Goal: Task Accomplishment & Management: Manage account settings

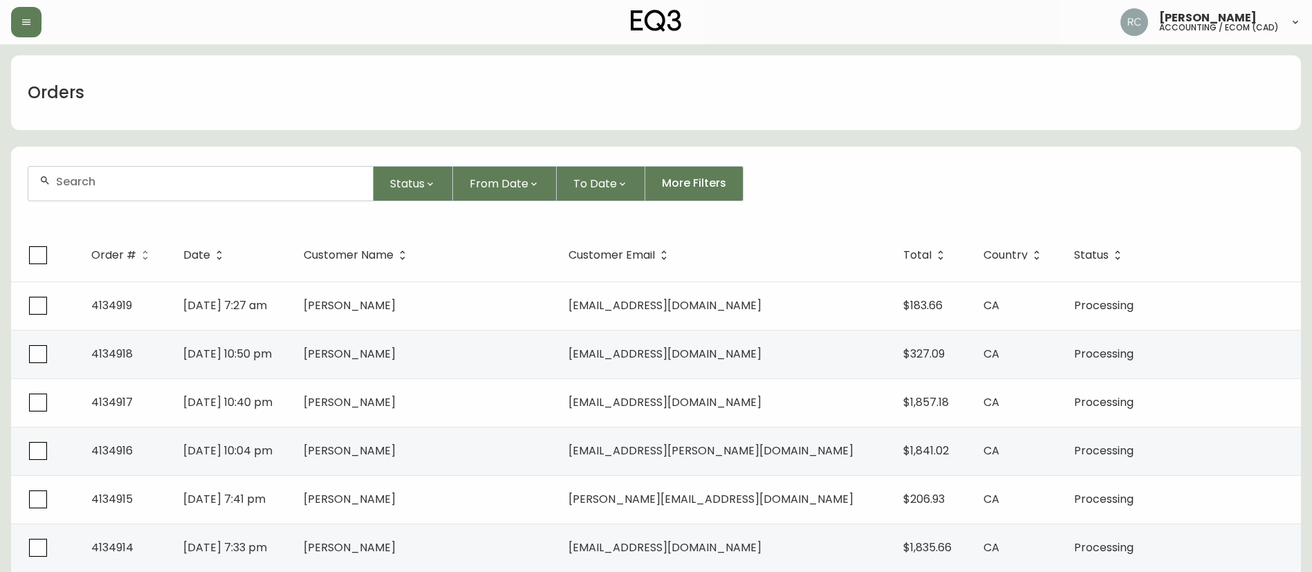
click at [143, 194] on div at bounding box center [200, 184] width 345 height 34
paste input "4134881"
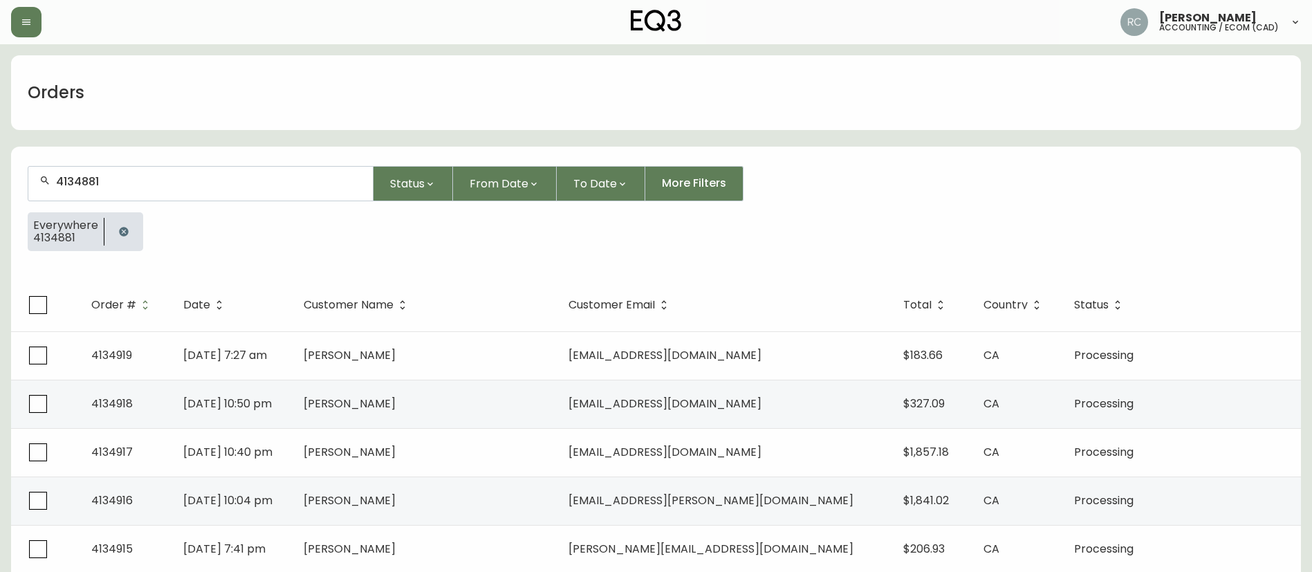
type input "4134881"
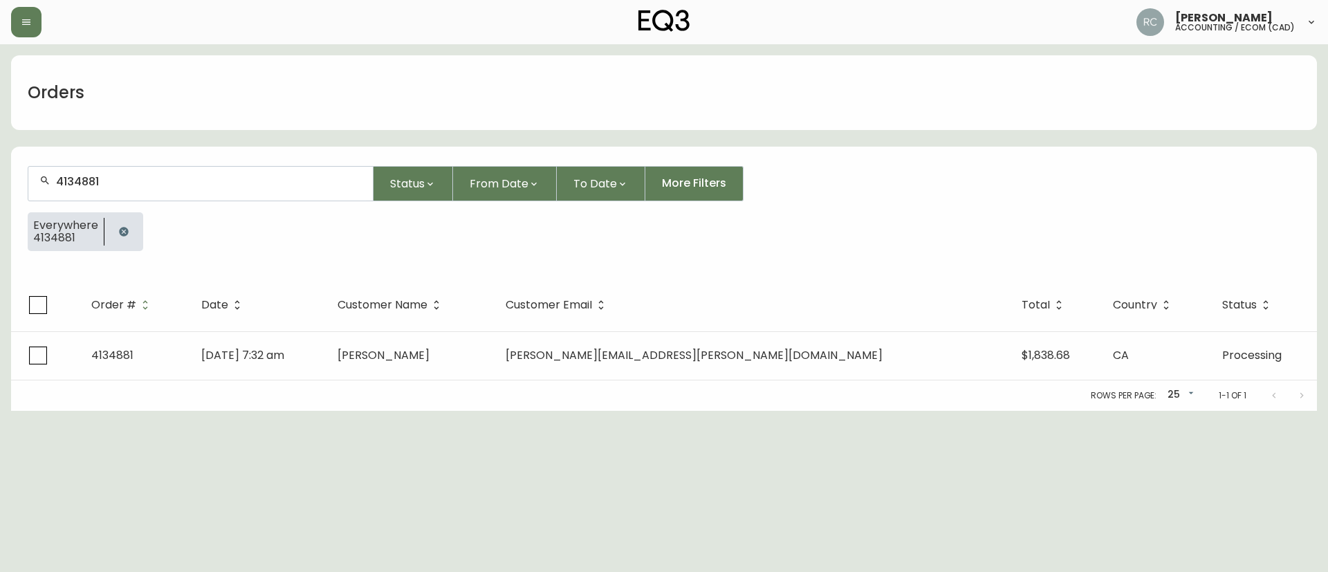
click at [430, 358] on span "Karl Turcotte" at bounding box center [384, 355] width 92 height 16
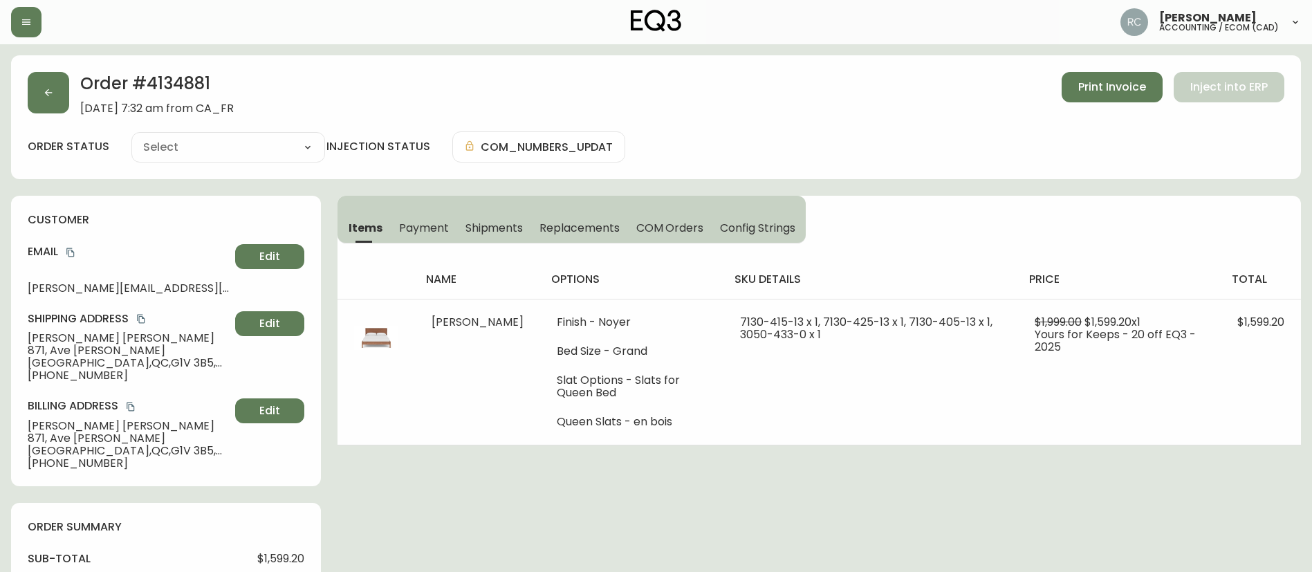
type input "Processing"
click at [170, 84] on h2 "Order # 4134881" at bounding box center [157, 87] width 154 height 30
copy h2 "4134881"
click at [185, 158] on div "Cancelled Fully Shipped Processing Partially Shipped" at bounding box center [228, 147] width 194 height 30
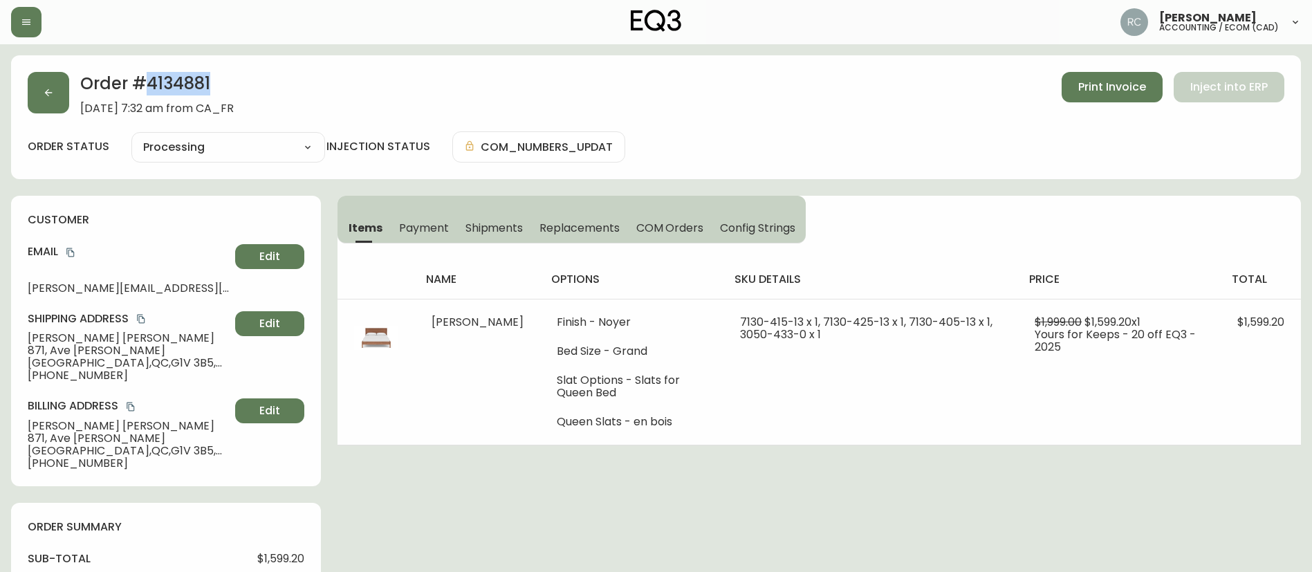
click at [131, 137] on select "Cancelled Fully Shipped Processing Partially Shipped" at bounding box center [228, 147] width 194 height 21
select select "PROCESSING"
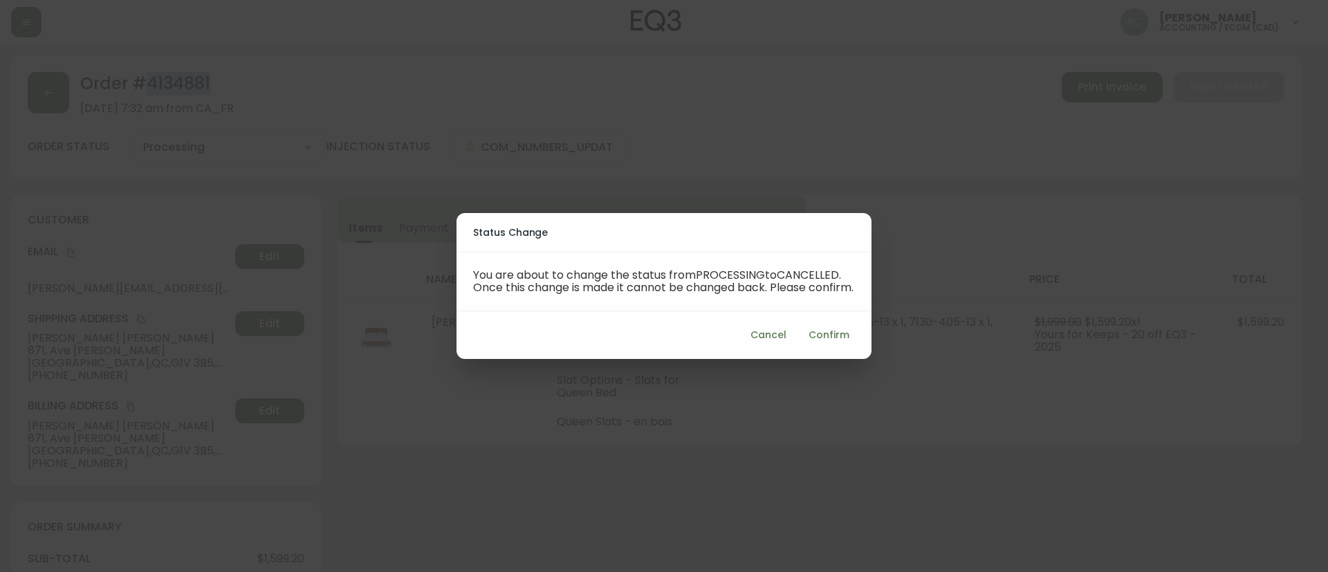
click at [831, 341] on span "Confirm" at bounding box center [829, 335] width 41 height 17
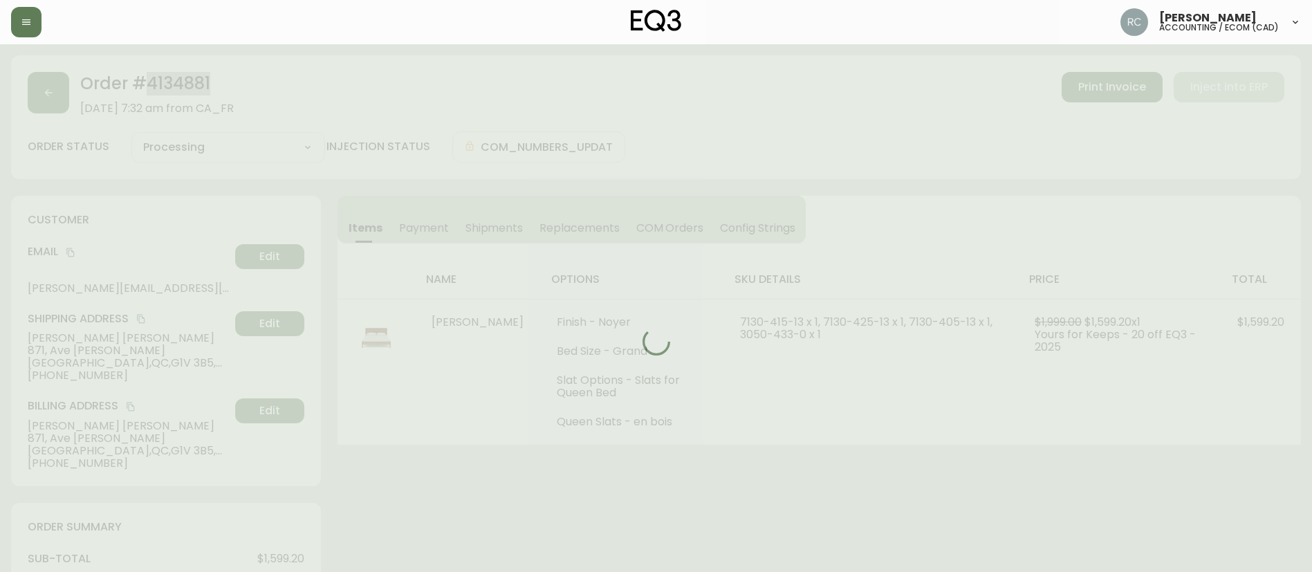
type input "Cancelled"
select select "CANCELLED"
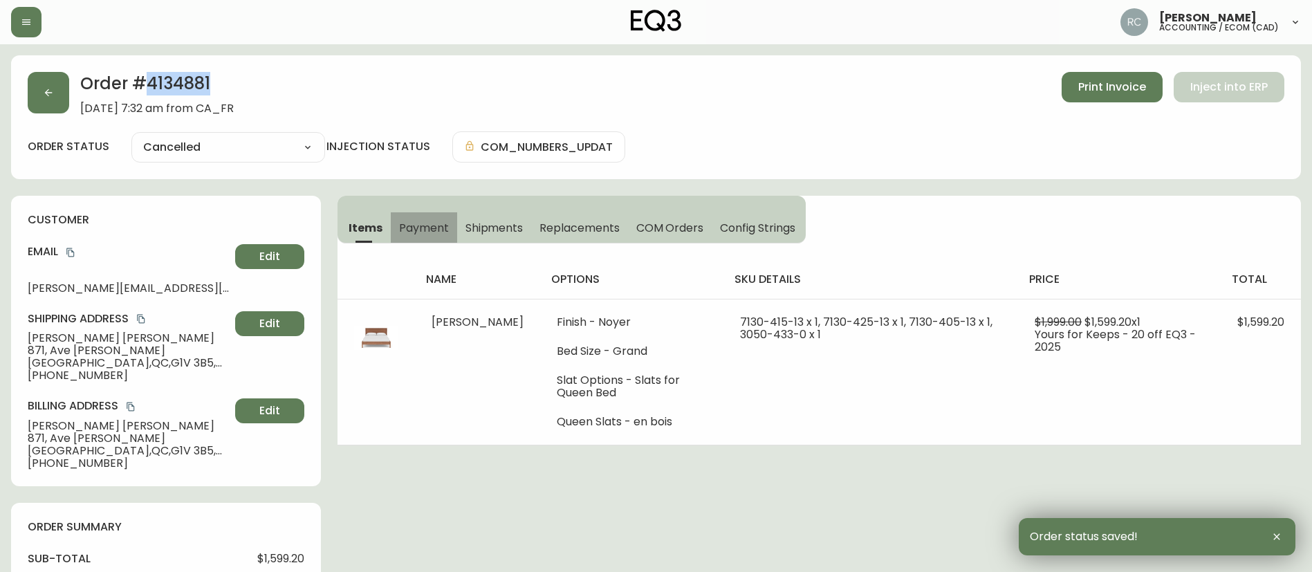
click at [430, 222] on span "Payment" at bounding box center [424, 228] width 50 height 15
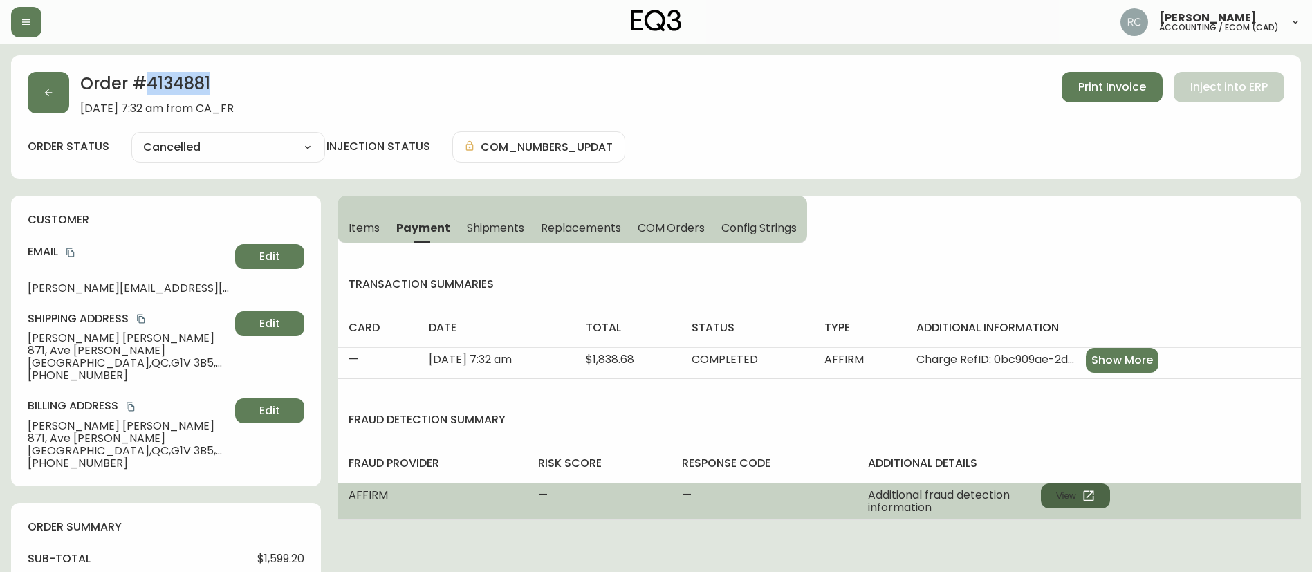
click at [1100, 495] on button "View" at bounding box center [1075, 496] width 69 height 25
click at [1086, 498] on icon "button" at bounding box center [1088, 496] width 10 height 10
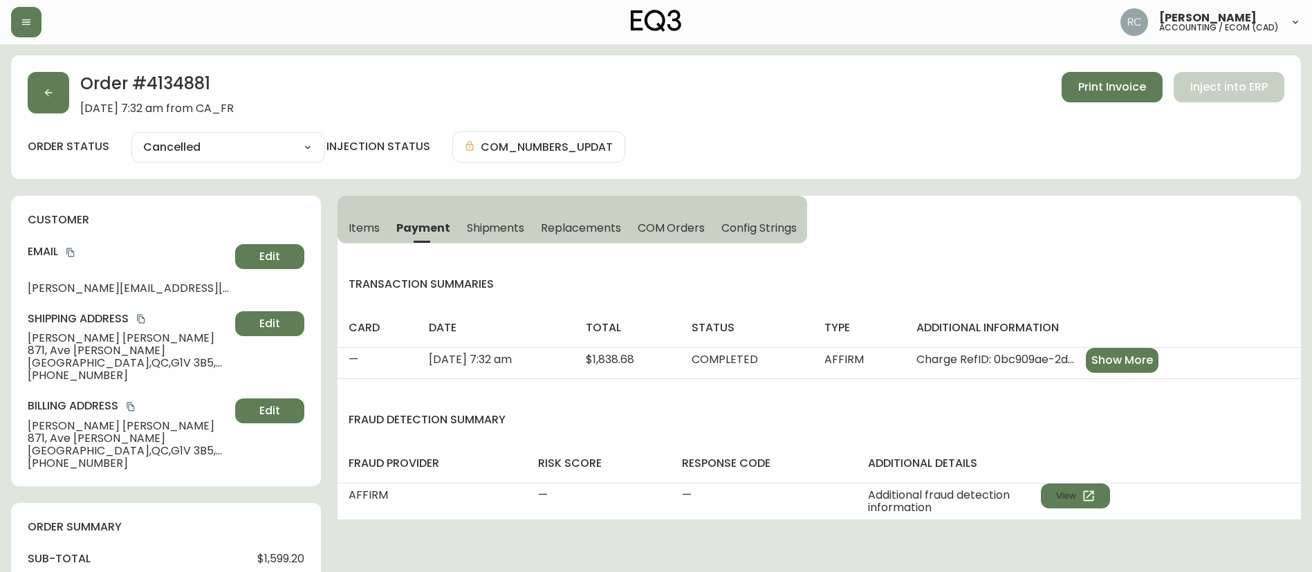
click at [273, 558] on span "$1,599.20" at bounding box center [280, 559] width 47 height 12
copy span "1,599.20"
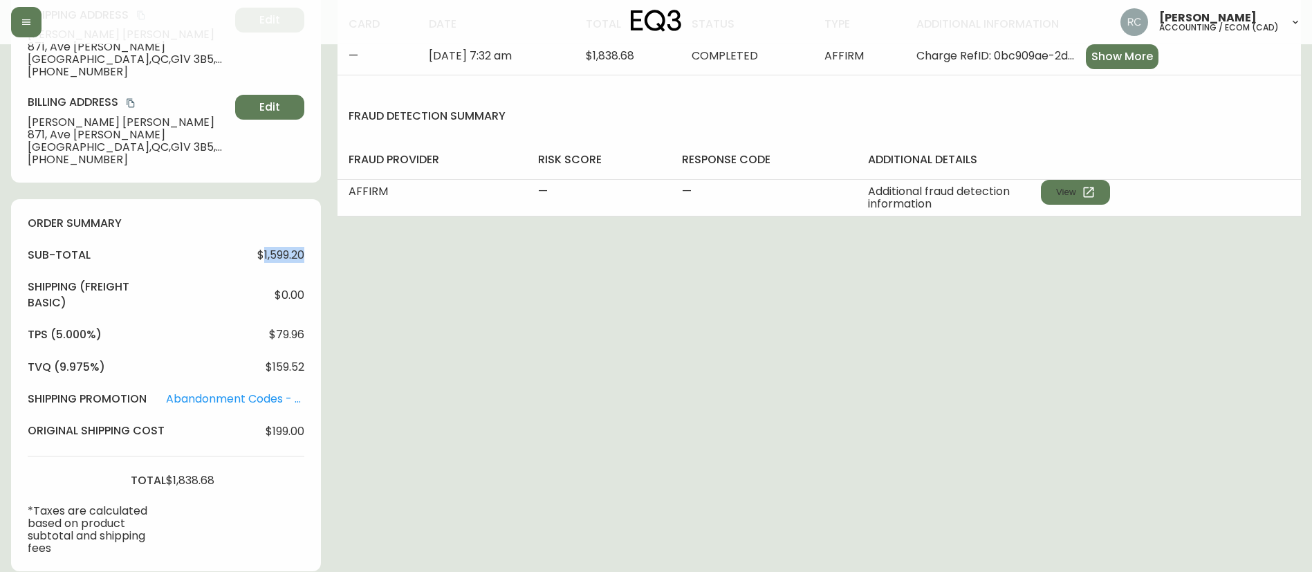
scroll to position [346, 0]
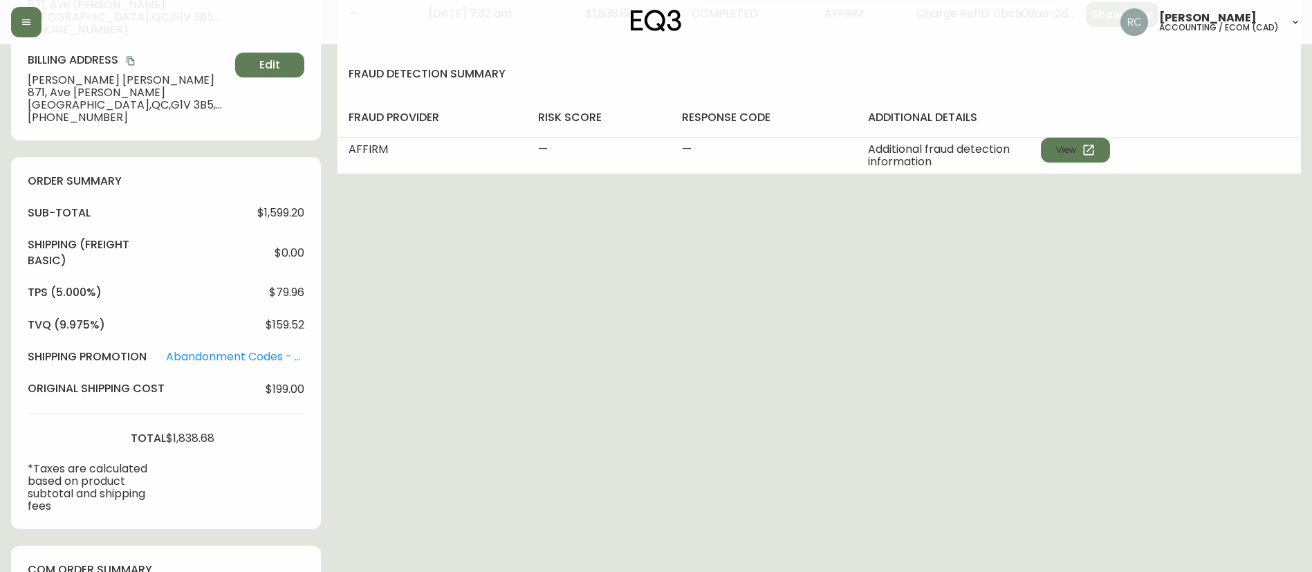
click at [184, 448] on div "sub-total $1,599.20 Shipping ( Freight Basic ) $0.00 tps (5.000%) $79.96 tvq (9…" at bounding box center [166, 358] width 277 height 307
click at [192, 436] on span "$1,838.68" at bounding box center [190, 438] width 48 height 12
copy span "1,838.68"
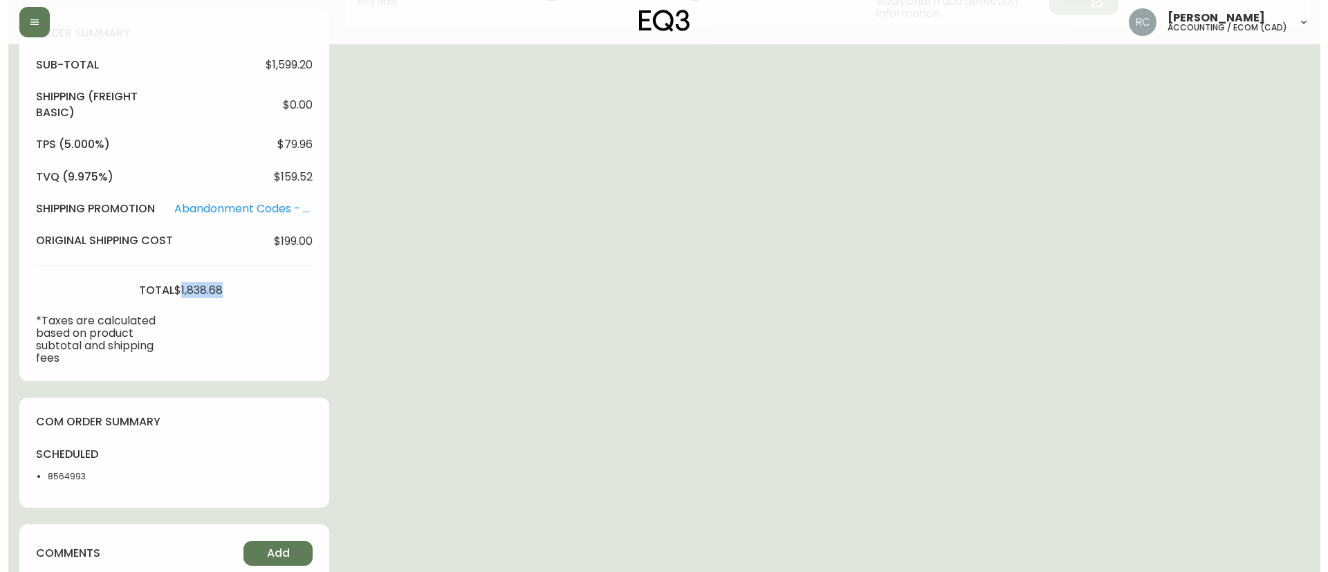
scroll to position [742, 0]
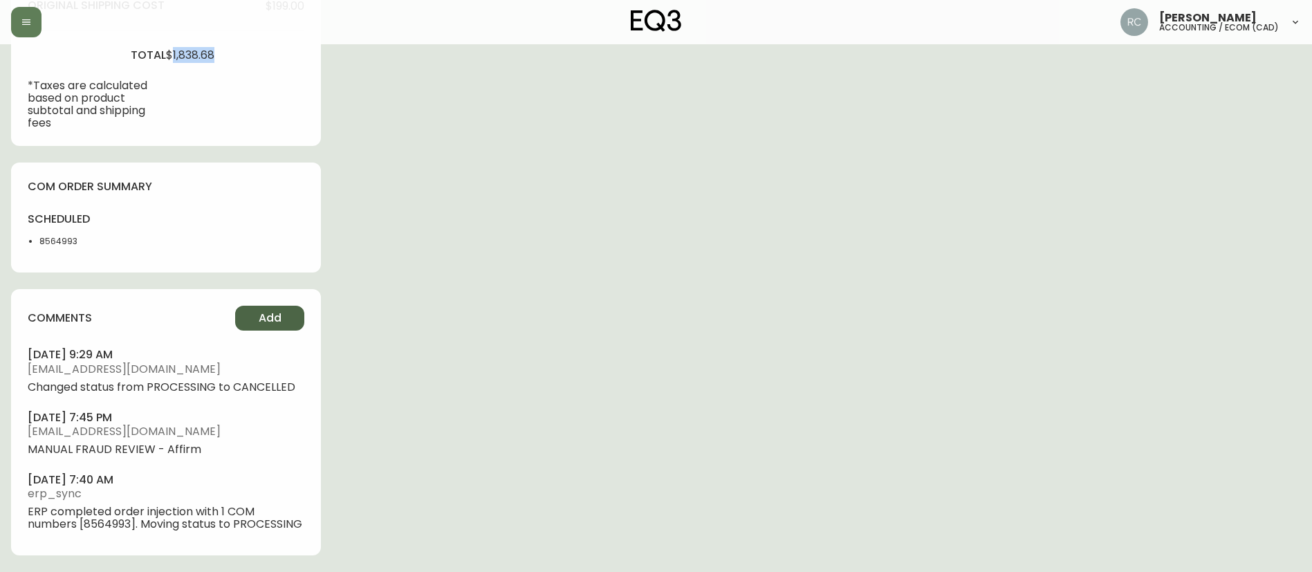
click at [292, 306] on button "Add" at bounding box center [269, 318] width 69 height 25
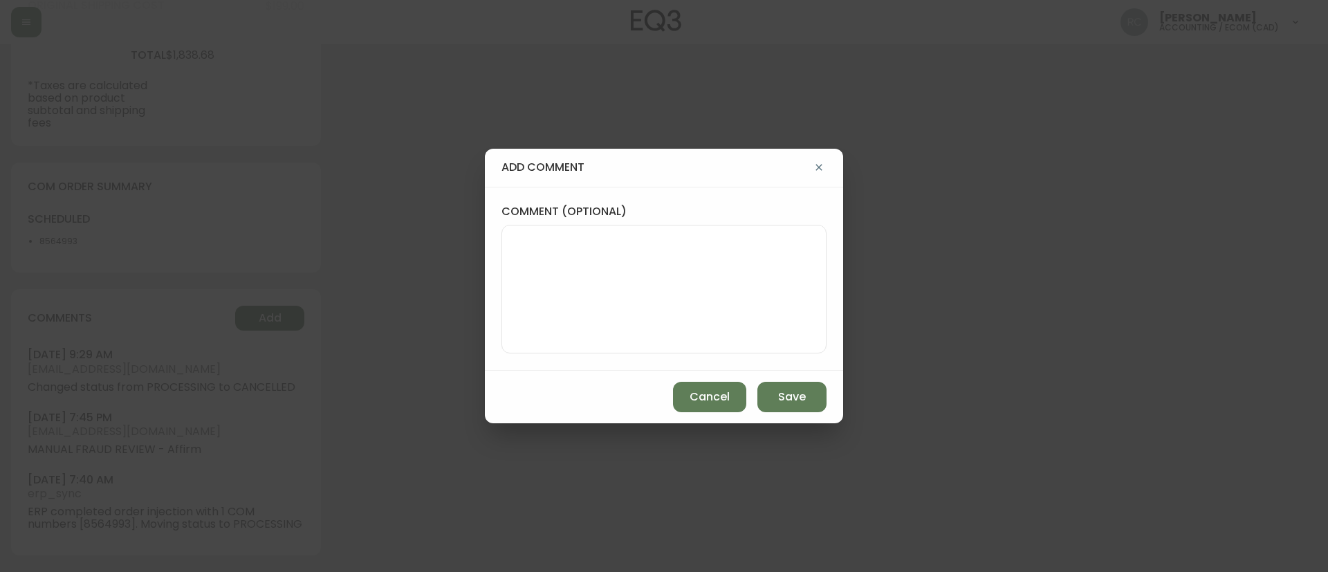
click at [633, 253] on textarea "comment (optional)" at bounding box center [664, 289] width 302 height 111
paste textarea "CANCELLATION - ORDER CHANGES TICKET# 824613 ORD# 4134881 - status in AS400: 20 …"
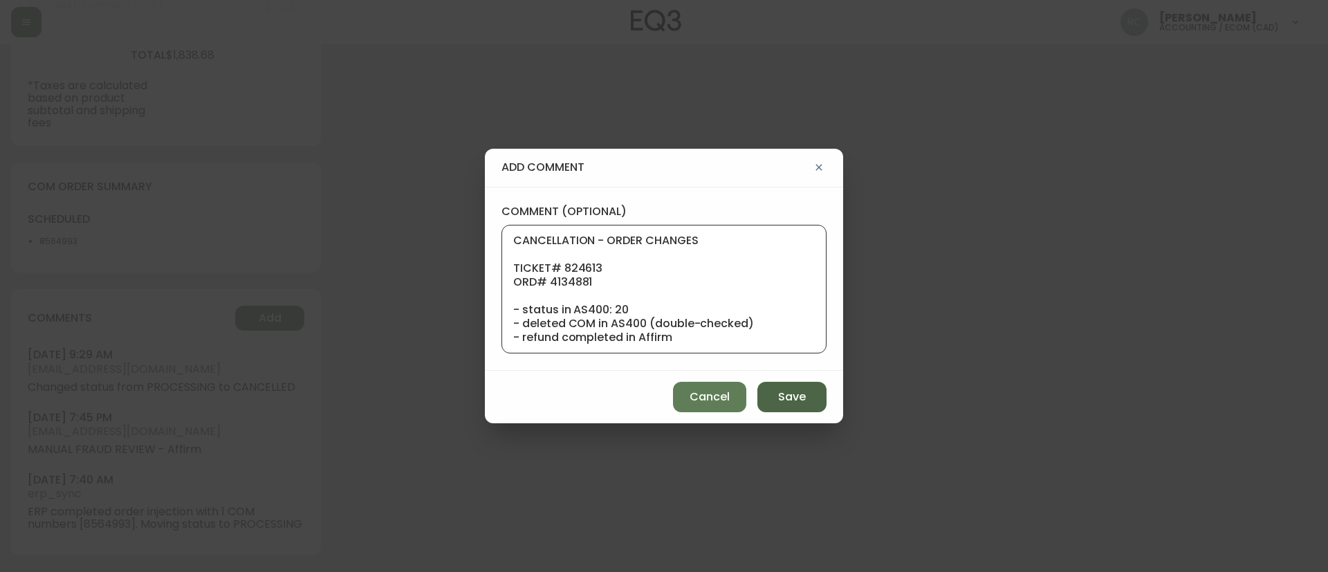
scroll to position [111, 0]
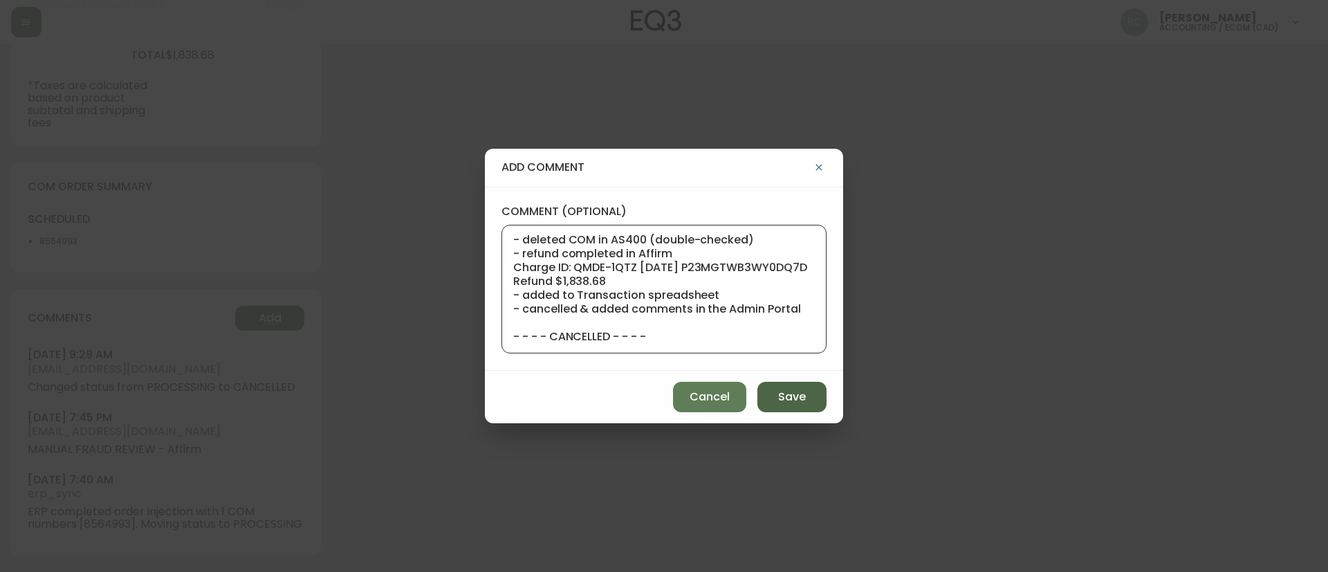
type textarea "CANCELLATION - ORDER CHANGES TICKET# 824613 ORD# 4134881 - status in AS400: 20 …"
click at [774, 405] on button "Save" at bounding box center [792, 397] width 69 height 30
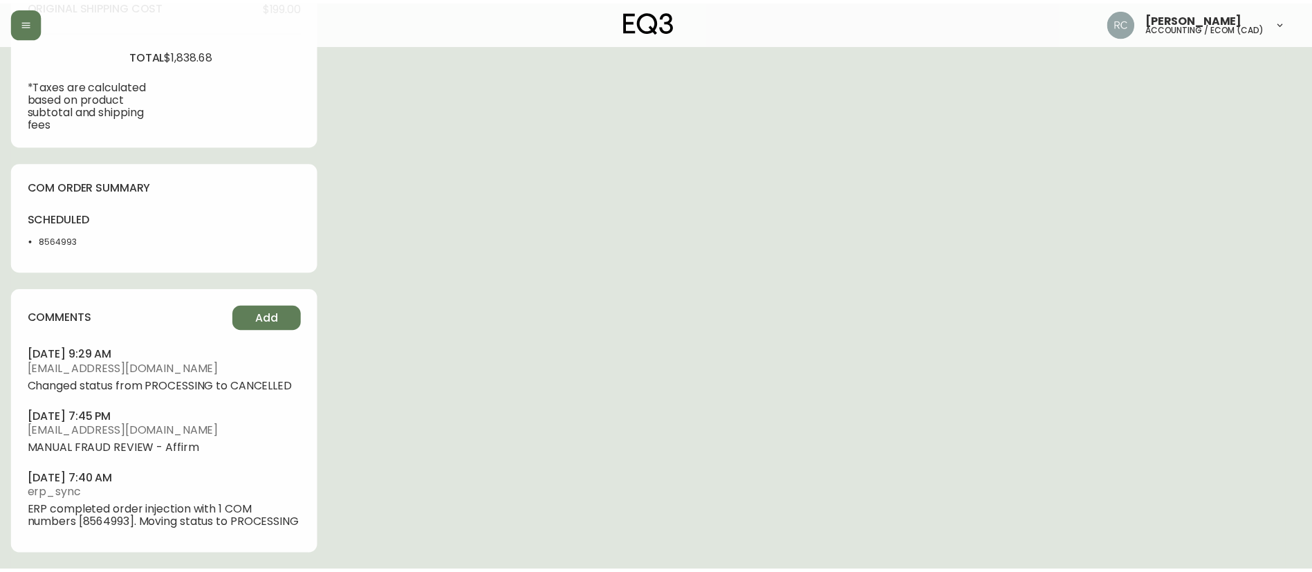
scroll to position [0, 0]
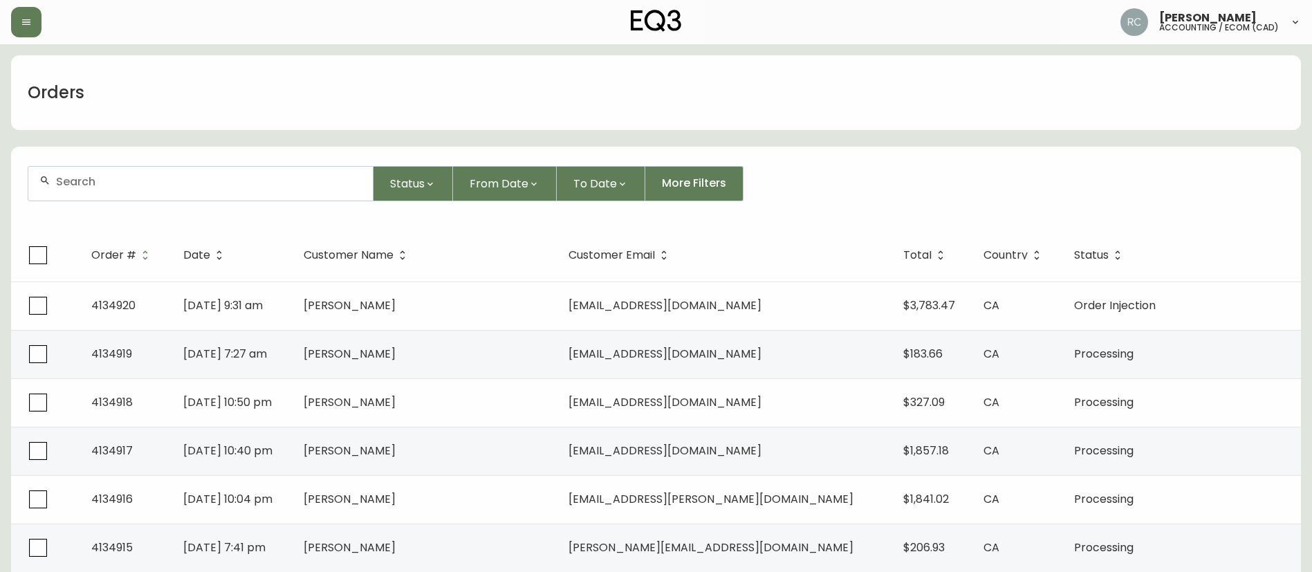
click at [244, 183] on input "text" at bounding box center [209, 181] width 306 height 13
paste input "4134700"
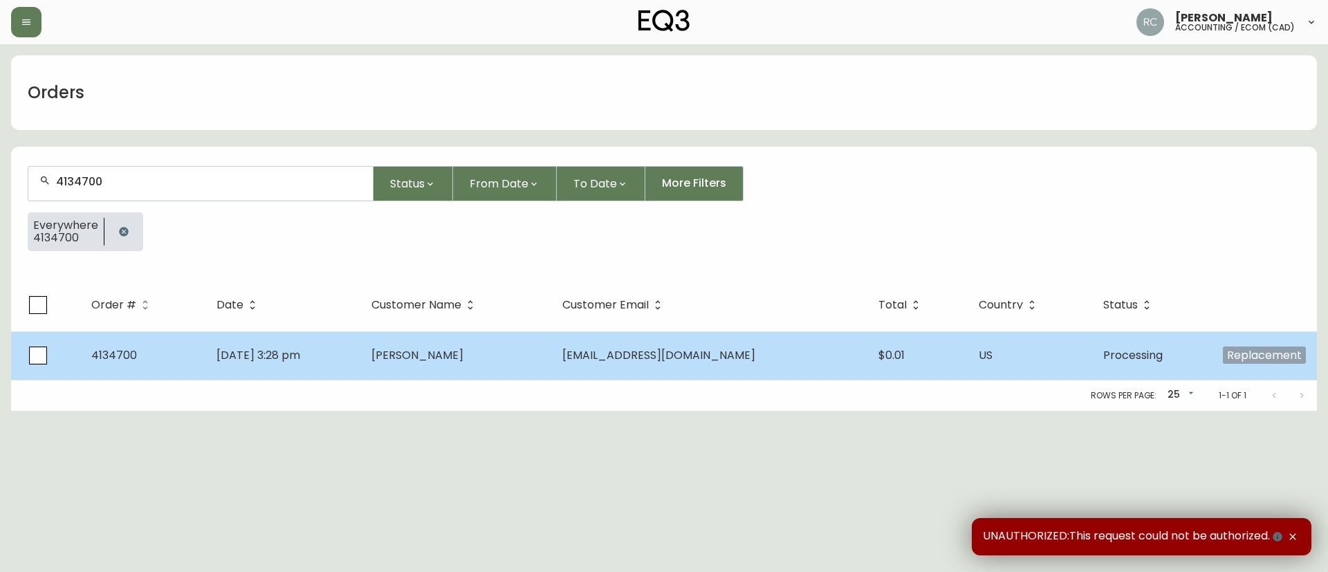
type input "4134700"
click at [448, 352] on span "Scott Levine" at bounding box center [418, 355] width 92 height 16
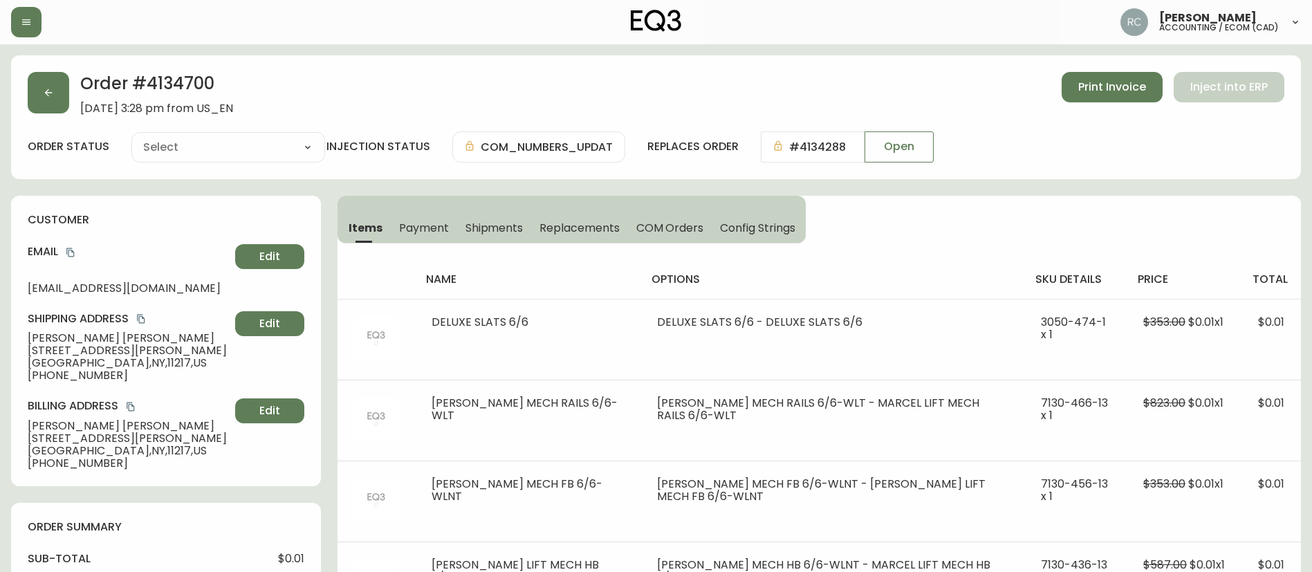
type input "Processing"
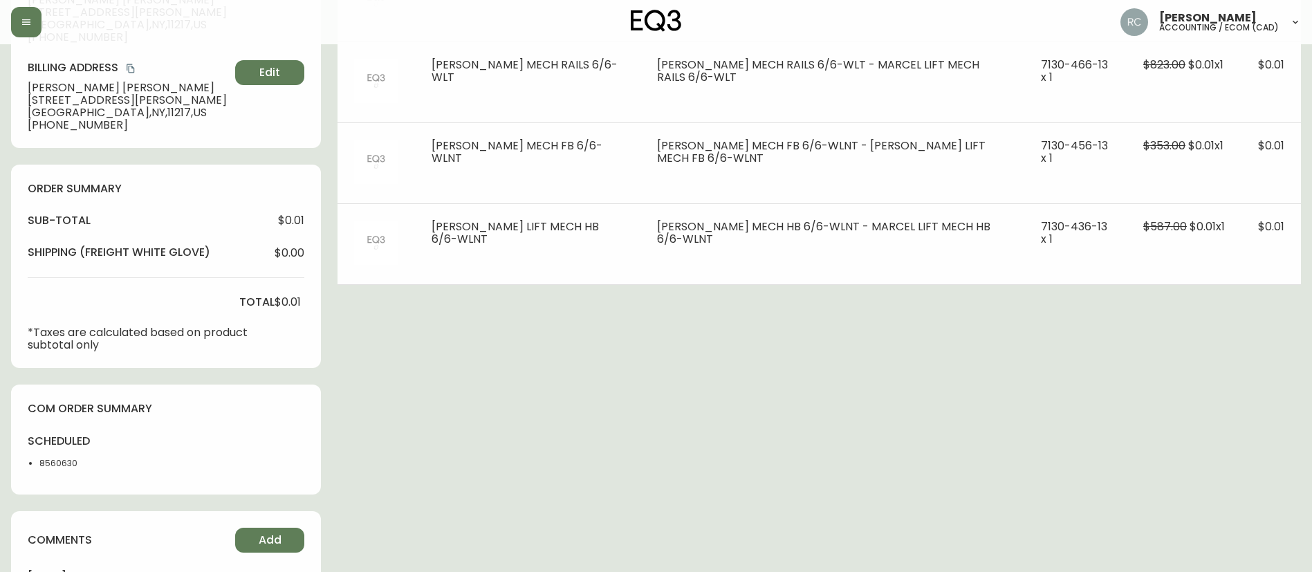
select select "PROCESSING"
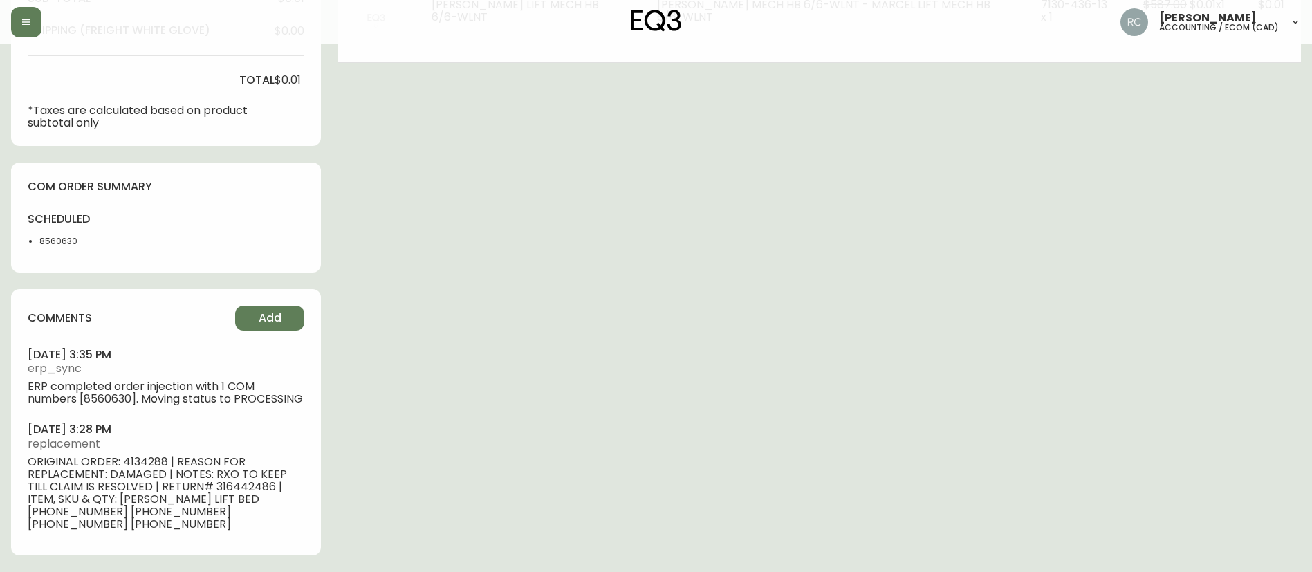
click at [62, 242] on li "8560630" at bounding box center [73, 241] width 69 height 12
copy li "8560630"
click at [769, 293] on div "Order # 4134700 August 18, 2025 at 3:28 pm from US_EN Print Invoice Inject into…" at bounding box center [656, 33] width 1290 height 1077
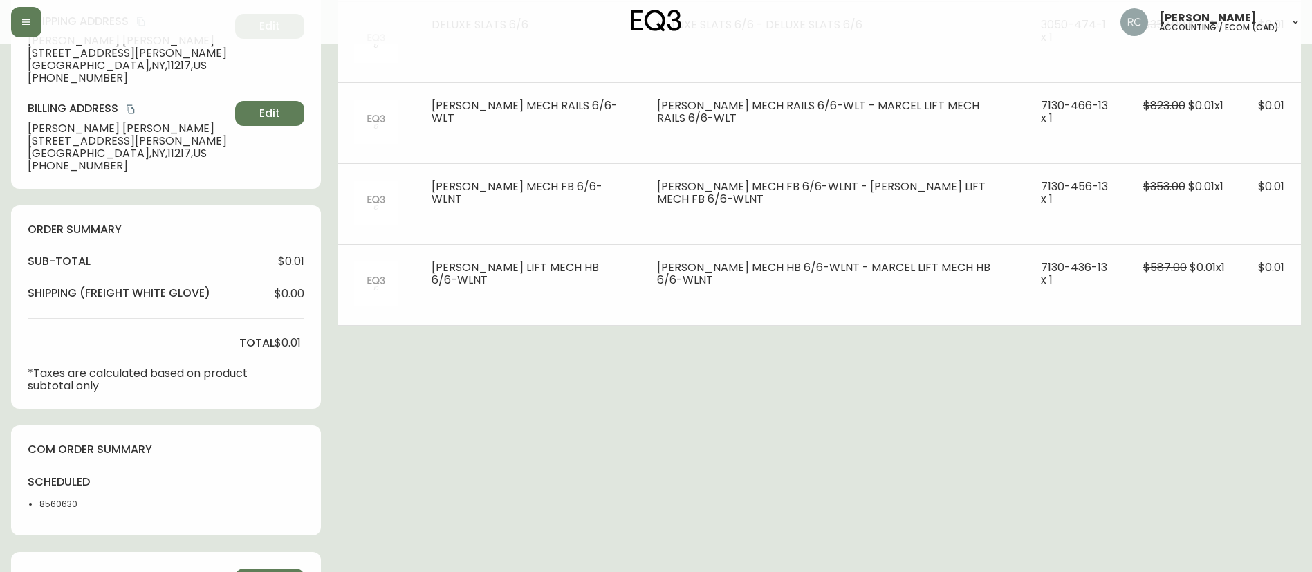
scroll to position [0, 0]
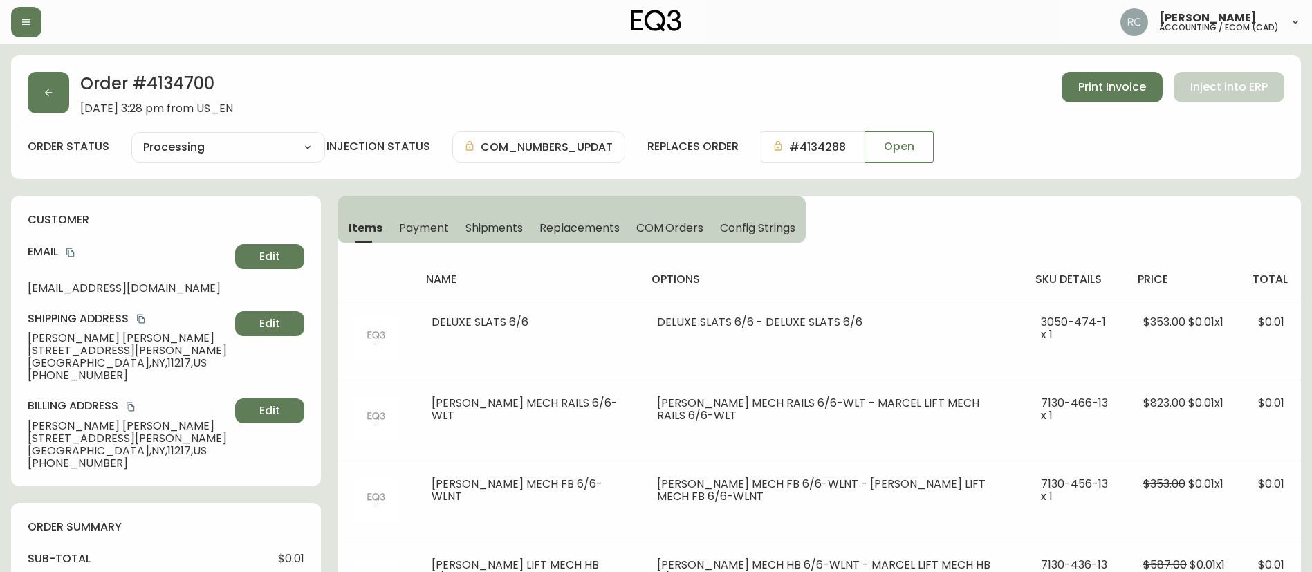
click at [164, 73] on h2 "Order # 4134700" at bounding box center [156, 87] width 153 height 30
copy h2 "4134700"
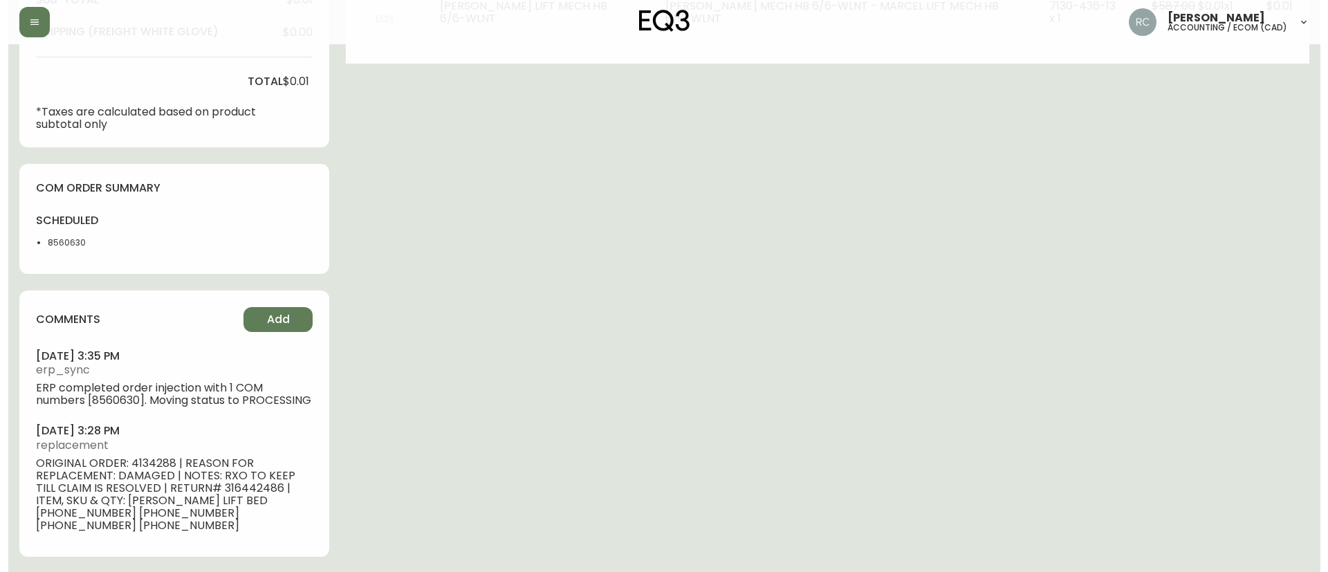
scroll to position [560, 0]
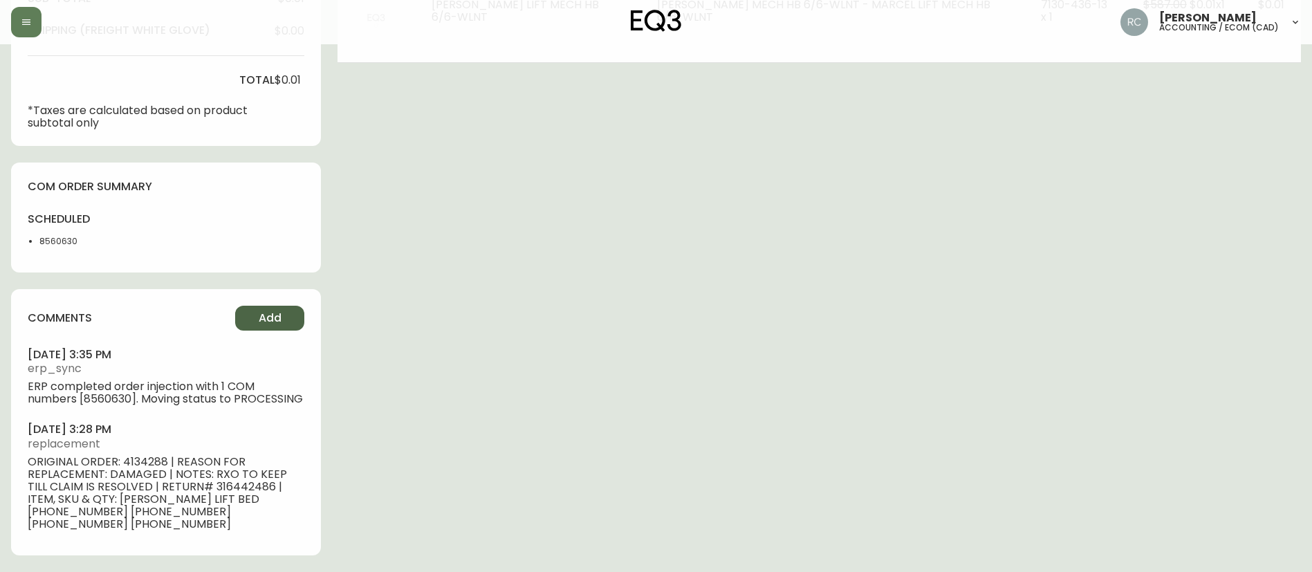
click at [295, 319] on button "Add" at bounding box center [269, 318] width 69 height 25
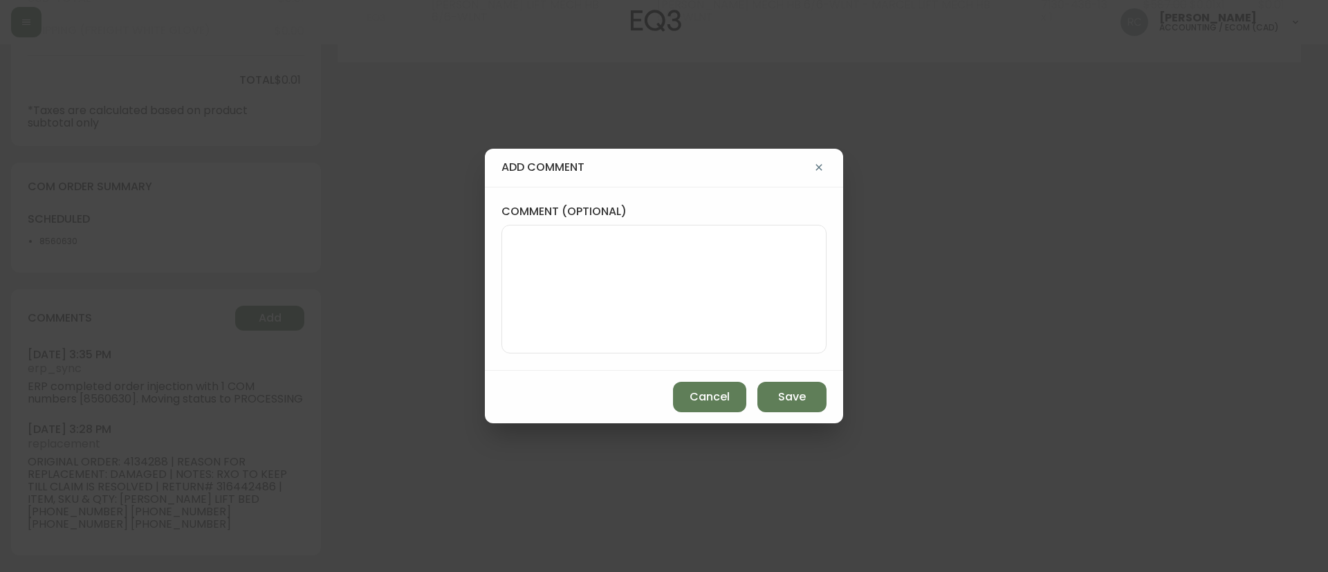
click at [587, 286] on textarea "comment (optional)" at bounding box center [664, 289] width 302 height 111
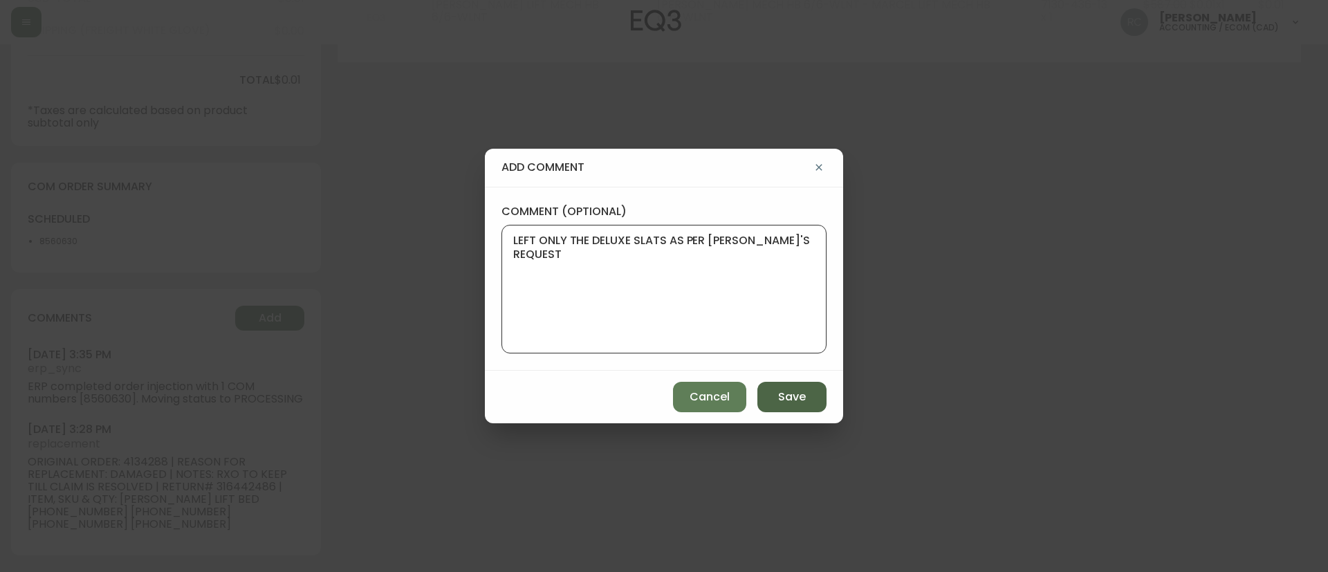
type textarea "LEFT ONLY THE DELUXE SLATS AS PER KENDRA'S REQUEST"
click at [814, 401] on button "Save" at bounding box center [792, 397] width 69 height 30
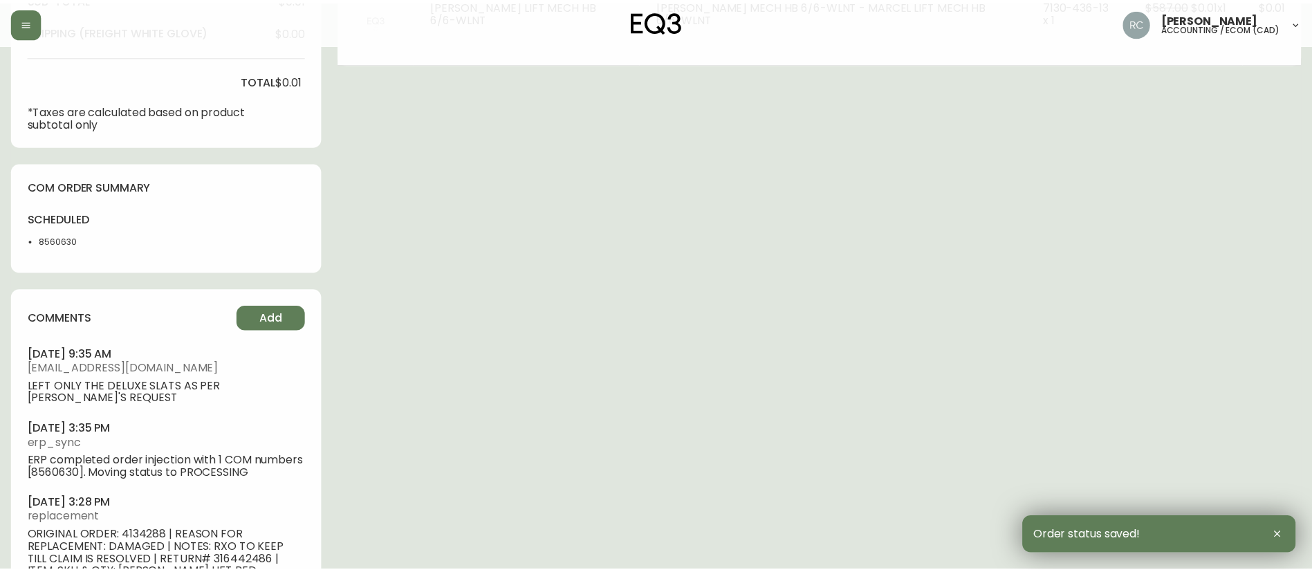
scroll to position [548, 0]
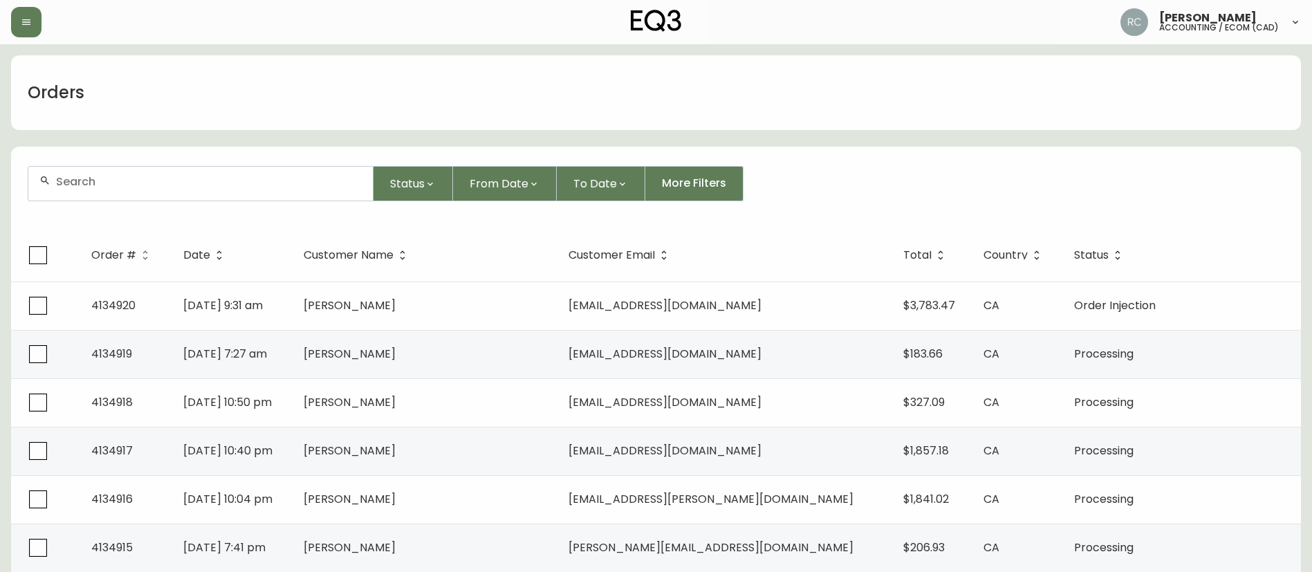
click at [196, 176] on input "text" at bounding box center [209, 181] width 306 height 13
paste input "8566481"
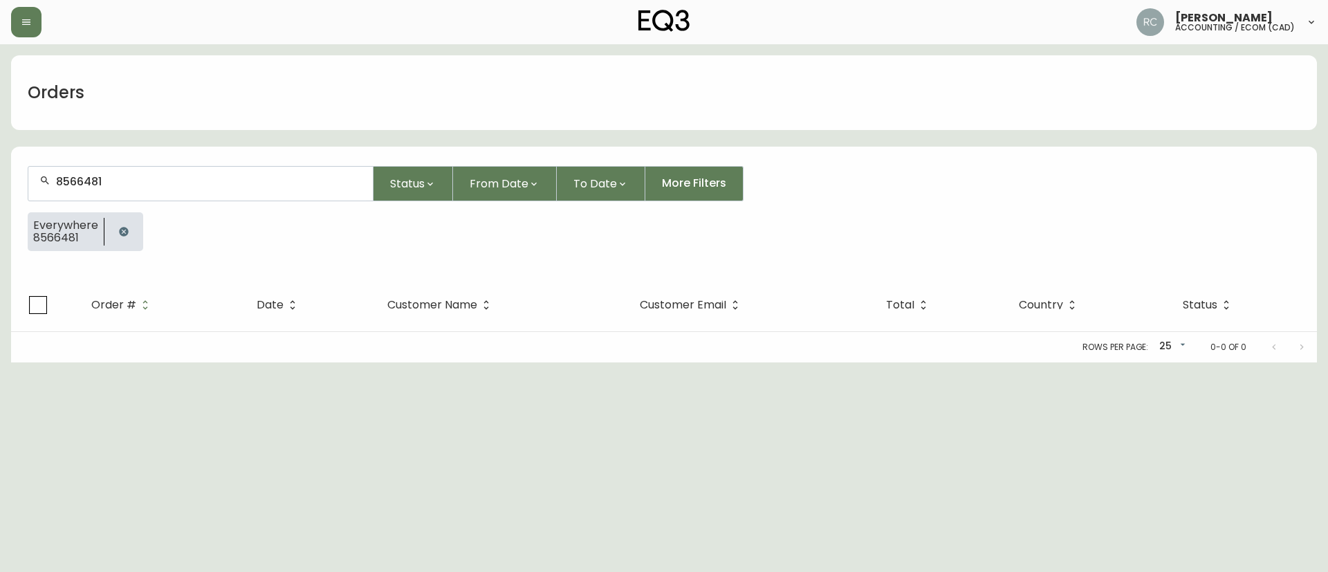
type input "8566481"
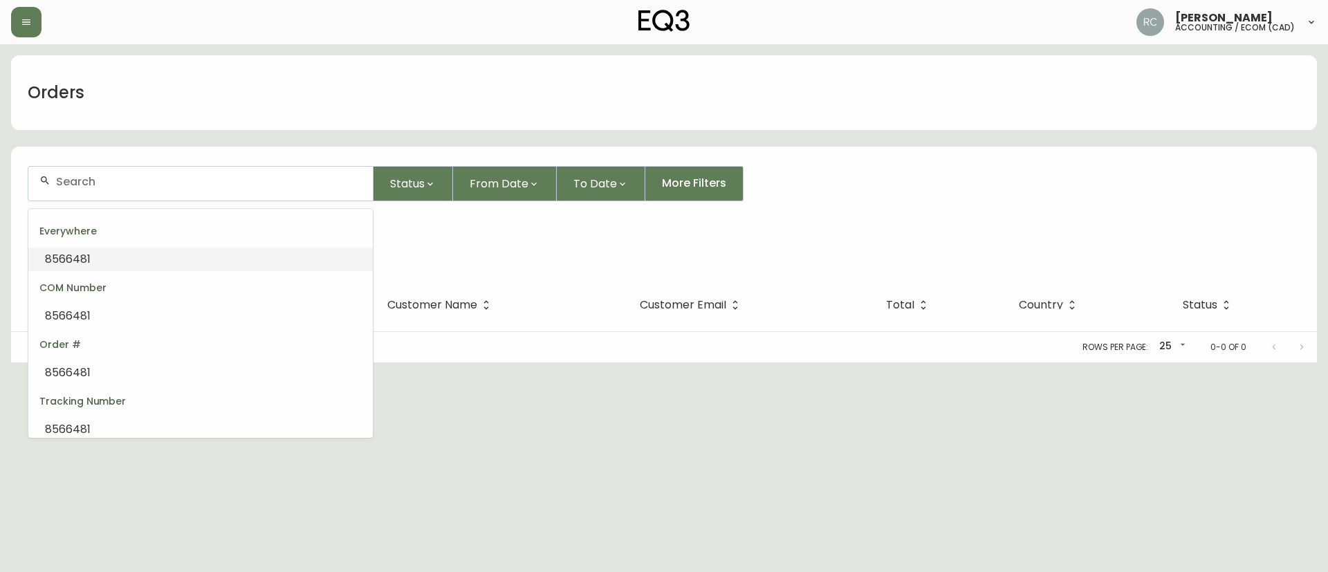
click at [114, 258] on li "8566481" at bounding box center [200, 260] width 345 height 24
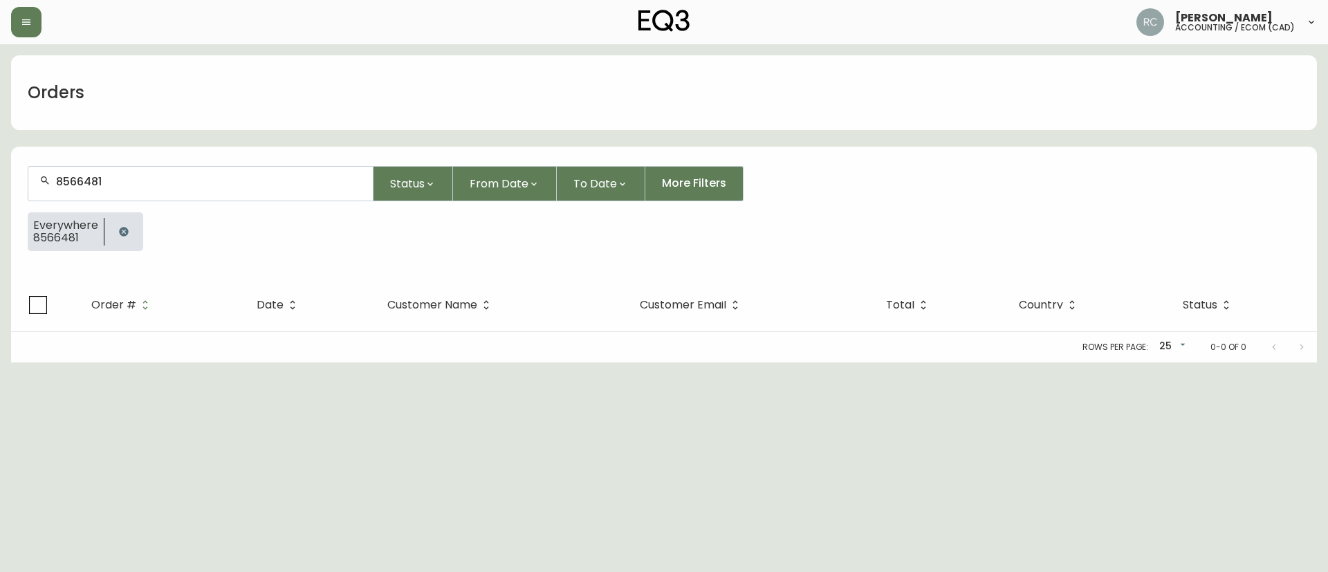
type input "8566481"
click at [126, 228] on icon "button" at bounding box center [123, 231] width 11 height 11
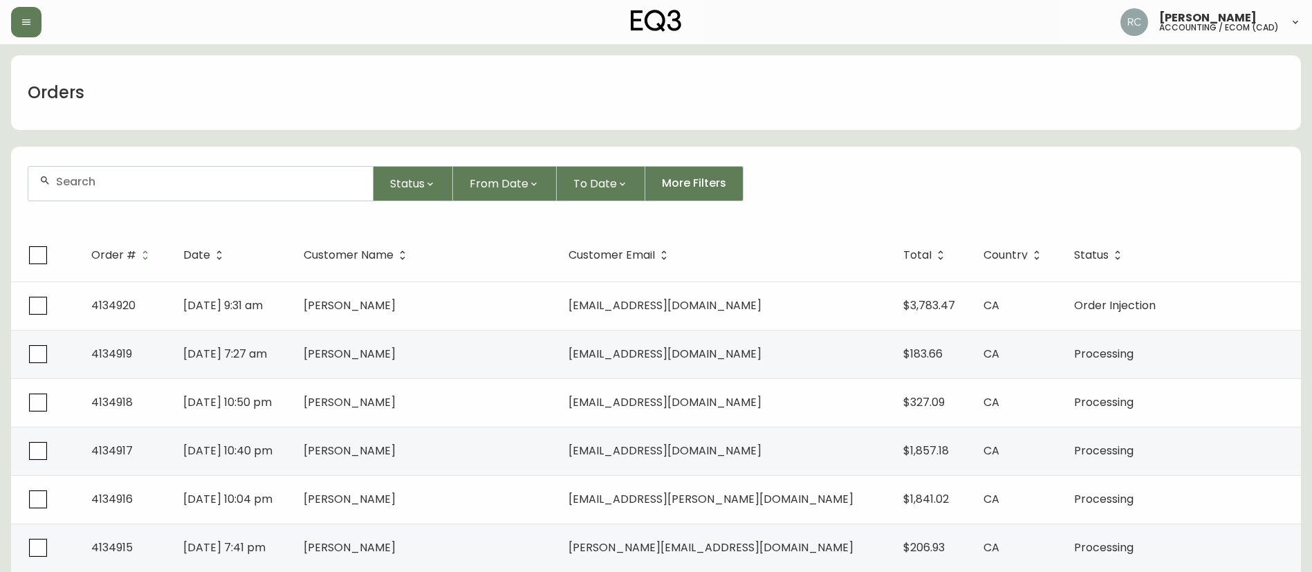
click at [160, 178] on input "text" at bounding box center [209, 181] width 306 height 13
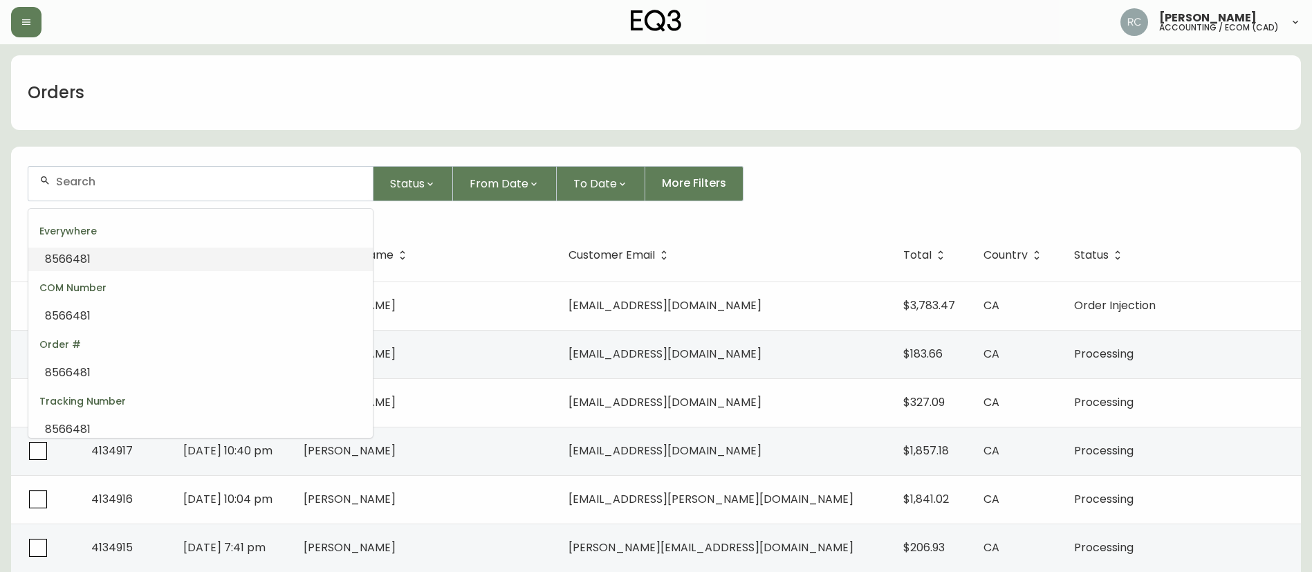
paste input "4134920"
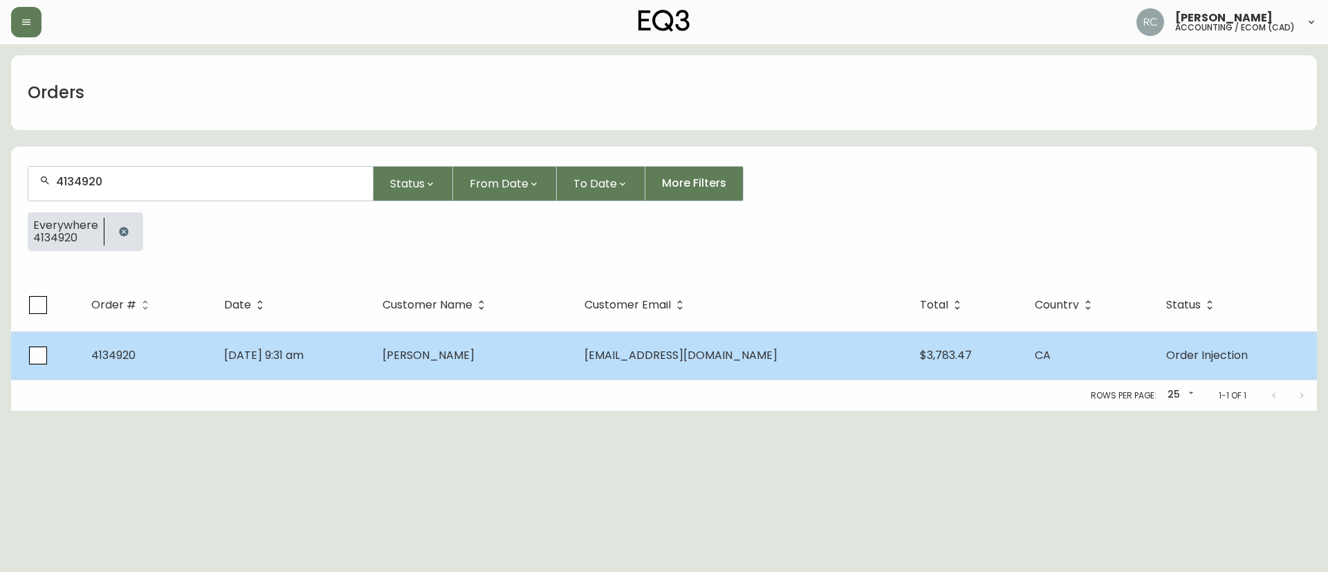
type input "4134920"
click at [648, 350] on td "[EMAIL_ADDRESS][DOMAIN_NAME]" at bounding box center [741, 355] width 335 height 48
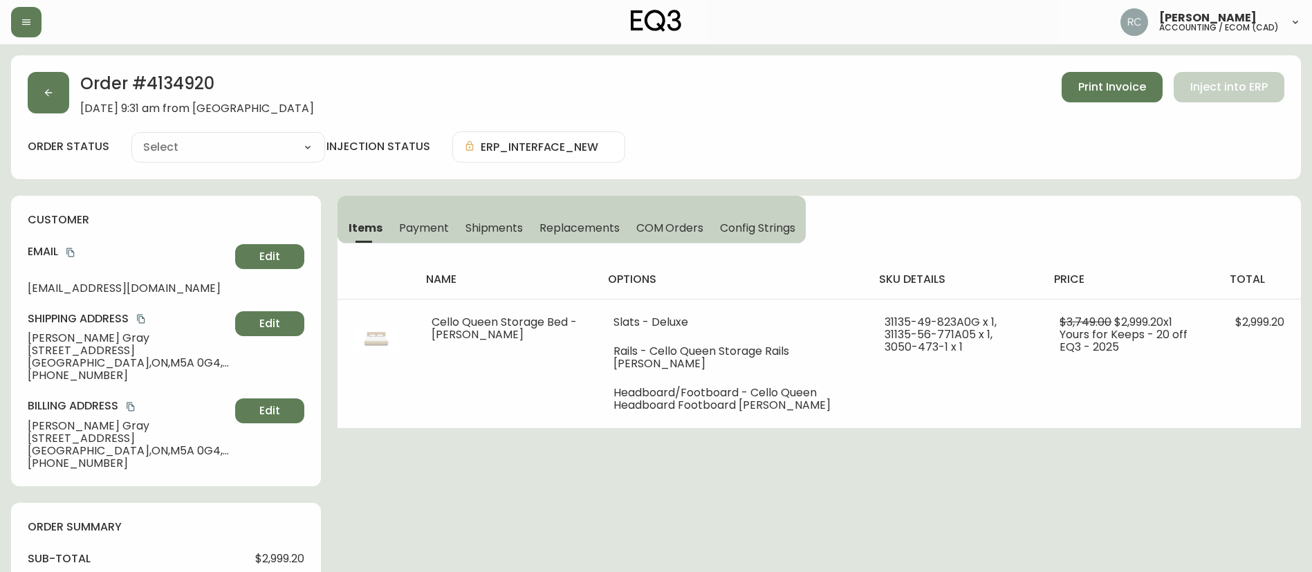
type input "Order Injection"
select select "ORDER_INJECTION"
click at [418, 219] on button "Payment" at bounding box center [424, 227] width 66 height 30
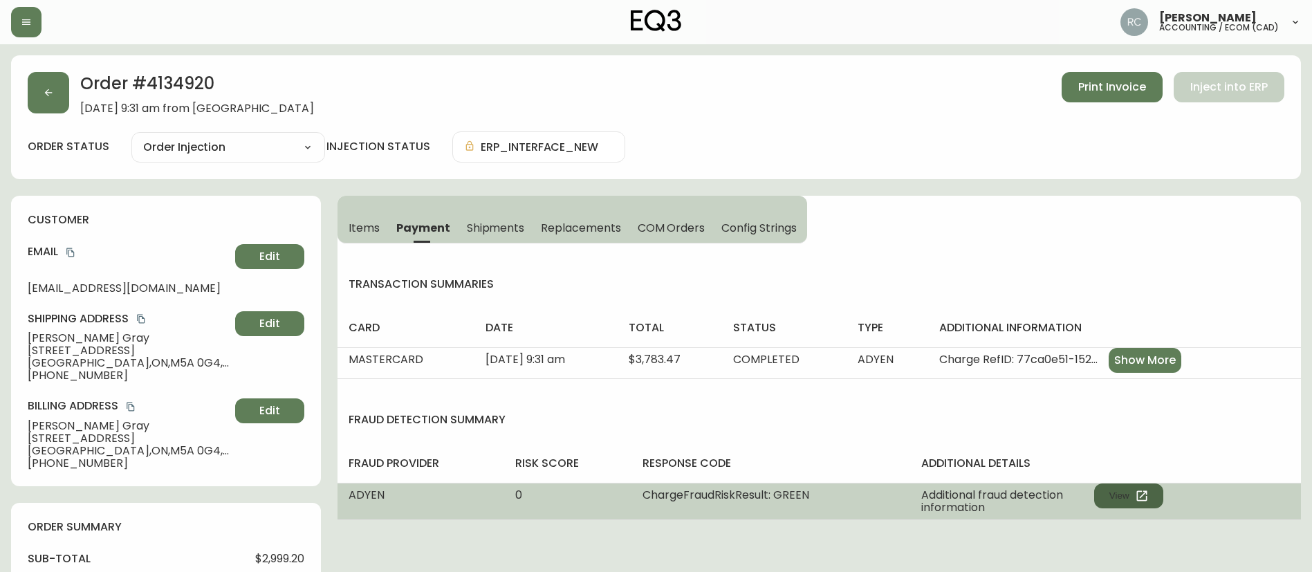
click at [1139, 492] on icon "button" at bounding box center [1142, 496] width 10 height 10
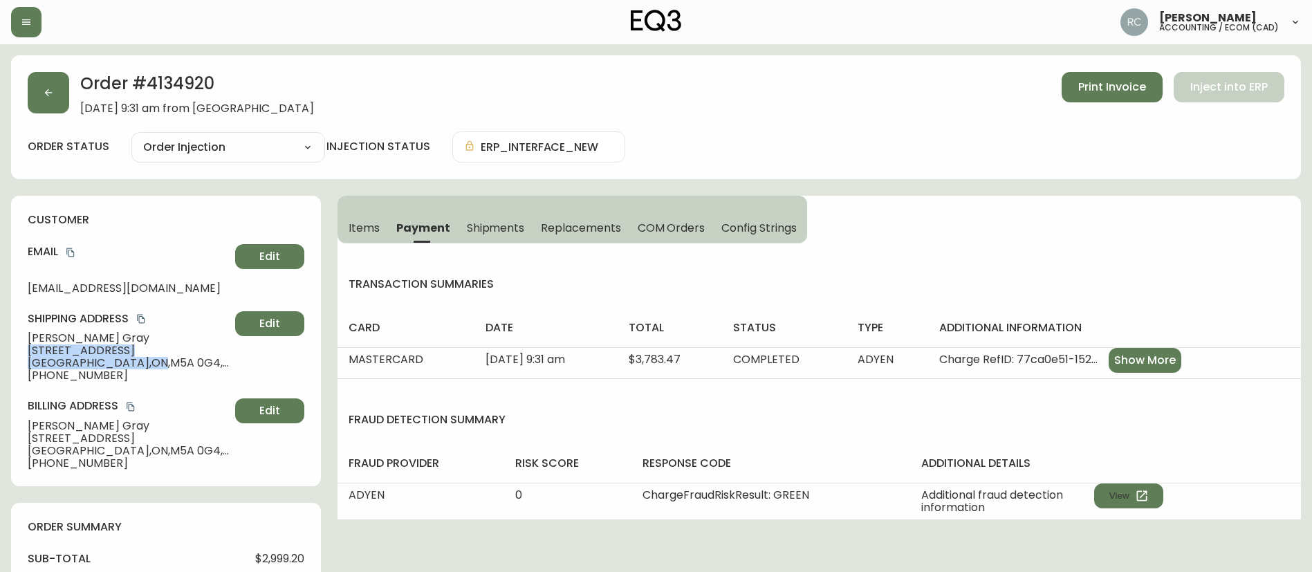
drag, startPoint x: 93, startPoint y: 362, endPoint x: 12, endPoint y: 354, distance: 81.3
click at [12, 354] on div "customer Email xx_xray_xx@hotmail.com Edit Shipping Address Alex Gray 120 bayvi…" at bounding box center [166, 341] width 310 height 291
copy div "120 bayview avenue , S616 Toronto , ON"
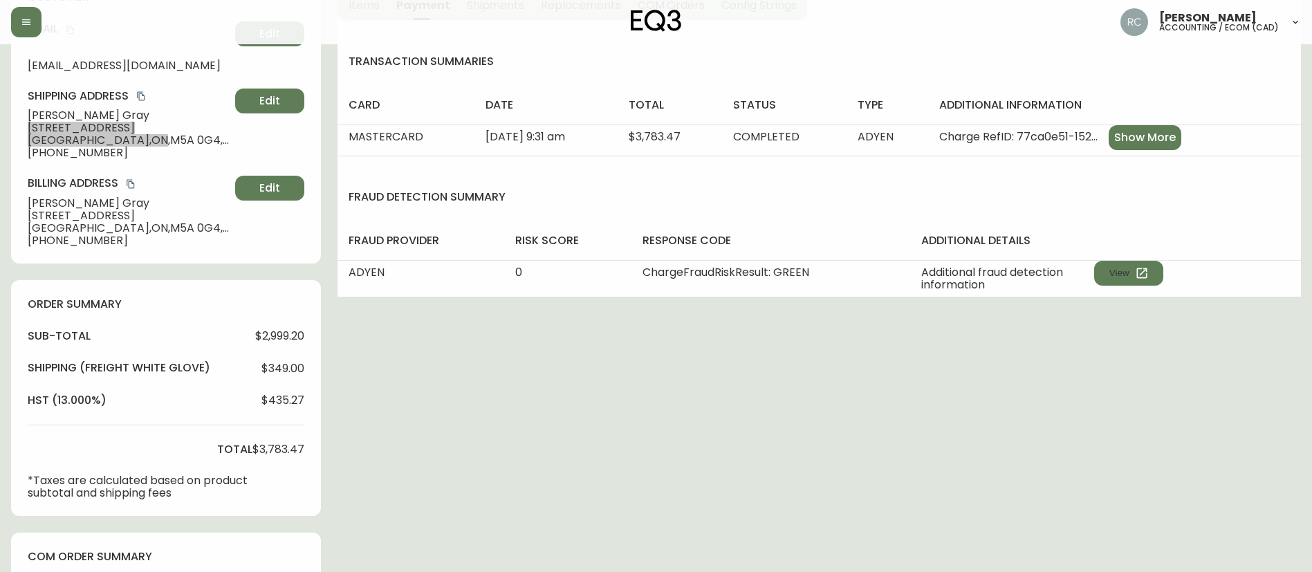
scroll to position [365, 0]
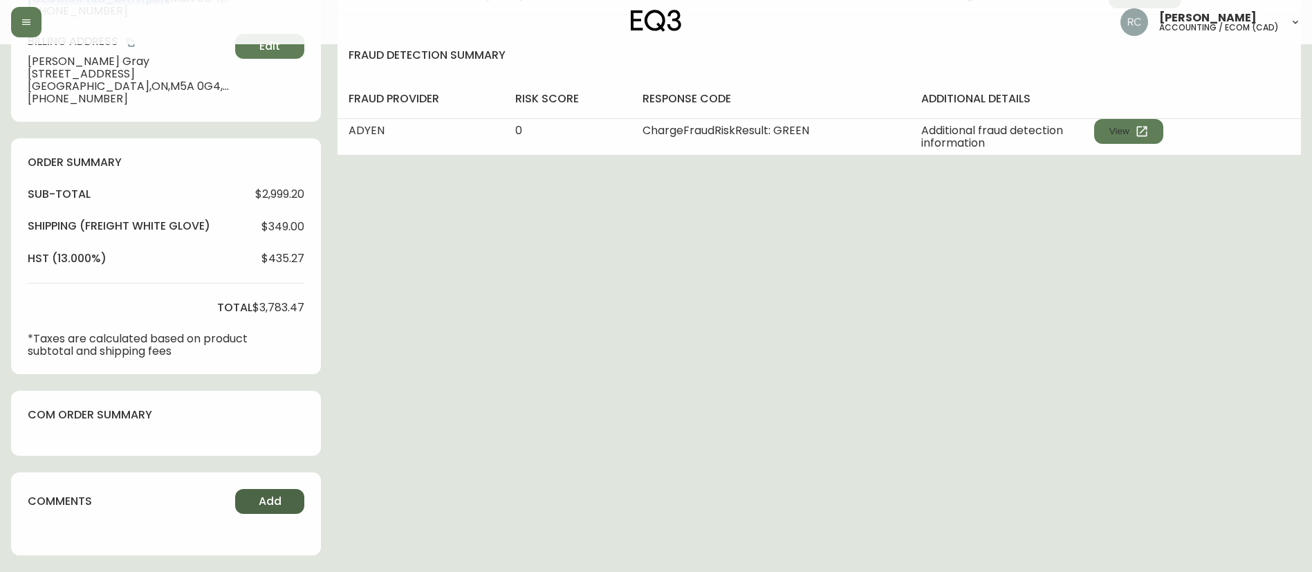
click at [265, 492] on button "Add" at bounding box center [269, 501] width 69 height 25
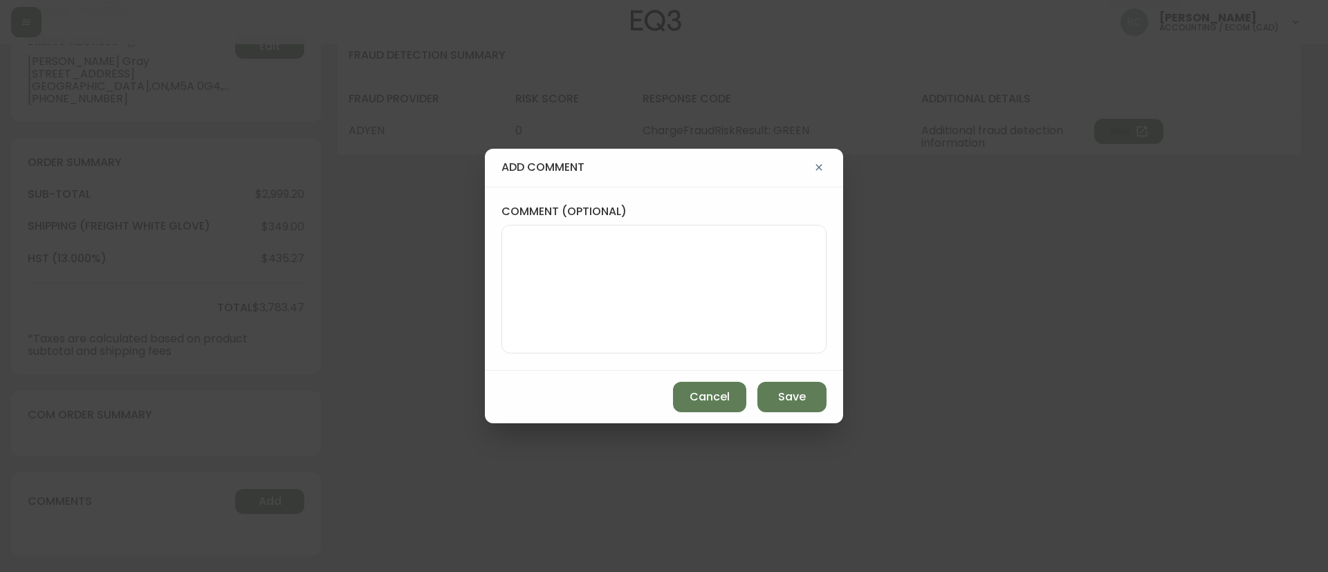
click at [641, 301] on textarea "comment (optional)" at bounding box center [664, 289] width 302 height 111
paste textarea "*automatic message sent to ldc to pull from stock*"
type textarea "*automatic message sent to ldc to pull from stock*"
click at [789, 393] on span "Save" at bounding box center [792, 397] width 28 height 15
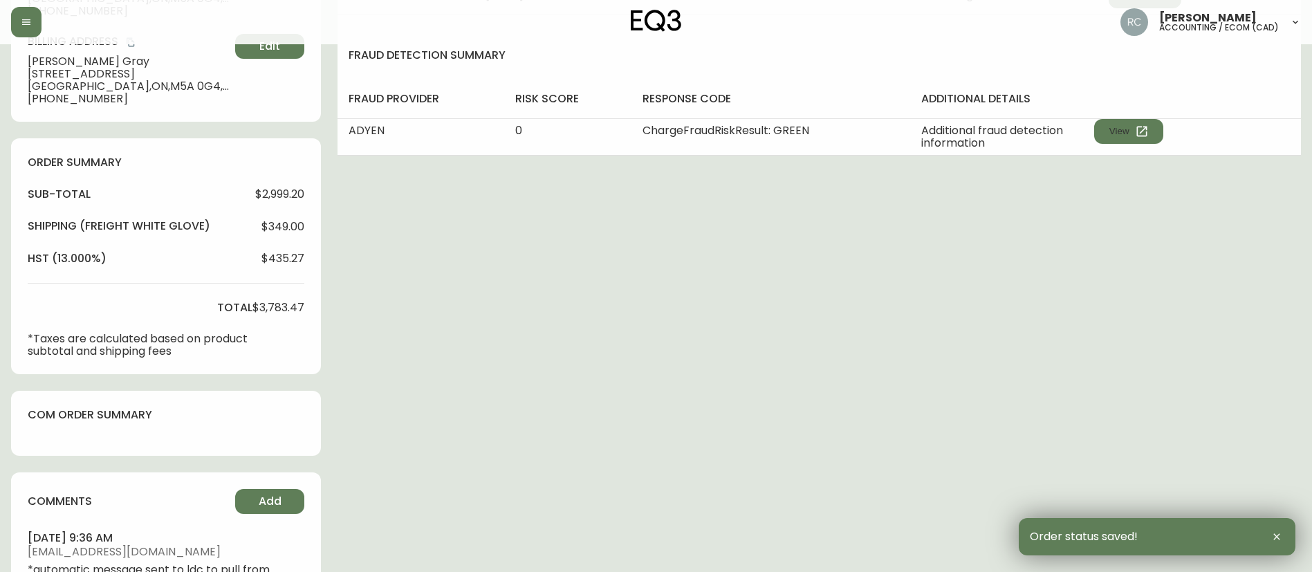
drag, startPoint x: 552, startPoint y: 1, endPoint x: 844, endPoint y: 320, distance: 432.9
click at [1000, 349] on div "Order # 4134920 August 29, 2025 at 9:31 am from CA_EN Print Invoice Inject into…" at bounding box center [656, 161] width 1290 height 940
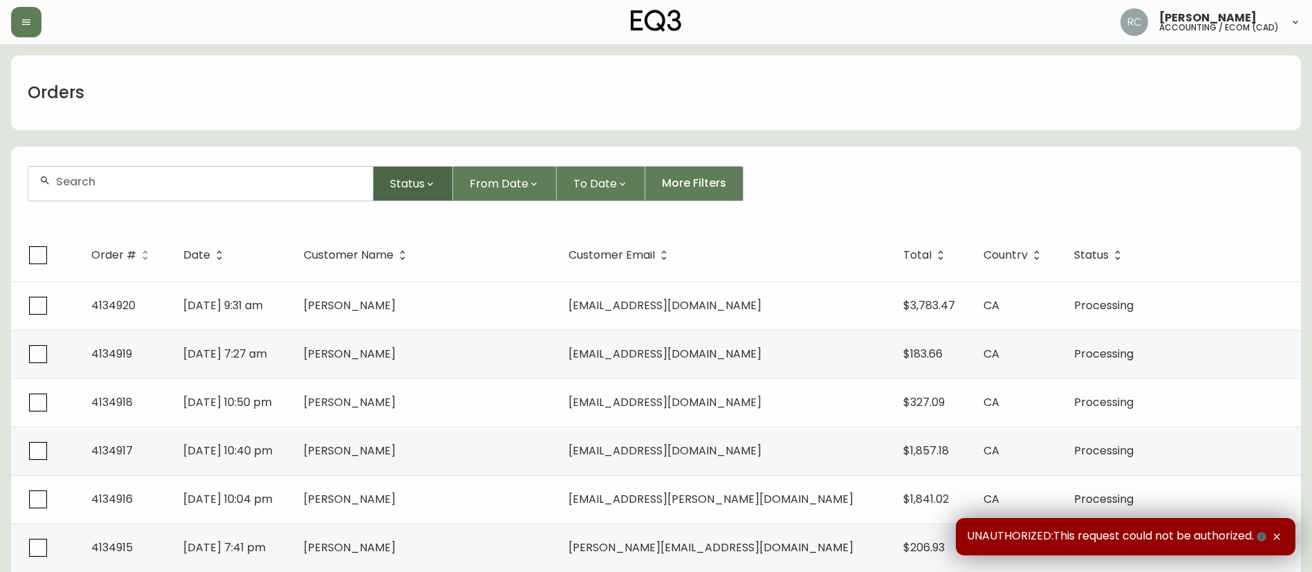
click at [435, 190] on button "Status" at bounding box center [414, 183] width 80 height 35
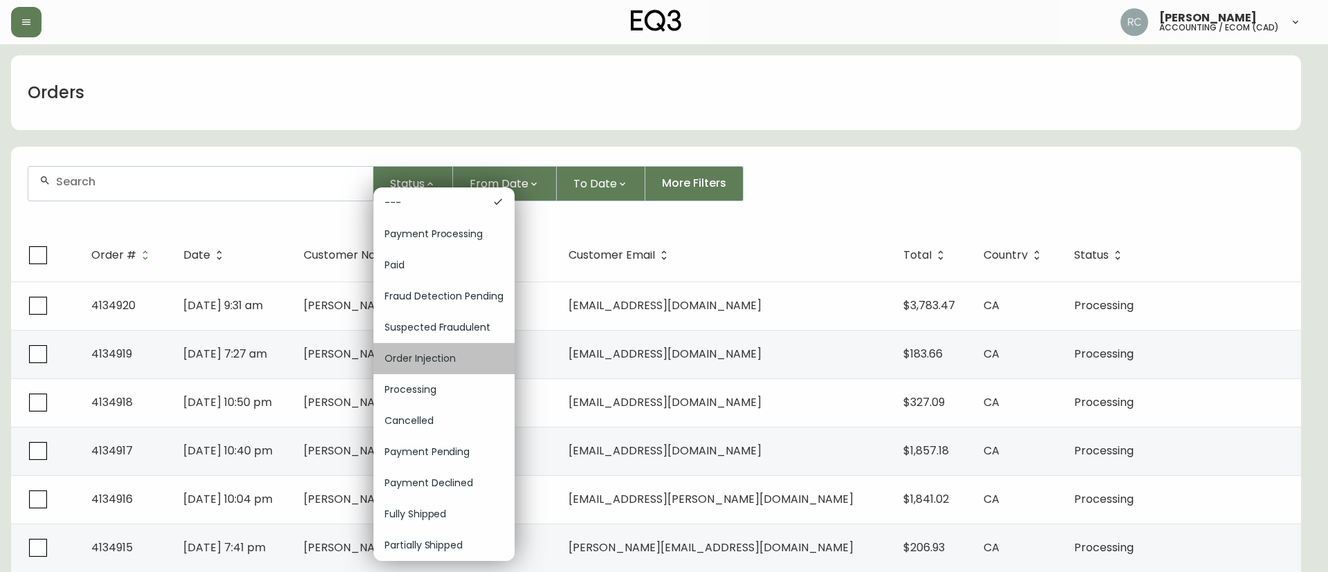
click at [422, 356] on span "Order Injection" at bounding box center [444, 358] width 119 height 15
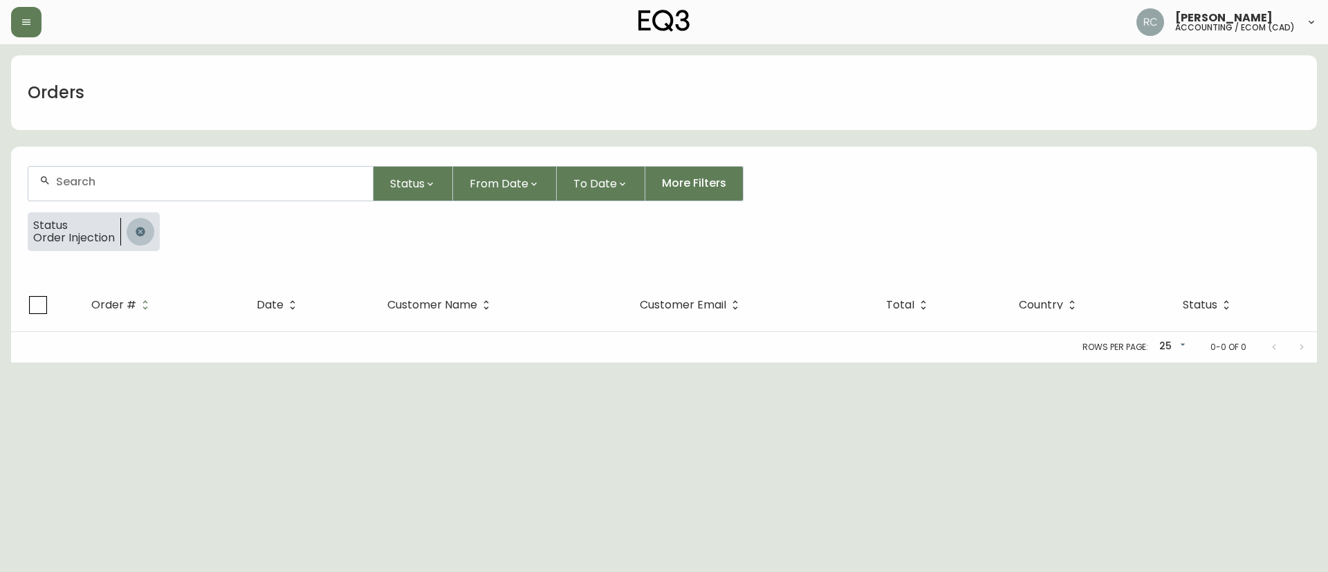
click at [143, 236] on icon "button" at bounding box center [140, 231] width 11 height 11
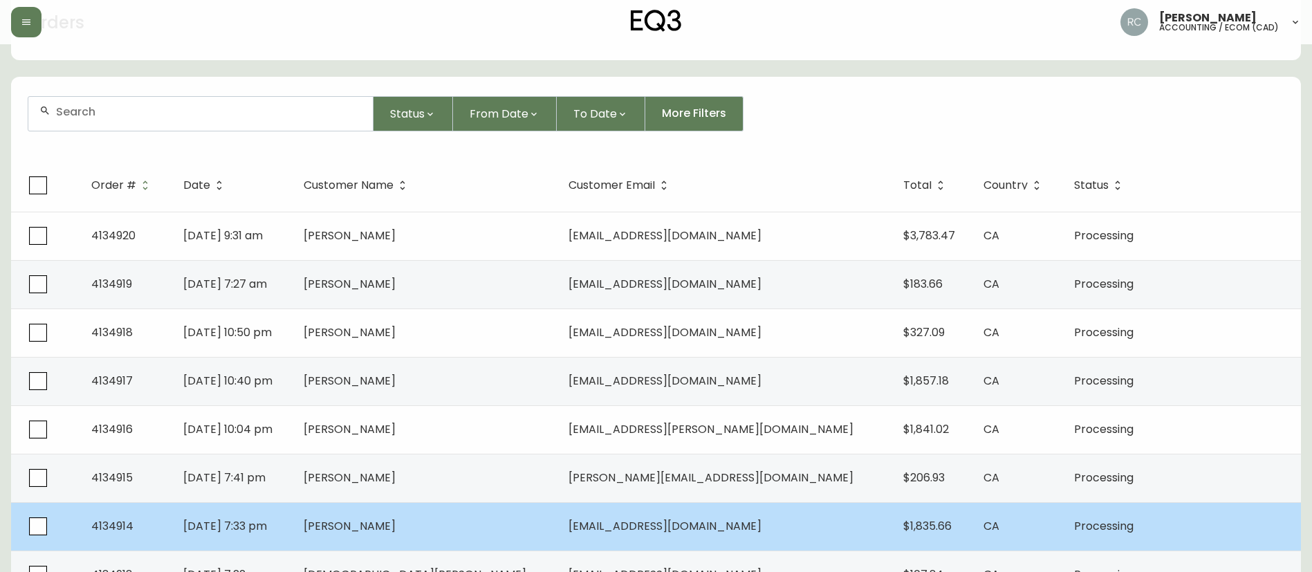
scroll to position [208, 0]
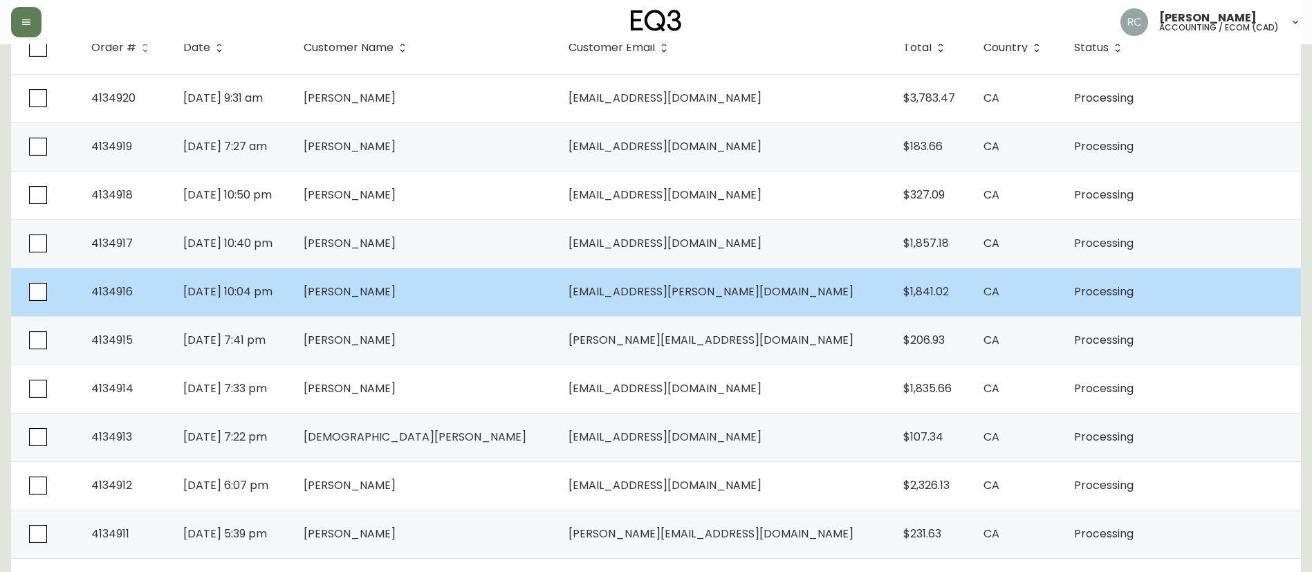
click at [433, 278] on td "[PERSON_NAME]" at bounding box center [425, 292] width 265 height 48
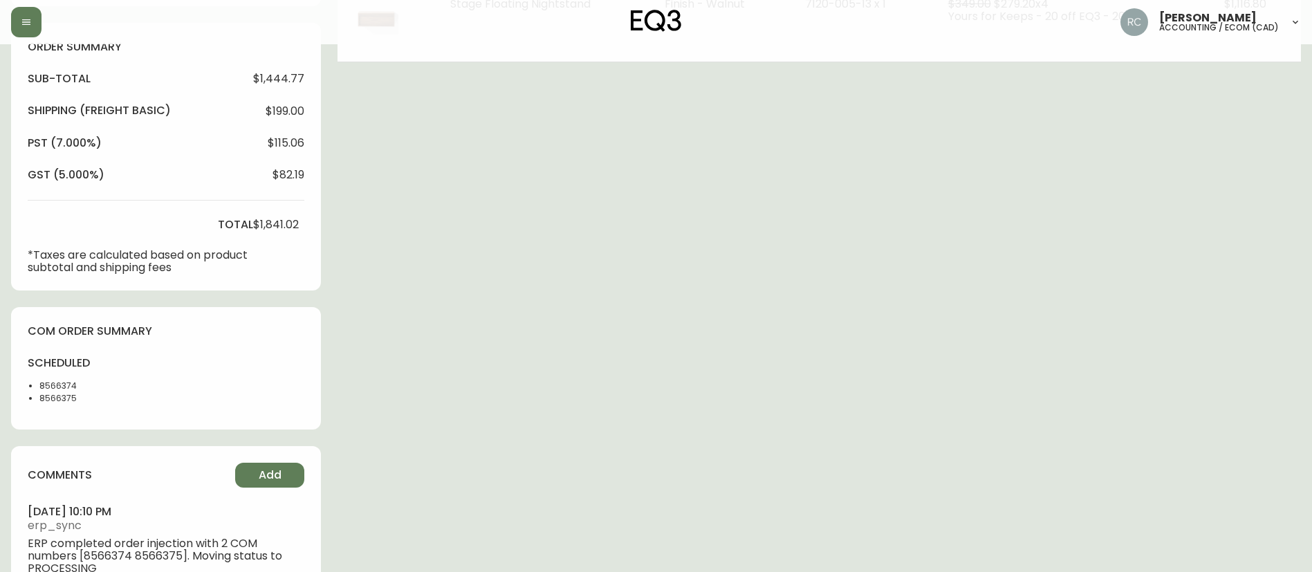
type input "Processing"
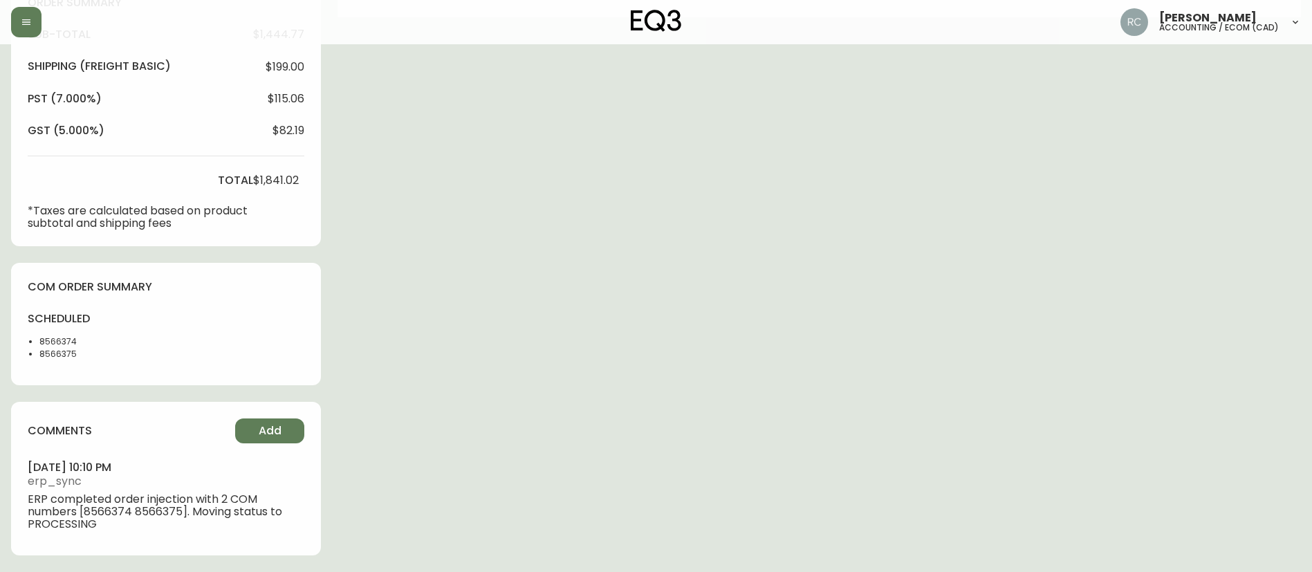
select select "PROCESSING"
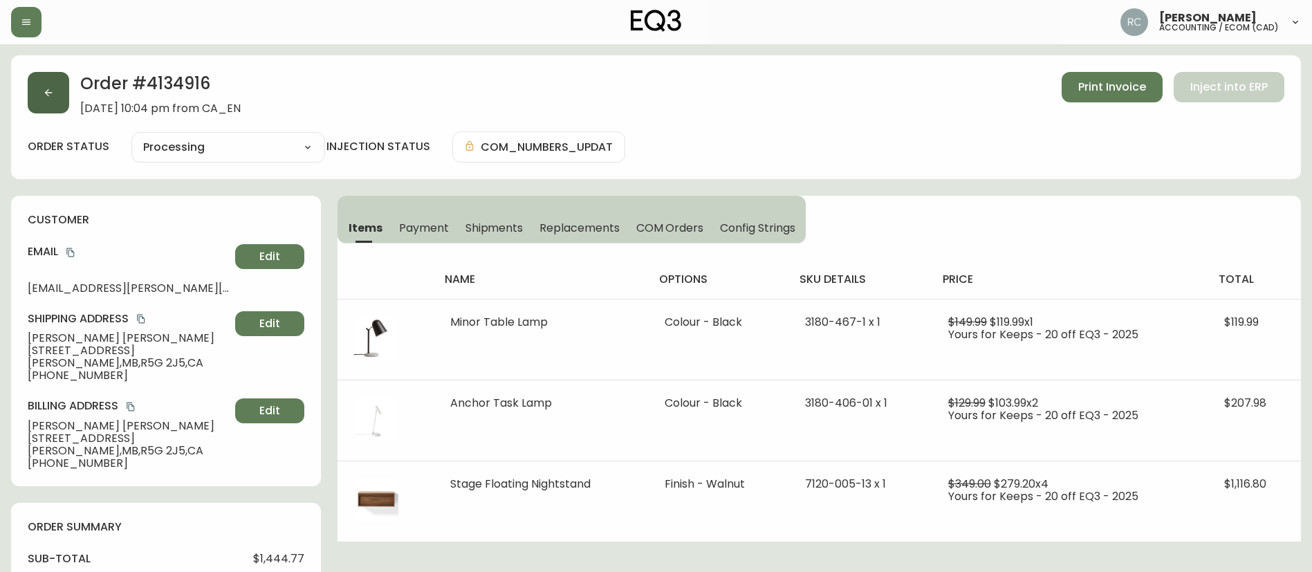
click at [48, 99] on button "button" at bounding box center [49, 93] width 42 height 42
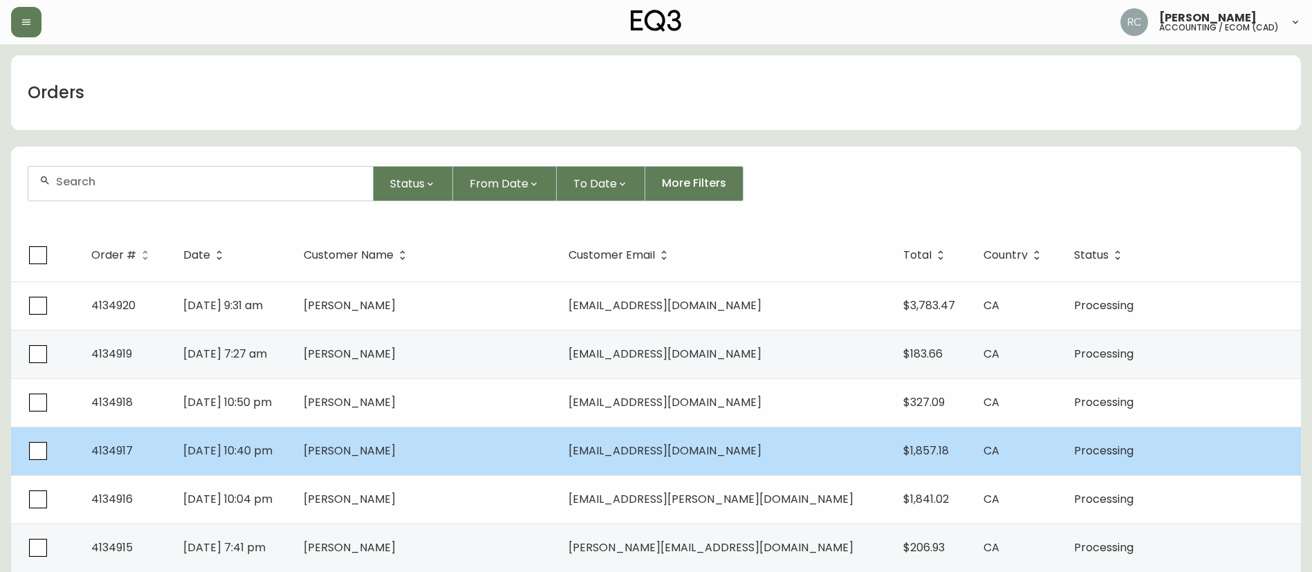
click at [387, 431] on td "[PERSON_NAME]" at bounding box center [425, 451] width 265 height 48
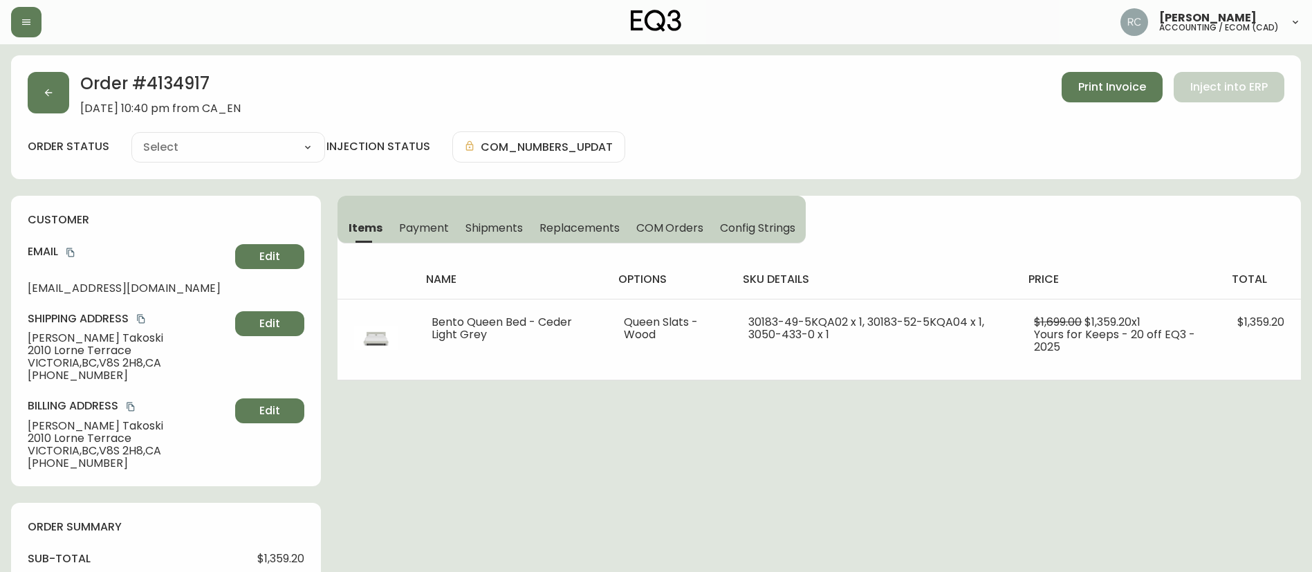
type input "Processing"
select select "PROCESSING"
click at [414, 235] on button "Payment" at bounding box center [424, 227] width 66 height 30
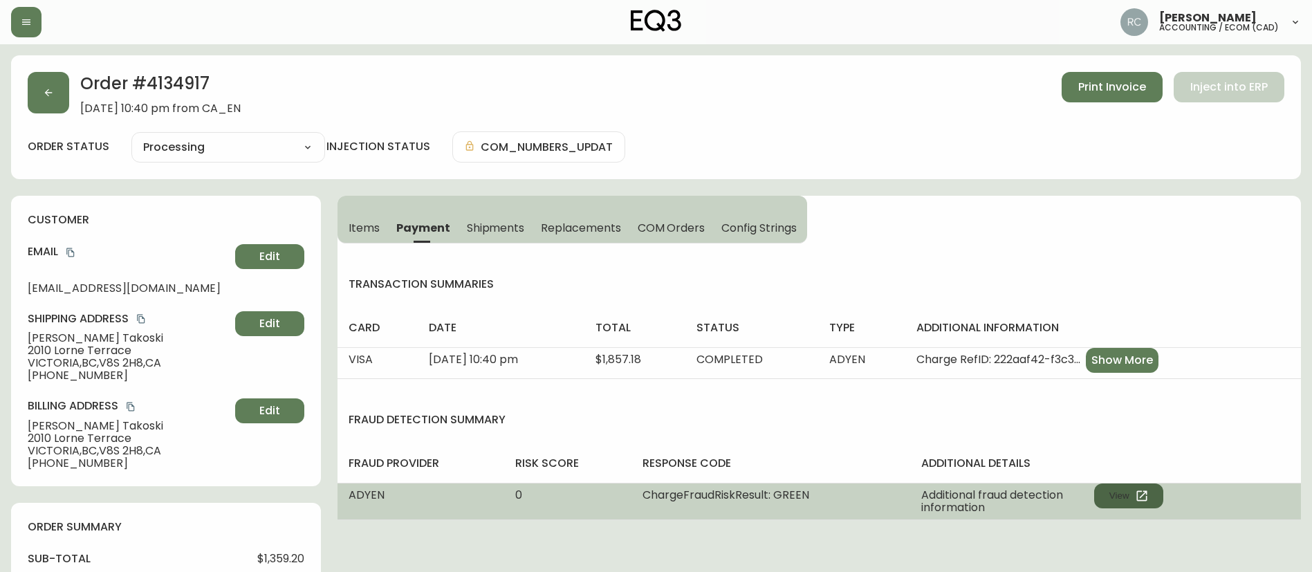
click at [1126, 497] on button "View" at bounding box center [1129, 496] width 69 height 25
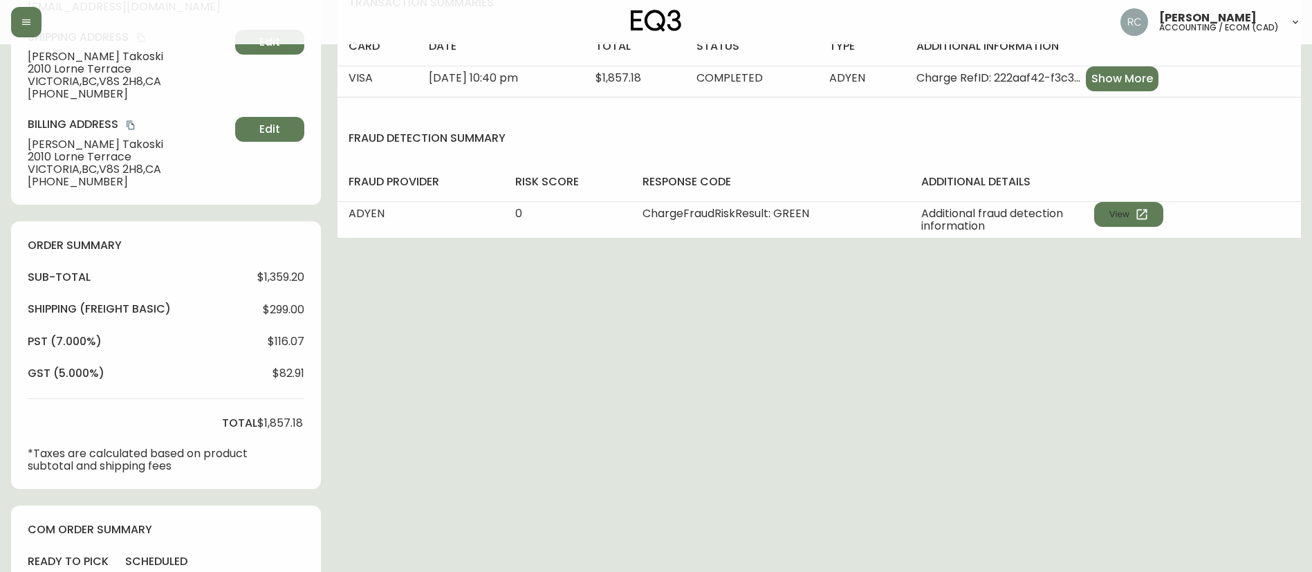
scroll to position [587, 0]
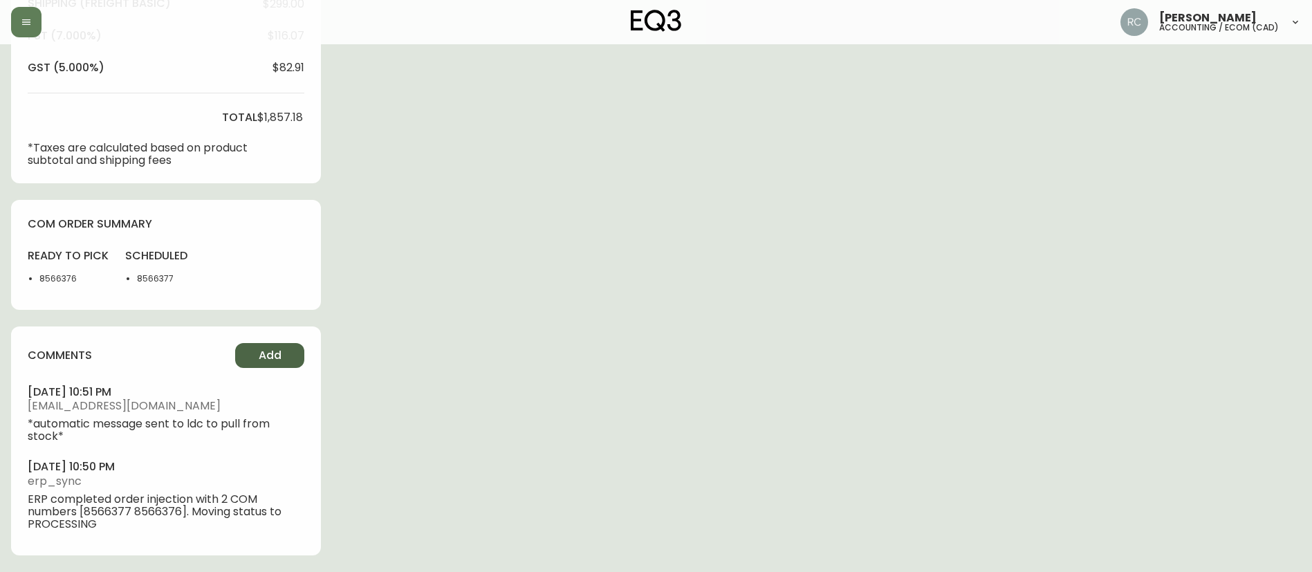
click at [264, 346] on button "Add" at bounding box center [269, 355] width 69 height 25
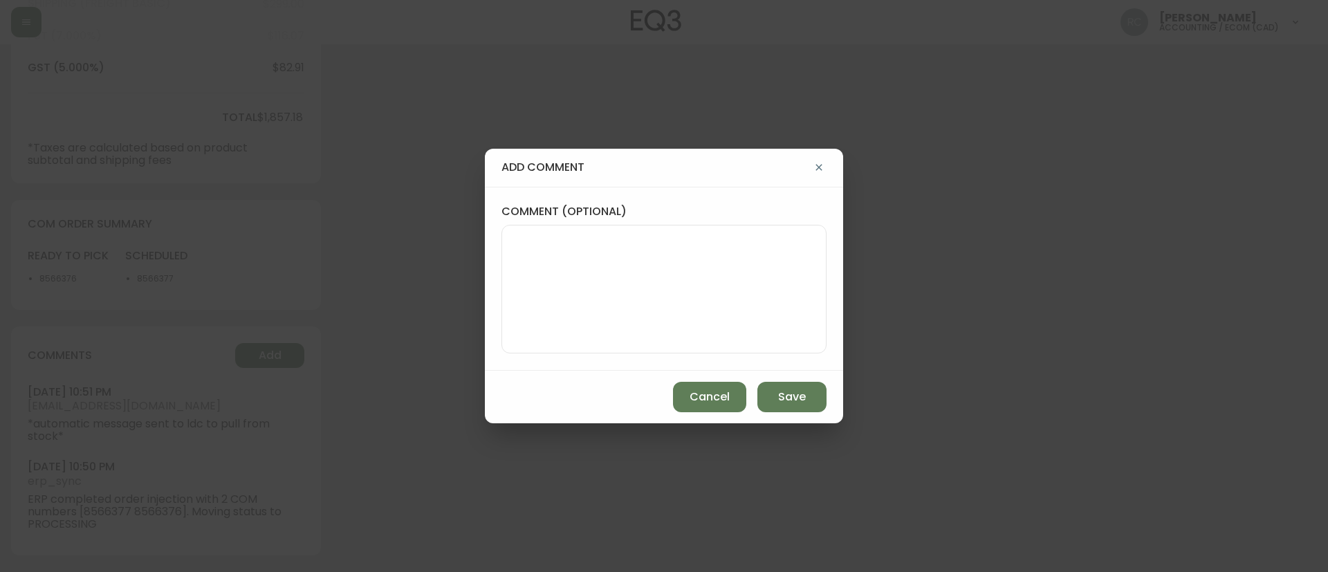
click at [652, 266] on textarea "comment (optional)" at bounding box center [664, 289] width 302 height 111
paste textarea "Time since an authorized payment was first seen with email address 4yr 9d"
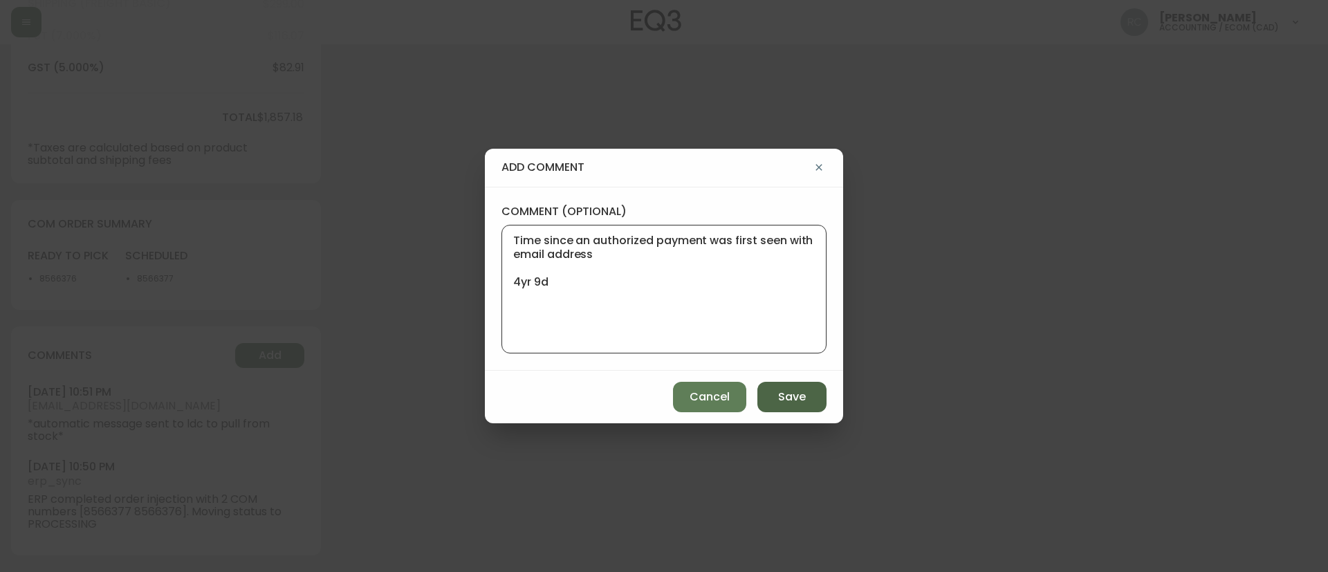
type textarea "Time since an authorized payment was first seen with email address 4yr 9d"
click at [782, 390] on span "Save" at bounding box center [792, 397] width 28 height 15
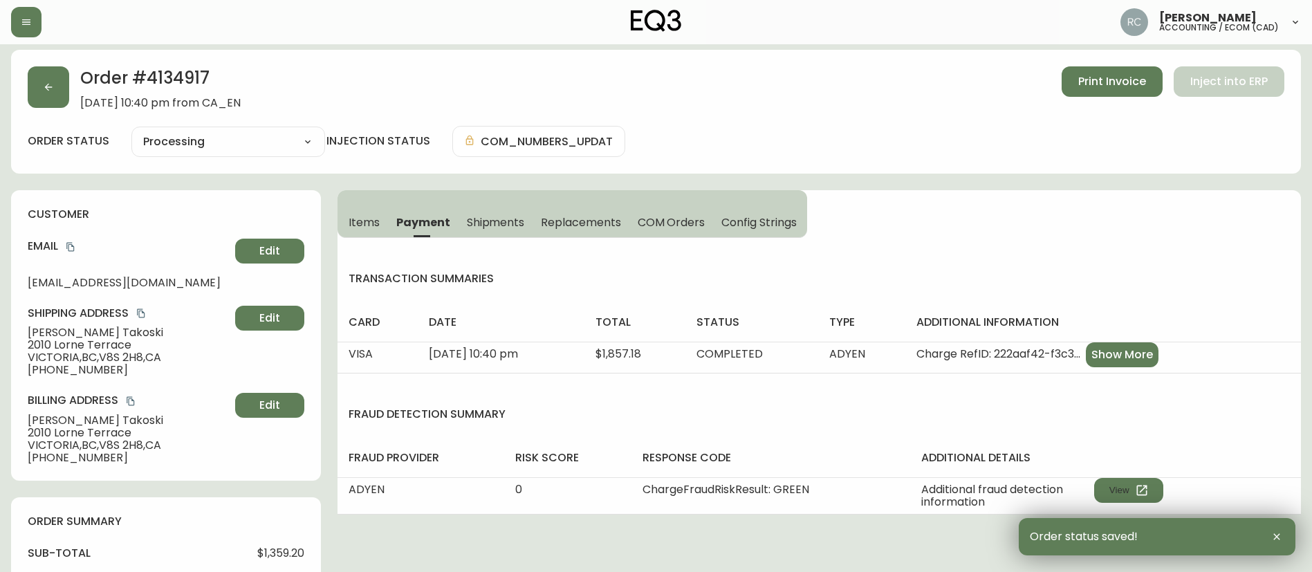
scroll to position [0, 0]
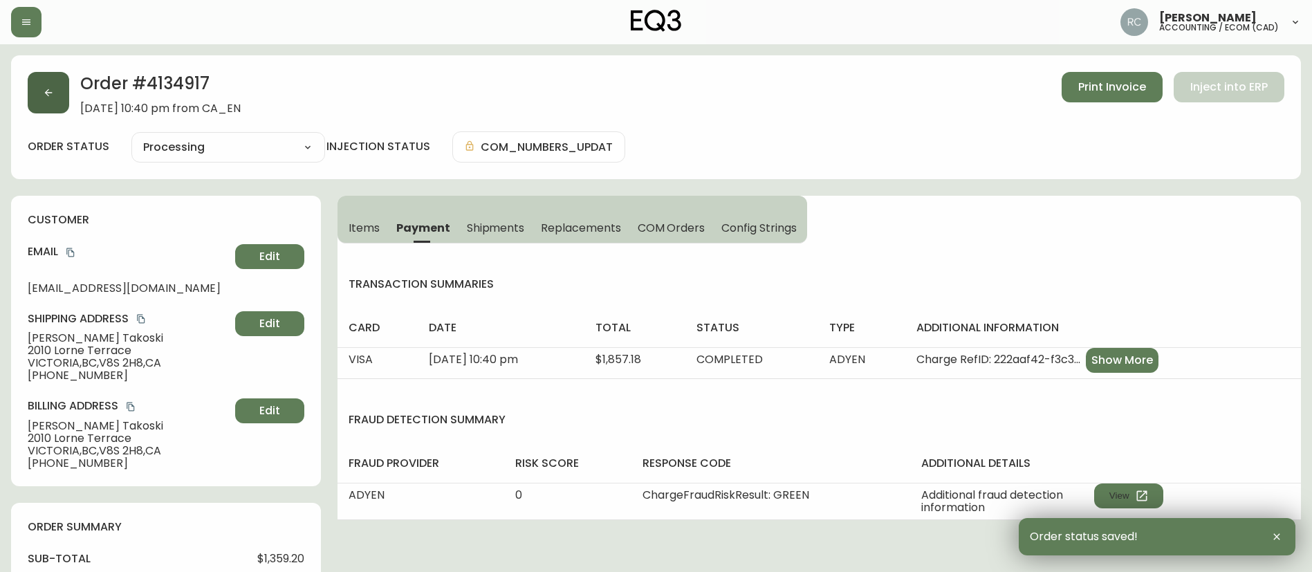
click at [42, 90] on button "button" at bounding box center [49, 93] width 42 height 42
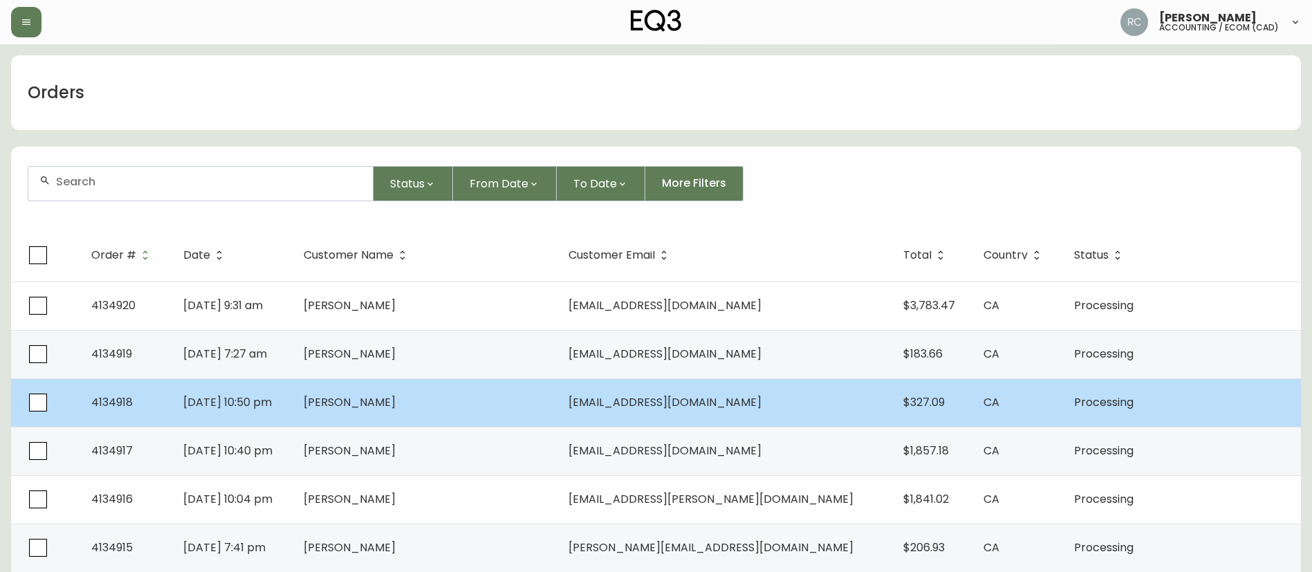
click at [412, 412] on td "[PERSON_NAME]" at bounding box center [425, 402] width 265 height 48
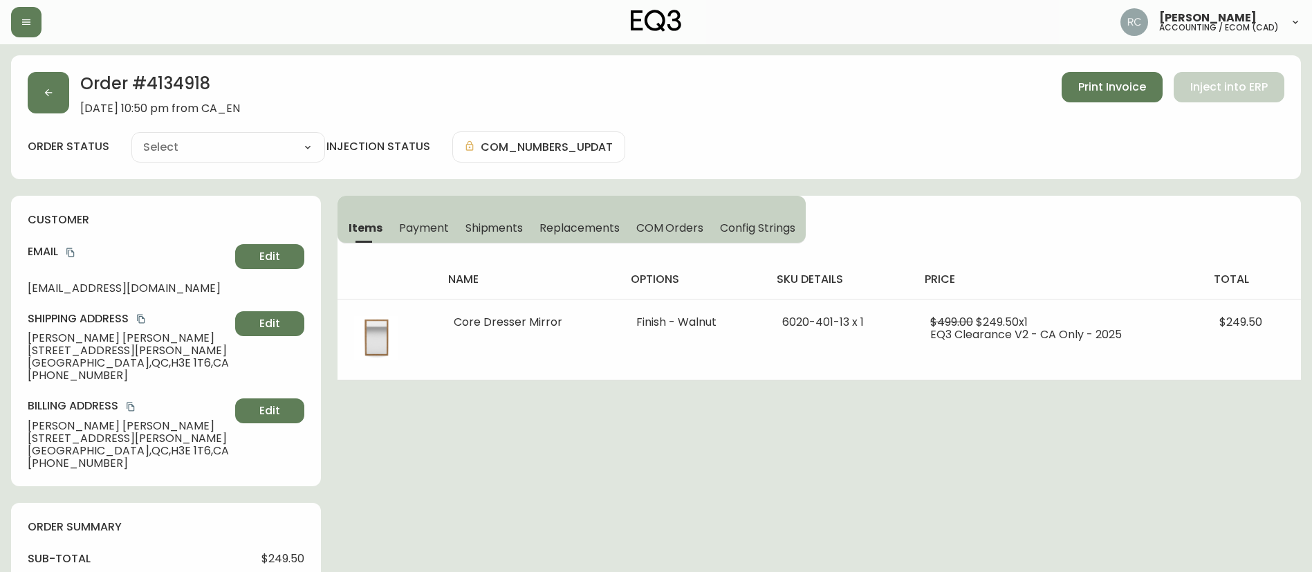
type input "Processing"
select select "PROCESSING"
click at [418, 226] on span "Payment" at bounding box center [424, 228] width 50 height 15
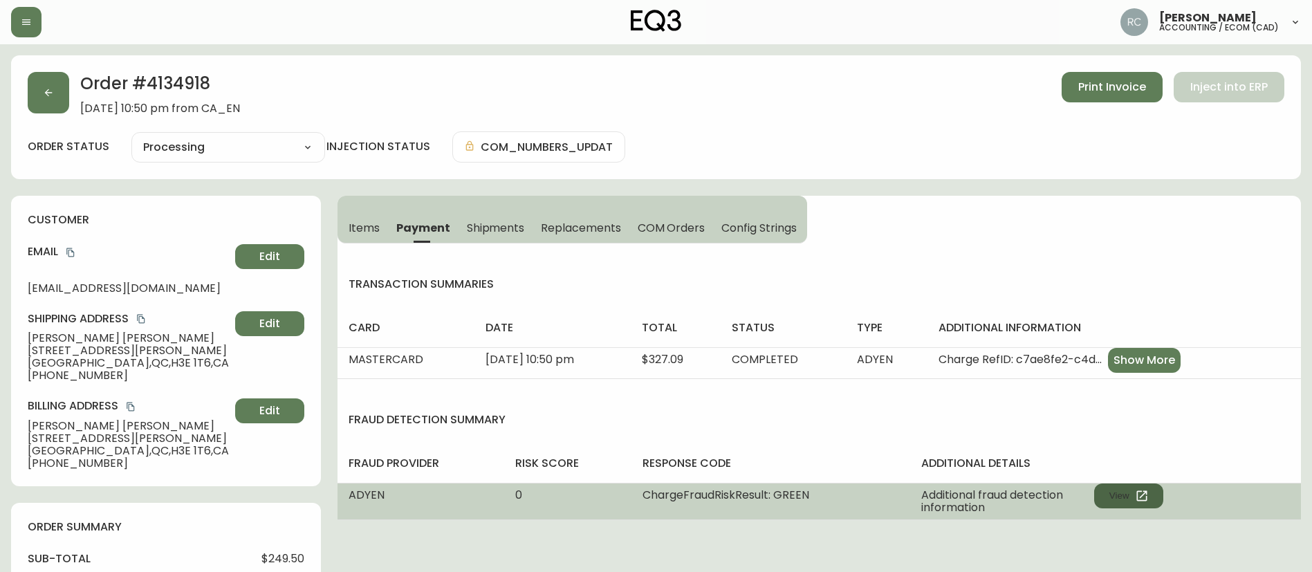
click at [1124, 495] on button "View" at bounding box center [1129, 496] width 69 height 25
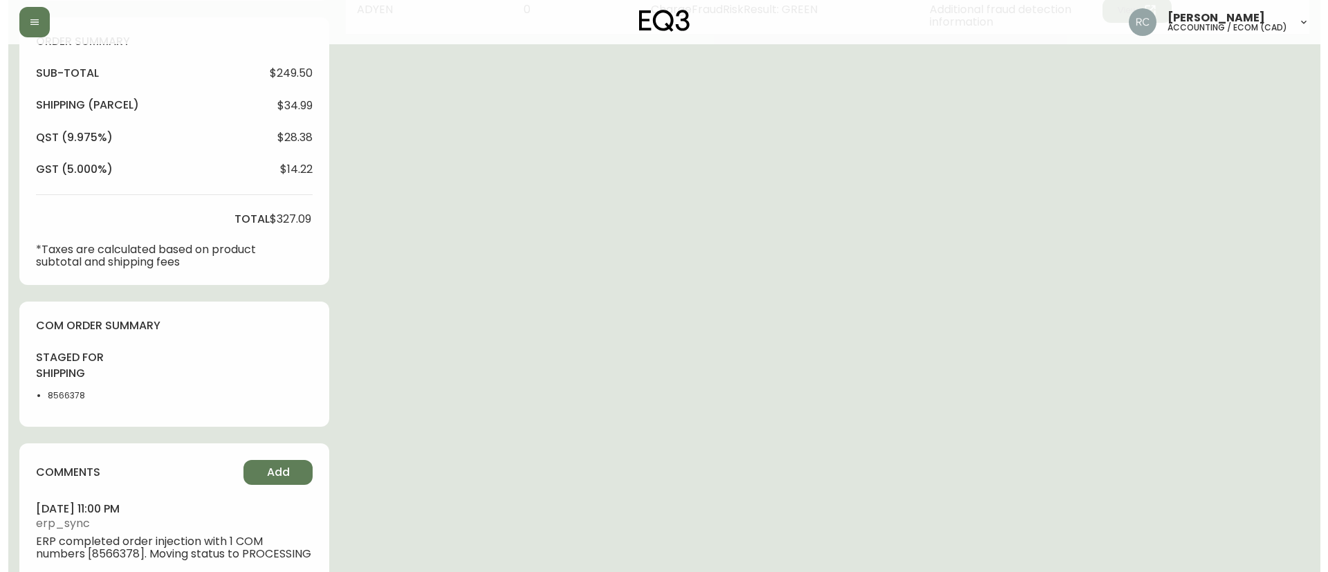
scroll to position [528, 0]
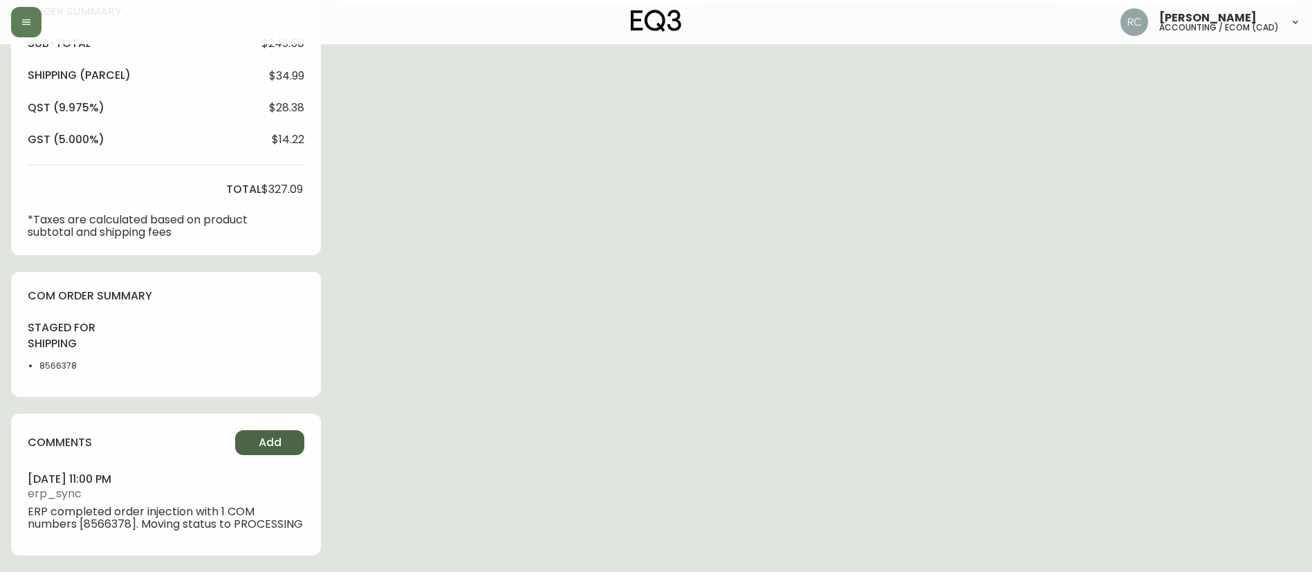
click at [280, 435] on span "Add" at bounding box center [270, 442] width 23 height 15
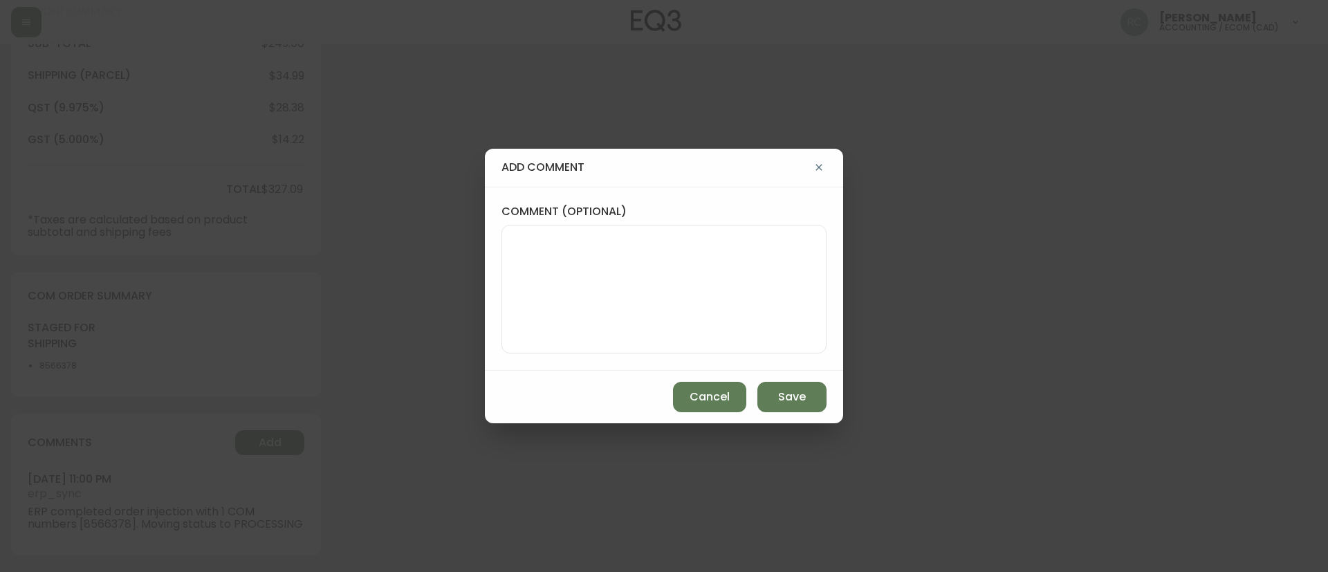
click at [690, 234] on textarea "comment (optional)" at bounding box center [664, 289] width 302 height 111
paste textarea "MANUAL FRAUD REVIEW - APPROVED - same shipping and billing address -"
paste textarea "Time since an authorized payment was first seen with email address 3yr 343d"
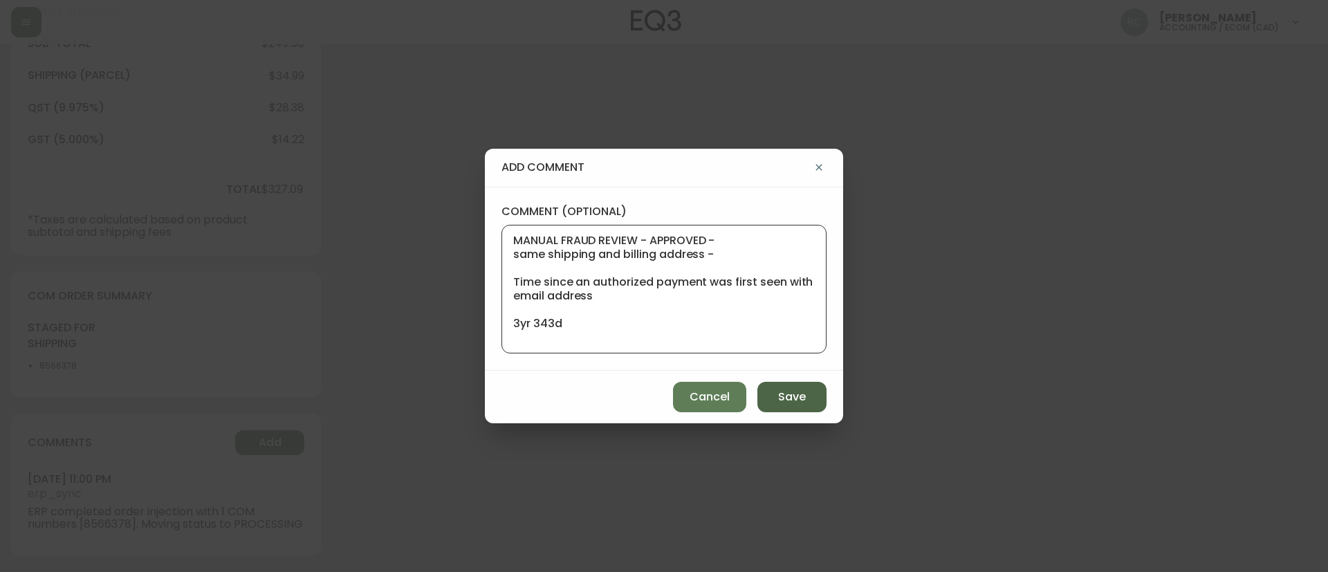
type textarea "MANUAL FRAUD REVIEW - APPROVED - same shipping and billing address - Time since…"
click at [783, 398] on span "Save" at bounding box center [792, 397] width 28 height 15
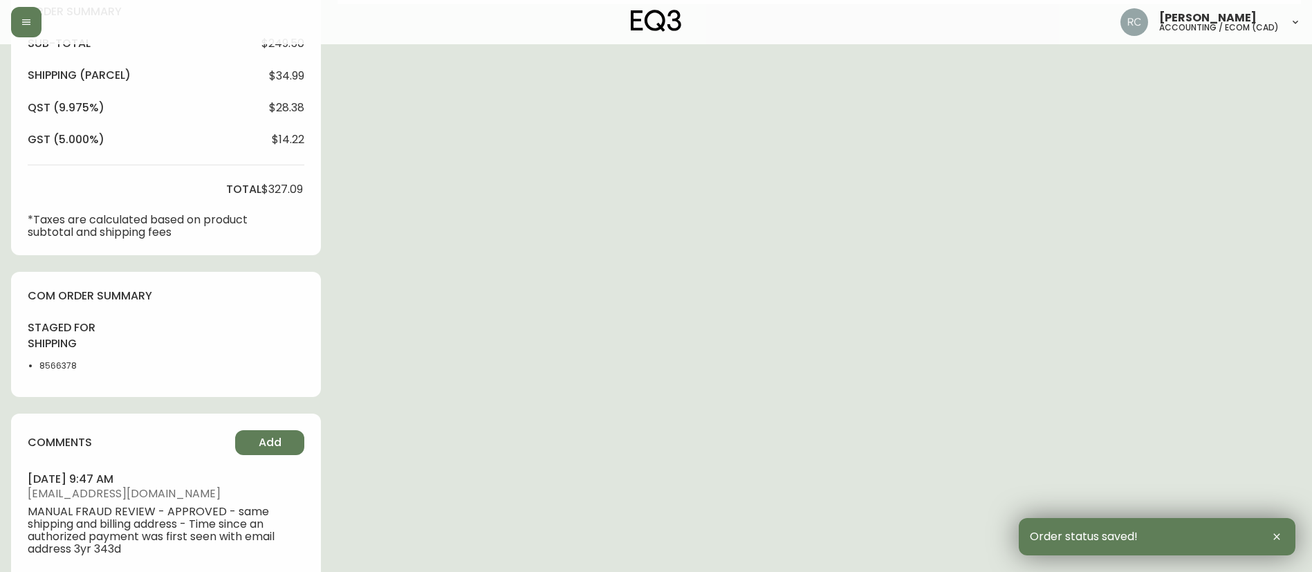
scroll to position [0, 0]
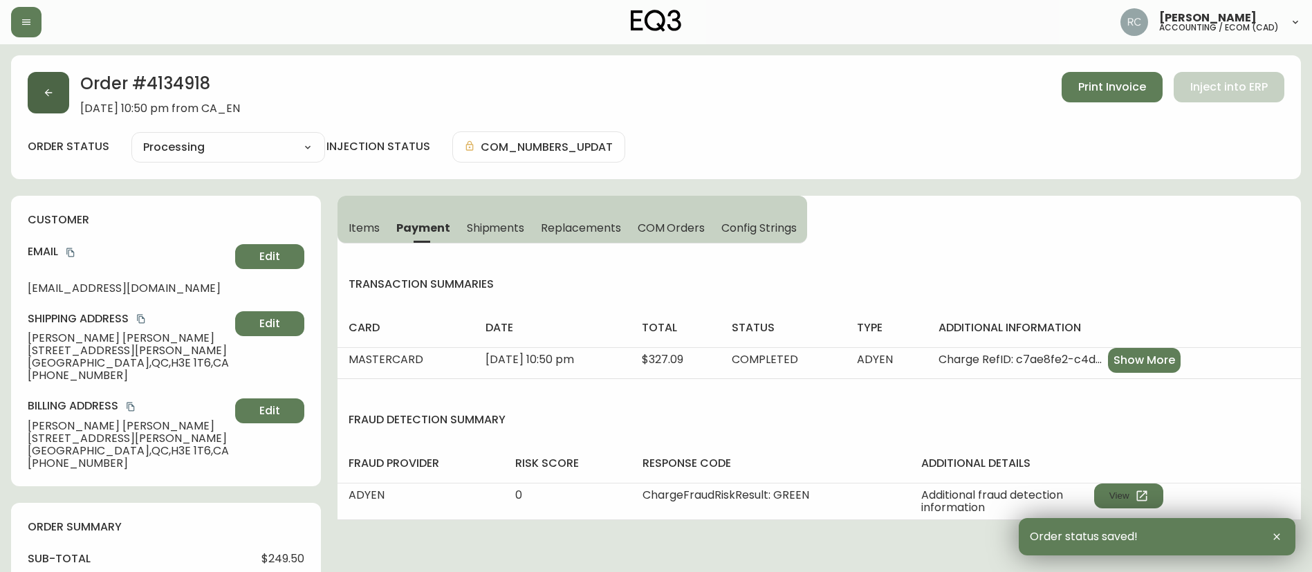
click at [55, 81] on button "button" at bounding box center [49, 93] width 42 height 42
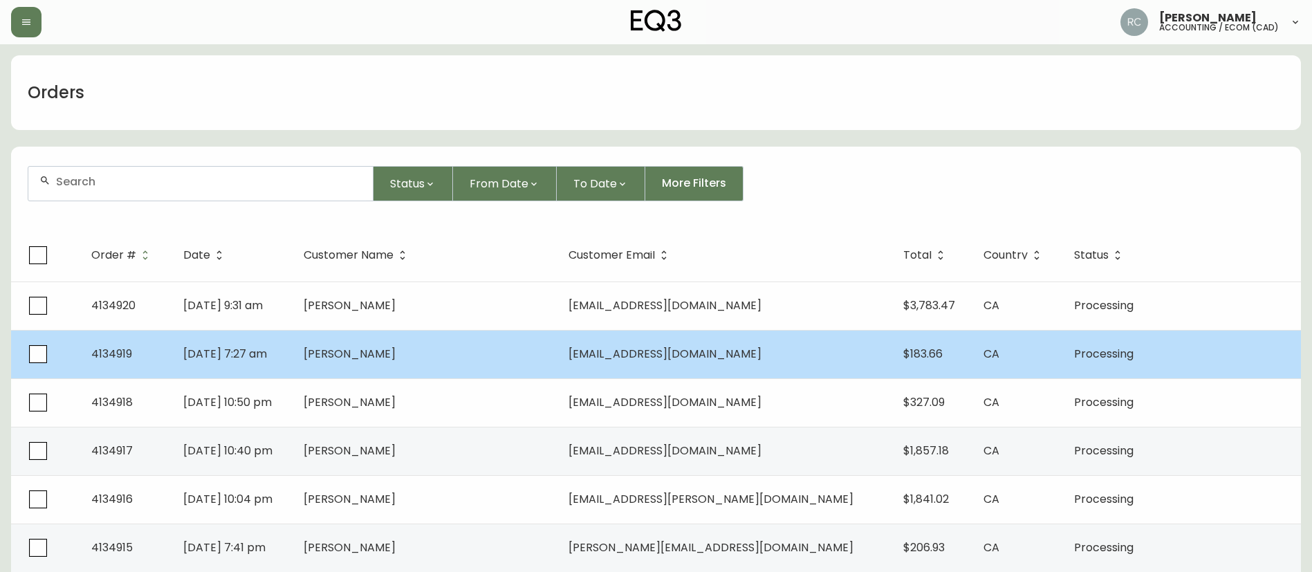
click at [396, 353] on span "[PERSON_NAME]" at bounding box center [350, 354] width 92 height 16
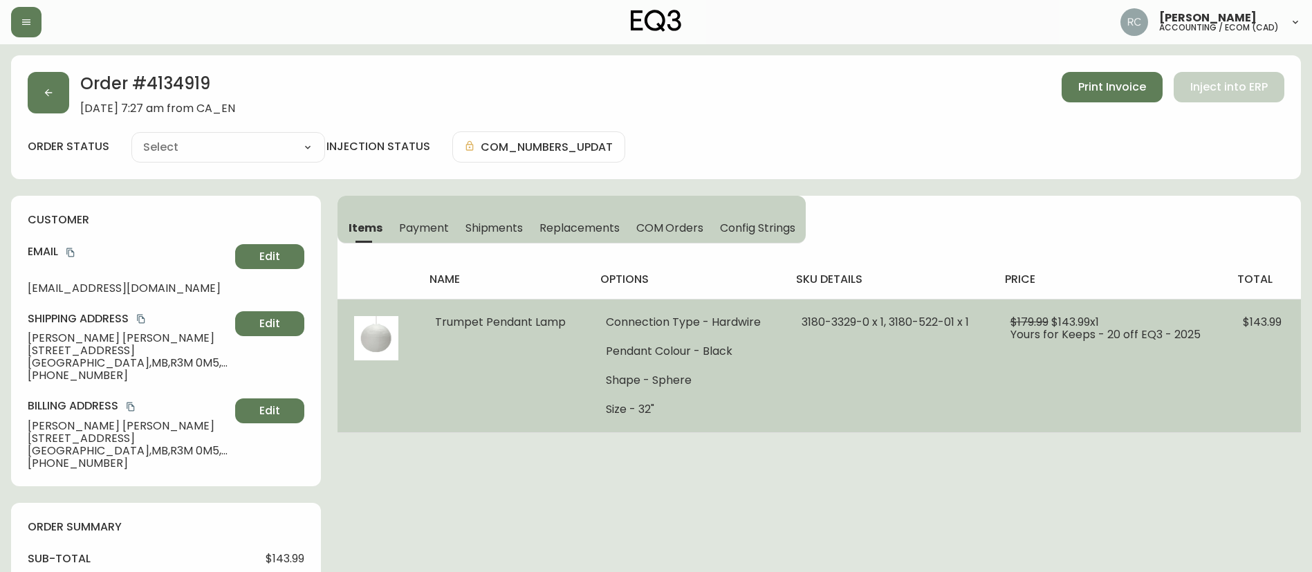
type input "Processing"
select select "PROCESSING"
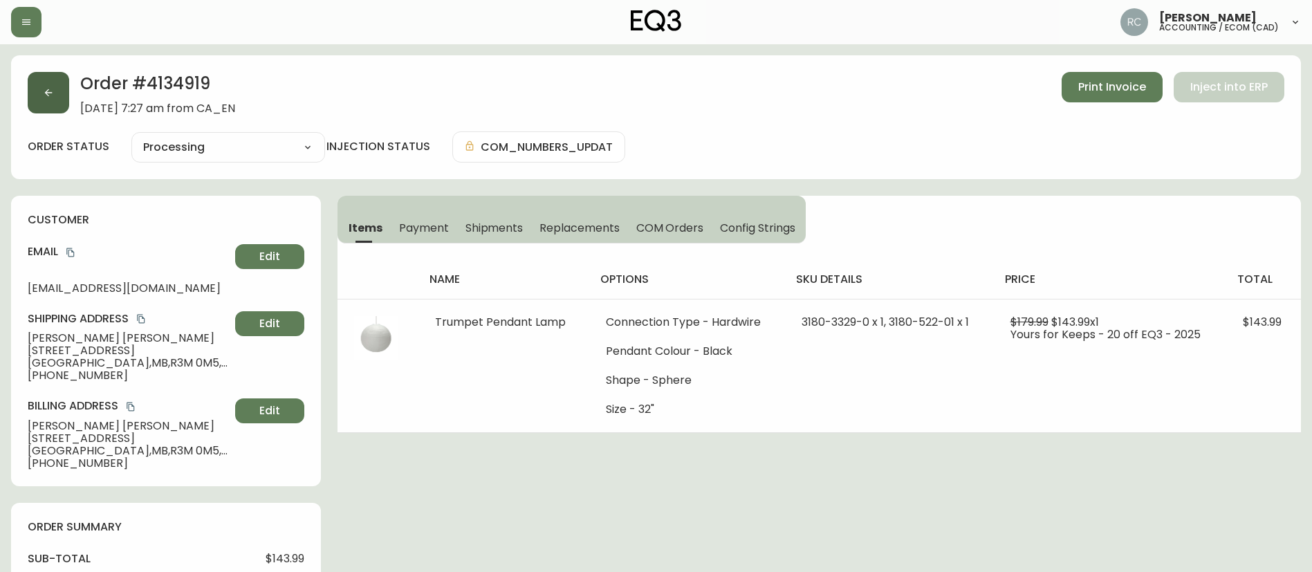
click at [48, 90] on icon "button" at bounding box center [49, 93] width 8 height 8
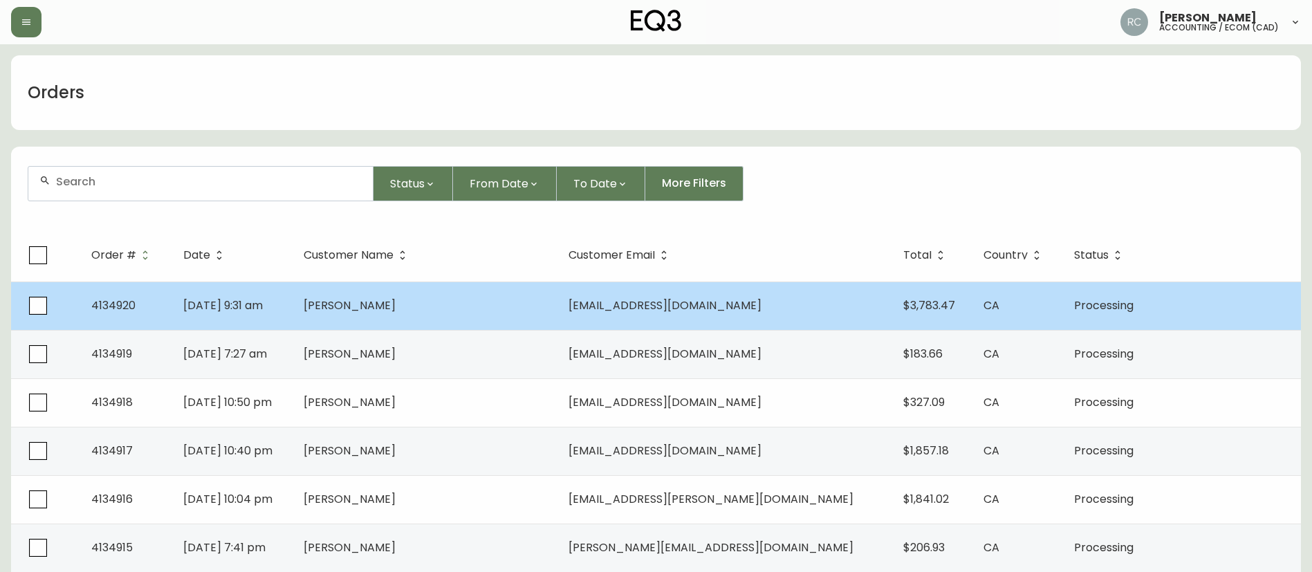
click at [391, 309] on span "[PERSON_NAME]" at bounding box center [350, 306] width 92 height 16
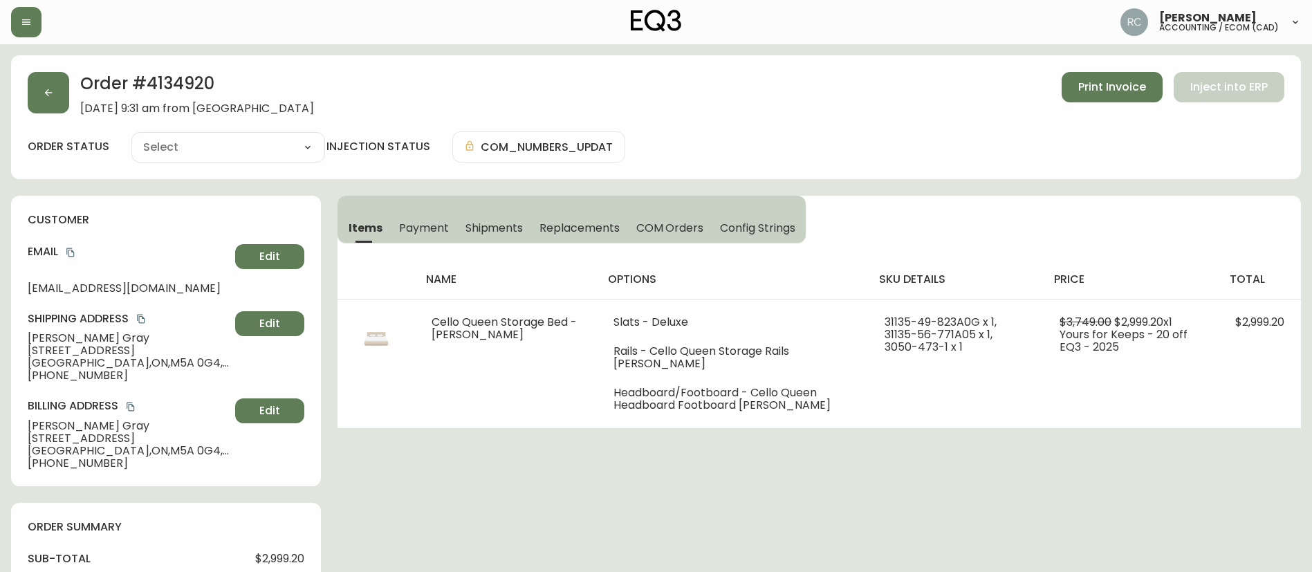
type input "Processing"
select select "PROCESSING"
click at [64, 78] on button "button" at bounding box center [49, 93] width 42 height 42
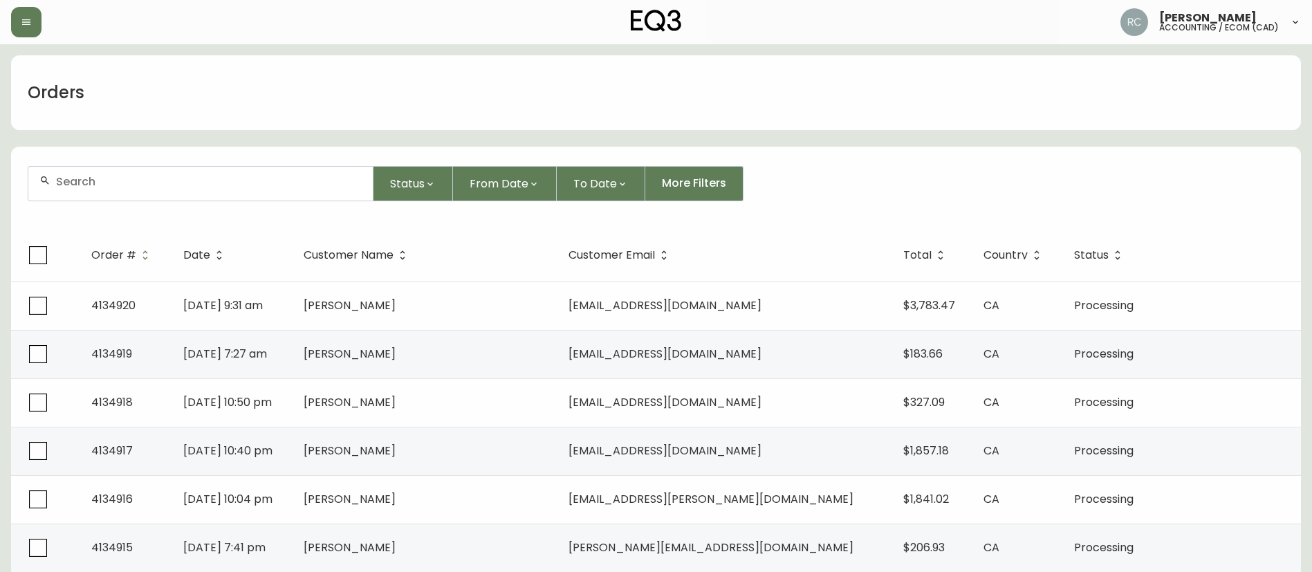
click at [1040, 203] on form "Status From Date To Date More Filters" at bounding box center [656, 189] width 1290 height 80
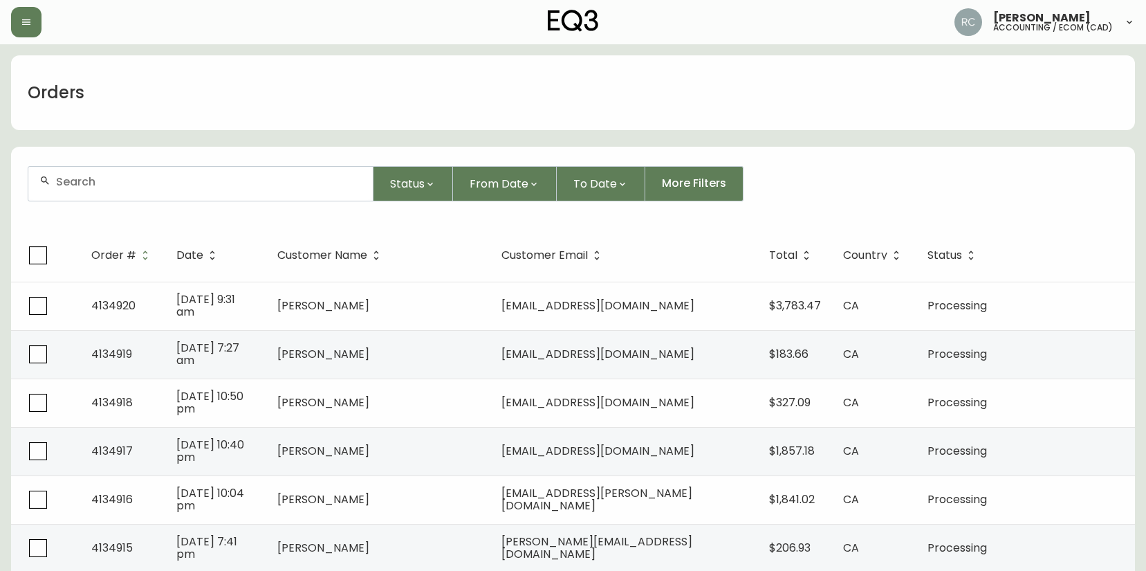
drag, startPoint x: 551, startPoint y: 109, endPoint x: 491, endPoint y: 40, distance: 92.2
click at [551, 109] on div "Orders" at bounding box center [573, 92] width 1124 height 75
click at [383, 100] on div "Orders" at bounding box center [573, 92] width 1124 height 75
click at [325, 185] on input "text" at bounding box center [209, 181] width 306 height 13
paste input "4134767"
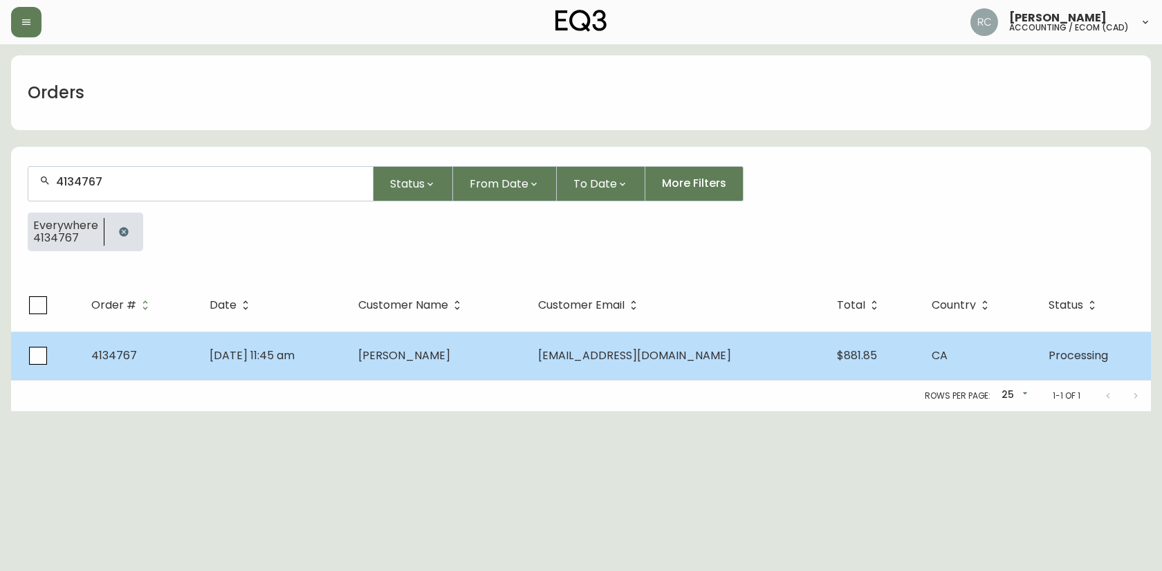
type input "4134767"
click at [290, 340] on td "Aug 23 2025, 11:45 am" at bounding box center [273, 355] width 149 height 48
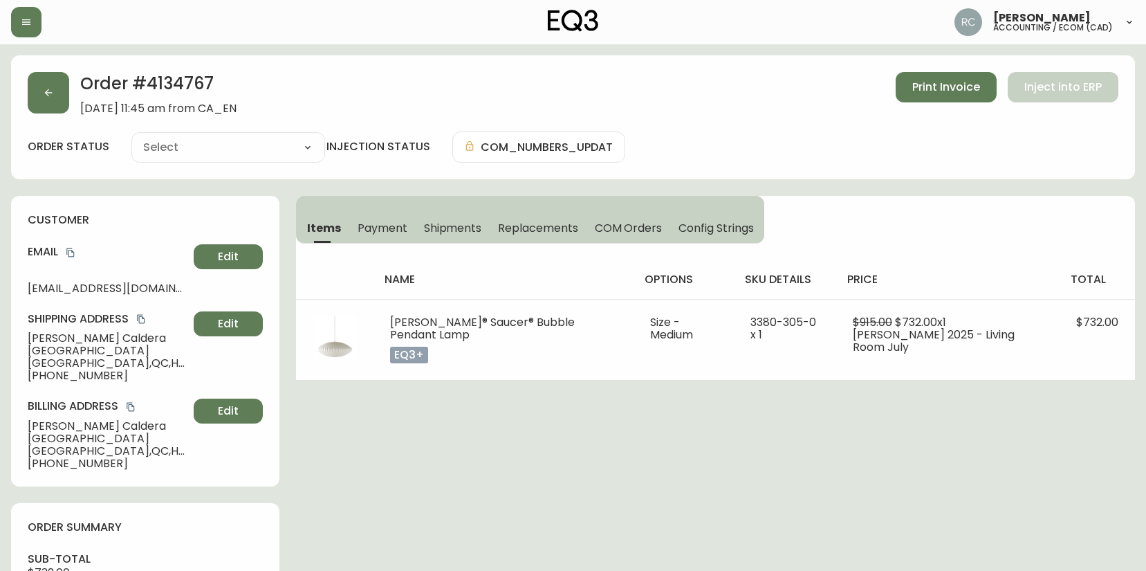
type input "Processing"
select select "PROCESSING"
drag, startPoint x: 466, startPoint y: 479, endPoint x: 22, endPoint y: 428, distance: 446.5
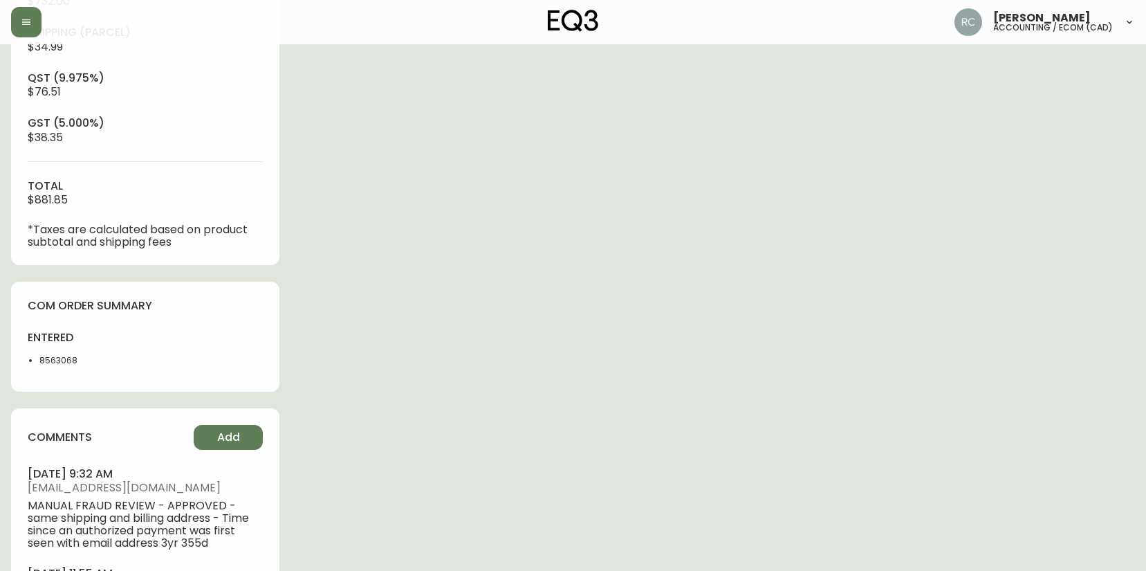
scroll to position [679, 0]
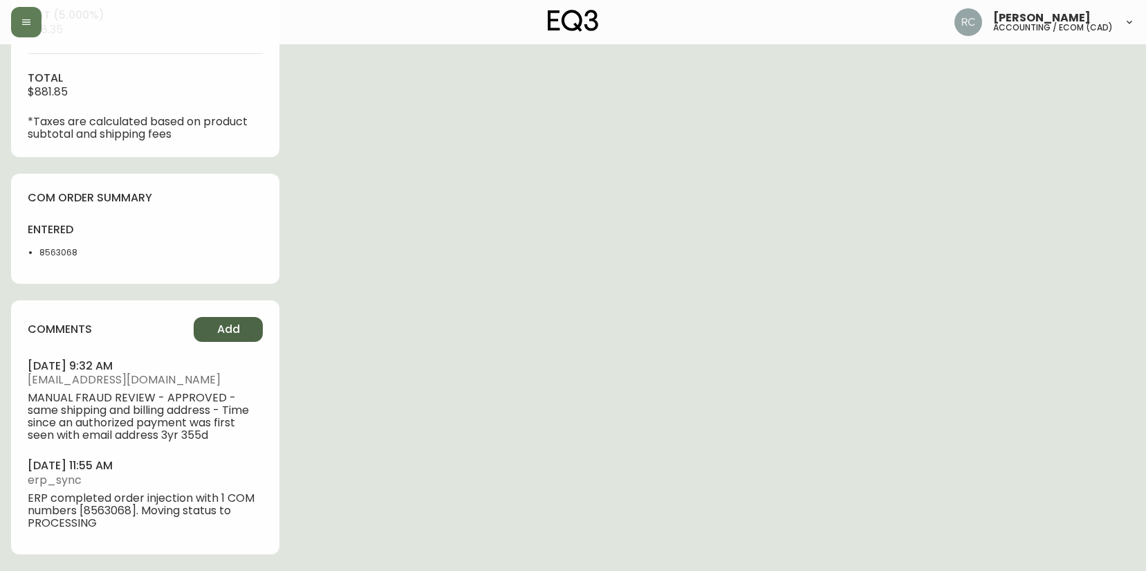
click at [236, 332] on span "Add" at bounding box center [228, 329] width 23 height 15
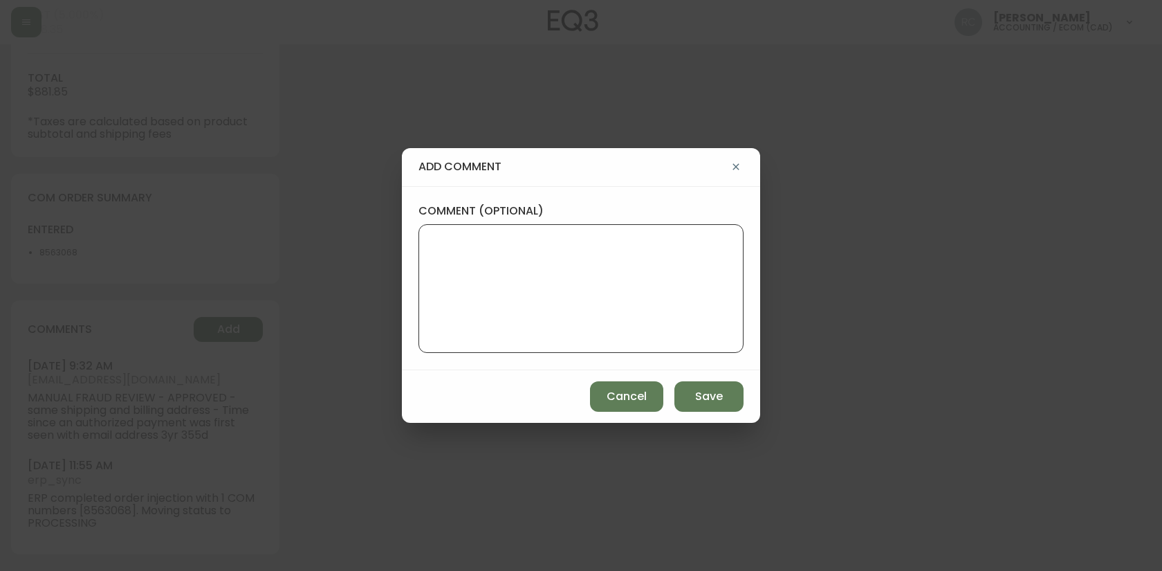
click at [456, 320] on textarea "comment (optional)" at bounding box center [581, 288] width 302 height 111
type textarea "PO: YP019700"
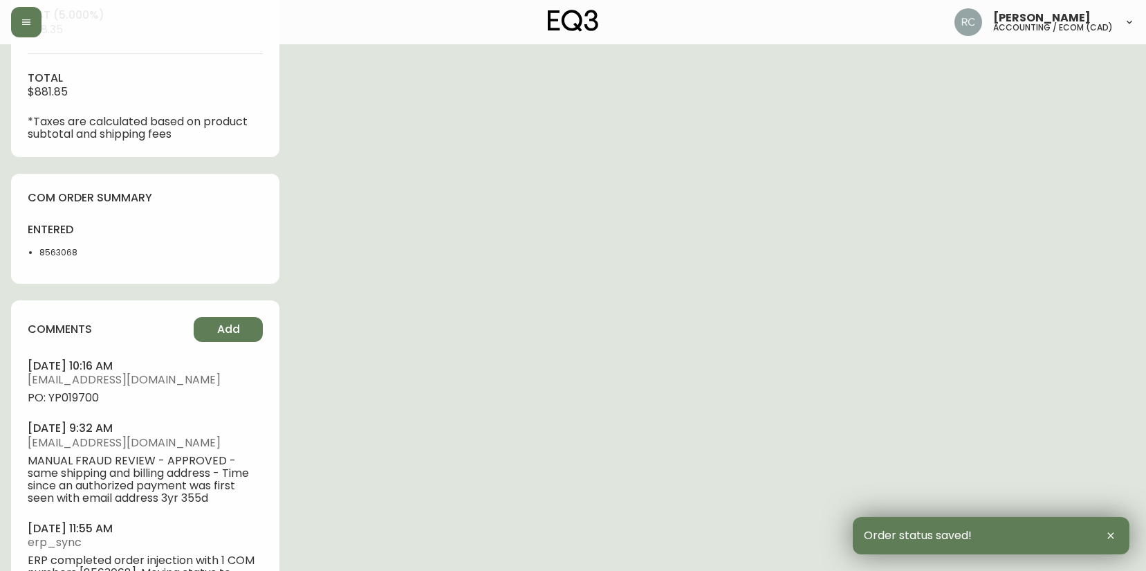
click at [72, 392] on span "PO: YP019700" at bounding box center [145, 398] width 235 height 12
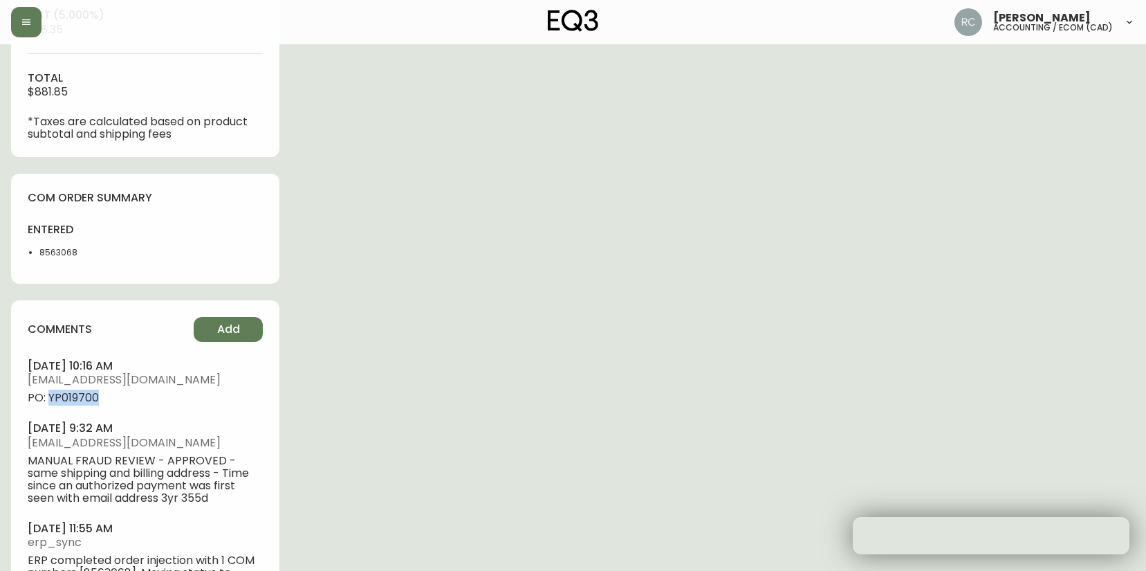
click at [72, 392] on span "PO: YP019700" at bounding box center [145, 398] width 235 height 12
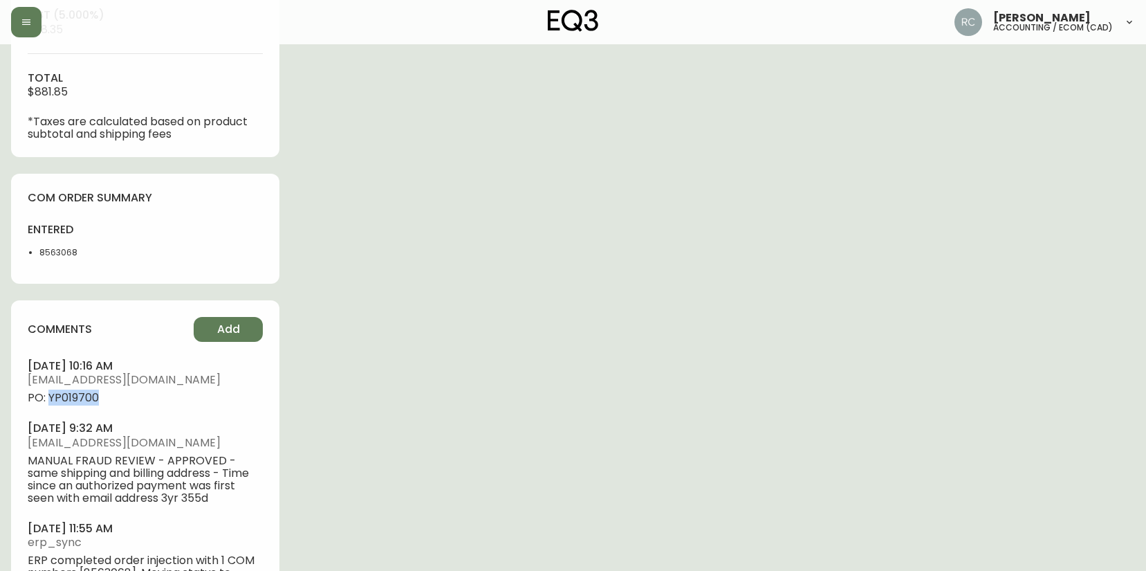
copy span "YP019700"
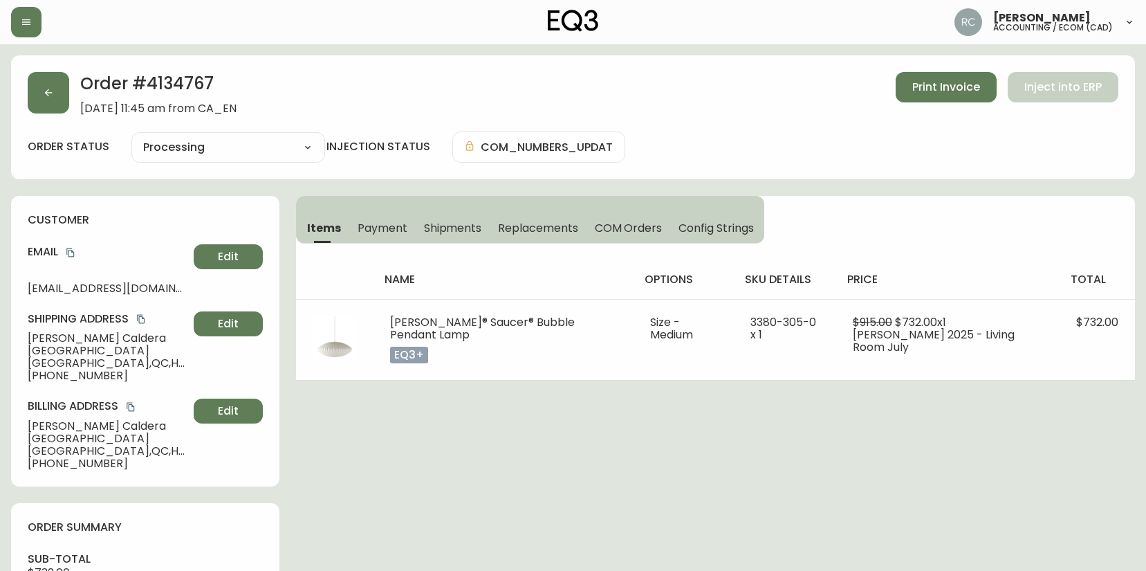
click at [74, 340] on span "Felipe Caldera" at bounding box center [108, 338] width 161 height 12
copy span "Felipe Caldera"
click at [73, 255] on icon "copy" at bounding box center [71, 253] width 10 height 10
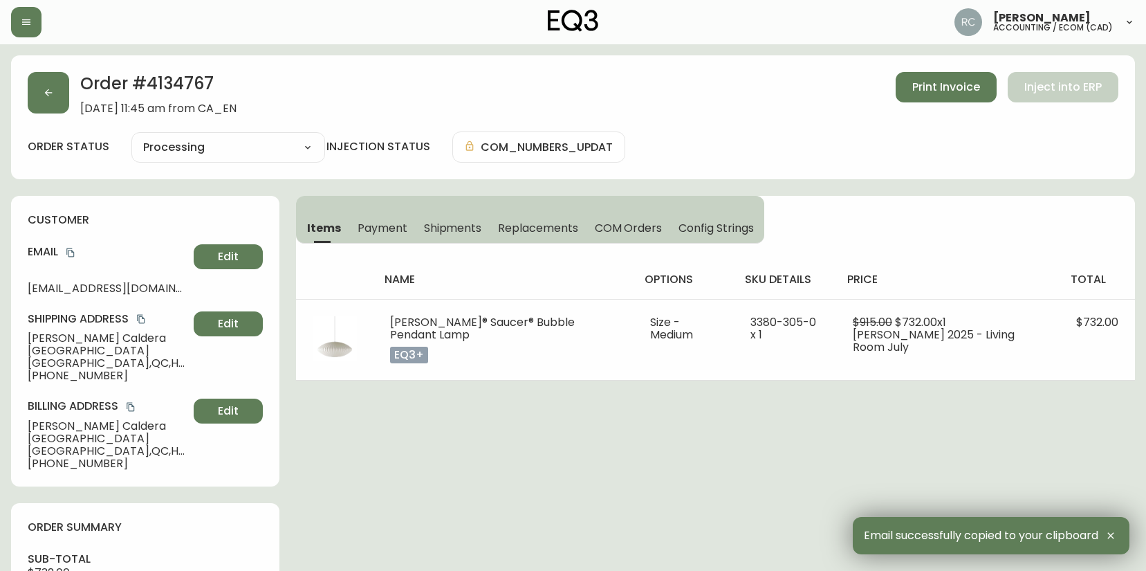
click at [93, 356] on span "3034-B Boulevard LaSalle" at bounding box center [108, 351] width 161 height 12
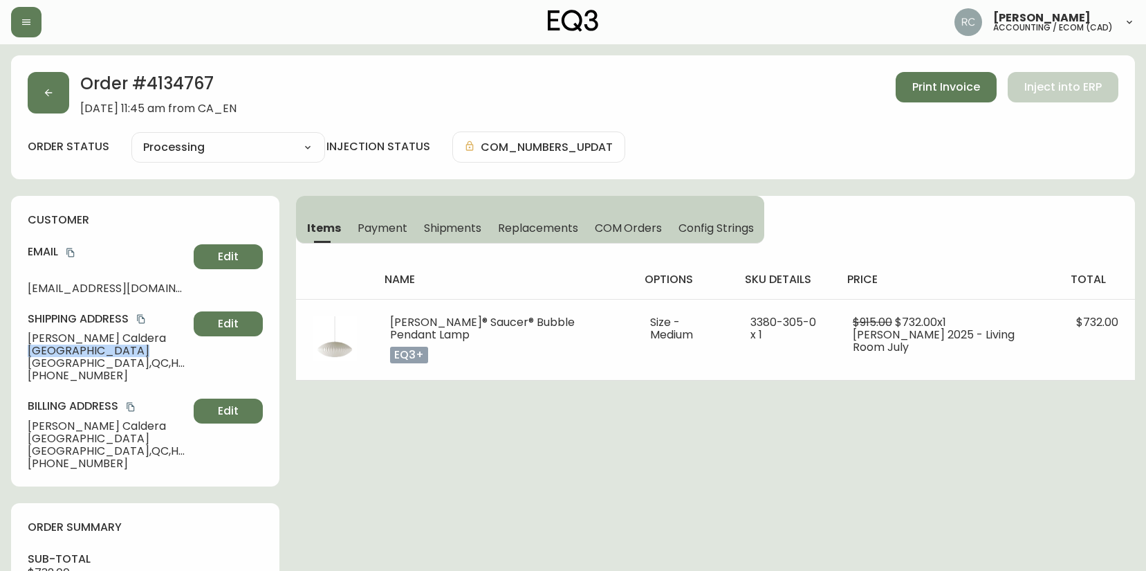
drag, startPoint x: 93, startPoint y: 356, endPoint x: 30, endPoint y: 352, distance: 63.1
click at [93, 355] on span "3034-B Boulevard LaSalle" at bounding box center [108, 351] width 161 height 12
copy span "3034-B Boulevard LaSalle"
click at [47, 365] on span "Montréal , QC , H4G 1Y8 , CA" at bounding box center [108, 363] width 161 height 12
drag, startPoint x: 47, startPoint y: 365, endPoint x: 53, endPoint y: 358, distance: 8.9
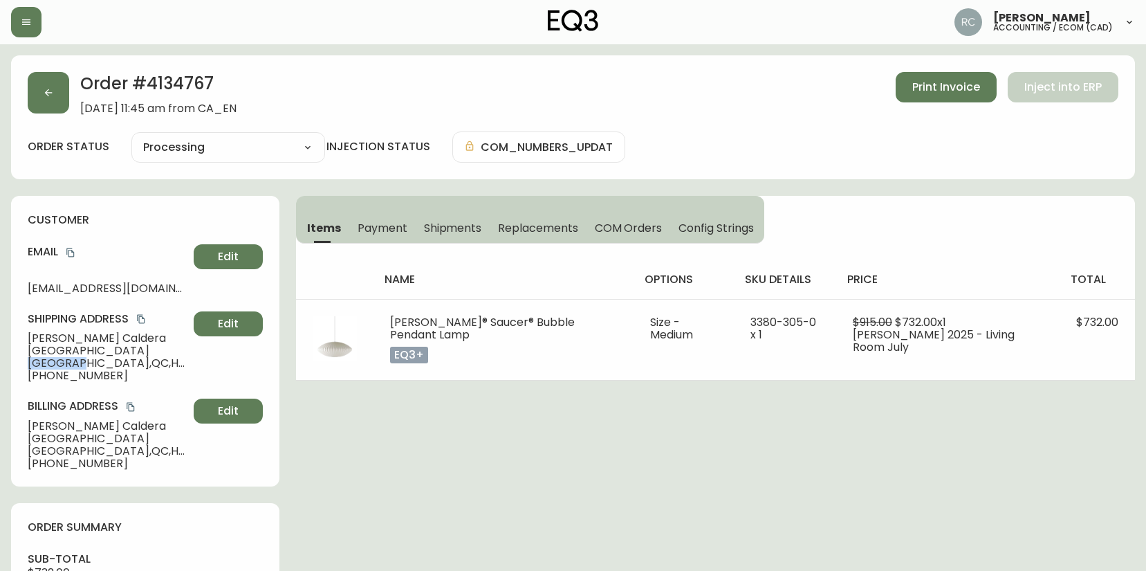
click at [46, 364] on span "Montréal , QC , H4G 1Y8 , CA" at bounding box center [108, 363] width 161 height 12
copy span "[GEOGRAPHIC_DATA]"
drag, startPoint x: 104, startPoint y: 365, endPoint x: 143, endPoint y: 367, distance: 38.8
click at [143, 367] on span "Montréal , QC , H4G 1Y8 , CA" at bounding box center [108, 363] width 161 height 12
click at [125, 365] on span "Montréal , QC , H4G 1Y8 , CA" at bounding box center [108, 363] width 161 height 12
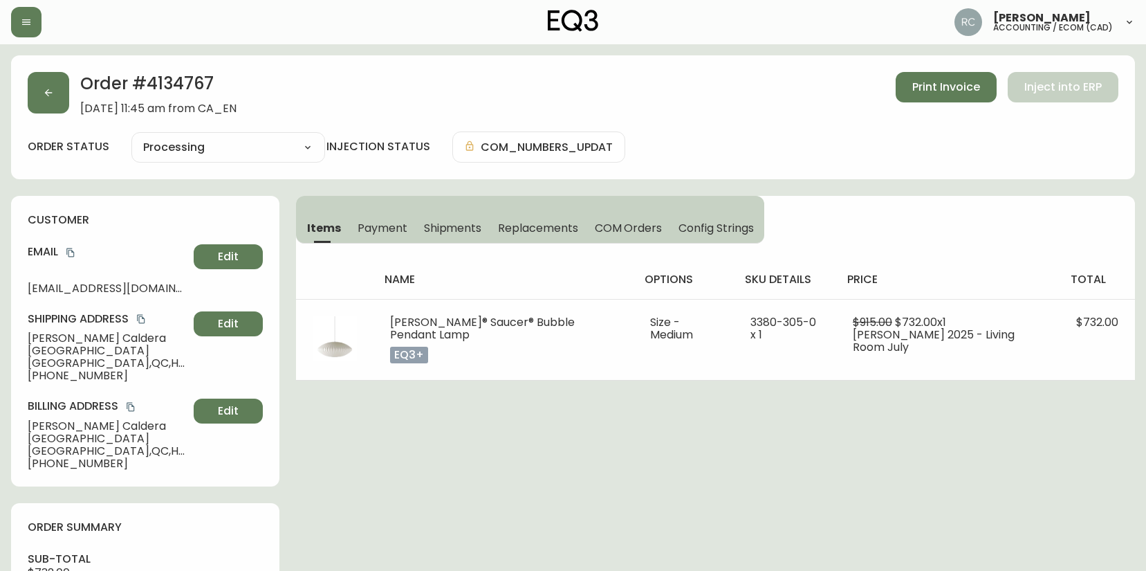
click at [124, 360] on span "Montréal , QC , H4G 1Y8 , CA" at bounding box center [108, 363] width 161 height 12
click at [113, 364] on span "Montréal , QC , H4G 1Y8 , CA" at bounding box center [108, 363] width 161 height 12
click at [113, 363] on span "Montréal , QC , H4G 1Y8 , CA" at bounding box center [108, 363] width 161 height 12
copy span "H4G"
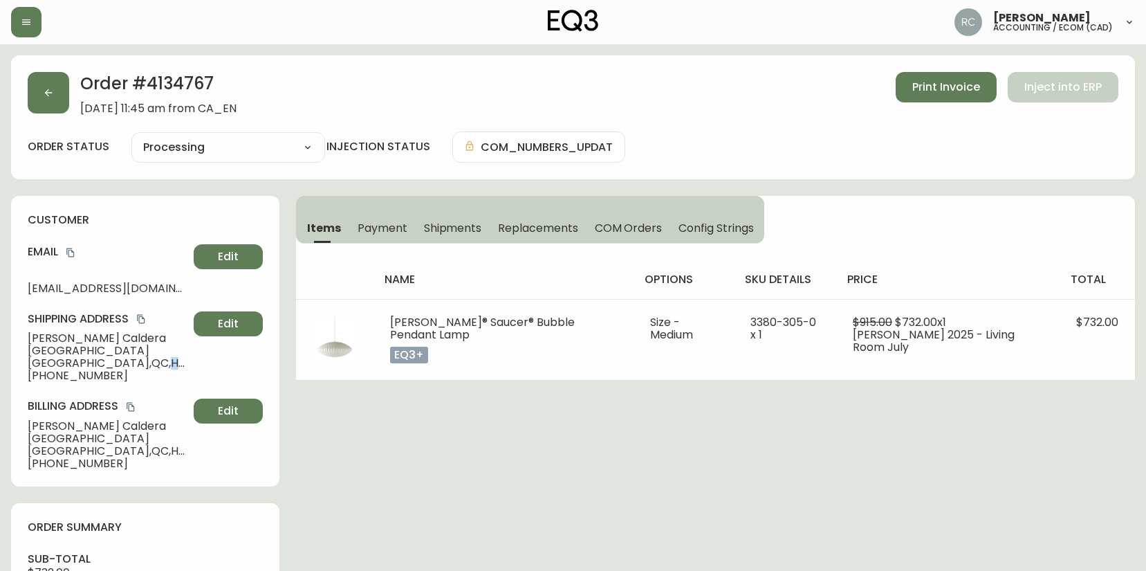
click at [122, 358] on span "Montréal , QC , H4G 1Y8 , CA" at bounding box center [108, 363] width 161 height 12
click at [122, 357] on span "Montréal , QC , H4G 1Y8 , CA" at bounding box center [108, 363] width 161 height 12
click at [121, 358] on span "Montréal , QC , H4G 1Y8 , CA" at bounding box center [108, 363] width 161 height 12
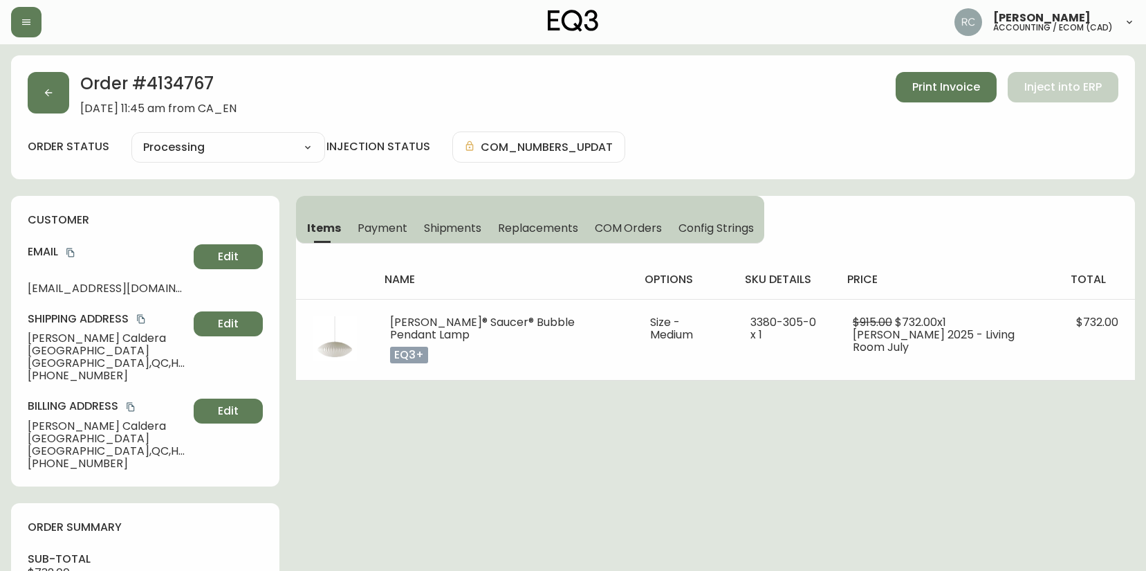
click at [144, 364] on span "Montréal , QC , H4G 1Y8 , CA" at bounding box center [108, 363] width 161 height 12
click at [133, 361] on span "Montréal , QC , H4G 1Y8 , CA" at bounding box center [108, 363] width 161 height 12
click at [133, 362] on span "Montréal , QC , H4G 1Y8 , CA" at bounding box center [108, 363] width 161 height 12
copy span "1Y8"
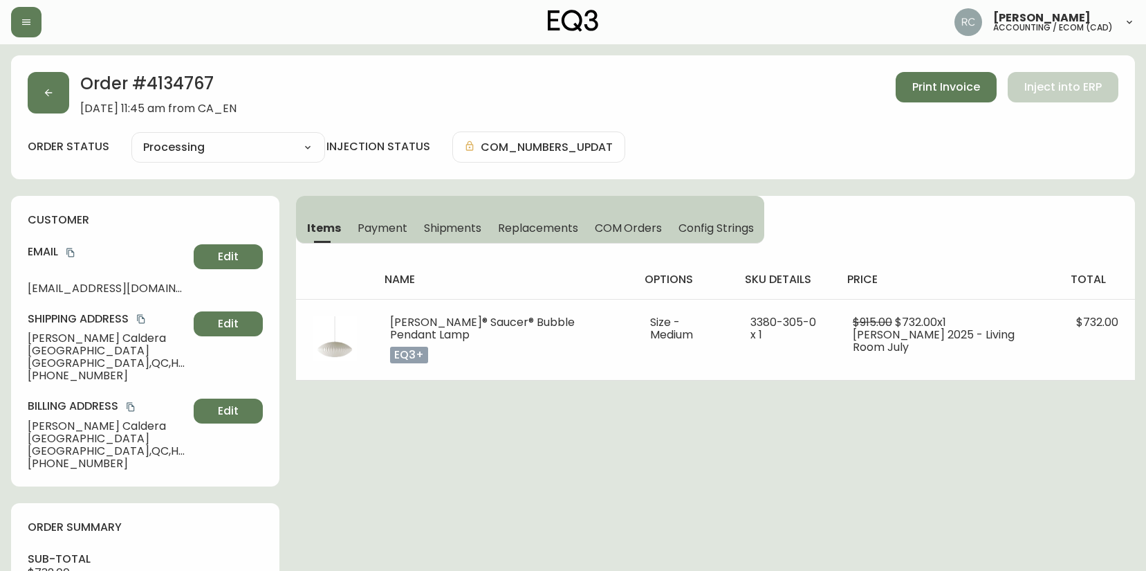
click at [55, 372] on span "+14389898972" at bounding box center [108, 375] width 161 height 12
drag, startPoint x: 55, startPoint y: 372, endPoint x: 28, endPoint y: 367, distance: 27.3
click at [54, 372] on span "+14389898972" at bounding box center [108, 375] width 161 height 12
copy span "14389898972"
drag, startPoint x: 556, startPoint y: 508, endPoint x: 235, endPoint y: 513, distance: 321.1
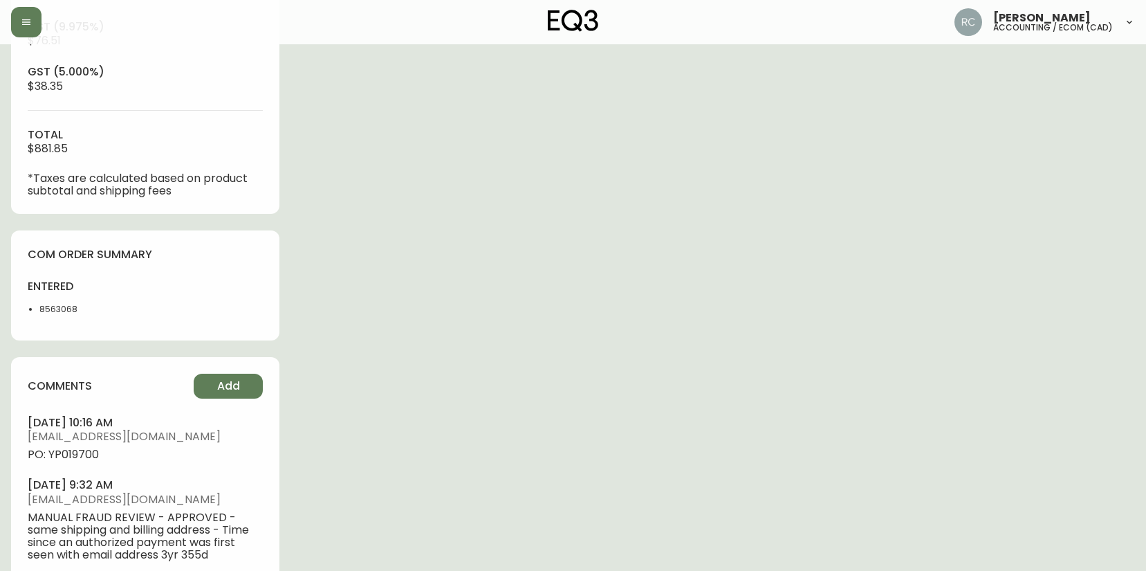
click at [82, 454] on span "PO: YP019700" at bounding box center [145, 454] width 235 height 12
copy span "YP019700"
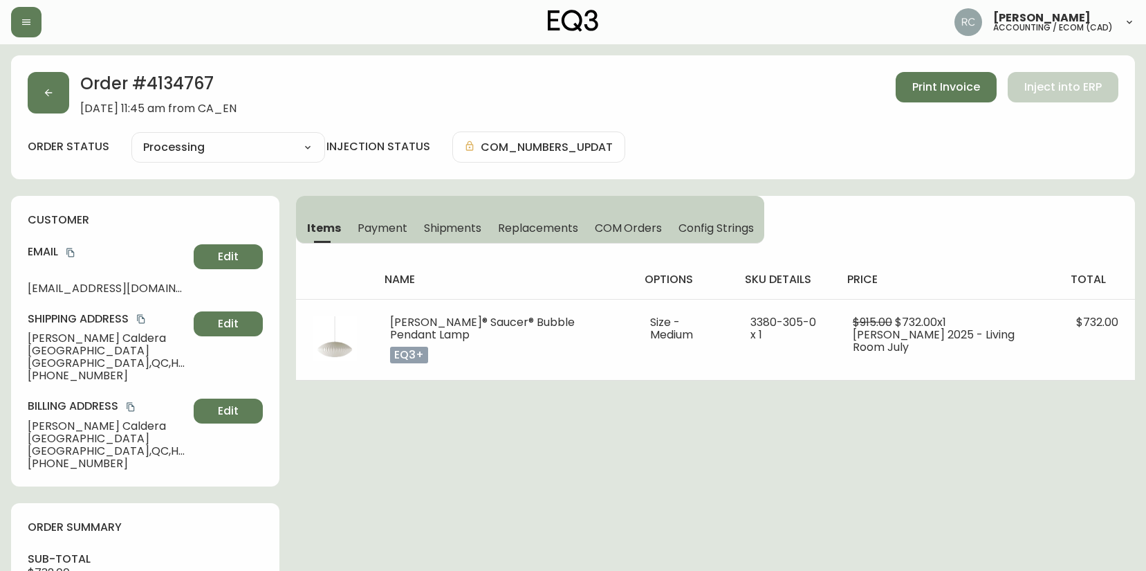
click at [34, 338] on span "Felipe Caldera" at bounding box center [108, 338] width 161 height 12
copy span "Felipe Caldera"
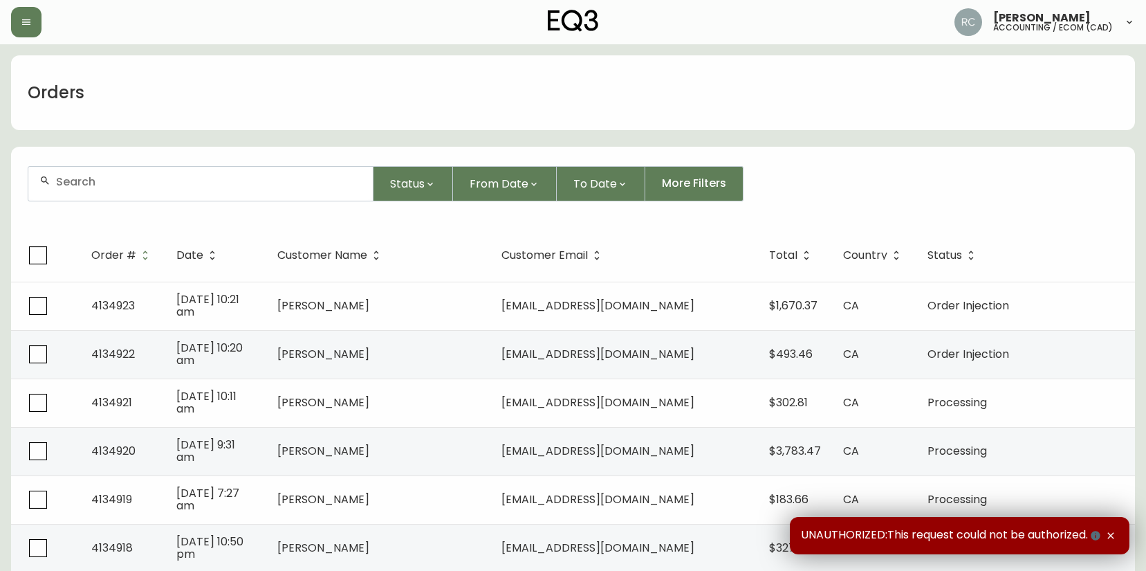
click at [320, 172] on div at bounding box center [200, 184] width 345 height 34
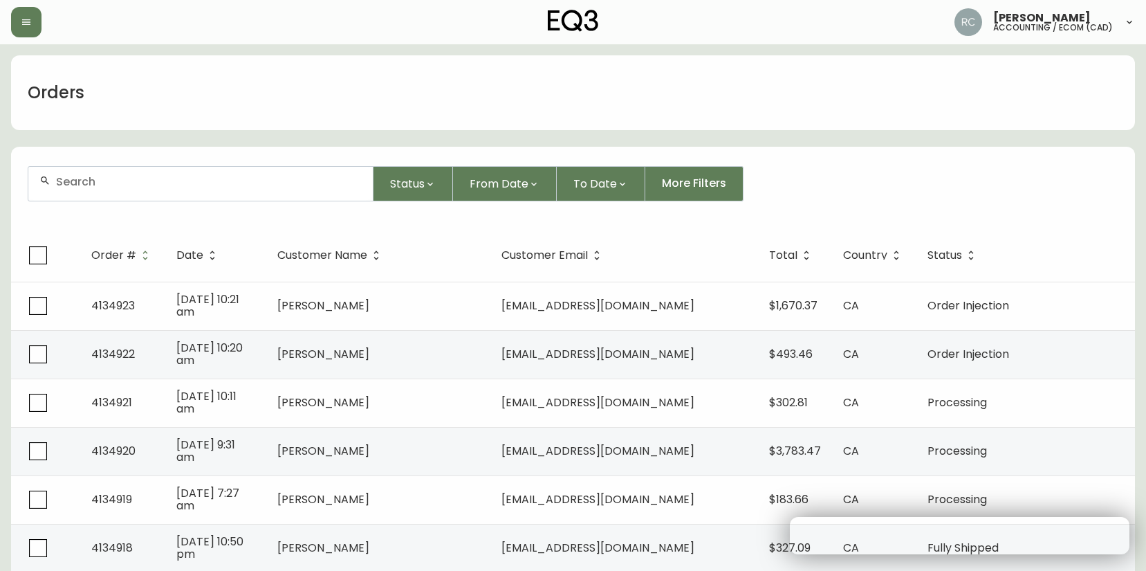
paste input "4134799"
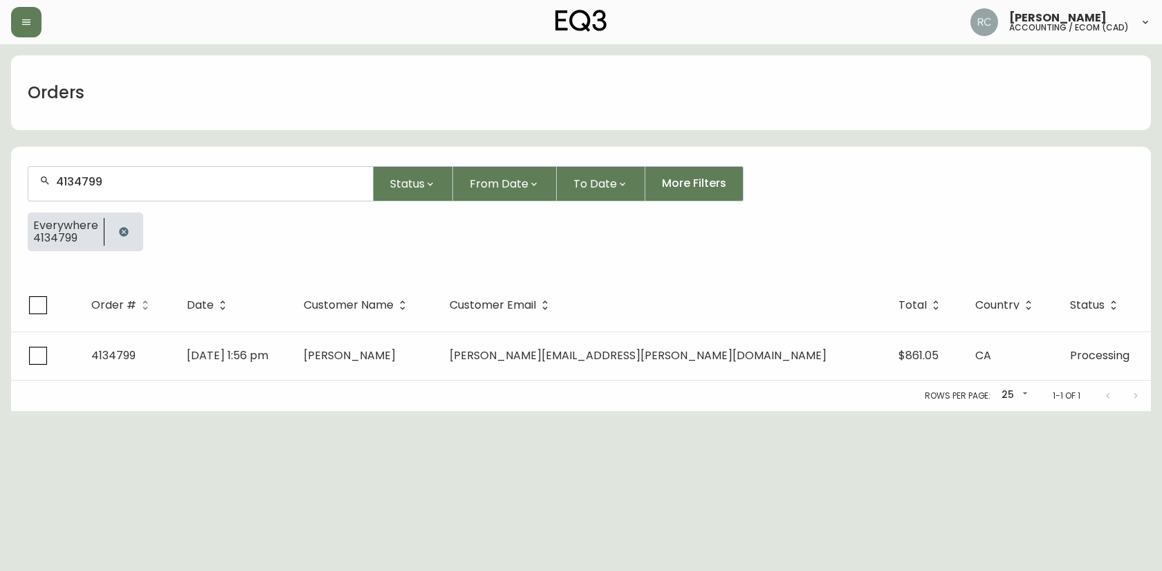
type input "4134799"
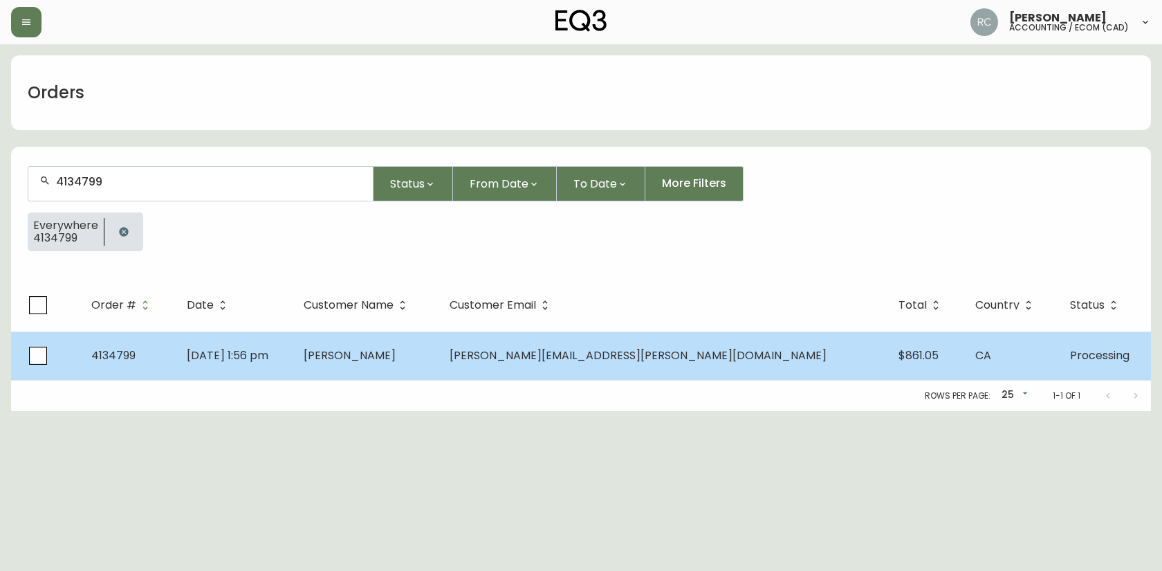
click at [439, 372] on td "[PERSON_NAME]" at bounding box center [366, 355] width 146 height 48
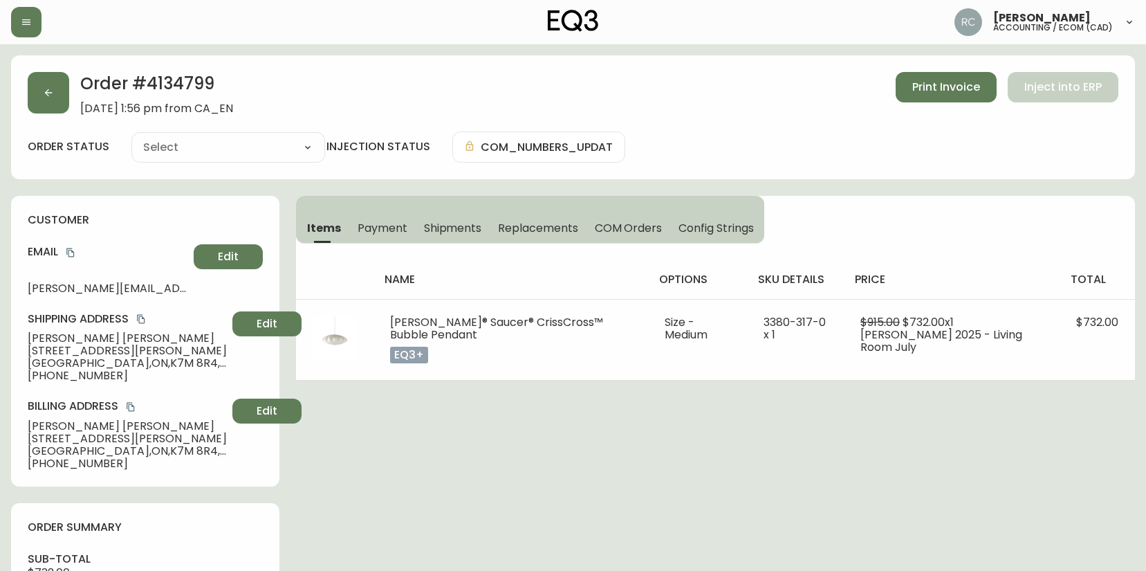
type input "Processing"
select select "PROCESSING"
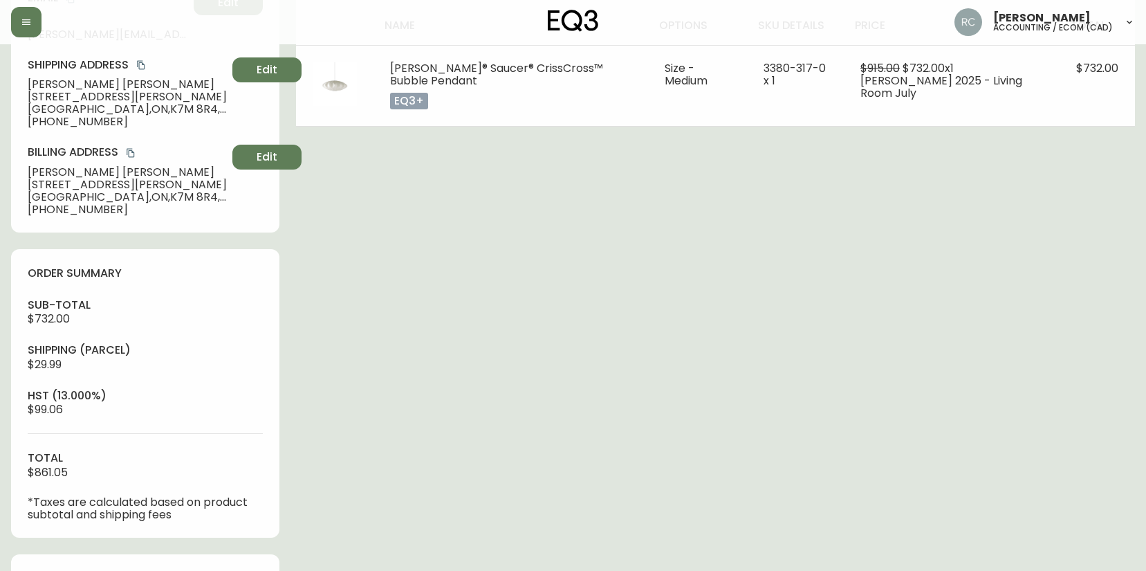
scroll to position [534, 0]
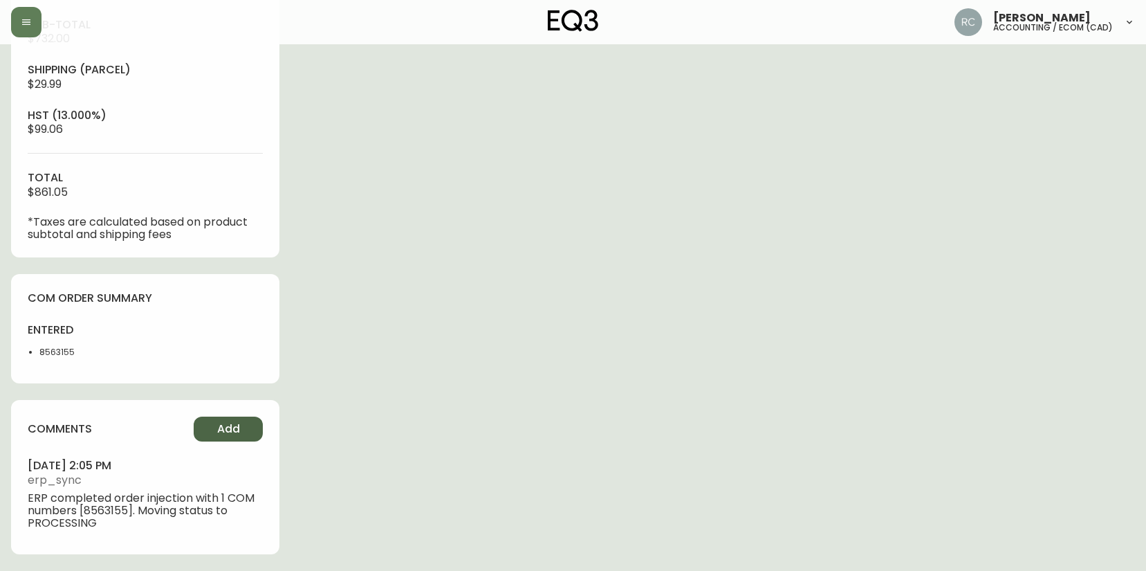
click at [224, 430] on span "Add" at bounding box center [228, 428] width 23 height 15
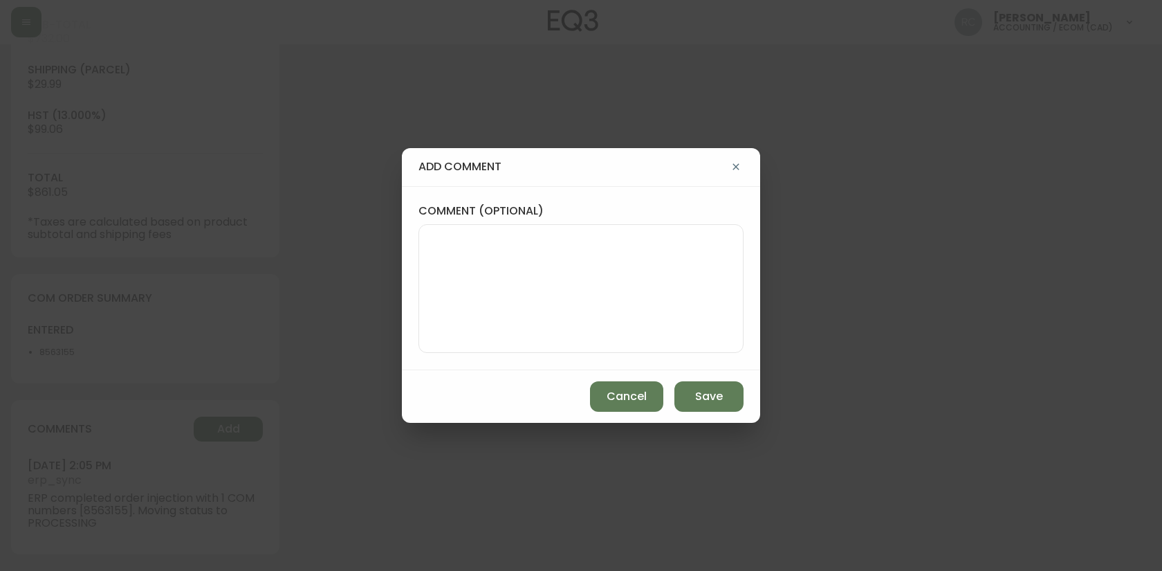
drag, startPoint x: 224, startPoint y: 430, endPoint x: 627, endPoint y: 279, distance: 430.0
click at [627, 279] on textarea "comment (optional)" at bounding box center [581, 288] width 302 height 111
paste textarea "P019701"
type textarea "PO: YP019701"
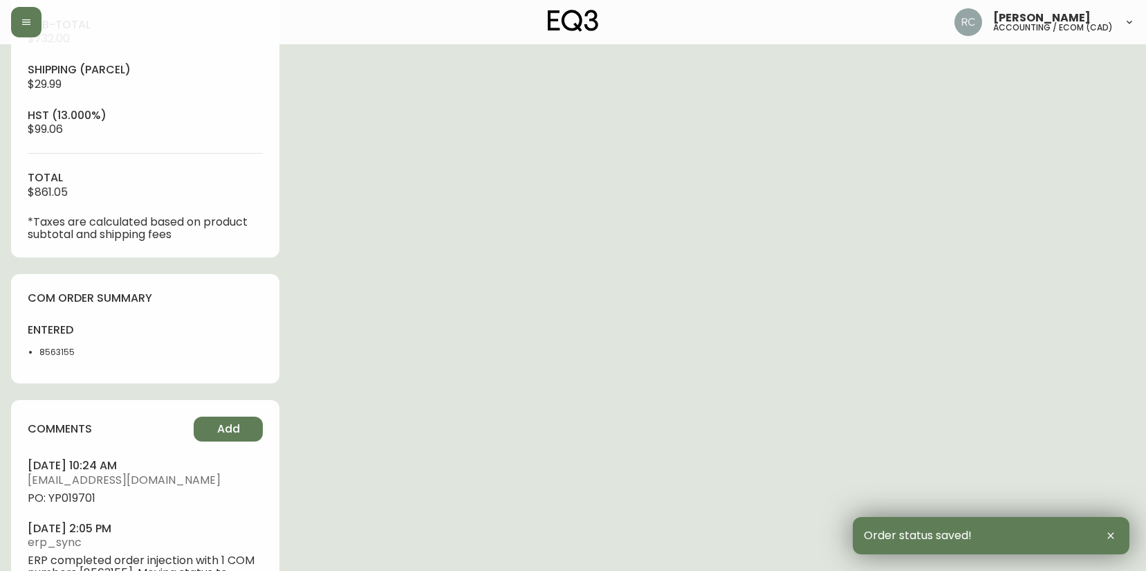
click at [70, 500] on span "PO: YP019701" at bounding box center [145, 498] width 235 height 12
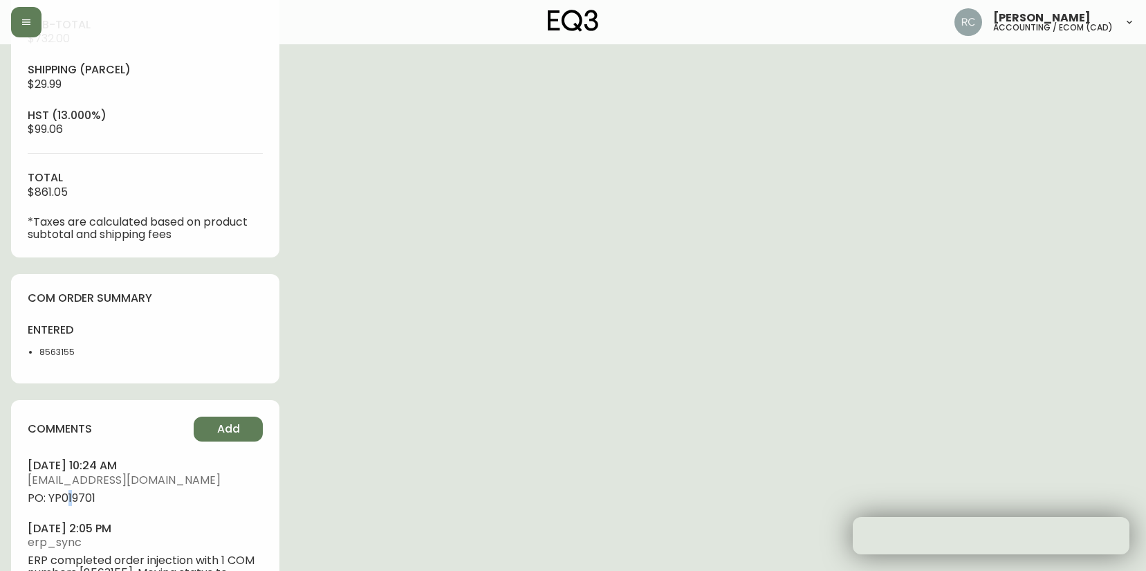
click at [70, 499] on span "PO: YP019701" at bounding box center [145, 498] width 235 height 12
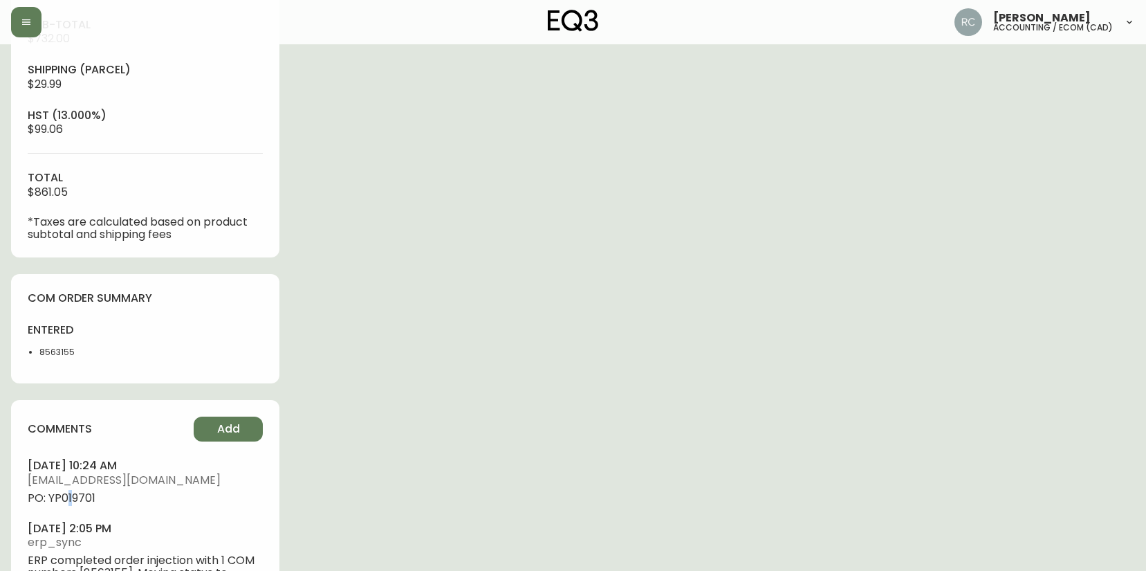
click at [71, 493] on span "PO: YP019701" at bounding box center [145, 498] width 235 height 12
click at [399, 276] on div "Order # 4134799 August 24, 2025 at 1:56 pm from CA_EN Print Invoice Inject into…" at bounding box center [573, 77] width 1124 height 1112
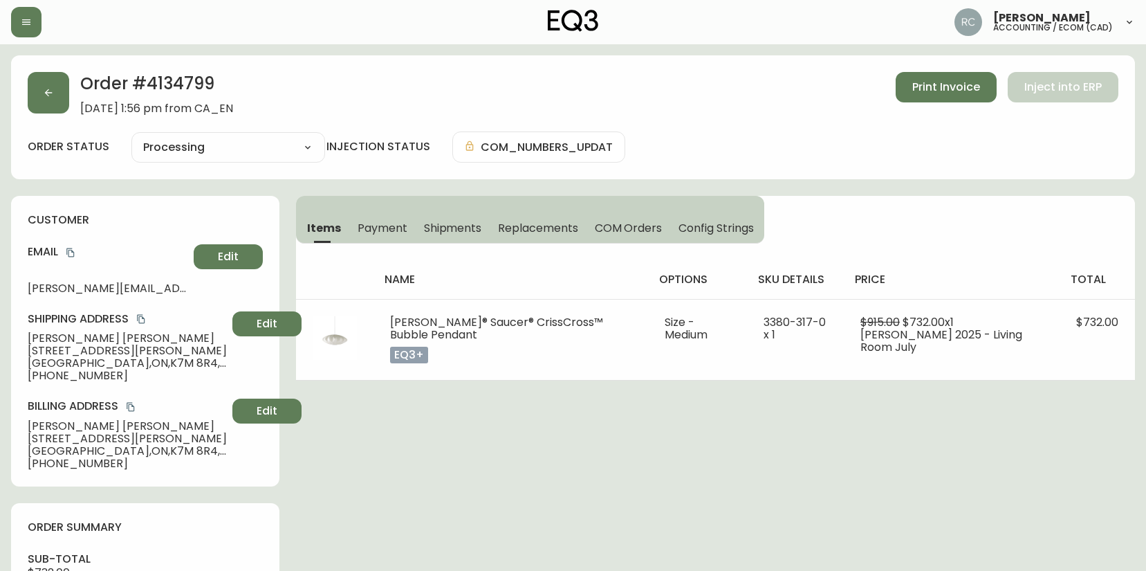
click at [61, 331] on div "Shipping Address Christyne Flynn 1096 Featherstone Court Kingston , ON , K7M 8R…" at bounding box center [145, 346] width 235 height 71
click at [57, 337] on span "Christyne Flynn" at bounding box center [127, 338] width 199 height 12
drag, startPoint x: 57, startPoint y: 337, endPoint x: 12, endPoint y: 332, distance: 45.2
click at [57, 338] on span "Christyne Flynn" at bounding box center [127, 338] width 199 height 12
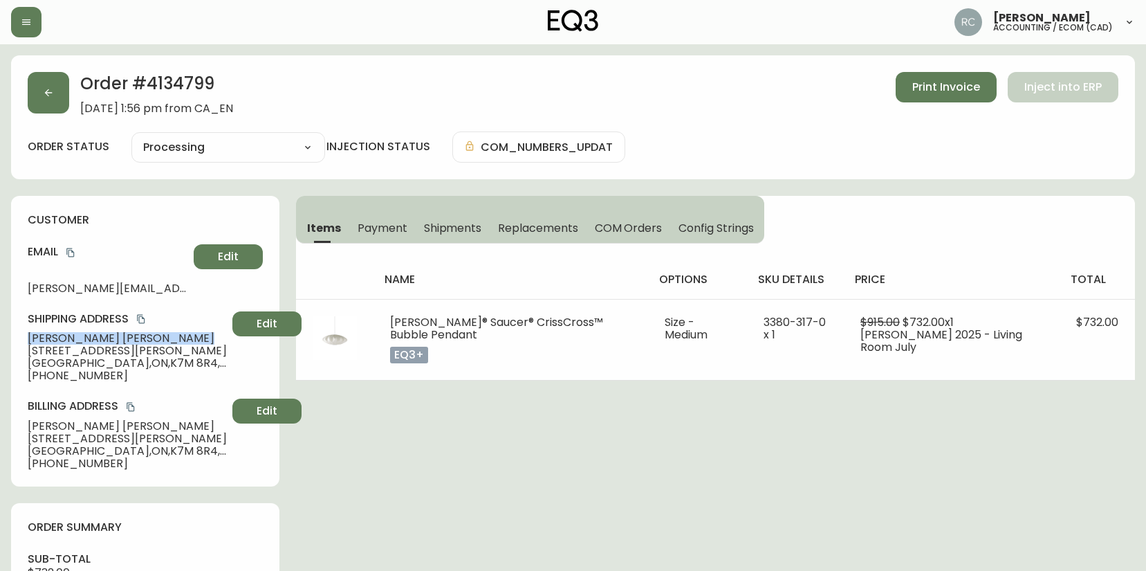
copy span "Christyne Flynn"
drag, startPoint x: 74, startPoint y: 255, endPoint x: 53, endPoint y: 258, distance: 21.7
click at [53, 258] on h4 "Email" at bounding box center [108, 251] width 161 height 15
drag, startPoint x: 73, startPoint y: 250, endPoint x: 19, endPoint y: 250, distance: 54.7
click at [72, 250] on icon "copy" at bounding box center [71, 253] width 10 height 10
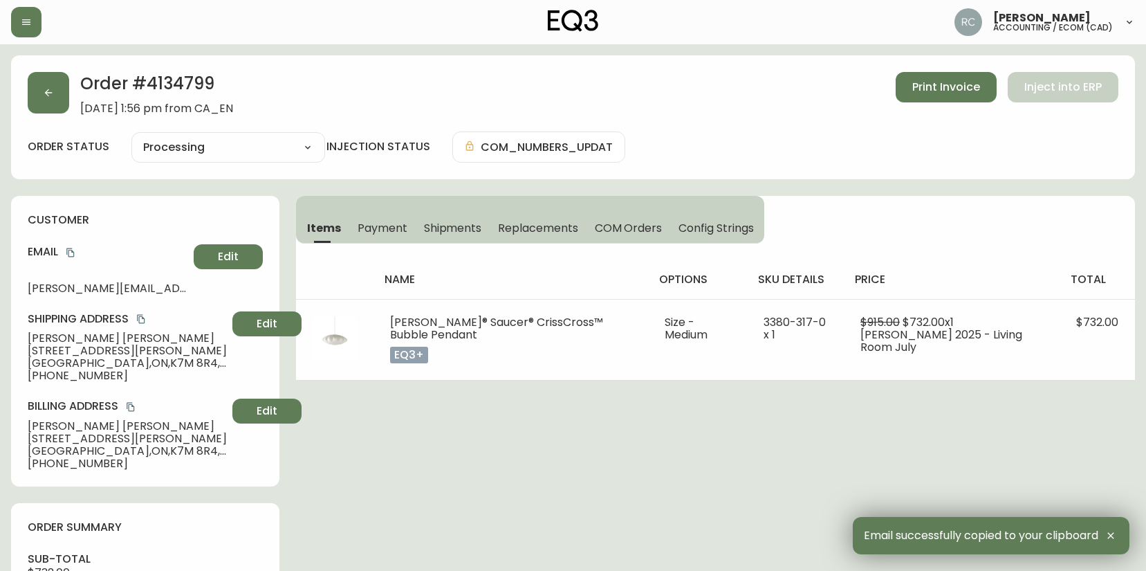
click at [77, 354] on span "1096 Featherstone Court" at bounding box center [127, 351] width 199 height 12
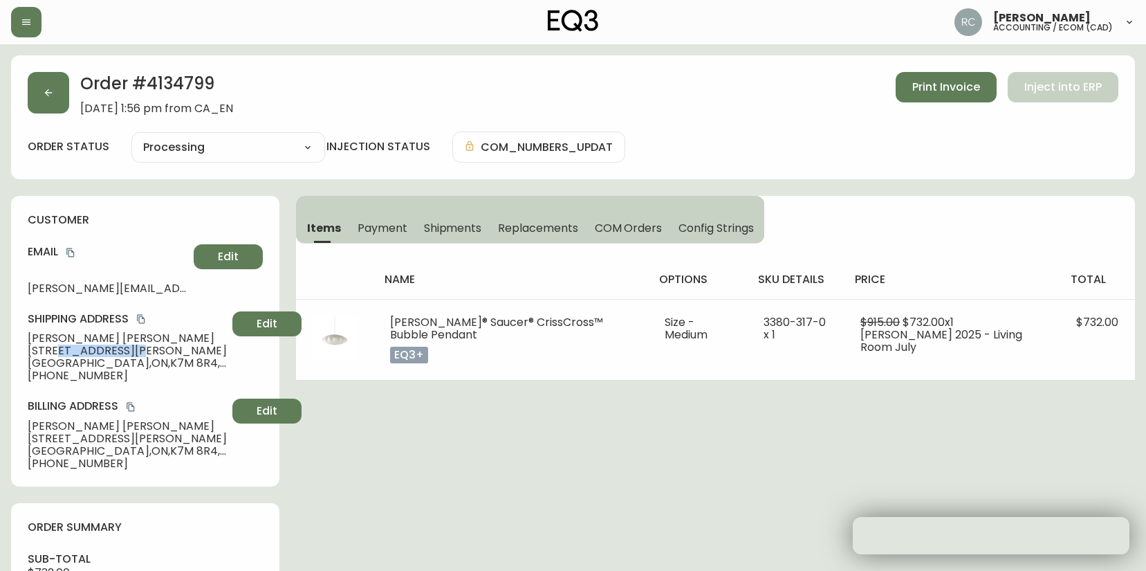
click at [77, 354] on span "1096 Featherstone Court" at bounding box center [127, 351] width 199 height 12
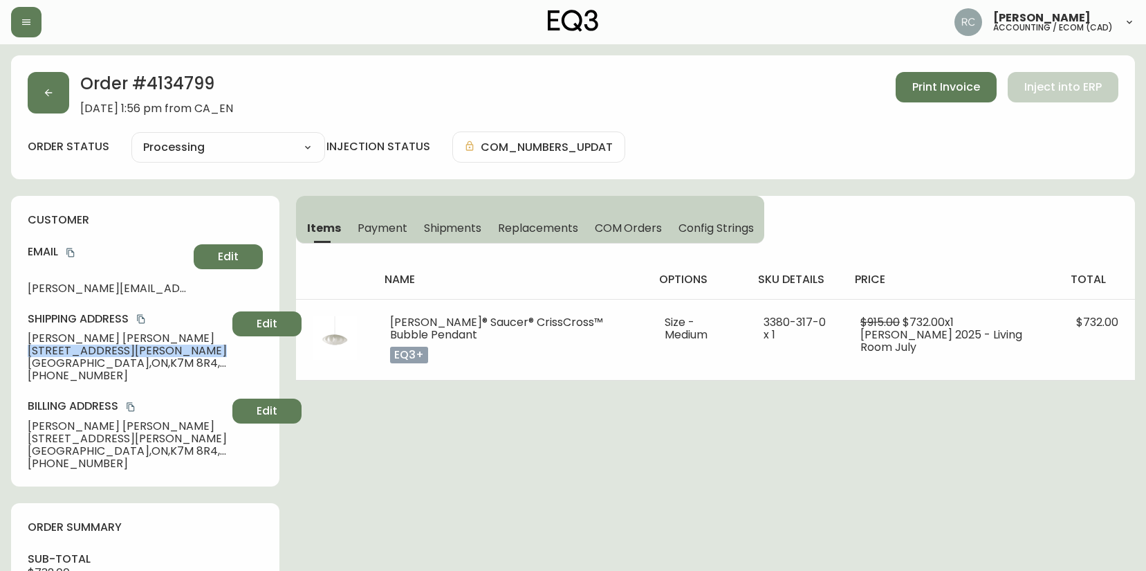
drag, startPoint x: 77, startPoint y: 354, endPoint x: 51, endPoint y: 349, distance: 26.1
click at [75, 354] on span "1096 Featherstone Court" at bounding box center [127, 351] width 199 height 12
copy span "1096 Featherstone Court"
click at [46, 359] on span "Kingston , ON , K7M 8R4 , CA" at bounding box center [127, 363] width 199 height 12
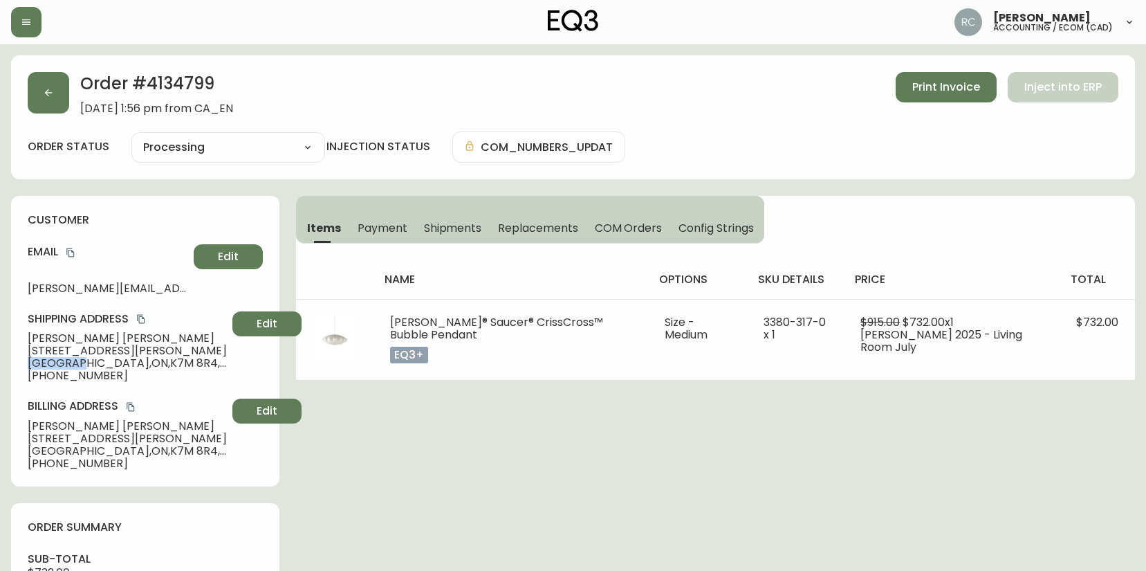
copy span "Kingston"
click at [116, 363] on span "Kingston , ON , K7M 8R4 , CA" at bounding box center [127, 363] width 199 height 12
drag, startPoint x: 116, startPoint y: 363, endPoint x: 10, endPoint y: 372, distance: 106.2
click at [116, 363] on span "Kingston , ON , K7M 8R4 , CA" at bounding box center [127, 363] width 199 height 12
copy span "K7M"
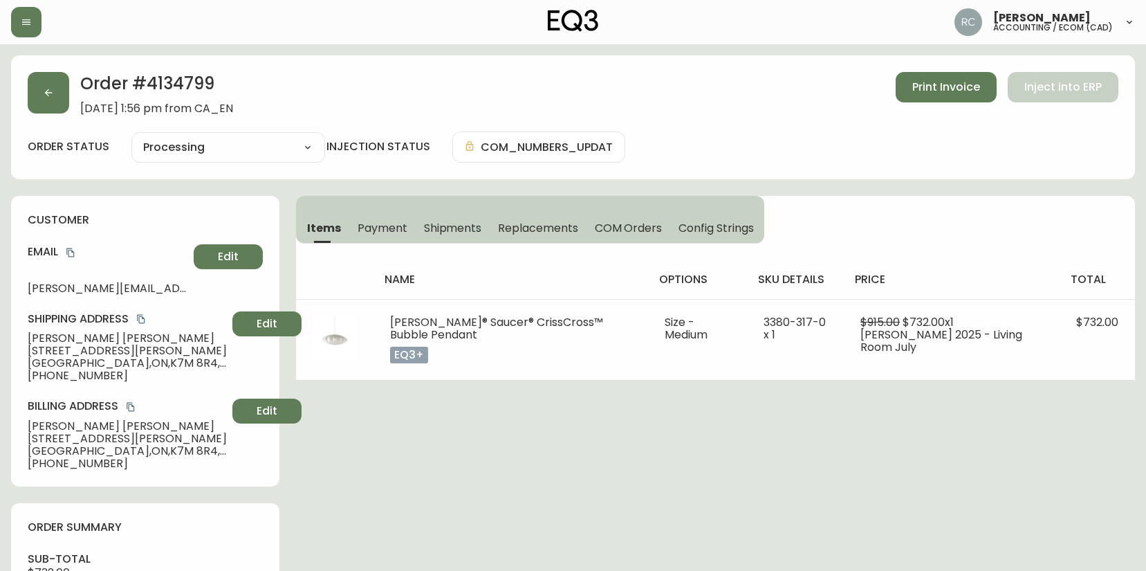
click at [141, 356] on span "1096 Featherstone Court" at bounding box center [127, 351] width 199 height 12
click at [134, 362] on span "Kingston , ON , K7M 8R4 , CA" at bounding box center [127, 363] width 199 height 12
copy span "8R4"
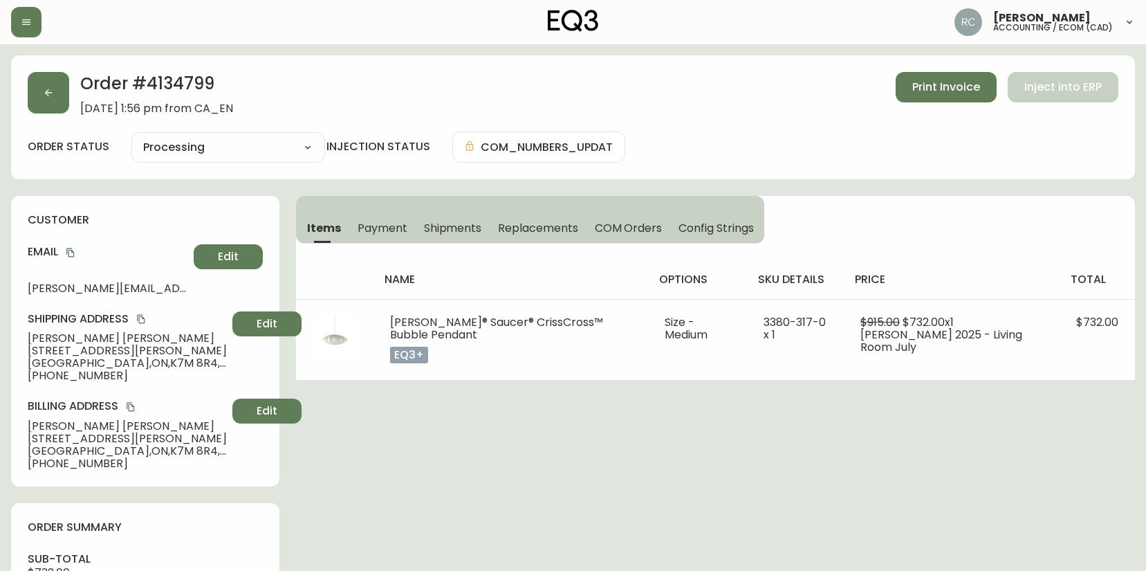
click at [66, 374] on span "+16135394110" at bounding box center [127, 375] width 199 height 12
copy span "16135394110"
drag, startPoint x: 475, startPoint y: 434, endPoint x: 82, endPoint y: 351, distance: 402.3
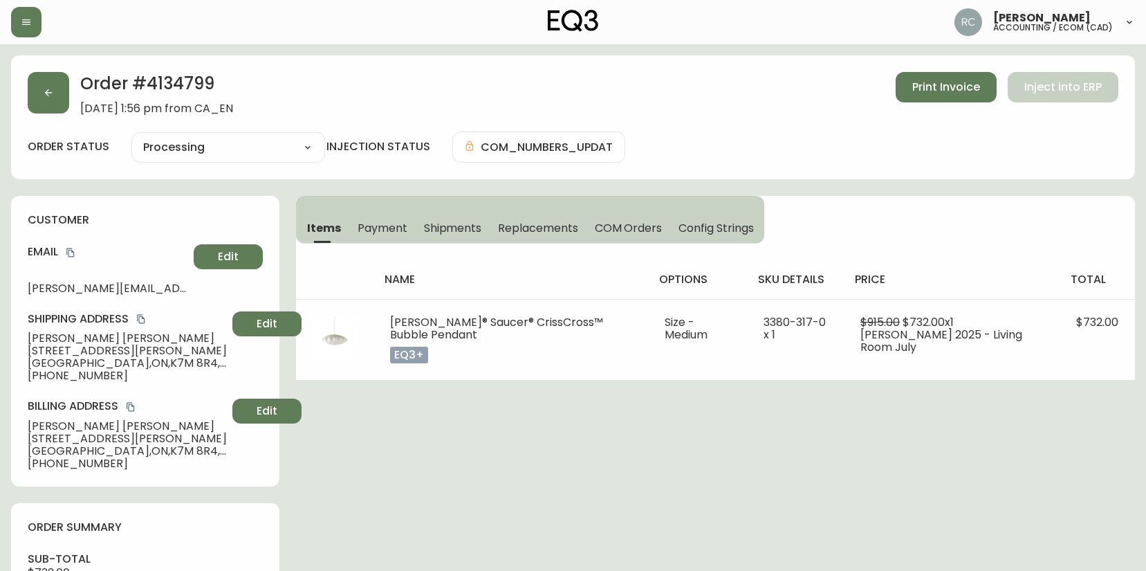
click at [62, 340] on span "Christyne Flynn" at bounding box center [127, 338] width 199 height 12
copy span "Christyne Flynn"
click at [48, 335] on span "Christyne Flynn" at bounding box center [127, 338] width 199 height 12
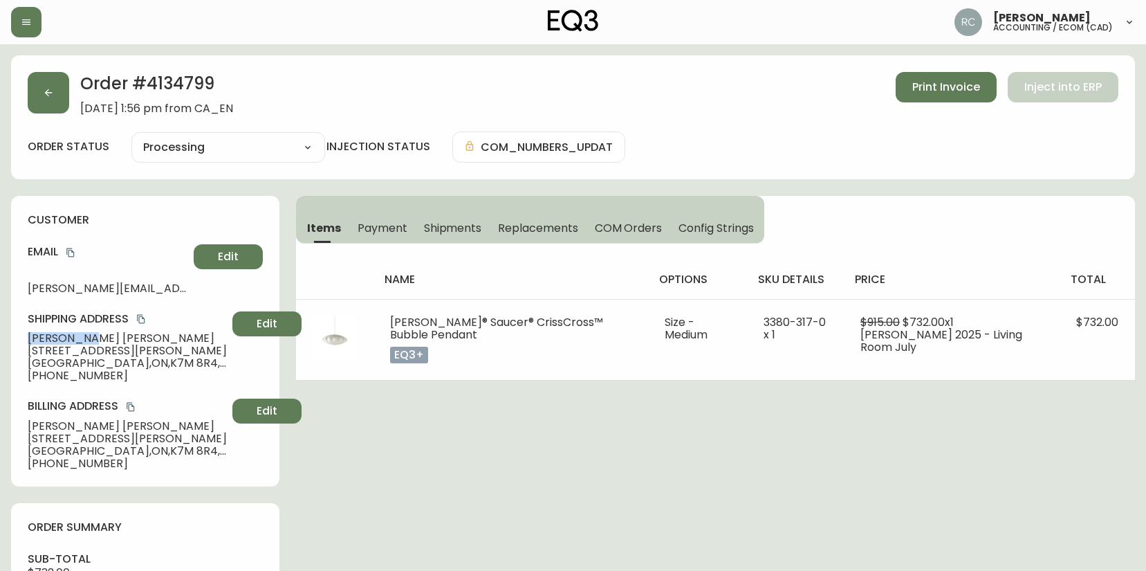
click at [48, 335] on span "Christyne Flynn" at bounding box center [127, 338] width 199 height 12
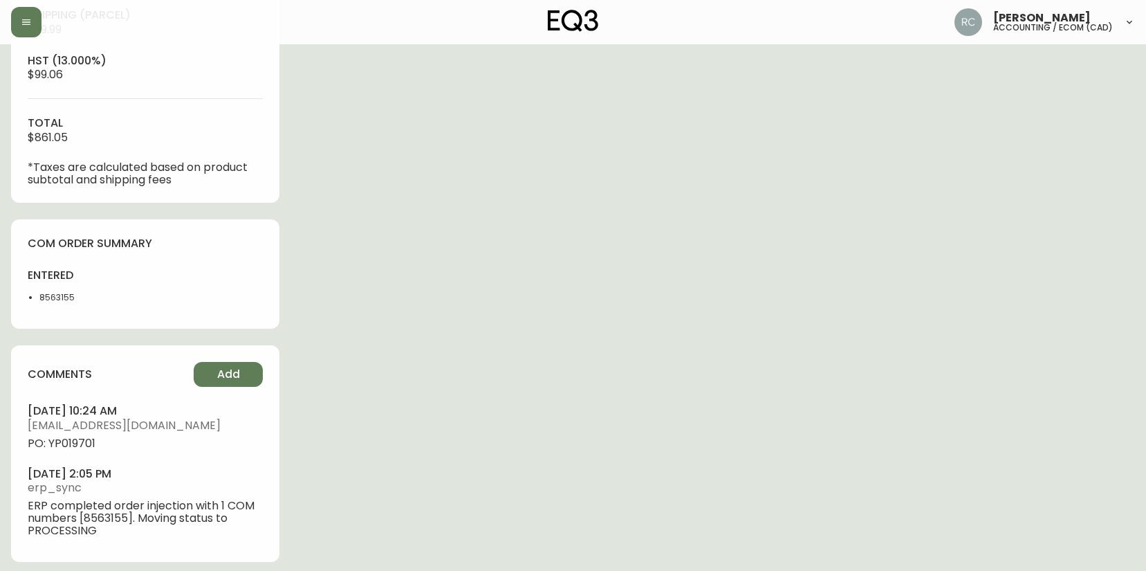
scroll to position [596, 0]
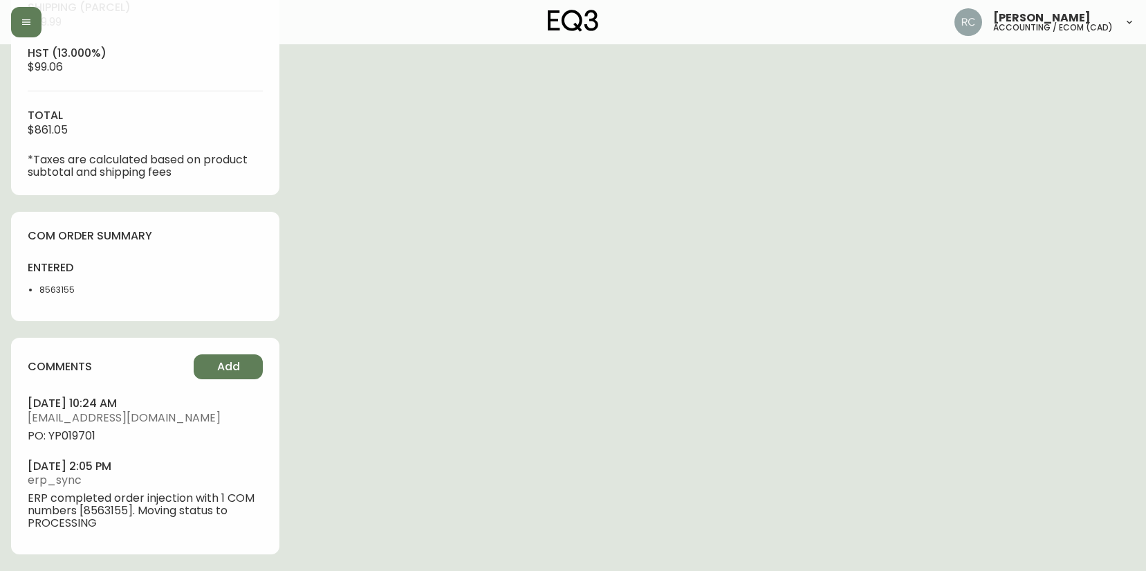
click at [66, 440] on span "PO: YP019701" at bounding box center [145, 436] width 235 height 12
click at [66, 441] on span "PO: YP019701" at bounding box center [145, 436] width 235 height 12
copy span "YP019701"
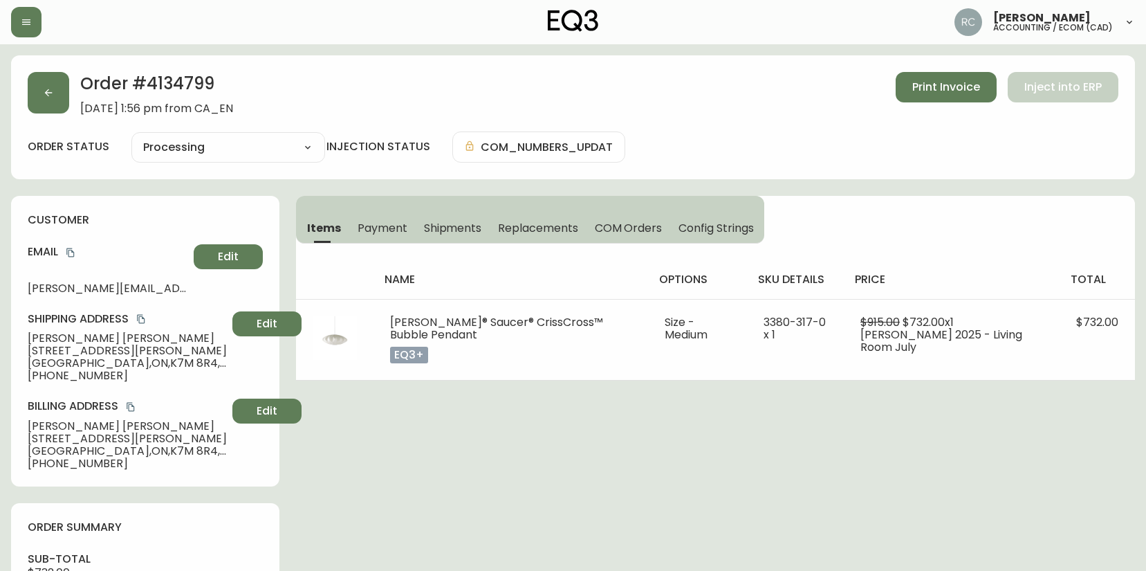
click at [71, 252] on icon "copy" at bounding box center [71, 253] width 10 height 10
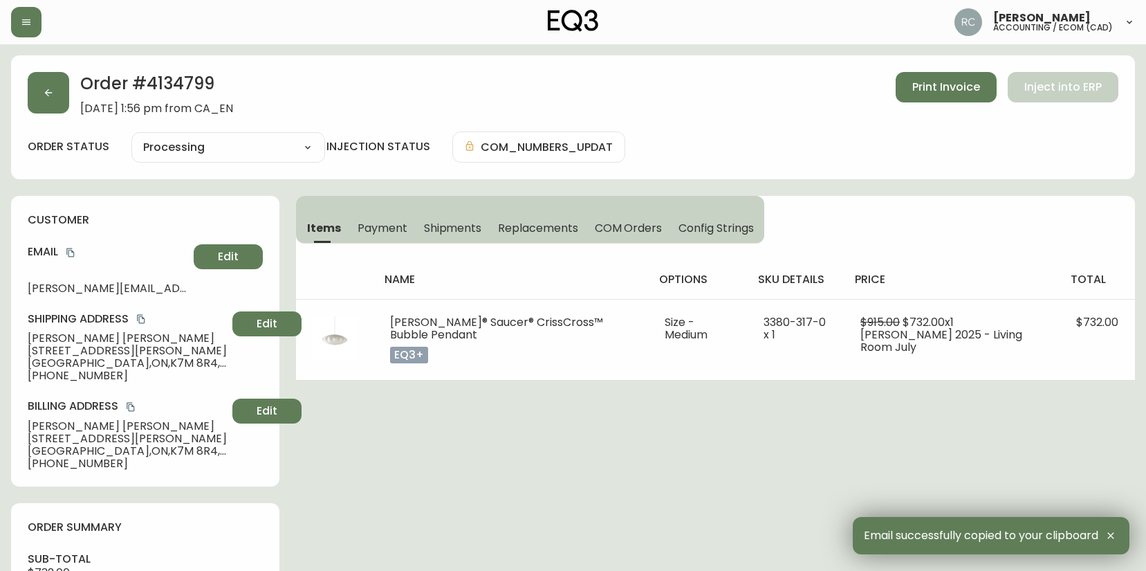
drag, startPoint x: 634, startPoint y: 488, endPoint x: 630, endPoint y: 482, distance: 7.4
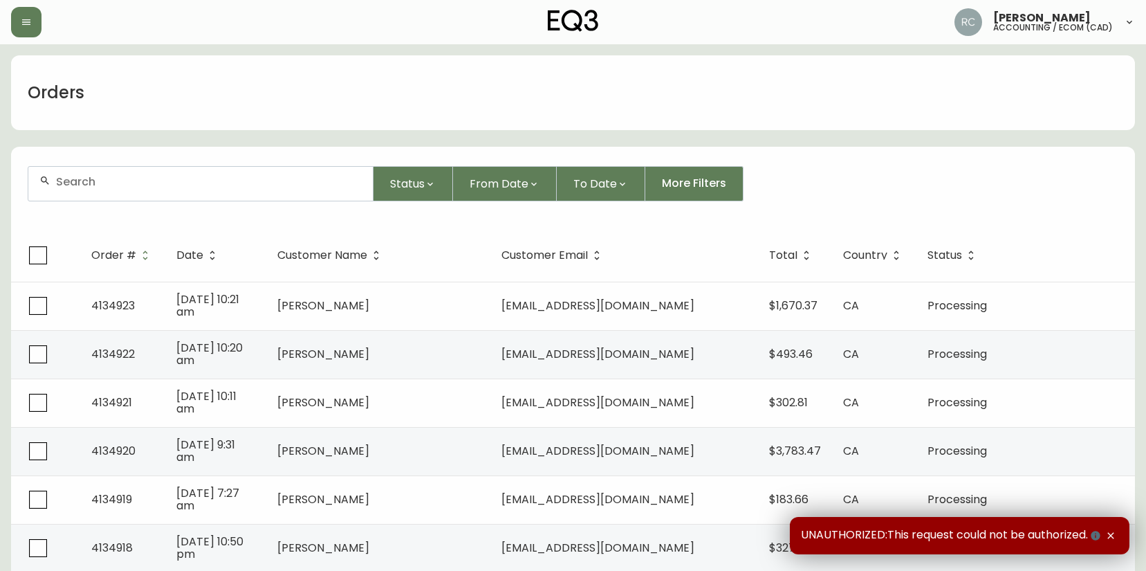
click at [326, 179] on input "text" at bounding box center [209, 181] width 306 height 13
paste input "4134800"
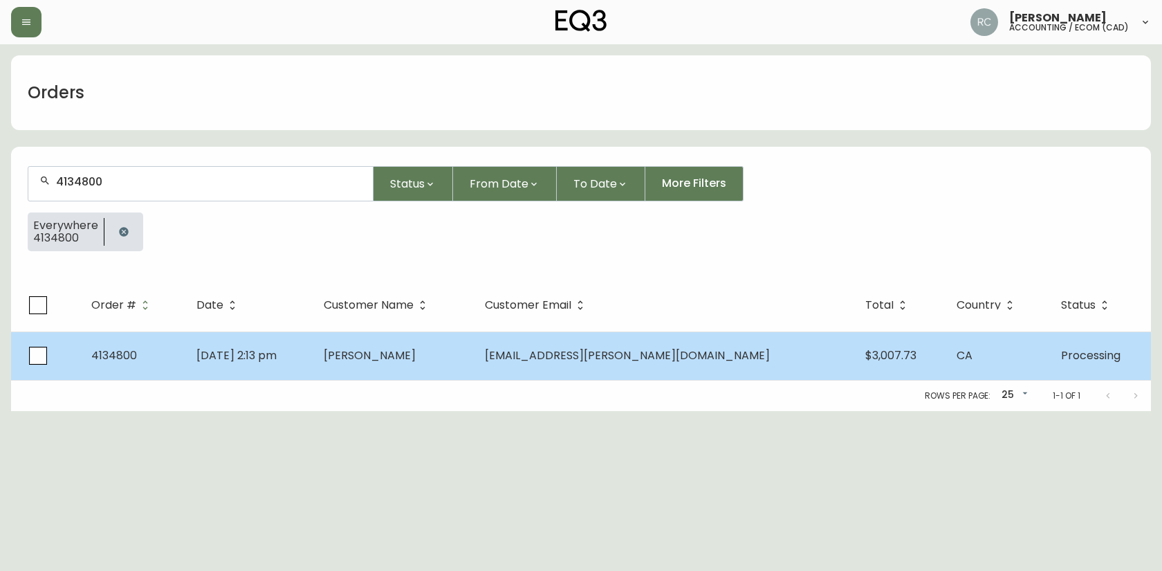
type input "4134800"
click at [373, 339] on td "[PERSON_NAME]" at bounding box center [393, 355] width 161 height 48
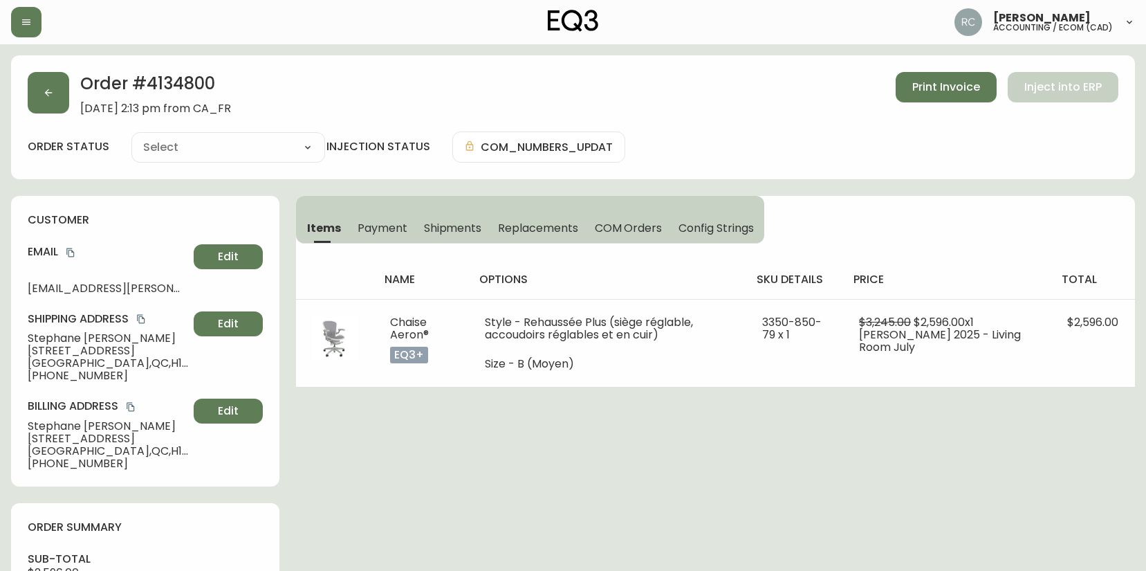
type input "Processing"
select select "PROCESSING"
drag, startPoint x: 427, startPoint y: 467, endPoint x: 394, endPoint y: 461, distance: 33.7
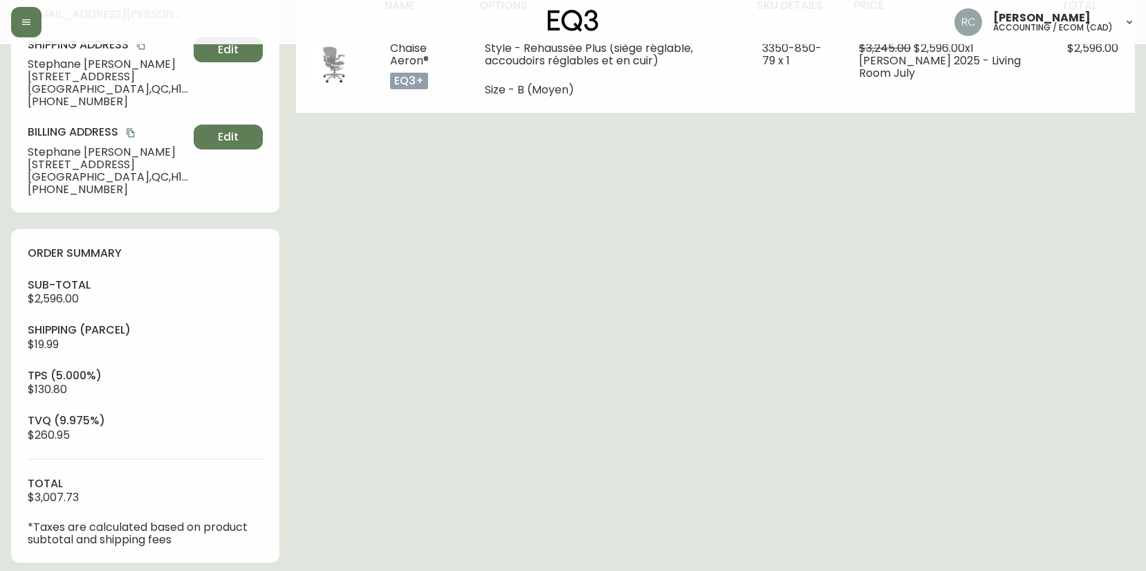
scroll to position [642, 0]
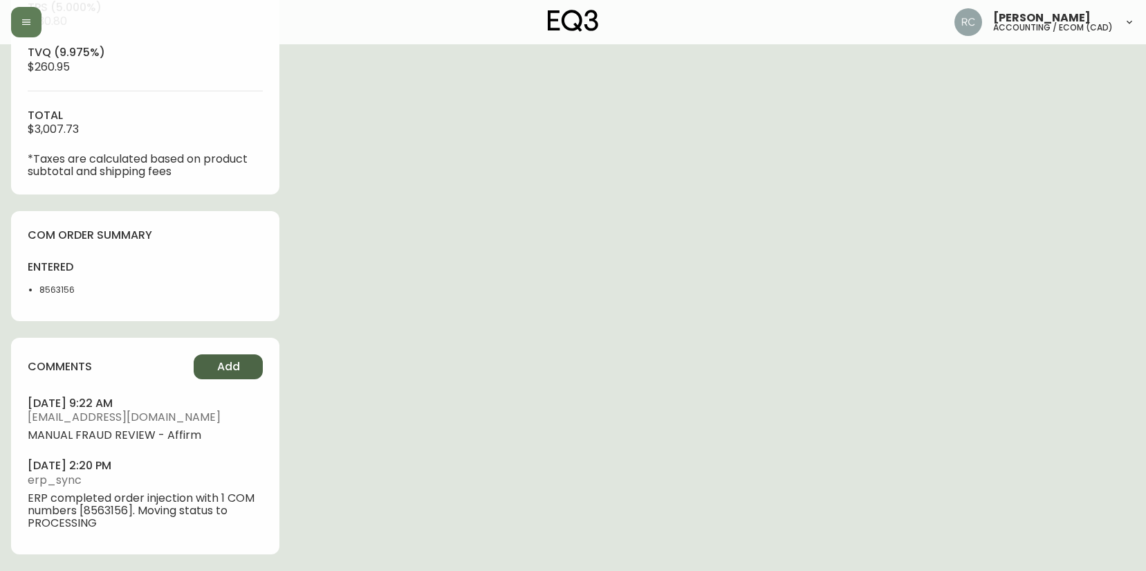
click at [234, 363] on span "Add" at bounding box center [228, 366] width 23 height 15
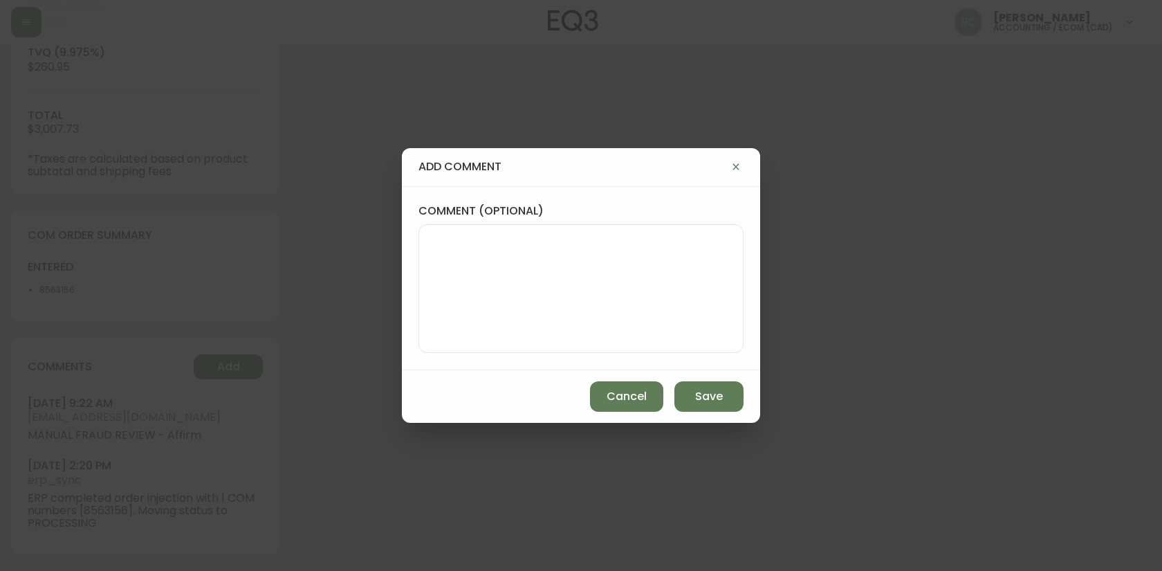
click at [538, 304] on textarea "comment (optional)" at bounding box center [581, 288] width 302 height 111
paste textarea "P019702"
type textarea "PO: YP019702"
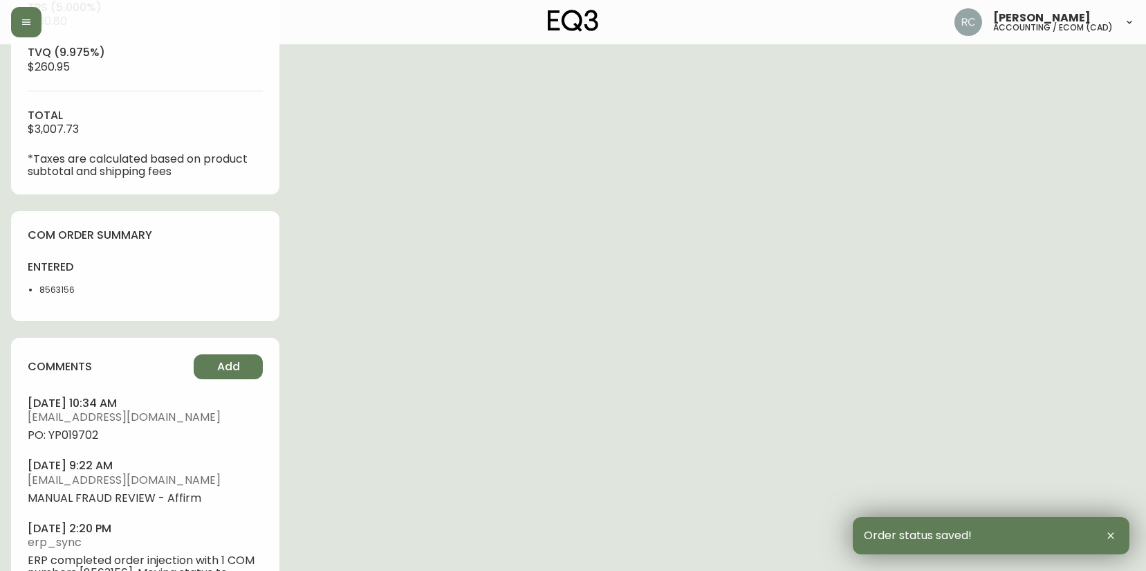
click at [81, 433] on span "PO: YP019702" at bounding box center [145, 435] width 235 height 12
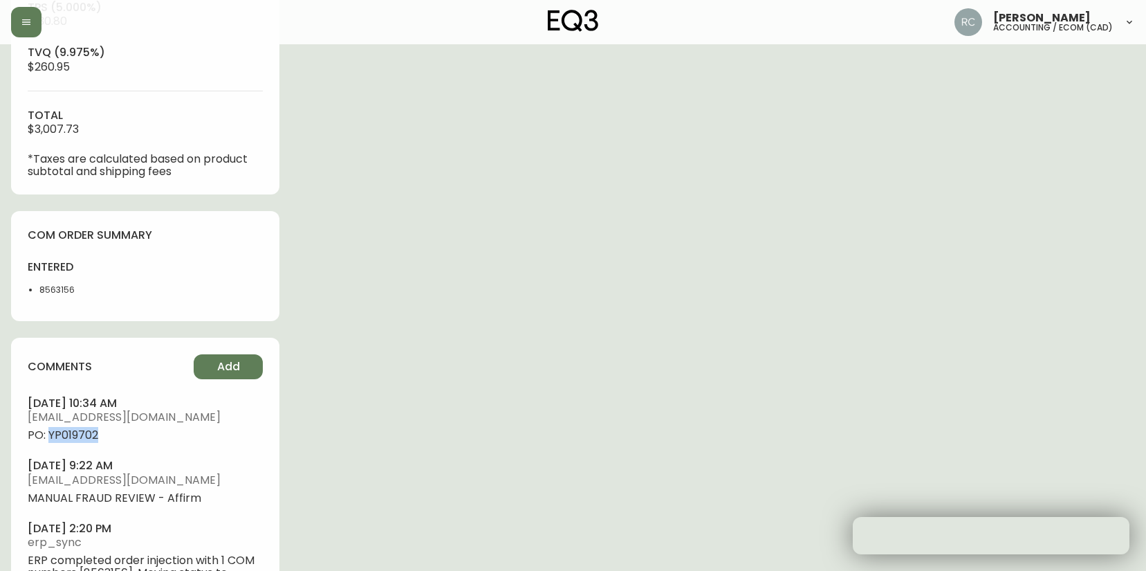
click at [81, 433] on span "PO: YP019702" at bounding box center [145, 435] width 235 height 12
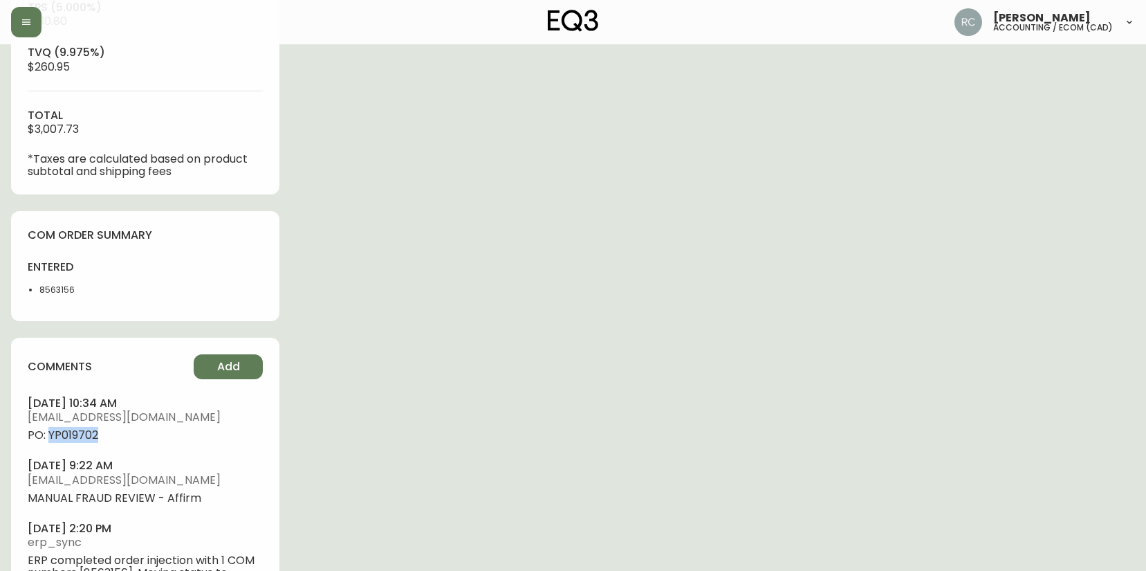
copy span "YP019702"
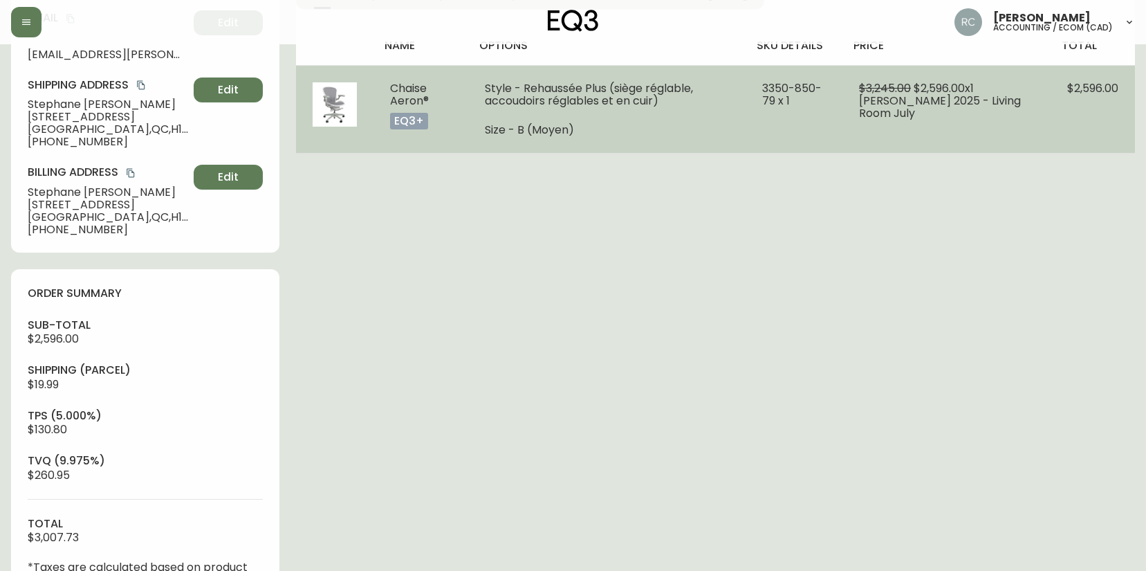
scroll to position [0, 0]
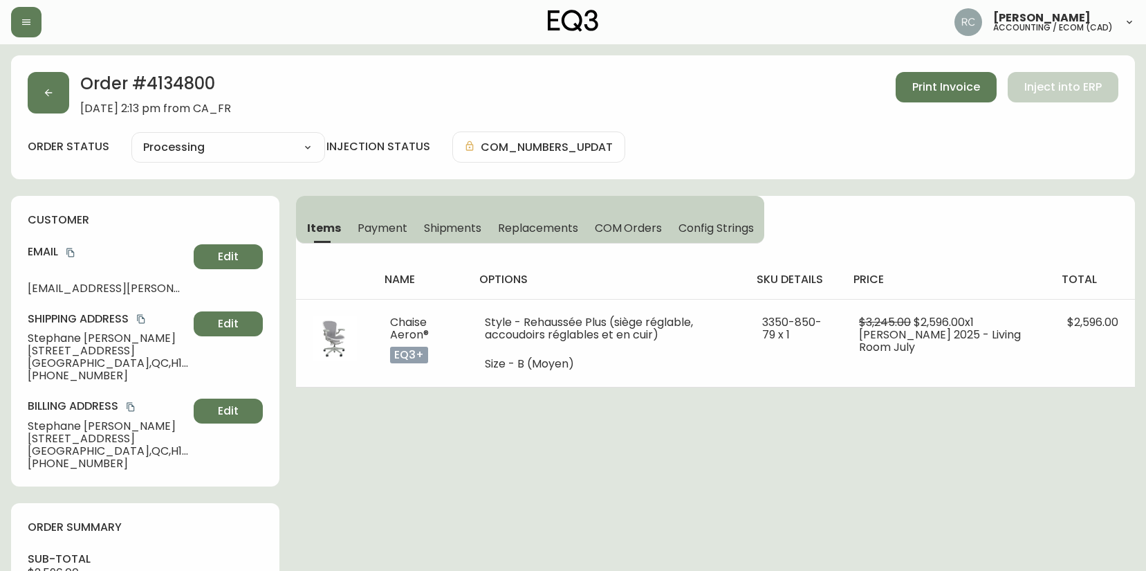
click at [100, 333] on span "[PERSON_NAME]" at bounding box center [108, 338] width 161 height 12
copy span "[PERSON_NAME]"
drag, startPoint x: 67, startPoint y: 253, endPoint x: 39, endPoint y: 251, distance: 28.4
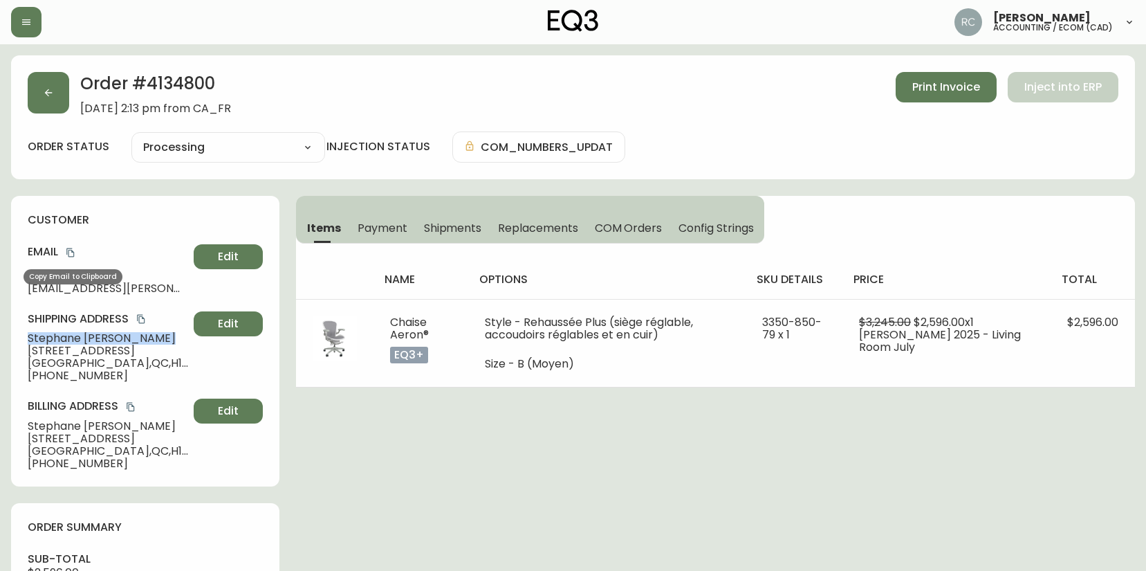
click at [67, 253] on icon "copy" at bounding box center [71, 253] width 10 height 10
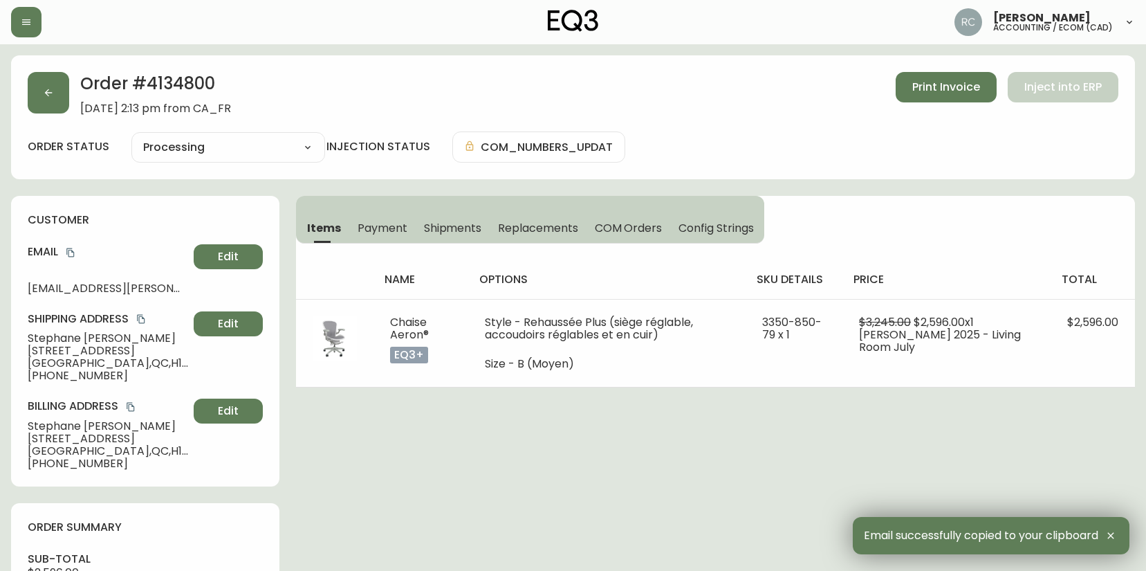
click at [44, 349] on span "[STREET_ADDRESS]" at bounding box center [108, 351] width 161 height 12
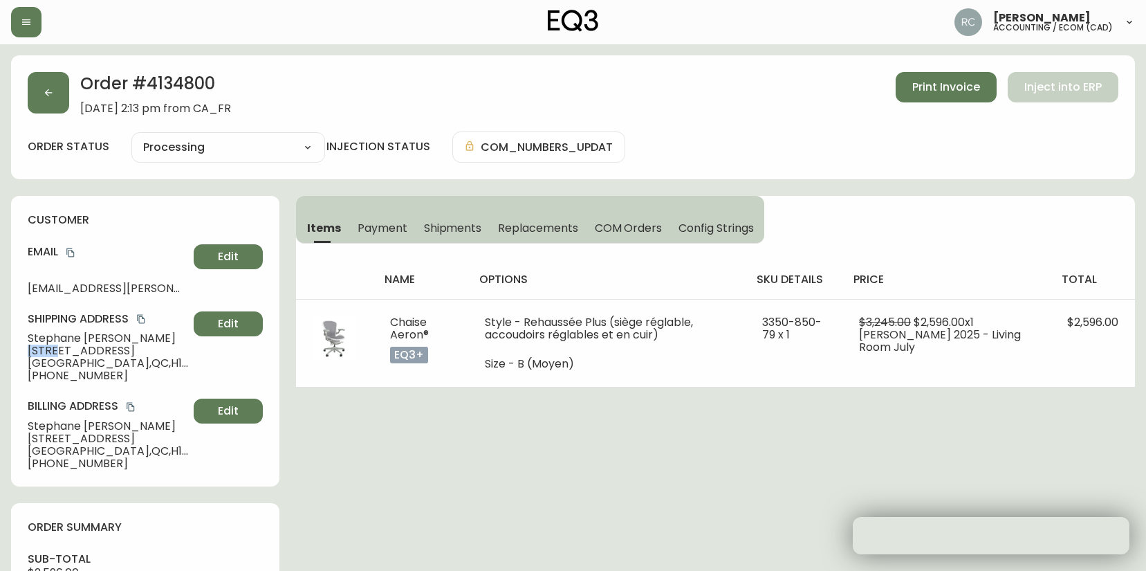
click at [45, 349] on span "[STREET_ADDRESS]" at bounding box center [108, 351] width 161 height 12
click at [45, 349] on span "1605 Avenue Bourbonnière" at bounding box center [108, 351] width 161 height 12
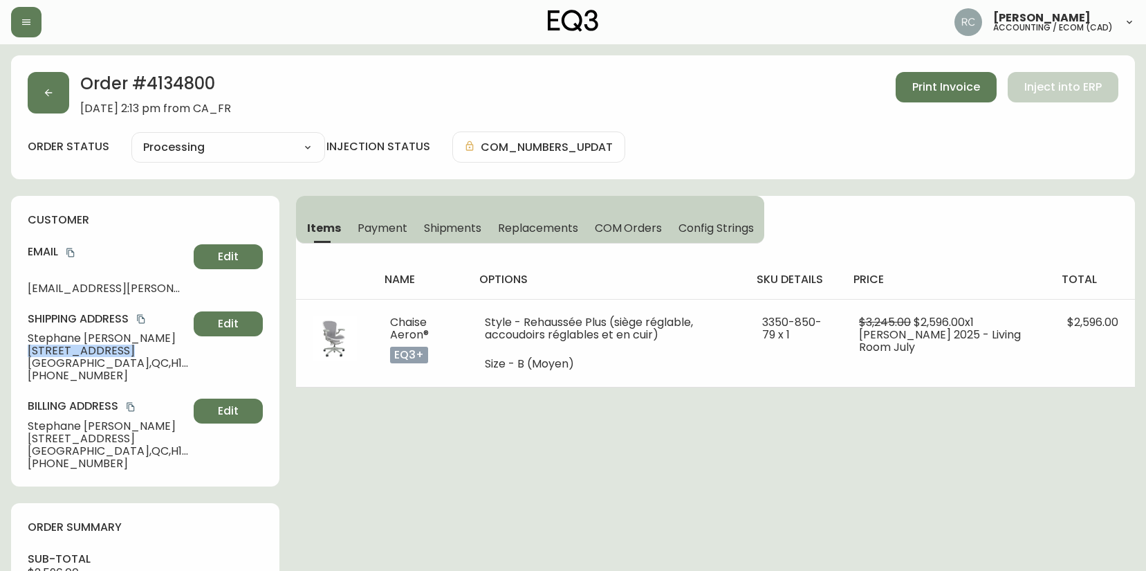
copy span "1605 Avenue Bourbonnière"
click at [58, 357] on span "Montréal , QC , H1W 3N5 , CA" at bounding box center [108, 363] width 161 height 12
click at [54, 376] on span "+15142937923" at bounding box center [108, 375] width 161 height 12
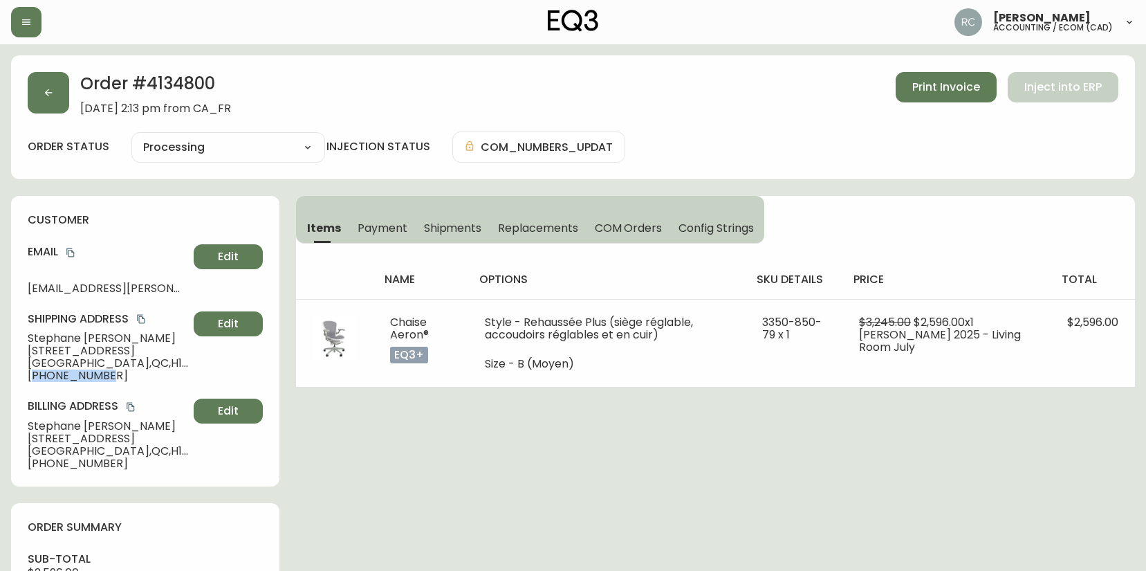
click at [54, 376] on span "+15142937923" at bounding box center [108, 375] width 161 height 12
copy span "15142937923"
drag, startPoint x: 460, startPoint y: 406, endPoint x: 134, endPoint y: 394, distance: 326.8
click at [61, 331] on div "Shipping Address Stephane Duranceau 1605 Avenue Bourbonnière Montréal , QC , H1…" at bounding box center [145, 346] width 235 height 71
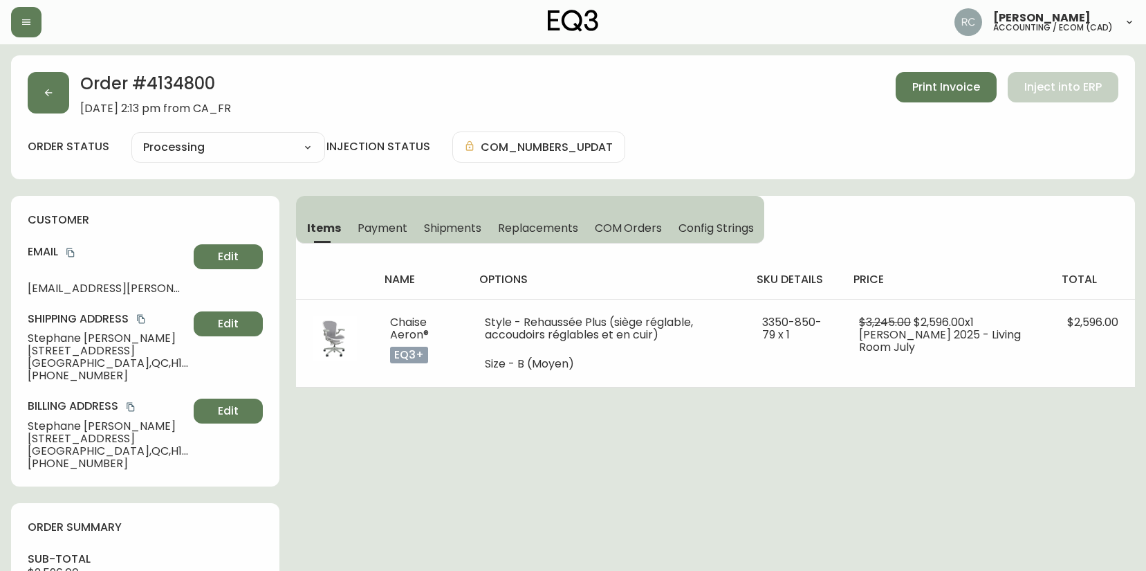
click at [66, 340] on span "Stephane Duranceau" at bounding box center [108, 338] width 161 height 12
copy span "Stephane Duranceau"
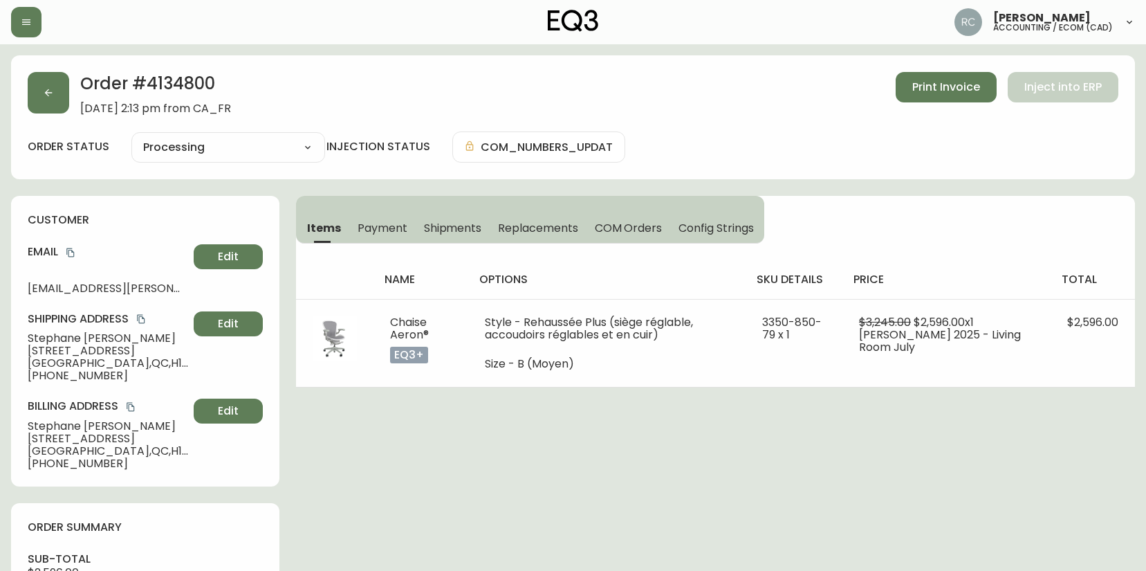
drag, startPoint x: 386, startPoint y: 438, endPoint x: 216, endPoint y: 389, distance: 177.1
click at [84, 340] on span "Stephane Duranceau" at bounding box center [108, 338] width 161 height 12
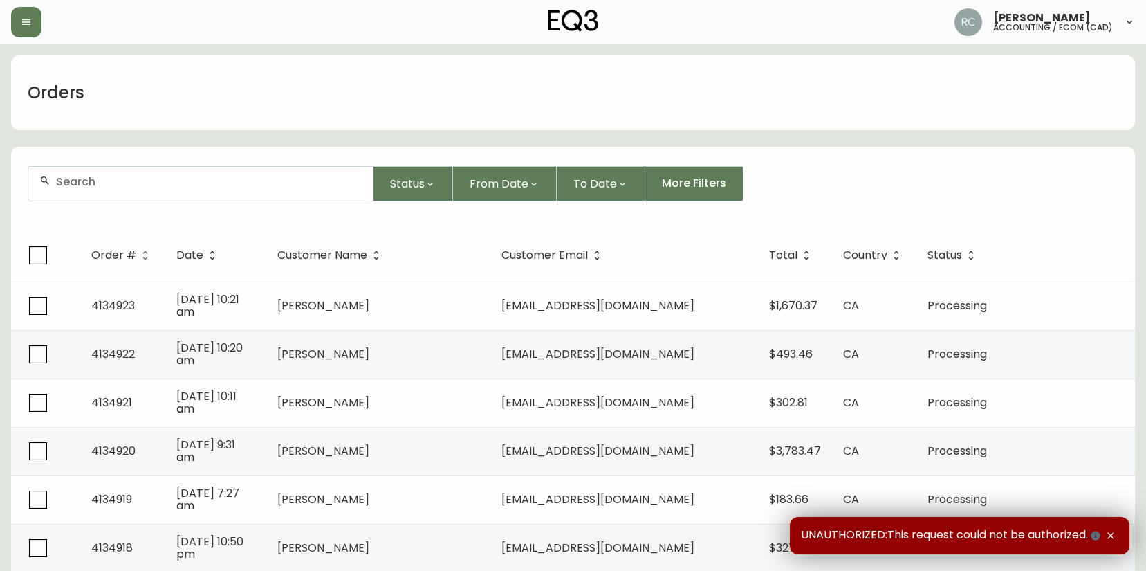
click at [325, 179] on input "text" at bounding box center [209, 181] width 306 height 13
paste input "4134802"
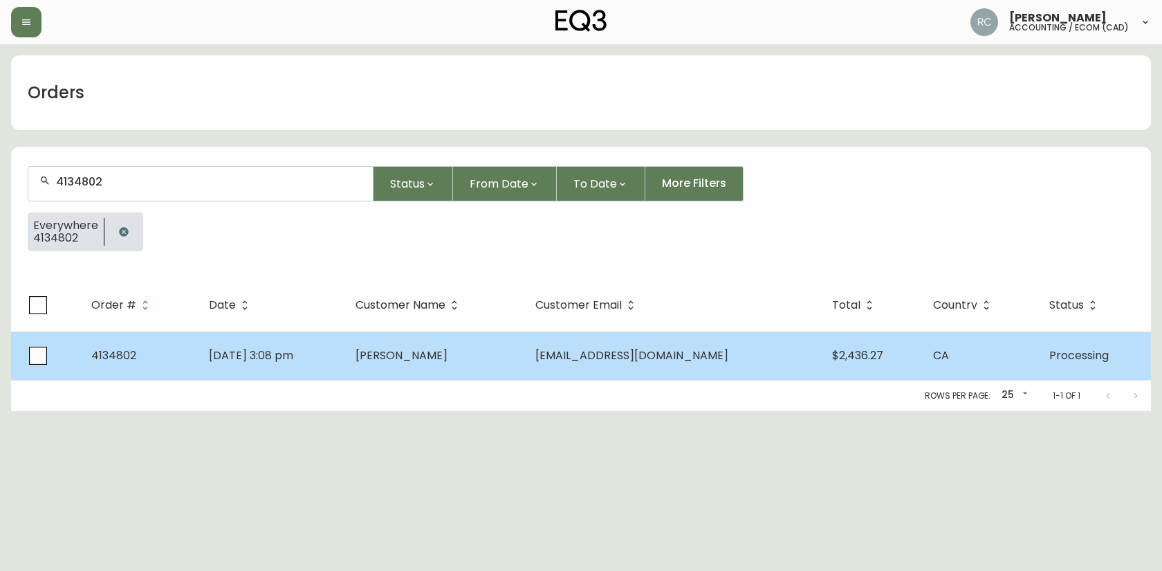
type input "4134802"
click at [345, 338] on td "[DATE] 3:08 pm" at bounding box center [271, 355] width 147 height 48
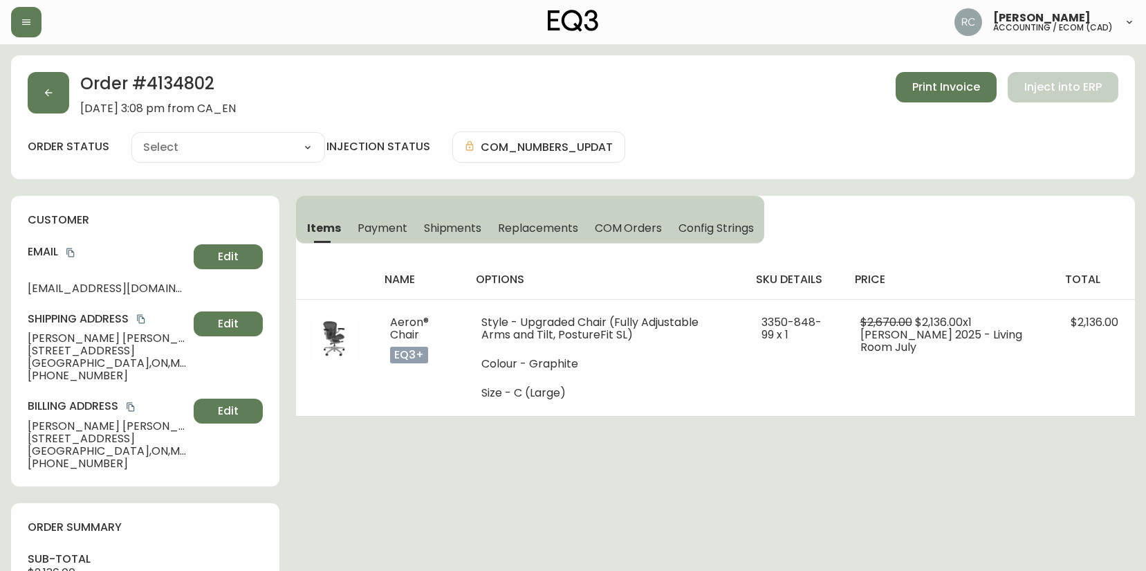
type input "Processing"
select select "PROCESSING"
drag, startPoint x: 432, startPoint y: 465, endPoint x: 264, endPoint y: 466, distance: 168.1
click at [432, 465] on div "Order # 4134802 August 24, 2025 at 3:08 pm from CA_EN Print Invoice Inject into…" at bounding box center [573, 580] width 1124 height 1050
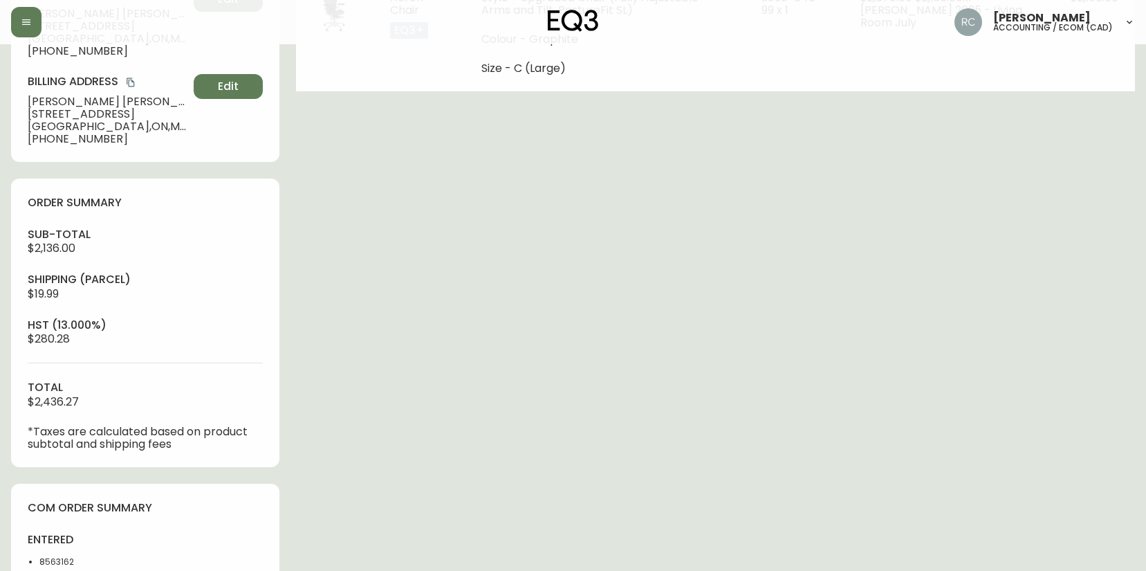
scroll to position [534, 0]
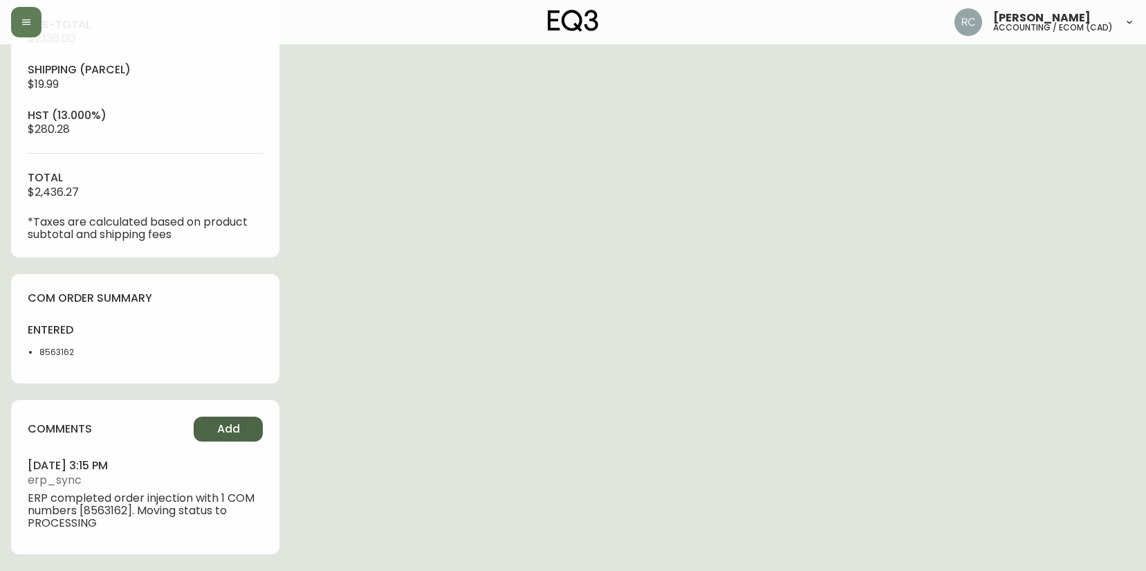
click at [217, 421] on span "Add" at bounding box center [228, 428] width 23 height 15
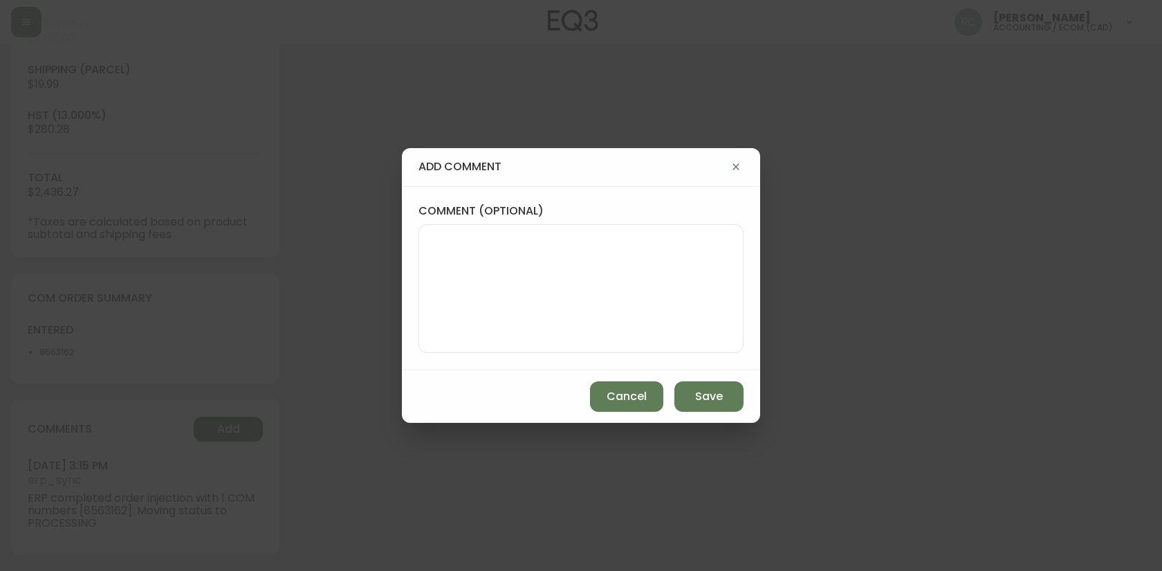
click at [636, 255] on textarea "comment (optional)" at bounding box center [581, 288] width 302 height 111
paste textarea "P019703"
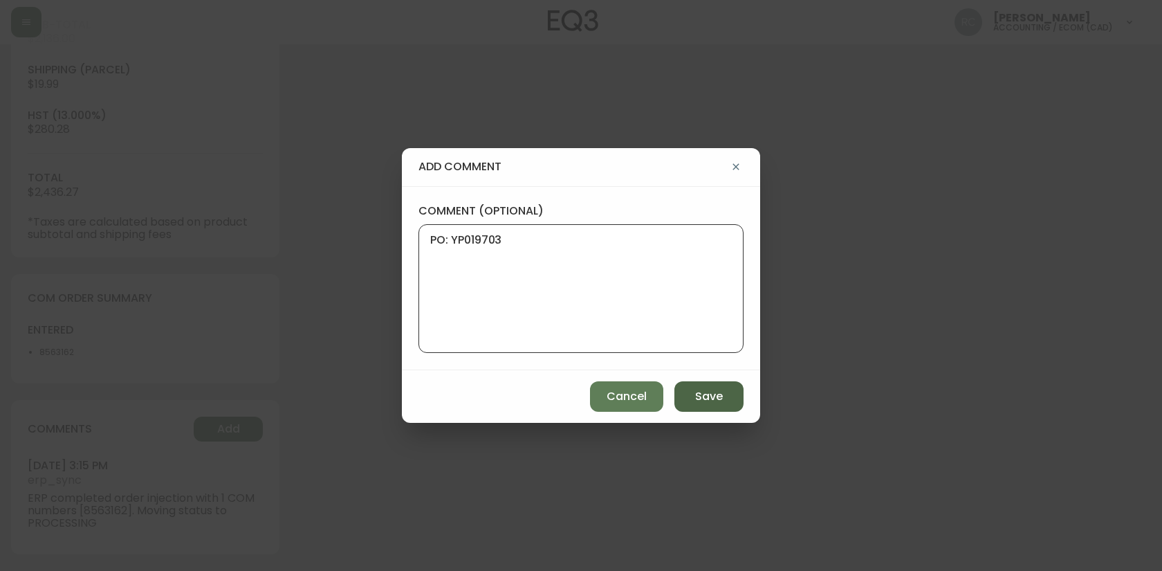
type textarea "PO: YP019703"
click at [721, 399] on span "Save" at bounding box center [709, 396] width 28 height 15
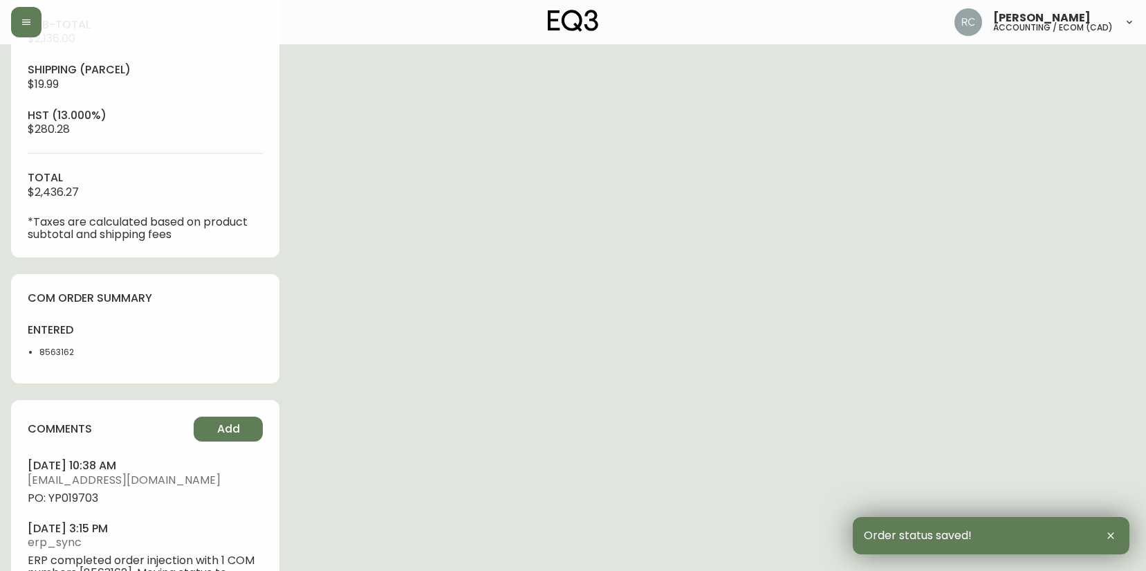
click at [69, 501] on span "PO: YP019703" at bounding box center [145, 498] width 235 height 12
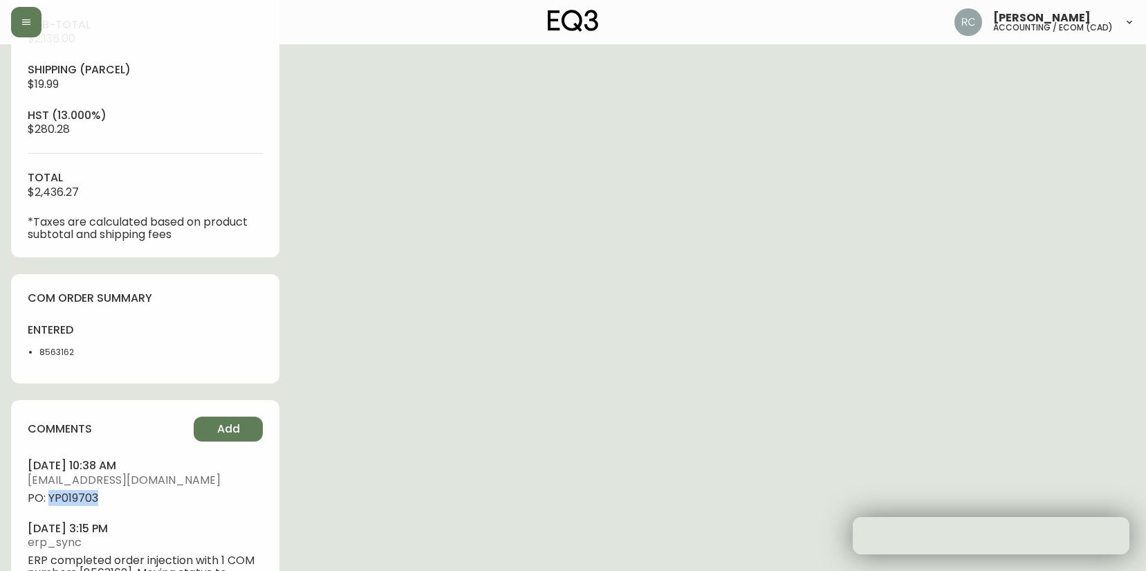
click at [69, 501] on span "PO: YP019703" at bounding box center [145, 498] width 235 height 12
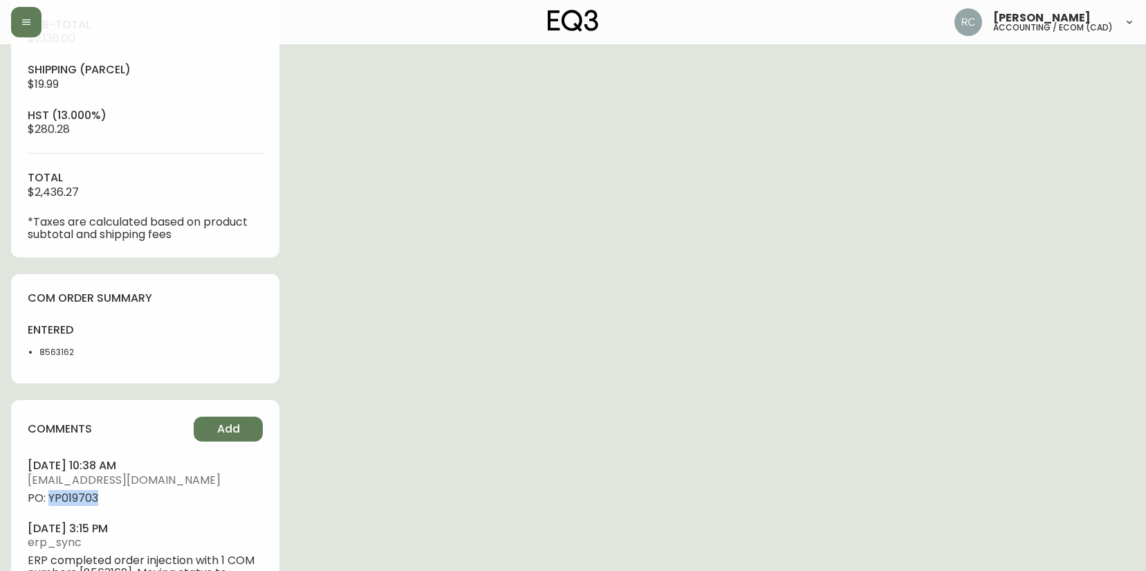
copy span "YP019703"
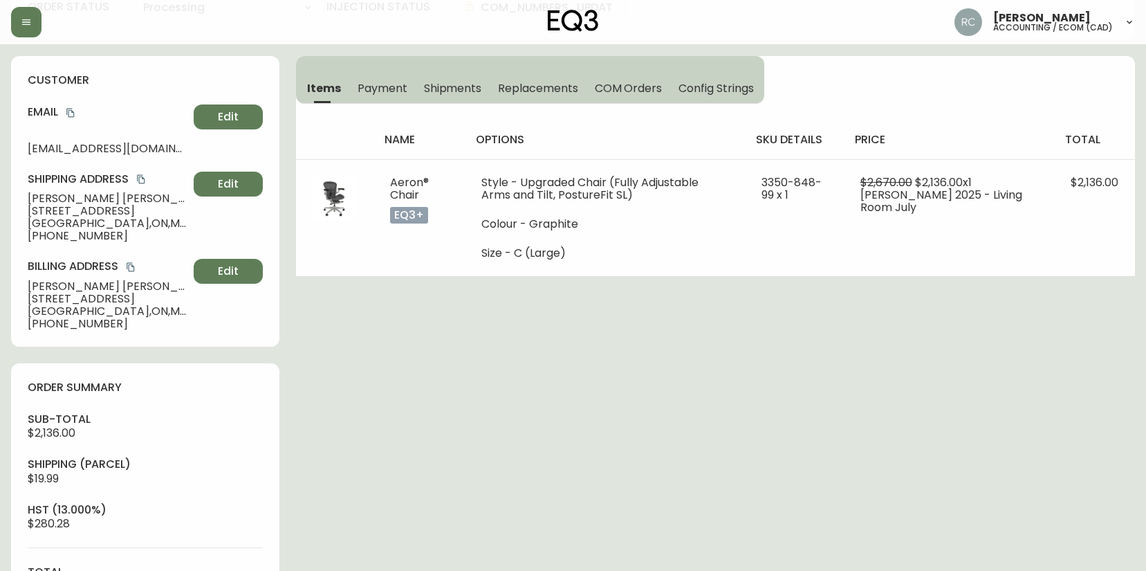
scroll to position [0, 0]
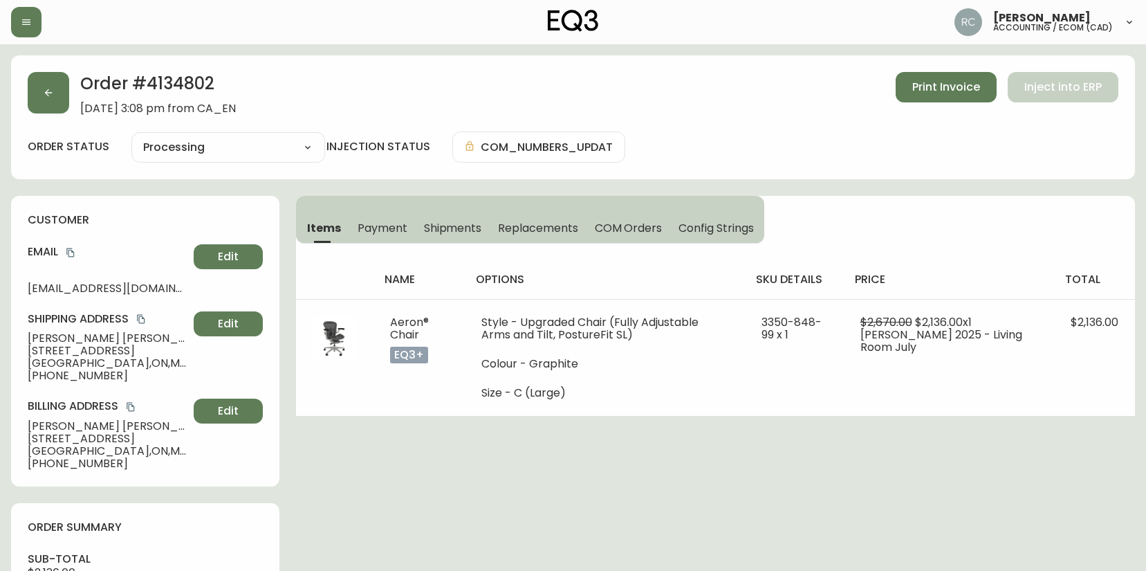
click at [55, 331] on div "Shipping Address Jeff Lindquist 55 halton street, Unit 201 Toronto , ON , M6J 1…" at bounding box center [145, 346] width 235 height 71
copy span "Jeff Lindquist"
click at [63, 250] on h4 "Email" at bounding box center [108, 251] width 161 height 15
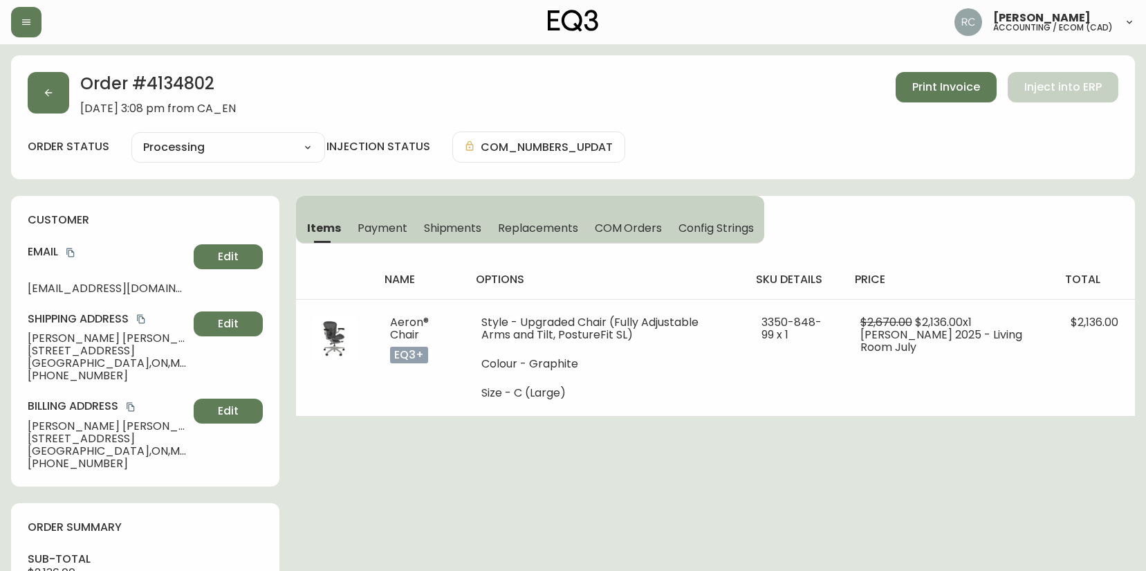
click at [66, 252] on icon "copy" at bounding box center [71, 253] width 10 height 10
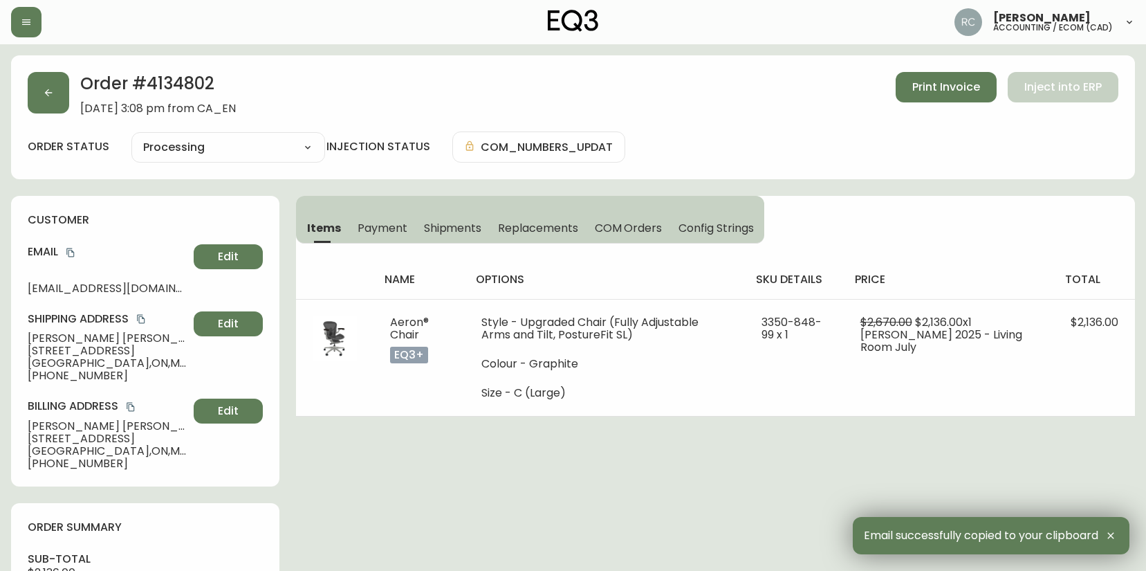
click at [68, 342] on span "Jeff Lindquist" at bounding box center [108, 338] width 161 height 12
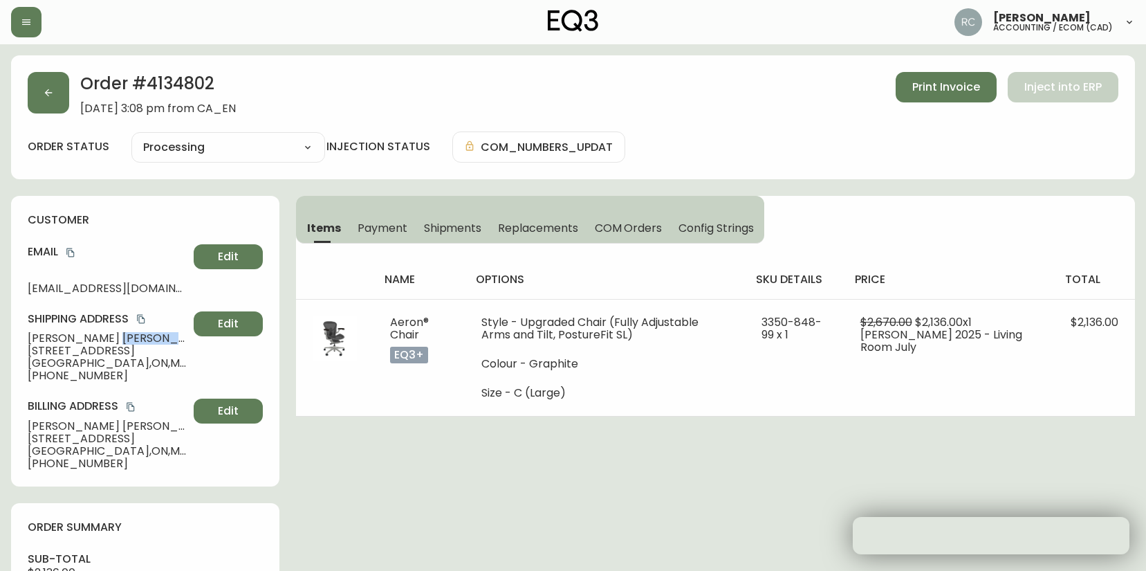
click at [68, 342] on span "Jeff Lindquist" at bounding box center [108, 338] width 161 height 12
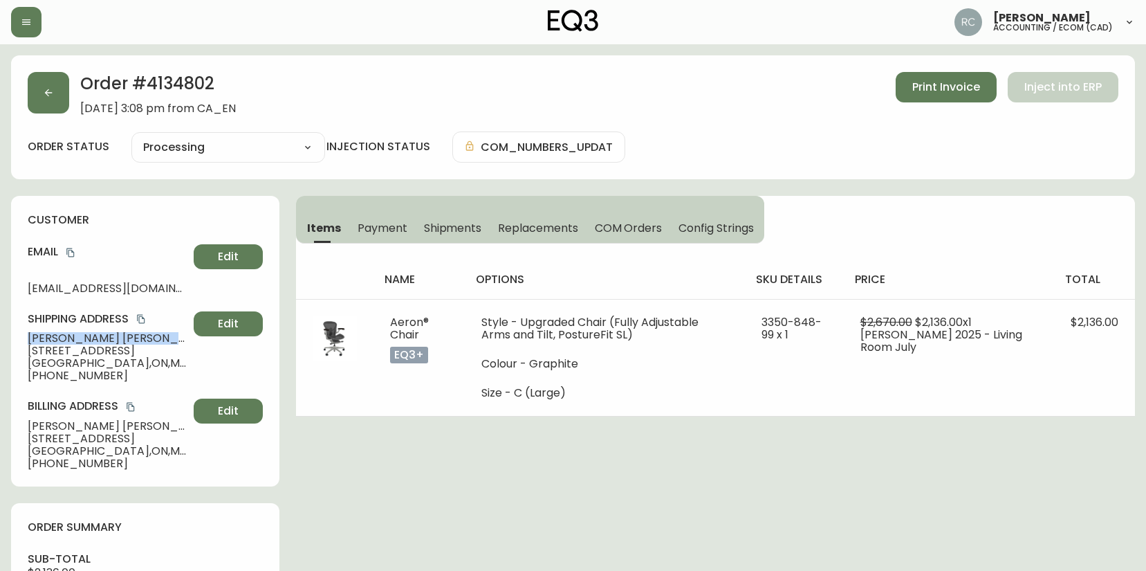
click at [68, 342] on span "Jeff Lindquist" at bounding box center [108, 338] width 161 height 12
copy span "Jeff Lindquist"
click at [86, 358] on span "Toronto , ON , M6J 1R5 , CA" at bounding box center [108, 363] width 161 height 12
click at [88, 354] on span "55 halton street, Unit 201" at bounding box center [108, 351] width 161 height 12
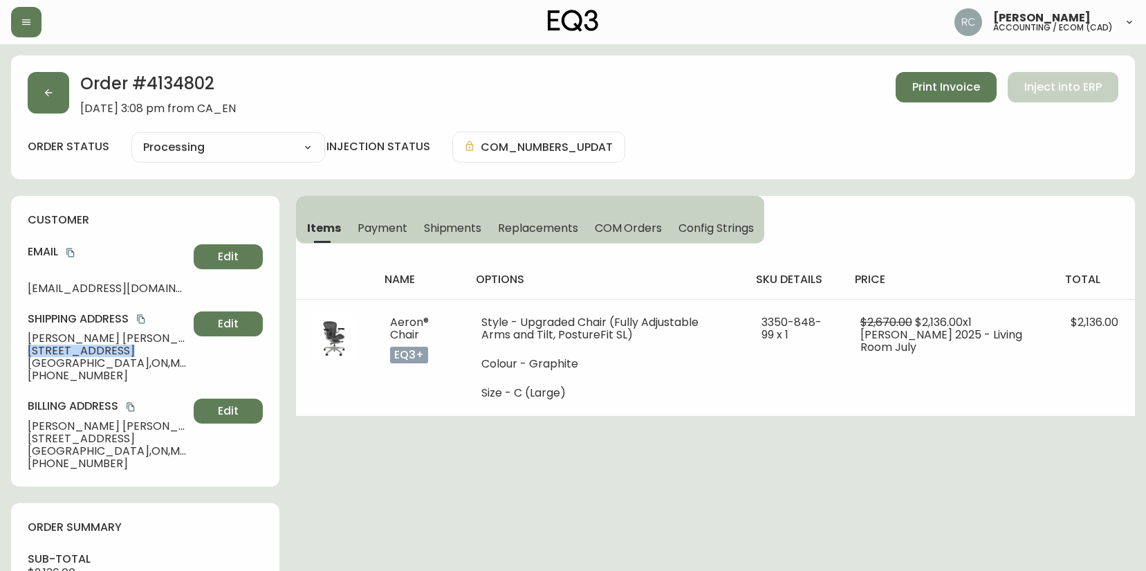
click at [88, 354] on span "55 halton street, Unit 201" at bounding box center [108, 351] width 161 height 12
copy span "55 halton street, Unit 201"
click at [46, 361] on span "Toronto , ON , M6J 1R5 , CA" at bounding box center [108, 363] width 161 height 12
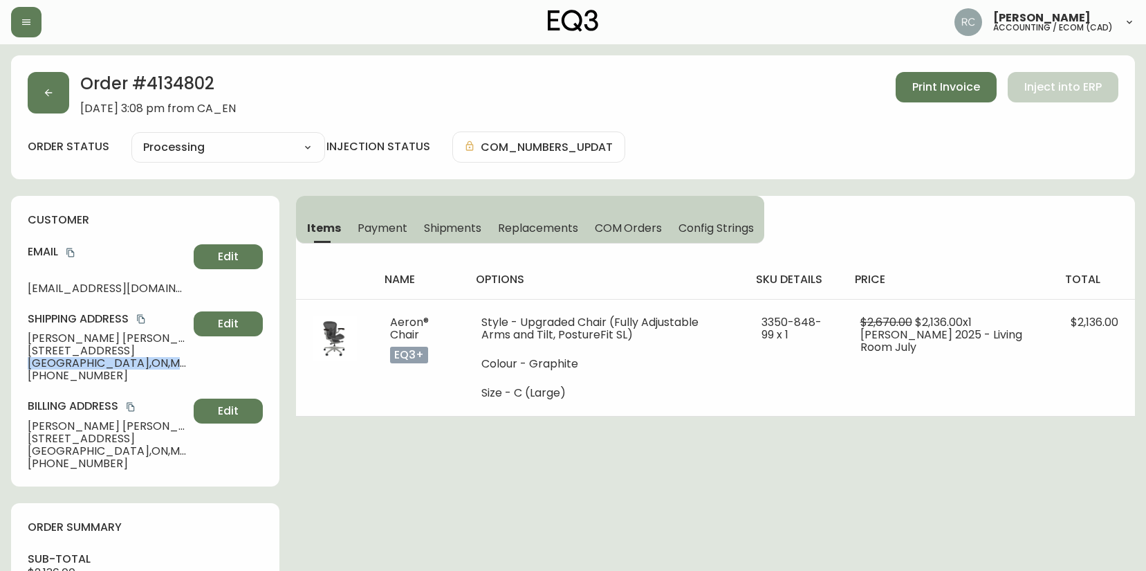
copy span "Toronto , ON , M6J 1R5 , CA"
click at [60, 370] on span "+14168861248" at bounding box center [108, 375] width 161 height 12
copy span "14168861248"
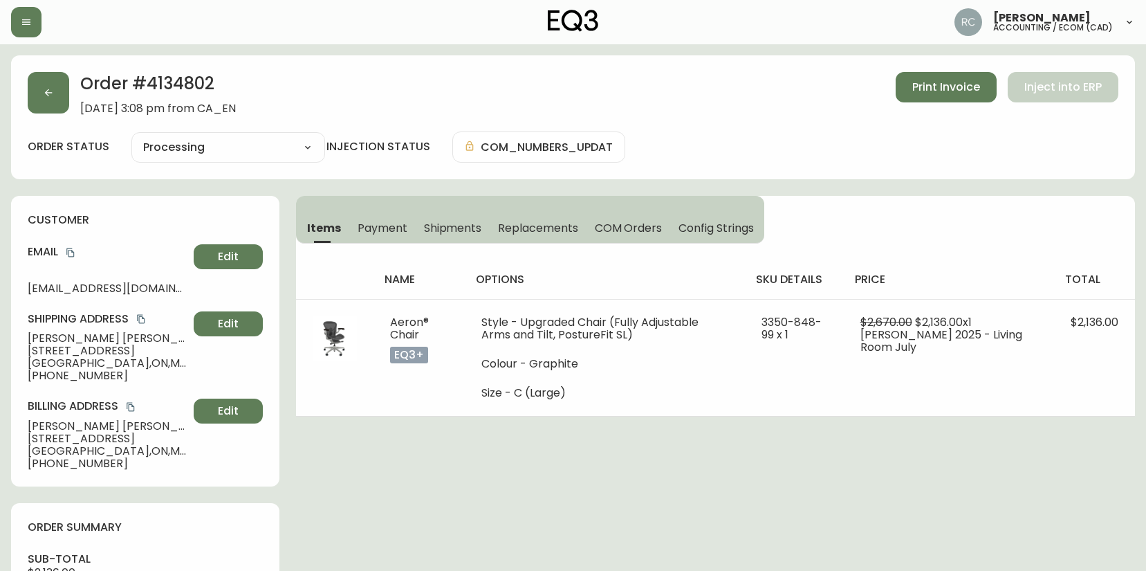
click at [91, 339] on span "Jeff Lindquist" at bounding box center [108, 338] width 161 height 12
copy span "Jeff Lindquist"
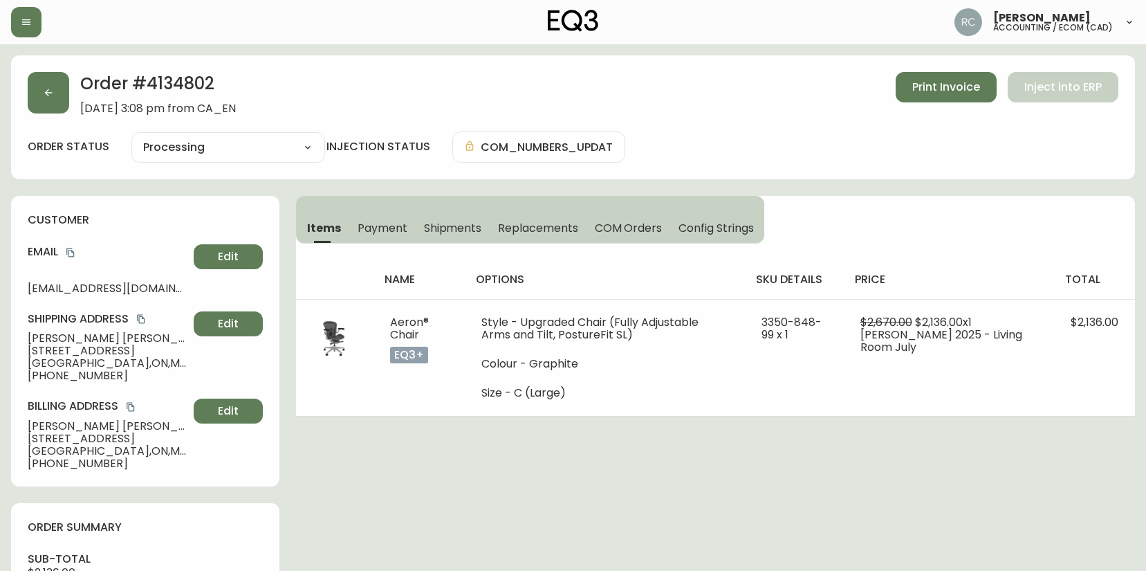
drag, startPoint x: 634, startPoint y: 487, endPoint x: 620, endPoint y: 486, distance: 14.5
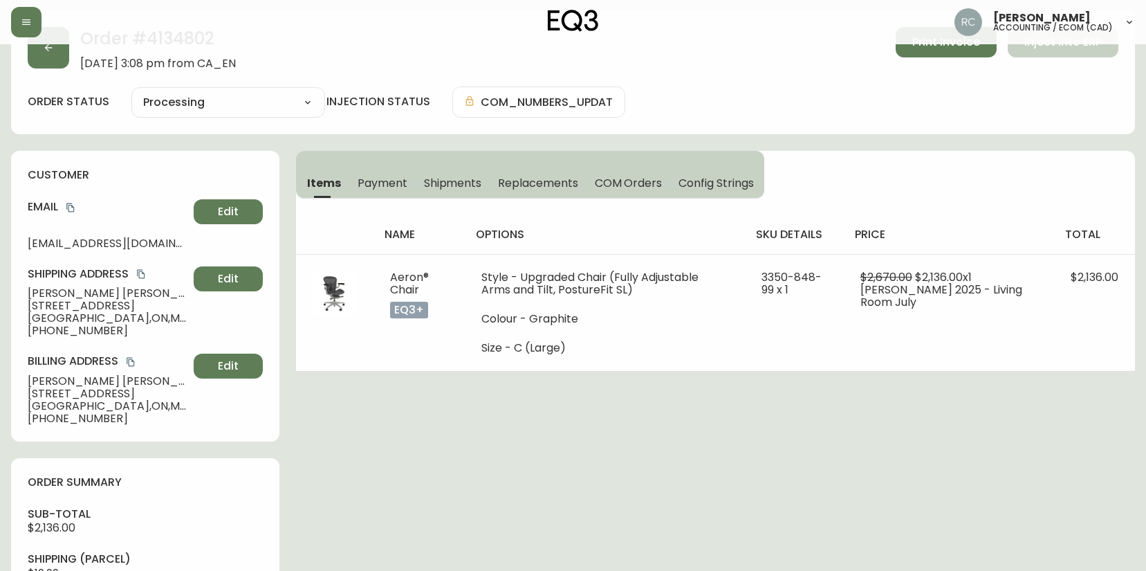
scroll to position [69, 0]
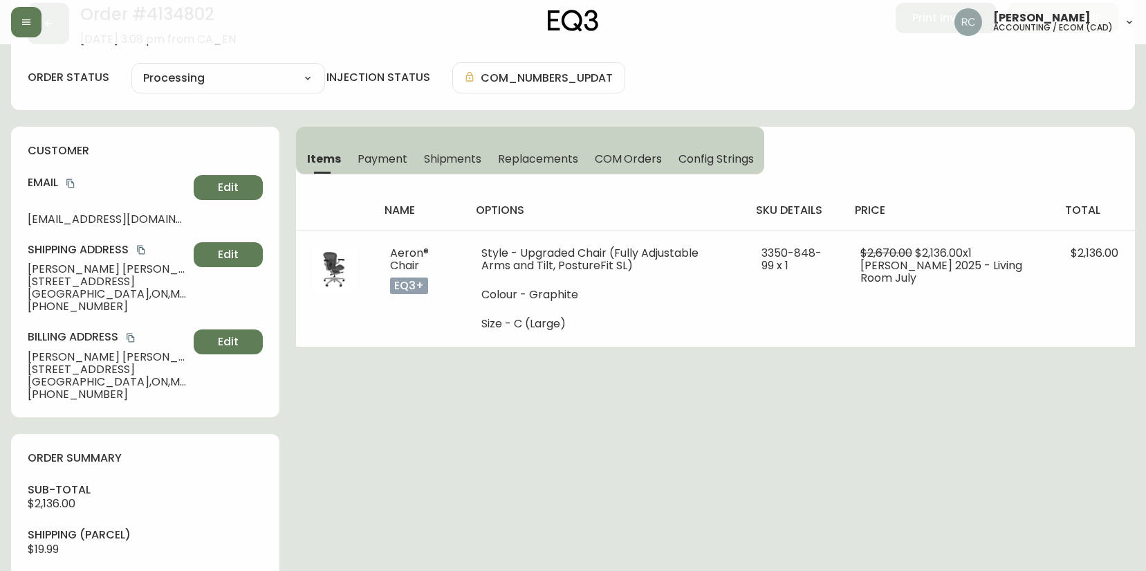
click at [707, 523] on div "Order # 4134802 August 24, 2025 at 3:08 pm from CA_EN Print Invoice Inject into…" at bounding box center [573, 542] width 1124 height 1112
click at [697, 513] on div "Order # 4134802 August 24, 2025 at 3:08 pm from CA_EN Print Invoice Inject into…" at bounding box center [573, 542] width 1124 height 1112
click at [699, 509] on div "Order # 4134802 August 24, 2025 at 3:08 pm from CA_EN Print Invoice Inject into…" at bounding box center [573, 542] width 1124 height 1112
click at [415, 404] on div "Order # 4134802 August 24, 2025 at 3:08 pm from CA_EN Print Invoice Inject into…" at bounding box center [573, 542] width 1124 height 1112
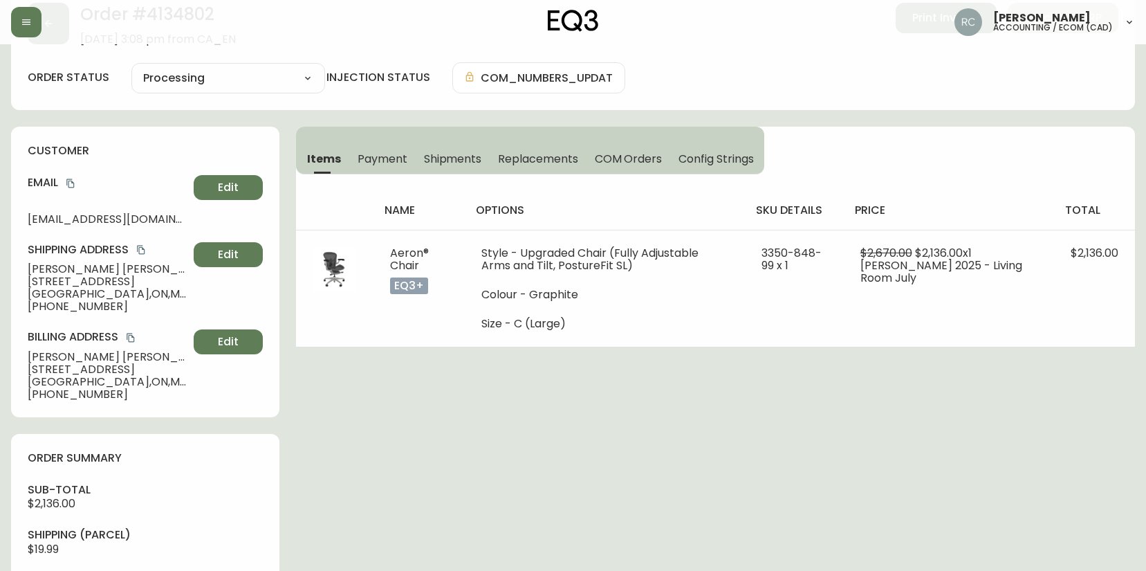
click at [417, 403] on div "Order # 4134802 August 24, 2025 at 3:08 pm from CA_EN Print Invoice Inject into…" at bounding box center [573, 542] width 1124 height 1112
click at [429, 405] on div "Order # 4134802 August 24, 2025 at 3:08 pm from CA_EN Print Invoice Inject into…" at bounding box center [573, 542] width 1124 height 1112
click at [434, 409] on div "Order # 4134802 August 24, 2025 at 3:08 pm from CA_EN Print Invoice Inject into…" at bounding box center [573, 542] width 1124 height 1112
click at [551, 426] on div "Order # 4134802 August 24, 2025 at 3:08 pm from CA_EN Print Invoice Inject into…" at bounding box center [573, 542] width 1124 height 1112
click at [204, 253] on button "Edit" at bounding box center [228, 254] width 69 height 25
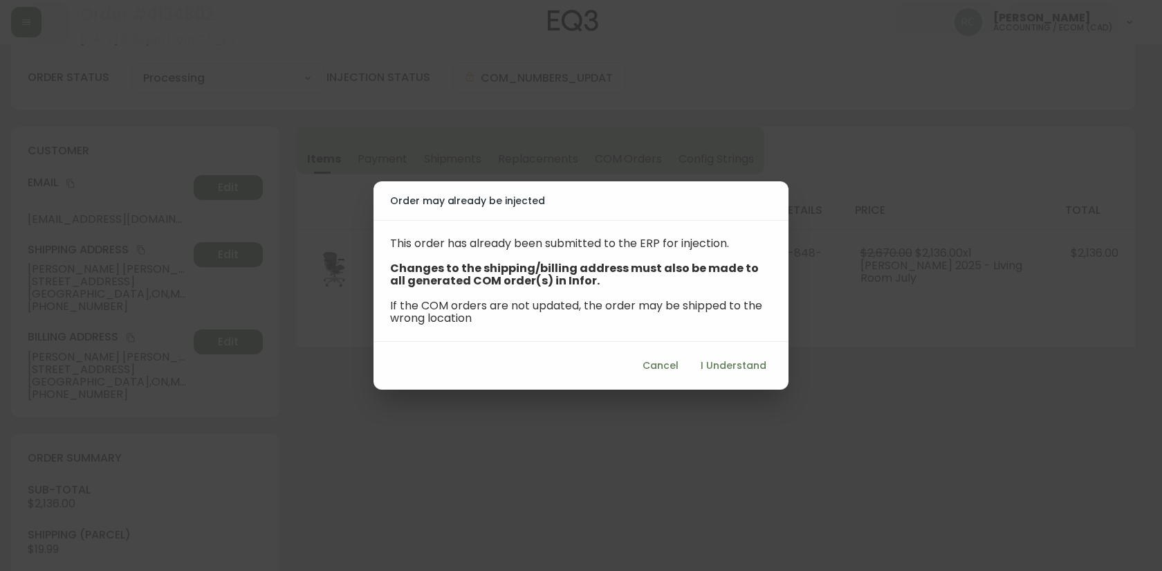
click at [704, 358] on span "I Understand" at bounding box center [734, 365] width 66 height 17
select select "ON"
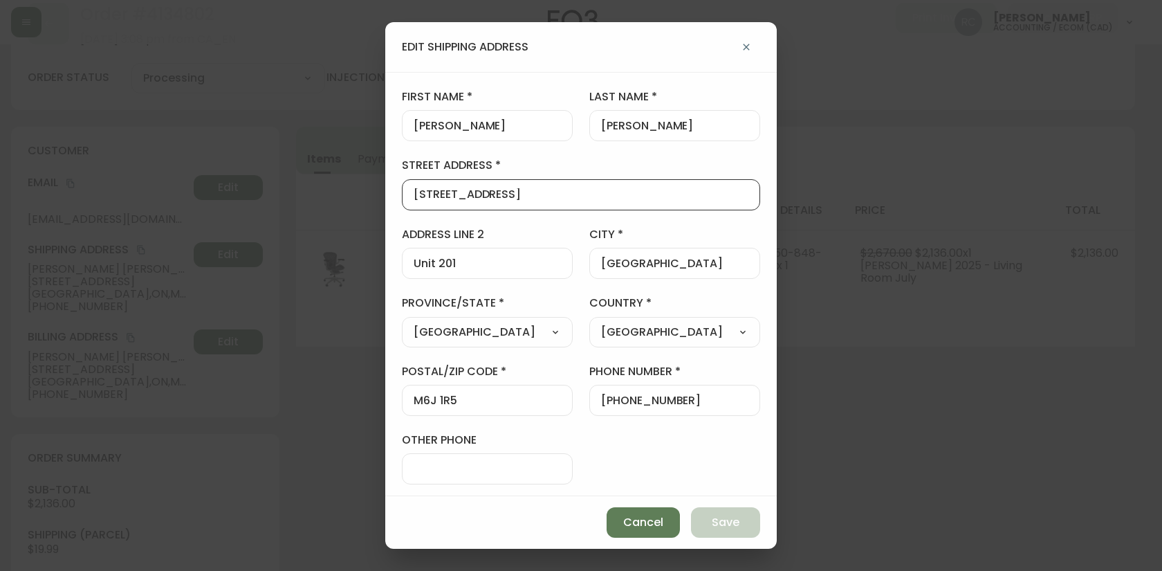
click at [437, 196] on input "55 halton street" at bounding box center [581, 194] width 335 height 13
click at [479, 194] on input "55 Halton street" at bounding box center [581, 194] width 335 height 13
click at [475, 199] on div "55 Halton street" at bounding box center [581, 194] width 358 height 31
click at [473, 198] on input "55 Halton street" at bounding box center [581, 194] width 335 height 13
click at [715, 518] on span "Save" at bounding box center [726, 522] width 28 height 15
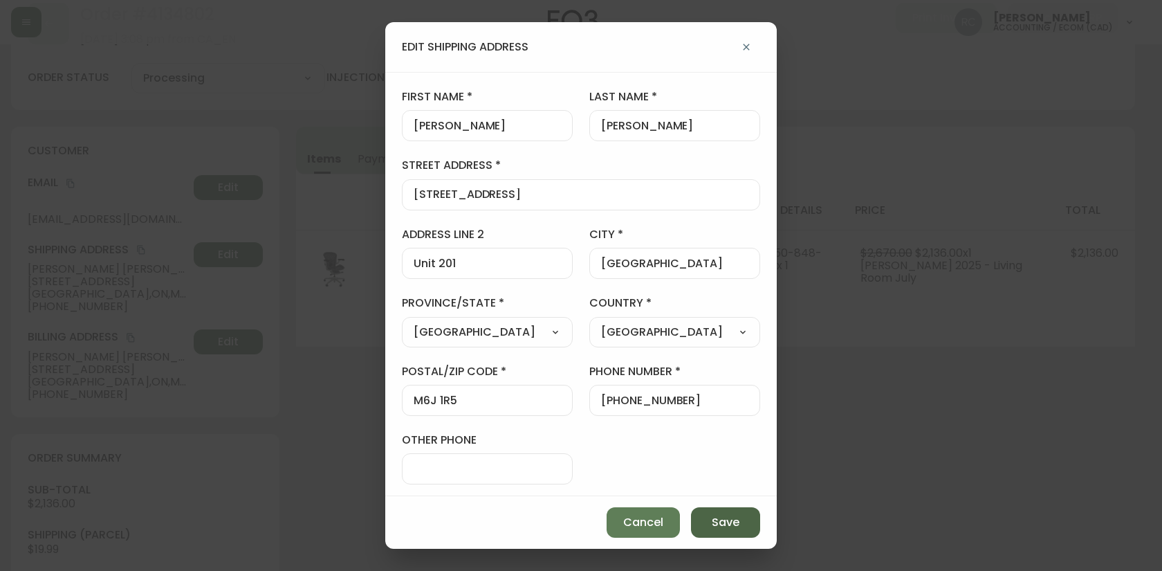
type input "55 halton street"
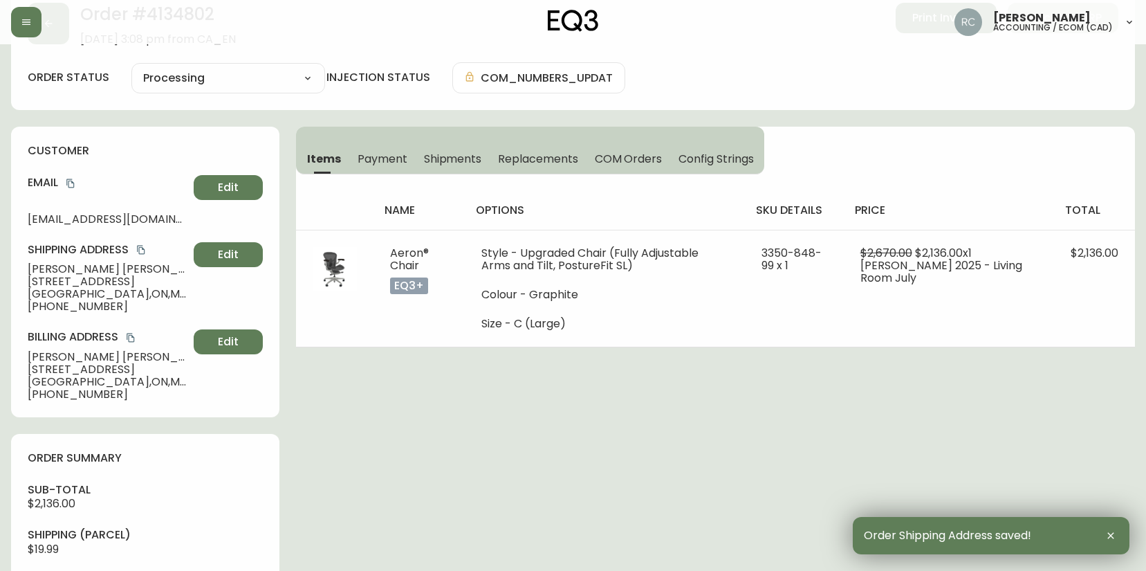
click at [477, 435] on div "Order # 4134802 August 24, 2025 at 3:08 pm from CA_EN Print Invoice Inject into…" at bounding box center [573, 542] width 1124 height 1112
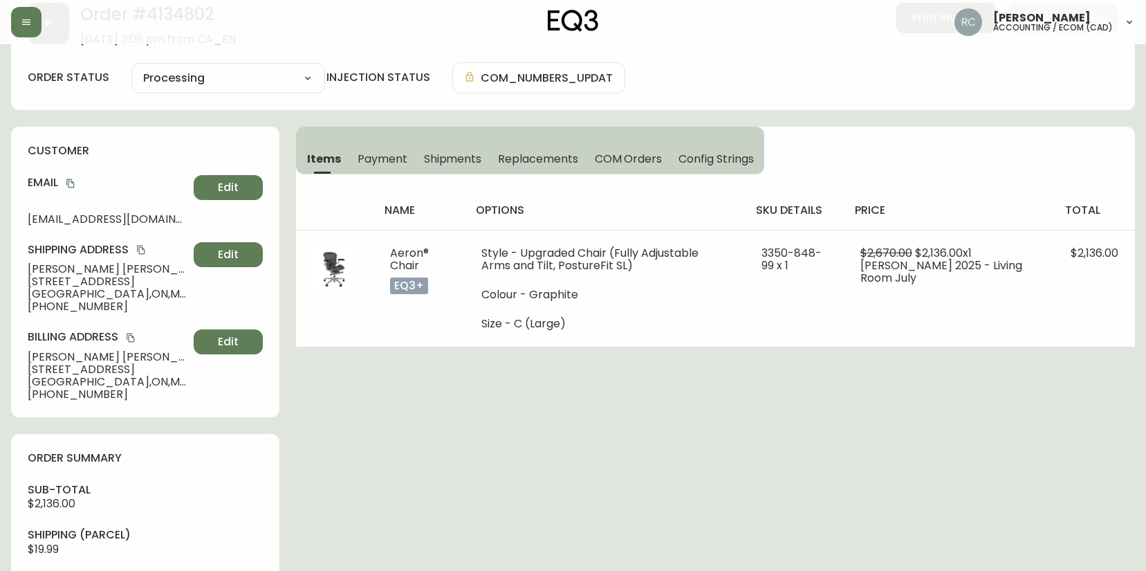
click at [452, 425] on div "Order # 4134802 August 24, 2025 at 3:08 pm from CA_EN Print Invoice Inject into…" at bounding box center [573, 542] width 1124 height 1112
click at [477, 422] on div "Order # 4134802 August 24, 2025 at 3:08 pm from CA_EN Print Invoice Inject into…" at bounding box center [573, 542] width 1124 height 1112
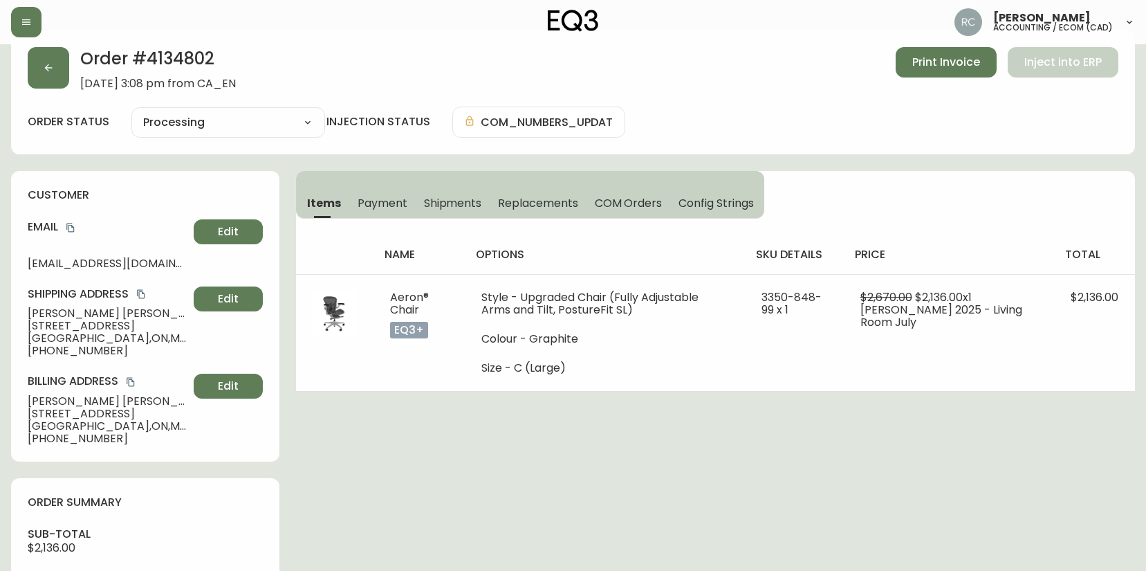
scroll to position [0, 0]
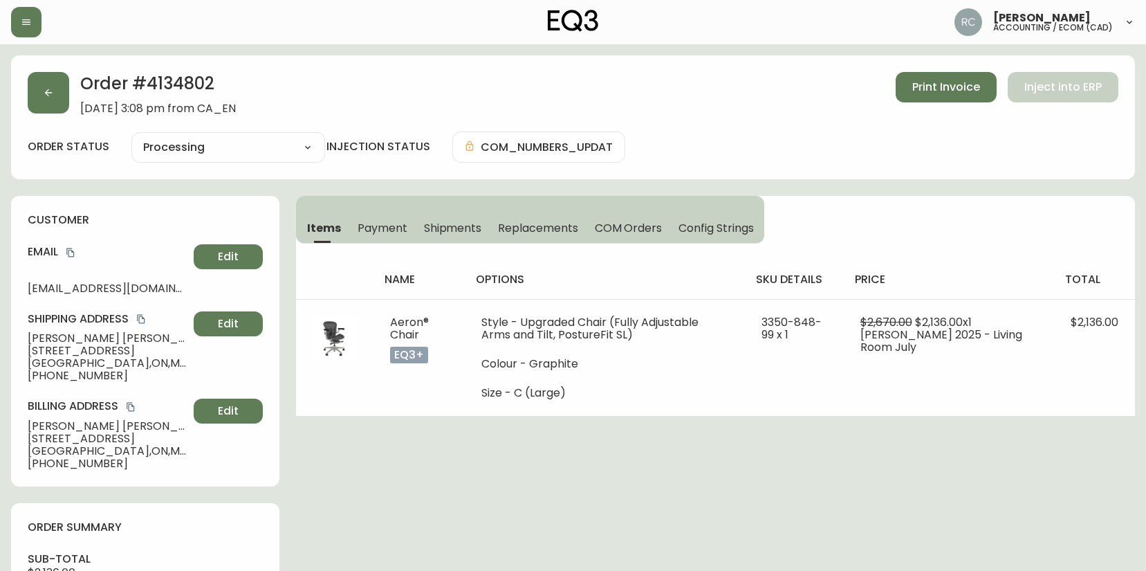
drag, startPoint x: 704, startPoint y: 111, endPoint x: 617, endPoint y: 118, distance: 86.7
click at [703, 111] on div "Order # 4134802 August 24, 2025 at 3:08 pm from CA_EN Print Invoice Inject into…" at bounding box center [573, 93] width 1091 height 43
click at [547, 81] on div "Order # 4134802 August 24, 2025 at 3:08 pm from CA_EN Print Invoice Inject into…" at bounding box center [573, 93] width 1091 height 43
click at [630, 110] on div "Order # 4134802 August 24, 2025 at 3:08 pm from CA_EN Print Invoice Inject into…" at bounding box center [573, 93] width 1091 height 43
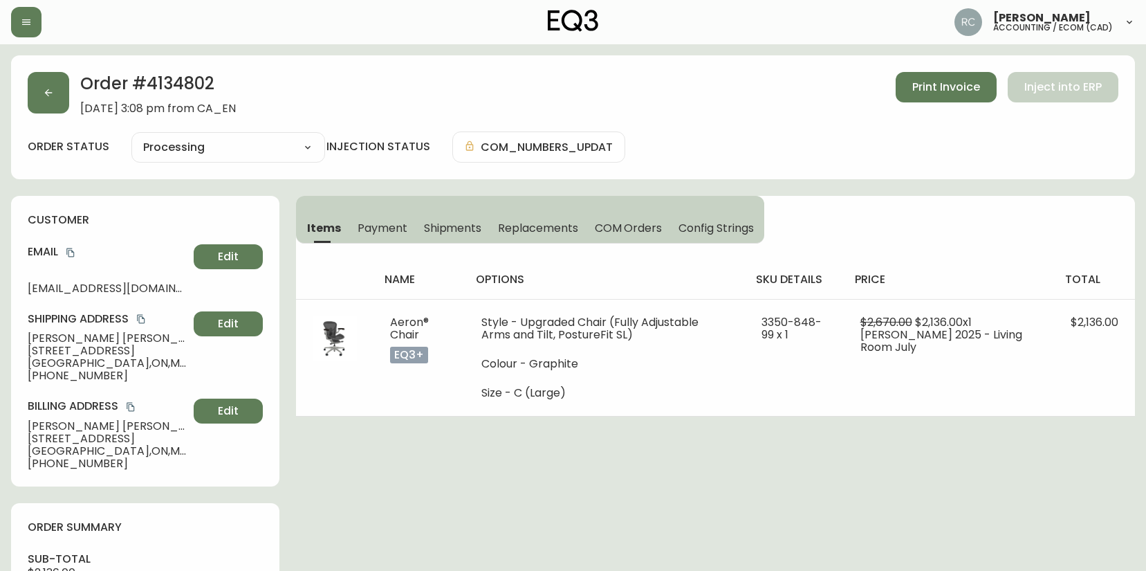
click at [425, 90] on div "Order # 4134802 August 24, 2025 at 3:08 pm from CA_EN Print Invoice Inject into…" at bounding box center [573, 93] width 1091 height 43
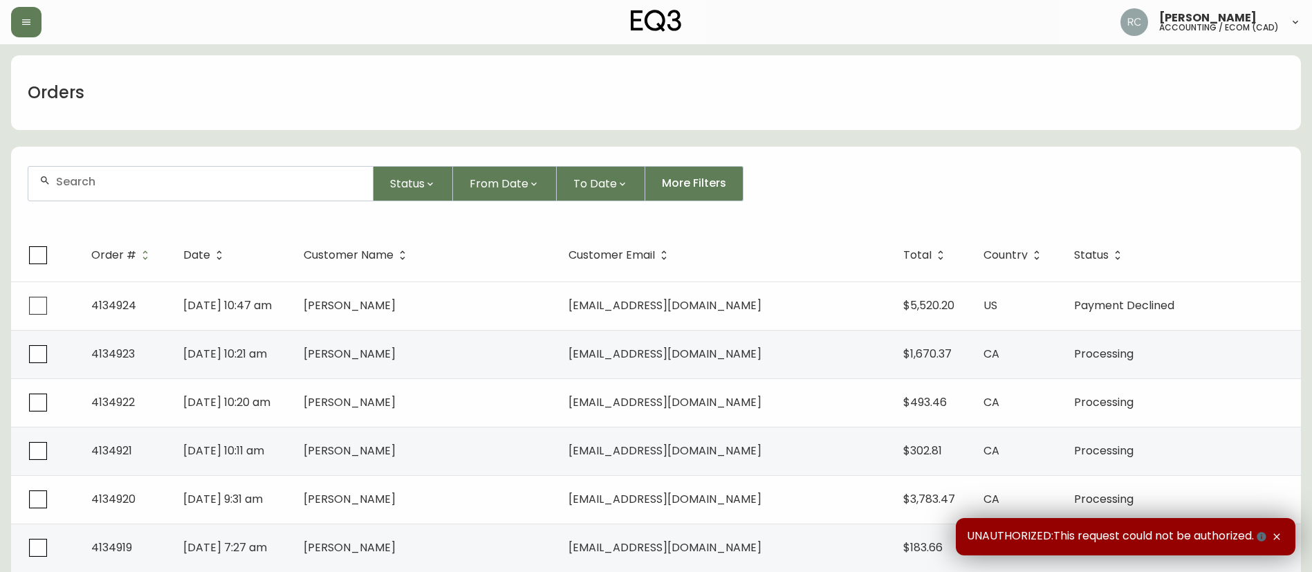
click at [235, 175] on input "text" at bounding box center [209, 181] width 306 height 13
paste input "4134394"
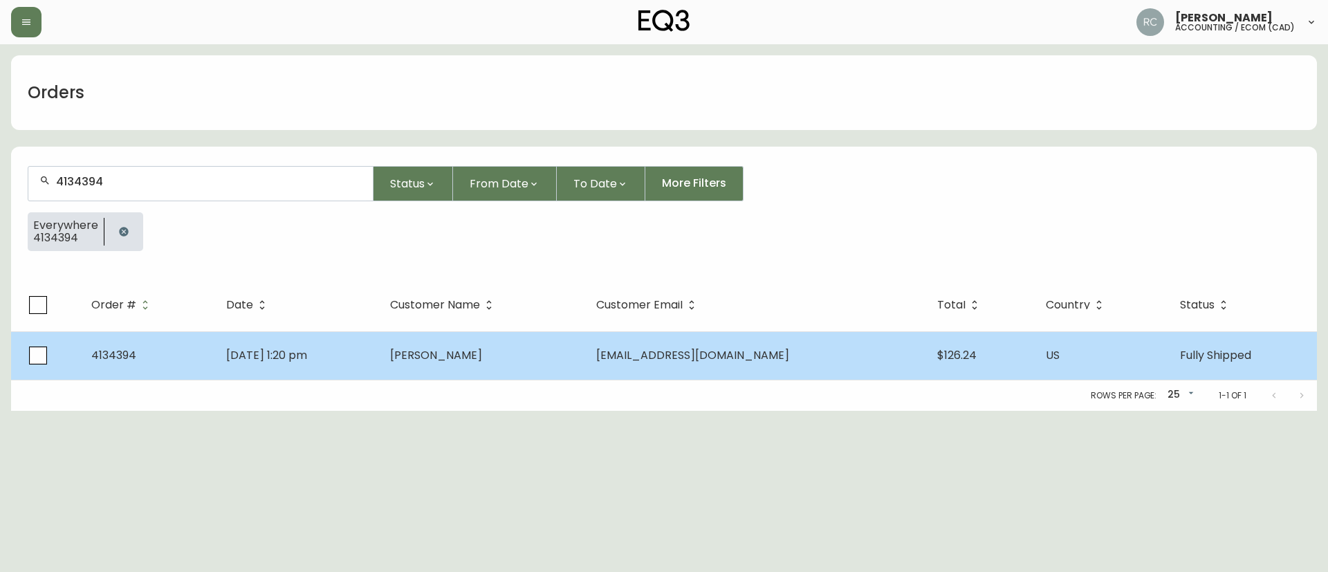
type input "4134394"
click at [491, 366] on td "[PERSON_NAME]" at bounding box center [482, 355] width 206 height 48
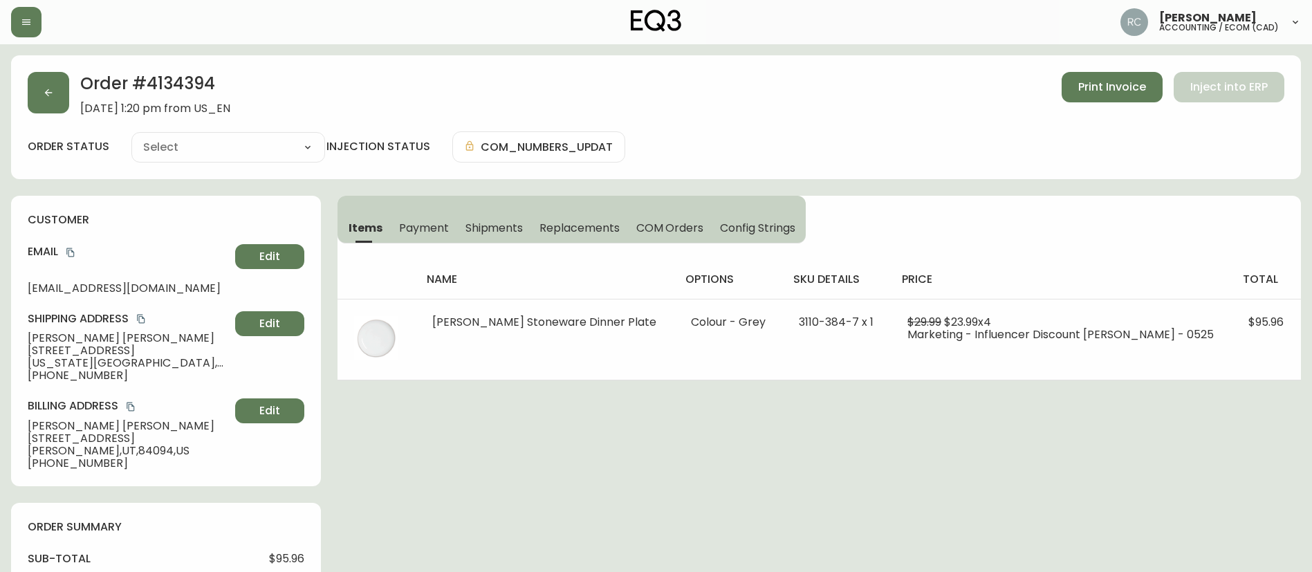
type input "Fully Shipped"
select select "FULLY_SHIPPED"
drag, startPoint x: 779, startPoint y: 325, endPoint x: 1226, endPoint y: 190, distance: 466.9
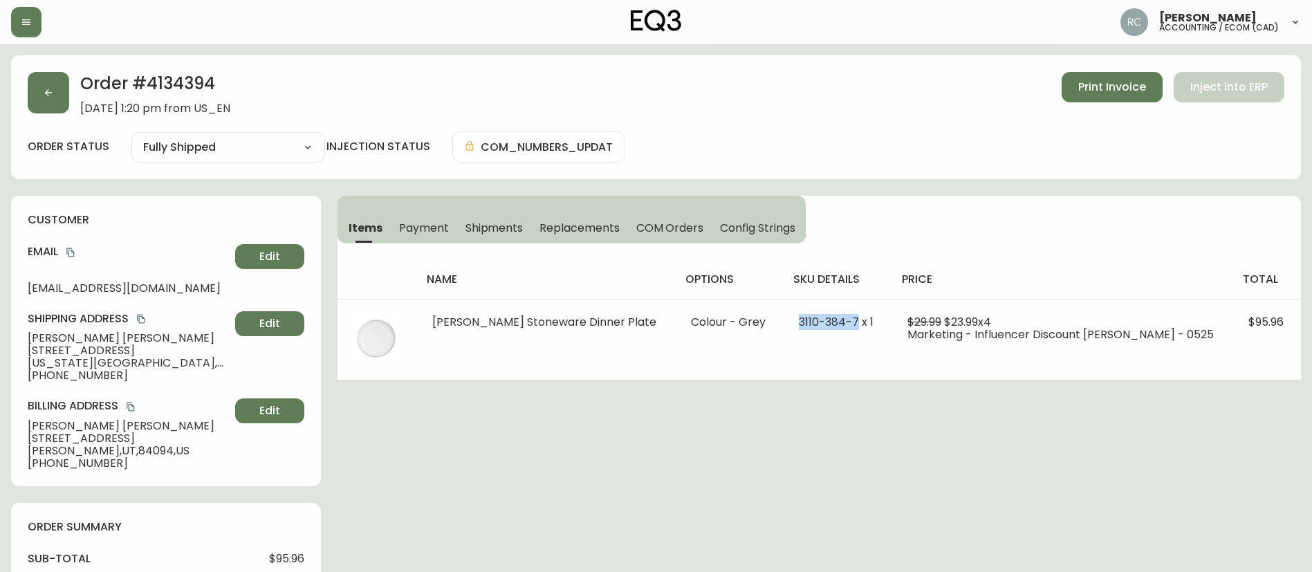
click at [845, 314] on span "3110-384-7 x 1" at bounding box center [836, 322] width 75 height 16
copy span "3110-384-7 x"
click at [177, 72] on h2 "Order # 4134394" at bounding box center [155, 87] width 150 height 30
copy h2 "4134394"
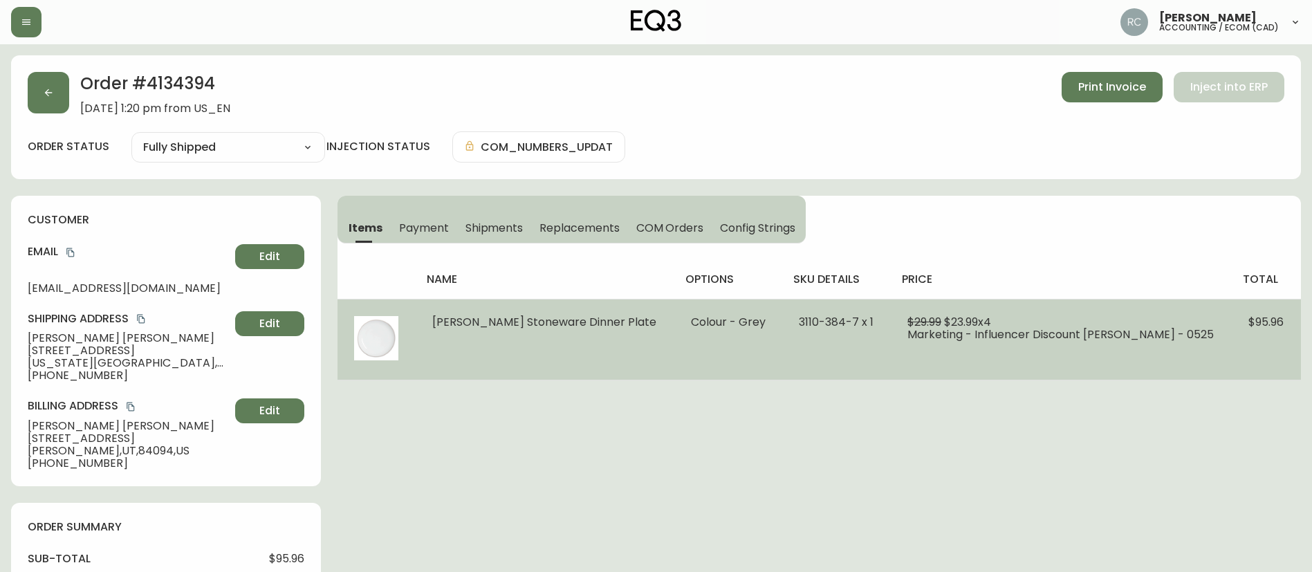
click at [813, 322] on span "3110-384-7 x 1" at bounding box center [836, 322] width 75 height 16
drag, startPoint x: 813, startPoint y: 322, endPoint x: 832, endPoint y: 320, distance: 18.7
click at [814, 322] on span "3110-384-7 x 1" at bounding box center [836, 322] width 75 height 16
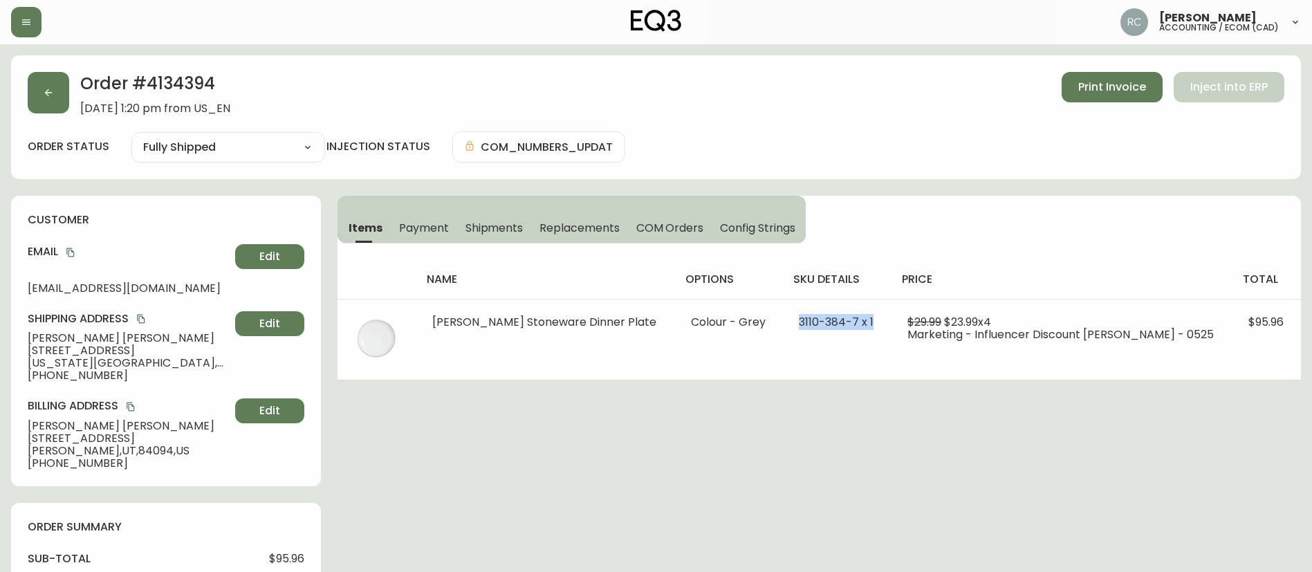
copy span "3110-384-7 x 1"
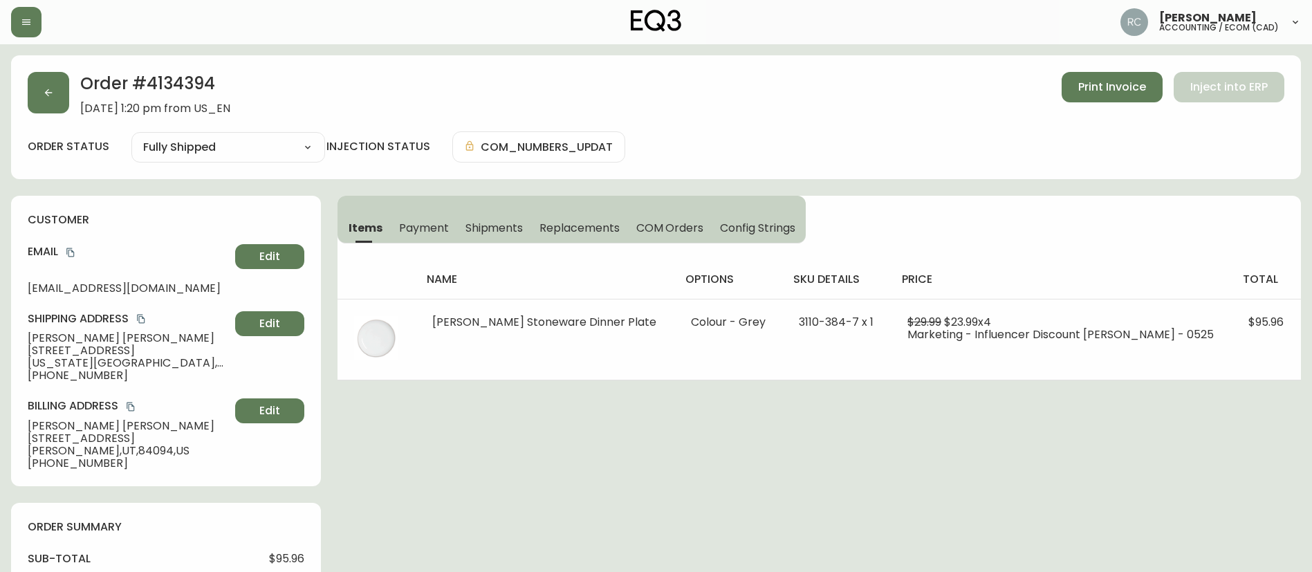
drag, startPoint x: 18, startPoint y: 291, endPoint x: 289, endPoint y: 250, distance: 274.2
click at [18, 291] on div "customer Email mattpearce12@gmail.com Edit Shipping Address Christie Neuhaus 22…" at bounding box center [166, 341] width 310 height 291
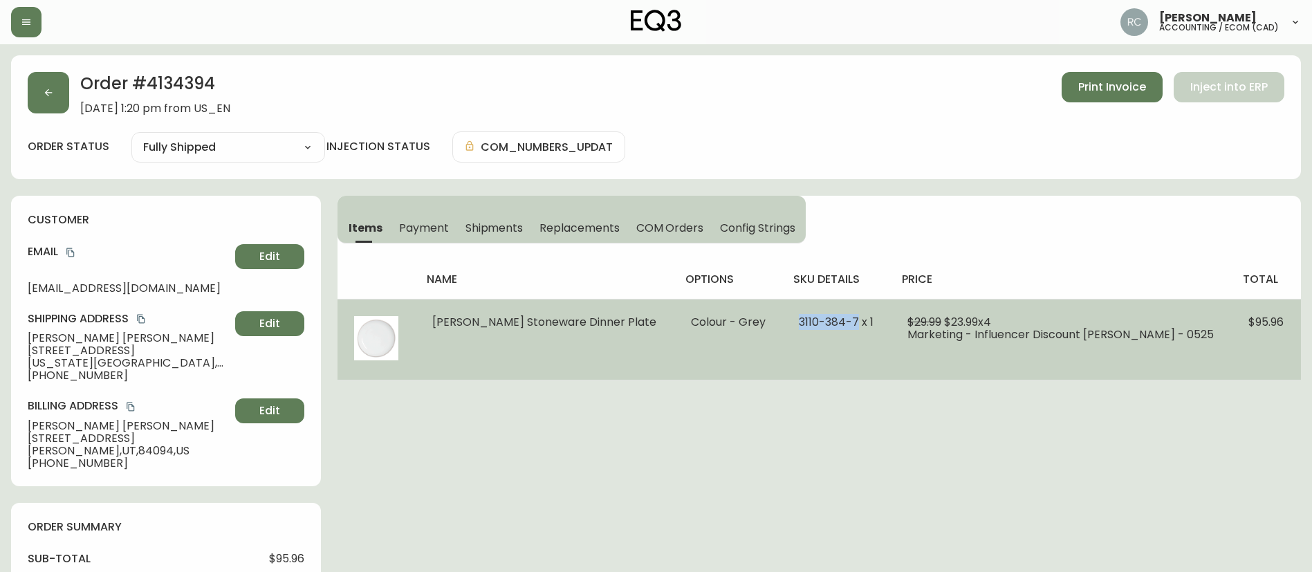
drag, startPoint x: 778, startPoint y: 323, endPoint x: 837, endPoint y: 320, distance: 59.6
click at [837, 320] on td "3110-384-7 x 1" at bounding box center [836, 339] width 109 height 81
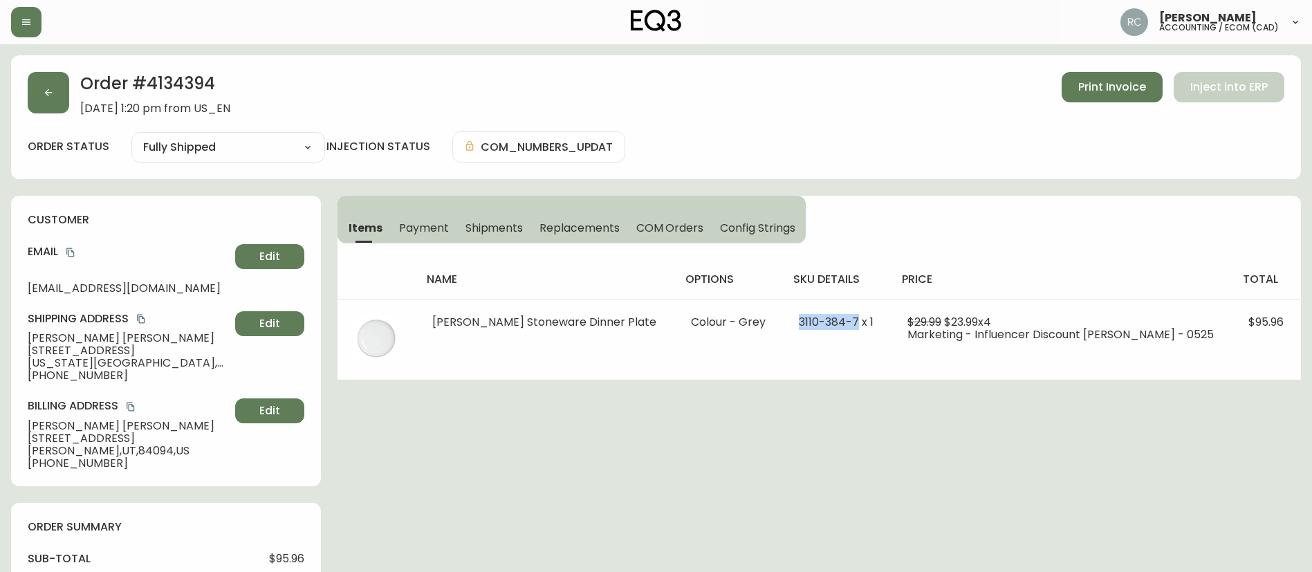
copy span "3110-384-7"
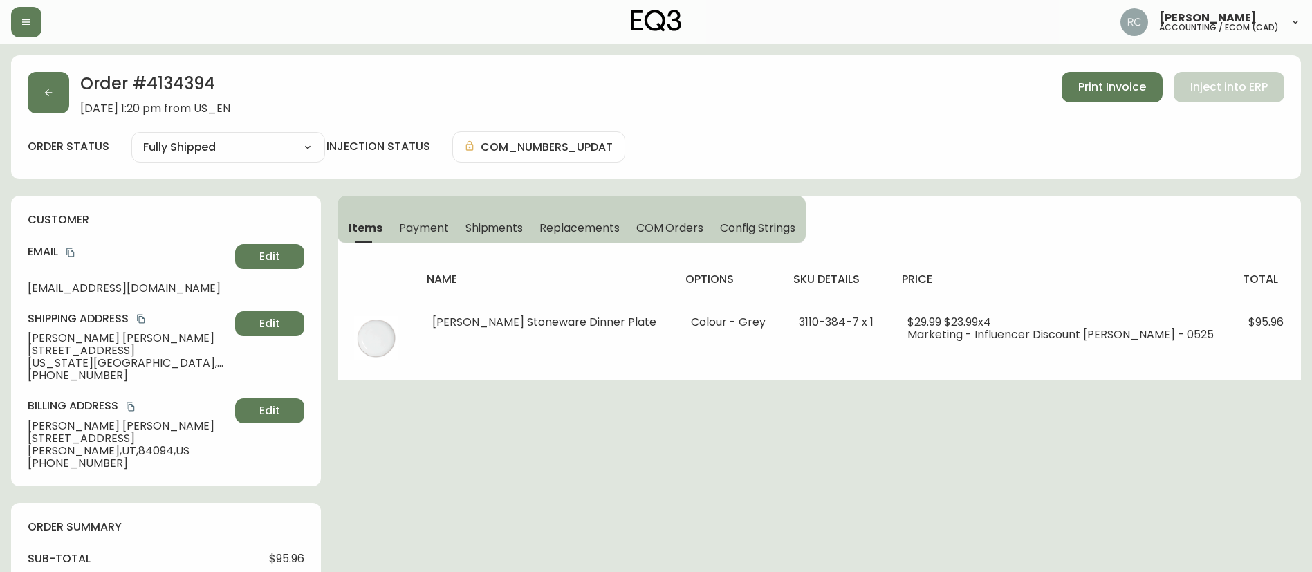
click at [442, 221] on span "Payment" at bounding box center [424, 228] width 50 height 15
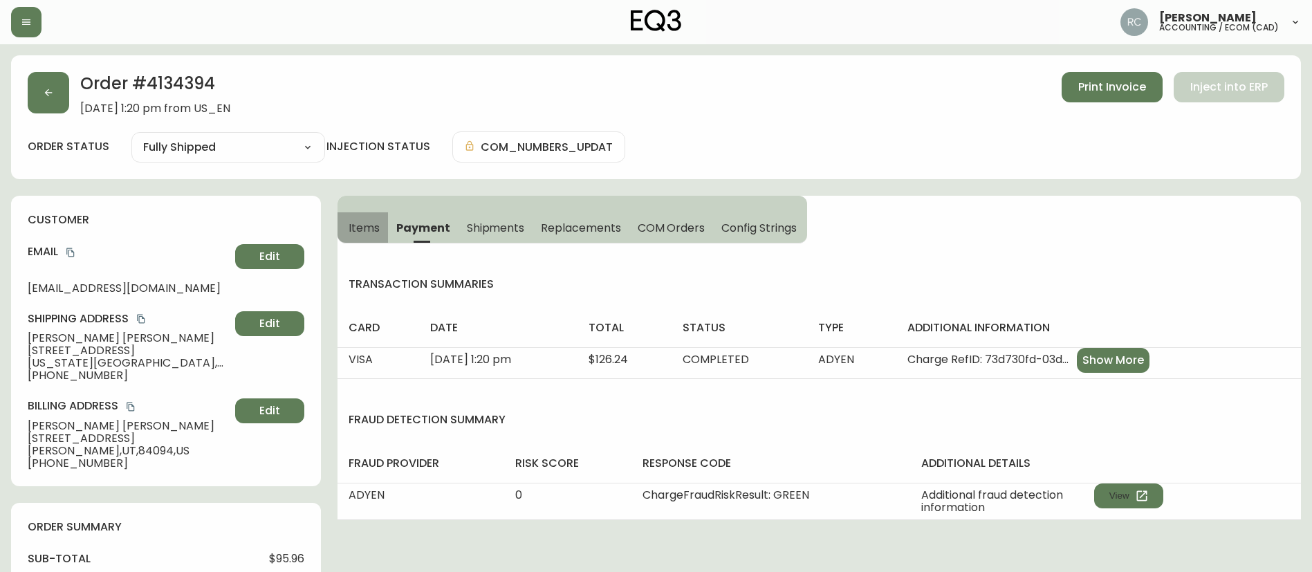
click at [352, 221] on span "Items" at bounding box center [364, 228] width 31 height 15
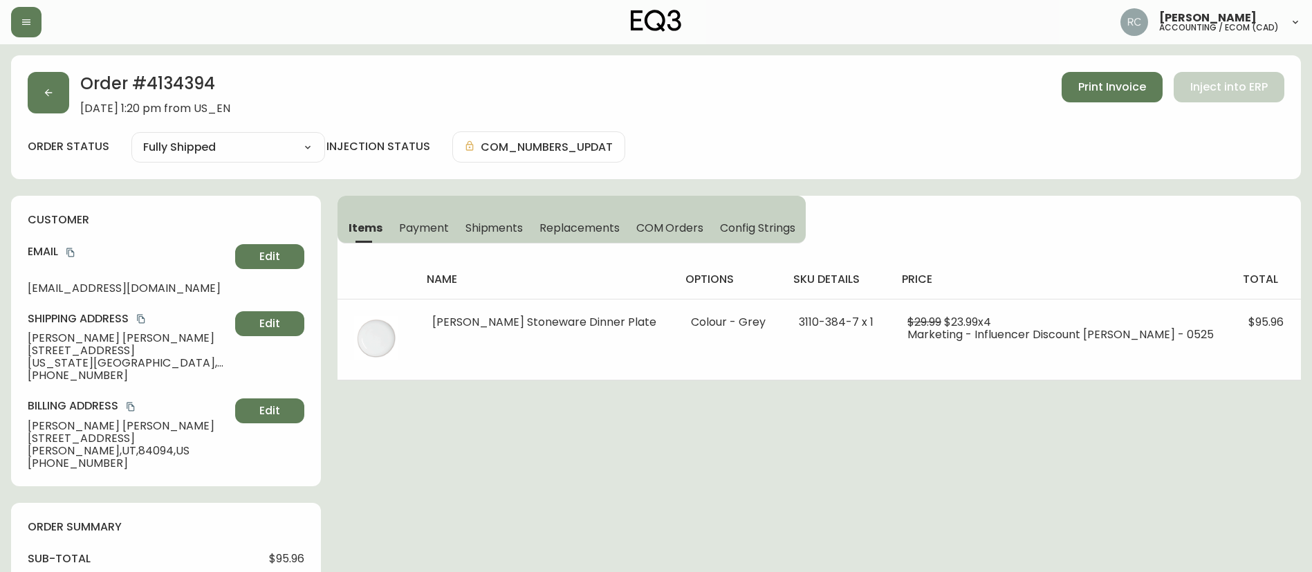
click at [410, 225] on span "Payment" at bounding box center [424, 228] width 50 height 15
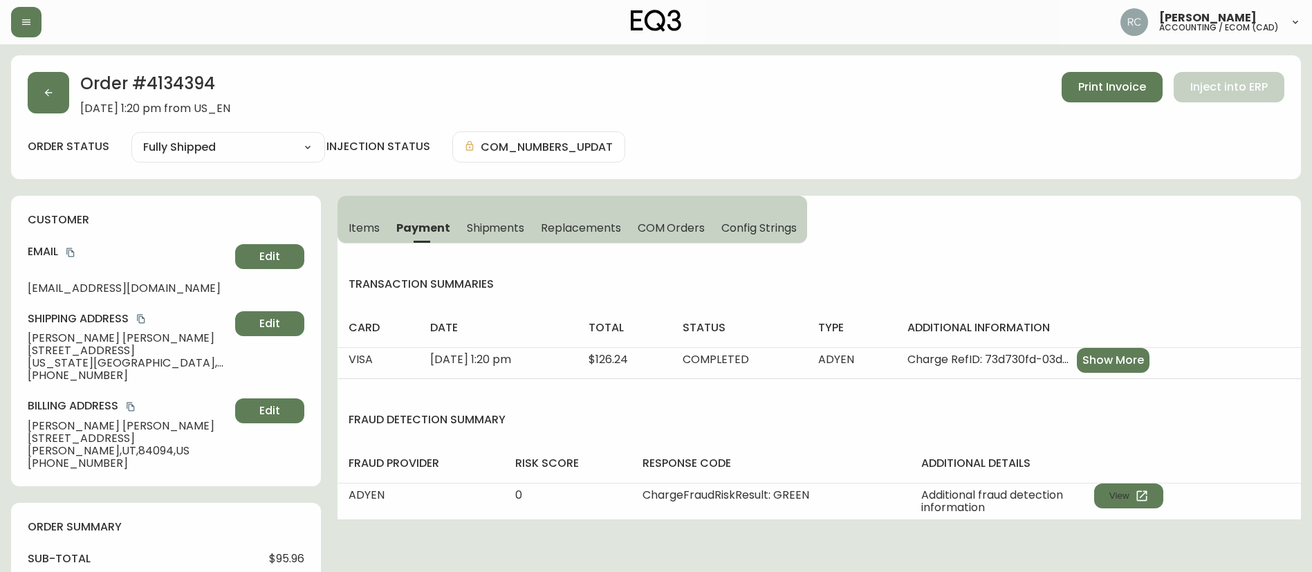
click at [361, 232] on span "Items" at bounding box center [364, 228] width 31 height 15
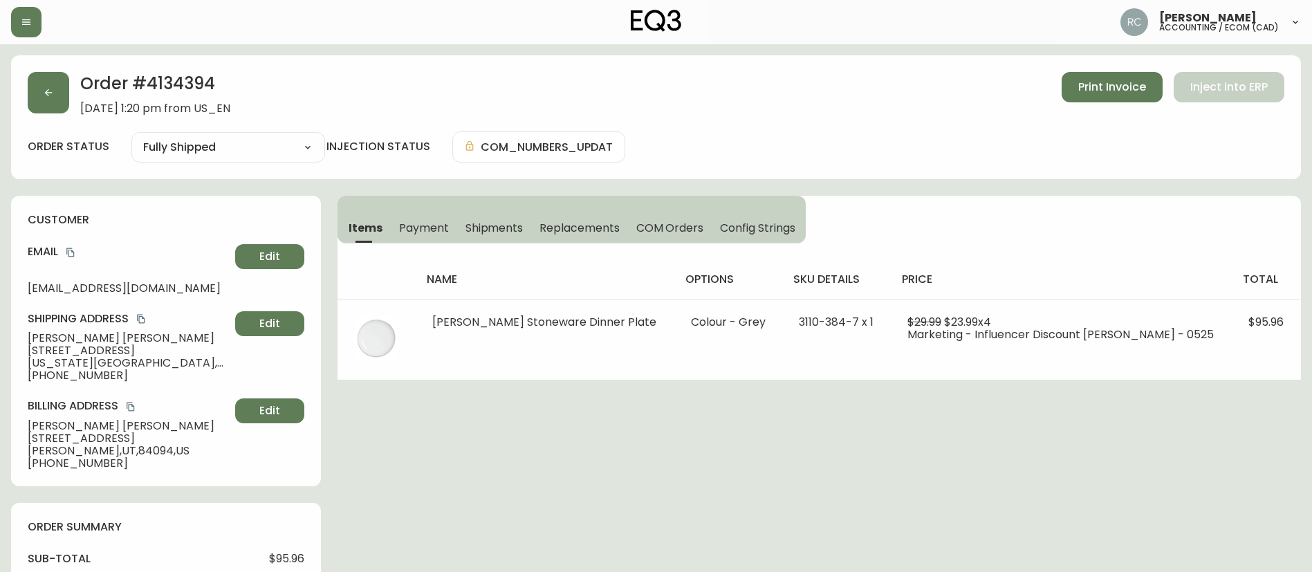
click at [443, 226] on span "Payment" at bounding box center [424, 228] width 50 height 15
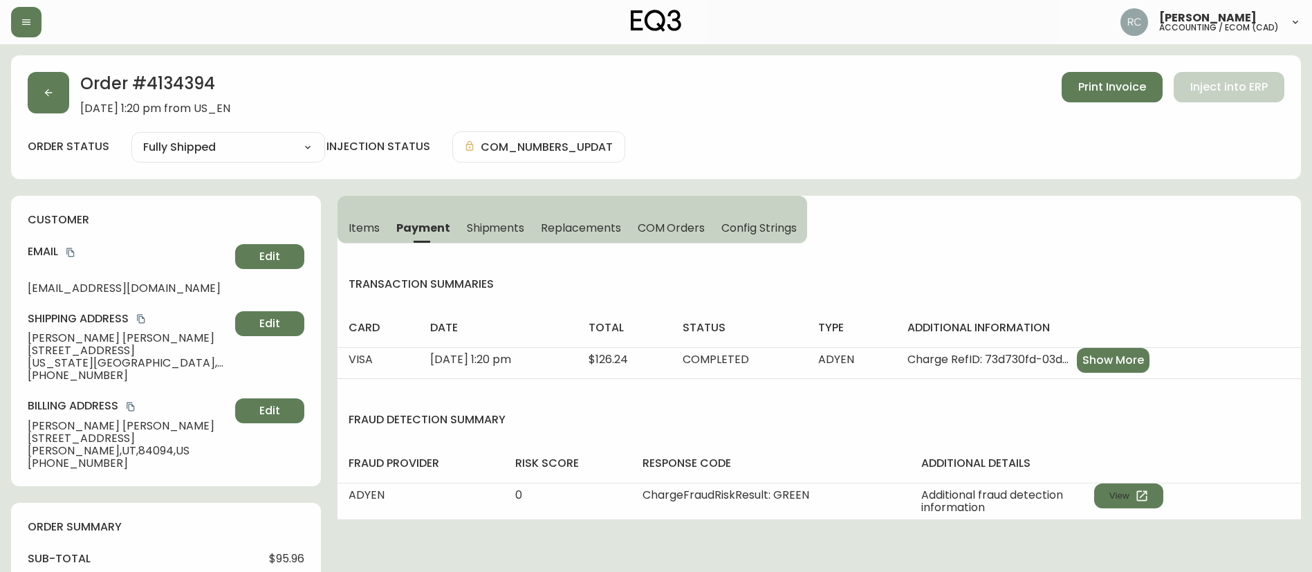
click at [369, 235] on button "Items" at bounding box center [363, 227] width 51 height 30
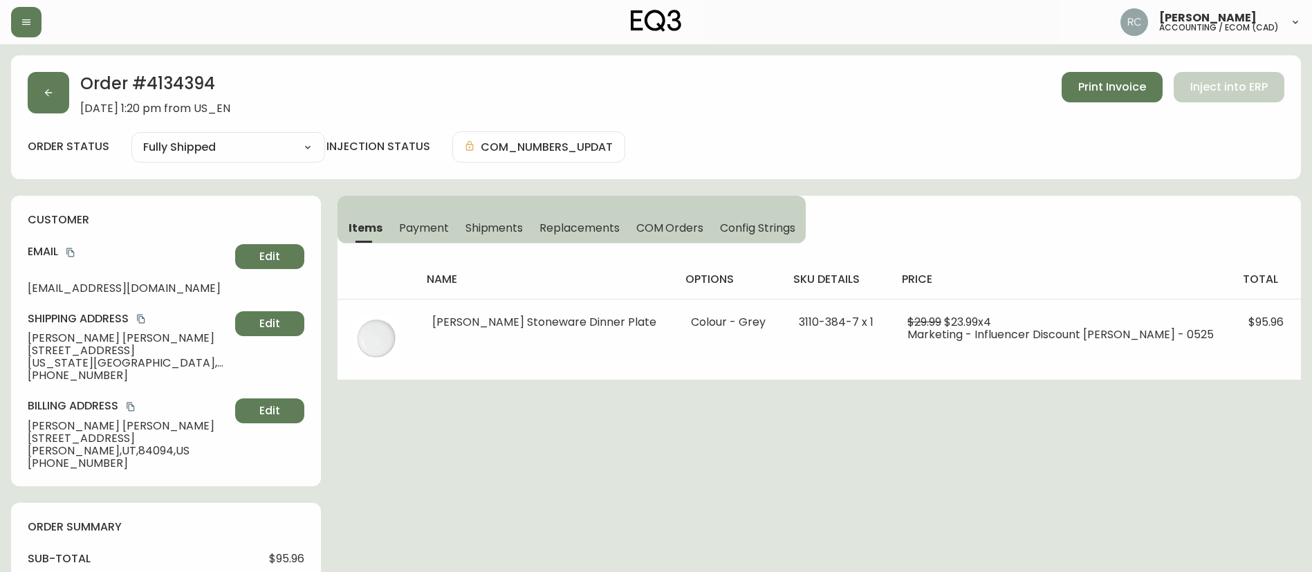
click at [427, 234] on span "Payment" at bounding box center [424, 228] width 50 height 15
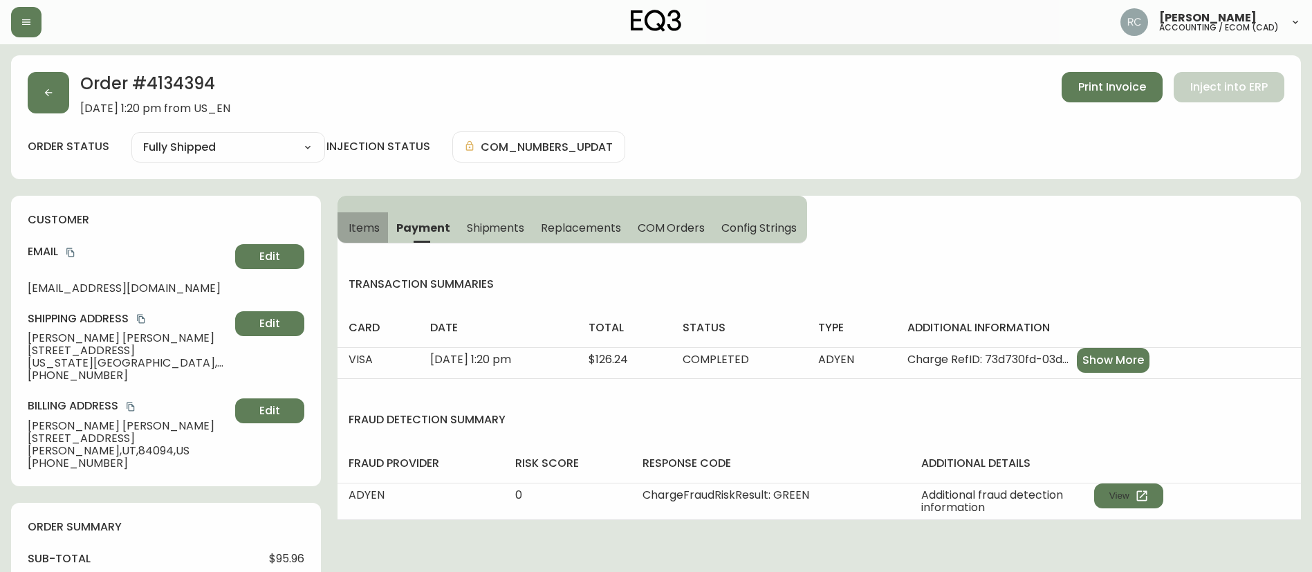
click at [349, 221] on span "Items" at bounding box center [364, 228] width 31 height 15
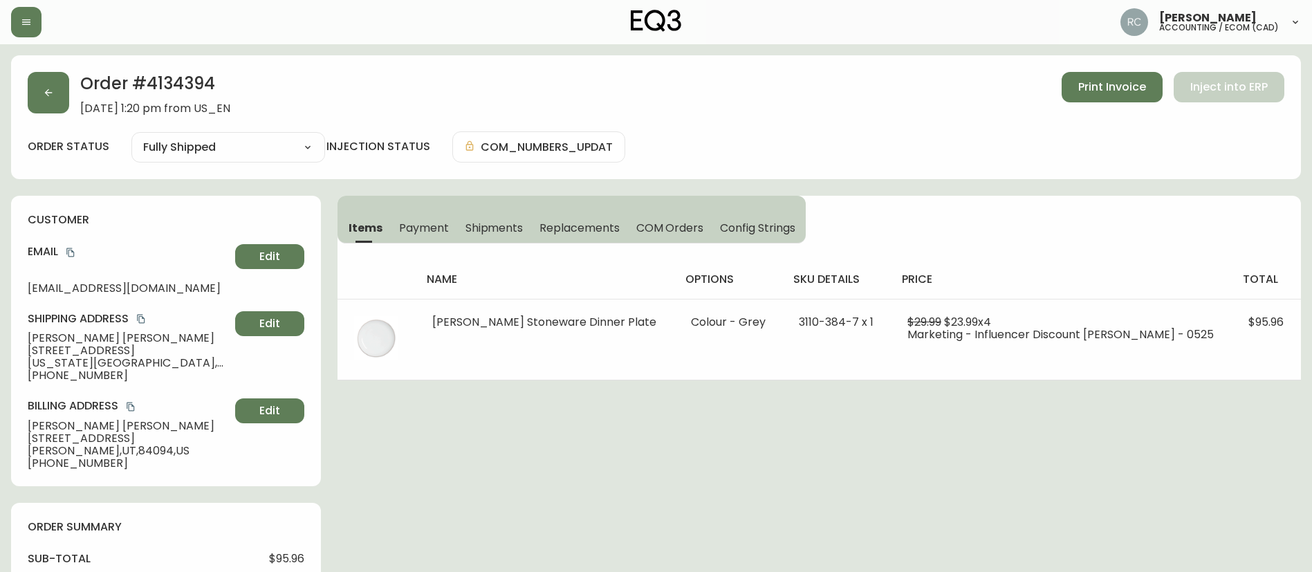
click at [892, 146] on div "order status Fully Shipped Cancelled Fully Shipped injection status COM_NUMBERS…" at bounding box center [656, 146] width 1257 height 31
click at [888, 156] on div "order status Fully Shipped Cancelled Fully Shipped injection status COM_NUMBERS…" at bounding box center [656, 146] width 1257 height 31
click at [857, 137] on div "order status Fully Shipped Cancelled Fully Shipped injection status COM_NUMBERS…" at bounding box center [656, 146] width 1257 height 31
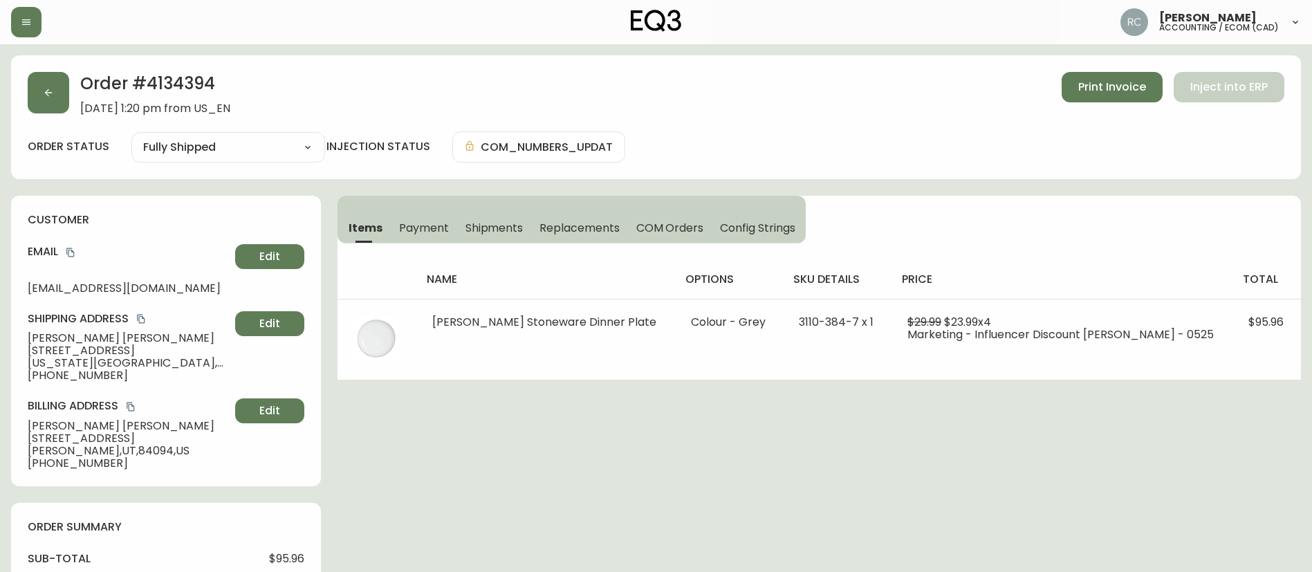
click at [863, 109] on div "Order # 4134394 July 29, 2025 at 1:20 pm from US_EN Print Invoice Inject into E…" at bounding box center [656, 93] width 1257 height 43
click at [856, 91] on div "Order # 4134394 July 29, 2025 at 1:20 pm from US_EN Print Invoice Inject into E…" at bounding box center [656, 93] width 1257 height 43
click at [842, 86] on div "Order # 4134394 July 29, 2025 at 1:20 pm from US_EN Print Invoice Inject into E…" at bounding box center [656, 93] width 1257 height 43
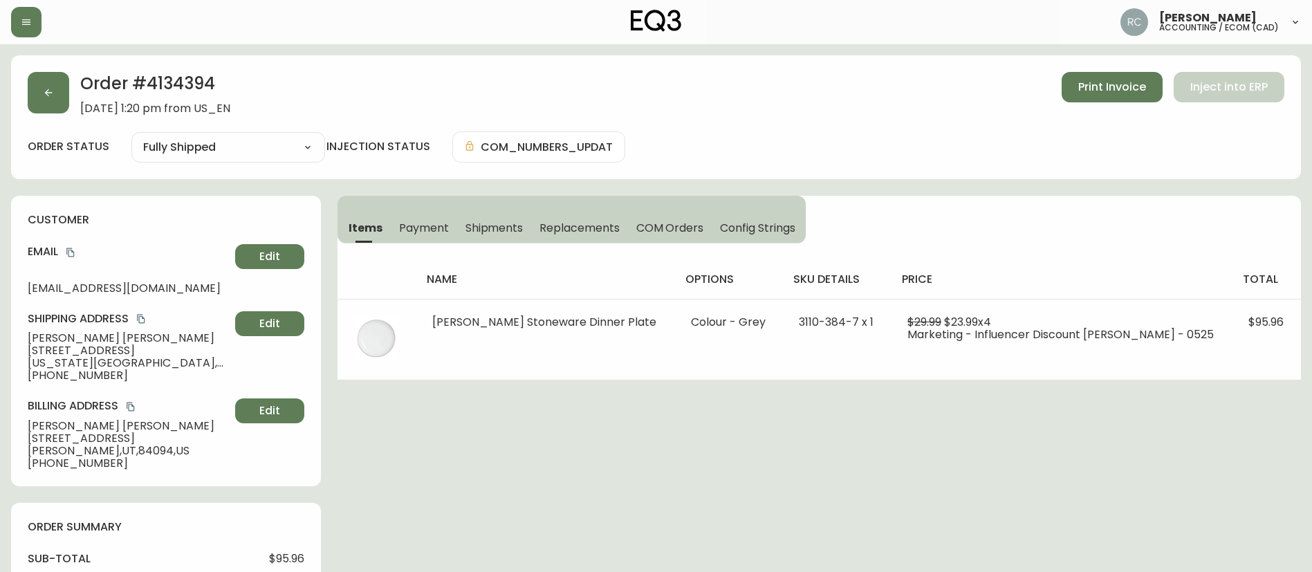
click at [842, 86] on div "Order # 4134394 July 29, 2025 at 1:20 pm from US_EN Print Invoice Inject into E…" at bounding box center [656, 93] width 1257 height 43
click at [731, 101] on div "Order # 4134394 July 29, 2025 at 1:20 pm from US_EN Print Invoice Inject into E…" at bounding box center [656, 93] width 1257 height 43
click at [695, 127] on div "Order # 4134394 July 29, 2025 at 1:20 pm from US_EN Print Invoice Inject into E…" at bounding box center [656, 117] width 1290 height 124
click at [422, 83] on div "Order # 4134394 July 29, 2025 at 1:20 pm from US_EN Print Invoice Inject into E…" at bounding box center [656, 93] width 1257 height 43
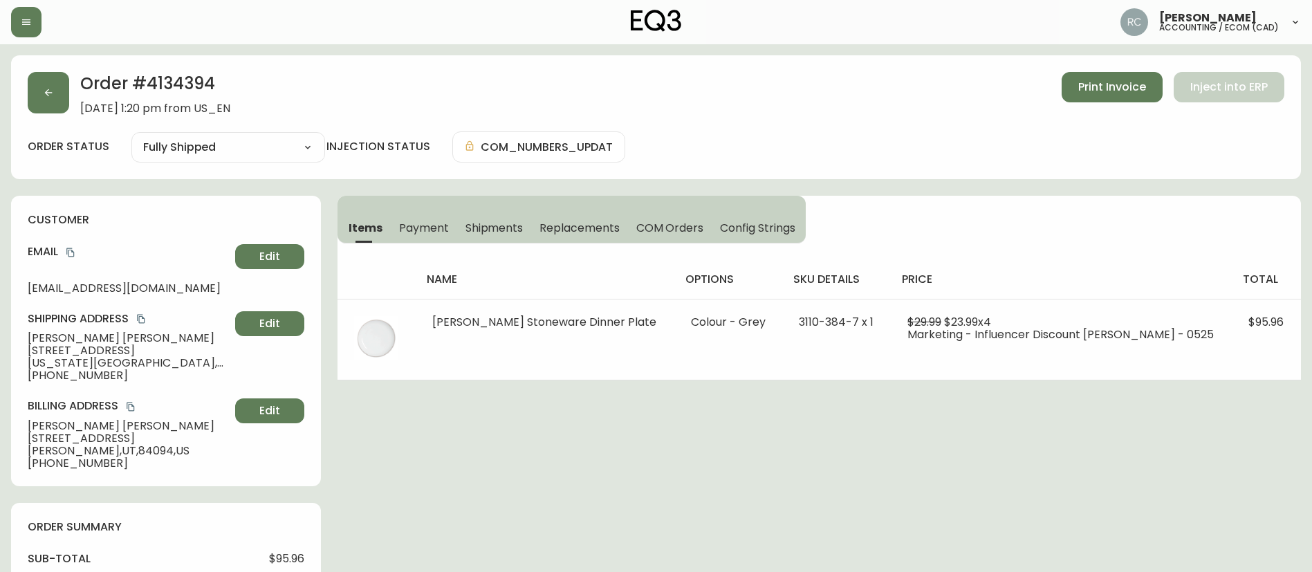
click at [740, 116] on div "Order # 4134394 July 29, 2025 at 1:20 pm from US_EN Print Invoice Inject into E…" at bounding box center [656, 117] width 1290 height 124
drag, startPoint x: 671, startPoint y: 431, endPoint x: 644, endPoint y: 425, distance: 27.5
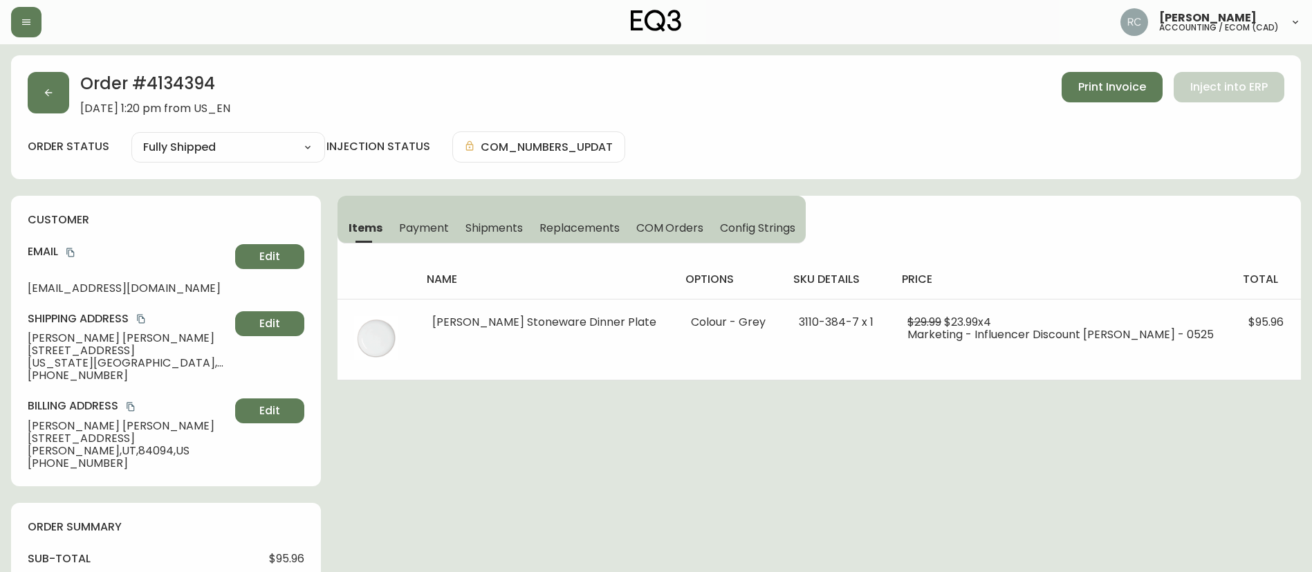
click at [417, 222] on span "Payment" at bounding box center [424, 228] width 50 height 15
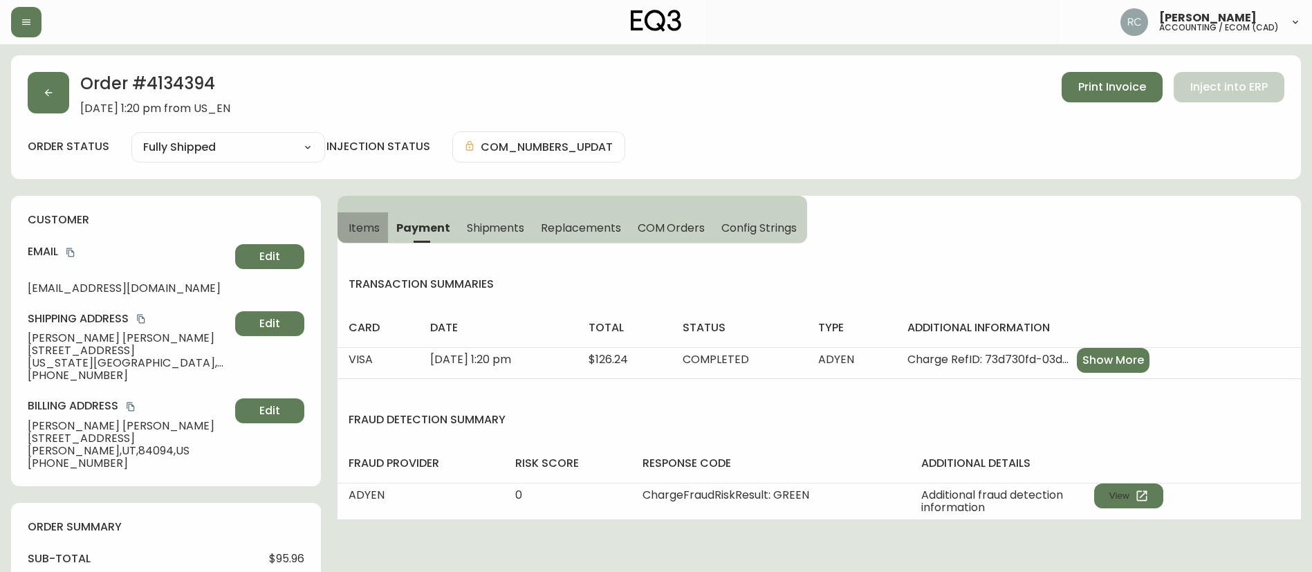
click at [359, 232] on span "Items" at bounding box center [364, 228] width 31 height 15
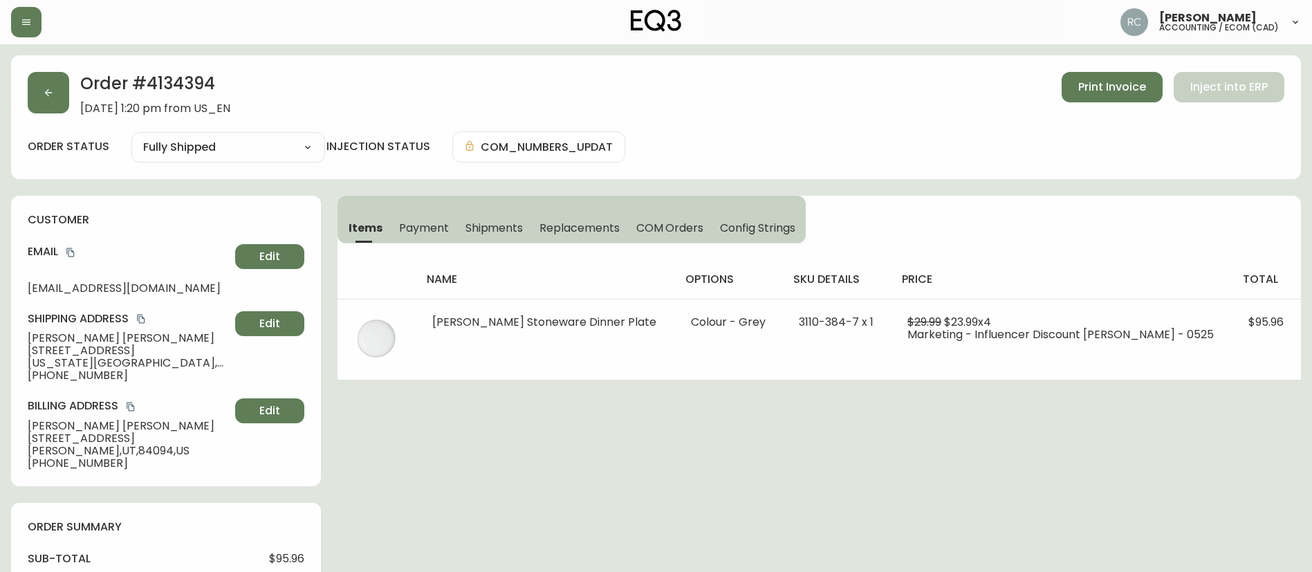
drag, startPoint x: 566, startPoint y: 98, endPoint x: 333, endPoint y: 448, distance: 420.0
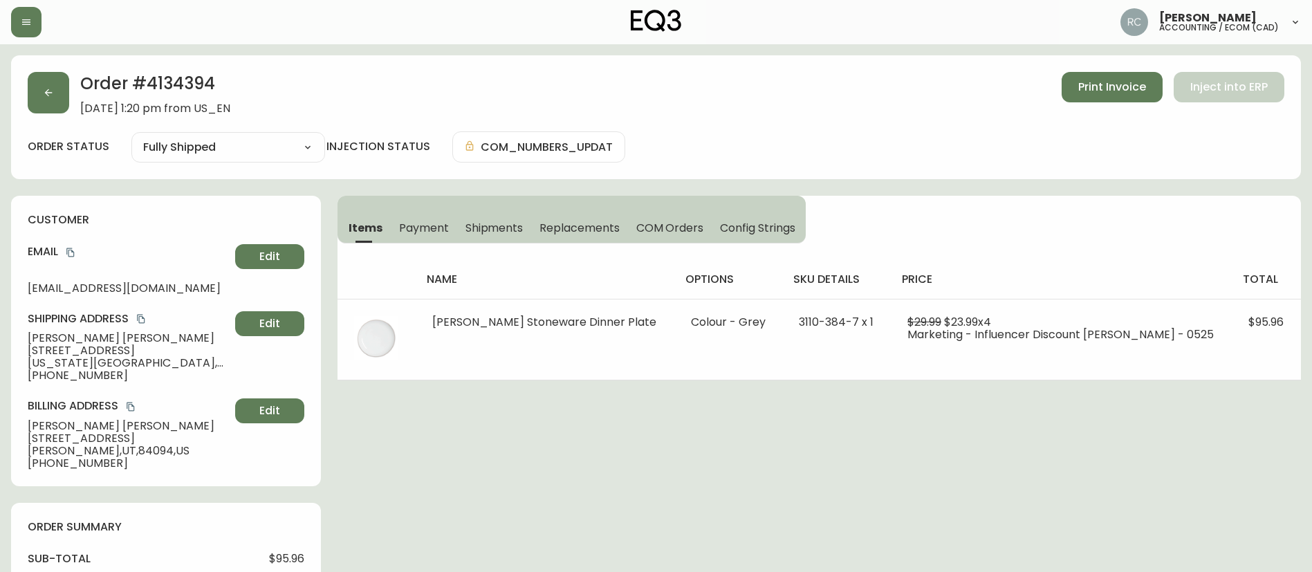
click at [559, 112] on div "Order # 4134394 July 29, 2025 at 1:20 pm from US_EN Print Invoice Inject into E…" at bounding box center [656, 93] width 1257 height 43
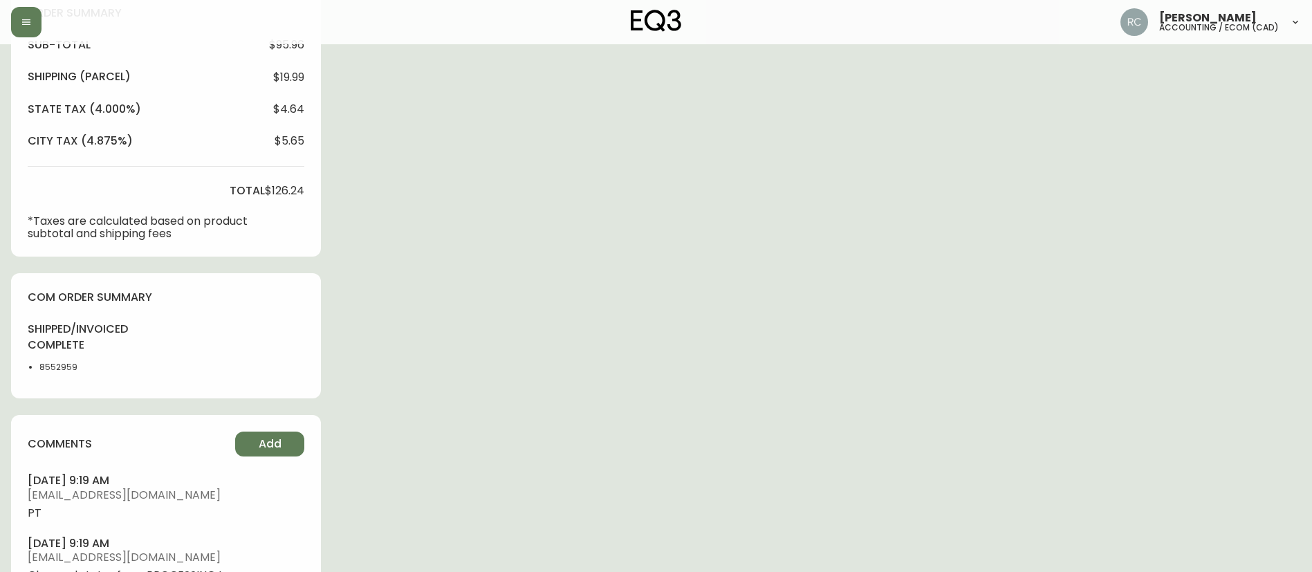
scroll to position [306, 0]
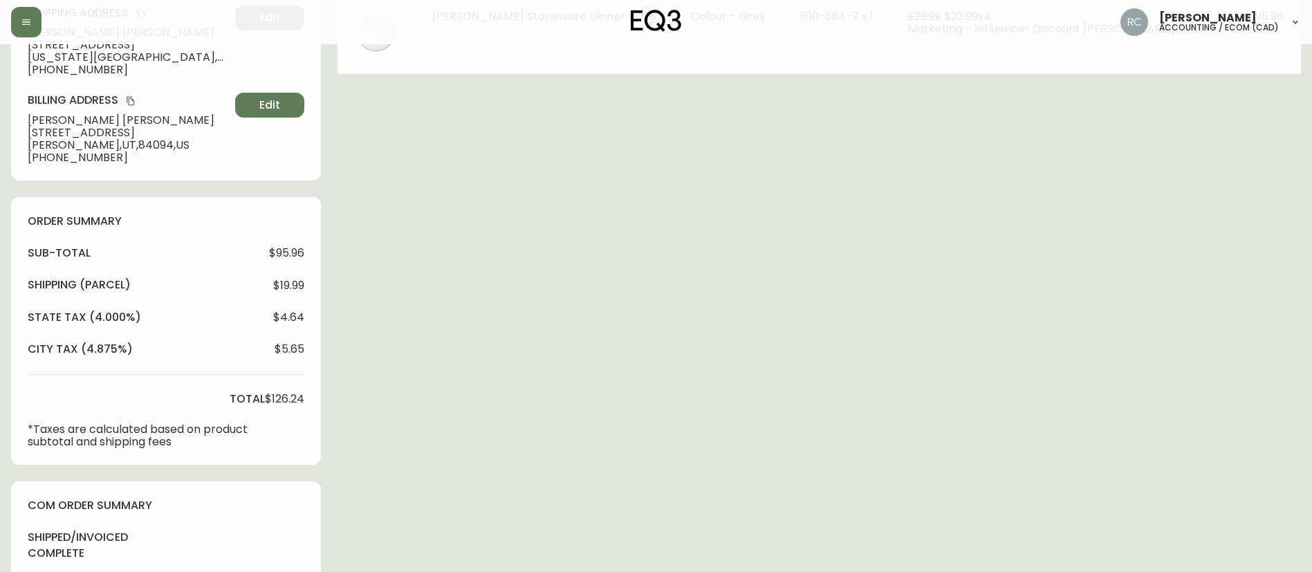
drag, startPoint x: 446, startPoint y: 296, endPoint x: 426, endPoint y: 308, distance: 22.7
click at [446, 297] on div "Order # 4134394 July 29, 2025 at 1:20 pm from US_EN Print Invoice Inject into E…" at bounding box center [656, 397] width 1290 height 1294
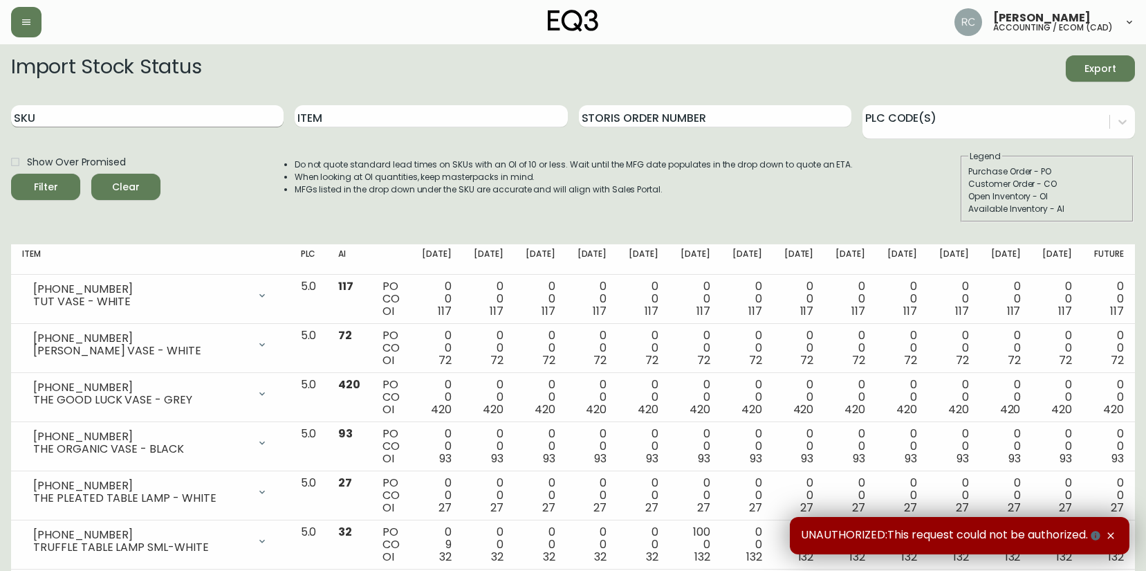
click at [153, 122] on input "SKU" at bounding box center [147, 116] width 273 height 22
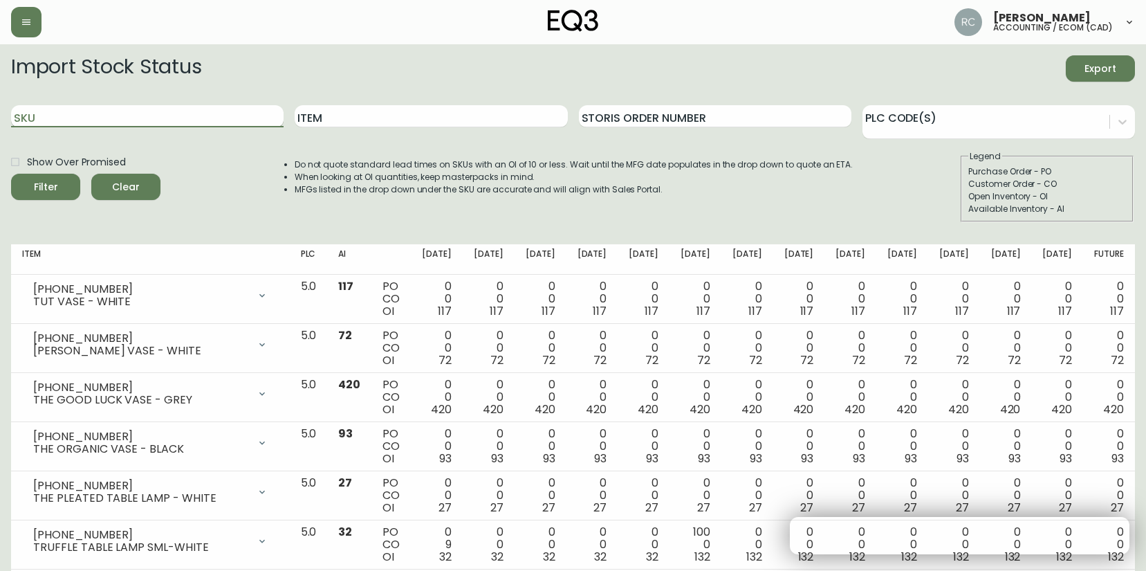
paste input "3110-384-7 x"
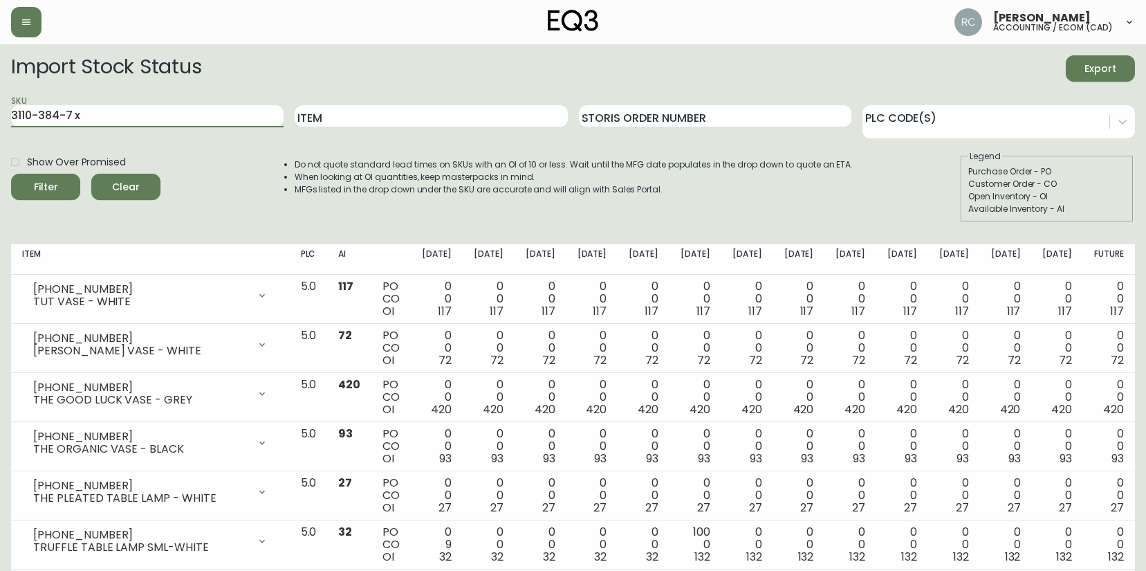
click at [11, 174] on button "Filter" at bounding box center [45, 187] width 69 height 26
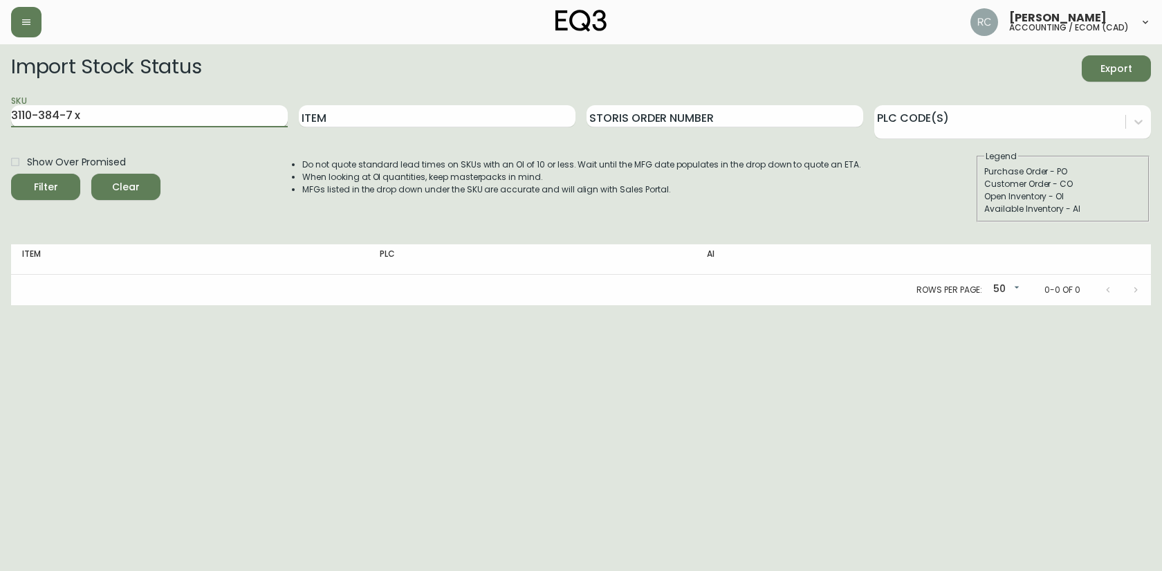
drag, startPoint x: 77, startPoint y: 121, endPoint x: 86, endPoint y: 120, distance: 9.1
click at [77, 120] on input "3110-384-7 x" at bounding box center [149, 116] width 277 height 22
type input "3110-384-7"
click at [11, 174] on button "Filter" at bounding box center [45, 187] width 69 height 26
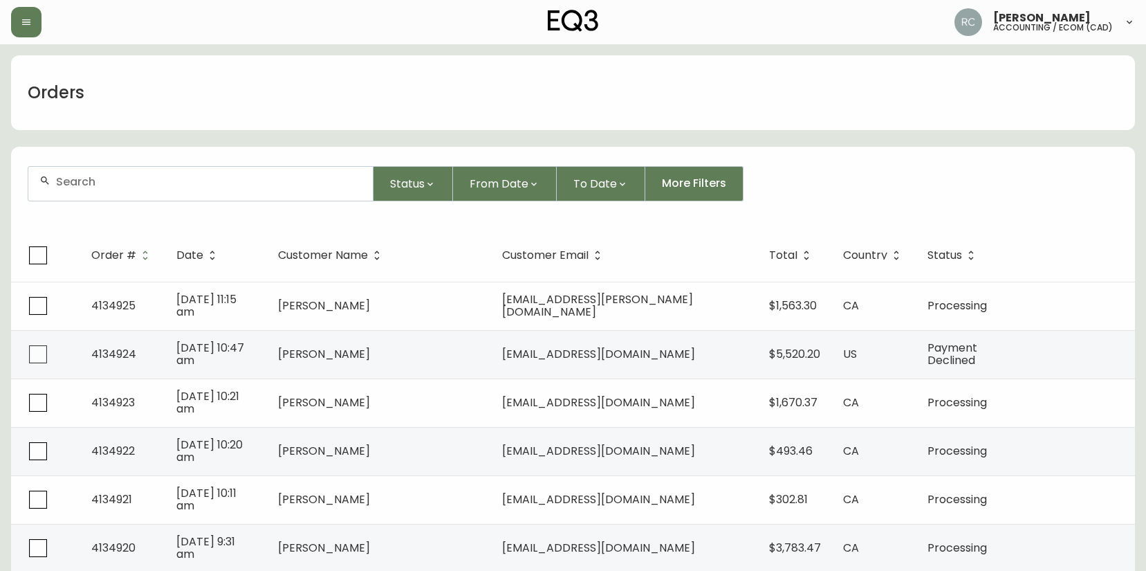
click at [350, 181] on input "text" at bounding box center [209, 181] width 306 height 13
paste input "4134808"
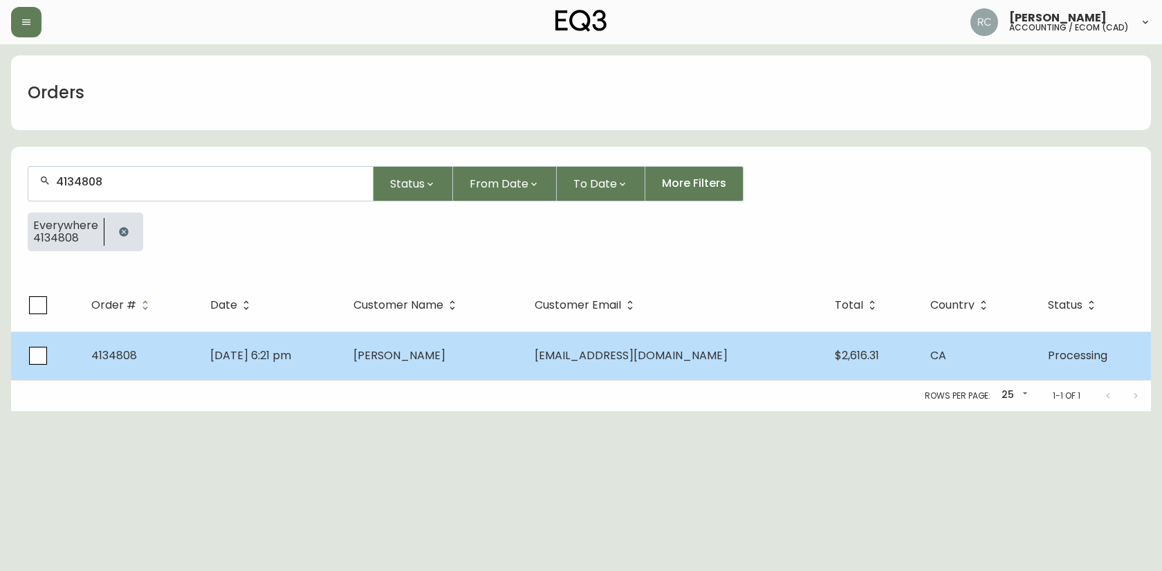
type input "4134808"
click at [504, 359] on td "[PERSON_NAME]" at bounding box center [432, 355] width 181 height 48
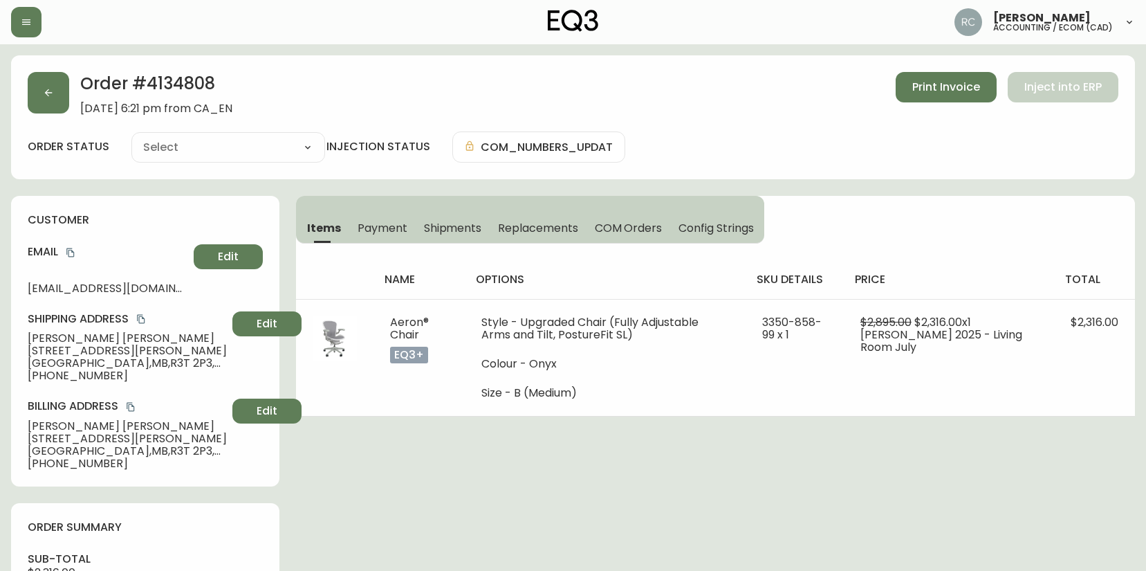
type input "Processing"
select select "PROCESSING"
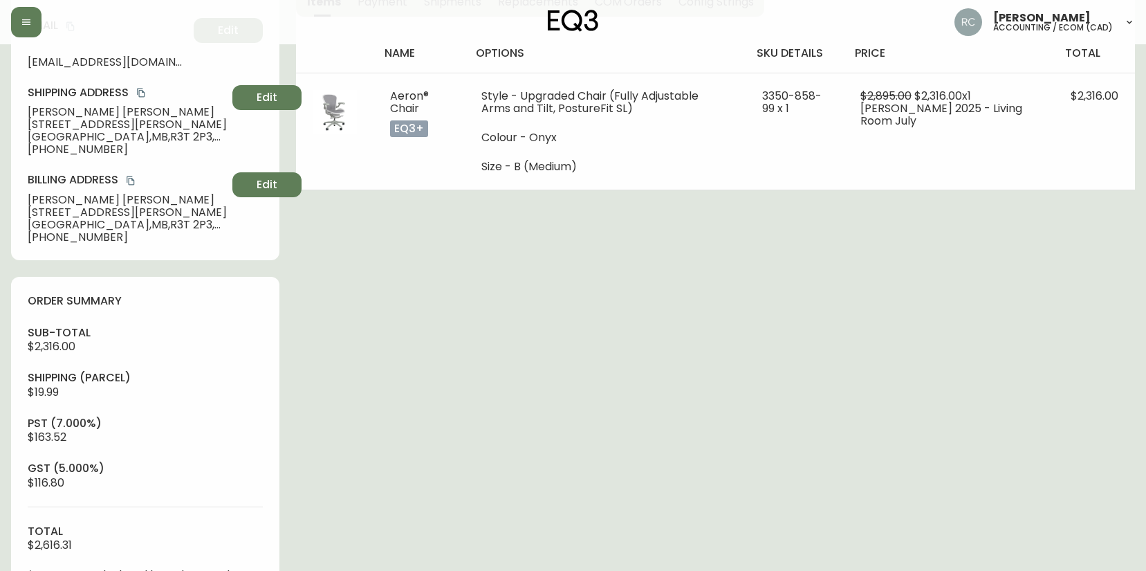
scroll to position [484, 0]
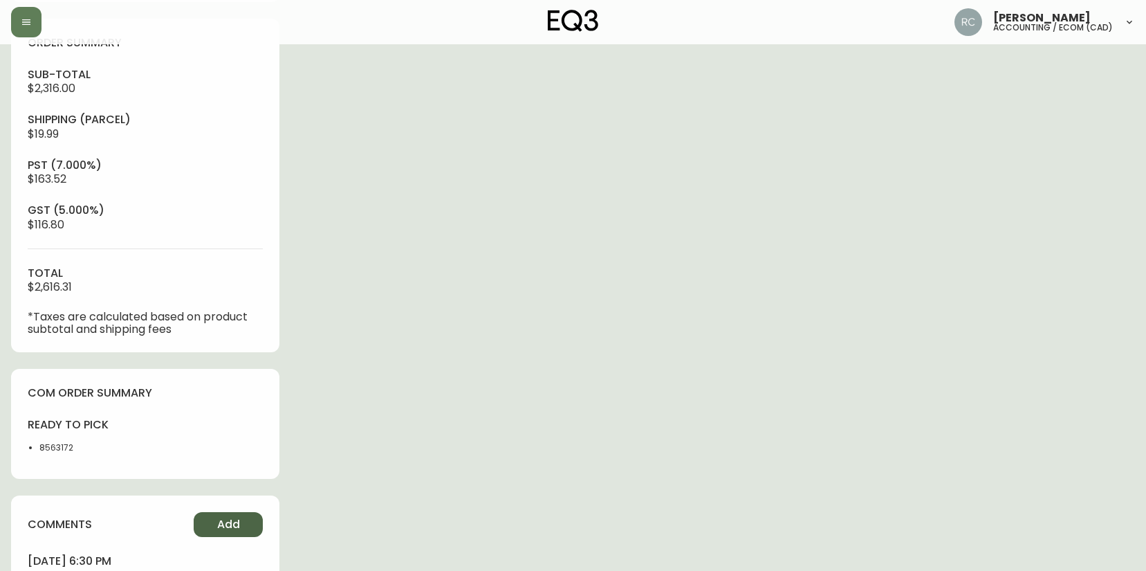
click at [226, 519] on span "Add" at bounding box center [228, 524] width 23 height 15
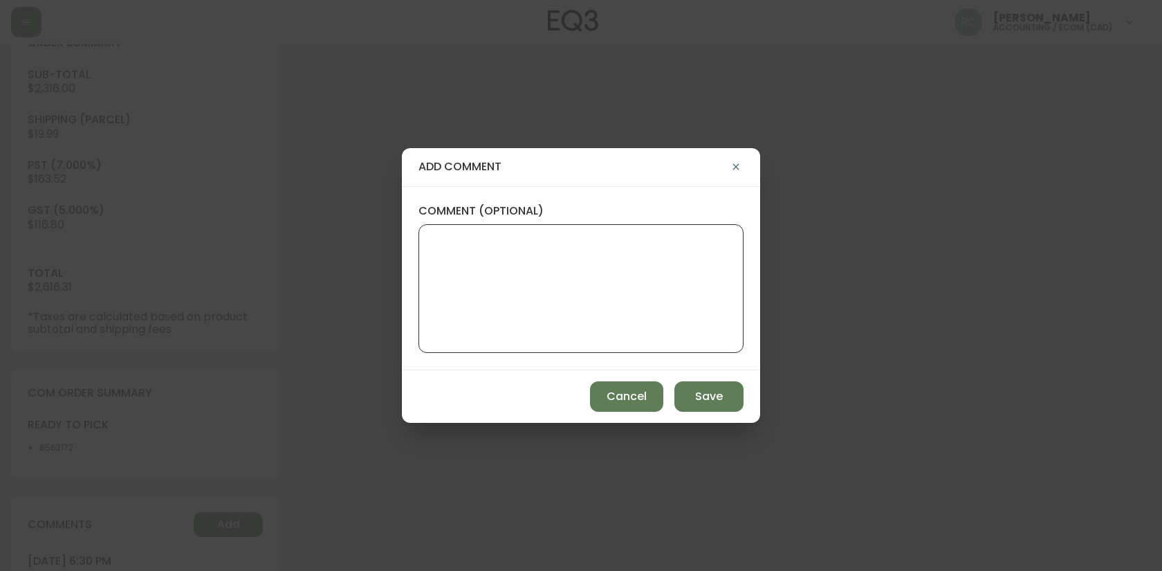
click at [502, 282] on textarea "comment (optional)" at bounding box center [581, 288] width 302 height 111
type textarea "p"
paste textarea "P019704"
type textarea "PO: YP019704"
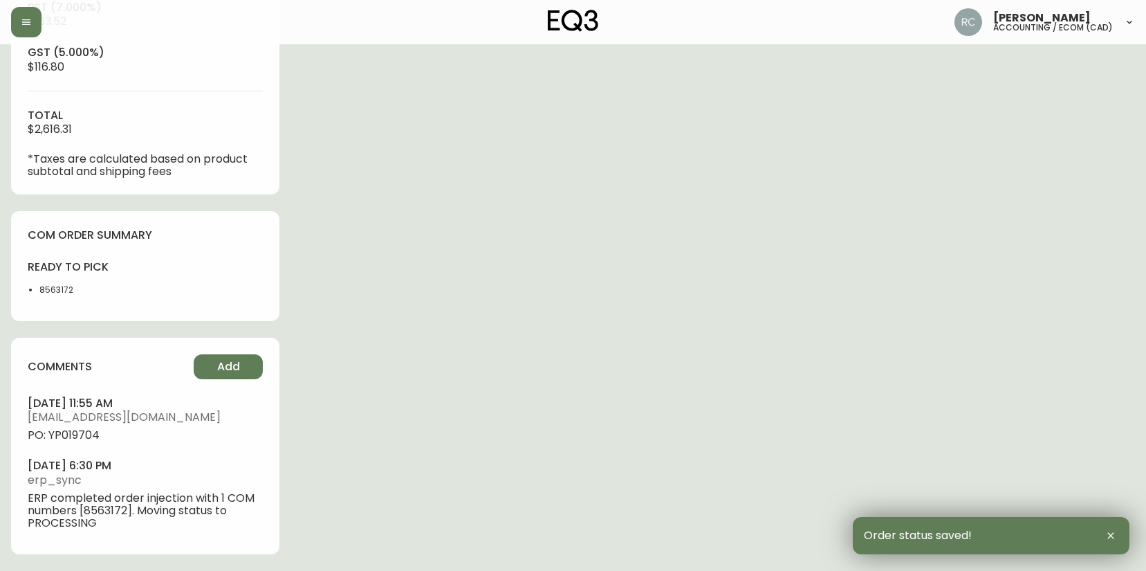
scroll to position [573, 0]
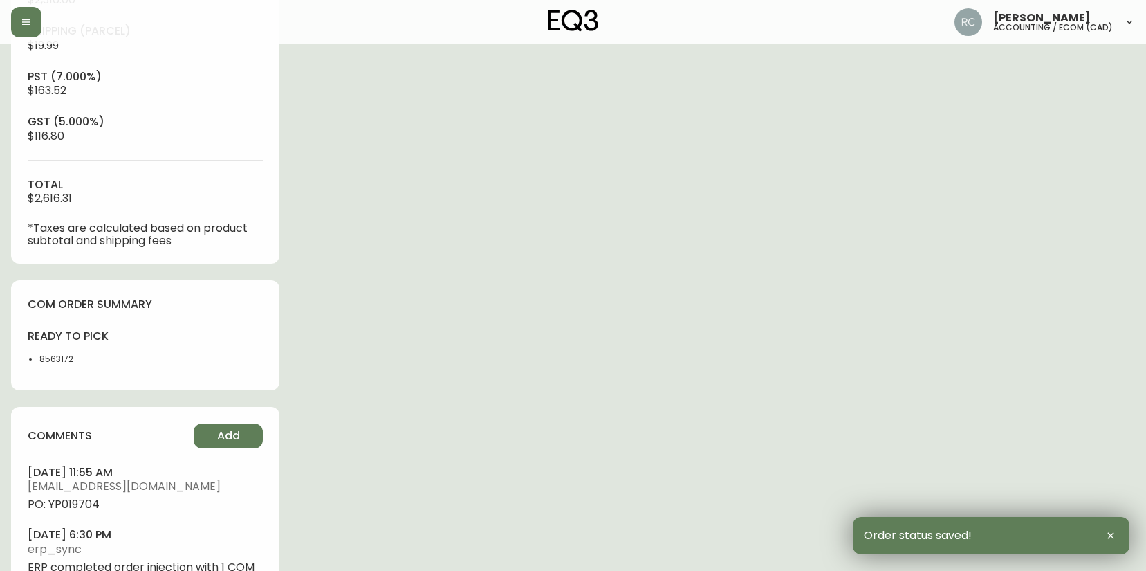
click at [82, 507] on span "PO: YP019704" at bounding box center [145, 504] width 235 height 12
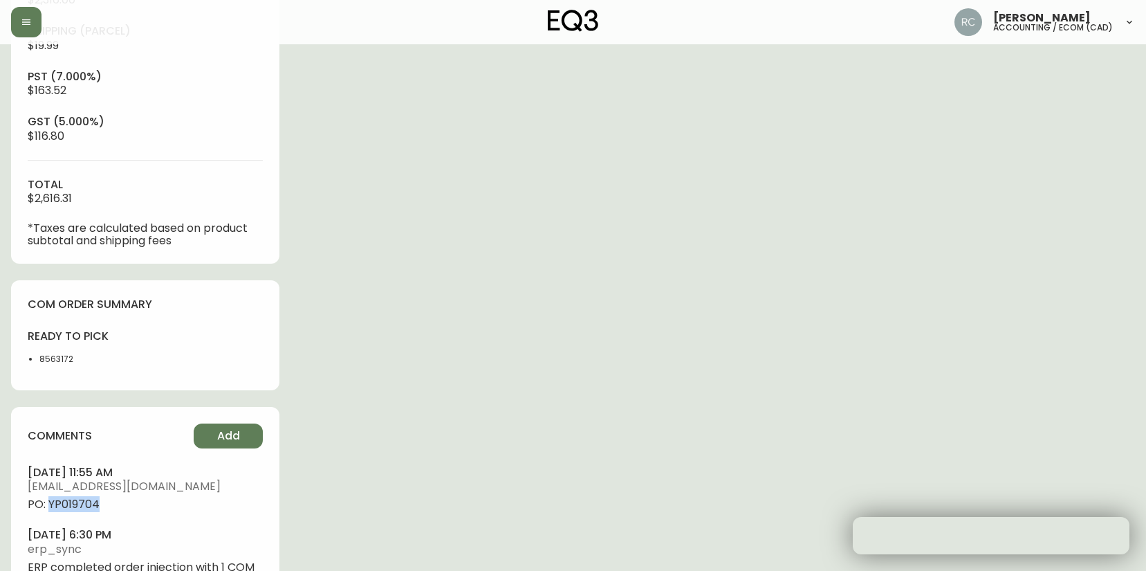
click at [82, 507] on span "PO: YP019704" at bounding box center [145, 504] width 235 height 12
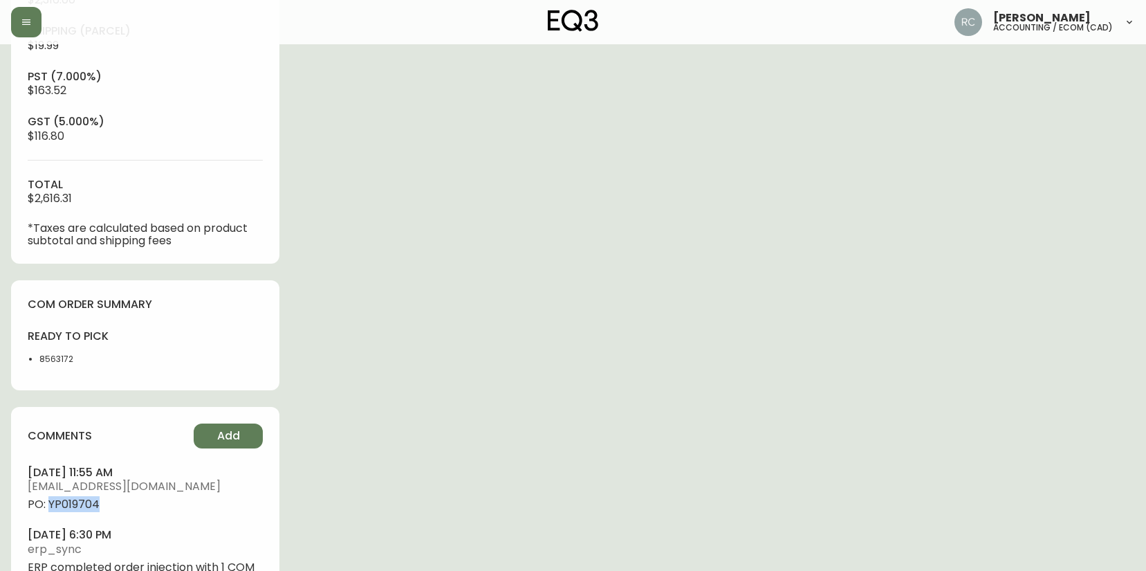
copy span "YP019704"
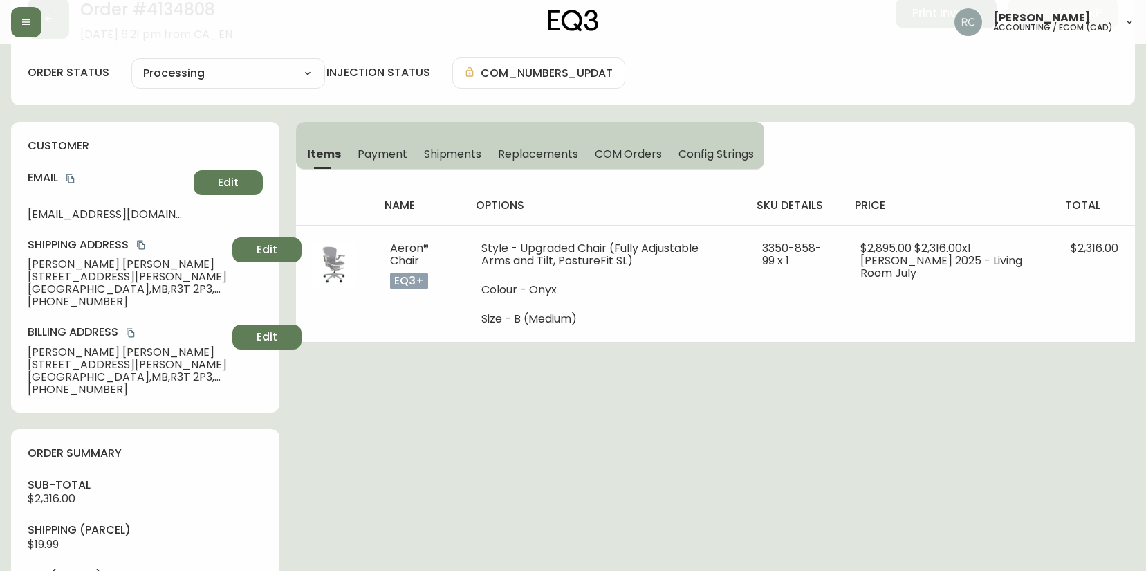
scroll to position [138, 0]
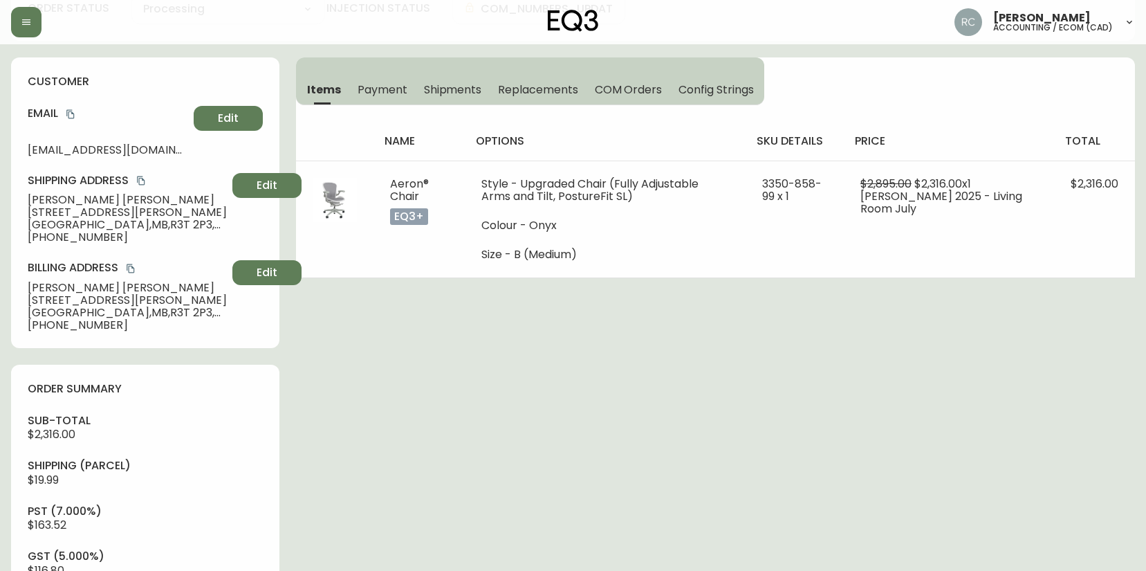
click at [53, 199] on span "Kaitlin Zaki-Metias" at bounding box center [127, 200] width 199 height 12
copy span "Kaitlin Zaki-Metias"
drag, startPoint x: 72, startPoint y: 117, endPoint x: 30, endPoint y: 121, distance: 42.4
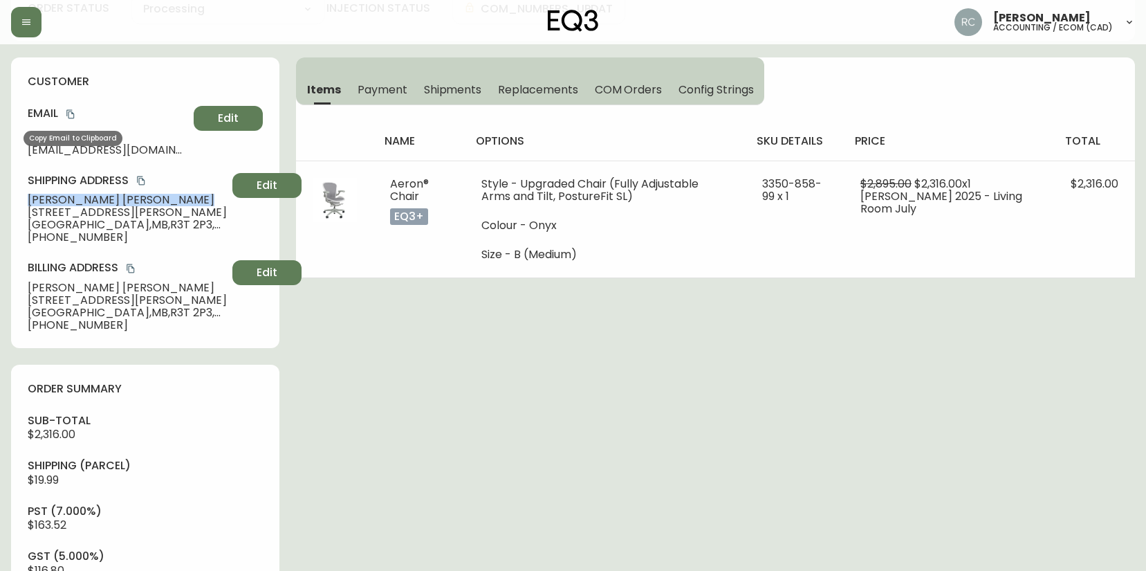
click at [72, 119] on button "copy" at bounding box center [71, 114] width 14 height 14
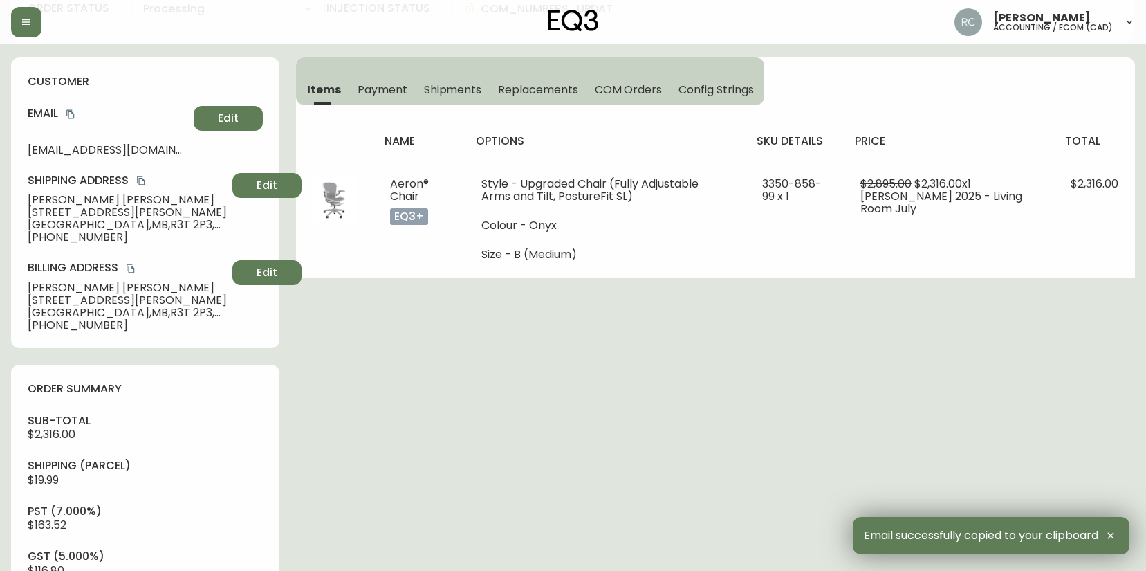
click at [58, 207] on span "1111 Lee Blvd" at bounding box center [127, 212] width 199 height 12
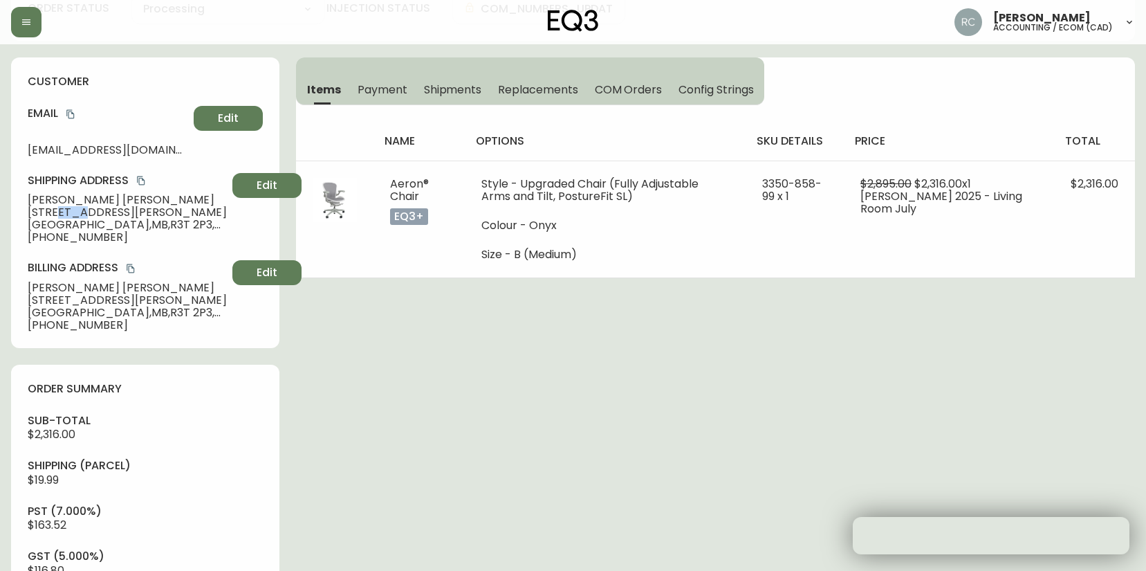
click at [58, 207] on span "1111 Lee Blvd" at bounding box center [127, 212] width 199 height 12
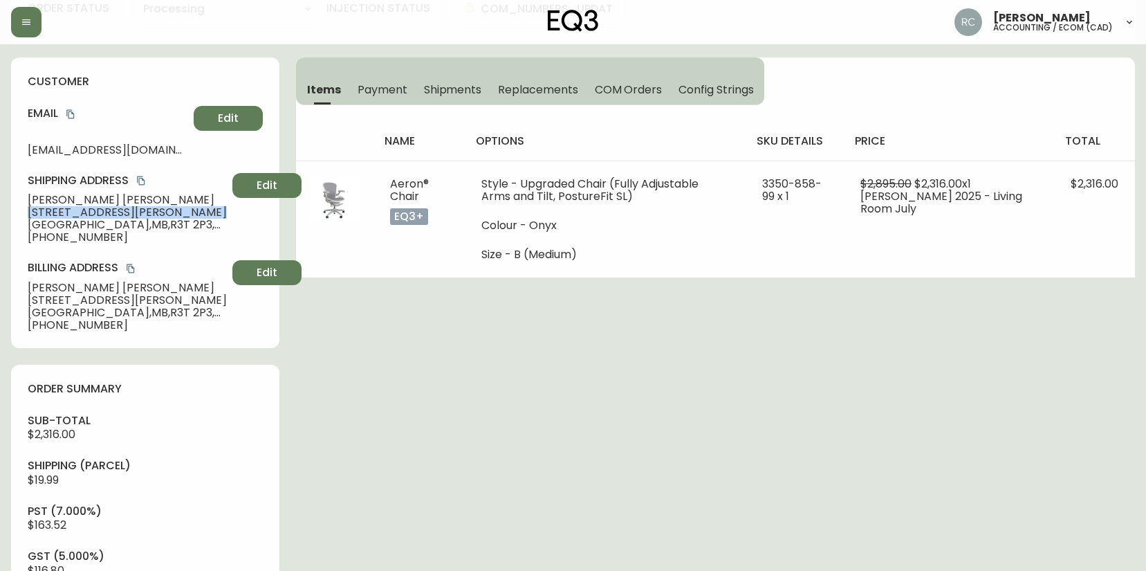
click at [58, 207] on span "1111 Lee Blvd" at bounding box center [127, 212] width 199 height 12
copy span "1111 Lee Blvd"
click at [59, 224] on span "Winnipeg , MB , R3T 2P3 , CA" at bounding box center [127, 225] width 199 height 12
drag, startPoint x: 59, startPoint y: 224, endPoint x: 42, endPoint y: 225, distance: 17.3
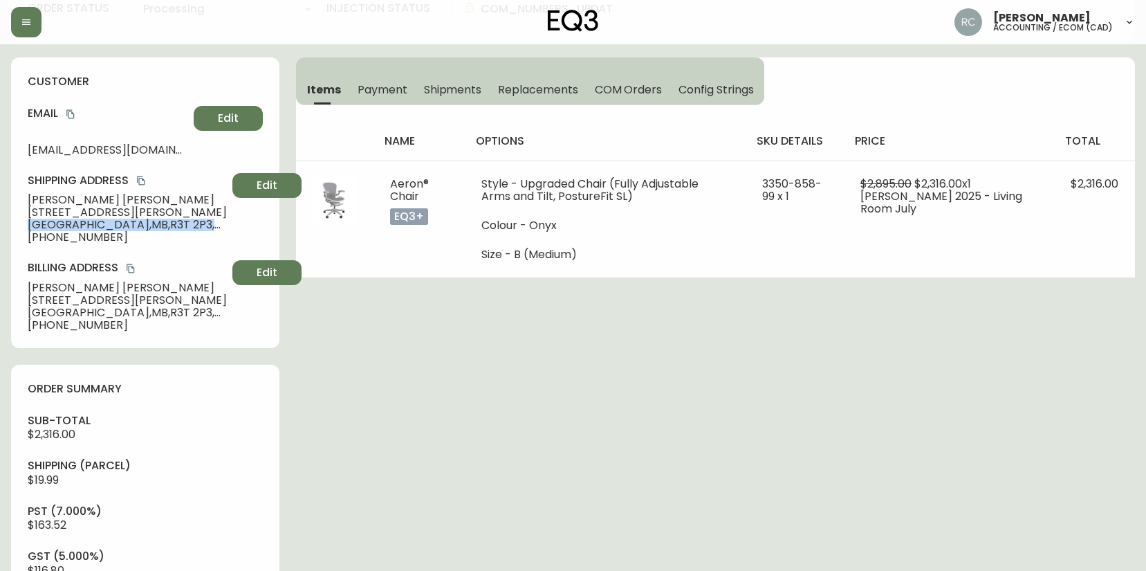
click at [58, 224] on span "Winnipeg , MB , R3T 2P3 , CA" at bounding box center [127, 225] width 199 height 12
copy span "Winnipeg , MB , R3T 2P3 , CA"
click at [78, 239] on span "+12044120414" at bounding box center [127, 237] width 199 height 12
drag, startPoint x: 78, startPoint y: 239, endPoint x: 4, endPoint y: 228, distance: 74.9
click at [77, 239] on span "+12044120414" at bounding box center [127, 237] width 199 height 12
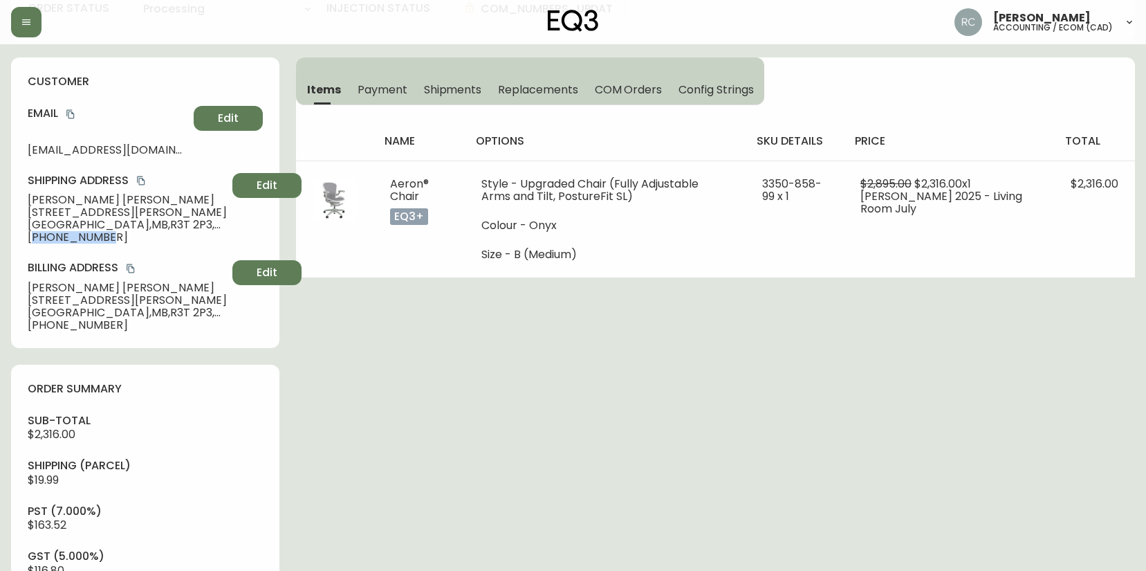
copy span "12044120414"
click at [387, 356] on div "Order # 4134808 August 24, 2025 at 6:21 pm from CA_EN Print Invoice Inject into…" at bounding box center [573, 495] width 1124 height 1157
click at [62, 199] on span "Kaitlin Zaki-Metias" at bounding box center [127, 200] width 199 height 12
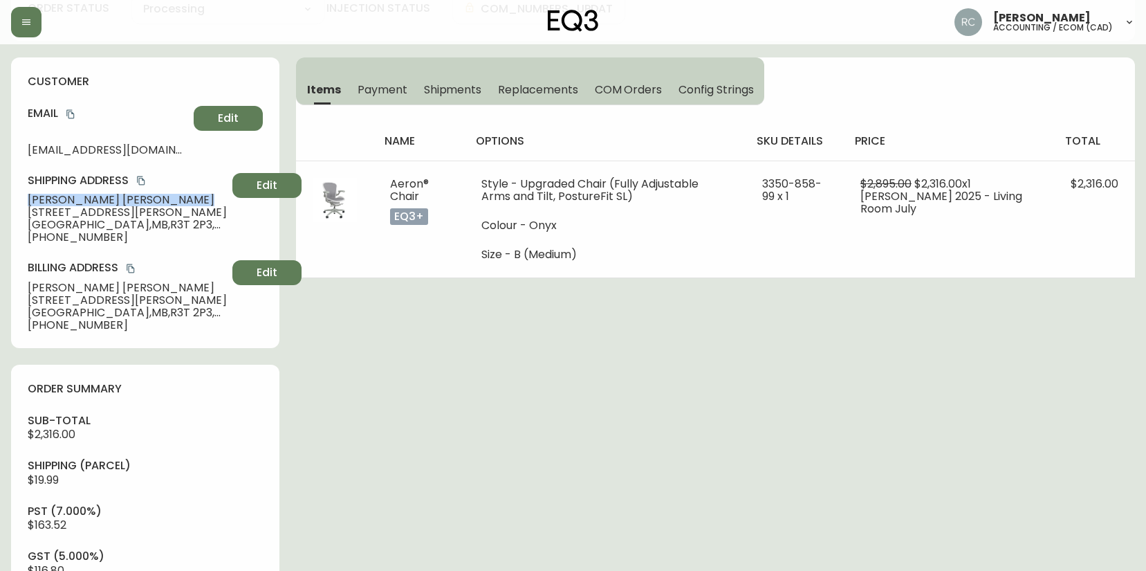
copy span "Kaitlin Zaki-Metias"
click at [113, 434] on div "sub-total $2,316.00 Shipping ( Parcel ) $19.99 pst (7.000%) $163.52 gst (5.000%…" at bounding box center [145, 547] width 235 height 268
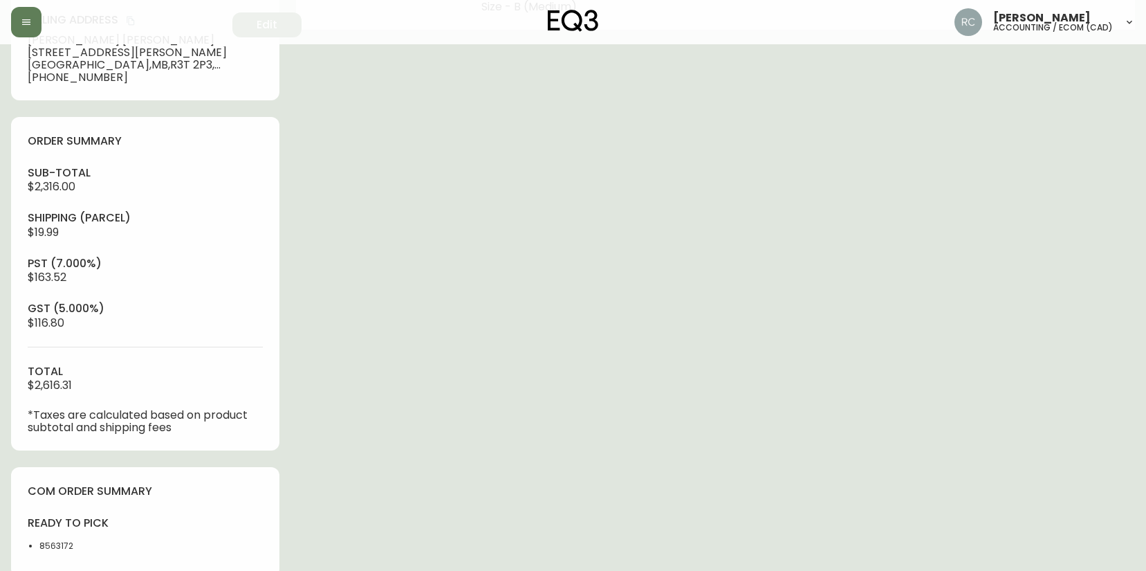
scroll to position [642, 0]
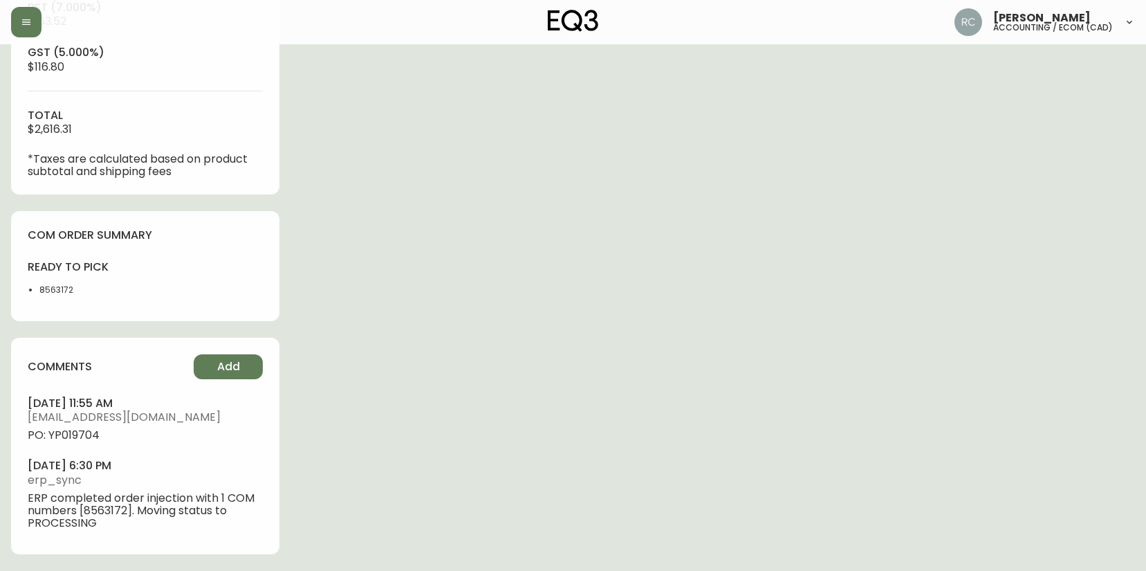
click at [80, 433] on span "PO: YP019704" at bounding box center [145, 435] width 235 height 12
copy span "YP019704"
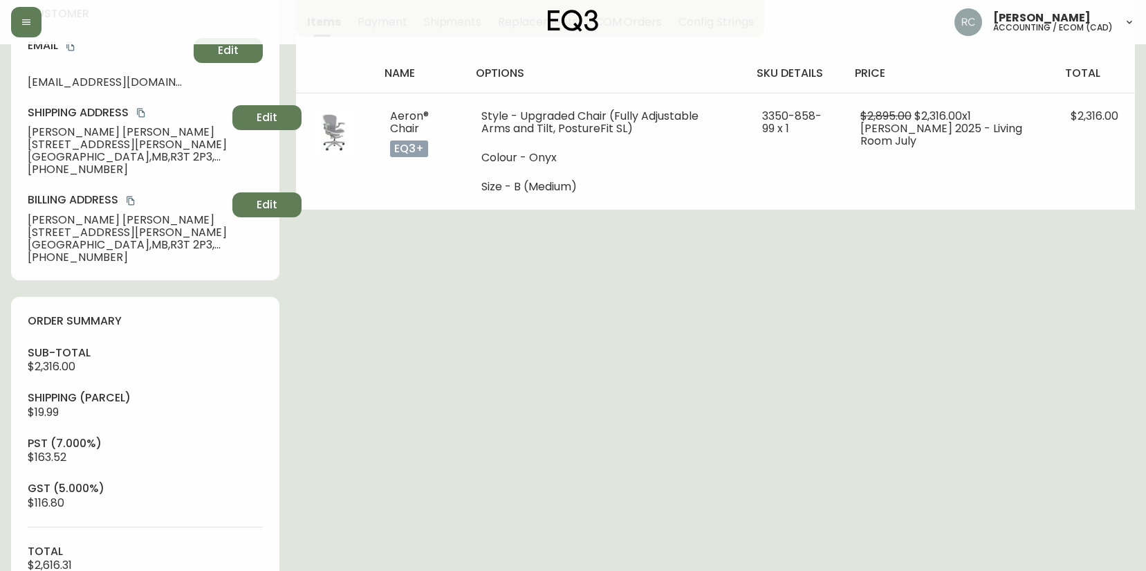
scroll to position [0, 0]
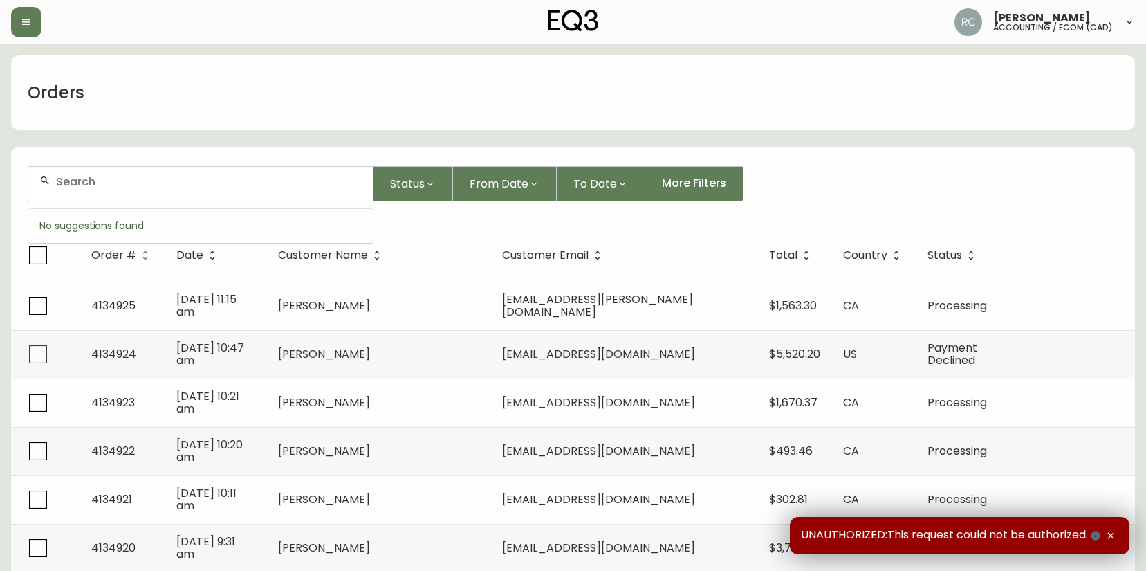
click at [330, 183] on input "text" at bounding box center [209, 181] width 306 height 13
paste input "4134816"
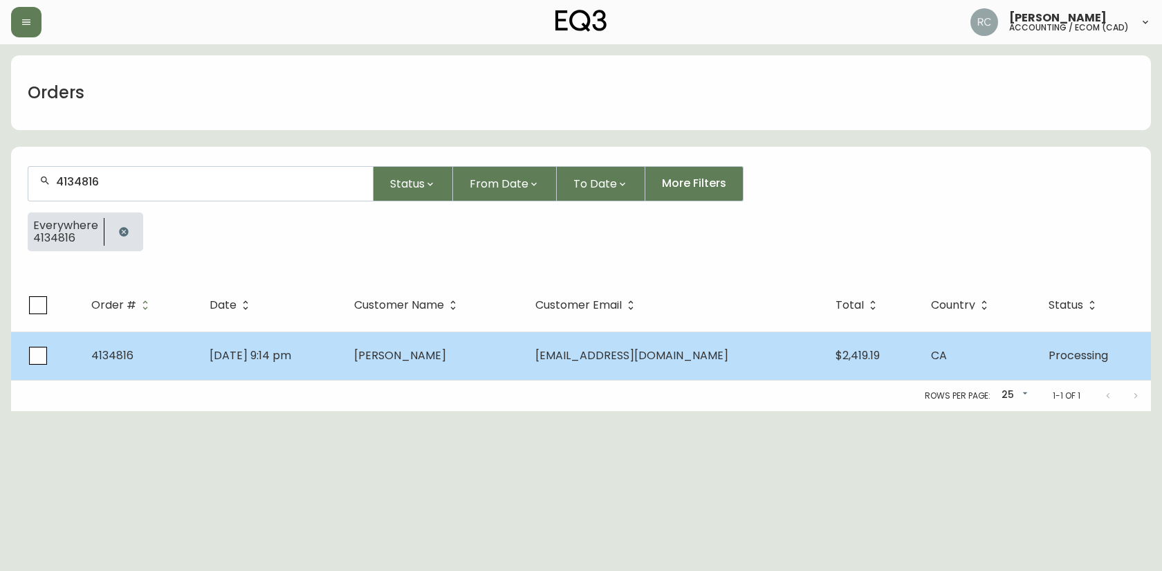
type input "4134816"
click at [343, 351] on td "[DATE] 9:14 pm" at bounding box center [271, 355] width 145 height 48
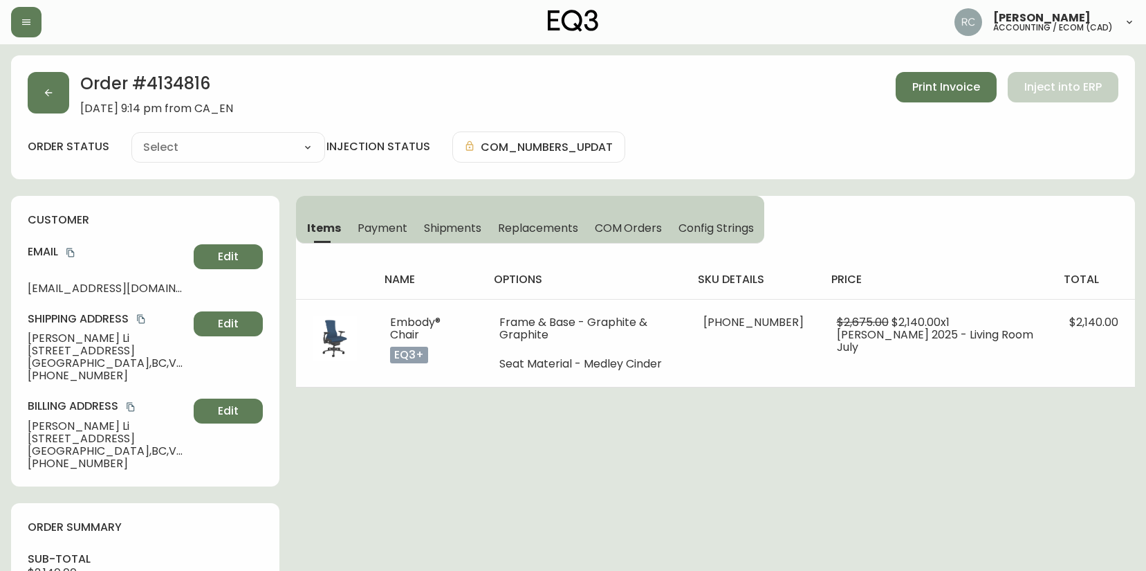
type input "Processing"
select select "PROCESSING"
drag, startPoint x: 525, startPoint y: 500, endPoint x: 464, endPoint y: 490, distance: 61.8
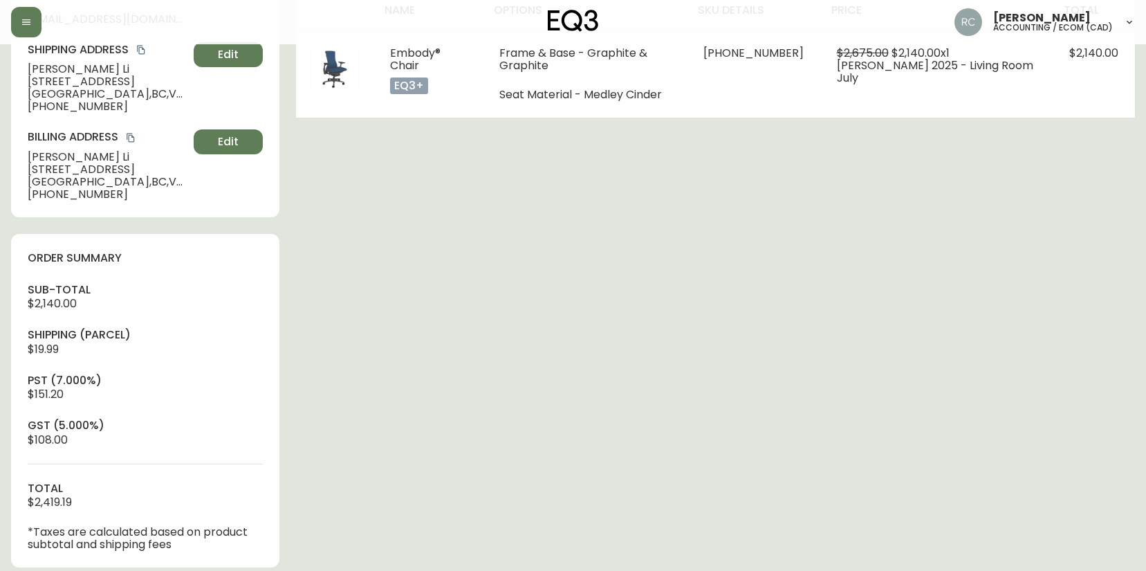
scroll to position [553, 0]
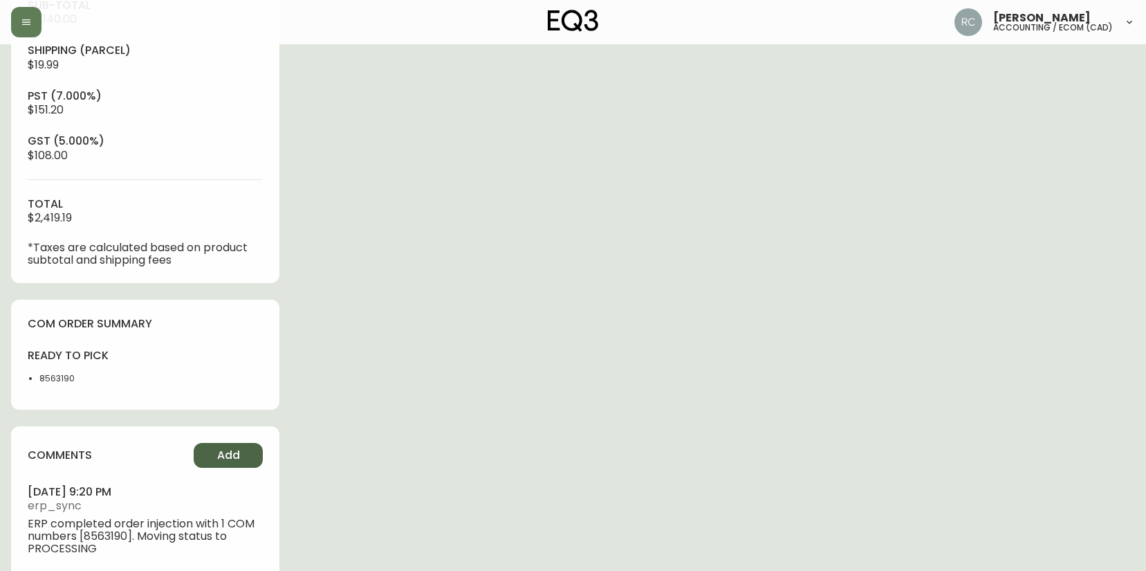
click at [216, 450] on button "Add" at bounding box center [228, 455] width 69 height 25
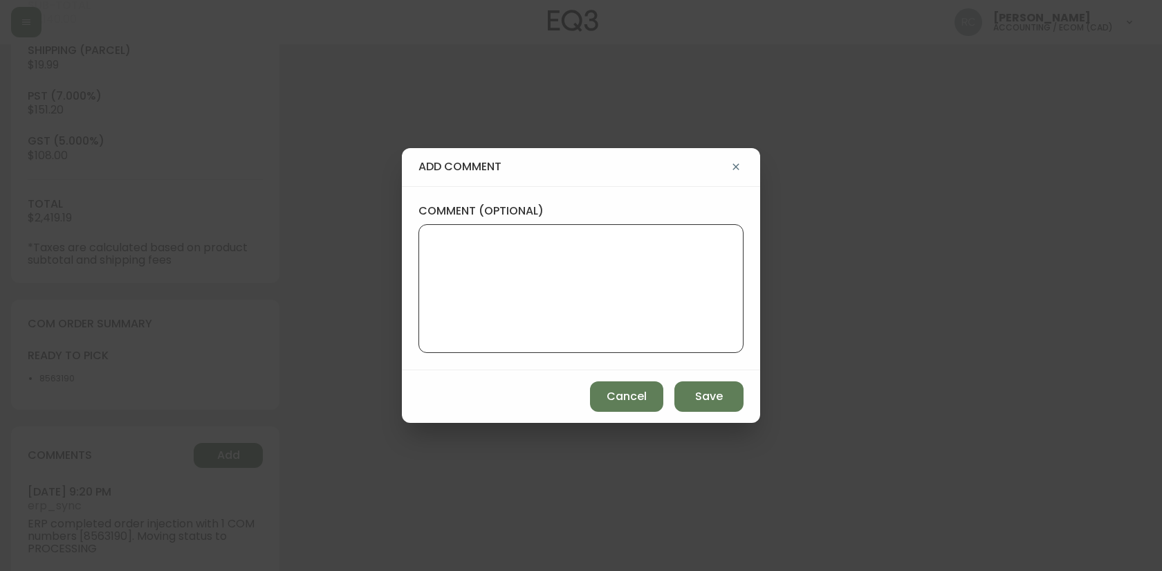
click at [612, 313] on textarea "comment (optional)" at bounding box center [581, 288] width 302 height 111
type textarea "PO: YP019705"
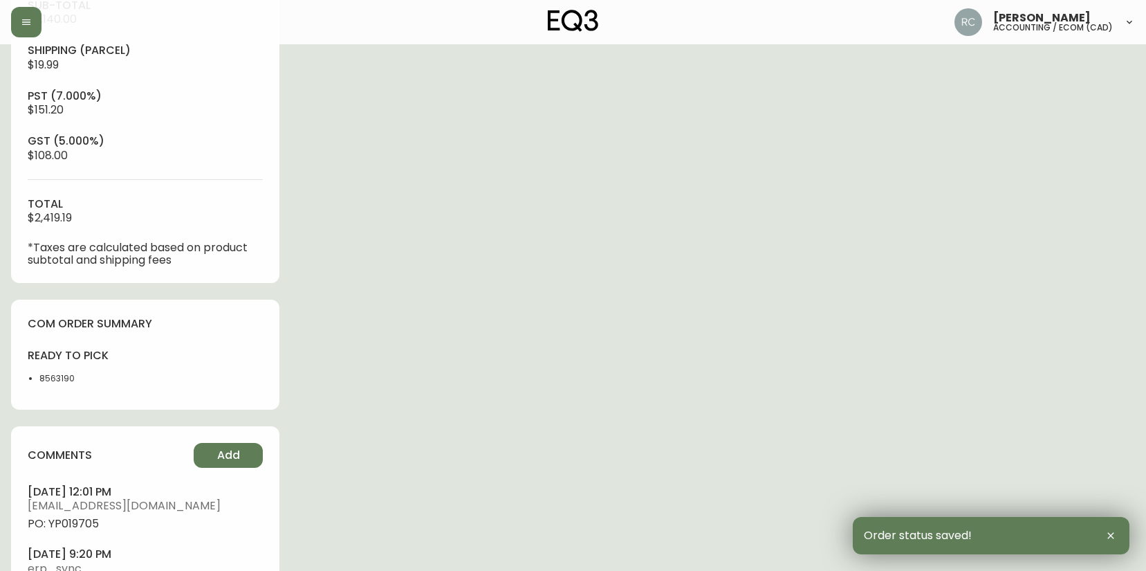
click at [73, 522] on span "PO: YP019705" at bounding box center [145, 524] width 235 height 12
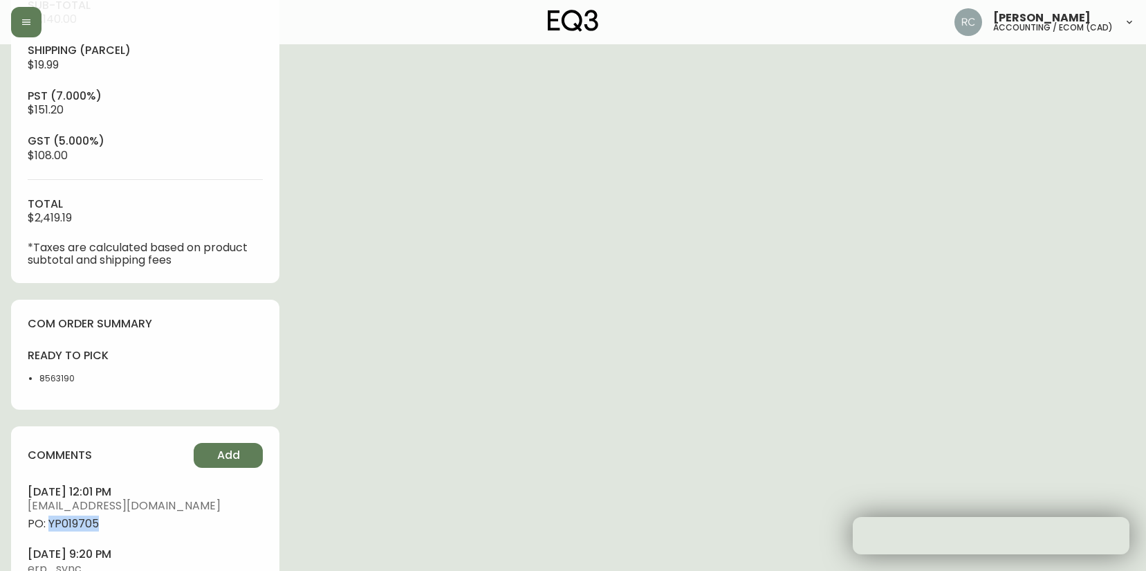
click at [72, 522] on span "PO: YP019705" at bounding box center [145, 524] width 235 height 12
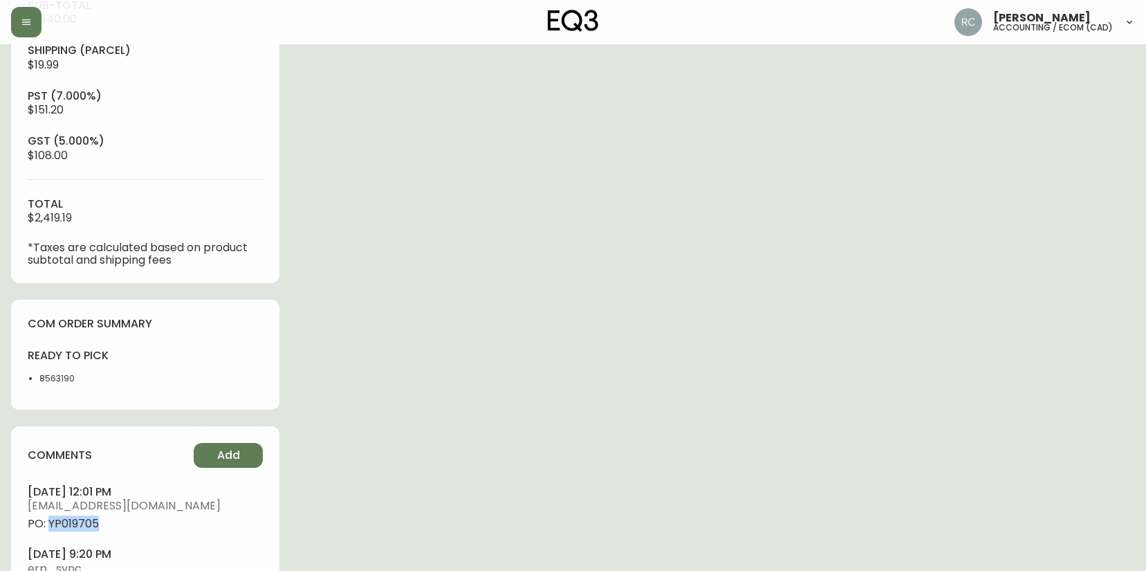
copy span "YP019705"
drag, startPoint x: 858, startPoint y: 324, endPoint x: 720, endPoint y: 380, distance: 149.3
click at [858, 324] on div "Order # 4134816 [DATE] 9:14 pm from CA_EN Print Invoice Inject into ERP order s…" at bounding box center [573, 80] width 1124 height 1157
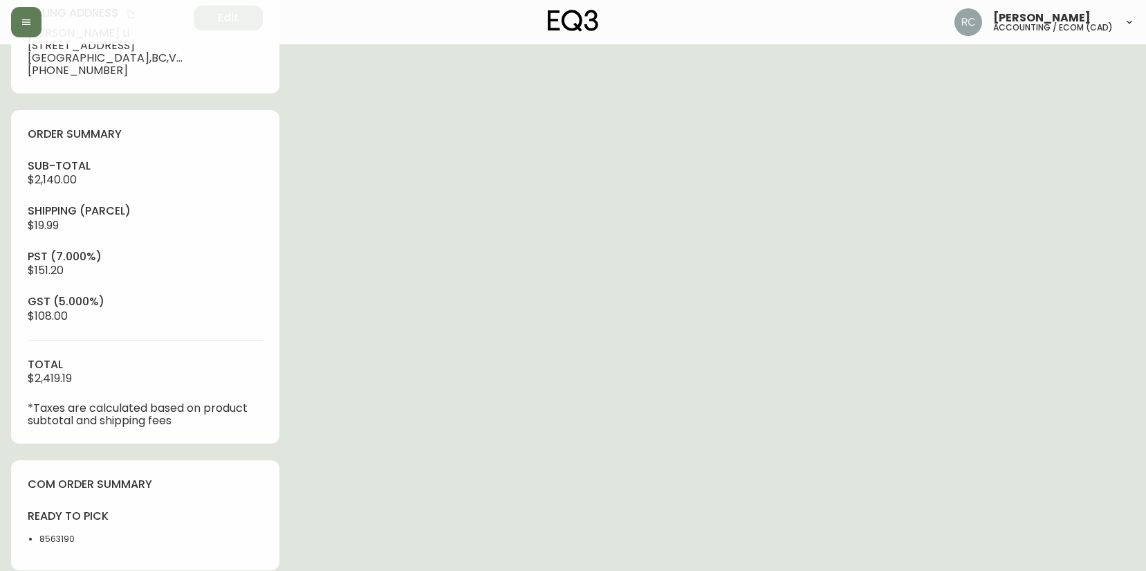
scroll to position [0, 0]
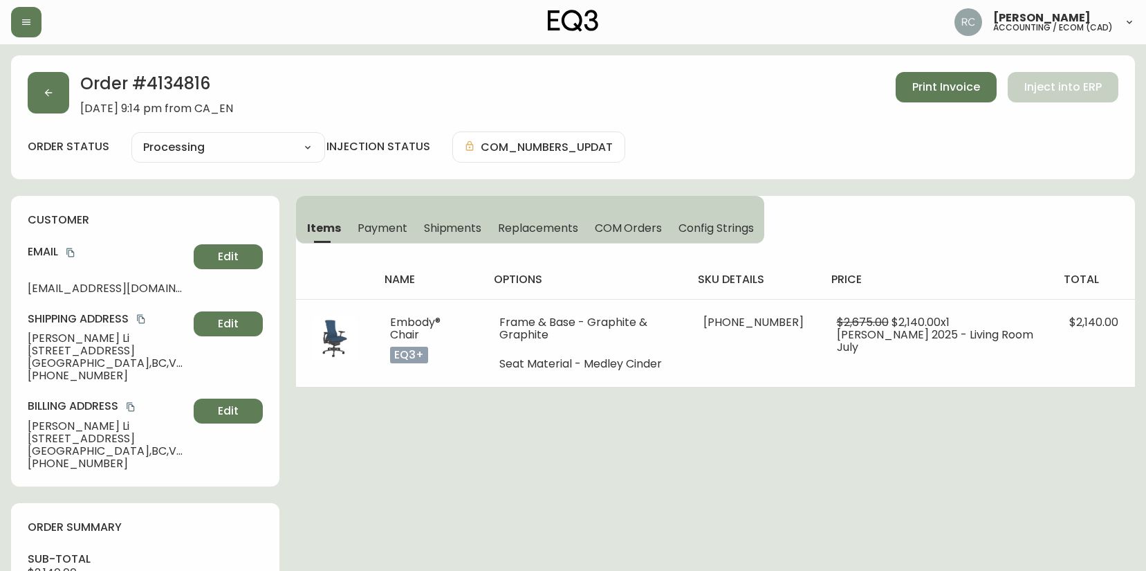
click at [56, 338] on span "[PERSON_NAME]" at bounding box center [108, 338] width 161 height 12
copy span "[PERSON_NAME]"
click at [74, 250] on icon "copy" at bounding box center [71, 253] width 10 height 10
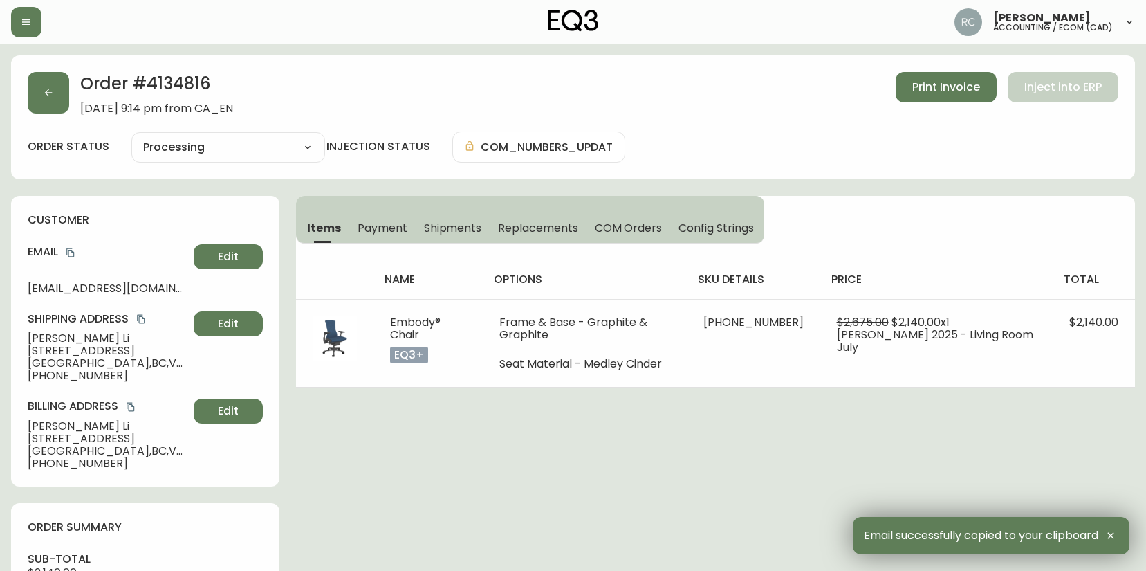
click at [69, 347] on span "8280 Mirabel Ct" at bounding box center [108, 351] width 161 height 12
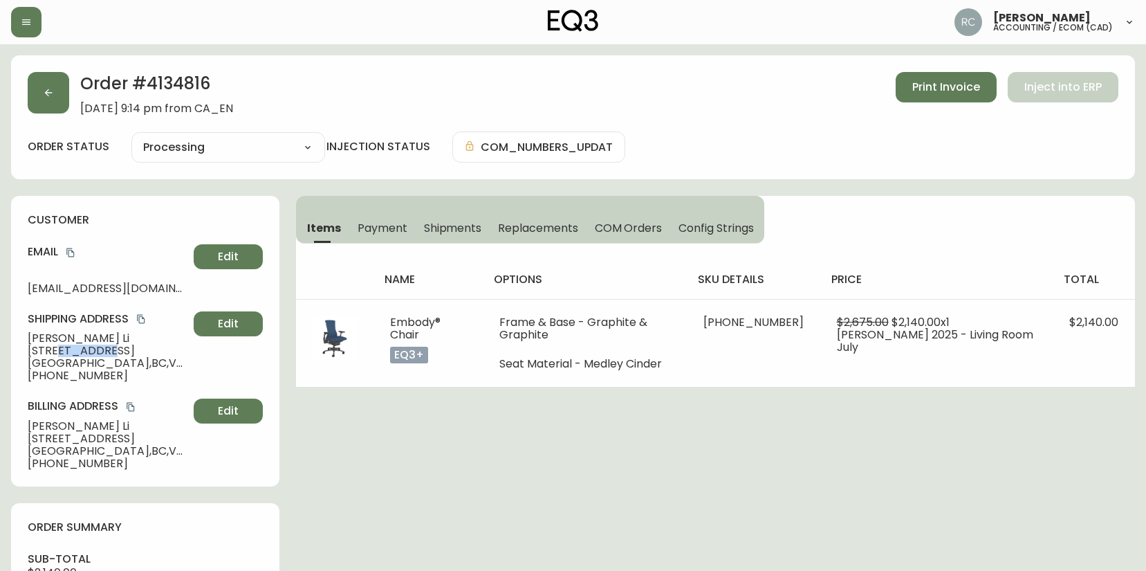
click at [69, 347] on span "8280 Mirabel Ct" at bounding box center [108, 351] width 161 height 12
copy span "8280 Mirabel Ct"
click at [66, 362] on span "Richmond , BC , V7C 4Y2 , CA" at bounding box center [108, 363] width 161 height 12
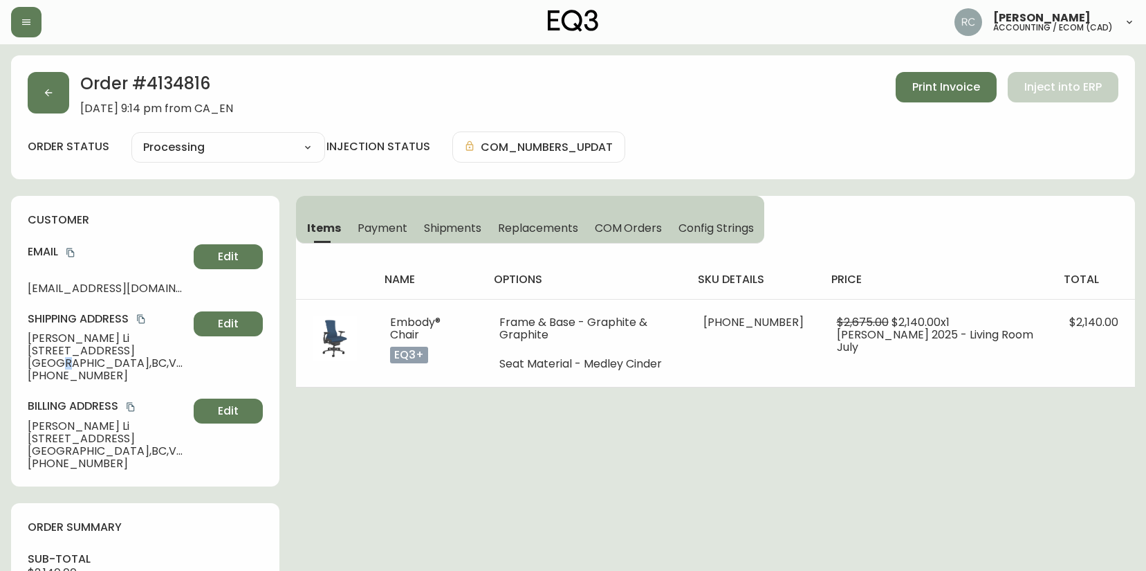
click at [66, 362] on span "Richmond , BC , V7C 4Y2 , CA" at bounding box center [108, 363] width 161 height 12
drag, startPoint x: 66, startPoint y: 362, endPoint x: 21, endPoint y: 357, distance: 45.2
click at [66, 363] on span "Richmond , BC , V7C 4Y2 , CA" at bounding box center [108, 363] width 161 height 12
copy span "Richmond , BC , V7C 4Y2 , CA"
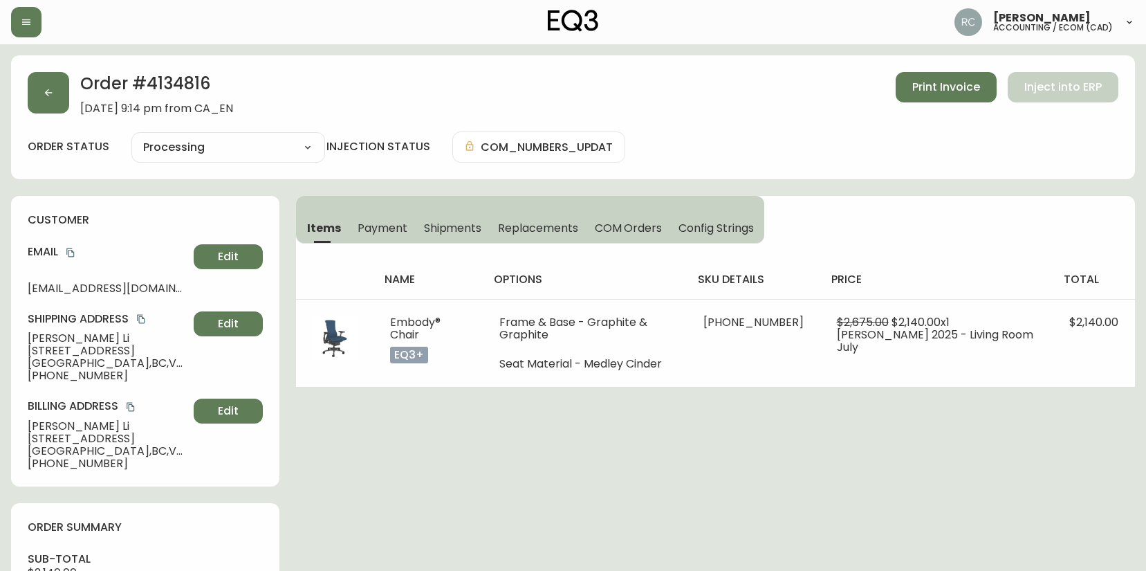
click at [58, 380] on span "+16049355968" at bounding box center [108, 375] width 161 height 12
copy span "16049355968"
click at [58, 338] on span "Peter Li" at bounding box center [108, 338] width 161 height 12
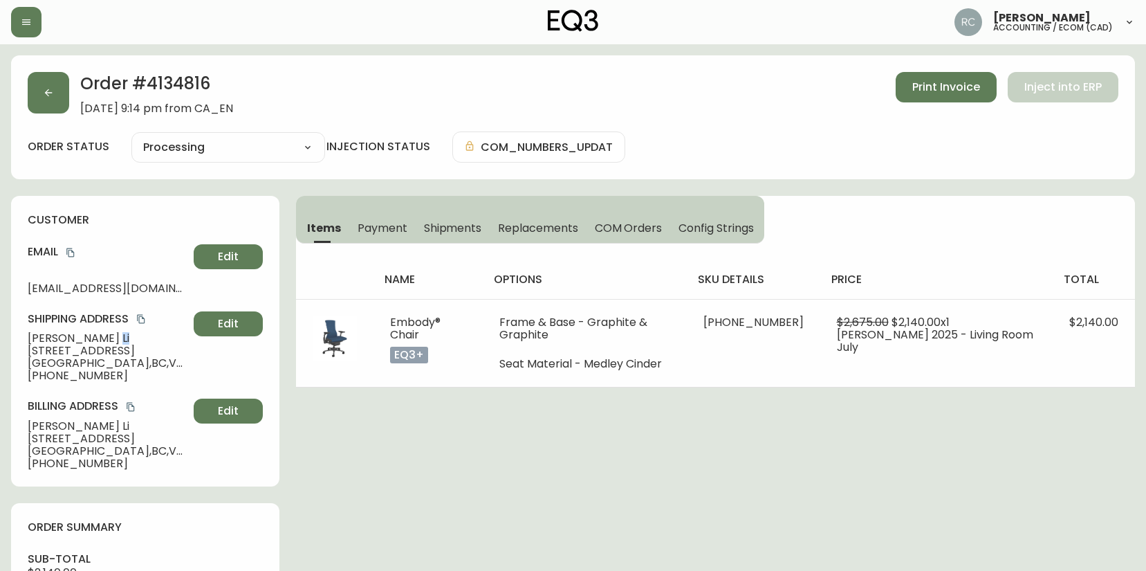
click at [58, 338] on span "Peter Li" at bounding box center [108, 338] width 161 height 12
copy span "Peter Li"
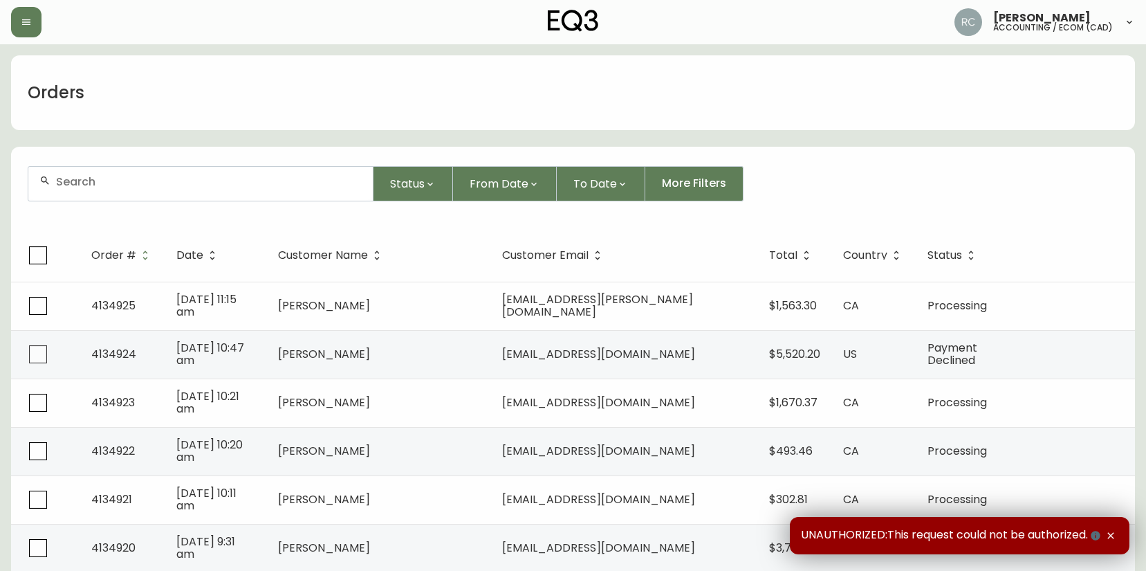
click at [340, 191] on div at bounding box center [200, 184] width 345 height 34
paste input "4134817"
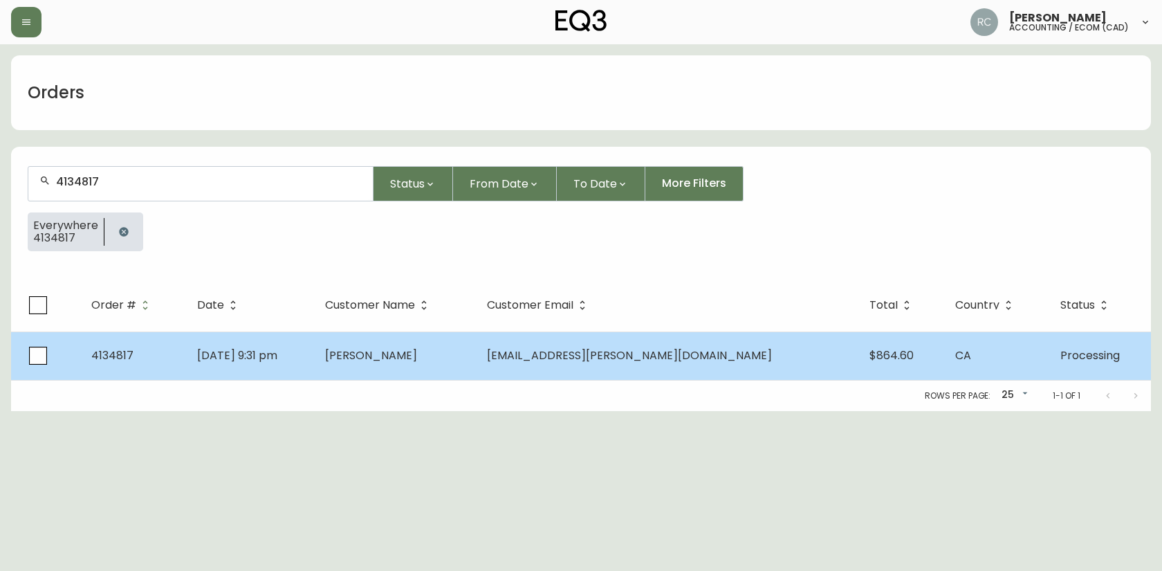
type input "4134817"
click at [406, 358] on td "Edward Hajjar" at bounding box center [395, 355] width 162 height 48
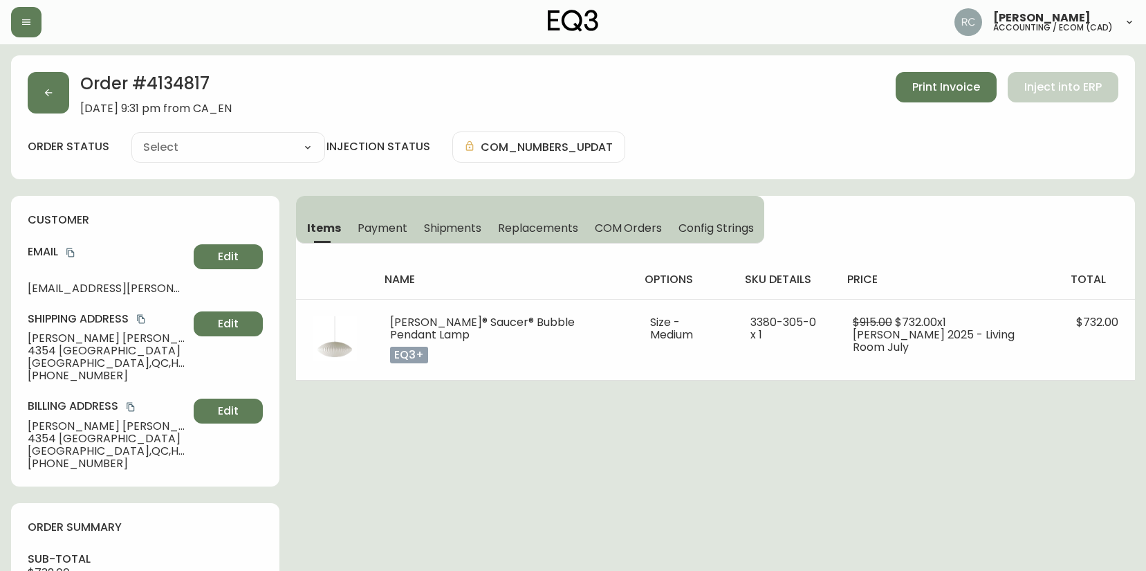
type input "Processing"
select select "PROCESSING"
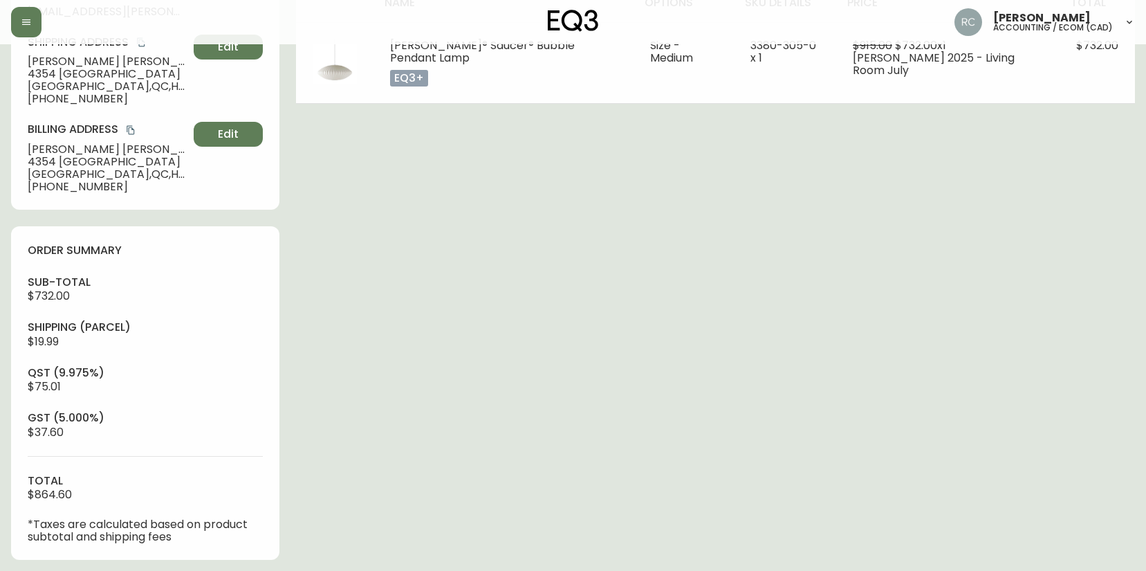
click at [437, 423] on div "Order # 4134817 August 24, 2025 at 9:31 pm from CA_EN Print Invoice Inject into…" at bounding box center [573, 357] width 1124 height 1157
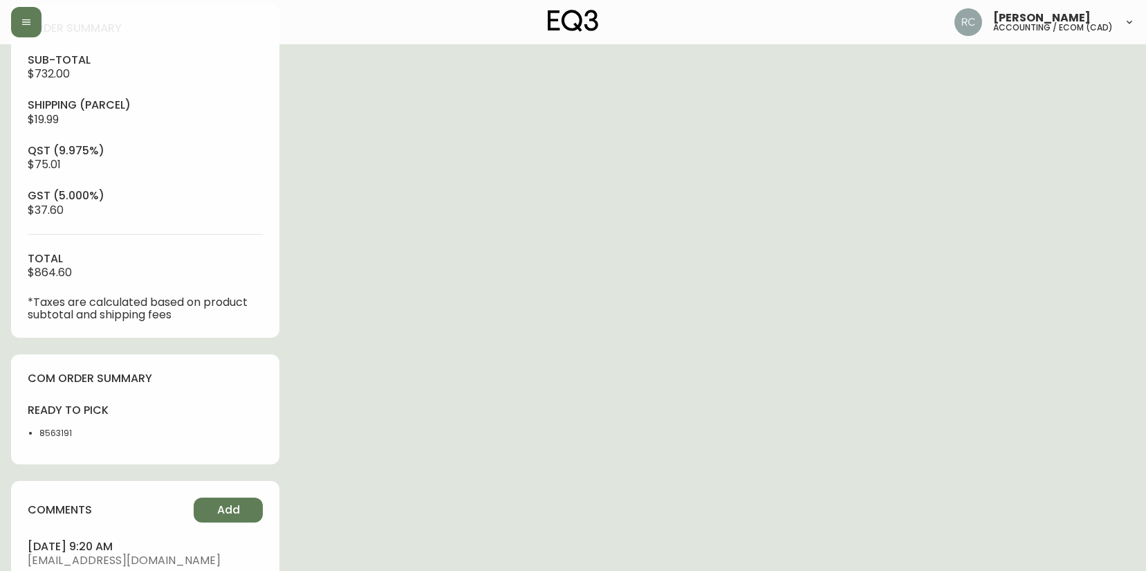
scroll to position [642, 0]
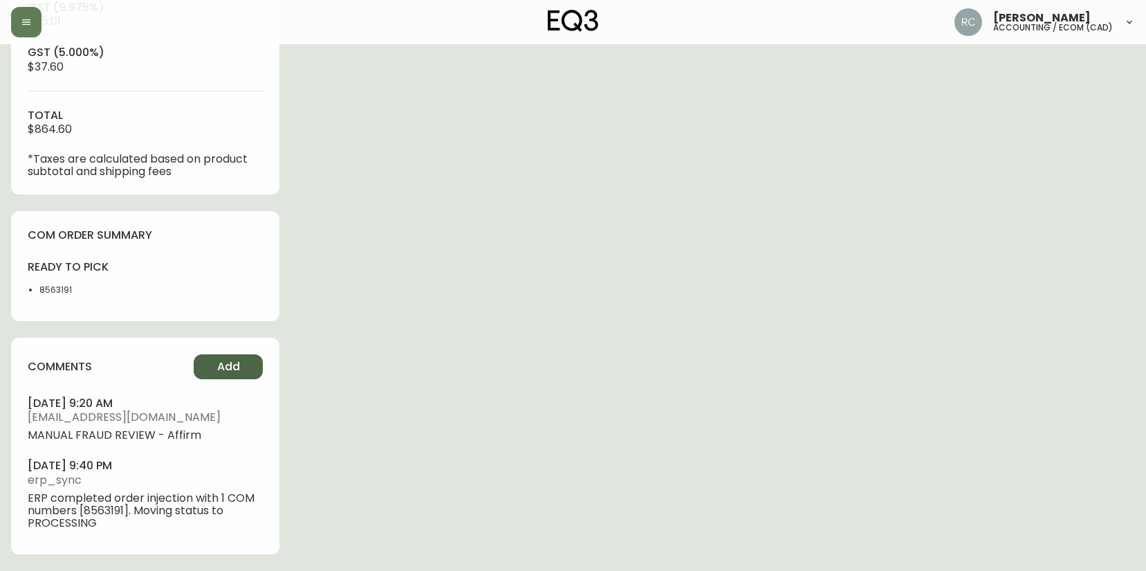
click at [228, 369] on span "Add" at bounding box center [228, 366] width 23 height 15
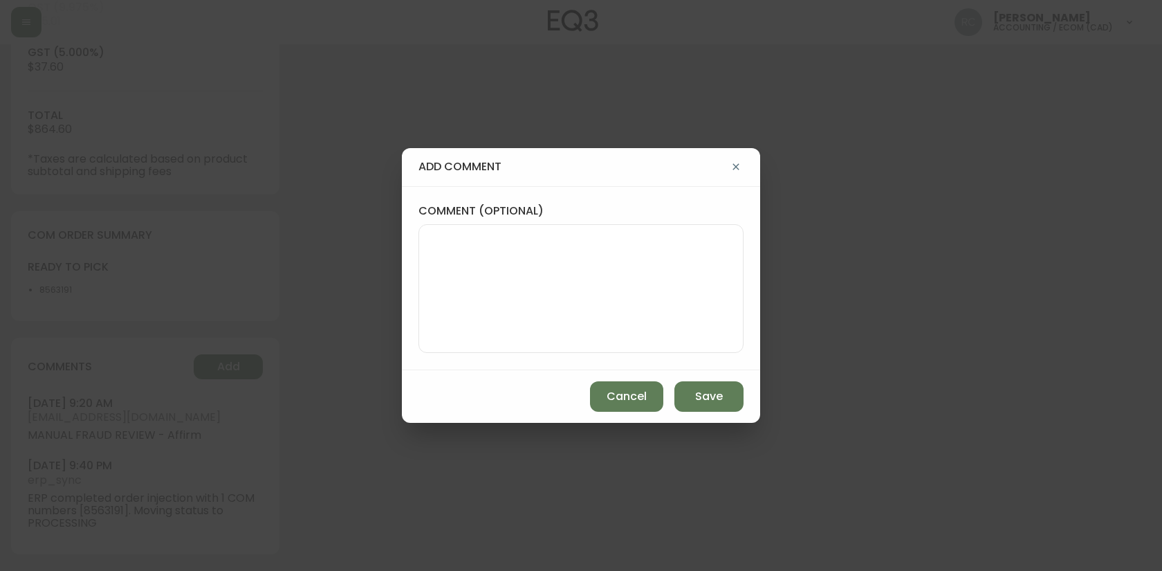
click at [593, 270] on textarea "comment (optional)" at bounding box center [581, 288] width 302 height 111
paste textarea "P019706"
type textarea "PO: YP019706"
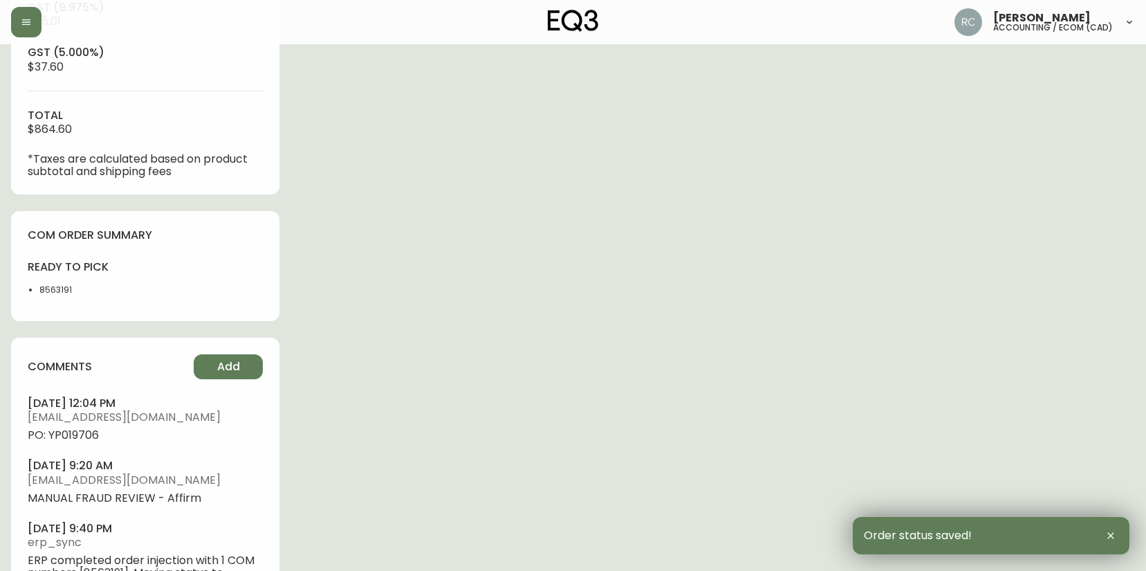
click at [84, 437] on span "PO: YP019706" at bounding box center [145, 435] width 235 height 12
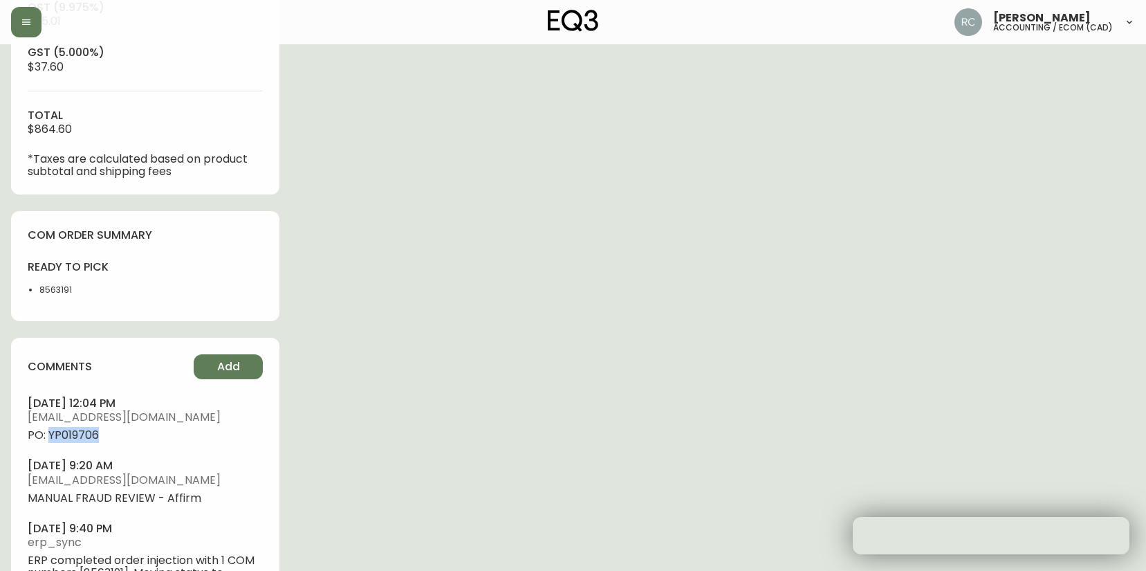
drag, startPoint x: 84, startPoint y: 437, endPoint x: 73, endPoint y: 430, distance: 14.0
click at [82, 437] on span "PO: YP019706" at bounding box center [145, 435] width 235 height 12
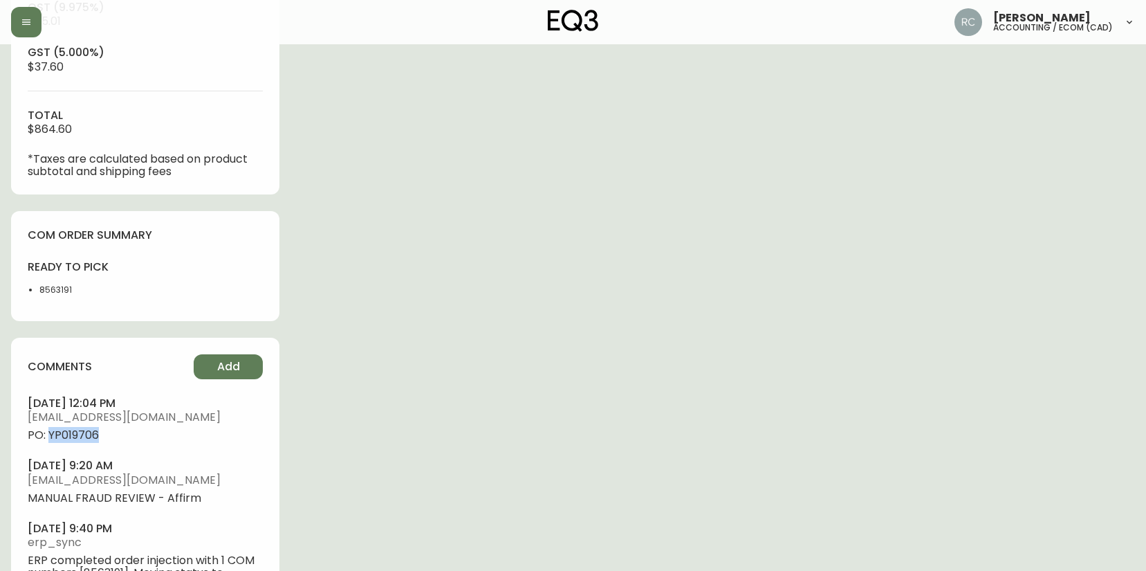
copy span "YP019706"
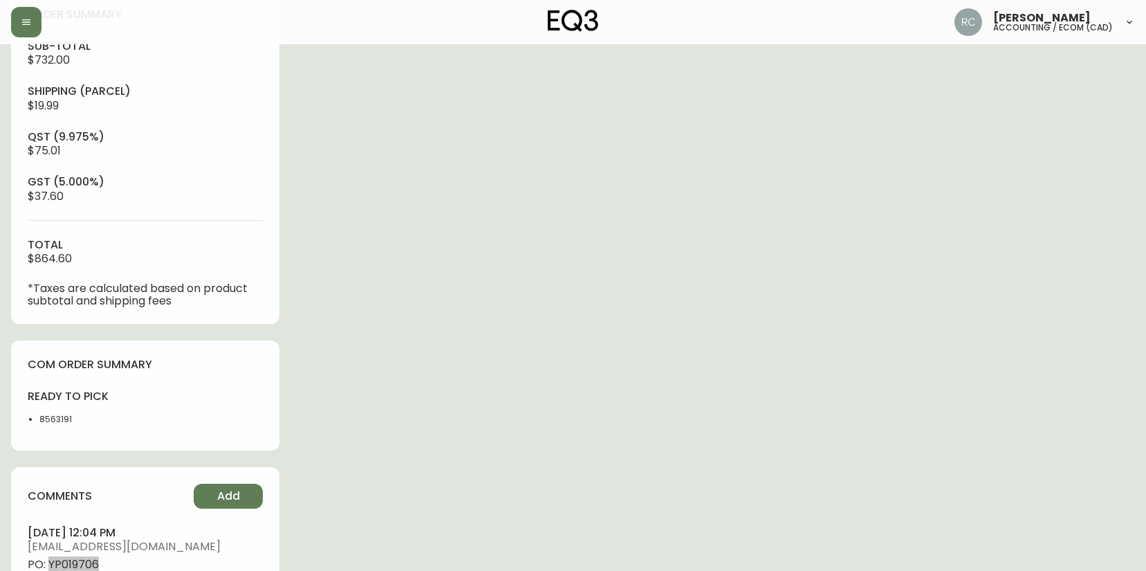
scroll to position [0, 0]
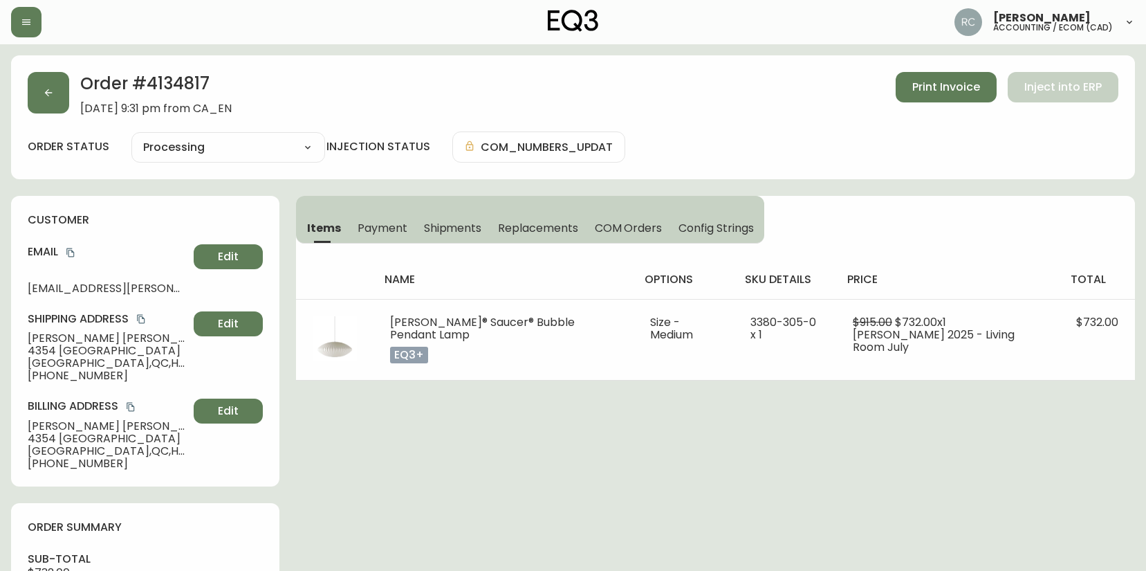
click at [82, 336] on span "Edward Hajjar" at bounding box center [108, 338] width 161 height 12
drag, startPoint x: 82, startPoint y: 336, endPoint x: 46, endPoint y: 329, distance: 36.1
click at [77, 336] on span "Edward Hajjar" at bounding box center [108, 338] width 161 height 12
copy span "Edward Hajjar"
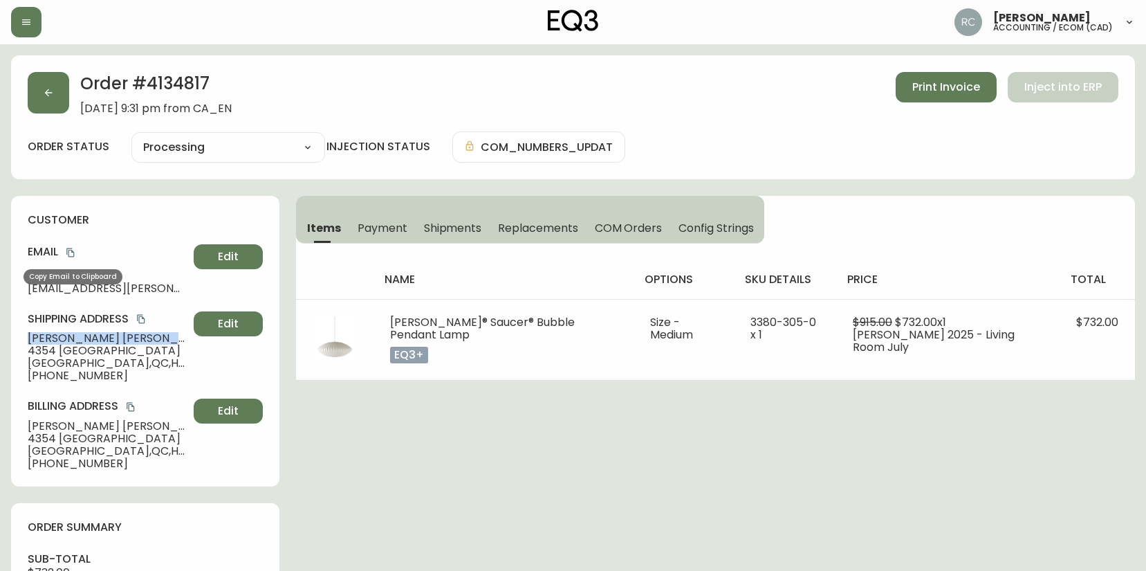
click at [73, 254] on icon "copy" at bounding box center [71, 253] width 10 height 10
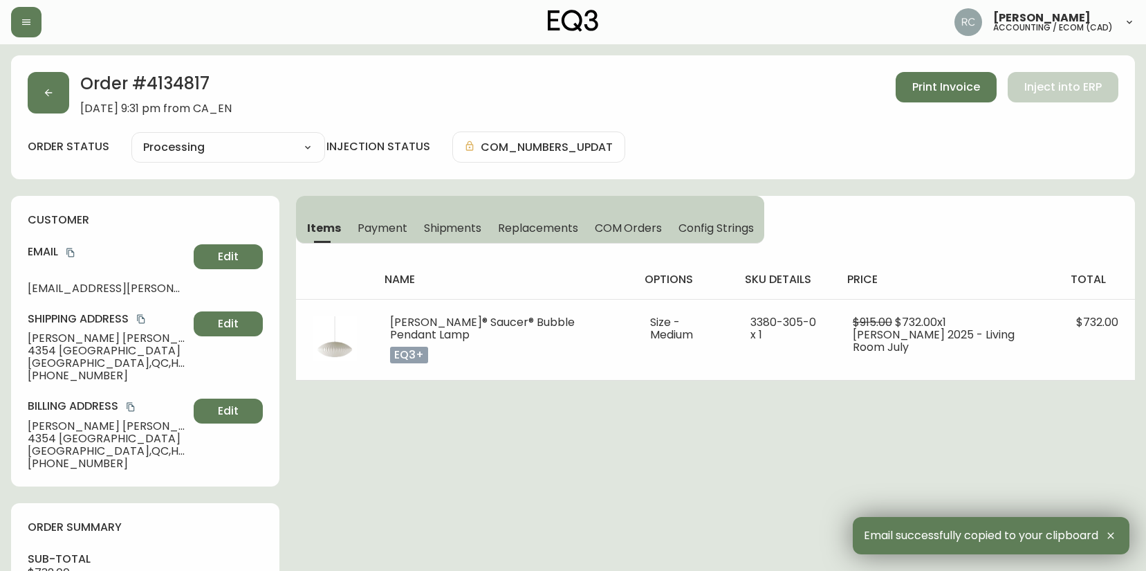
click at [51, 353] on span "4354 Saint-André" at bounding box center [108, 351] width 161 height 12
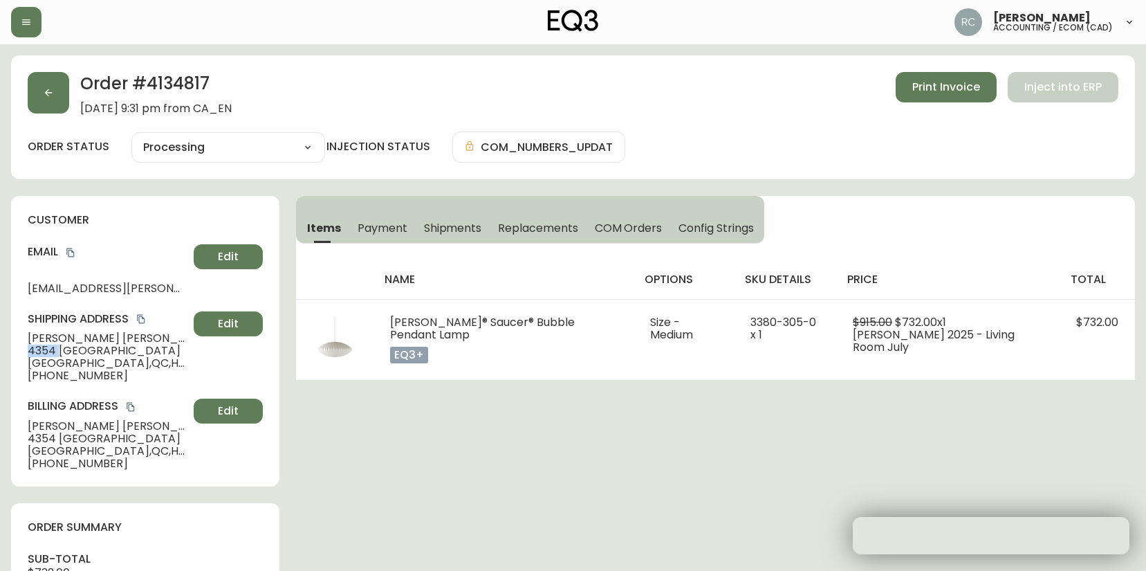
click at [51, 353] on span "4354 Saint-André" at bounding box center [108, 351] width 161 height 12
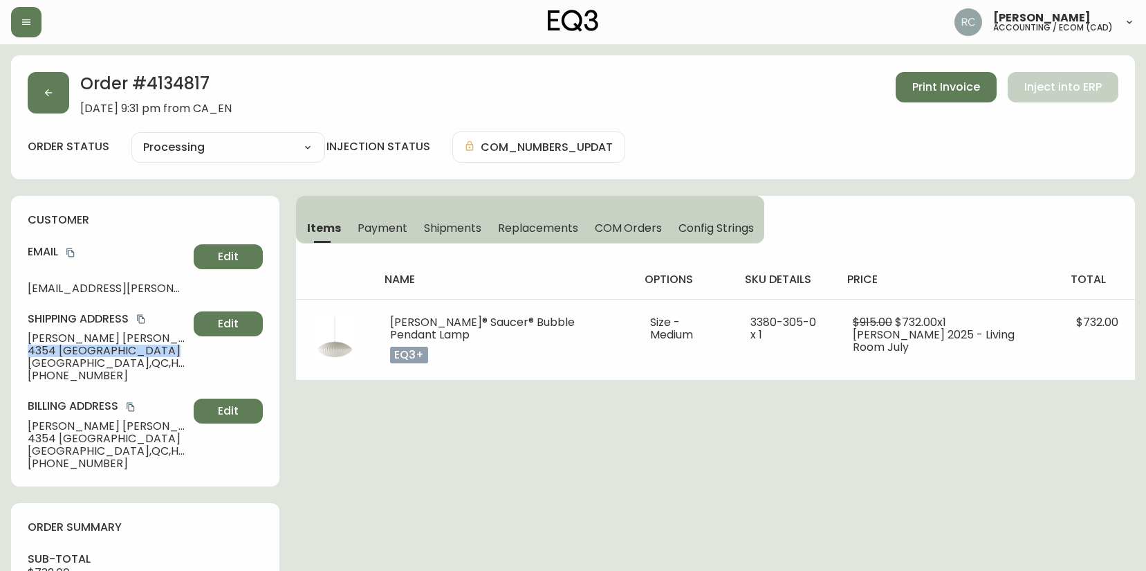
click at [51, 353] on span "4354 Saint-André" at bounding box center [108, 351] width 161 height 12
copy span "4354 Saint-André"
click at [74, 361] on span "Montréal , QC , H2J 2Z4 , CA" at bounding box center [108, 363] width 161 height 12
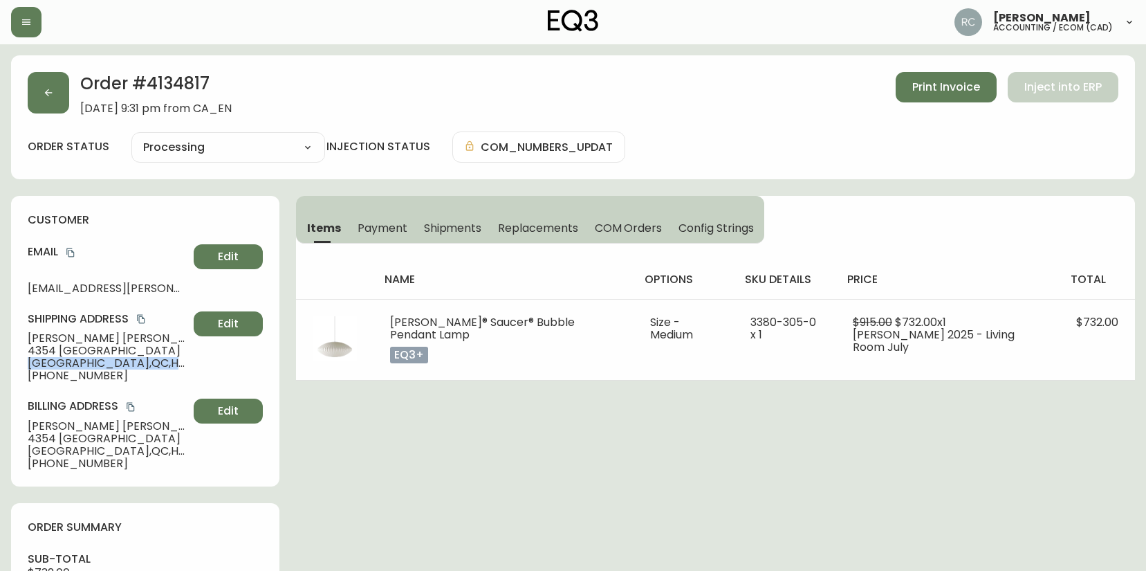
copy span "Montréal , QC , H2J 2Z4 , CA"
click at [62, 375] on span "+15146533249" at bounding box center [108, 375] width 161 height 12
copy span "15146533249"
drag, startPoint x: 366, startPoint y: 456, endPoint x: 335, endPoint y: 438, distance: 36.0
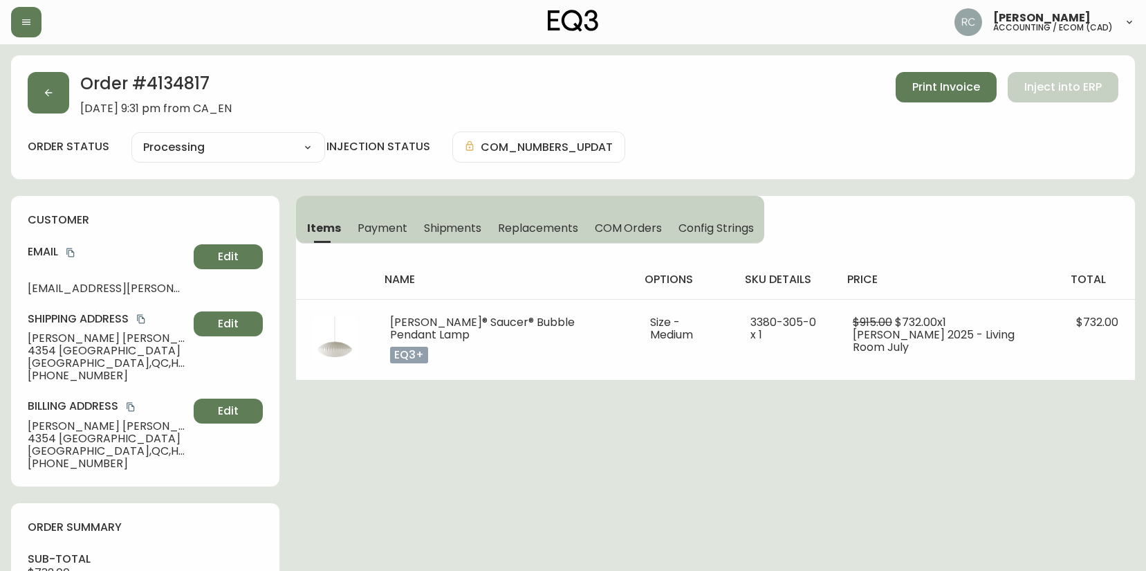
click at [27, 338] on div "customer Email ed.hajjar@gmail.com Edit Shipping Address Edward Hajjar 4354 Sai…" at bounding box center [145, 341] width 268 height 291
click at [26, 338] on div "customer Email ed.hajjar@gmail.com Edit Shipping Address Edward Hajjar 4354 Sai…" at bounding box center [145, 341] width 268 height 291
copy span "Edward Hajjar"
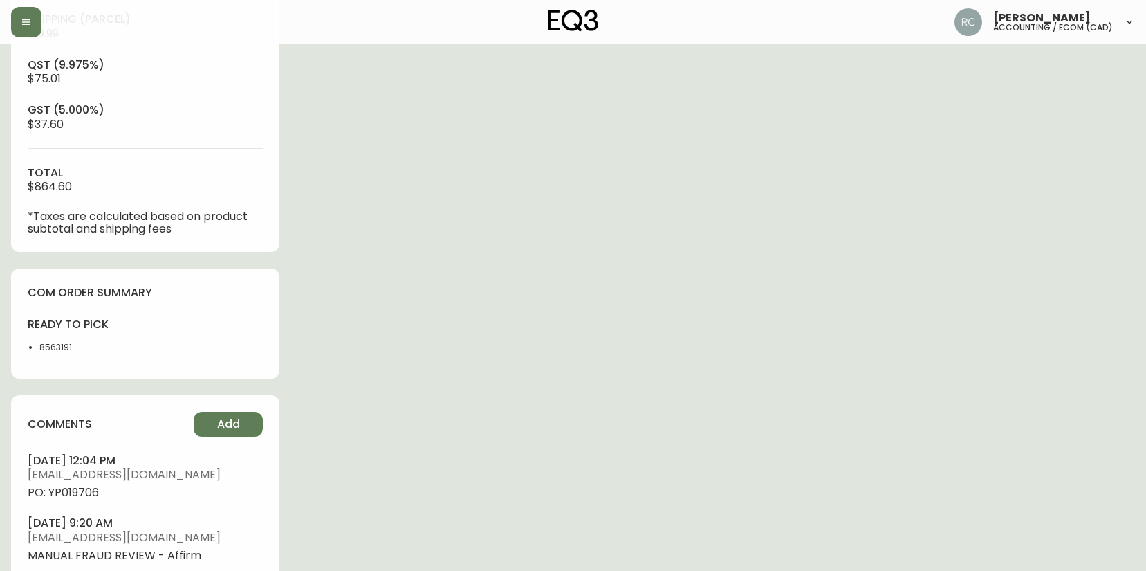
scroll to position [704, 0]
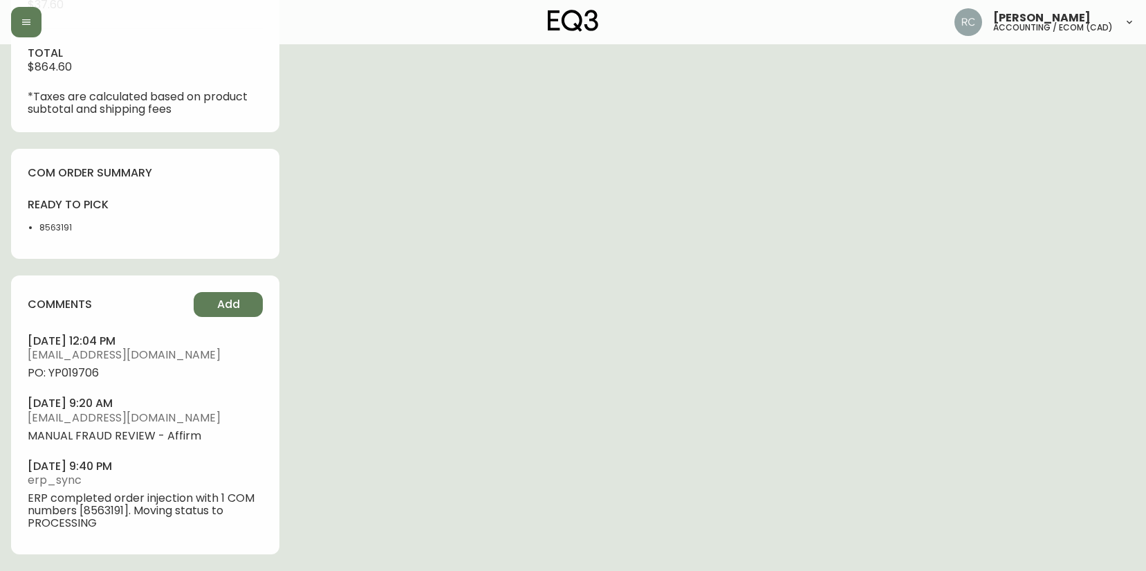
drag, startPoint x: 83, startPoint y: 387, endPoint x: 85, endPoint y: 377, distance: 10.6
click at [83, 387] on ul "august 29, 2025 at 12:04 pm rcustodio@eq3.ca PO: YP019706 august 25, 2025 at 9:…" at bounding box center [145, 431] width 235 height 196
click at [85, 373] on span "PO: YP019706" at bounding box center [145, 373] width 235 height 12
copy span "YP019706"
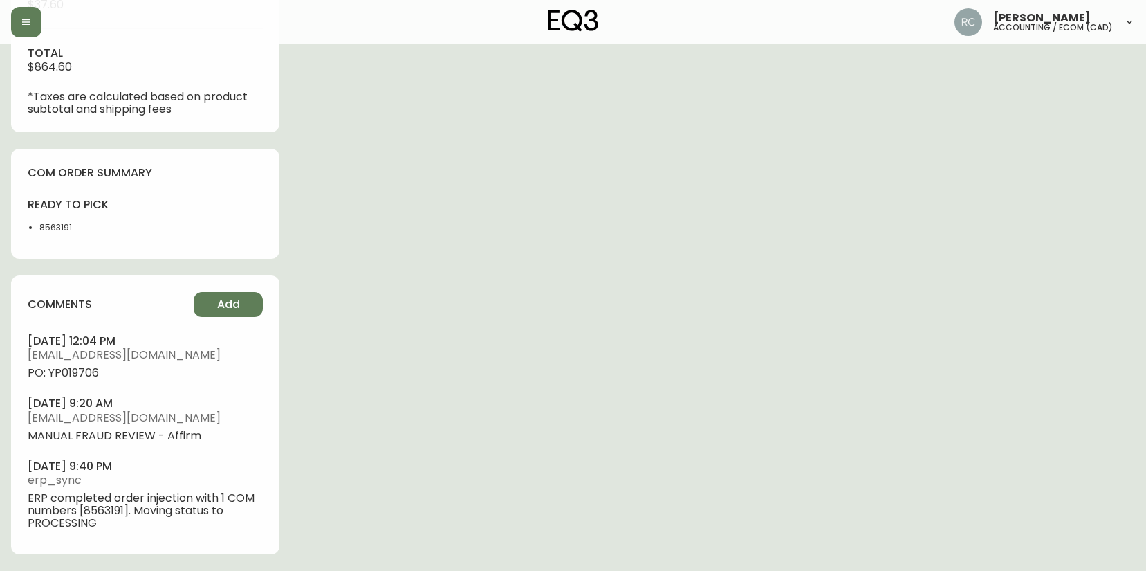
click at [250, 223] on div "ready to pick 8563191" at bounding box center [145, 219] width 235 height 44
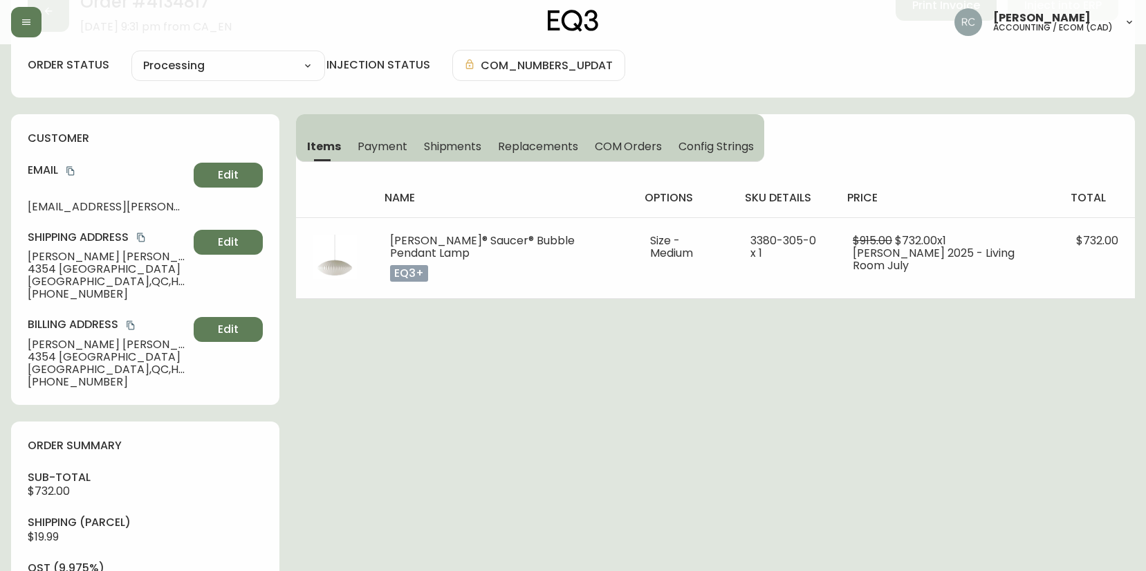
click at [82, 259] on span "Edward Hajjar" at bounding box center [108, 256] width 161 height 12
copy span "Edward Hajjar"
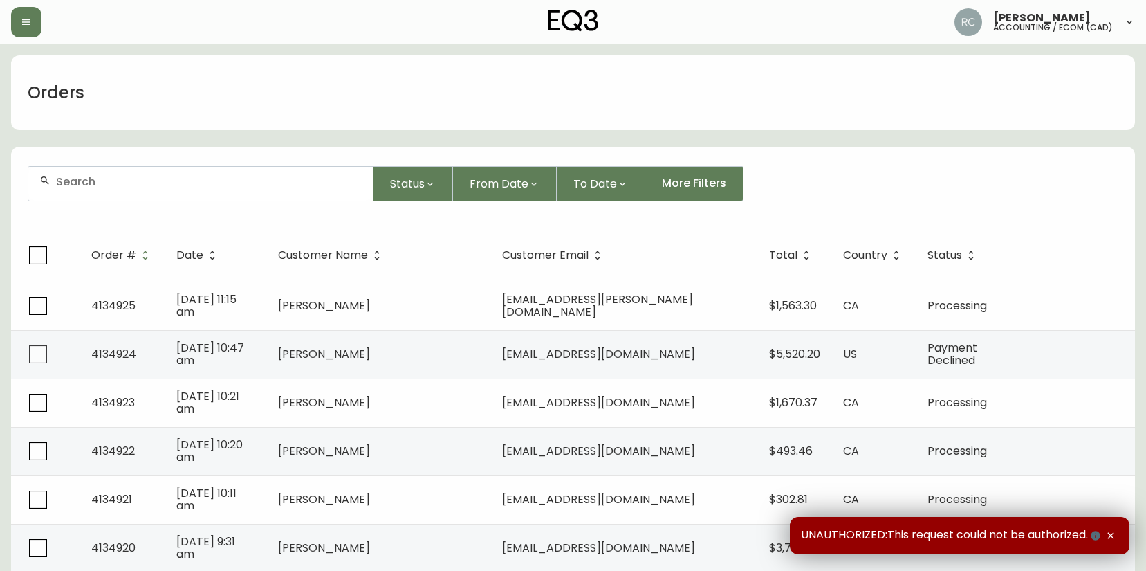
drag, startPoint x: 299, startPoint y: 196, endPoint x: 309, endPoint y: 194, distance: 10.5
click at [299, 196] on div at bounding box center [200, 184] width 345 height 34
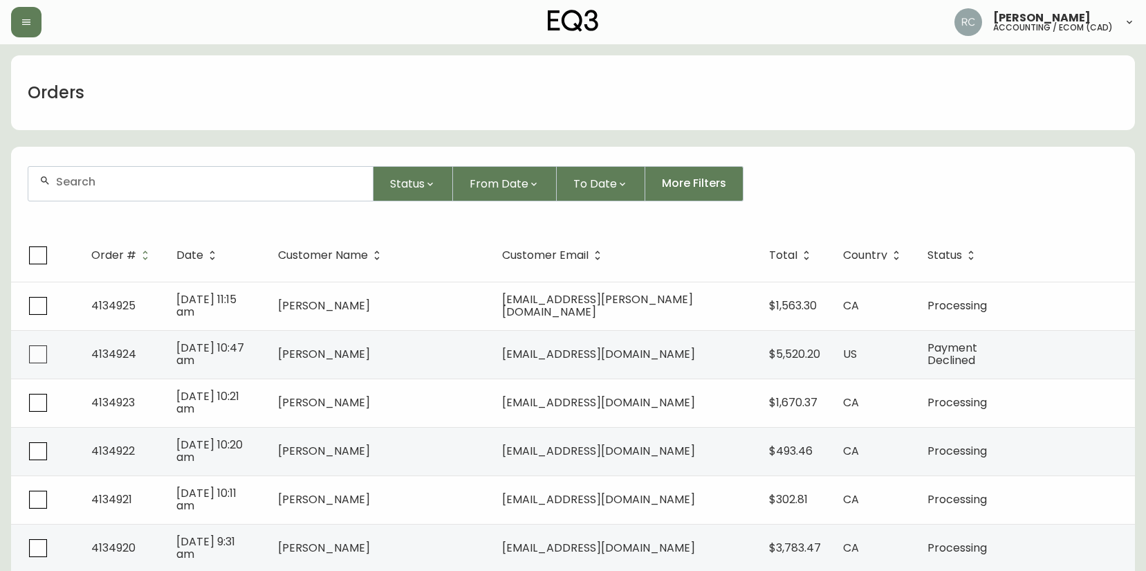
paste input "4134825"
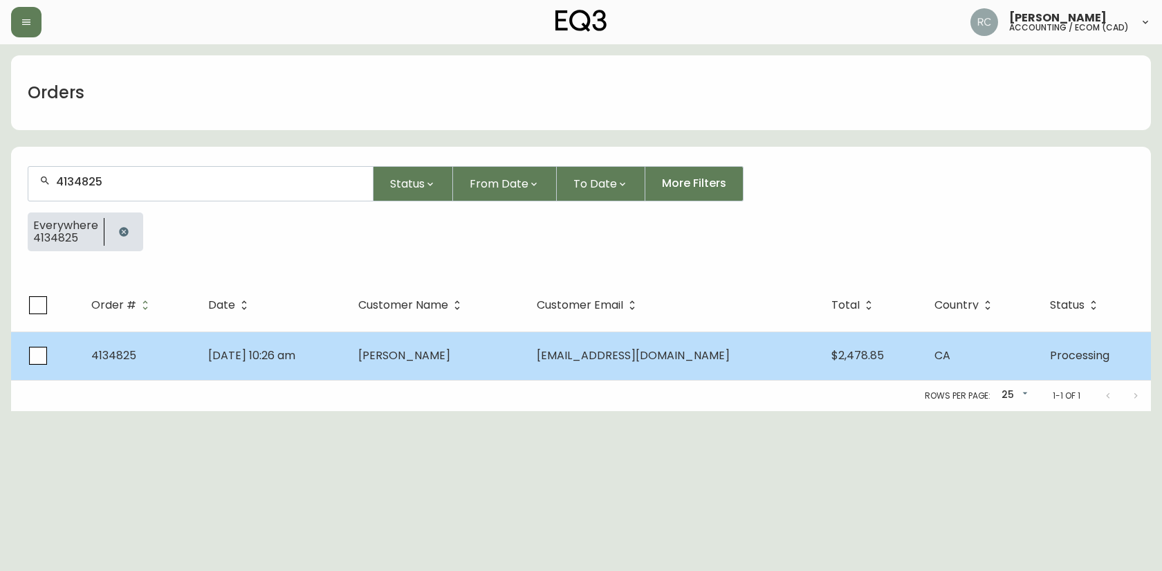
type input "4134825"
click at [411, 356] on span "[PERSON_NAME]" at bounding box center [404, 355] width 92 height 16
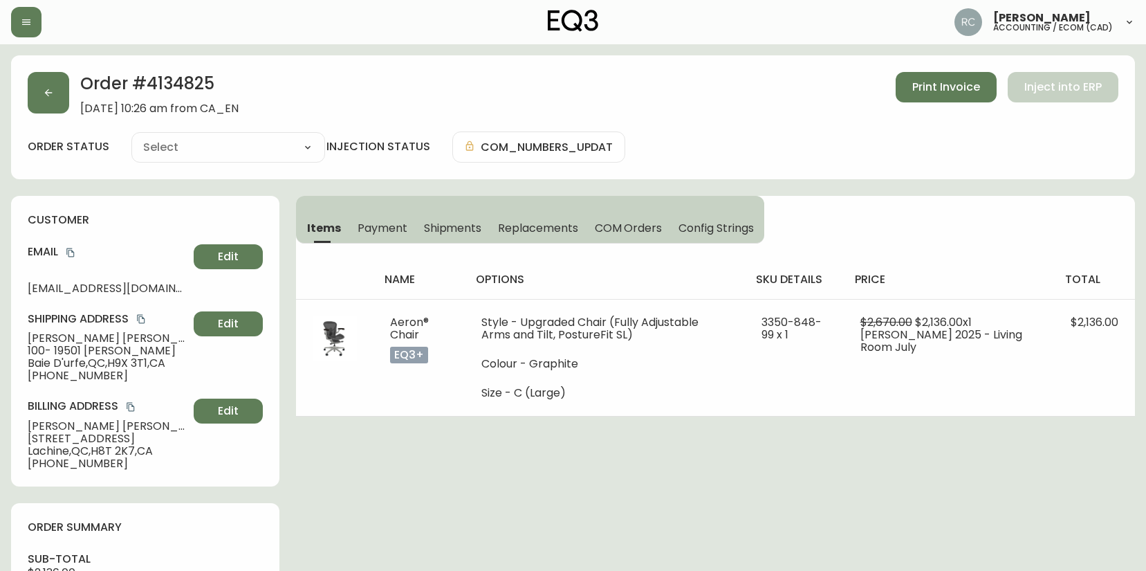
type input "Processing"
select select "PROCESSING"
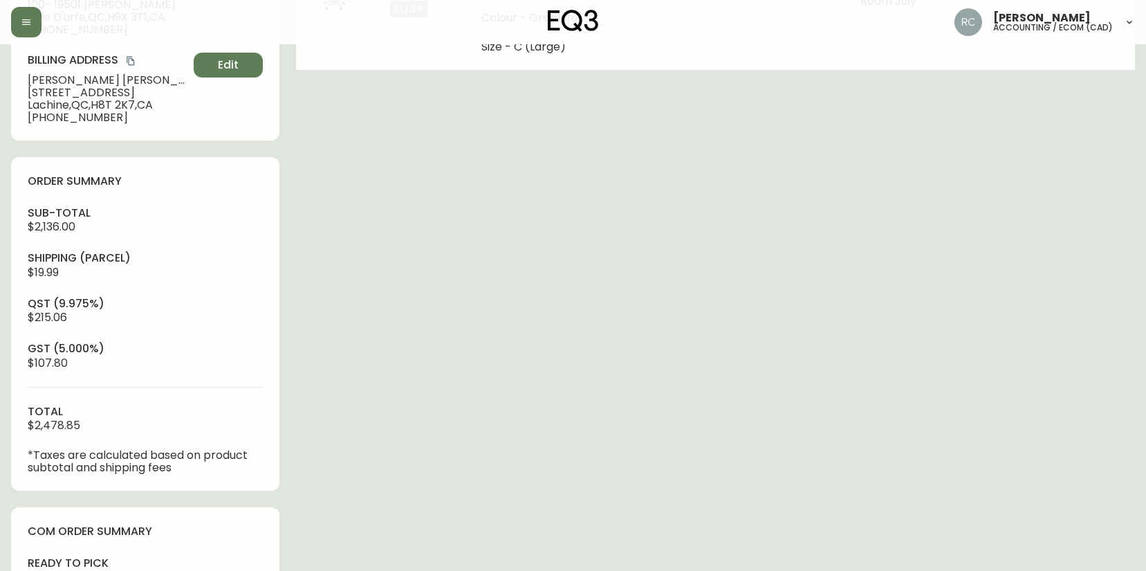
click at [369, 483] on div "Order # 4134825 [DATE] 10:26 am from [GEOGRAPHIC_DATA] Print Invoice Inject int…" at bounding box center [573, 256] width 1124 height 1095
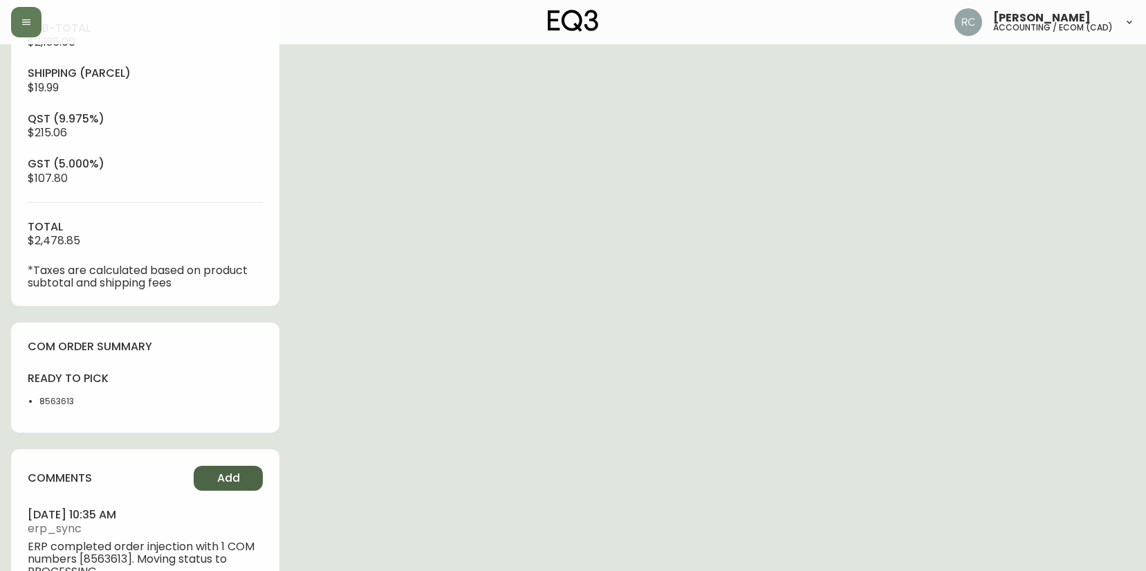
scroll to position [579, 0]
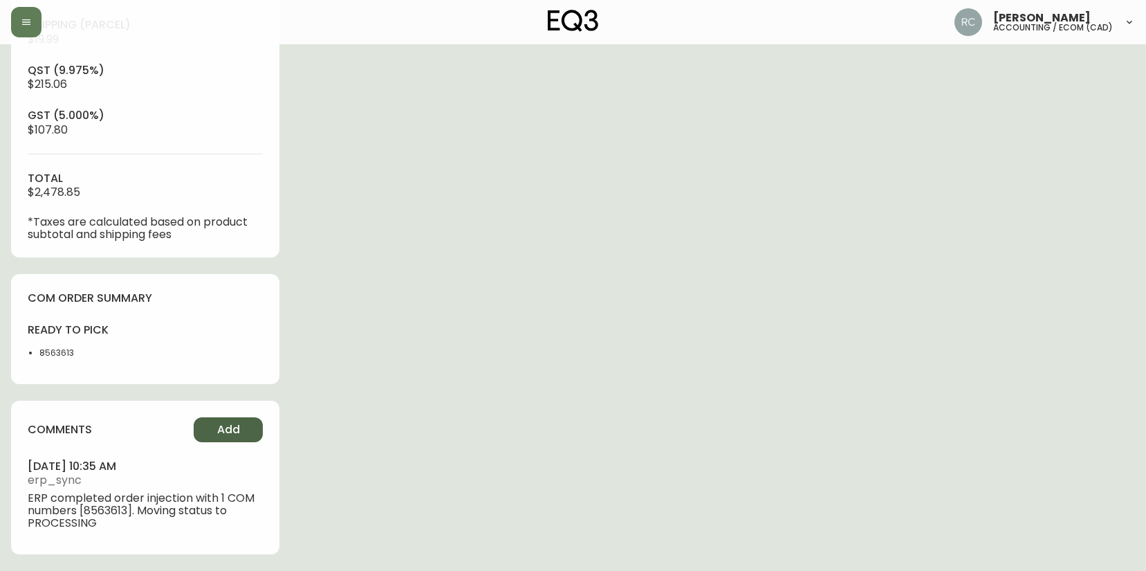
click at [224, 436] on span "Add" at bounding box center [228, 429] width 23 height 15
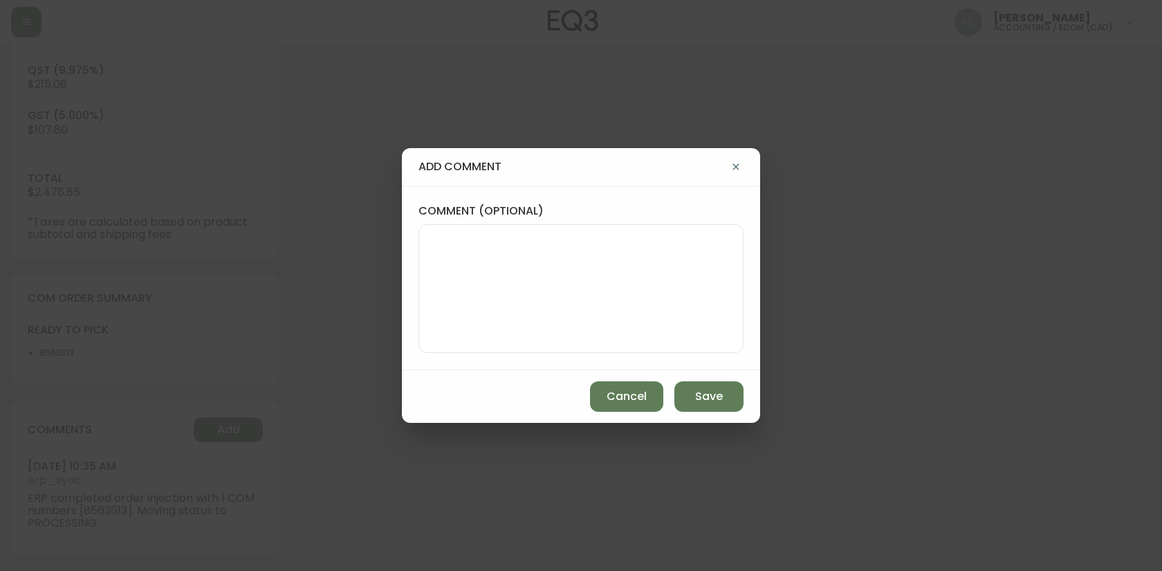
click at [672, 248] on textarea "comment (optional)" at bounding box center [581, 288] width 302 height 111
paste textarea "P019707"
type textarea "PO: YP019707"
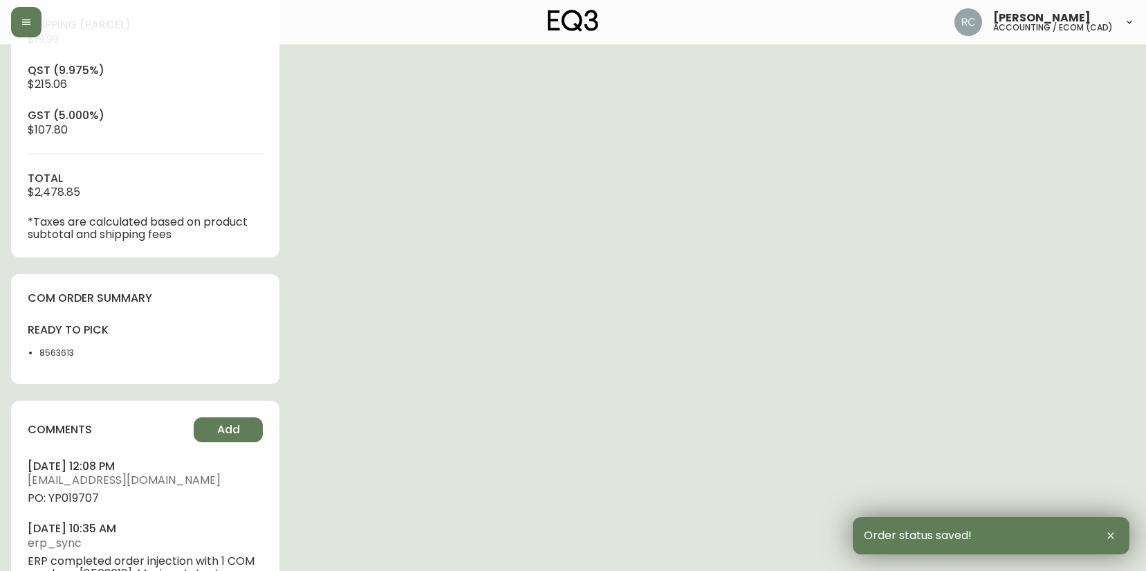
click at [71, 499] on span "PO: YP019707" at bounding box center [145, 498] width 235 height 12
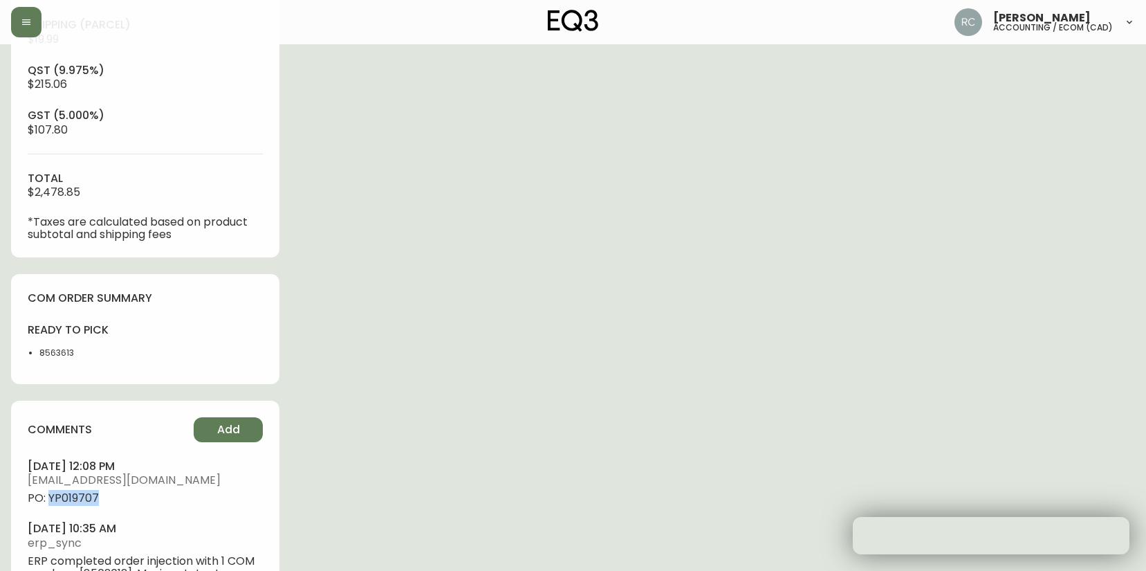
click at [71, 499] on span "PO: YP019707" at bounding box center [145, 498] width 235 height 12
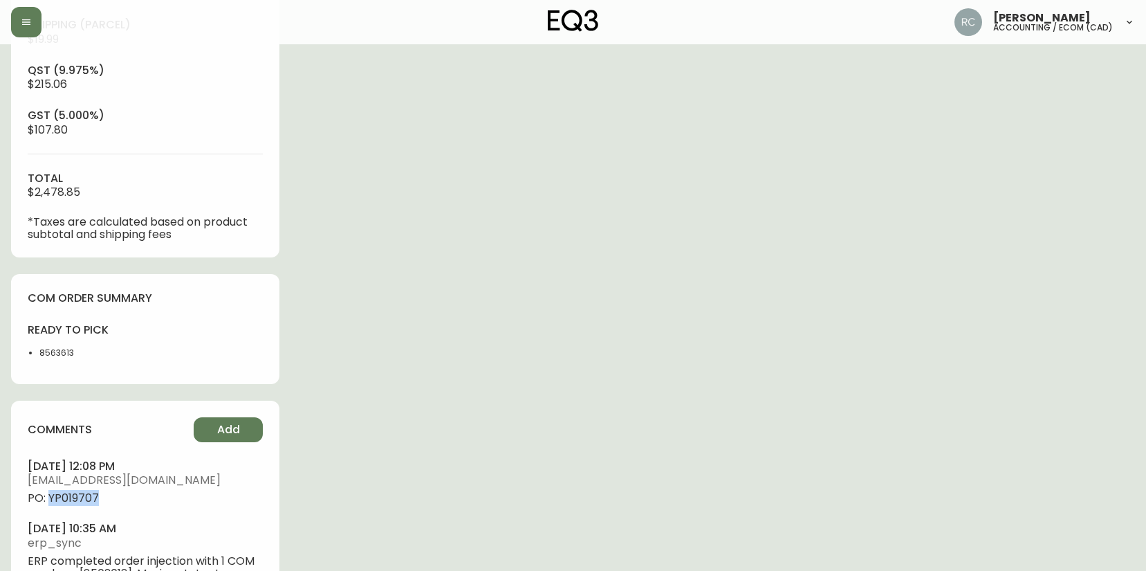
copy span "YP019707"
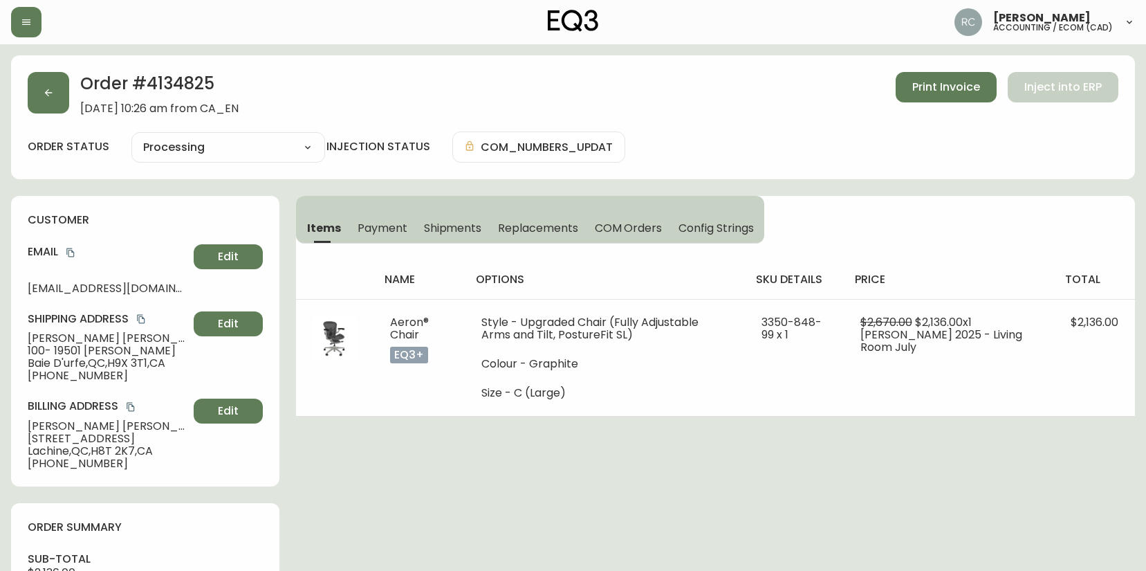
click at [66, 339] on span "Franz Seebacher" at bounding box center [108, 338] width 161 height 12
copy span "Franz Seebacher"
drag, startPoint x: 71, startPoint y: 255, endPoint x: 23, endPoint y: 255, distance: 48.4
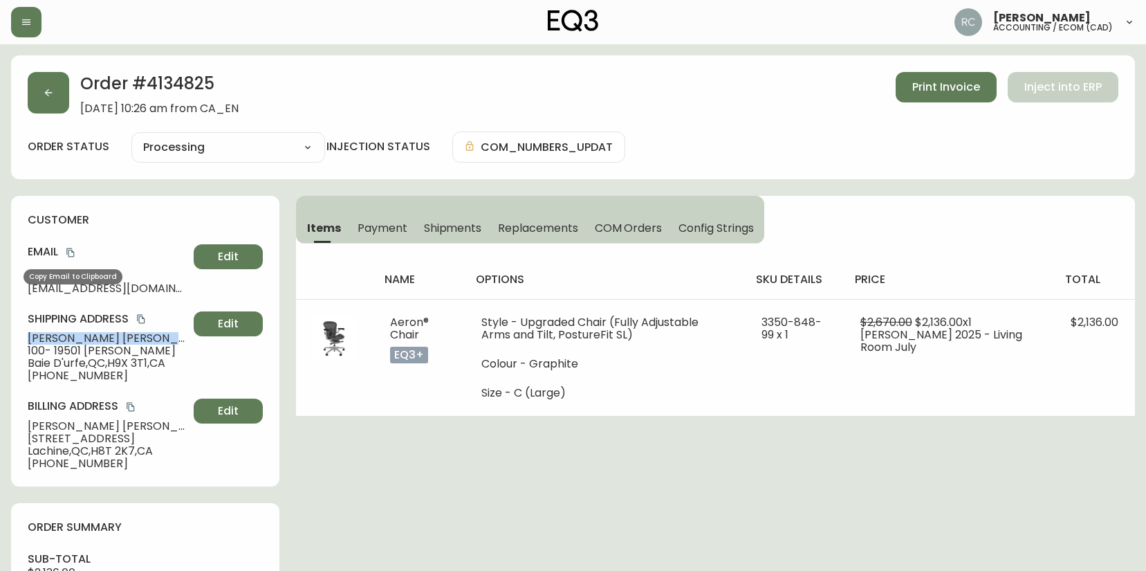
click at [60, 255] on h4 "Email" at bounding box center [108, 251] width 161 height 15
click at [68, 254] on icon "copy" at bounding box center [71, 253] width 10 height 10
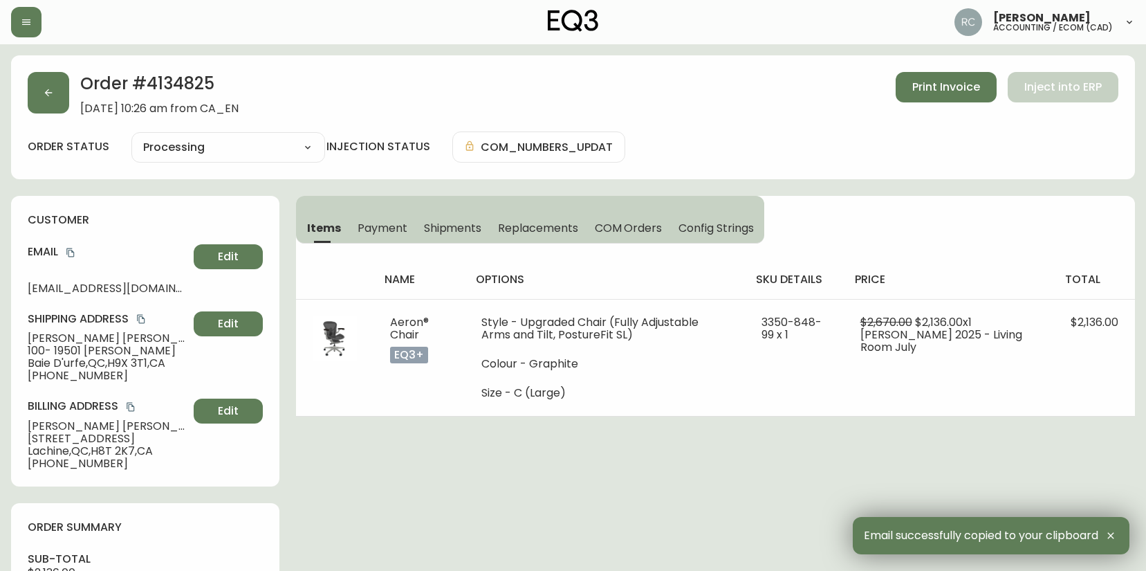
click at [131, 350] on span "100- 19501 Clark Graham" at bounding box center [108, 351] width 161 height 12
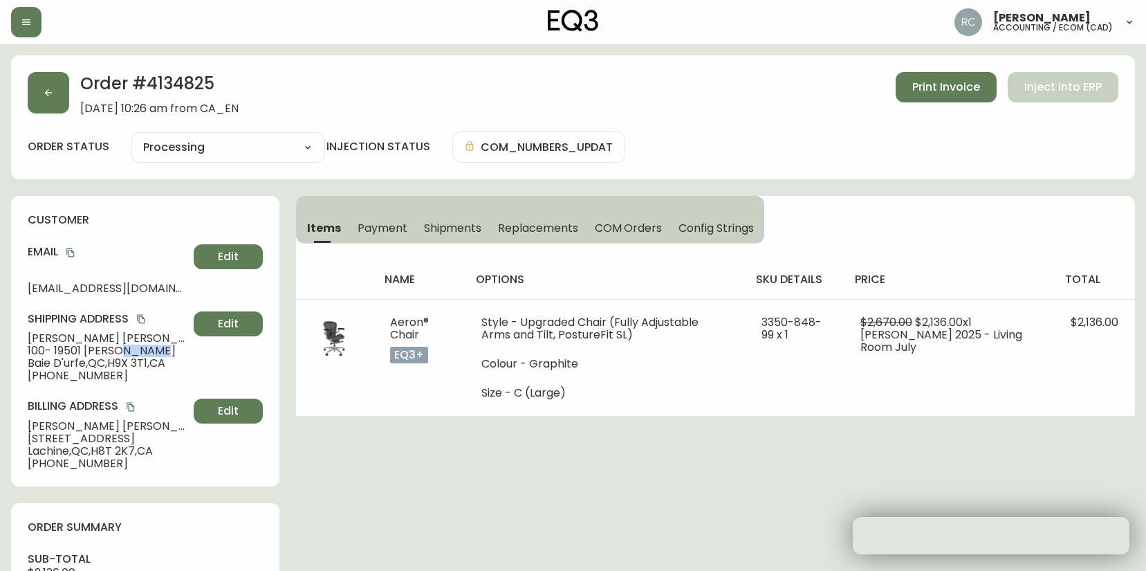
click at [131, 350] on span "100- 19501 Clark Graham" at bounding box center [108, 351] width 161 height 12
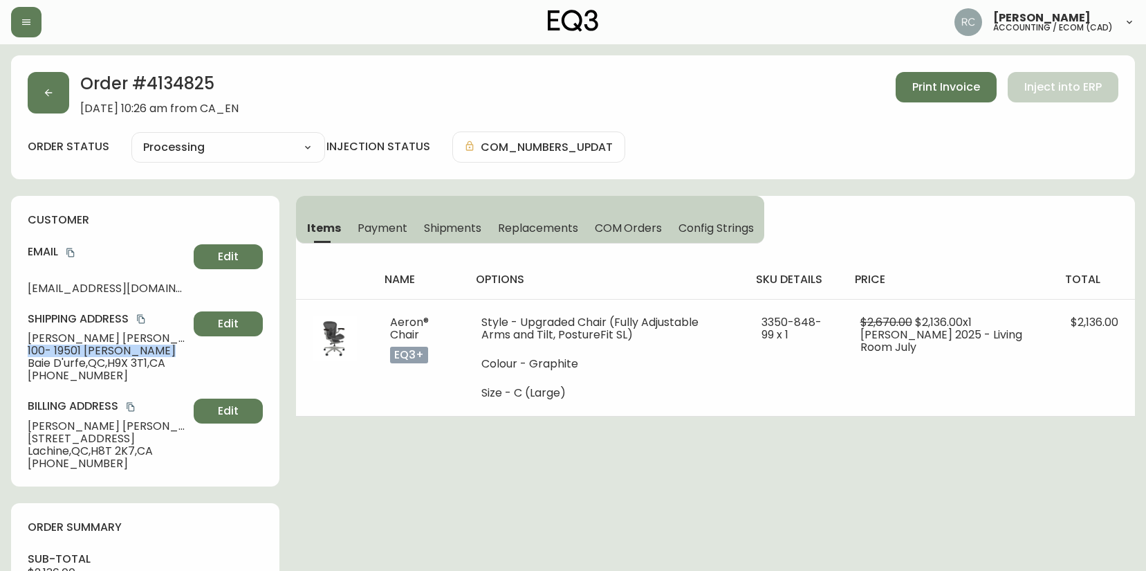
drag, startPoint x: 131, startPoint y: 350, endPoint x: 86, endPoint y: 348, distance: 45.0
click at [127, 350] on span "100- 19501 Clark Graham" at bounding box center [108, 351] width 161 height 12
copy span "100- 19501 Clark Graham"
click at [58, 362] on span "Baie D'urfe , QC , H9X 3T1 , CA" at bounding box center [108, 363] width 161 height 12
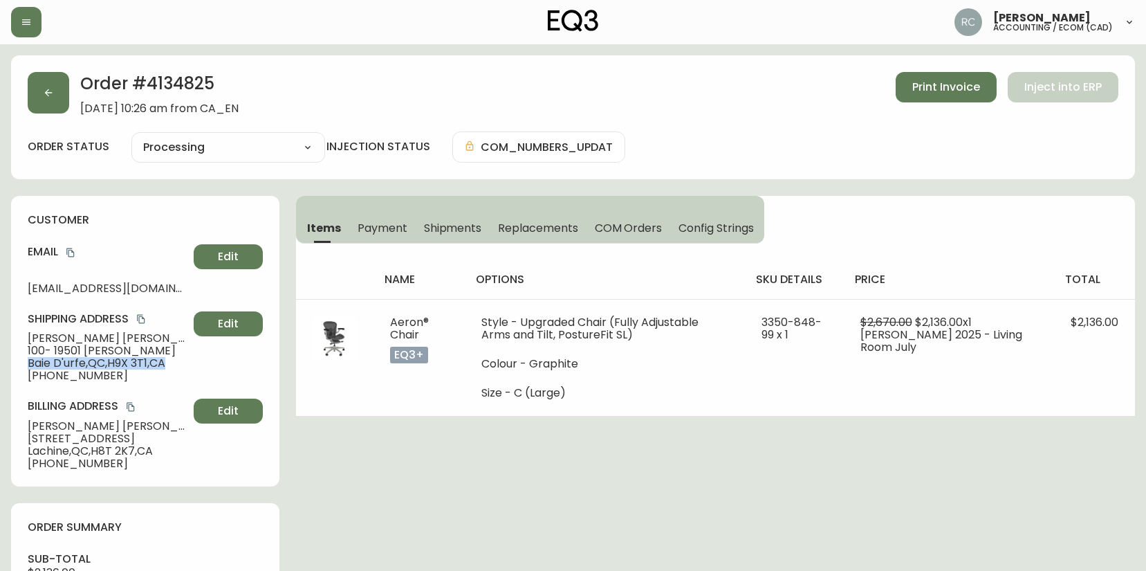
click at [58, 362] on span "Baie D'urfe , QC , H9X 3T1 , CA" at bounding box center [108, 363] width 161 height 12
copy span "Baie D'urfe , QC , H9X 3T1 , CA"
click at [73, 371] on span "+15145948763" at bounding box center [108, 375] width 161 height 12
copy span "15145948763"
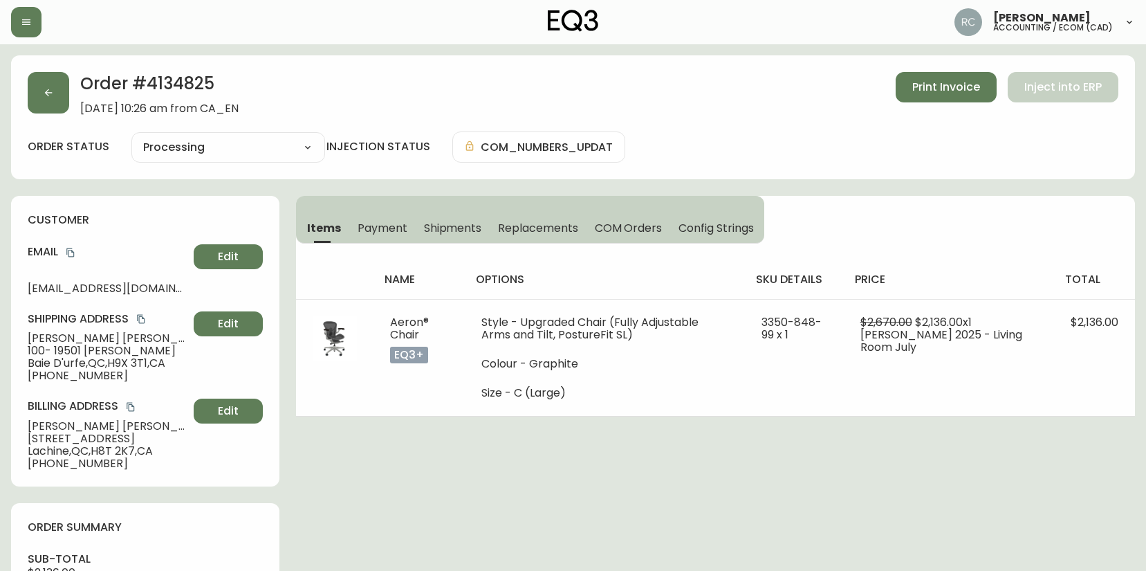
drag, startPoint x: 485, startPoint y: 472, endPoint x: 63, endPoint y: 401, distance: 428.0
click at [37, 342] on span "Franz Seebacher" at bounding box center [108, 338] width 161 height 12
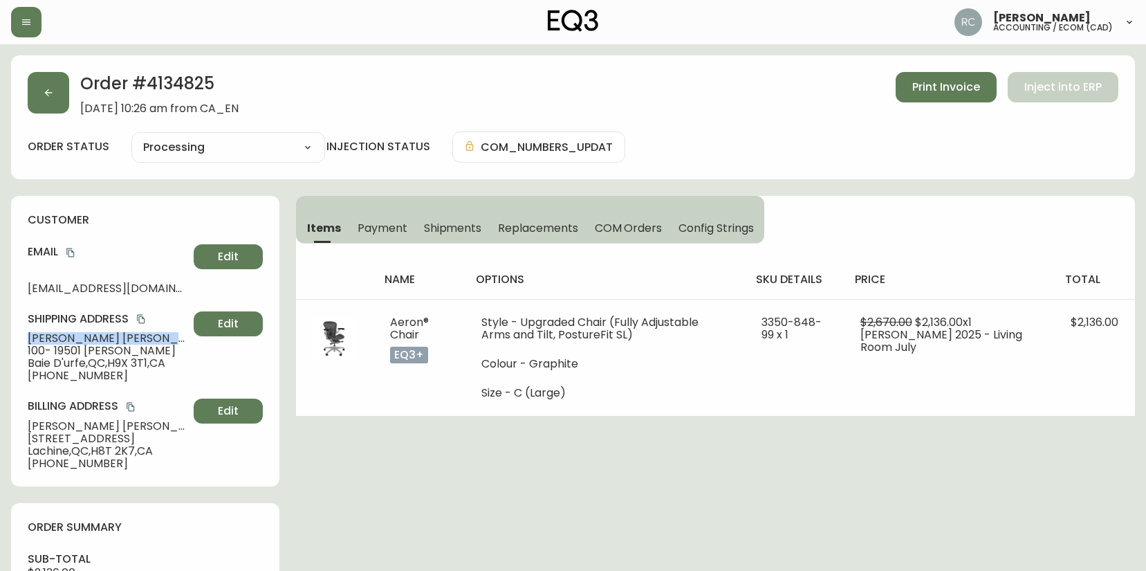
copy span "Franz Seebacher"
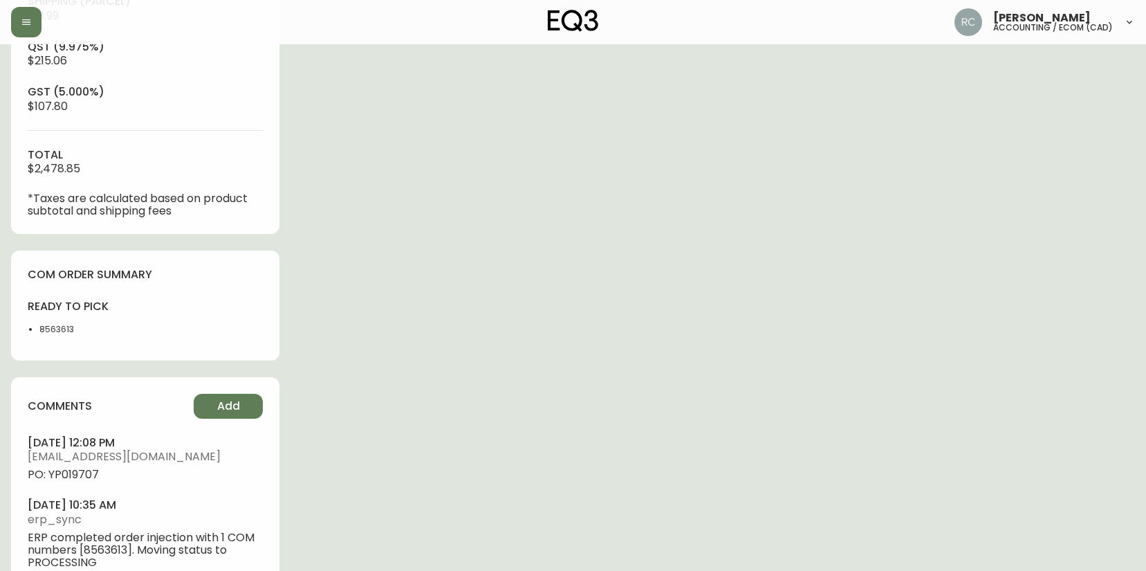
scroll to position [642, 0]
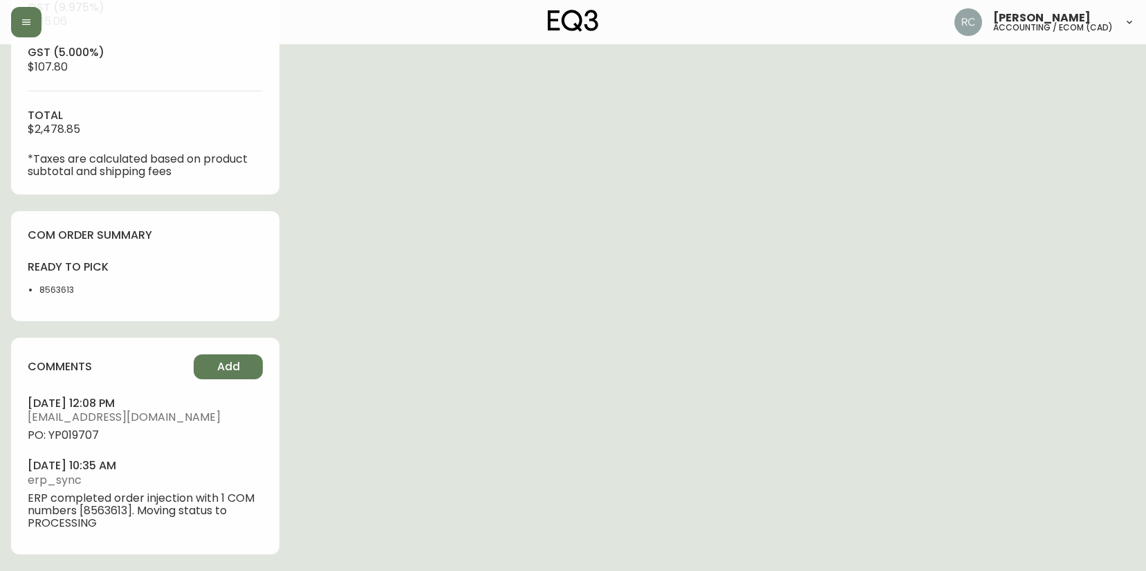
click at [76, 430] on span "PO: YP019707" at bounding box center [145, 435] width 235 height 12
copy span "YP019707"
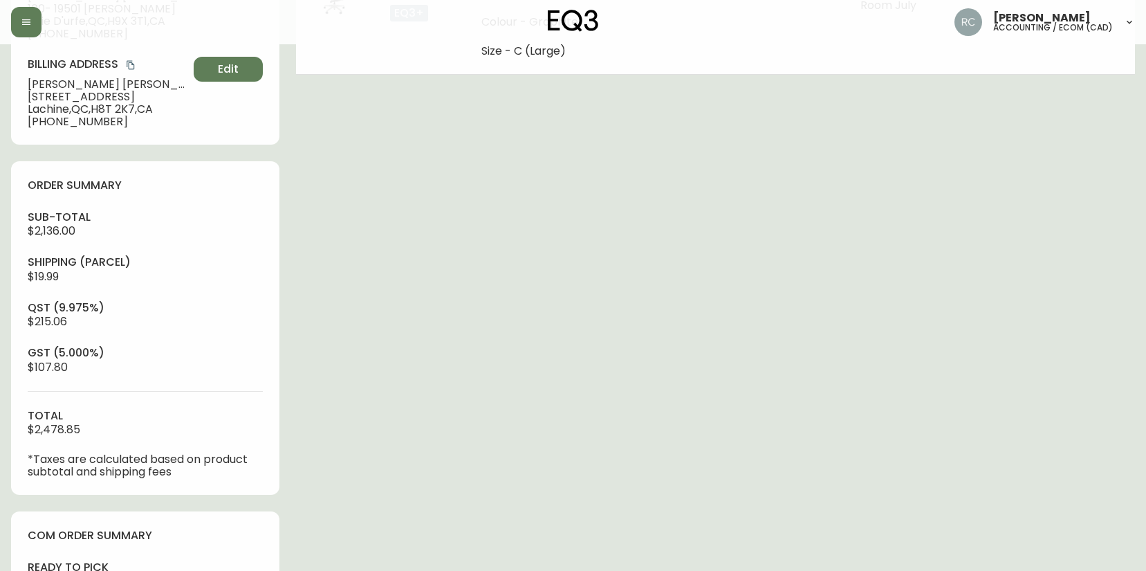
scroll to position [0, 0]
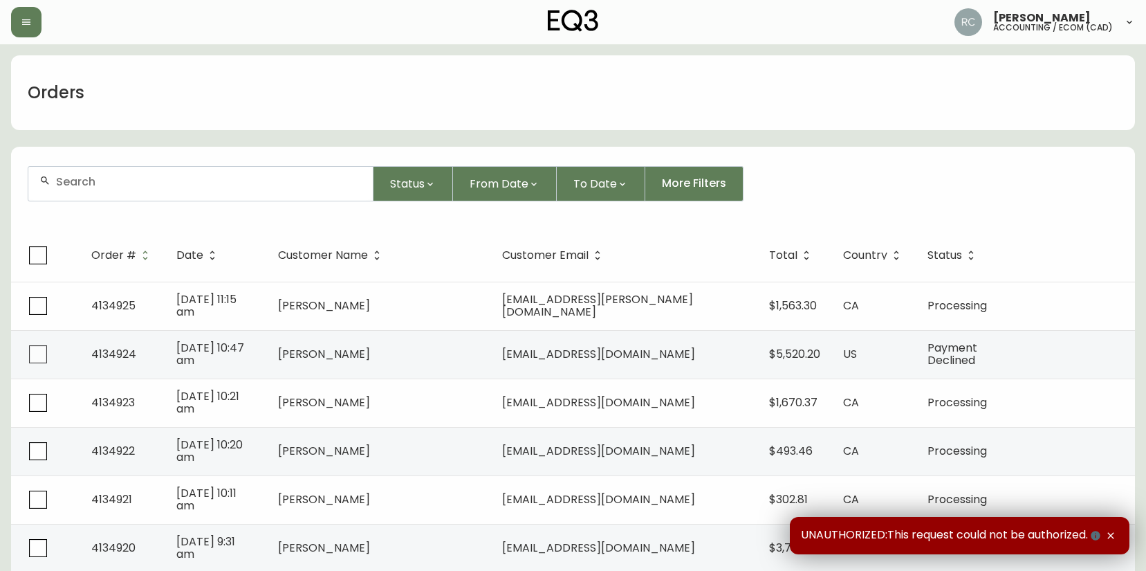
click at [317, 181] on input "text" at bounding box center [209, 181] width 306 height 13
paste input "4134829"
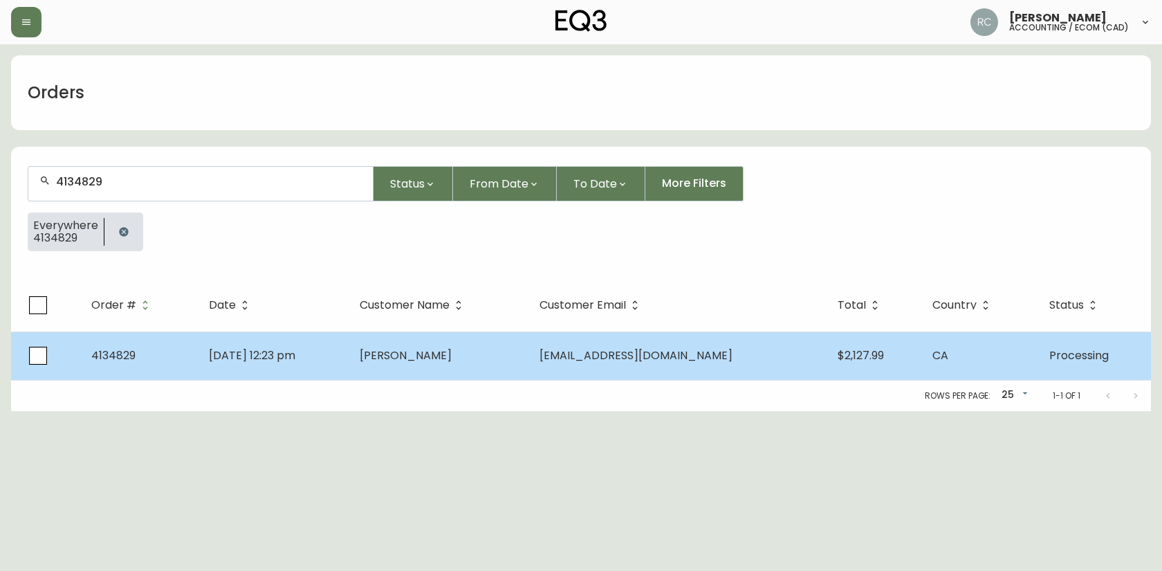
type input "4134829"
click at [333, 359] on td "[DATE] 12:23 pm" at bounding box center [273, 355] width 150 height 48
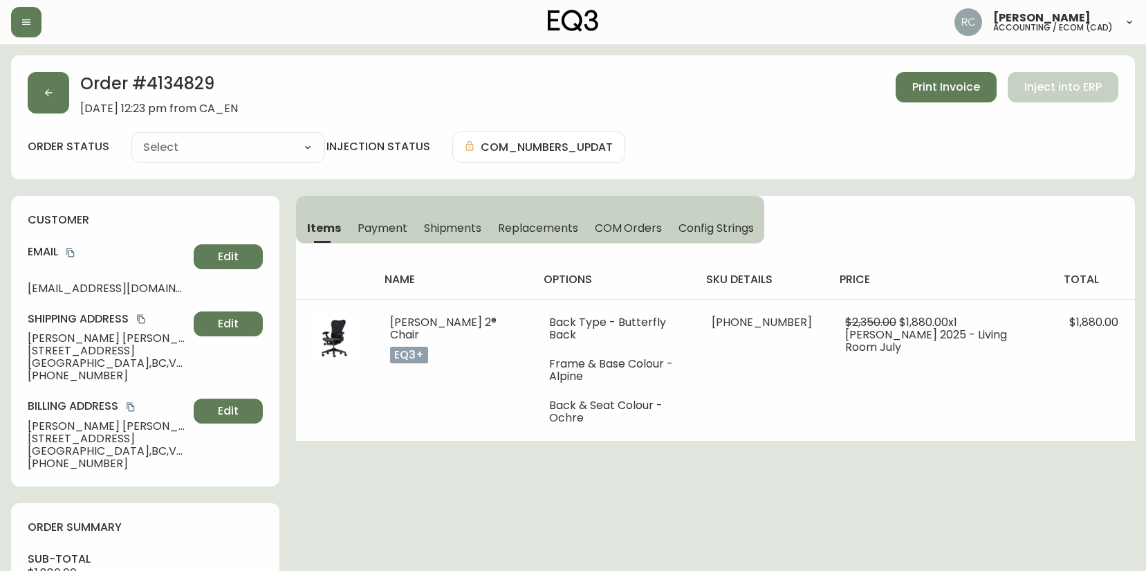
type input "Processing"
select select "PROCESSING"
drag, startPoint x: 450, startPoint y: 424, endPoint x: 360, endPoint y: 453, distance: 95.2
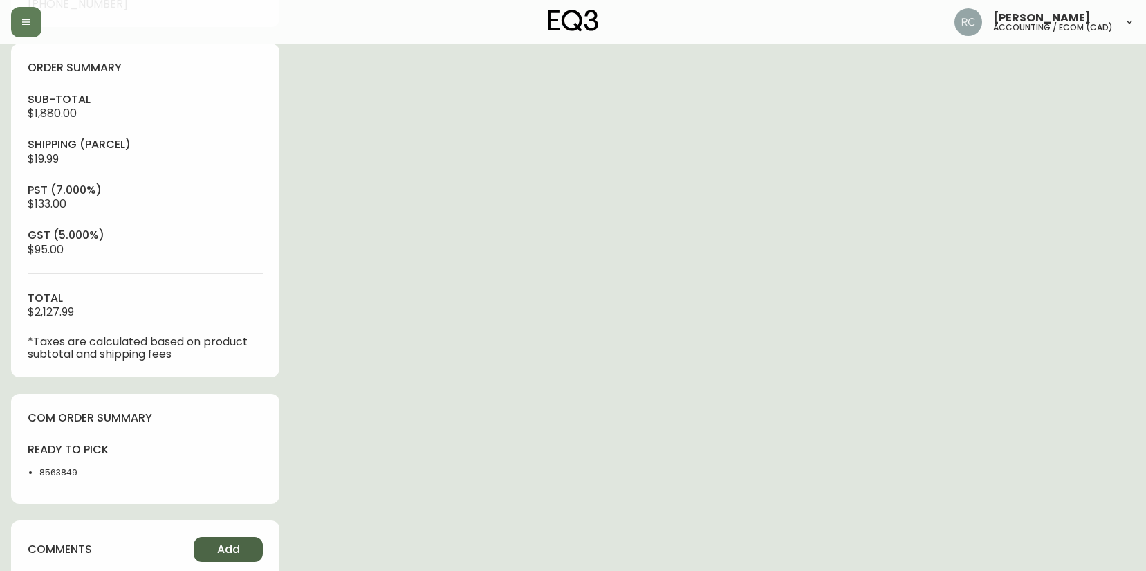
scroll to position [579, 0]
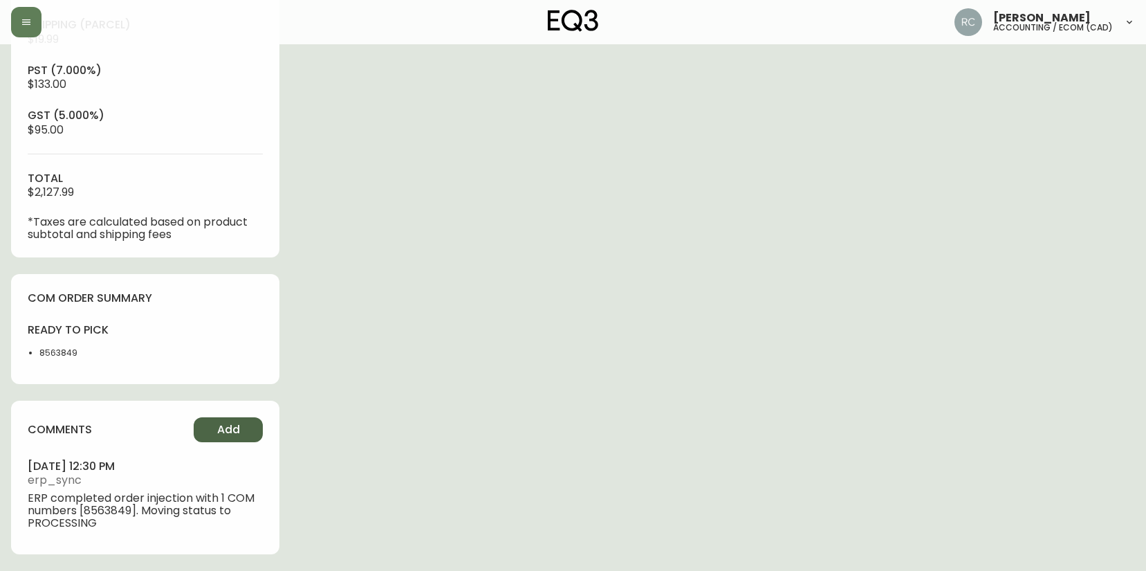
click at [205, 427] on button "Add" at bounding box center [228, 429] width 69 height 25
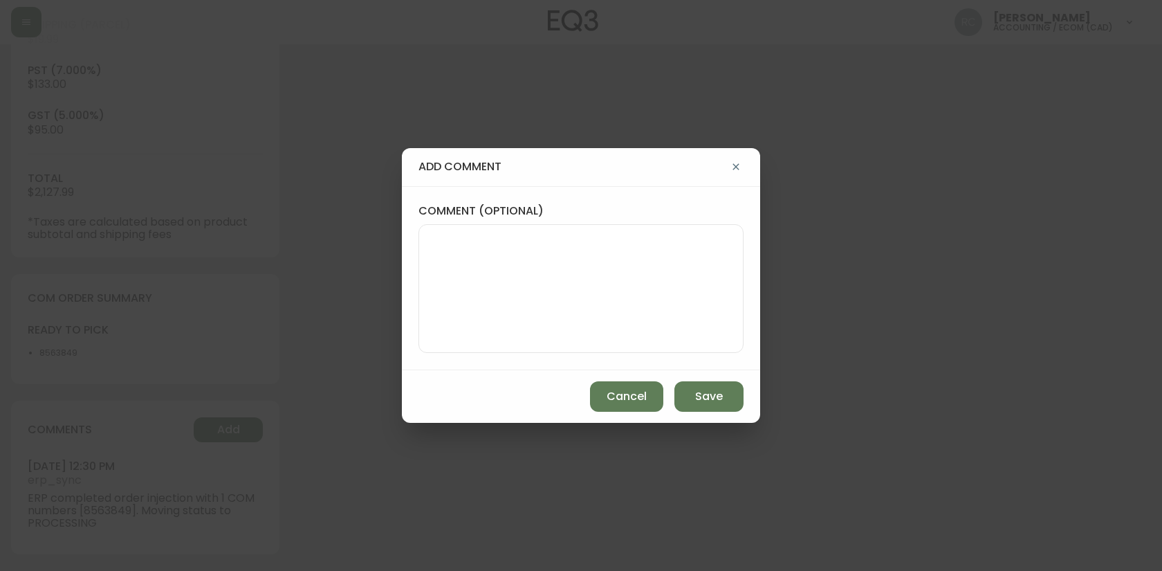
click at [484, 263] on textarea "comment (optional)" at bounding box center [581, 288] width 302 height 111
paste textarea "P019708"
type textarea "PO: YP019708"
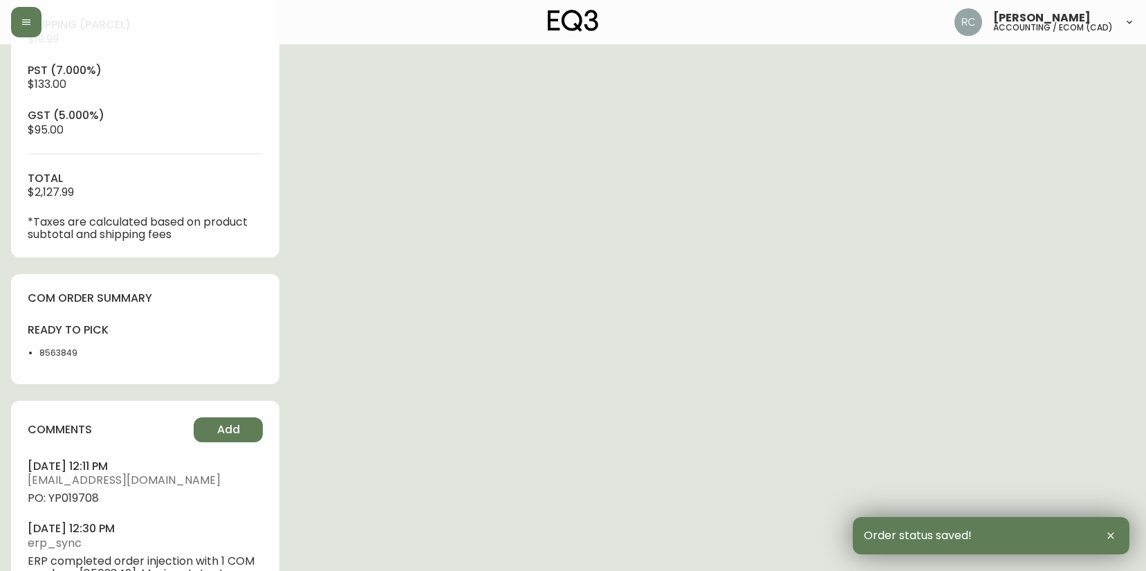
click at [77, 504] on span "PO: YP019708" at bounding box center [145, 498] width 235 height 12
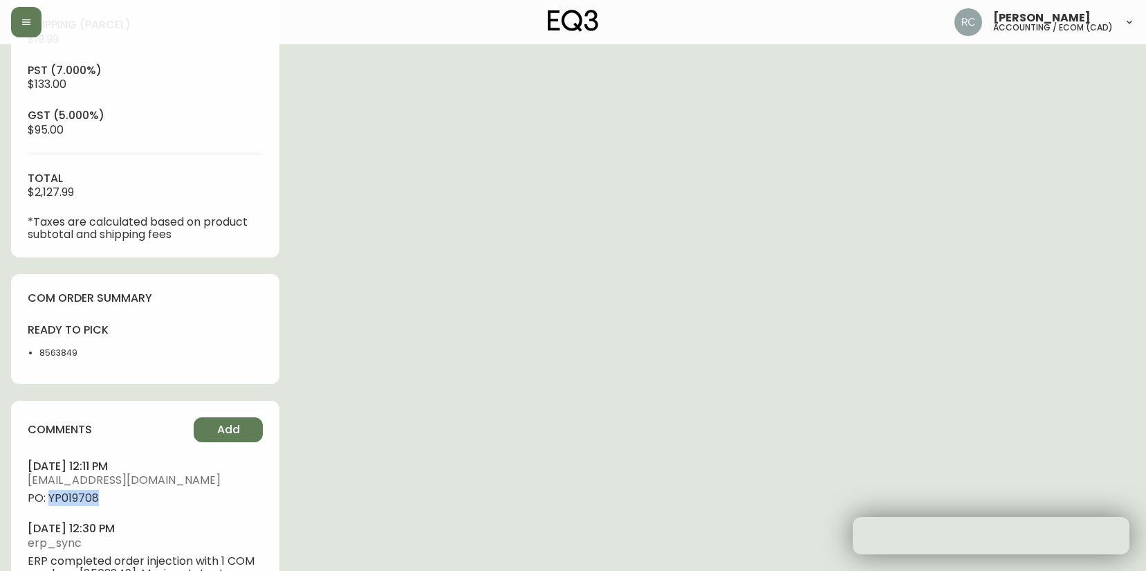
click at [77, 504] on span "PO: YP019708" at bounding box center [145, 498] width 235 height 12
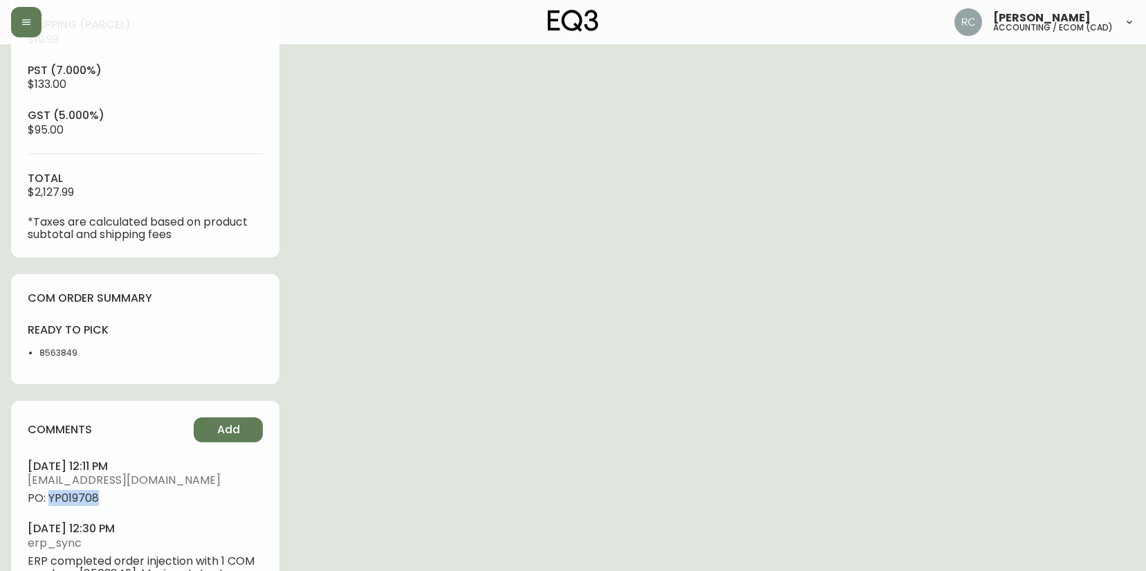
copy span "YP019708"
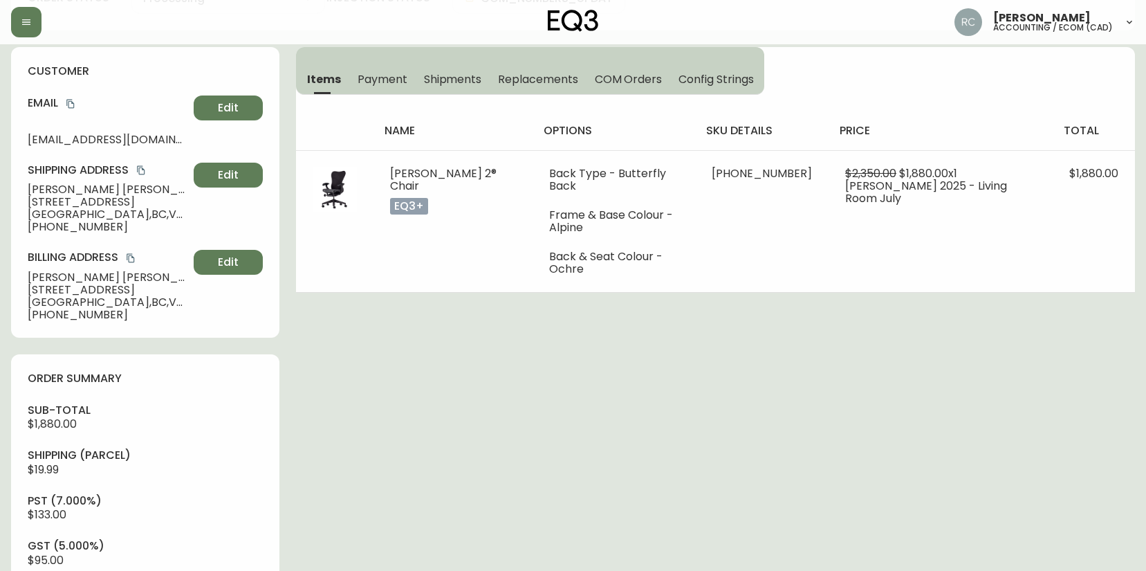
scroll to position [0, 0]
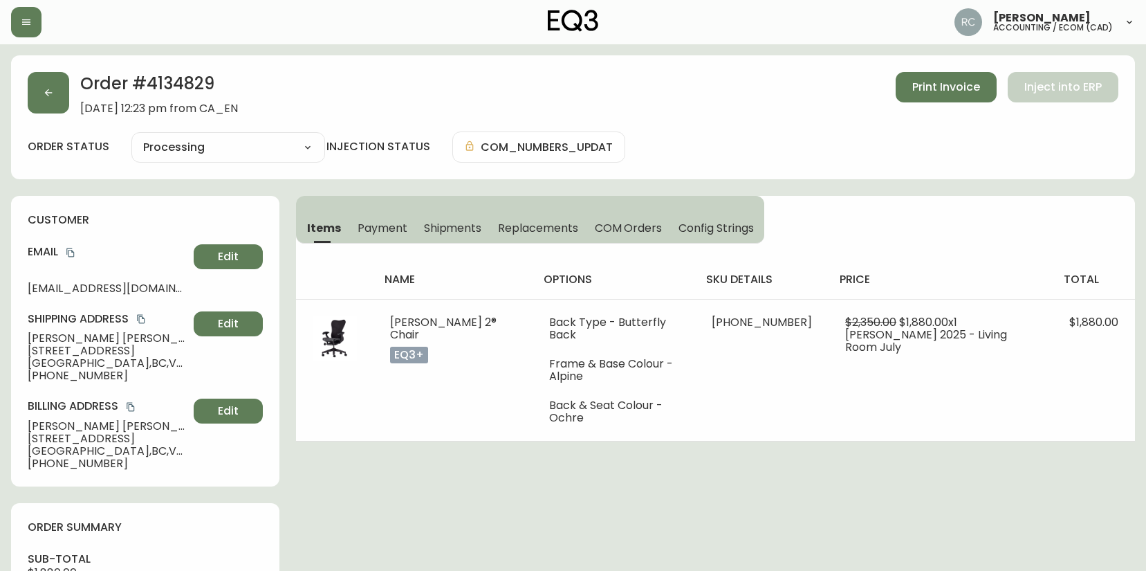
click at [50, 336] on span "James Greff" at bounding box center [108, 338] width 161 height 12
copy span "James Greff"
drag, startPoint x: 69, startPoint y: 251, endPoint x: 26, endPoint y: 251, distance: 42.9
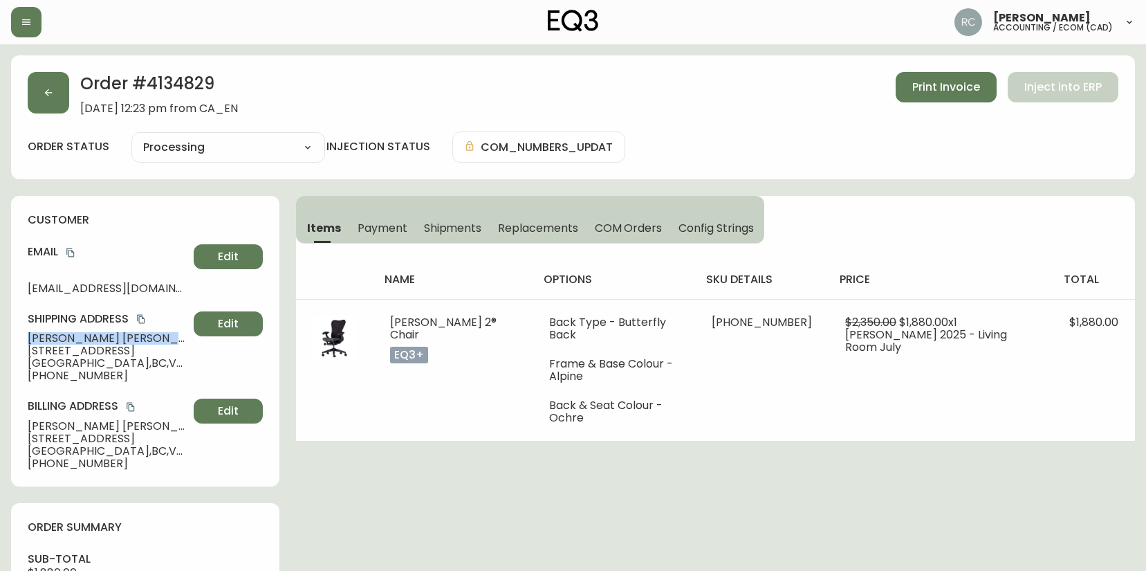
click at [68, 252] on icon "copy" at bounding box center [70, 252] width 8 height 9
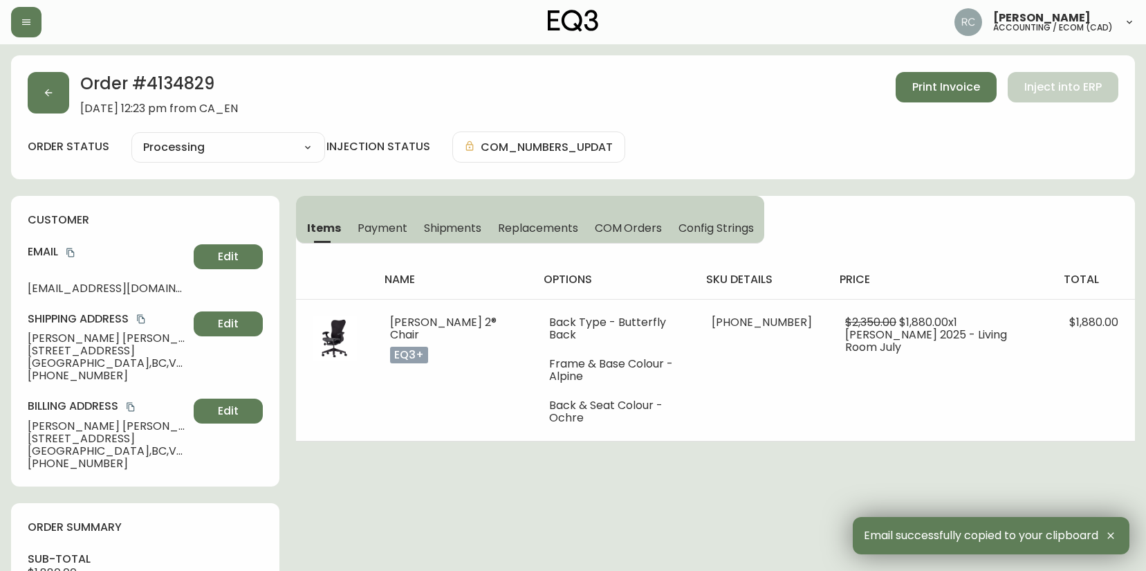
click at [64, 358] on span "Vancouver , BC , V6K 1S3 , CA" at bounding box center [108, 363] width 161 height 12
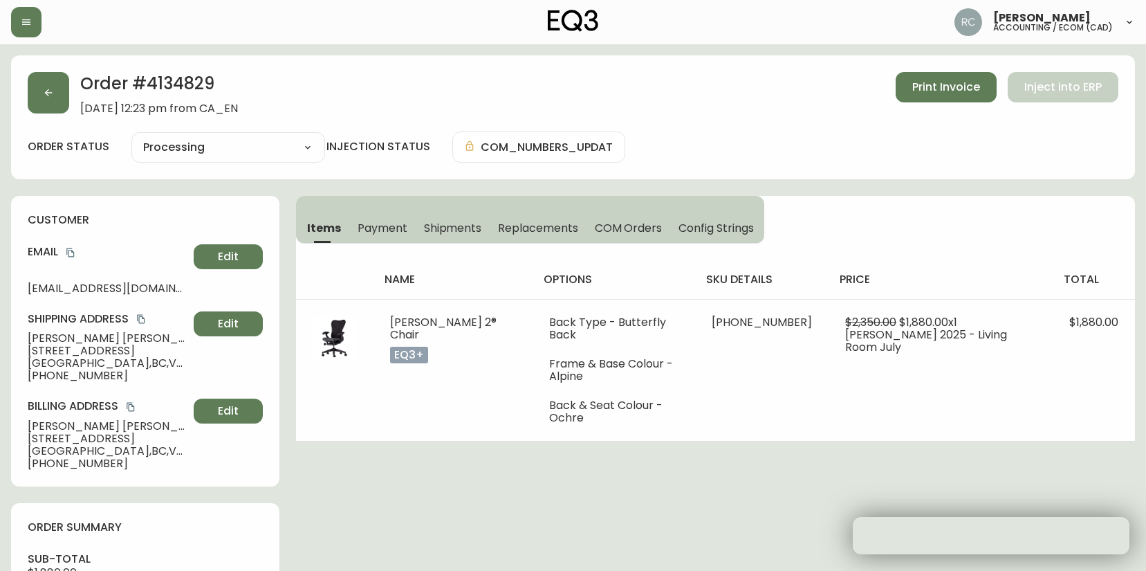
click at [66, 354] on span "303 - 2232 W 5th Ave" at bounding box center [108, 351] width 161 height 12
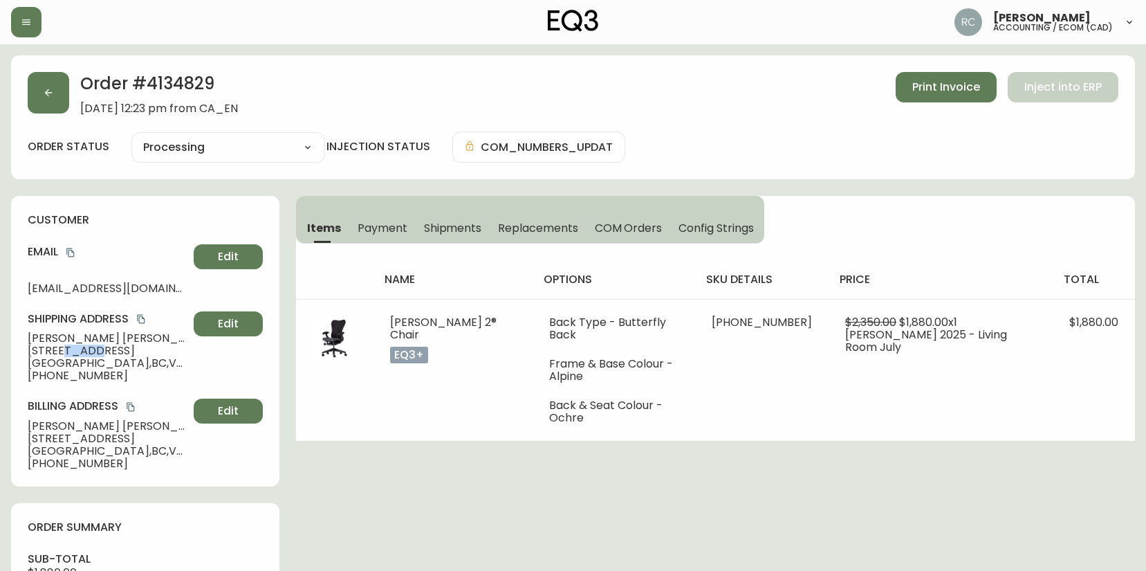
click at [67, 354] on span "303 - 2232 W 5th Ave" at bounding box center [108, 351] width 161 height 12
copy span "303 - 2232 W 5th Ave"
click at [73, 365] on span "Vancouver , BC , V6K 1S3 , CA" at bounding box center [108, 363] width 161 height 12
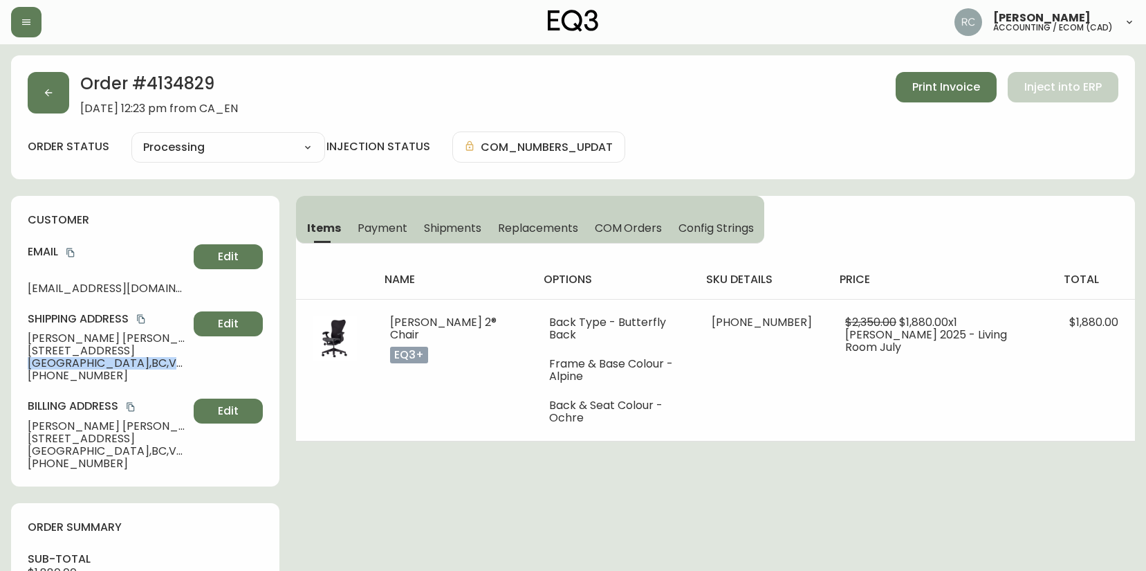
click at [73, 365] on span "Vancouver , BC , V6K 1S3 , CA" at bounding box center [108, 363] width 161 height 12
copy span "Vancouver , BC , V6K 1S3 , CA"
click at [68, 375] on span "+16049356708" at bounding box center [108, 375] width 161 height 12
copy span "16049356708"
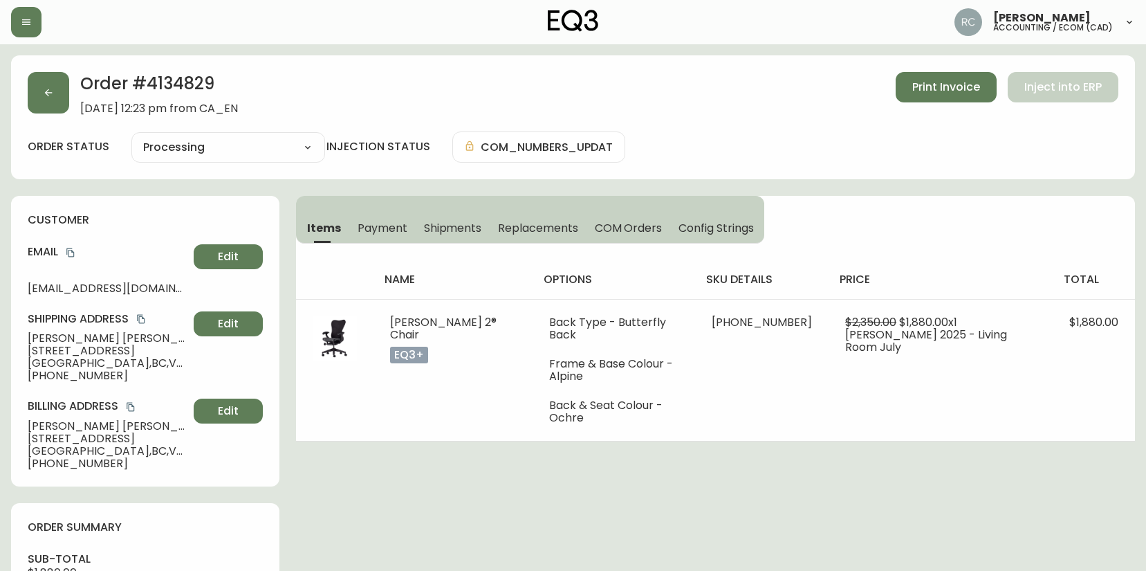
drag, startPoint x: 471, startPoint y: 473, endPoint x: 6, endPoint y: 389, distance: 472.5
click at [43, 336] on span "James Greff" at bounding box center [108, 338] width 161 height 12
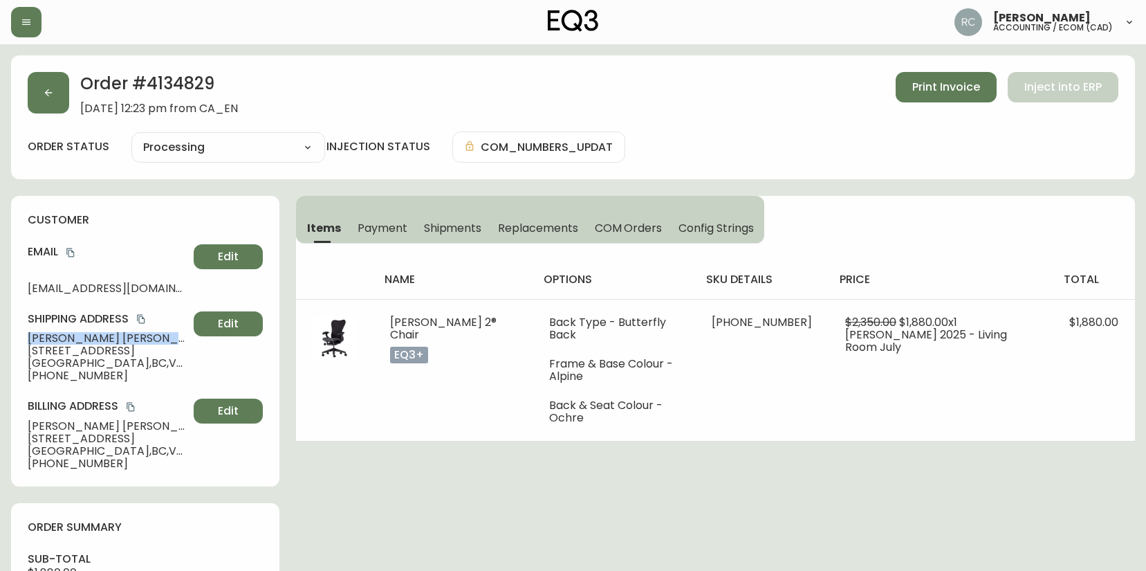
copy span "James Greff"
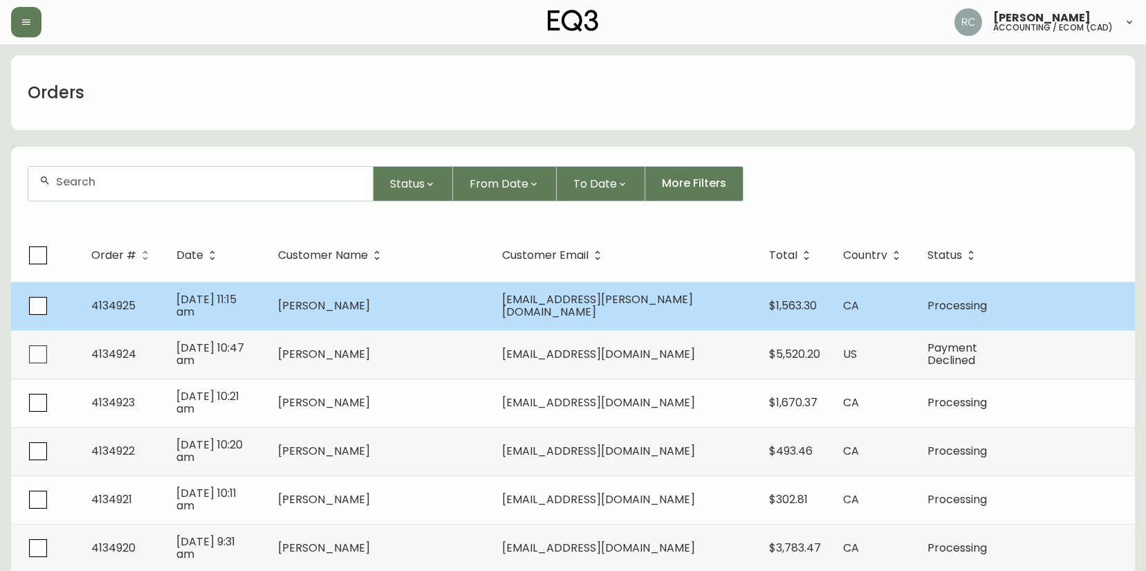
drag, startPoint x: 302, startPoint y: 187, endPoint x: 29, endPoint y: 281, distance: 288.2
click at [300, 187] on input "text" at bounding box center [209, 181] width 306 height 13
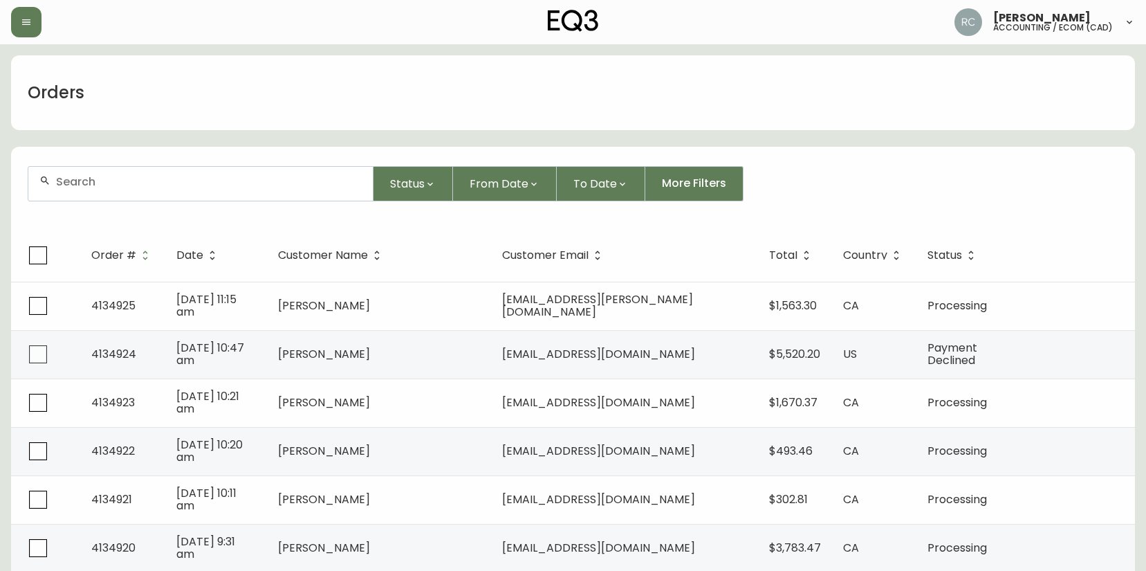
click at [310, 183] on input "text" at bounding box center [209, 181] width 306 height 13
paste input "4134832"
type input "4134832"
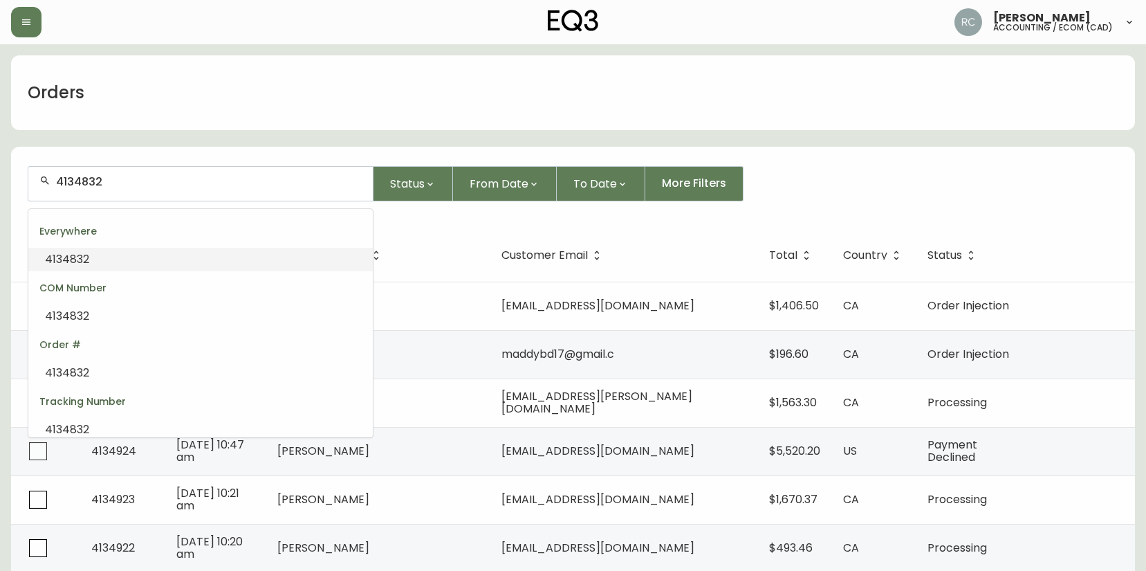
click at [268, 248] on li "4134832" at bounding box center [200, 260] width 345 height 24
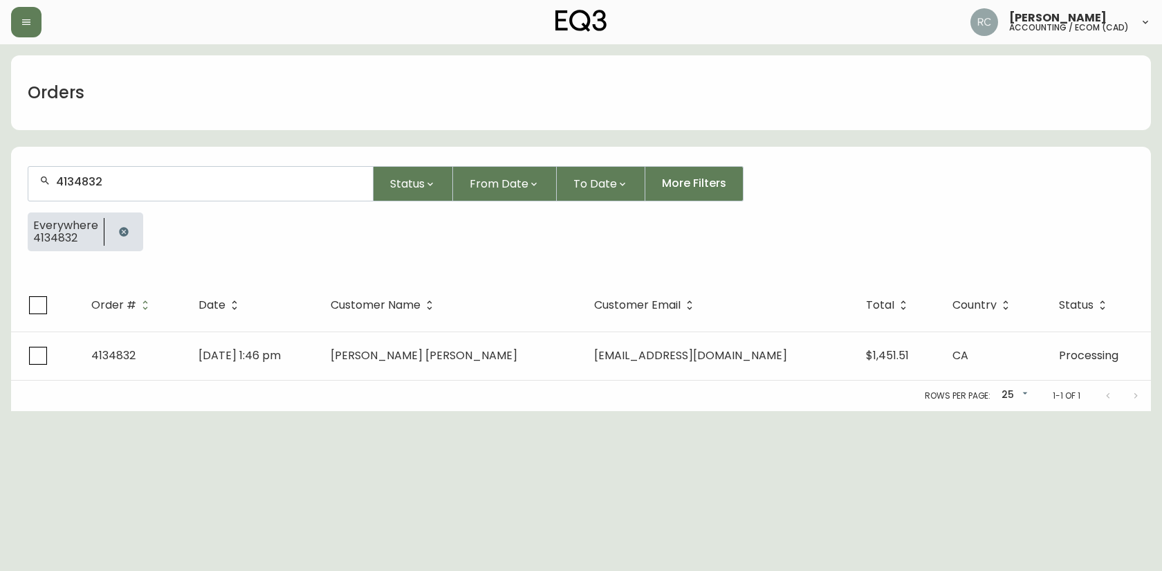
click at [367, 271] on form "4134832 Status From Date To Date More Filters Everywhere 4134832" at bounding box center [581, 213] width 1140 height 129
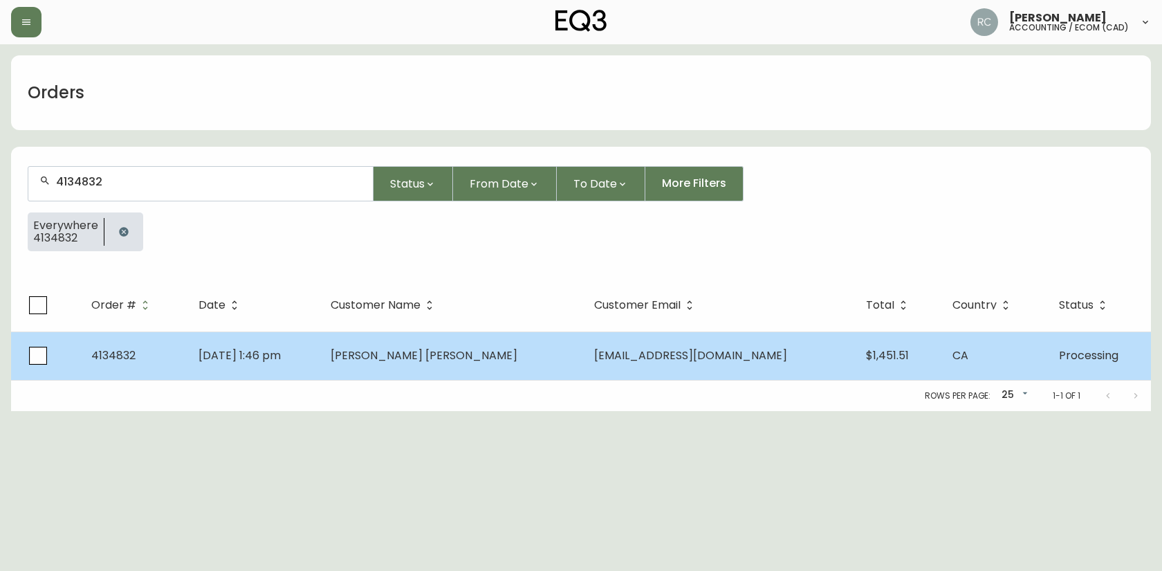
click at [320, 367] on td "Aug 25 2025, 1:46 pm" at bounding box center [253, 355] width 132 height 48
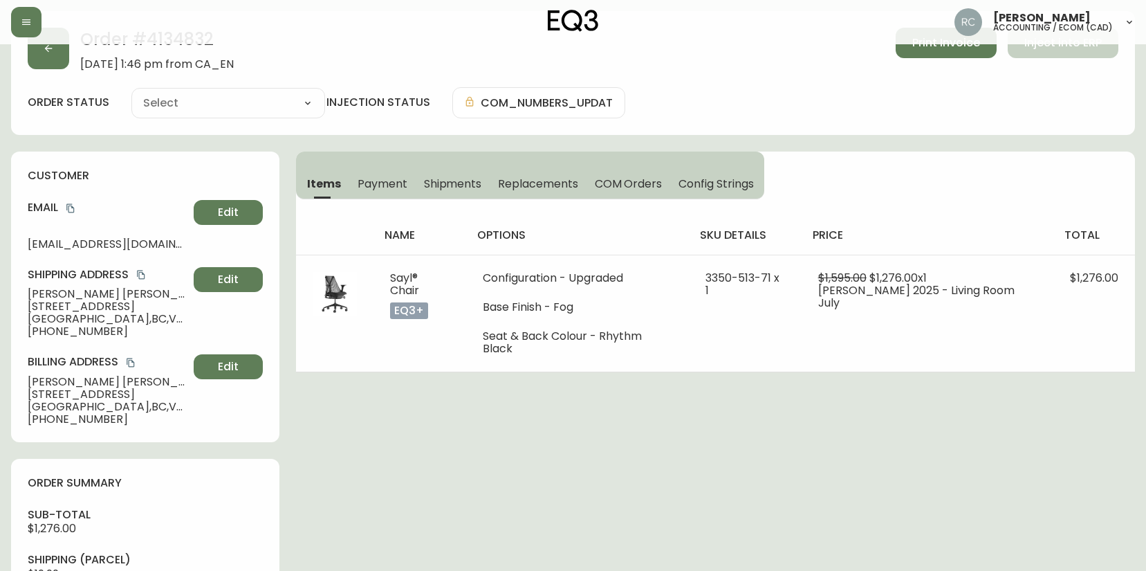
type input "Processing"
select select "PROCESSING"
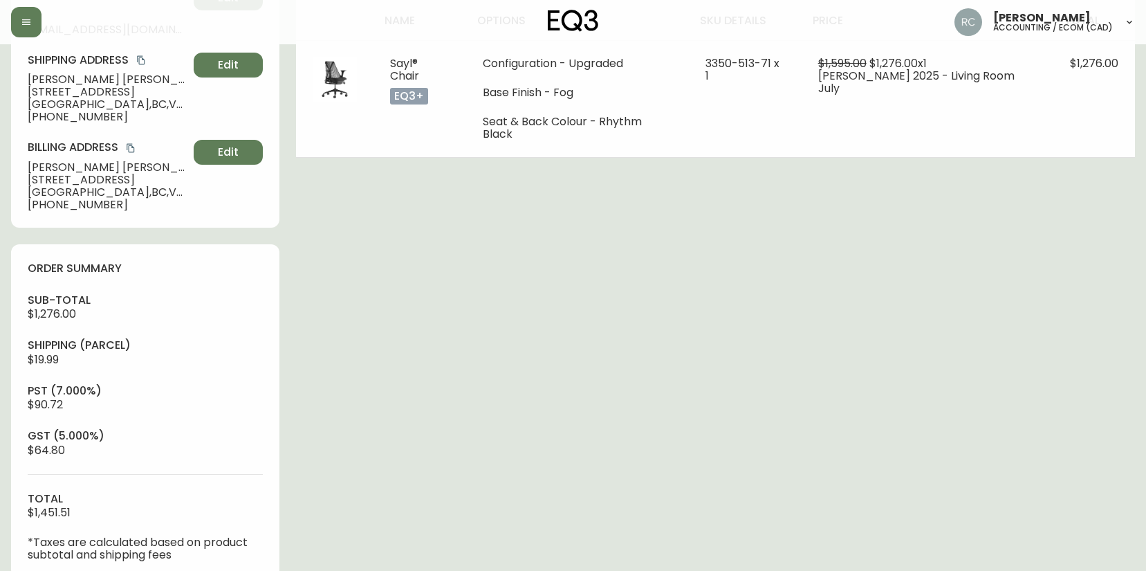
scroll to position [579, 0]
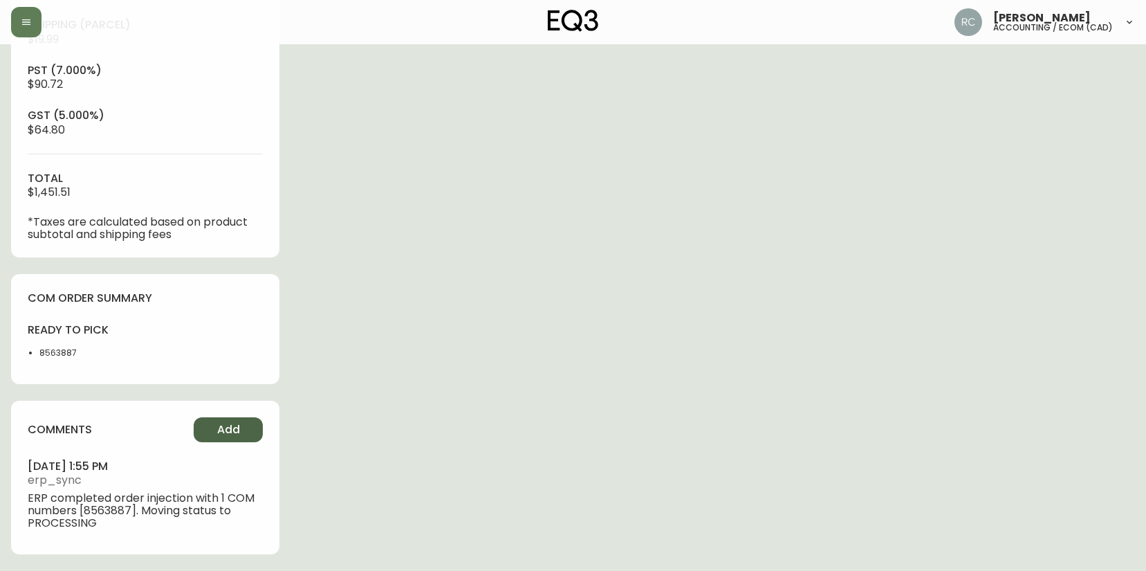
click at [213, 423] on button "Add" at bounding box center [228, 429] width 69 height 25
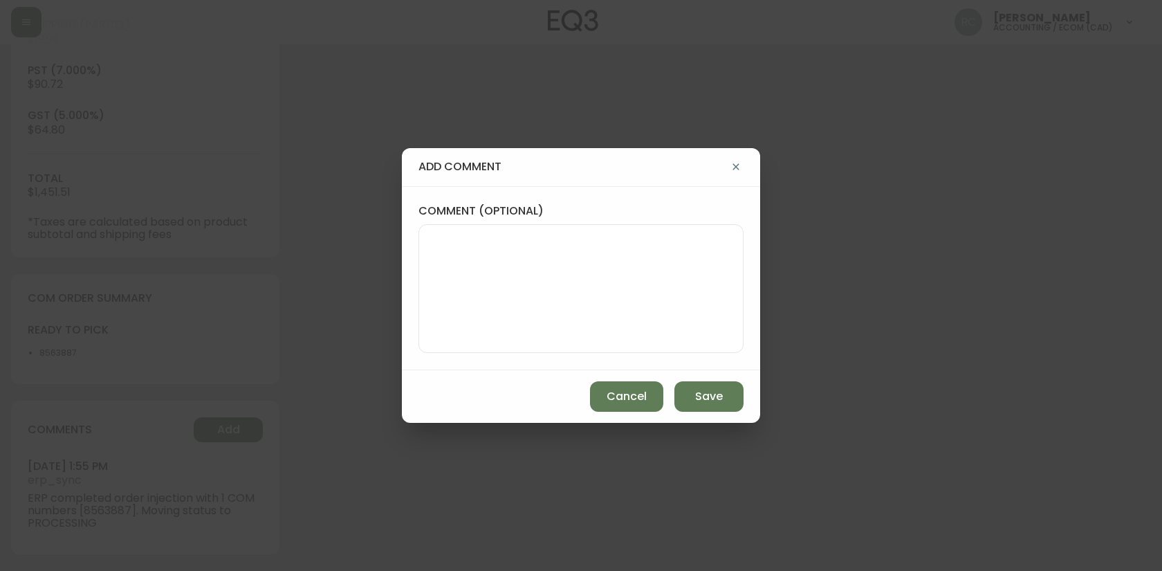
click at [547, 327] on textarea "comment (optional)" at bounding box center [581, 288] width 302 height 111
paste textarea "P019709"
type textarea "PO: YP019709"
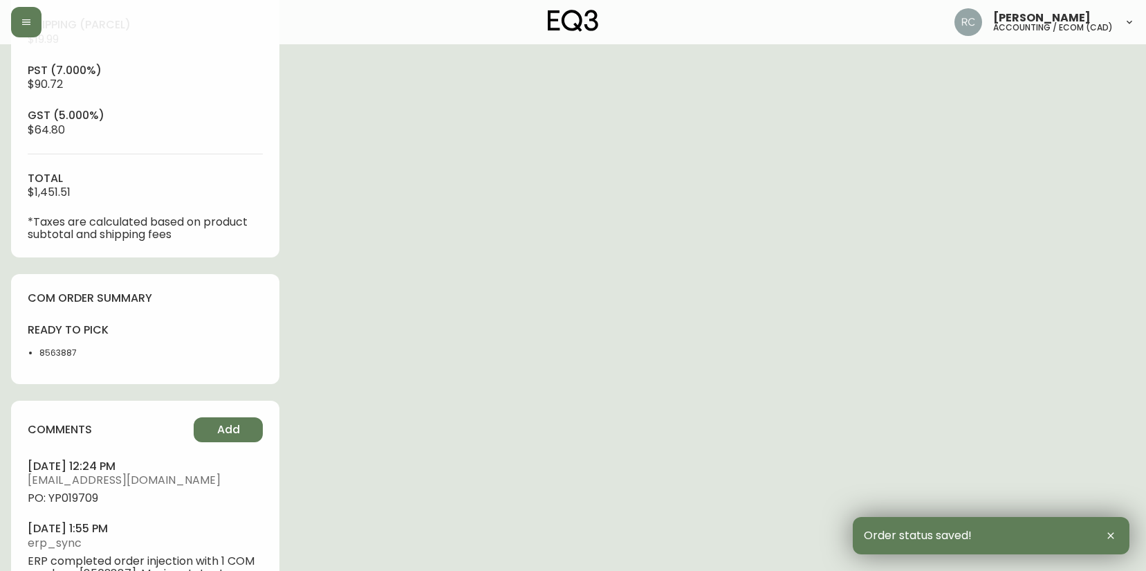
click at [78, 495] on span "PO: YP019709" at bounding box center [145, 498] width 235 height 12
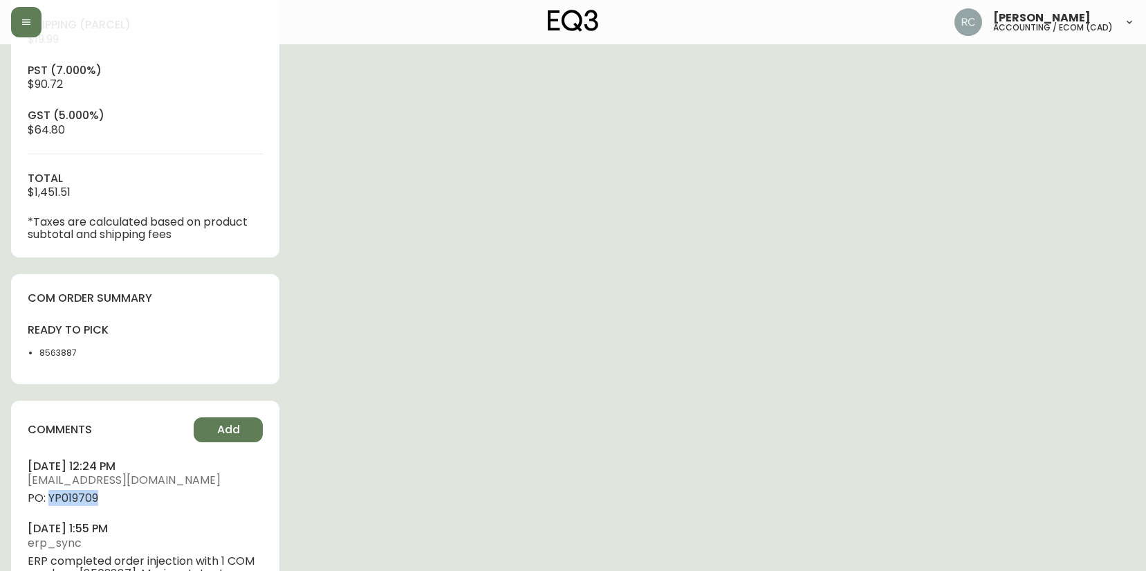
copy span "YP019709"
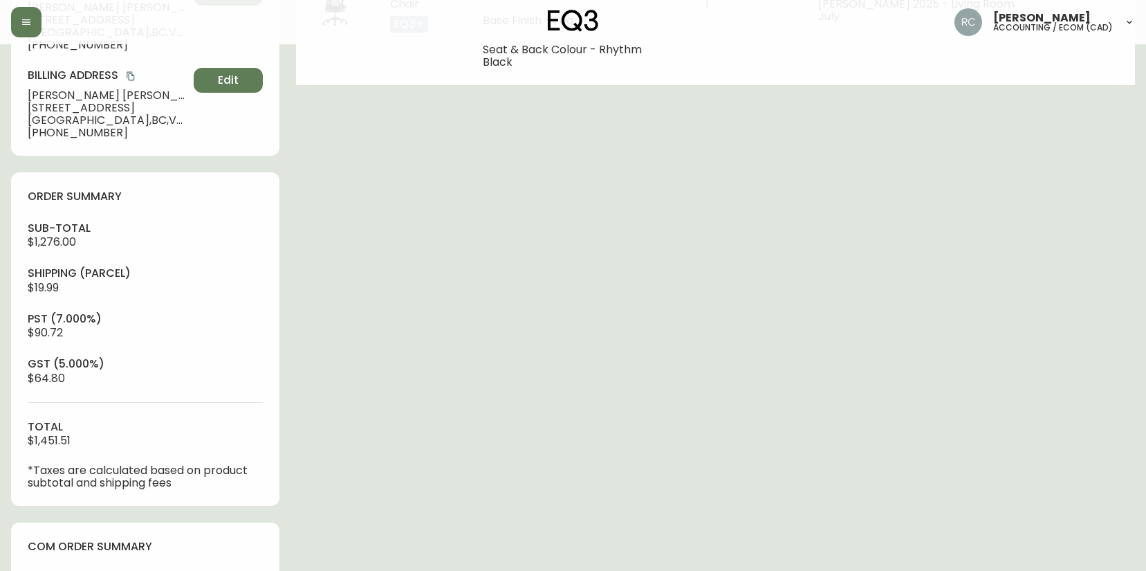
scroll to position [0, 0]
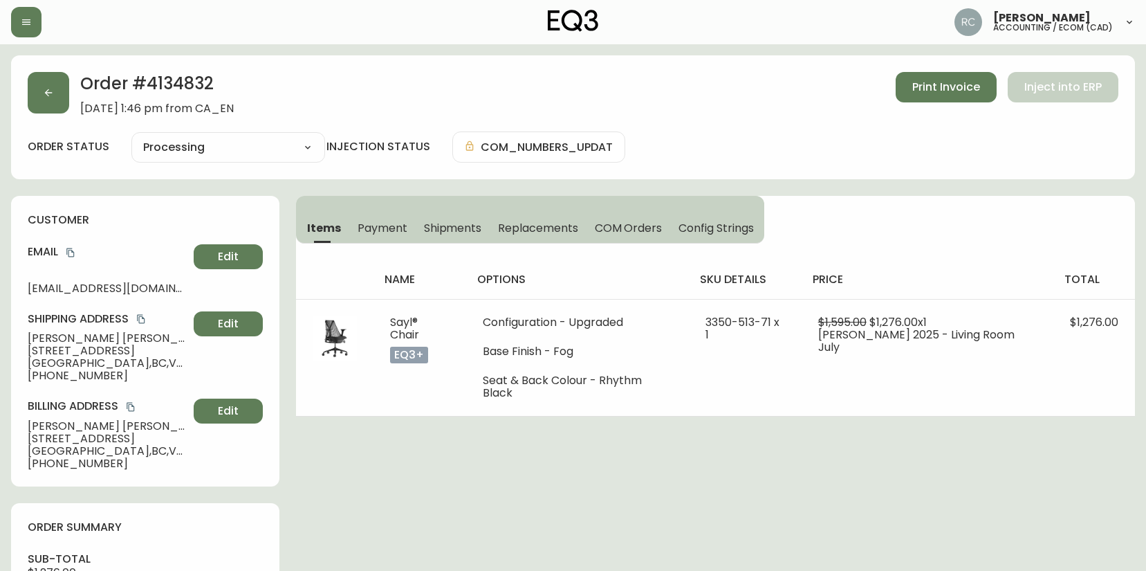
click at [67, 336] on span "Tinson Wang" at bounding box center [108, 338] width 161 height 12
copy span "Tinson Wang"
drag, startPoint x: 75, startPoint y: 252, endPoint x: 35, endPoint y: 246, distance: 40.6
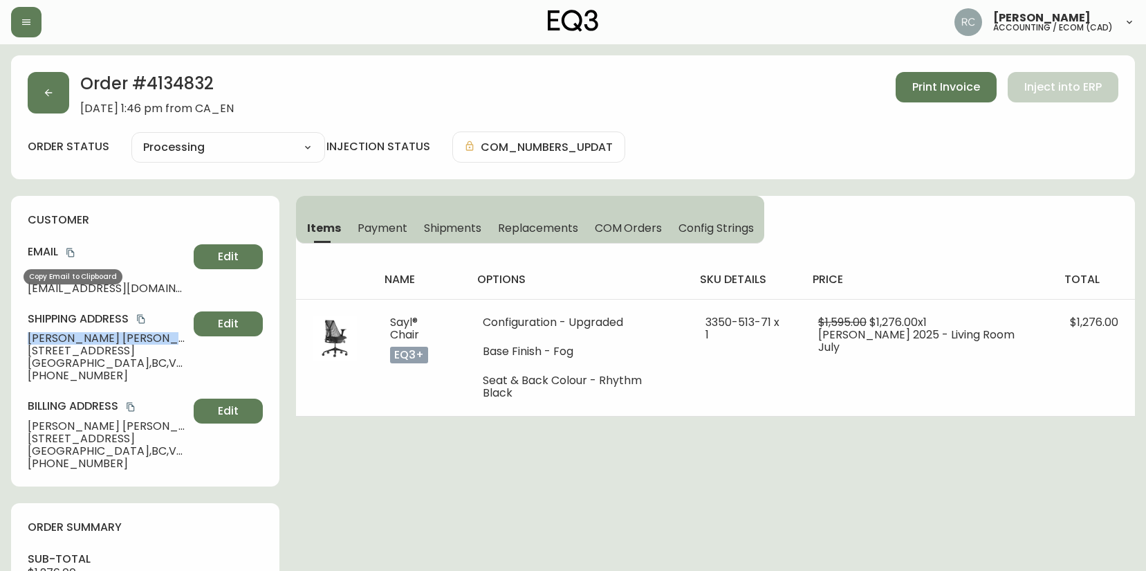
click at [75, 252] on icon "copy" at bounding box center [71, 253] width 10 height 10
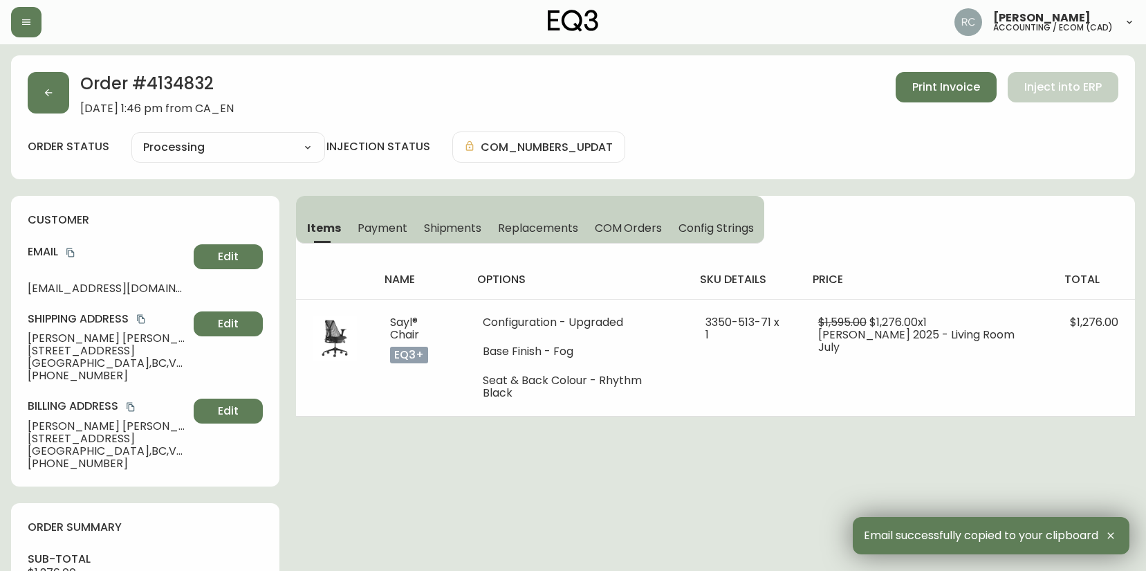
click at [87, 357] on span "Vancouver , BC , V5N 0K7 , CA" at bounding box center [108, 363] width 161 height 12
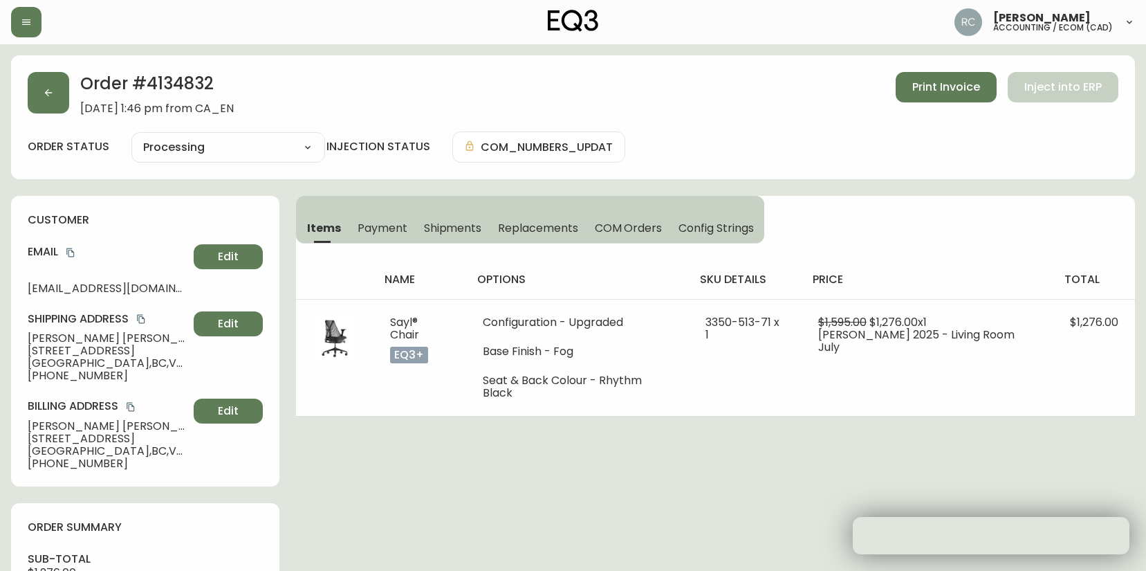
click at [87, 357] on span "Vancouver , BC , V5N 0K7 , CA" at bounding box center [108, 363] width 161 height 12
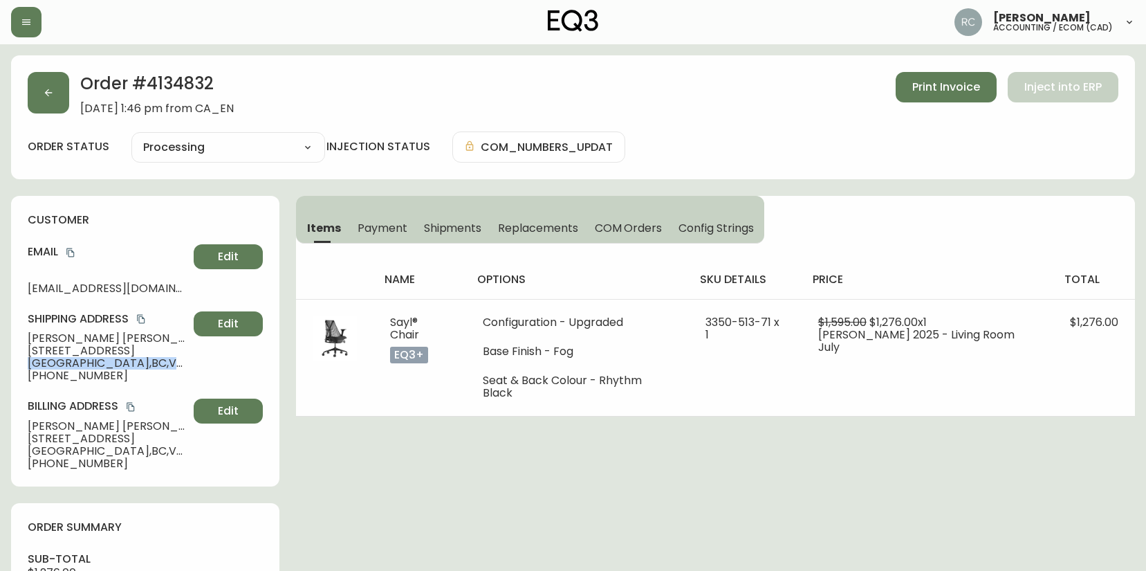
click at [87, 357] on span "Vancouver , BC , V5N 0K7 , CA" at bounding box center [108, 363] width 161 height 12
click at [101, 353] on span "1881 East 11th Avenue, Unit #520" at bounding box center [108, 351] width 161 height 12
click at [136, 351] on span "1881 East 11th Avenue, Unit #520" at bounding box center [108, 351] width 161 height 12
drag, startPoint x: 140, startPoint y: 352, endPoint x: 26, endPoint y: 347, distance: 113.6
click at [26, 347] on div "customer Email tinsonwang@gmail.com Edit Shipping Address Tinson Wang 1881 East…" at bounding box center [145, 341] width 268 height 291
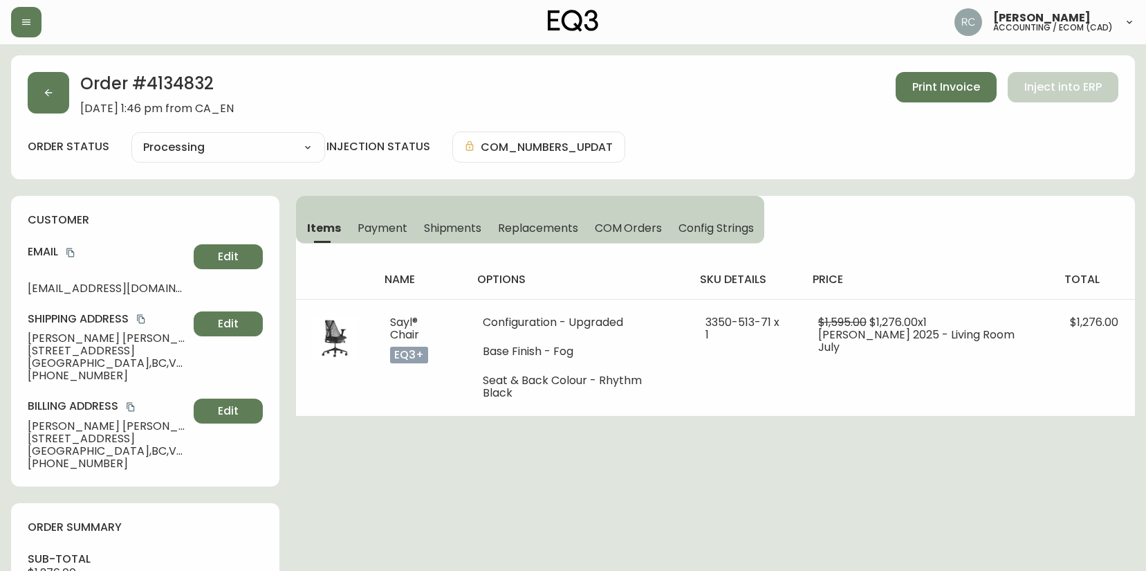
copy span "1881 East 11th Avenue"
click at [145, 353] on span "1881 East 11th Avenue, Unit #520" at bounding box center [108, 351] width 161 height 12
drag, startPoint x: 147, startPoint y: 353, endPoint x: 36, endPoint y: 349, distance: 110.8
click at [208, 352] on div "Shipping Address Tinson Wang 1881 East 11th Avenue, Unit #520 Vancouver , BC , …" at bounding box center [145, 346] width 235 height 71
copy span "Unit #520"
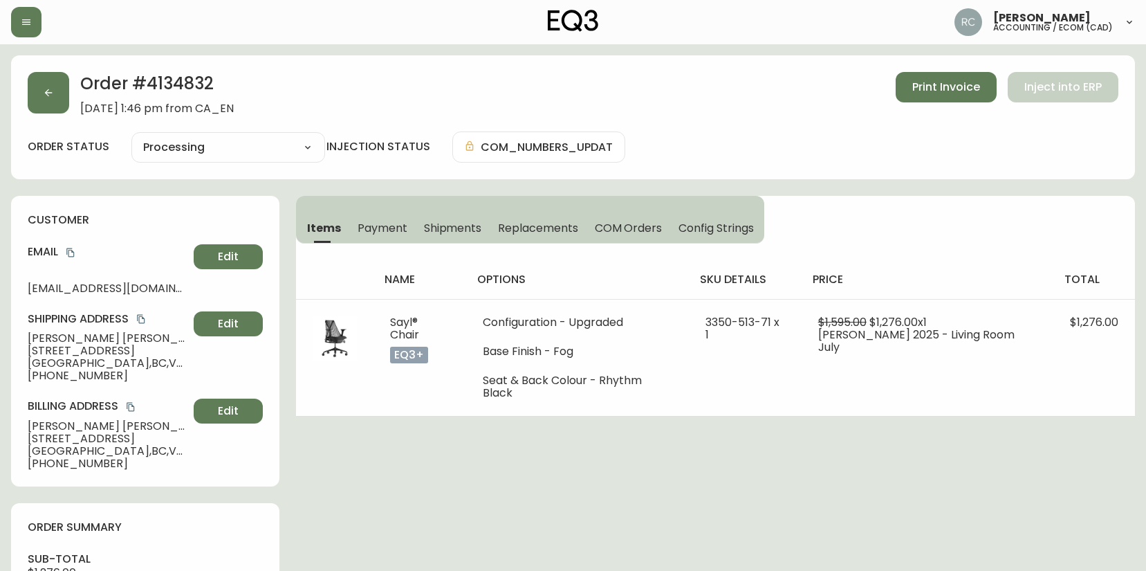
click at [48, 356] on span "1881 East 11th Avenue, Unit #520" at bounding box center [108, 351] width 161 height 12
click at [46, 363] on span "Vancouver , BC , V5N 0K7 , CA" at bounding box center [108, 363] width 161 height 12
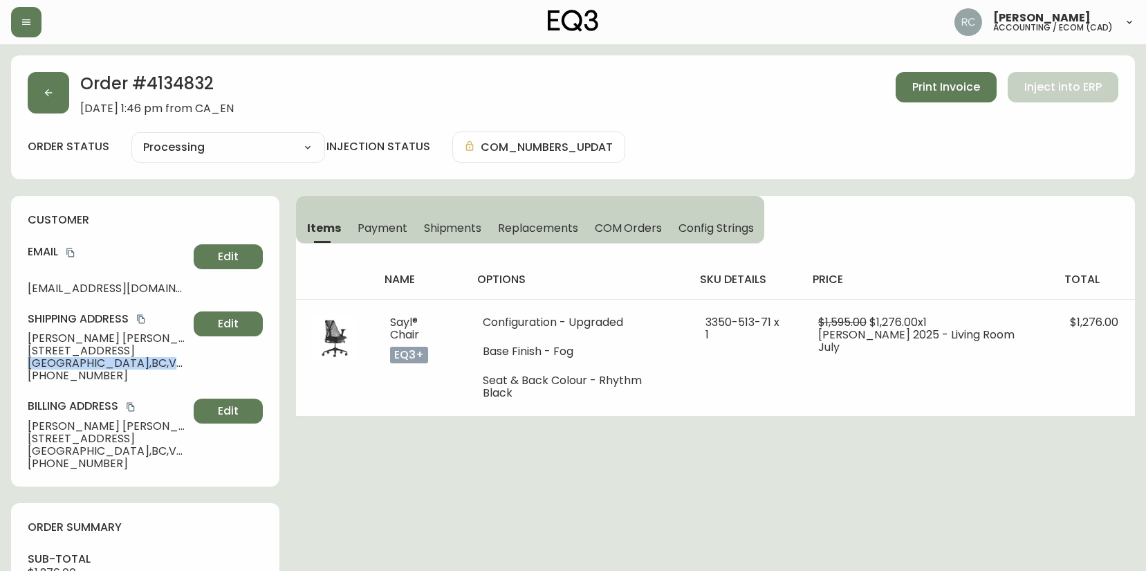
drag, startPoint x: 46, startPoint y: 363, endPoint x: 25, endPoint y: 363, distance: 20.8
click at [44, 363] on span "Vancouver , BC , V5N 0K7 , CA" at bounding box center [108, 363] width 161 height 12
copy span "Vancouver , BC , V5N 0K7 , CA"
click at [93, 376] on span "+15198300085" at bounding box center [108, 375] width 161 height 12
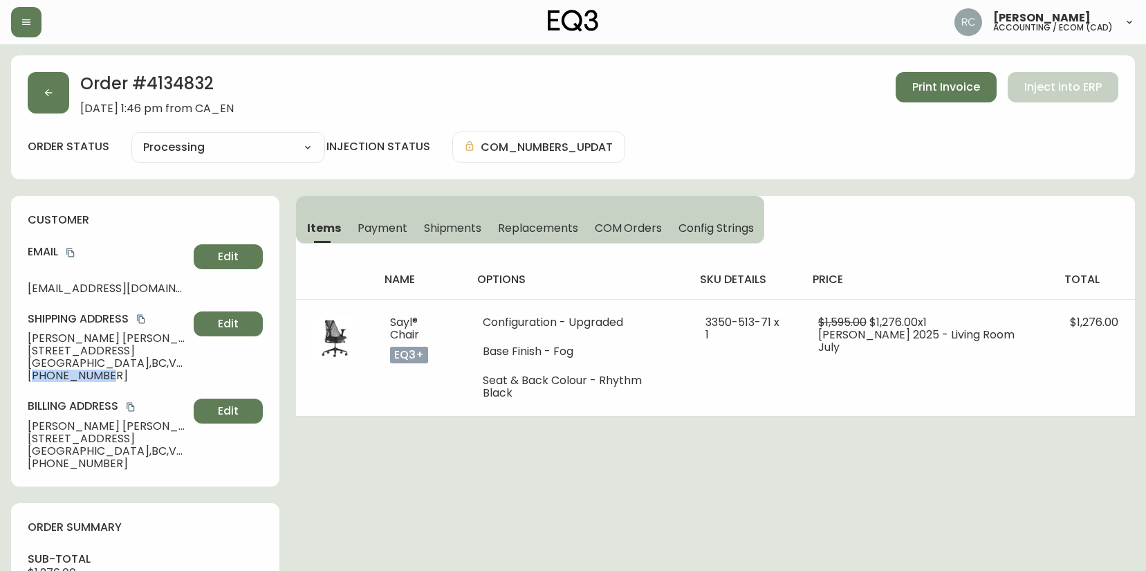
copy span "15198300085"
drag, startPoint x: 477, startPoint y: 437, endPoint x: 421, endPoint y: 432, distance: 55.5
drag, startPoint x: 420, startPoint y: 471, endPoint x: 298, endPoint y: 448, distance: 124.0
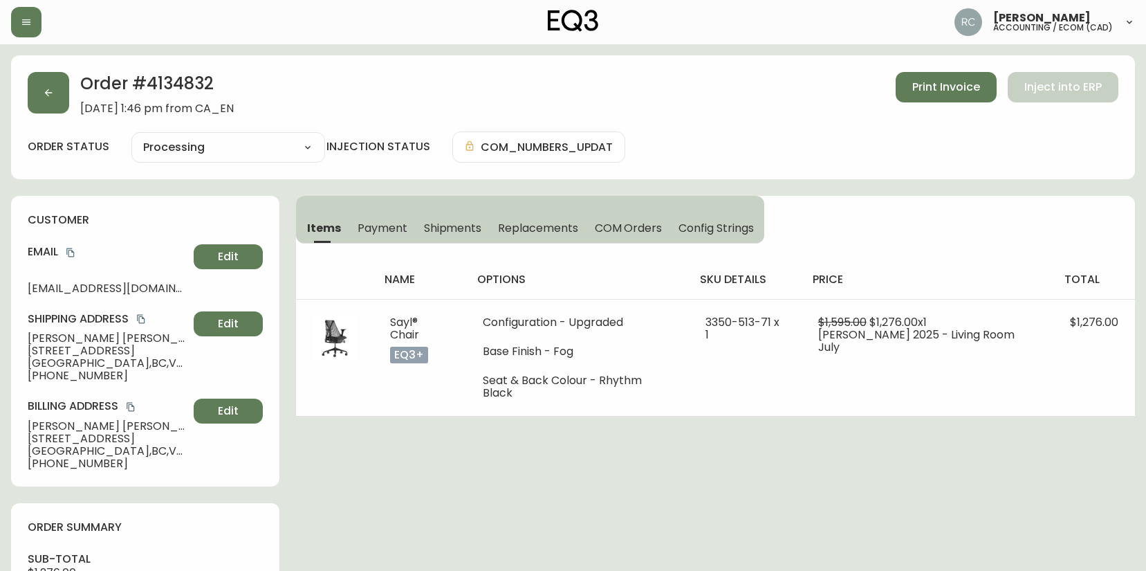
click at [55, 339] on span "Tinson Wang" at bounding box center [108, 338] width 161 height 12
copy span "Tinson Wang"
click at [58, 334] on span "Tinson Wang" at bounding box center [108, 338] width 161 height 12
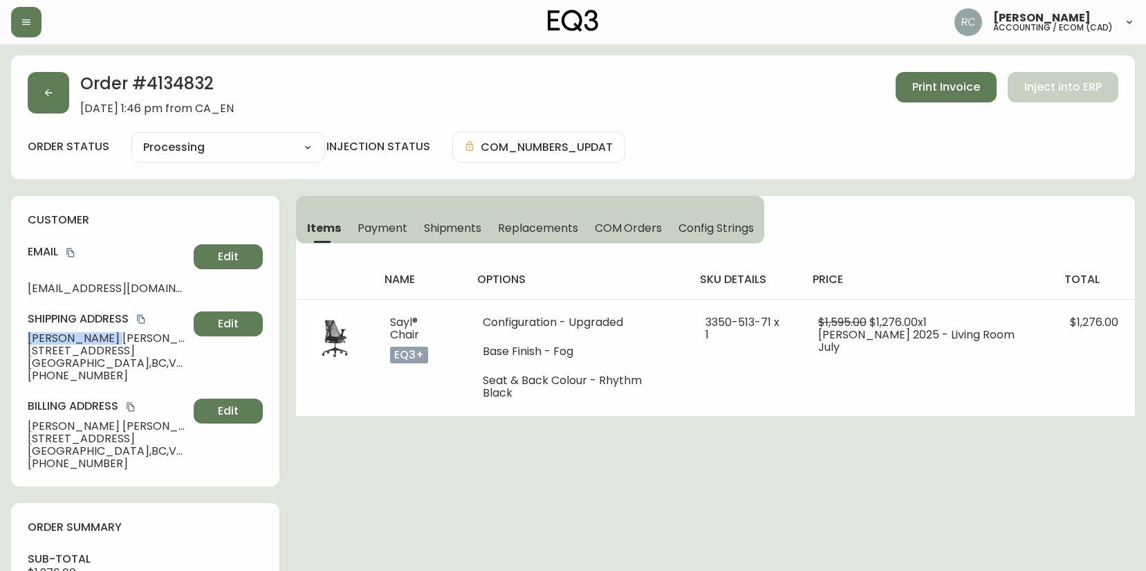
click at [58, 334] on span "Tinson Wang" at bounding box center [108, 338] width 161 height 12
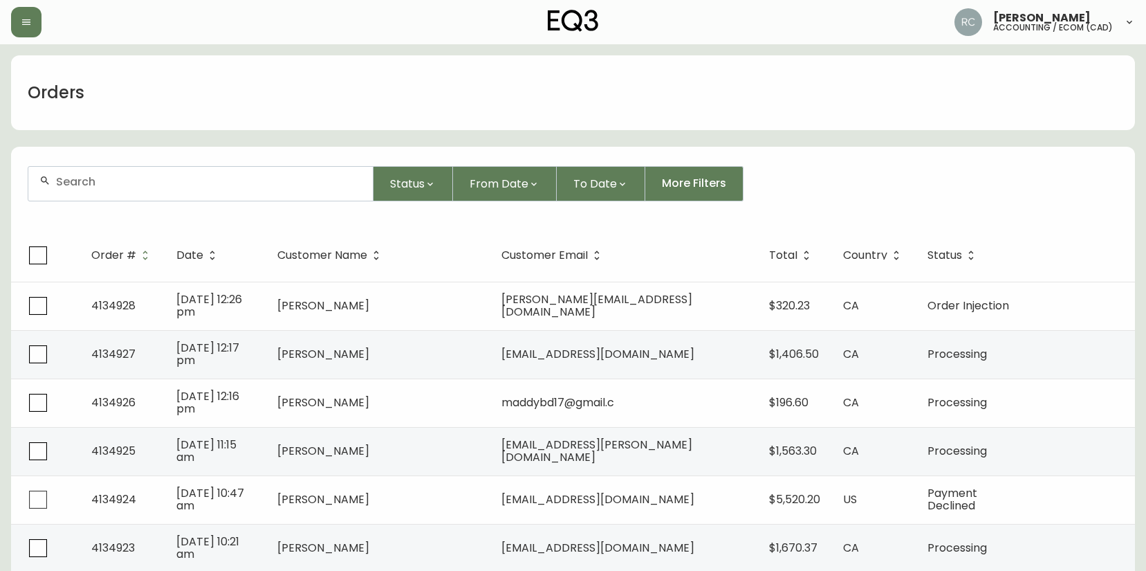
click at [315, 192] on div at bounding box center [200, 184] width 345 height 34
paste input "4134836"
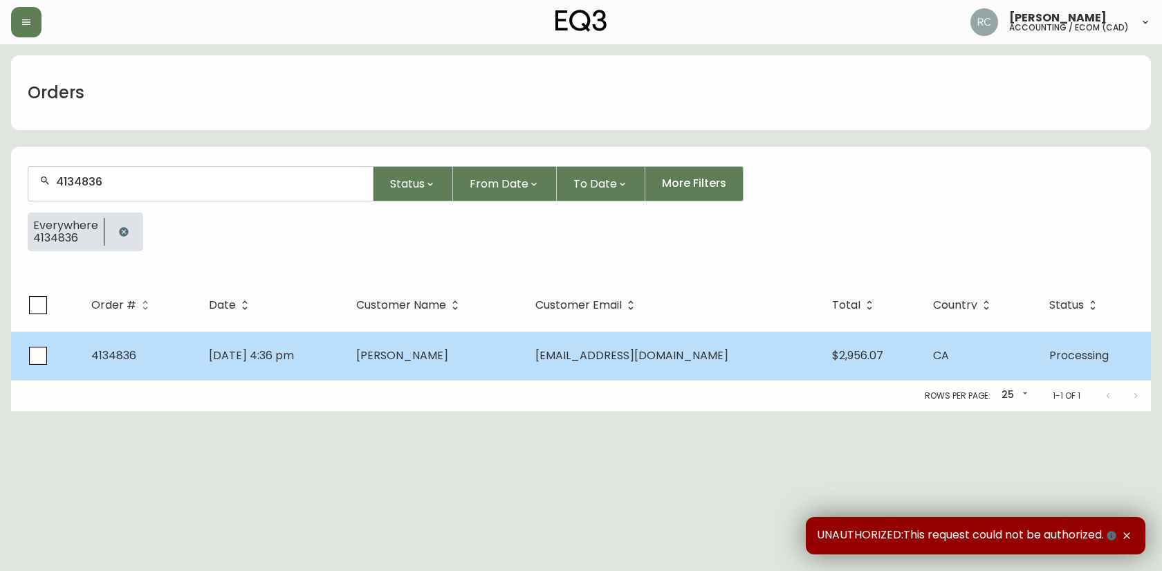
type input "4134836"
click at [346, 354] on td "Aug 25 2025, 4:36 pm" at bounding box center [272, 355] width 148 height 48
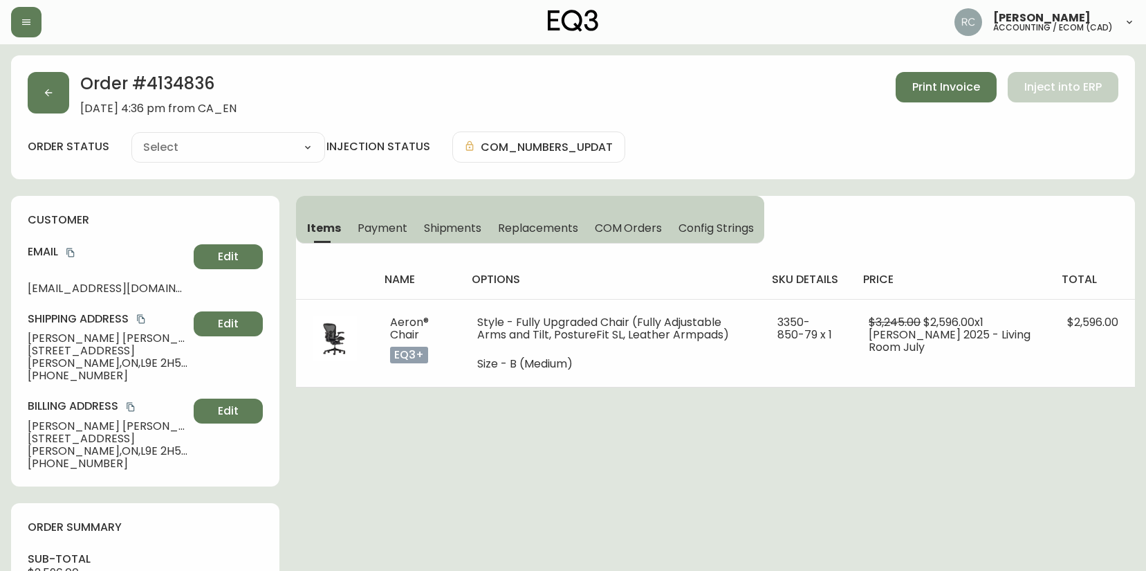
type input "Processing"
select select "PROCESSING"
click at [372, 426] on div "Order # 4134836 August 25, 2025 at 4:36 pm from CA_EN Print Invoice Inject into…" at bounding box center [573, 580] width 1124 height 1050
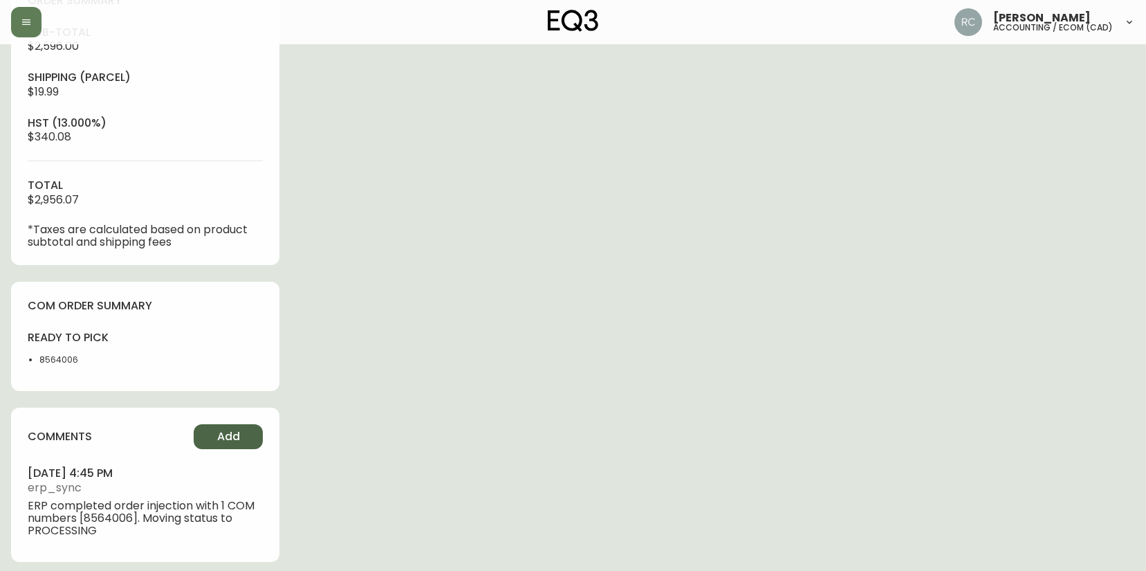
scroll to position [534, 0]
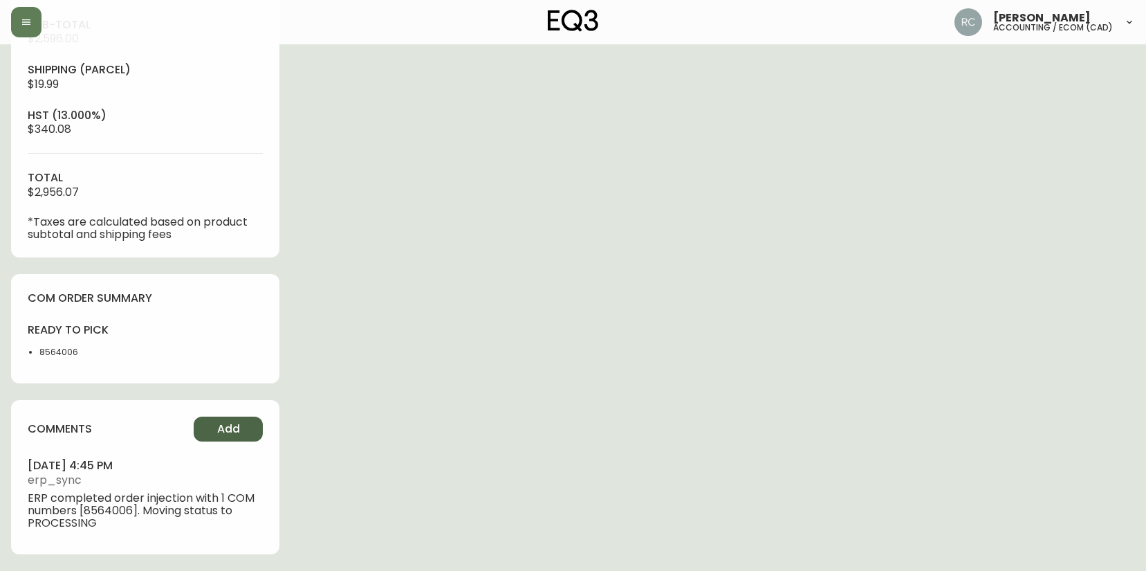
click at [230, 423] on span "Add" at bounding box center [228, 428] width 23 height 15
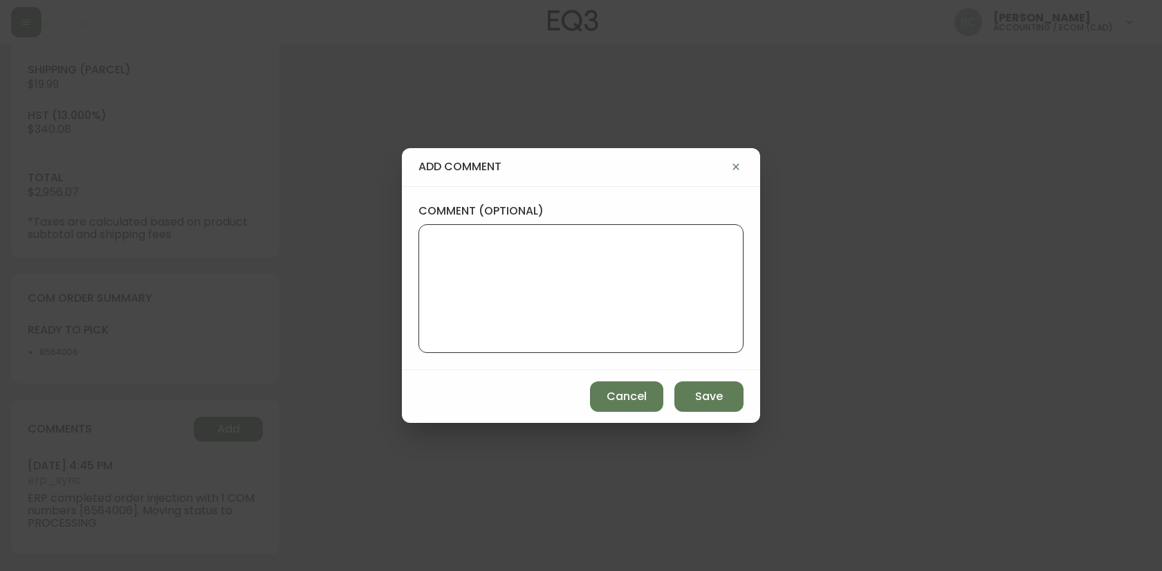
click at [495, 336] on textarea "comment (optional)" at bounding box center [581, 288] width 302 height 111
paste textarea "P019710"
type textarea "PO: YP019710"
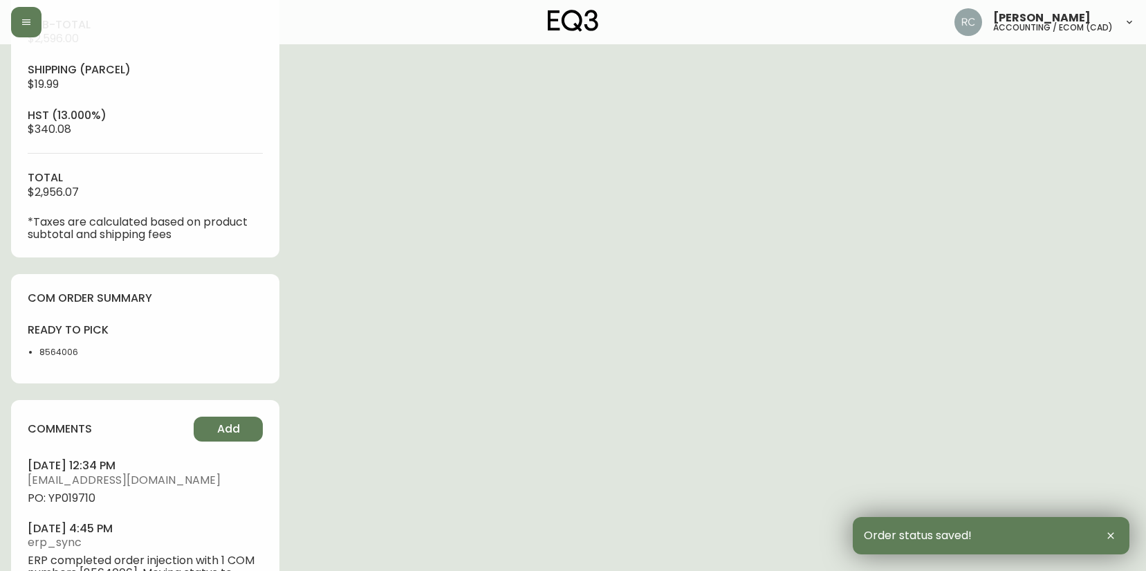
click at [68, 499] on span "PO: YP019710" at bounding box center [145, 498] width 235 height 12
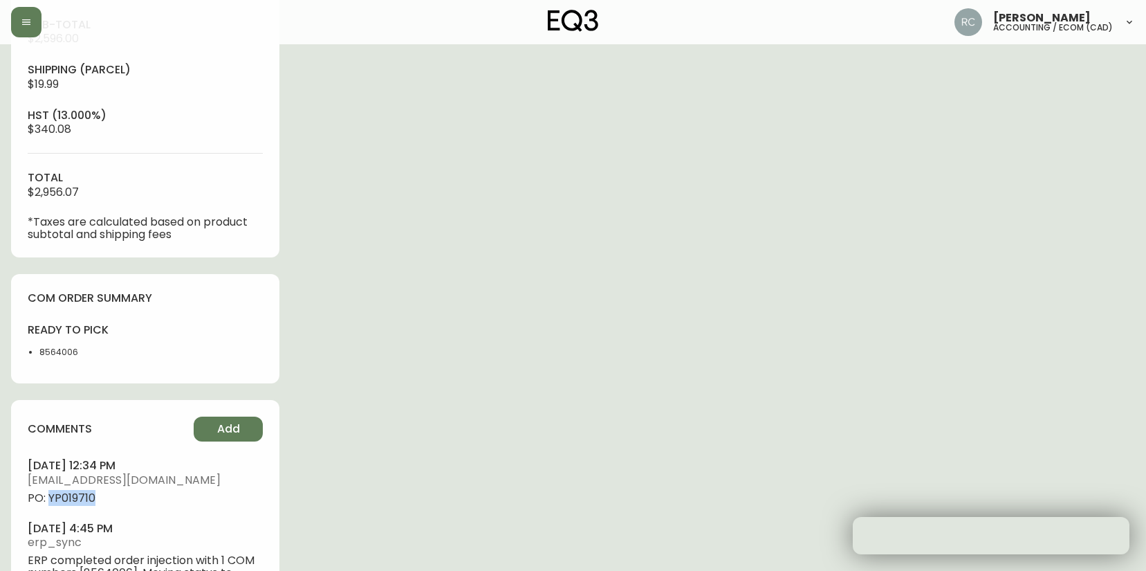
drag, startPoint x: 68, startPoint y: 499, endPoint x: 62, endPoint y: 493, distance: 8.8
click at [66, 499] on span "PO: YP019710" at bounding box center [145, 498] width 235 height 12
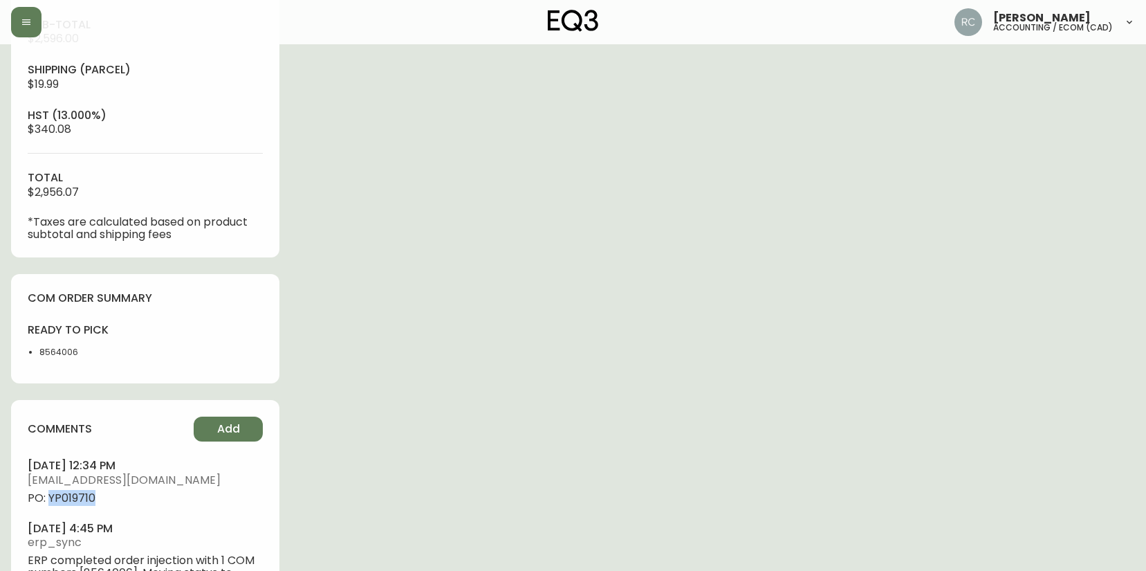
copy span "YP019710"
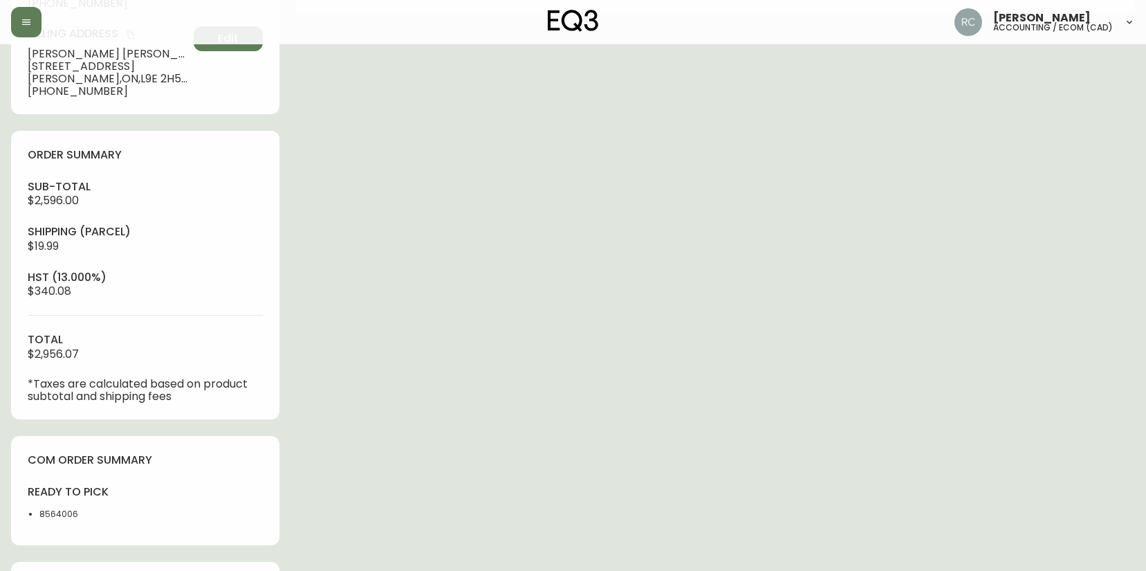
scroll to position [0, 0]
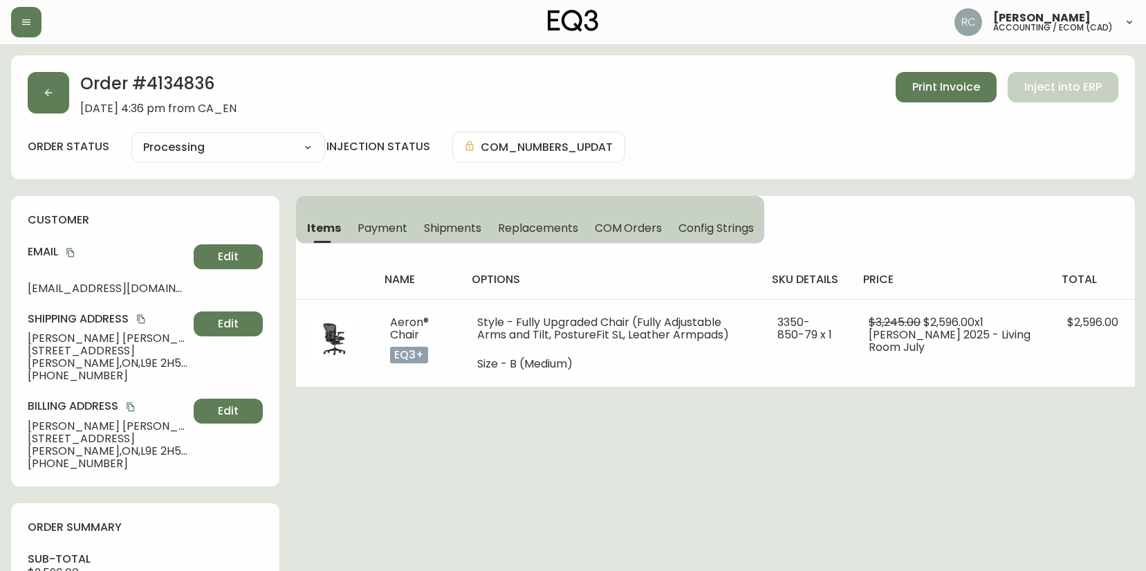
click at [37, 333] on span "David Smith" at bounding box center [108, 338] width 161 height 12
drag, startPoint x: 37, startPoint y: 333, endPoint x: 10, endPoint y: 329, distance: 27.4
click at [37, 333] on span "David Smith" at bounding box center [108, 338] width 161 height 12
copy span "David Smith"
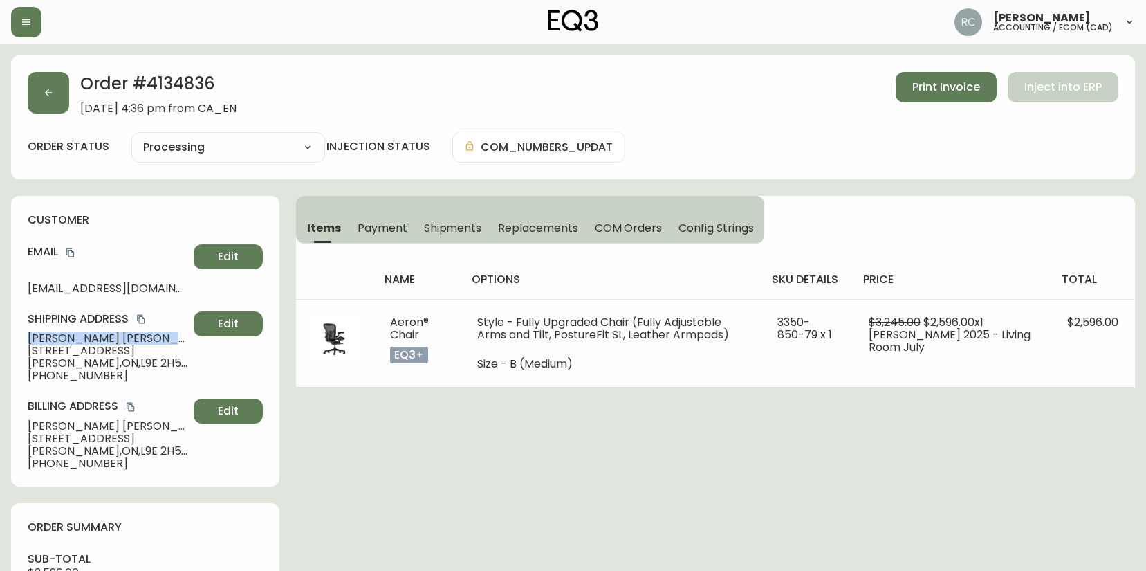
drag, startPoint x: 72, startPoint y: 255, endPoint x: 5, endPoint y: 252, distance: 67.2
click at [69, 255] on icon "copy" at bounding box center [71, 253] width 10 height 10
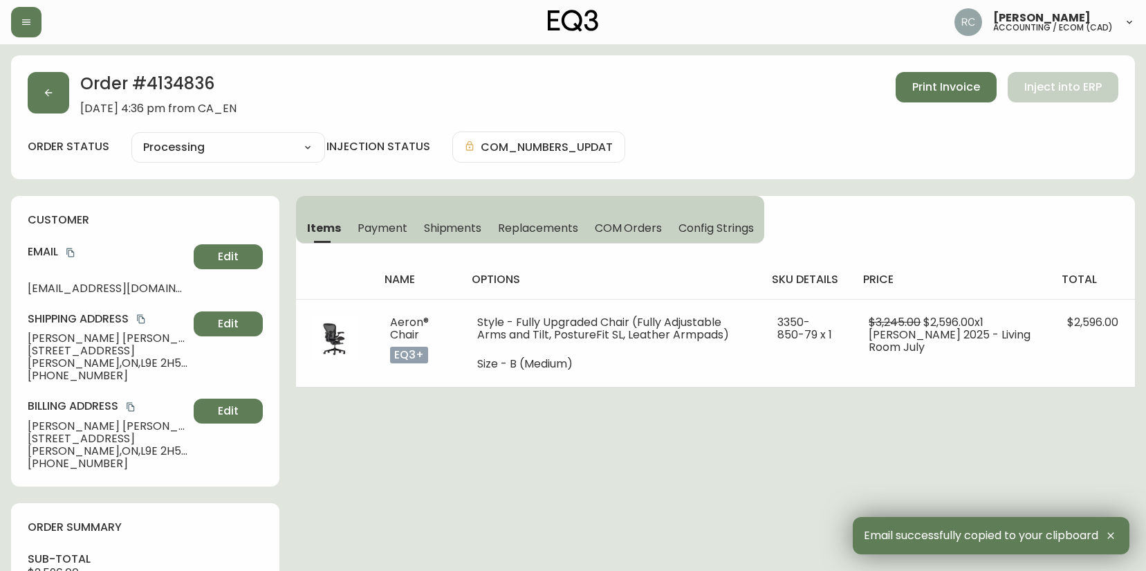
click at [42, 351] on span "1563 Rutland Crescent" at bounding box center [108, 351] width 161 height 12
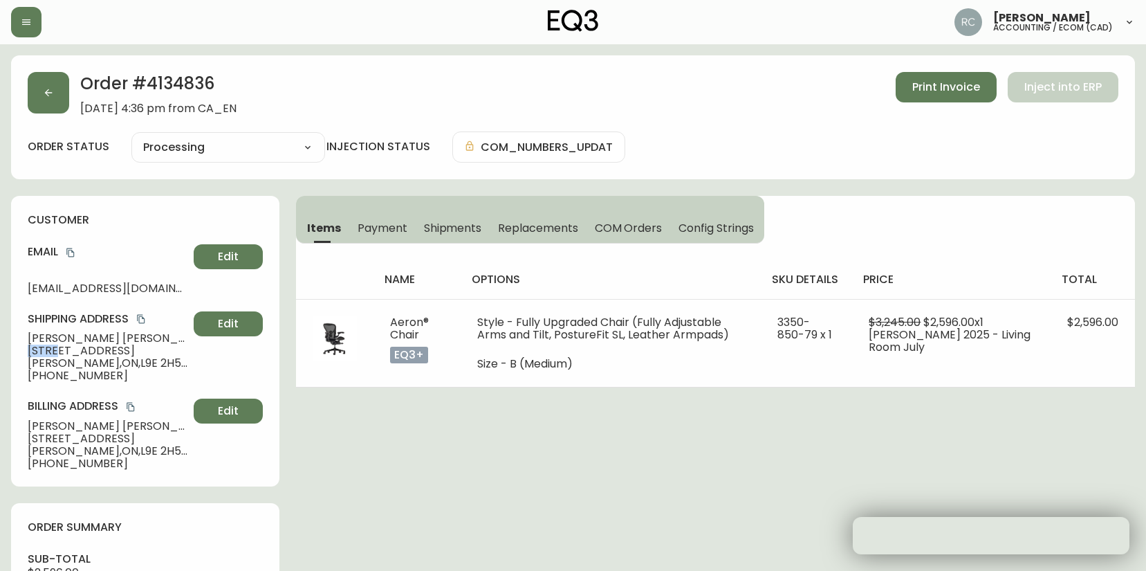
click at [42, 351] on span "1563 Rutland Crescent" at bounding box center [108, 351] width 161 height 12
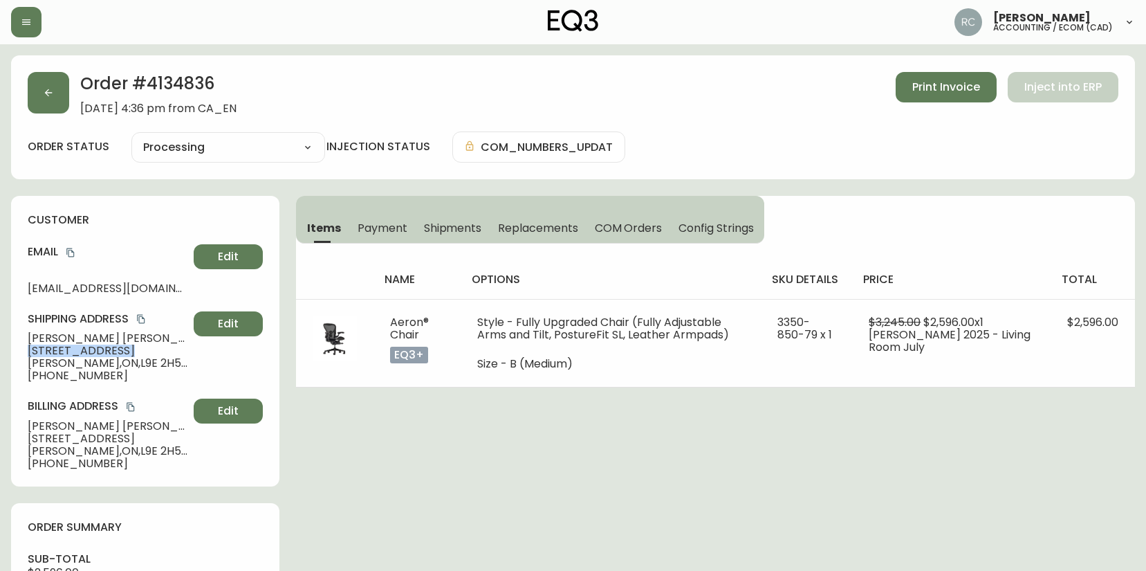
drag, startPoint x: 42, startPoint y: 351, endPoint x: 23, endPoint y: 347, distance: 20.0
click at [42, 350] on span "1563 Rutland Crescent" at bounding box center [108, 351] width 161 height 12
copy span "1563 Rutland Crescent"
click at [72, 366] on span "Milton , ON , L9E 2H5 , CA" at bounding box center [108, 363] width 161 height 12
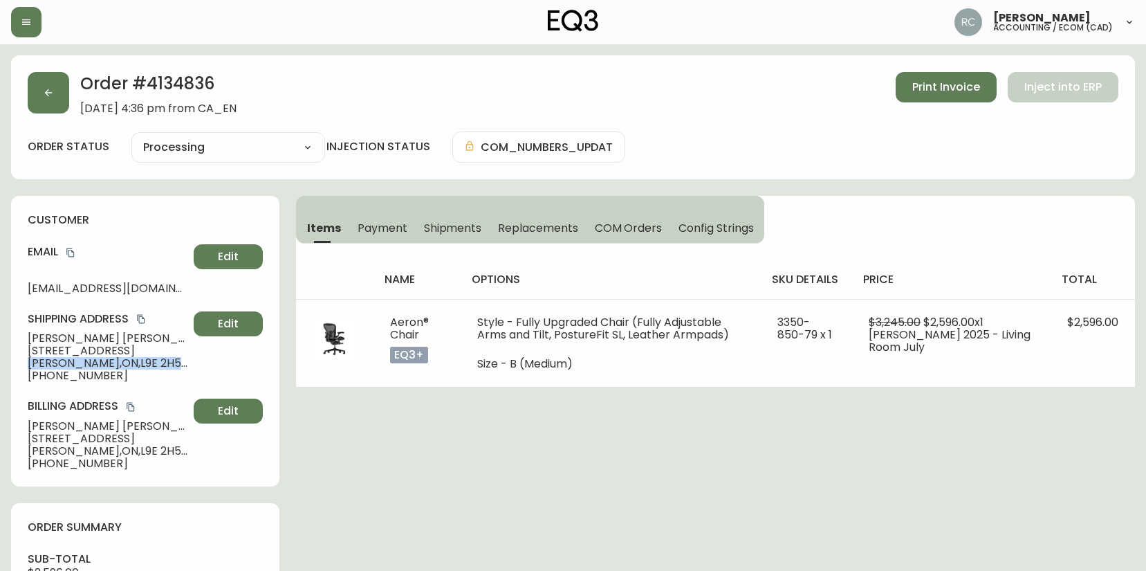
drag, startPoint x: 72, startPoint y: 366, endPoint x: 19, endPoint y: 359, distance: 53.7
click at [66, 365] on span "Milton , ON , L9E 2H5 , CA" at bounding box center [108, 363] width 161 height 12
copy span "Milton , ON , L9E 2H5 , CA"
click at [51, 378] on span "+14169387508" at bounding box center [108, 375] width 161 height 12
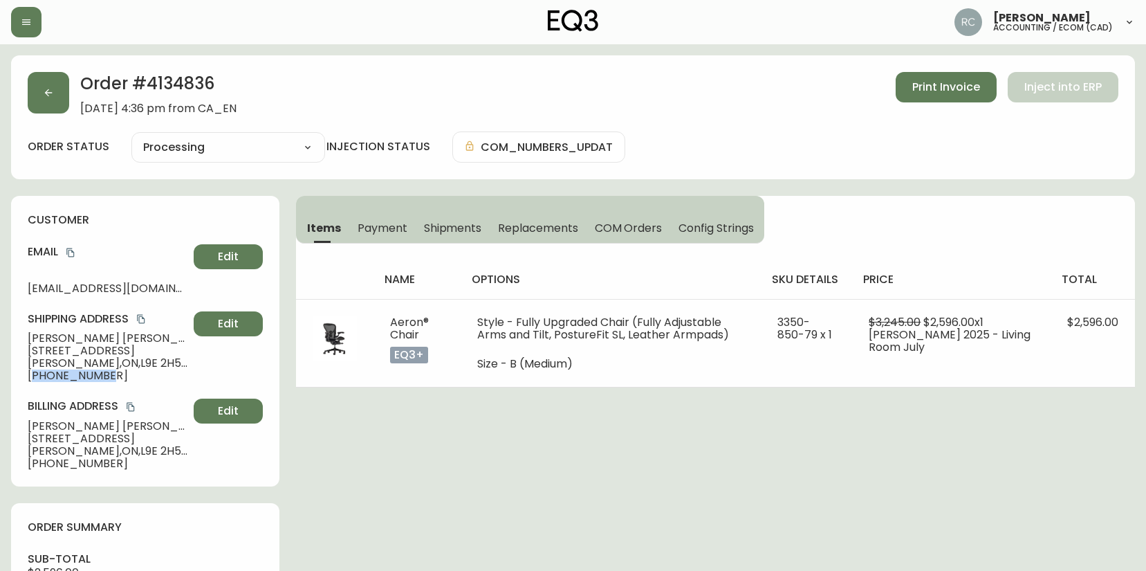
copy span "14169387508"
click at [68, 345] on span "1563 Rutland Crescent" at bounding box center [108, 351] width 161 height 12
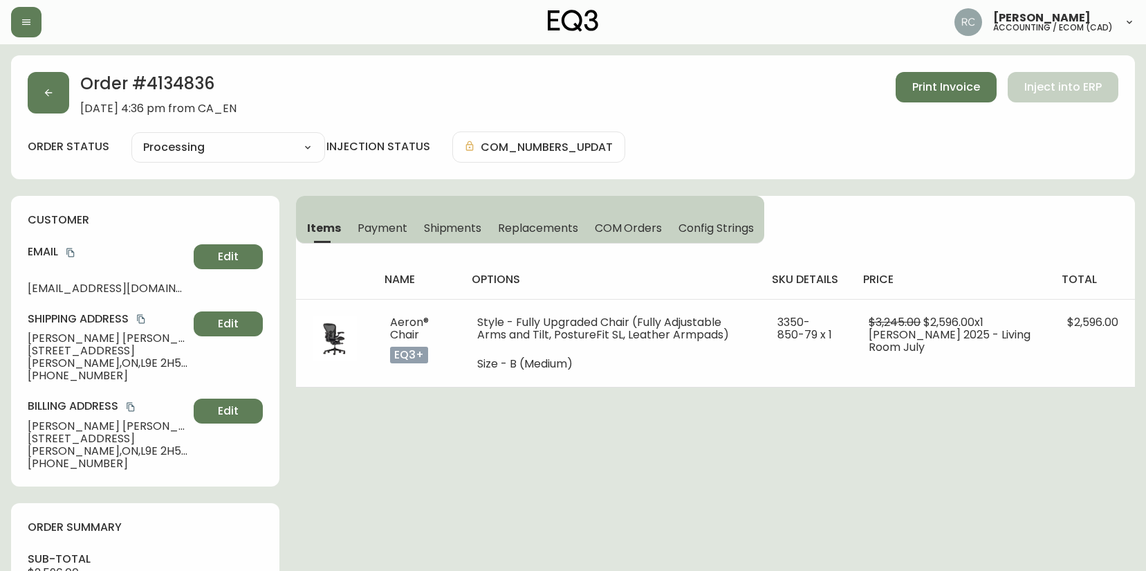
click at [71, 337] on span "David Smith" at bounding box center [108, 338] width 161 height 12
click at [73, 337] on span "David Smith" at bounding box center [108, 338] width 161 height 12
copy span "David Smith"
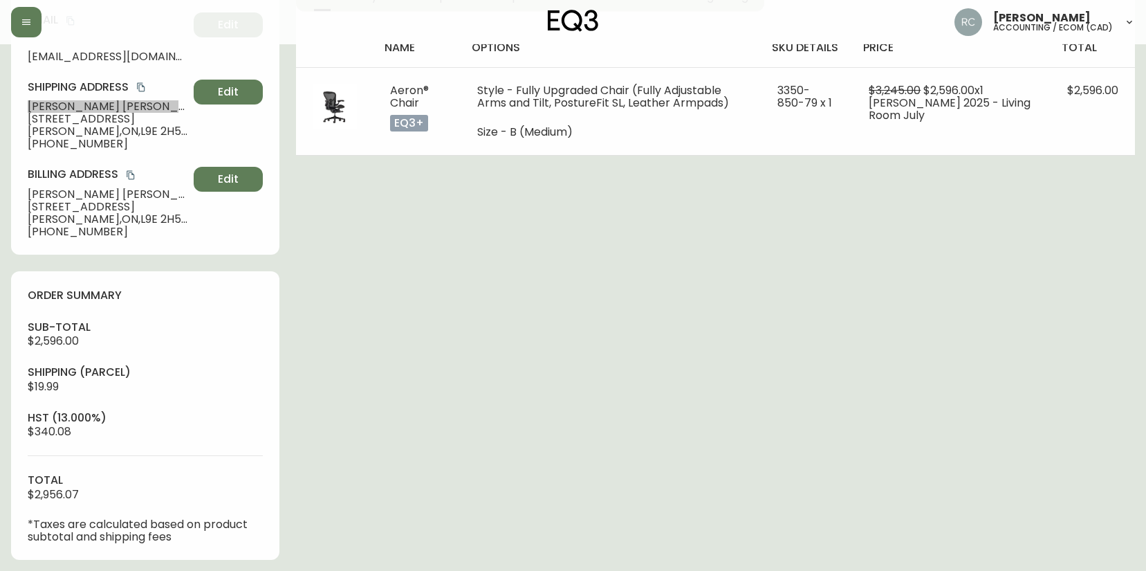
scroll to position [596, 0]
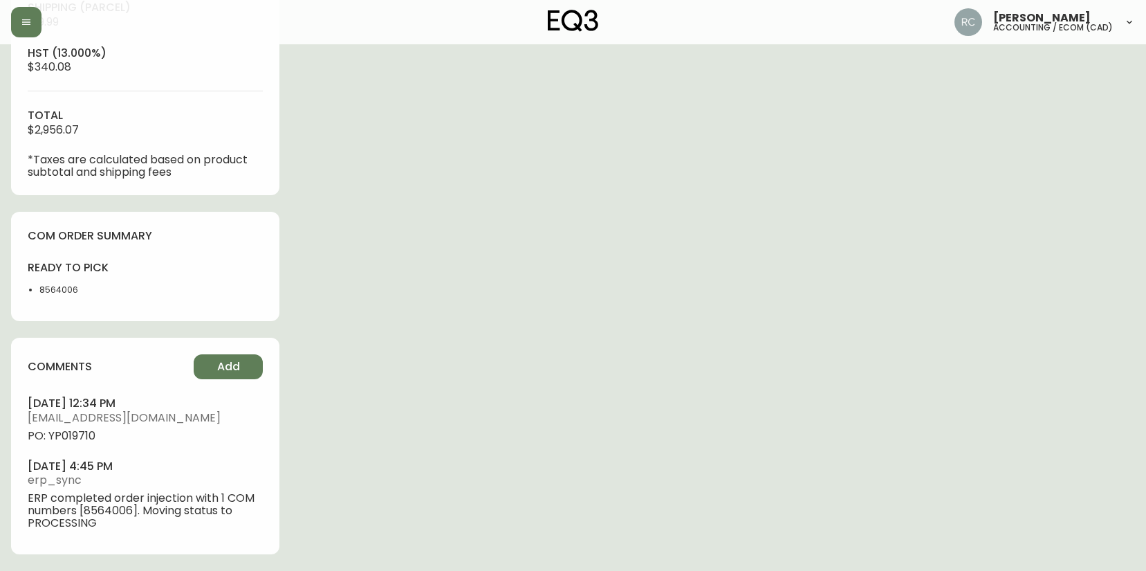
click at [70, 433] on span "PO: YP019710" at bounding box center [145, 436] width 235 height 12
copy span "YP019710"
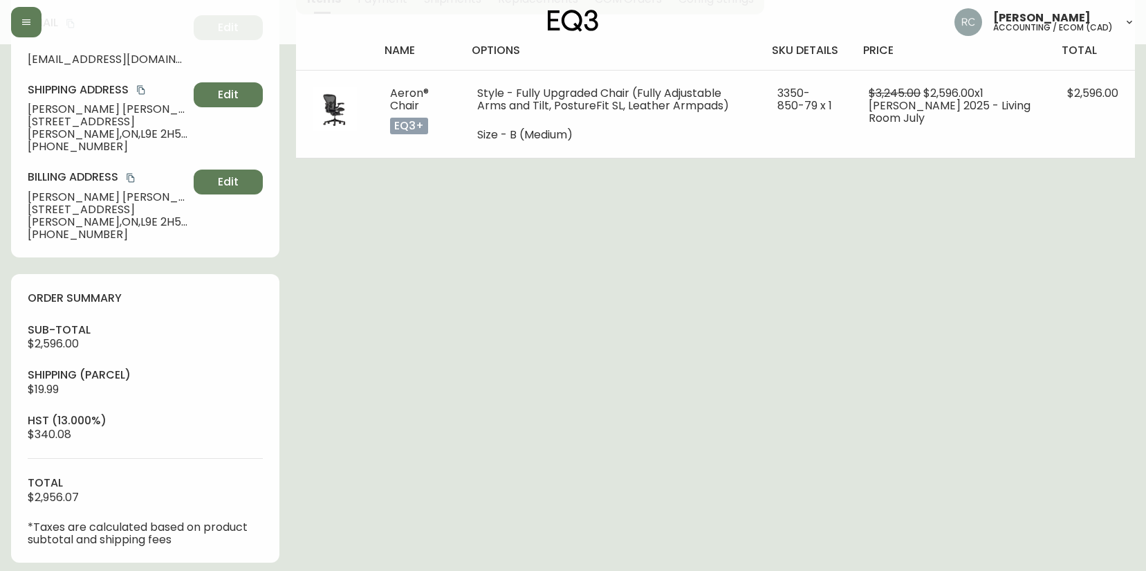
scroll to position [0, 0]
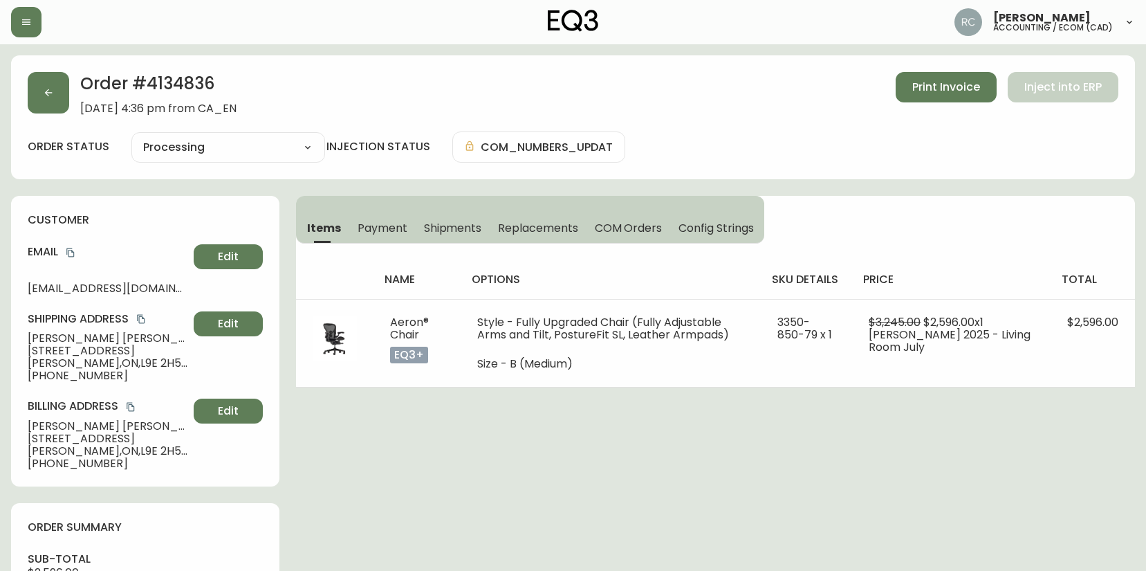
drag, startPoint x: 433, startPoint y: 428, endPoint x: 411, endPoint y: 432, distance: 22.5
drag, startPoint x: 318, startPoint y: 11, endPoint x: 341, endPoint y: 4, distance: 24.5
click at [341, 3] on div "Russel Joy Custodio accounting / ecom (cad)" at bounding box center [573, 22] width 1124 height 44
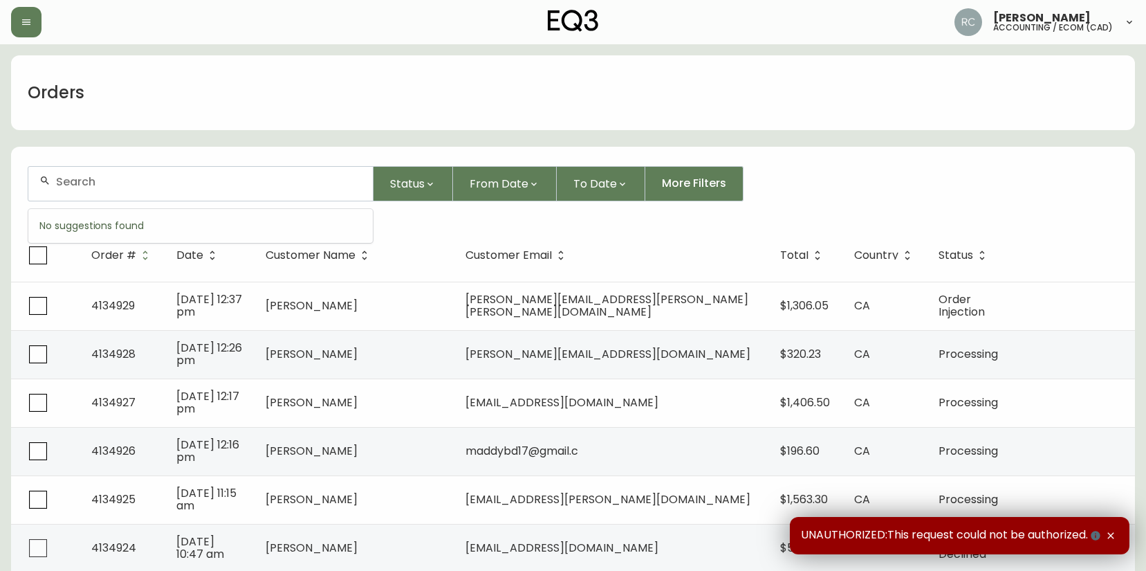
click at [189, 183] on input "text" at bounding box center [209, 181] width 306 height 13
paste input "4134843"
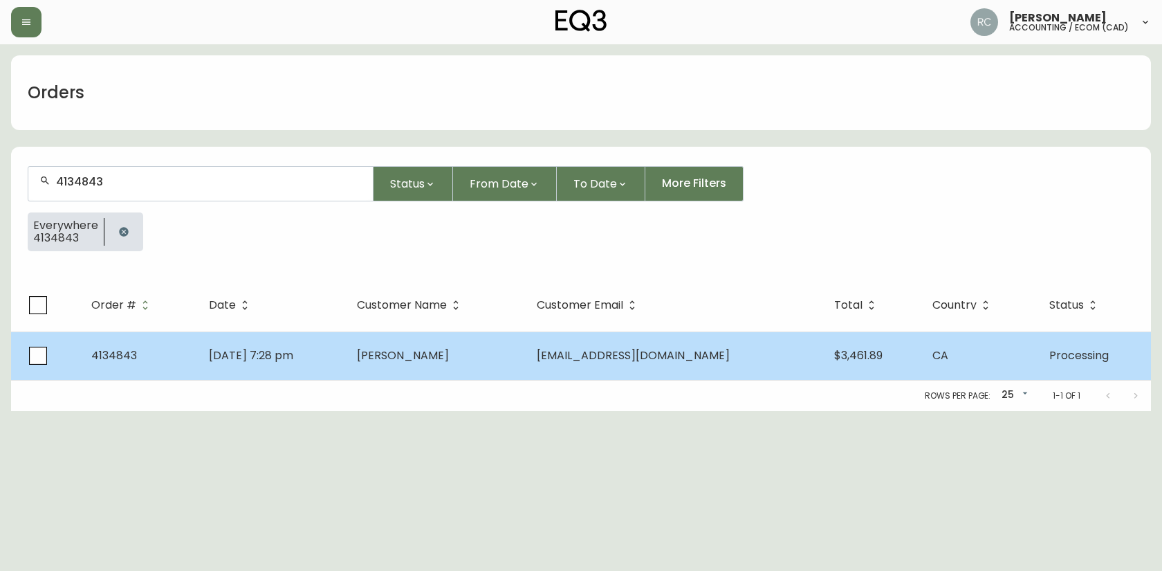
type input "4134843"
click at [223, 354] on span "[DATE] 7:28 pm" at bounding box center [251, 355] width 84 height 16
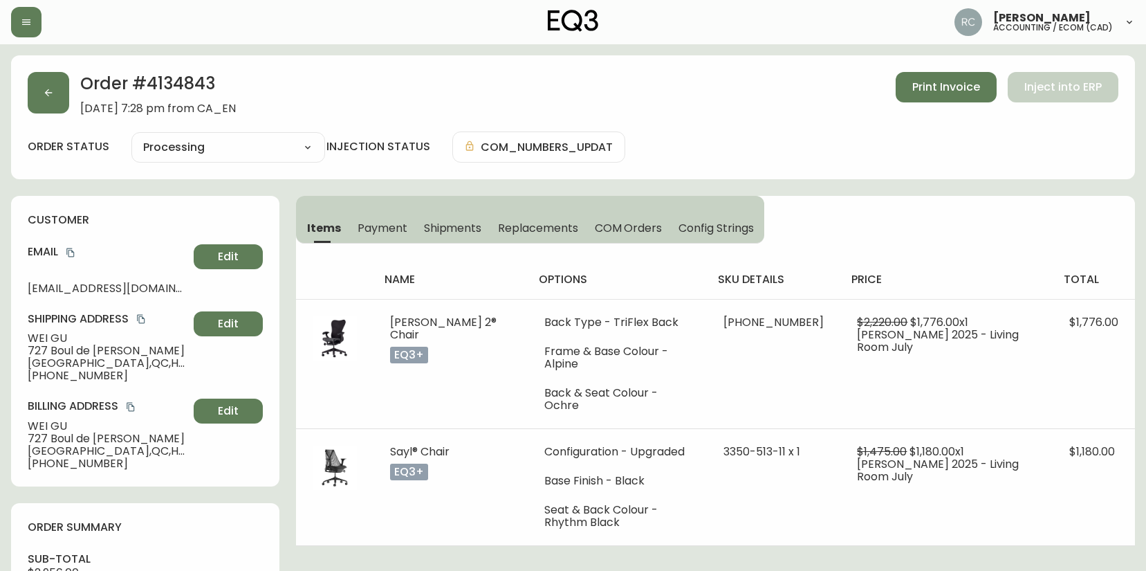
type input "Processing"
select select "PROCESSING"
click at [400, 85] on div "Order # 4134843 [DATE] 7:28 pm from CA_EN Print Invoice Inject into ERP" at bounding box center [573, 93] width 1091 height 43
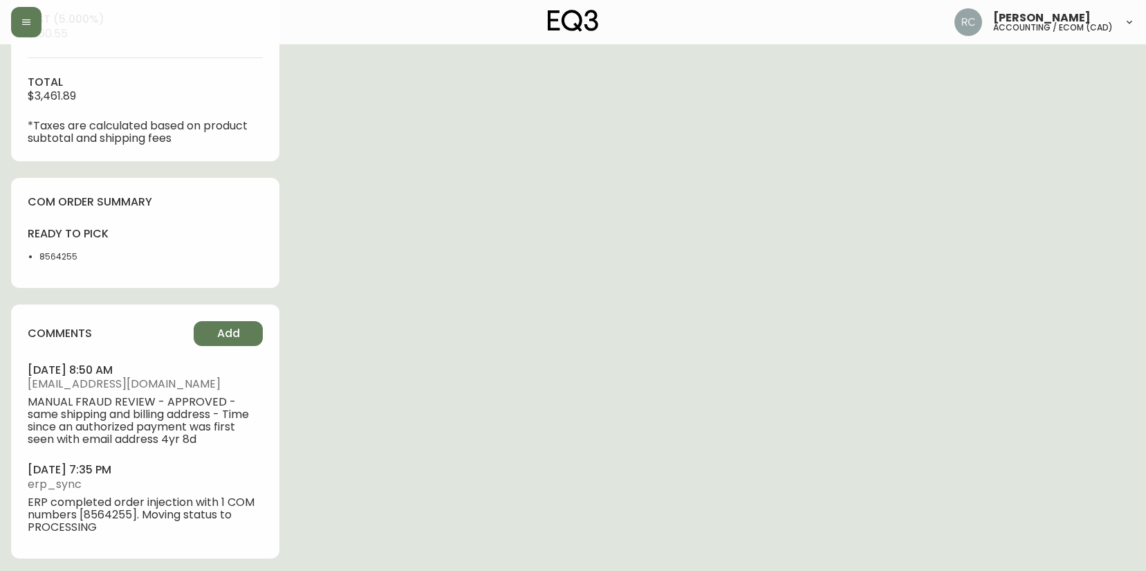
scroll to position [679, 0]
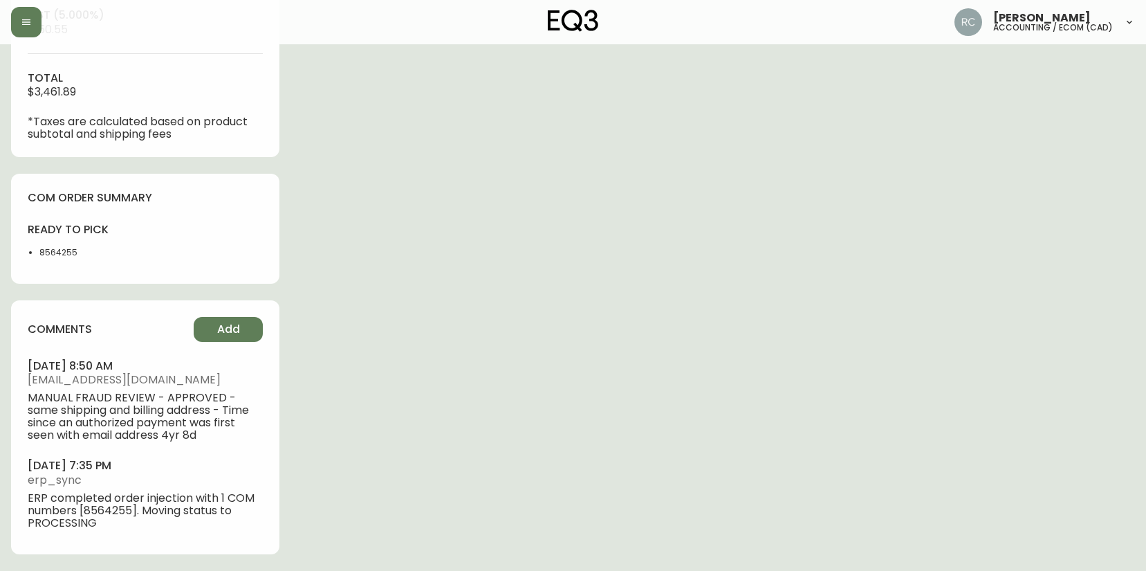
click at [237, 313] on div "comments Add [DATE] 8:50 am [EMAIL_ADDRESS][DOMAIN_NAME] MANUAL FRAUD REVIEW - …" at bounding box center [145, 427] width 268 height 254
click at [232, 323] on span "Add" at bounding box center [228, 329] width 23 height 15
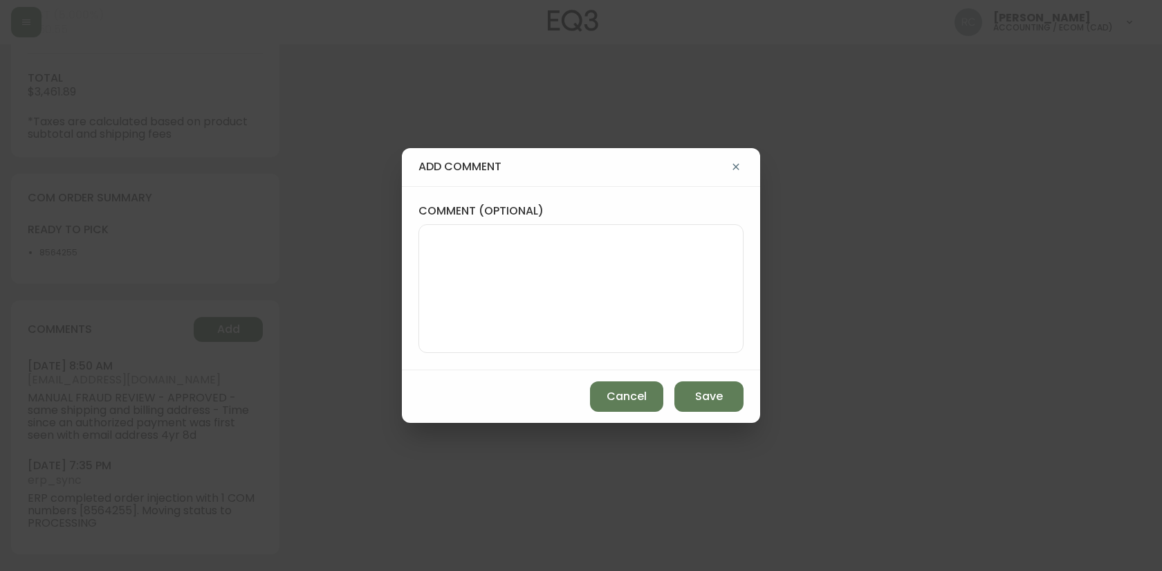
click at [554, 250] on textarea "comment (optional)" at bounding box center [581, 288] width 302 height 111
paste textarea "P019711"
type textarea "PO: YP019711"
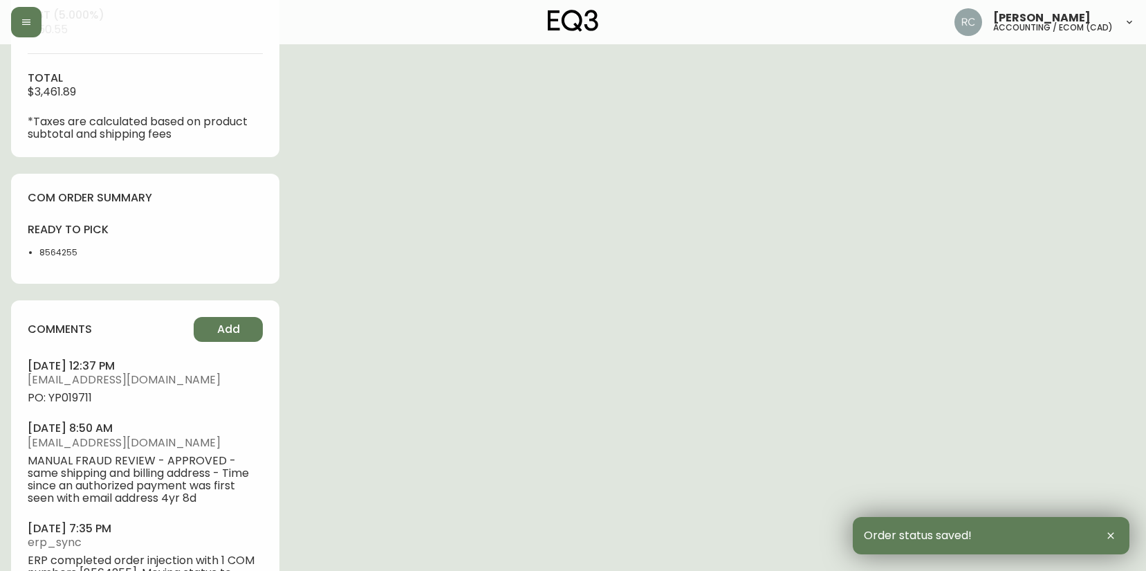
click at [73, 394] on span "PO: YP019711" at bounding box center [145, 398] width 235 height 12
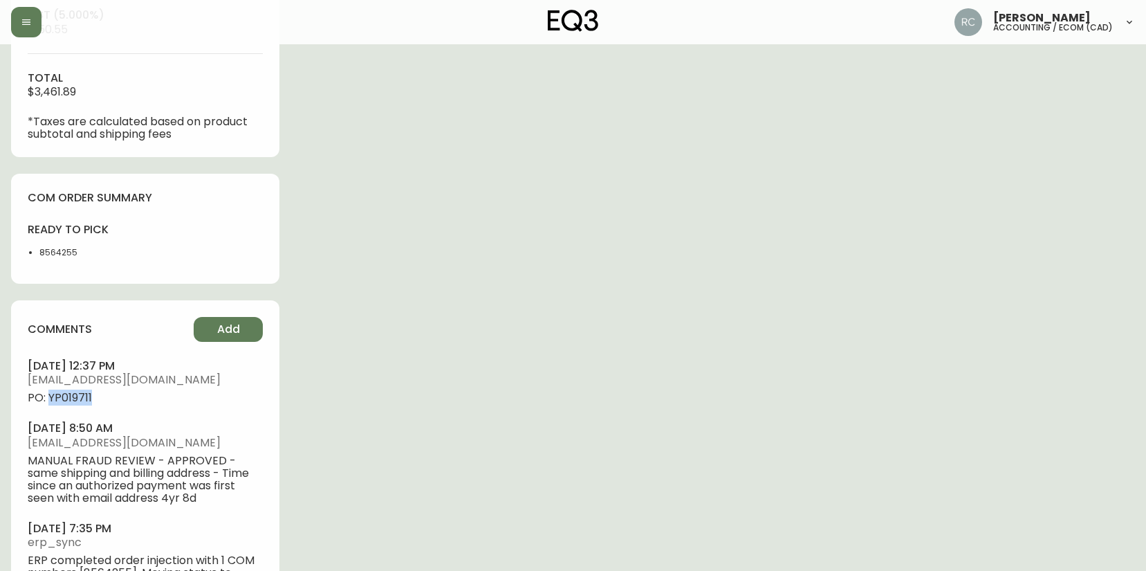
copy span "YP019711"
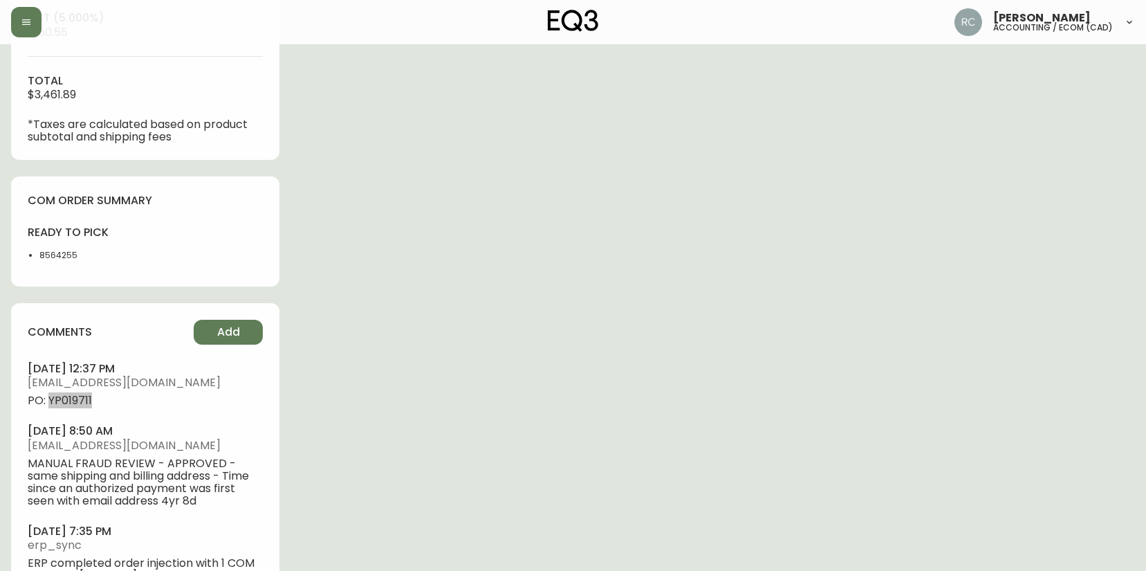
scroll to position [0, 0]
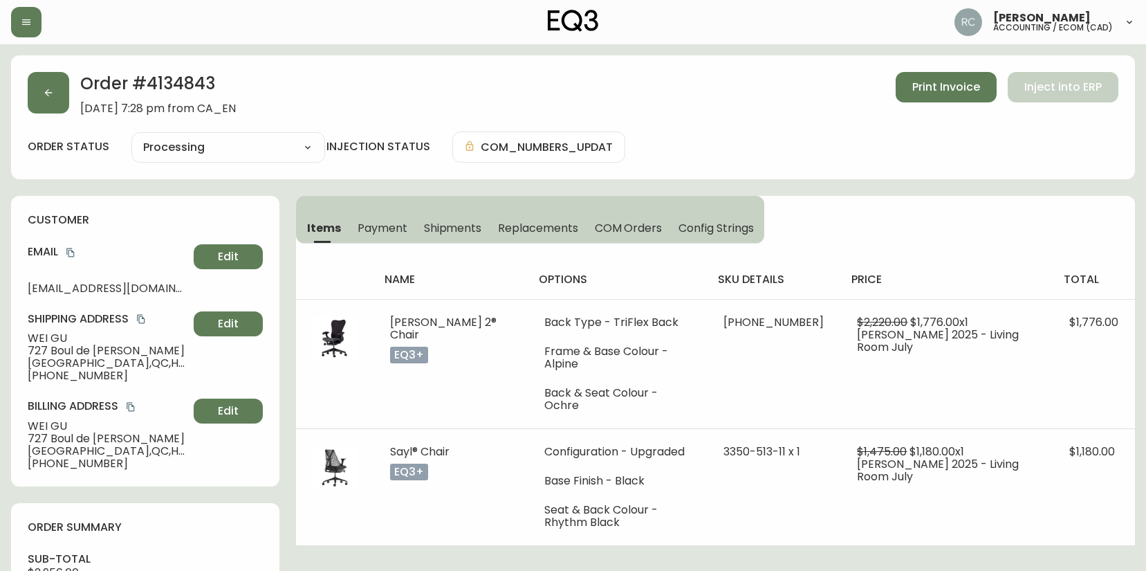
click at [34, 333] on span "[PERSON_NAME]" at bounding box center [108, 338] width 161 height 12
click at [33, 333] on span "[PERSON_NAME]" at bounding box center [108, 338] width 161 height 12
click at [208, 322] on button "Edit" at bounding box center [228, 323] width 69 height 25
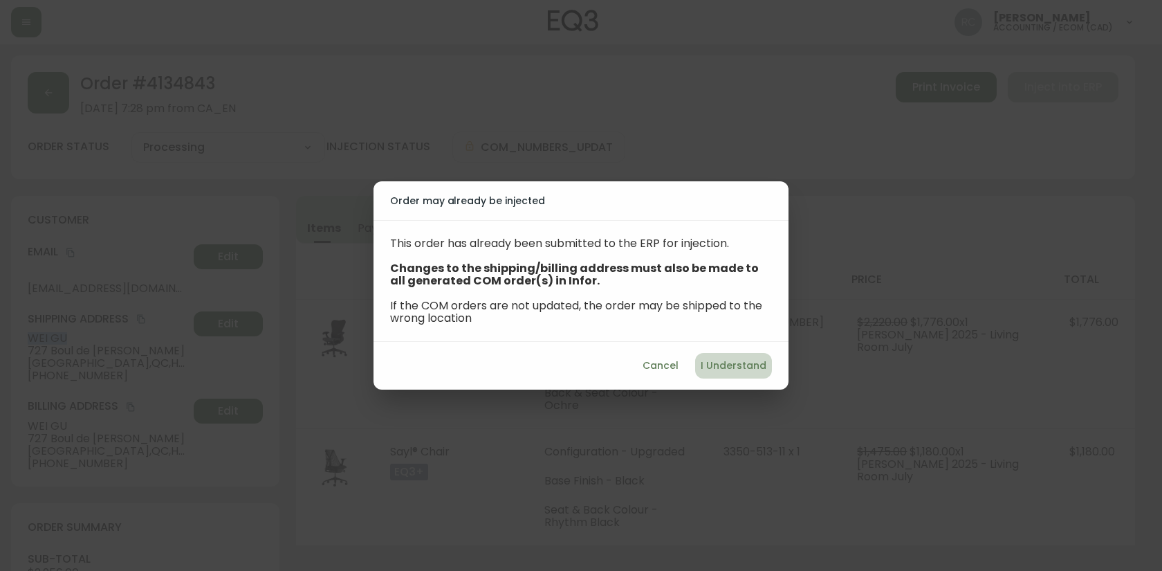
click at [760, 369] on span "I Understand" at bounding box center [734, 365] width 66 height 17
select select "QC"
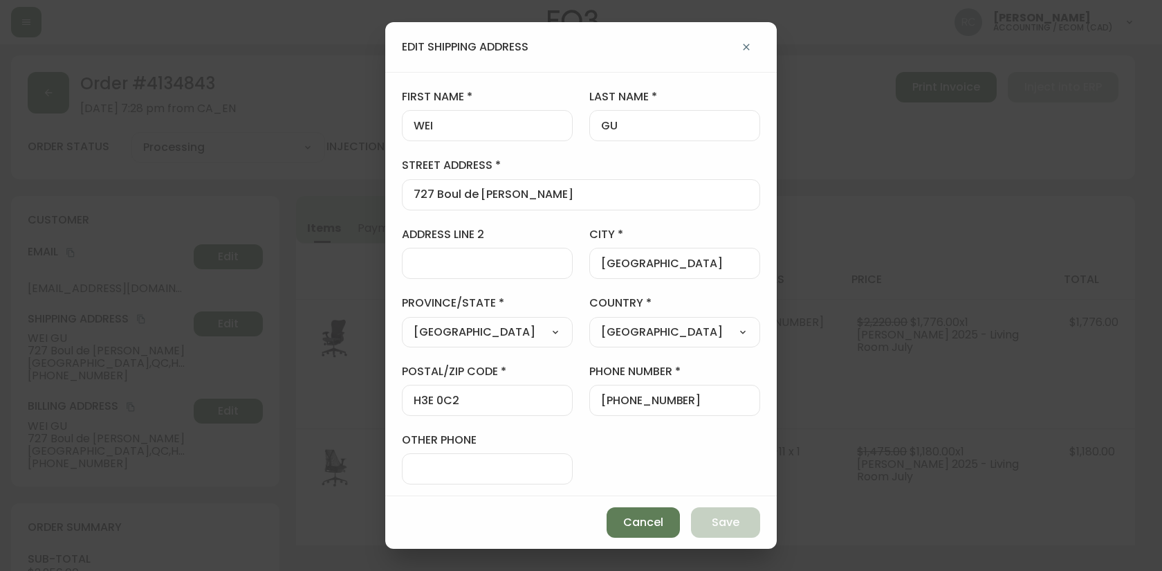
click at [433, 127] on input "WEI" at bounding box center [487, 125] width 147 height 13
type input "Wei"
click at [653, 131] on input "GU" at bounding box center [674, 125] width 147 height 13
type input "Gu"
click at [713, 514] on button "Save" at bounding box center [725, 522] width 69 height 30
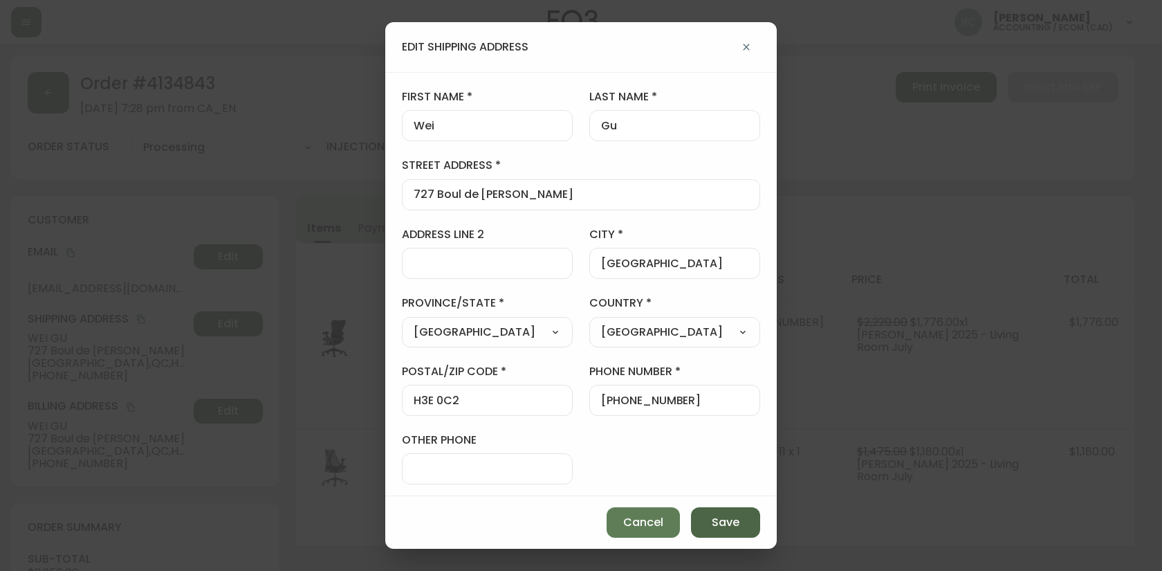
type input "WEI"
type input "GU"
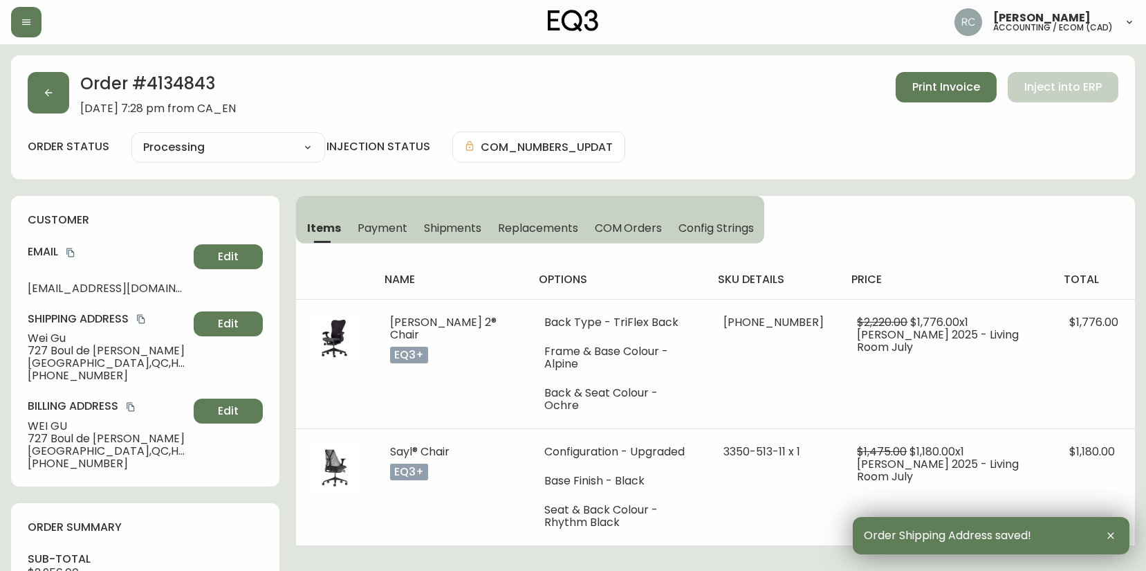
click at [52, 337] on span "Wei Gu" at bounding box center [108, 338] width 161 height 12
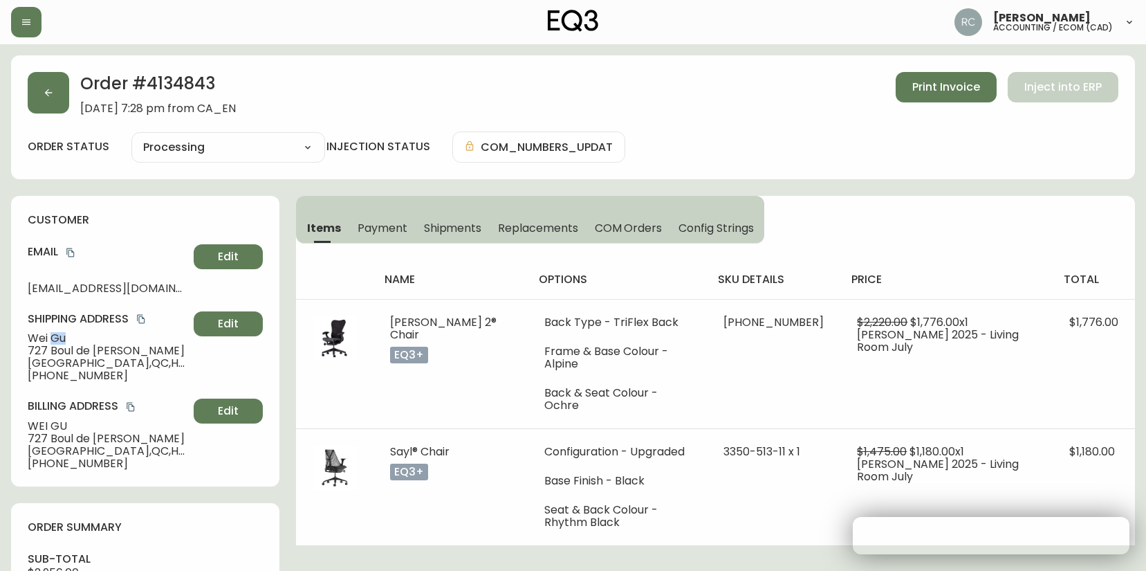
click at [52, 337] on span "Wei Gu" at bounding box center [108, 338] width 161 height 12
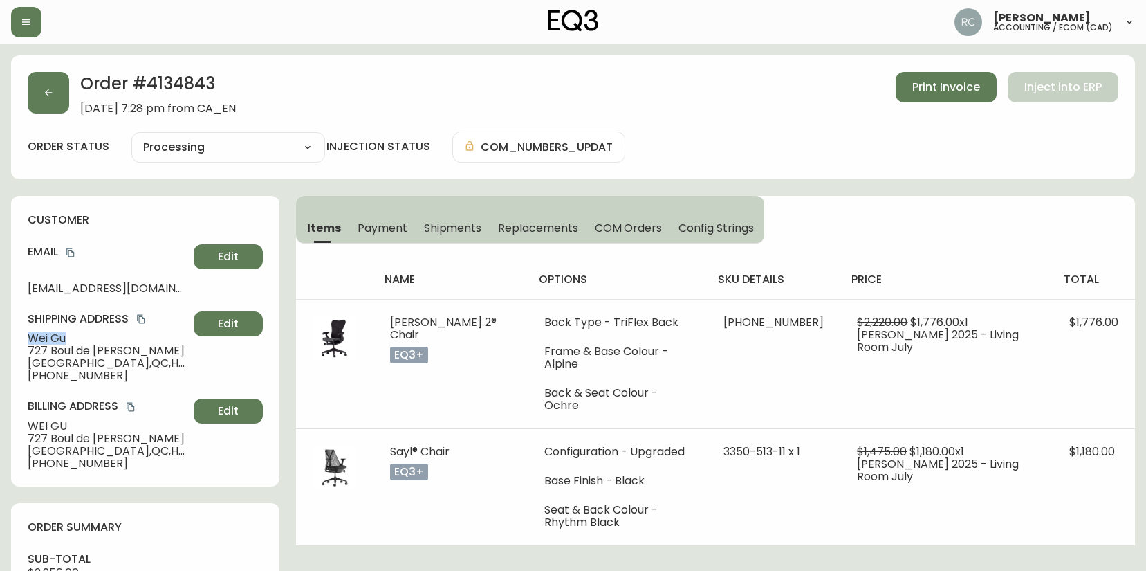
copy span "Wei Gu"
drag, startPoint x: 73, startPoint y: 252, endPoint x: 12, endPoint y: 256, distance: 61.0
click at [73, 252] on icon "copy" at bounding box center [70, 252] width 8 height 9
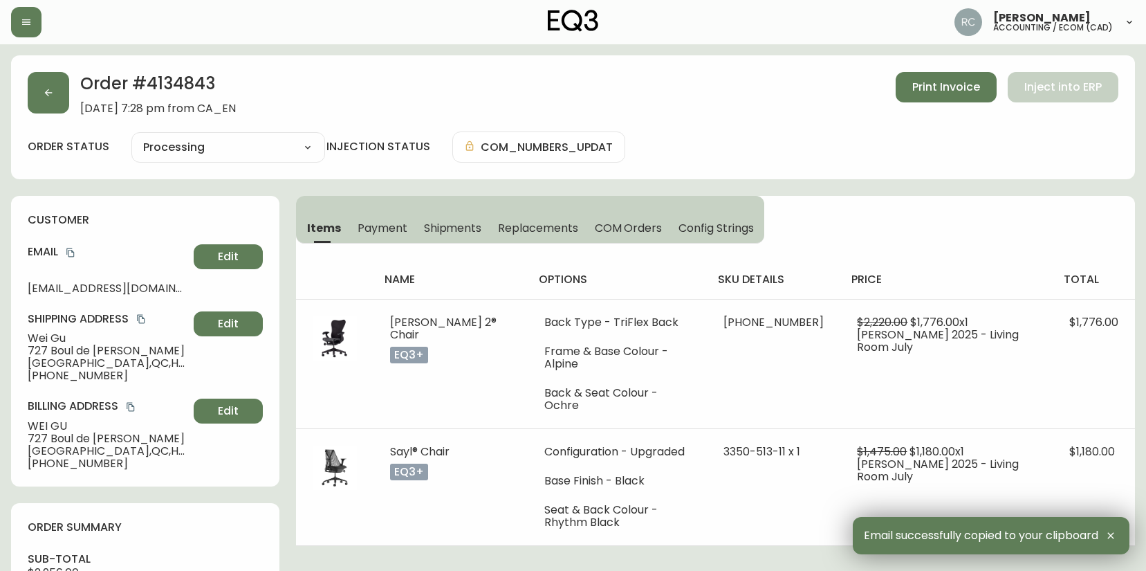
click at [71, 350] on span "727 Boul de la Foret" at bounding box center [108, 351] width 161 height 12
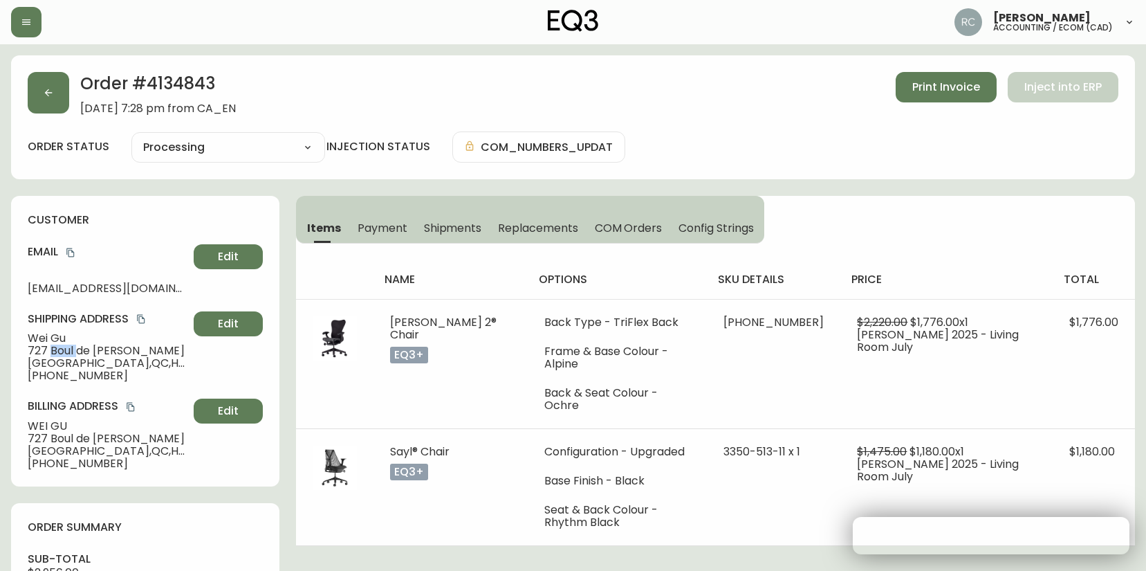
click at [71, 350] on span "727 Boul de la Foret" at bounding box center [108, 351] width 161 height 12
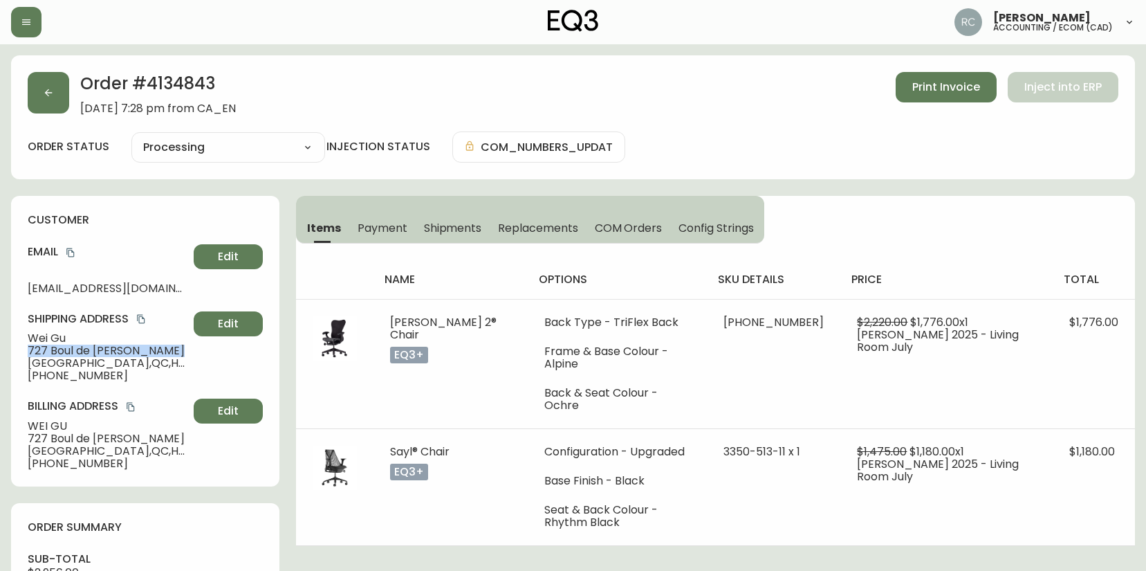
copy span "727 Boul de la Foret"
click at [60, 361] on span "Verdun , QC , H3E 0C2 , CA" at bounding box center [108, 363] width 161 height 12
copy span "Verdun , QC , H3E 0C2 , CA"
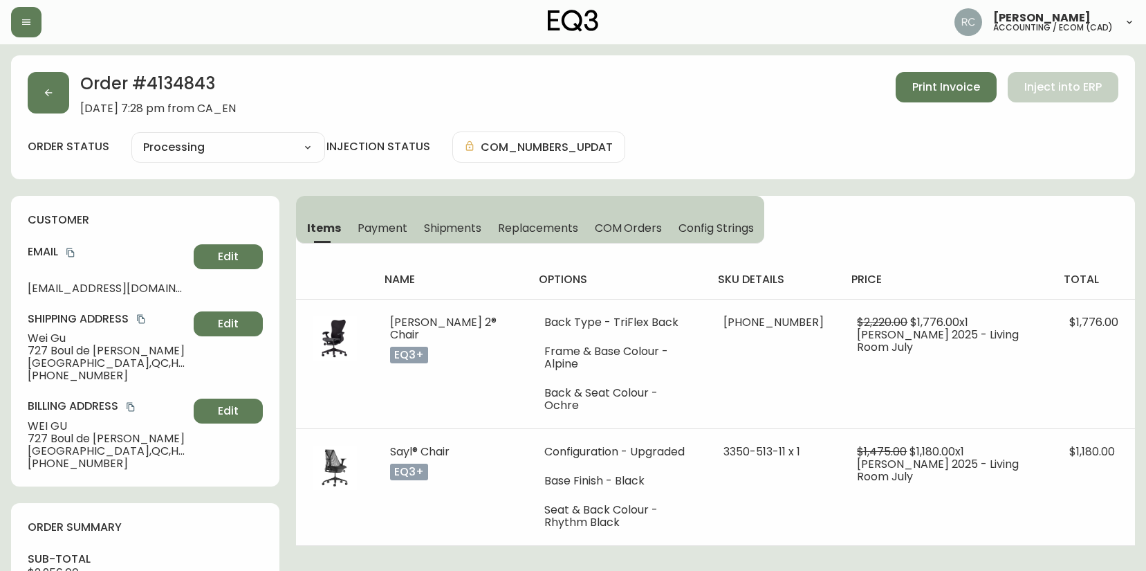
click at [65, 378] on span "+15145539959" at bounding box center [108, 375] width 161 height 12
copy span "15145539959"
click at [456, 55] on div "Order # 4134843 August 25, 2025 at 7:28 pm from CA_EN Print Invoice Inject into…" at bounding box center [573, 117] width 1124 height 124
click at [432, 95] on div "Order # 4134843 August 25, 2025 at 7:28 pm from CA_EN Print Invoice Inject into…" at bounding box center [573, 93] width 1091 height 43
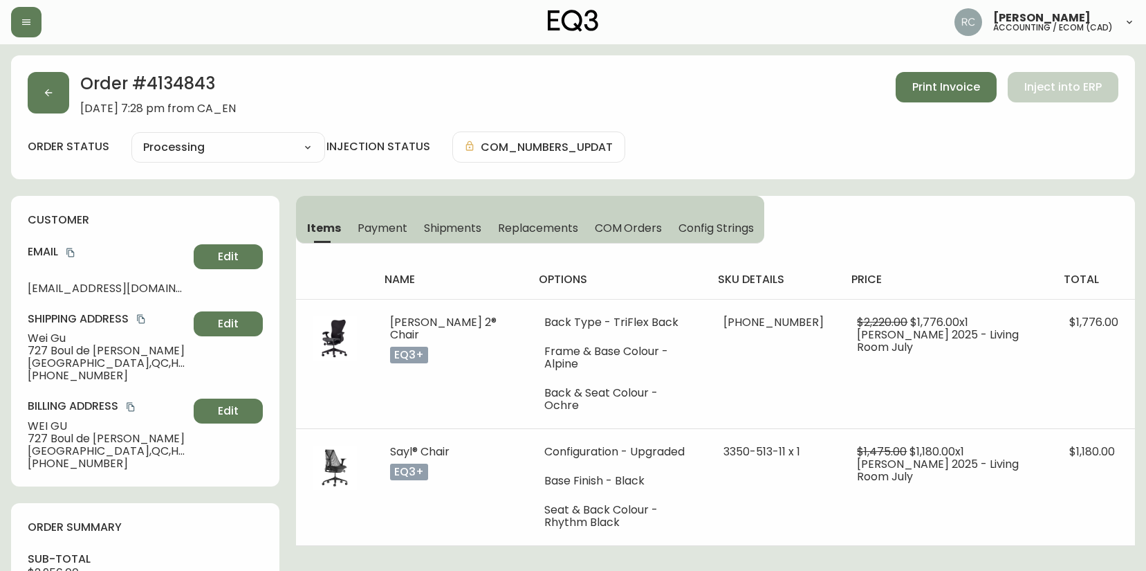
click at [441, 102] on div "Order # 4134843 August 25, 2025 at 7:28 pm from CA_EN Print Invoice Inject into…" at bounding box center [573, 93] width 1091 height 43
click at [50, 340] on span "Wei Gu" at bounding box center [108, 338] width 161 height 12
copy span "Wei Gu"
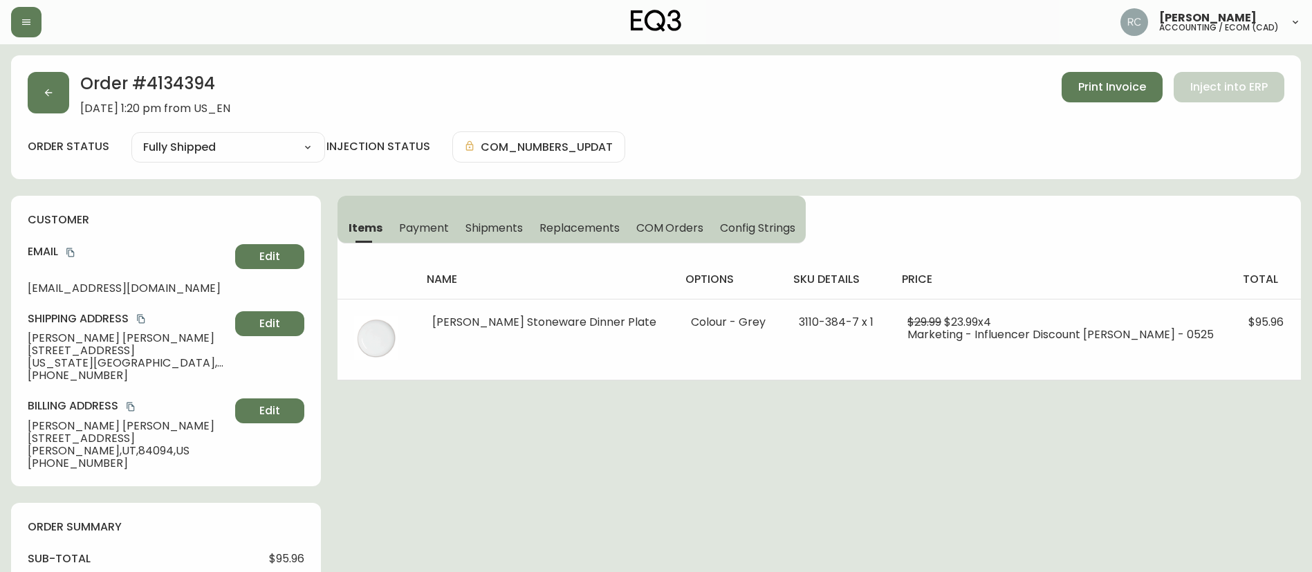
select select "FULLY_SHIPPED"
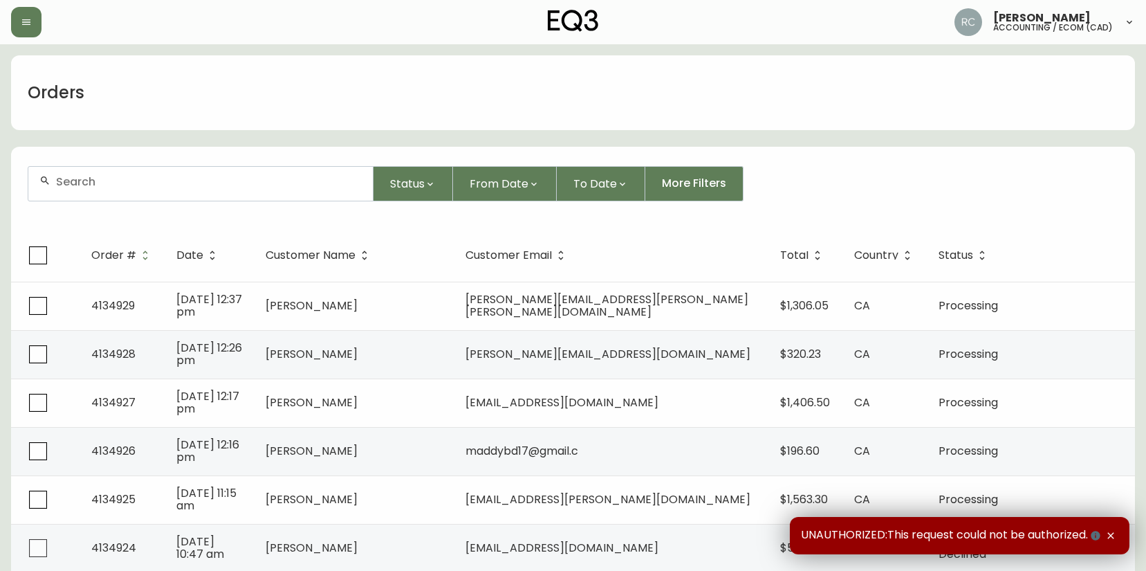
click at [309, 186] on input "text" at bounding box center [209, 181] width 306 height 13
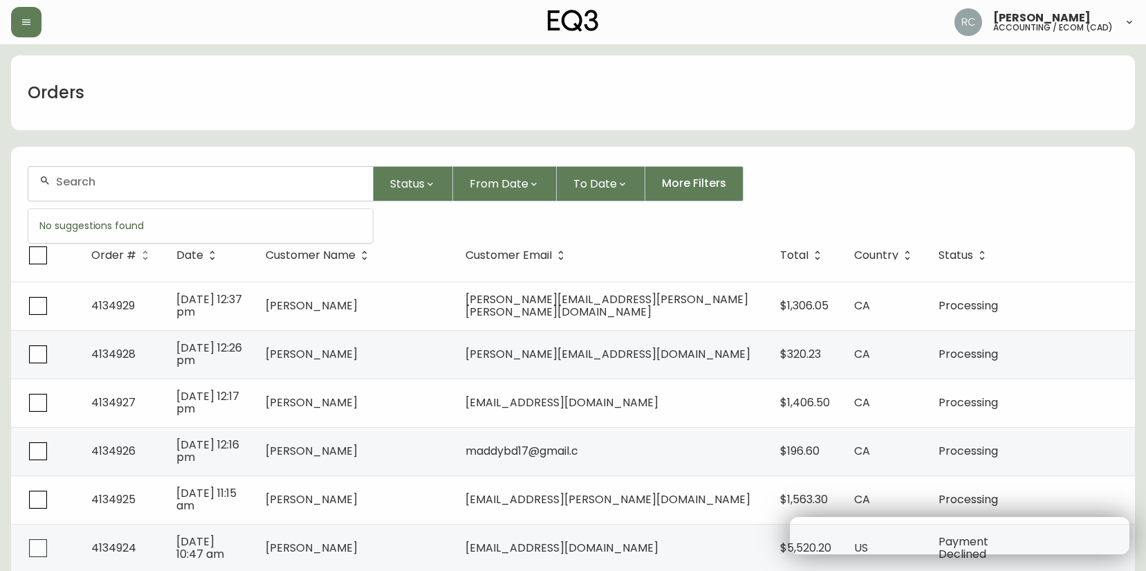
paste input "4134844"
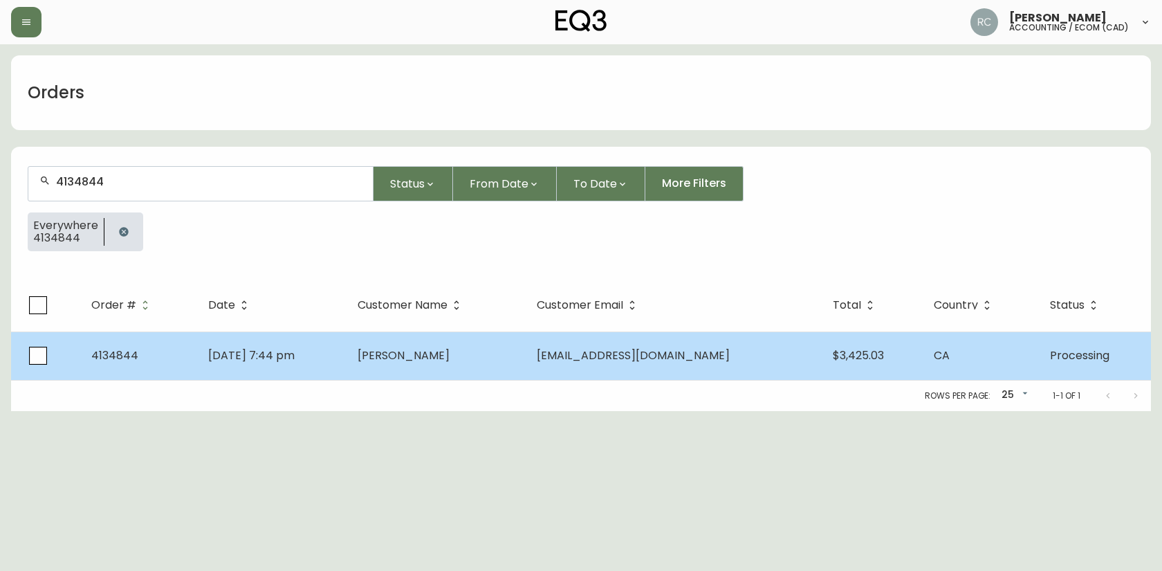
type input "4134844"
click at [330, 367] on td "Aug 25 2025, 7:44 pm" at bounding box center [271, 355] width 149 height 48
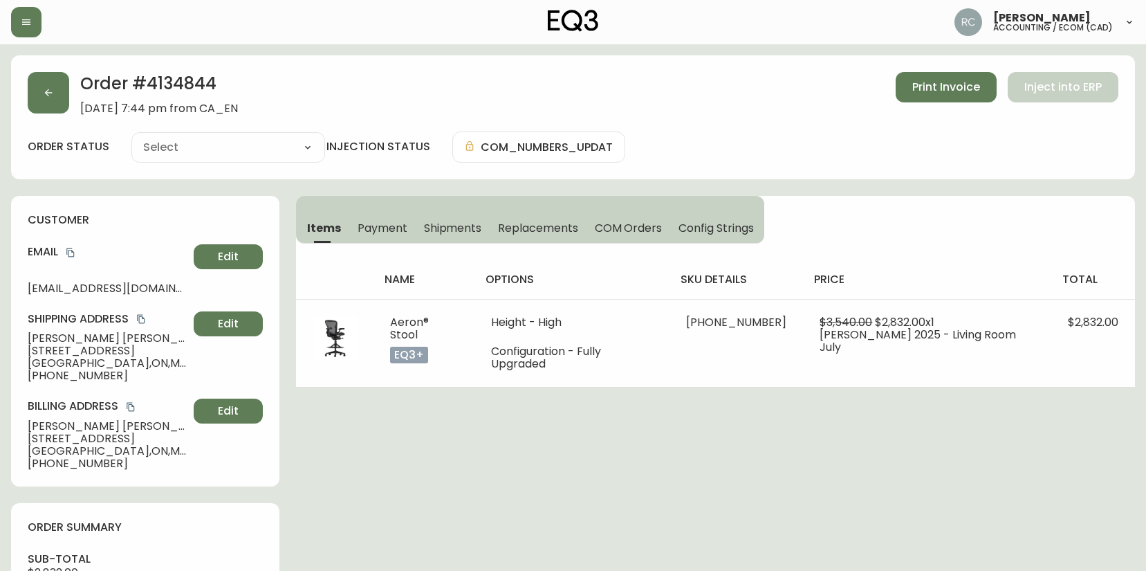
type input "Processing"
select select "PROCESSING"
click at [586, 511] on div "Order # 4134844 August 25, 2025 at 7:44 pm from CA_EN Print Invoice Inject into…" at bounding box center [573, 580] width 1124 height 1050
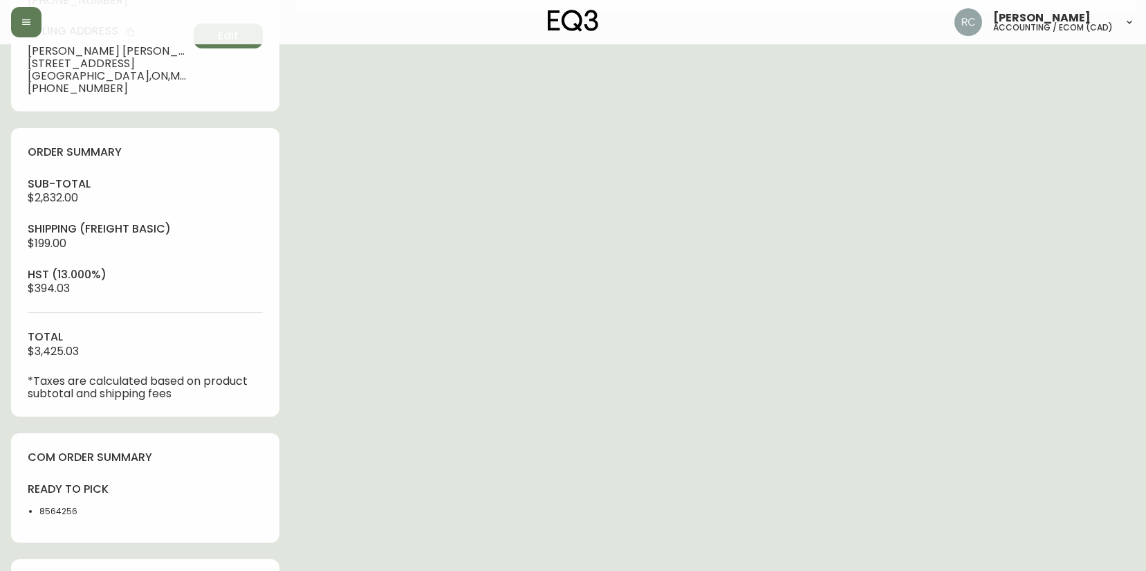
scroll to position [534, 0]
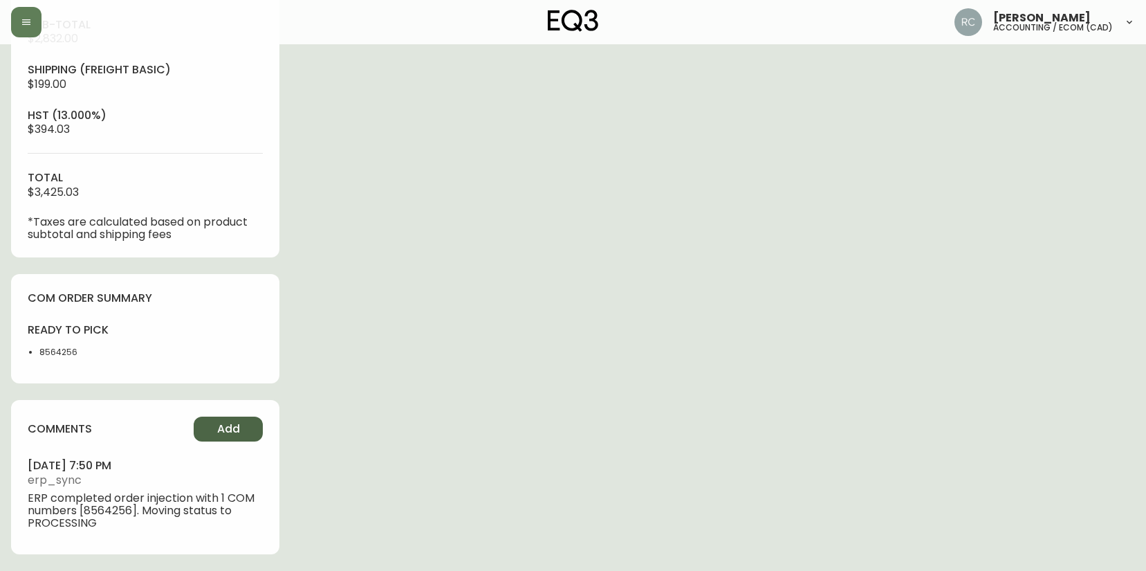
click at [222, 426] on span "Add" at bounding box center [228, 428] width 23 height 15
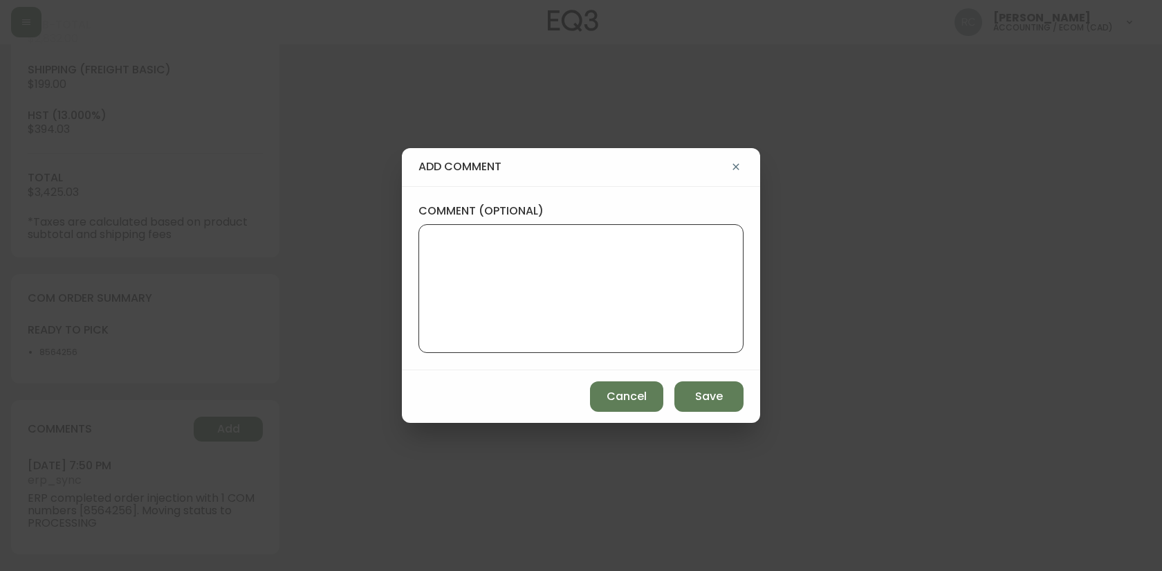
click at [524, 303] on textarea "comment (optional)" at bounding box center [581, 288] width 302 height 111
paste textarea "P019712"
type textarea "PO: YP019712"
click at [702, 402] on span "Save" at bounding box center [709, 396] width 28 height 15
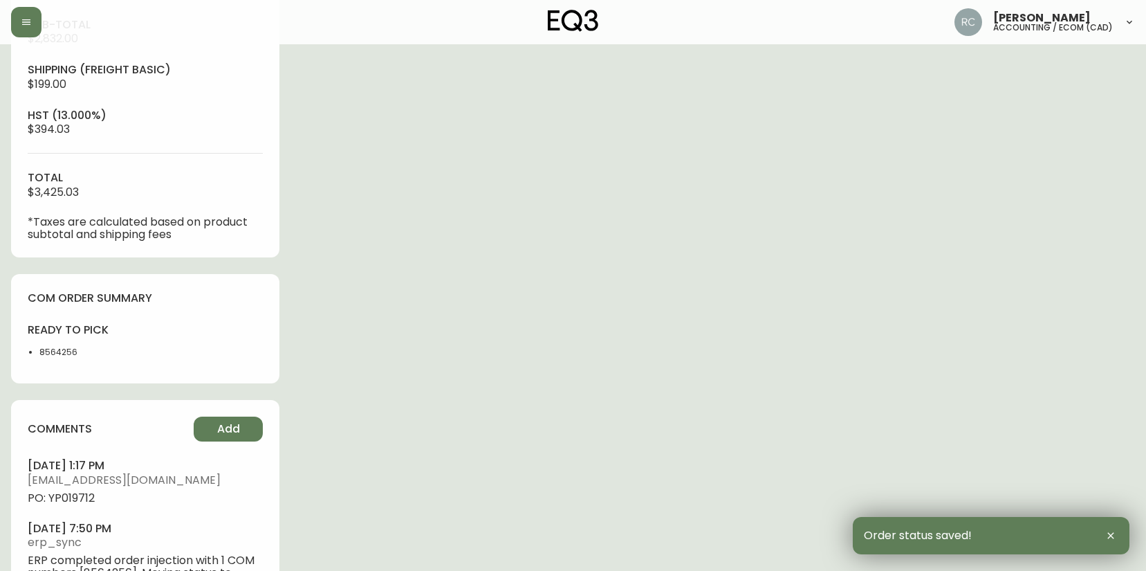
click at [75, 492] on span "PO: YP019712" at bounding box center [145, 498] width 235 height 12
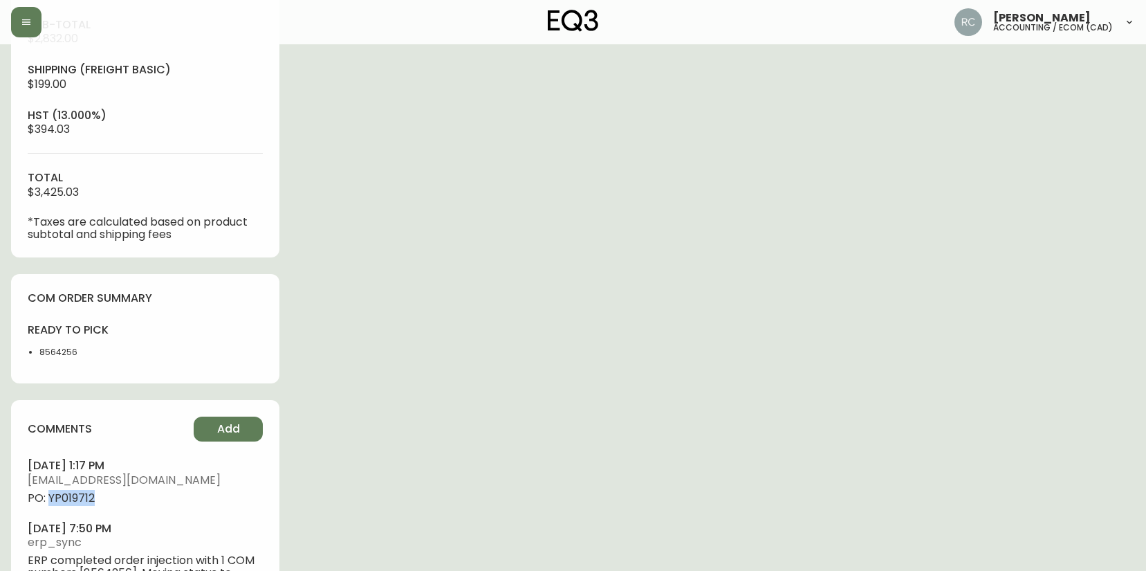
copy span "YP019712"
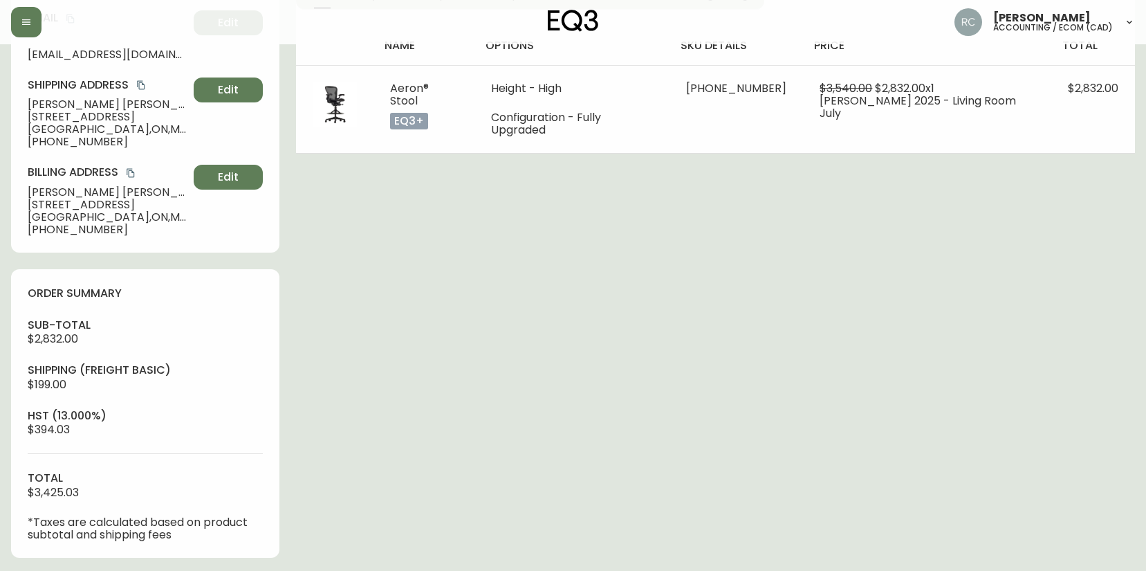
scroll to position [0, 0]
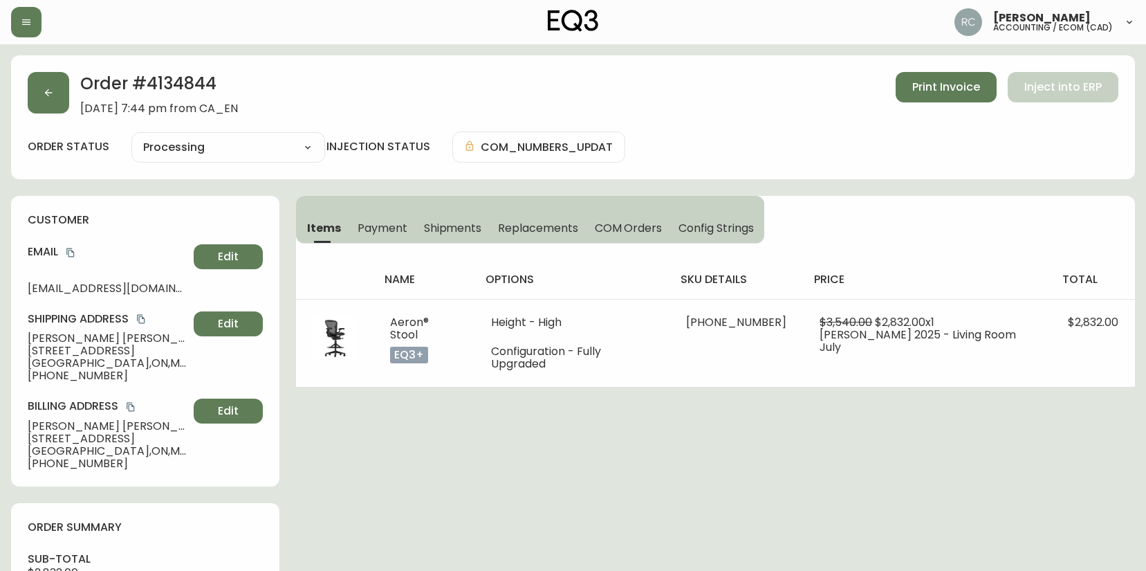
click at [46, 340] on span "Matthew Connors" at bounding box center [108, 338] width 161 height 12
copy span "Matthew Connors"
click at [72, 248] on icon "copy" at bounding box center [71, 253] width 10 height 10
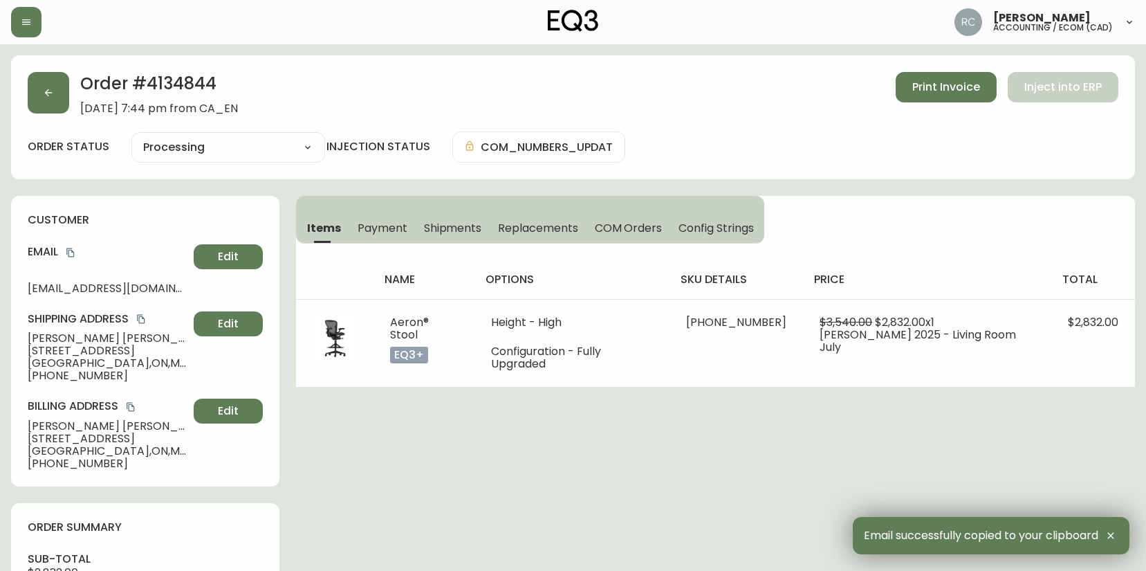
click at [73, 347] on span "39 Niagara Street, Unit 1028" at bounding box center [108, 351] width 161 height 12
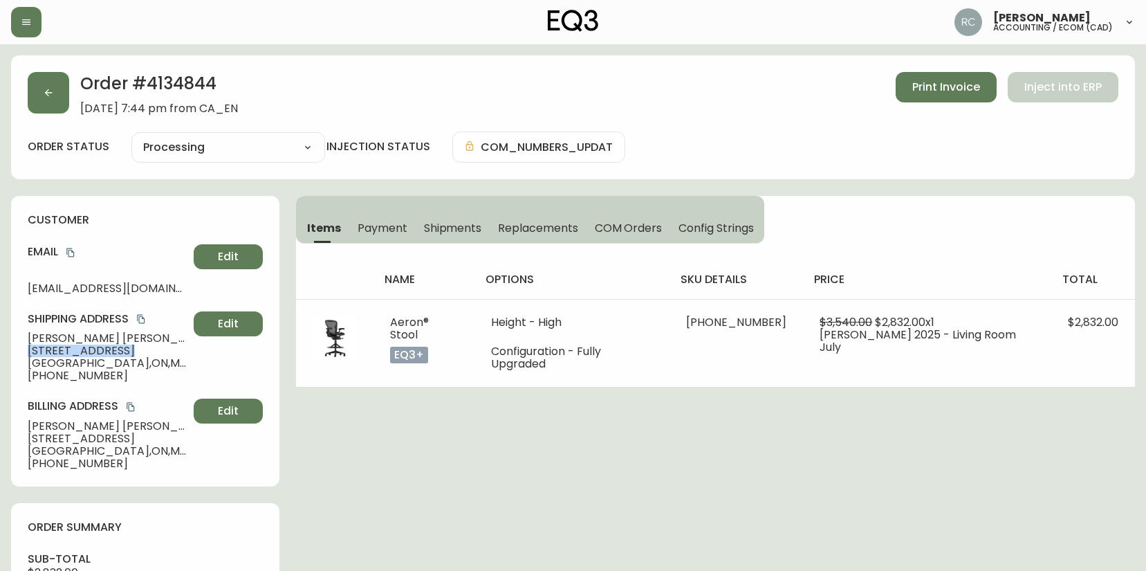
click at [73, 347] on span "39 Niagara Street, Unit 1028" at bounding box center [108, 351] width 161 height 12
copy span "39 Niagara Street, Unit 1028"
click at [34, 367] on span "Toronto , ON , M5V 1C2 , CA" at bounding box center [108, 363] width 161 height 12
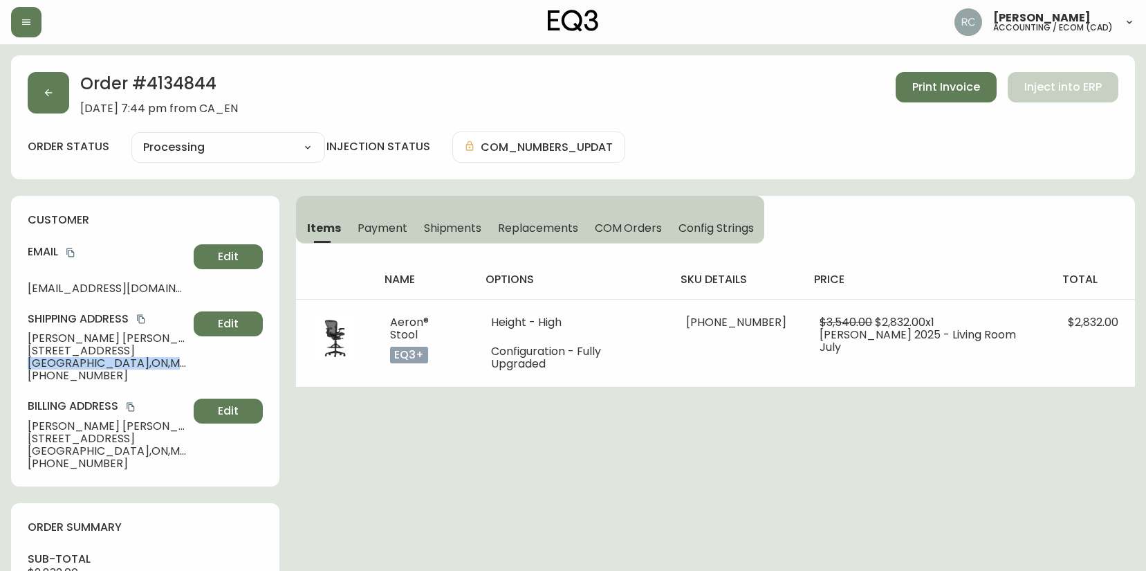
copy span "Toronto , ON , M5V 1C2 , CA"
click at [71, 378] on span "+16133169054" at bounding box center [108, 375] width 161 height 12
copy span "16133169054"
drag, startPoint x: 404, startPoint y: 437, endPoint x: 99, endPoint y: 383, distance: 309.8
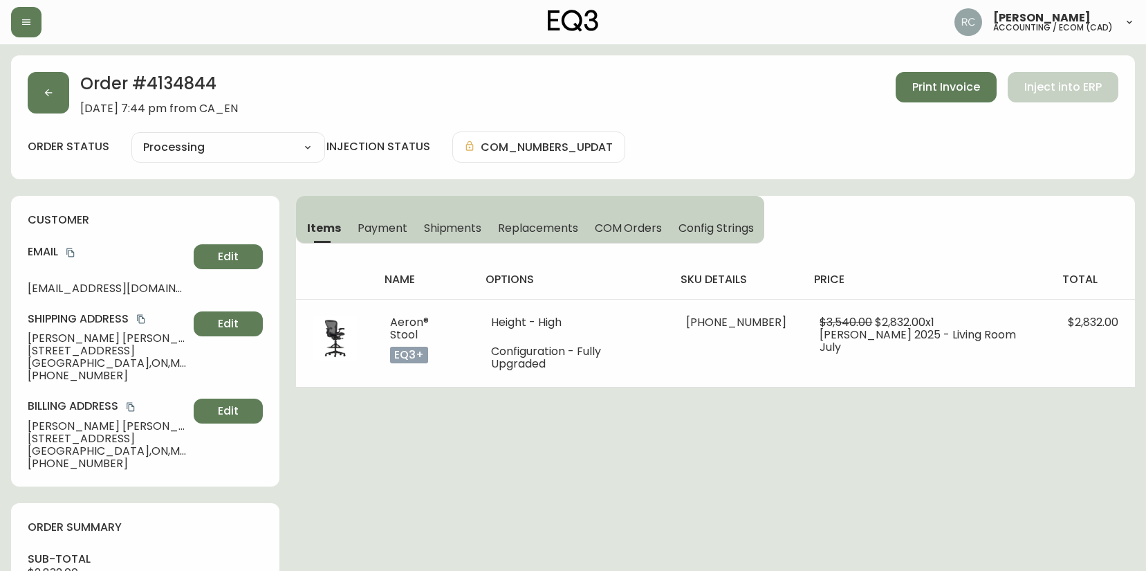
click at [46, 340] on span "Matthew Connors" at bounding box center [108, 338] width 161 height 12
copy span "Matthew Connors"
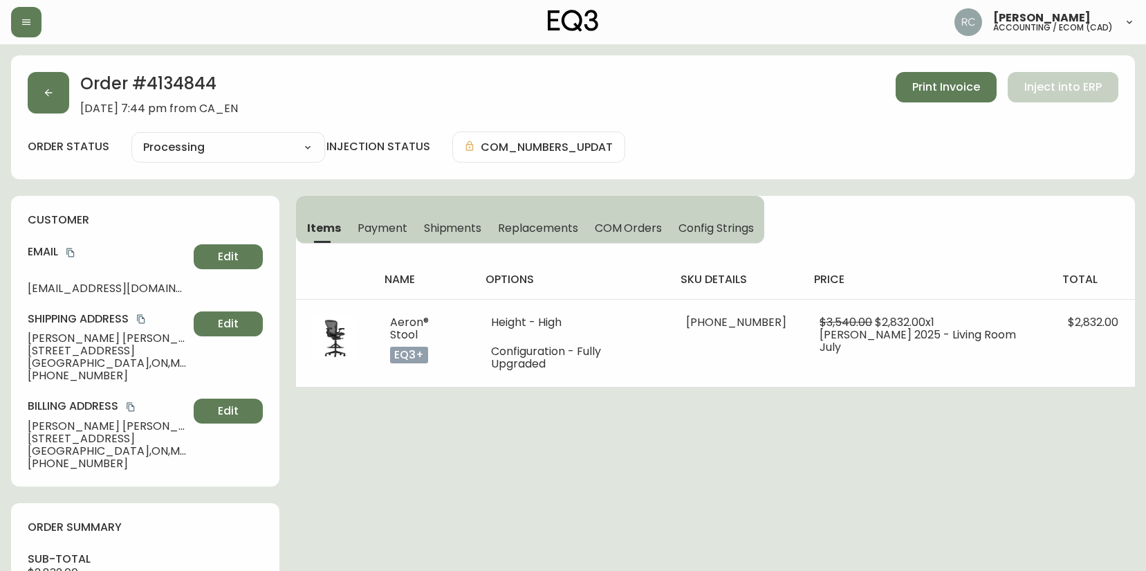
drag, startPoint x: 385, startPoint y: 409, endPoint x: 373, endPoint y: 403, distance: 13.0
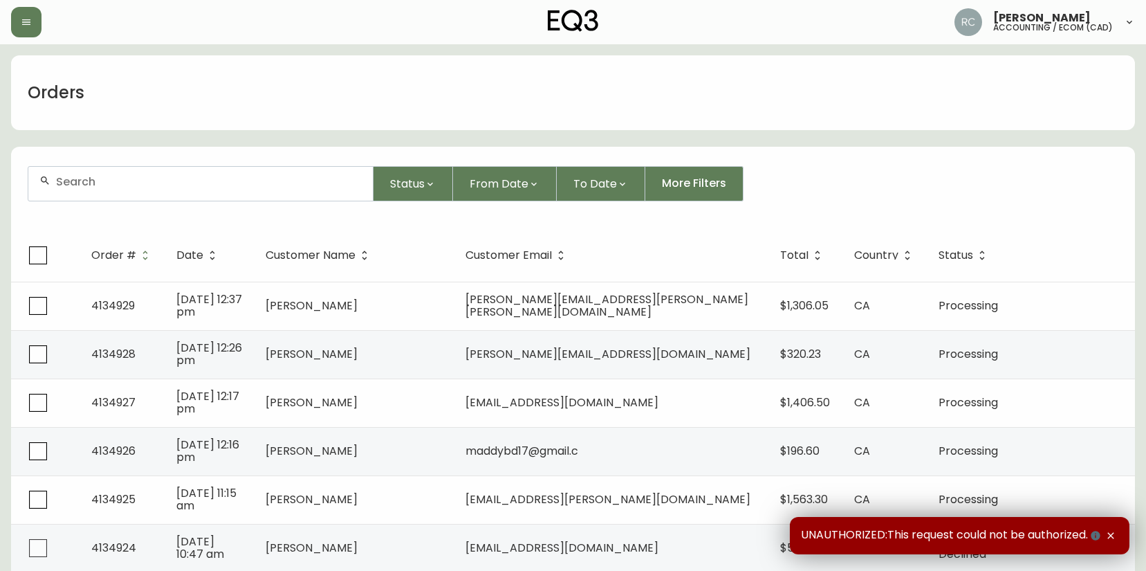
click at [342, 175] on input "text" at bounding box center [209, 181] width 306 height 13
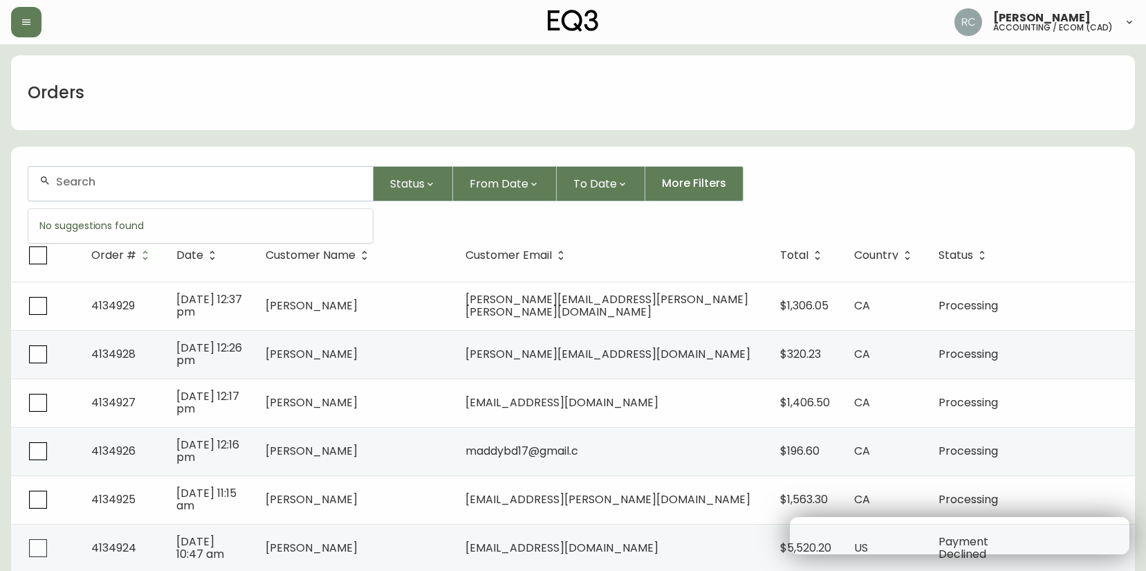
paste input "4134845"
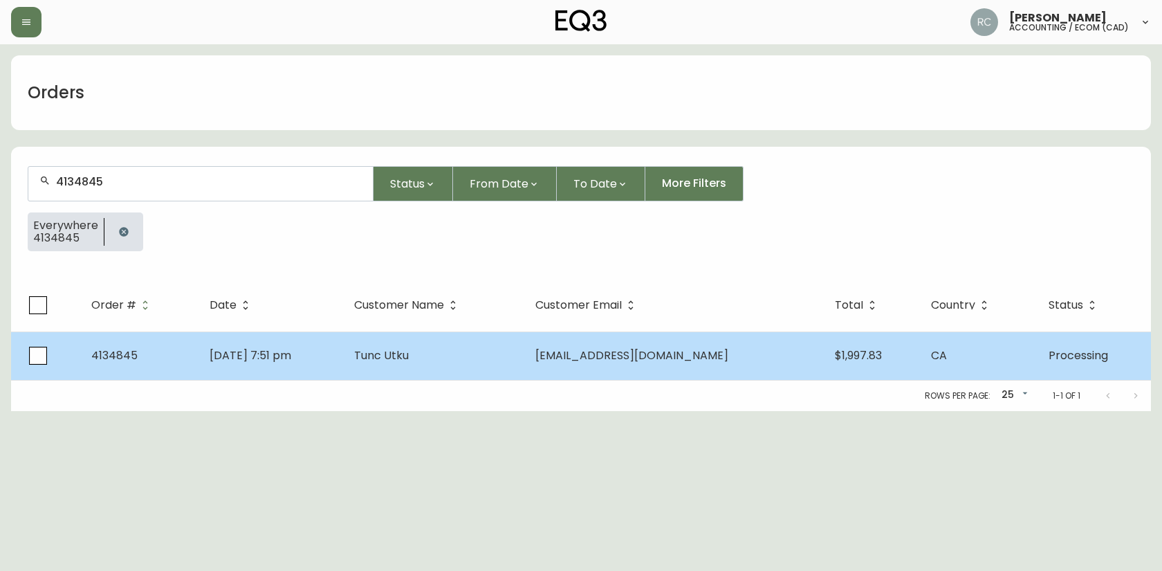
type input "4134845"
click at [343, 367] on td "Aug 25 2025, 7:51 pm" at bounding box center [271, 355] width 145 height 48
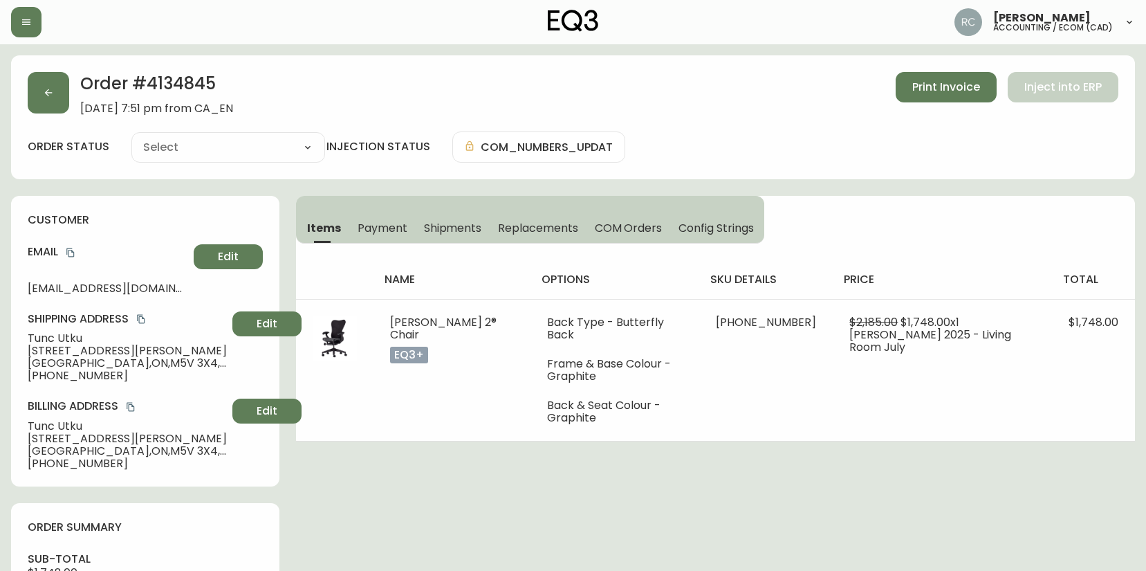
type input "Processing"
select select "PROCESSING"
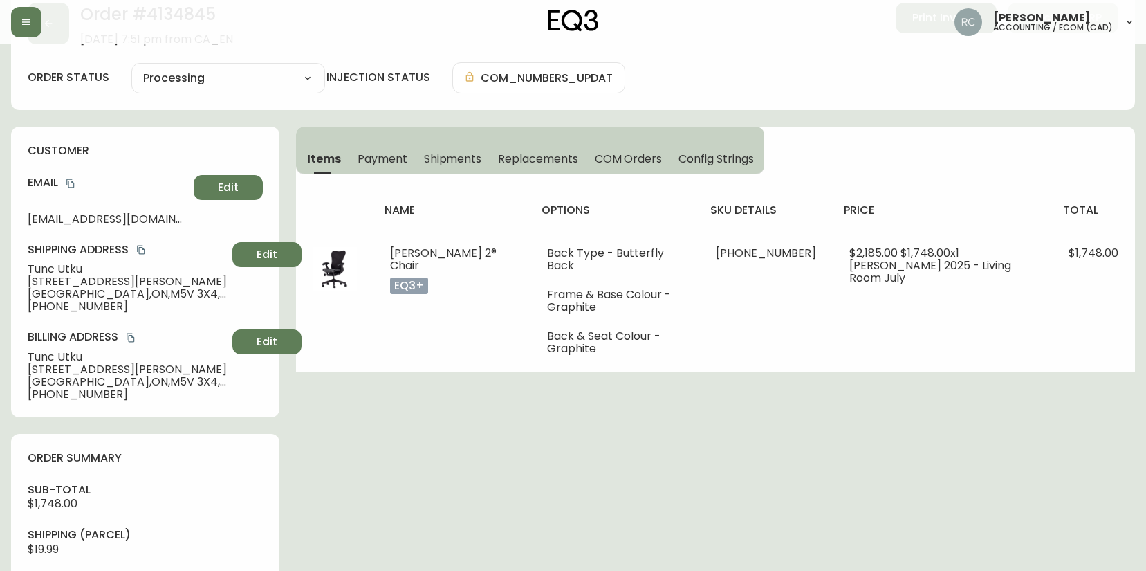
click at [365, 421] on div "Order # 4134845 August 25, 2025 at 7:51 pm from CA_EN Print Invoice Inject into…" at bounding box center [573, 511] width 1124 height 1050
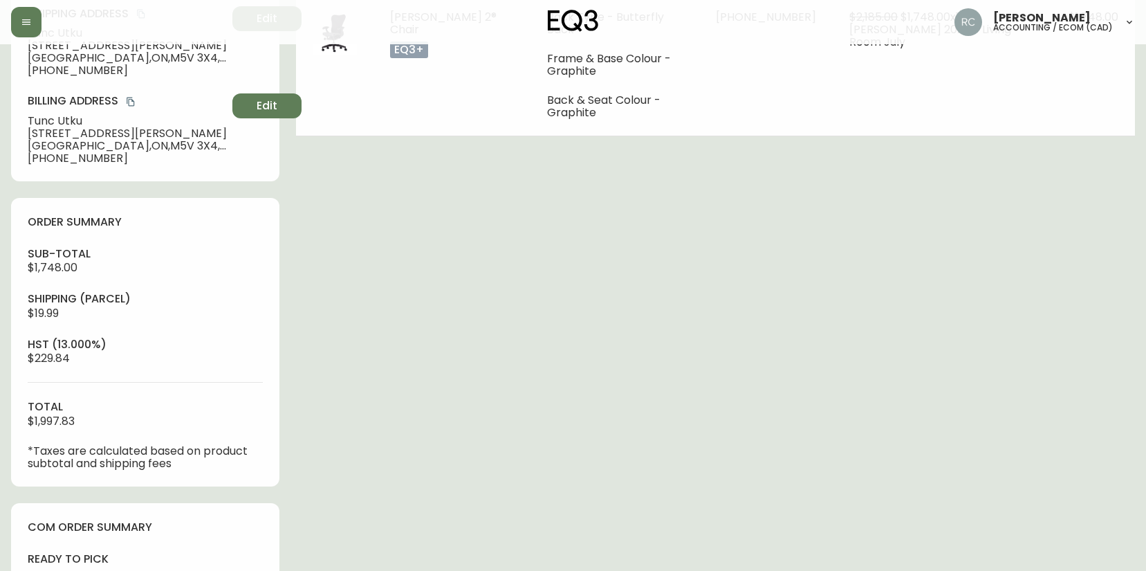
scroll to position [534, 0]
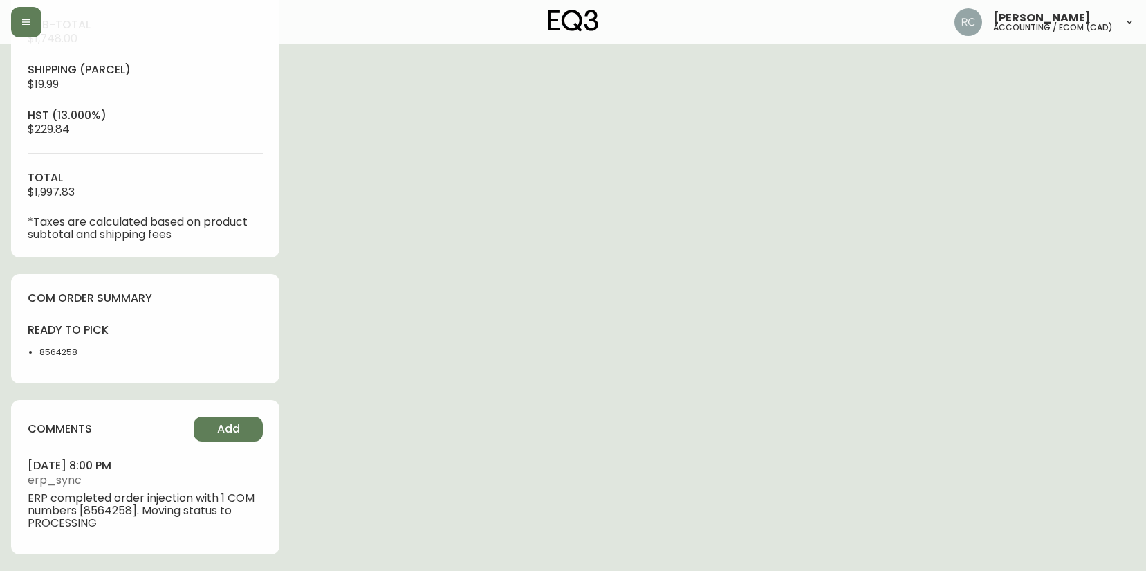
click at [269, 433] on div "comments Add august 25, 2025 at 8:00 pm erp_sync ERP completed order injection …" at bounding box center [145, 477] width 268 height 154
click at [241, 420] on button "Add" at bounding box center [228, 429] width 69 height 25
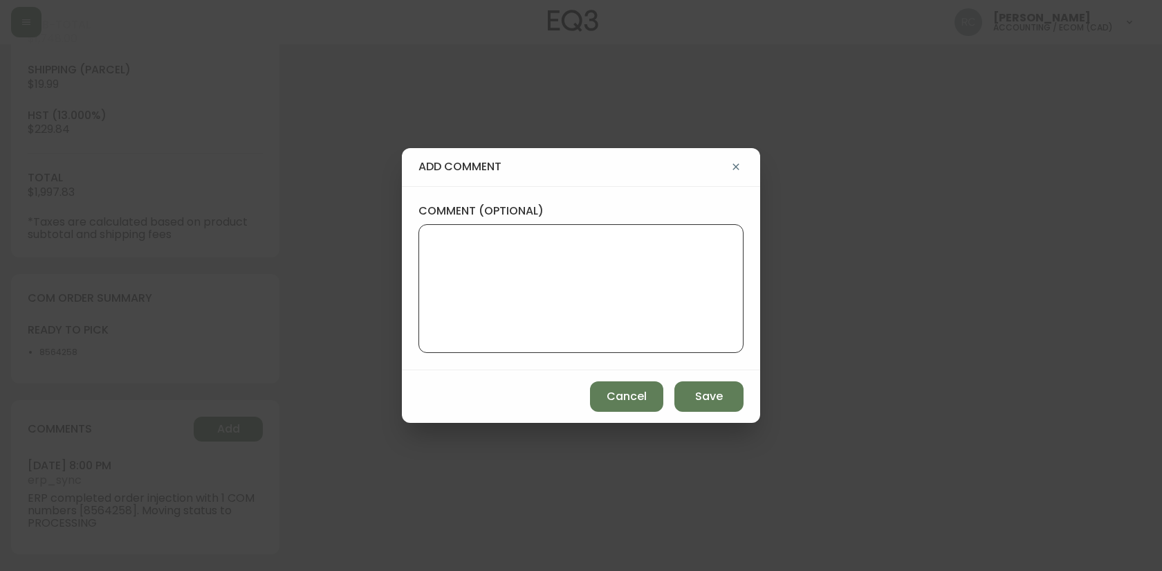
click at [534, 285] on textarea "comment (optional)" at bounding box center [581, 288] width 302 height 111
paste textarea "P019713"
type textarea "PO:YP019713"
click at [695, 394] on span "Save" at bounding box center [709, 396] width 28 height 15
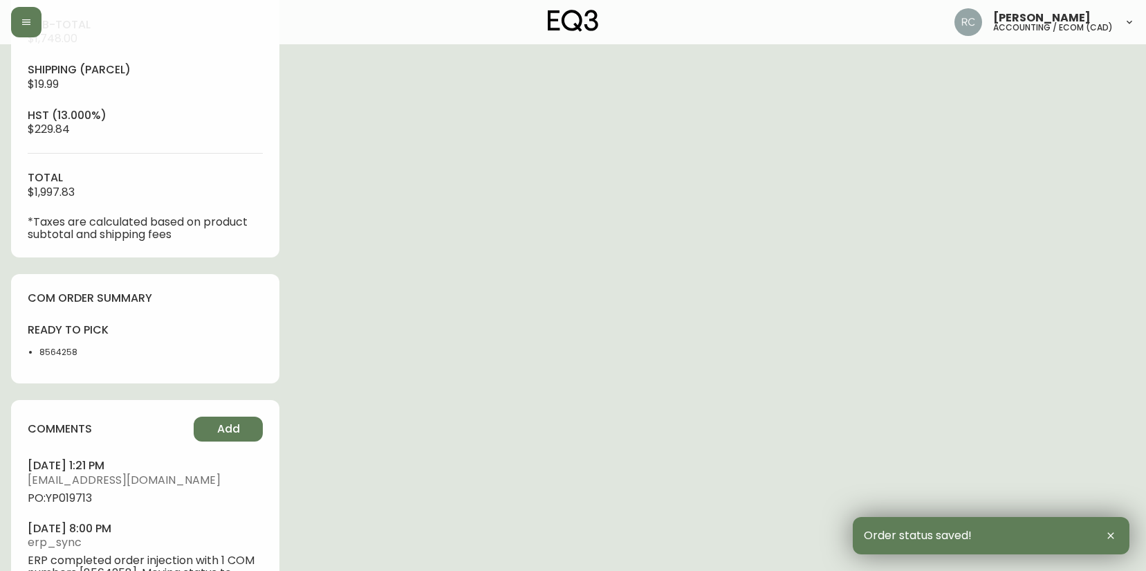
click at [53, 494] on span "PO:YP019713" at bounding box center [145, 498] width 235 height 12
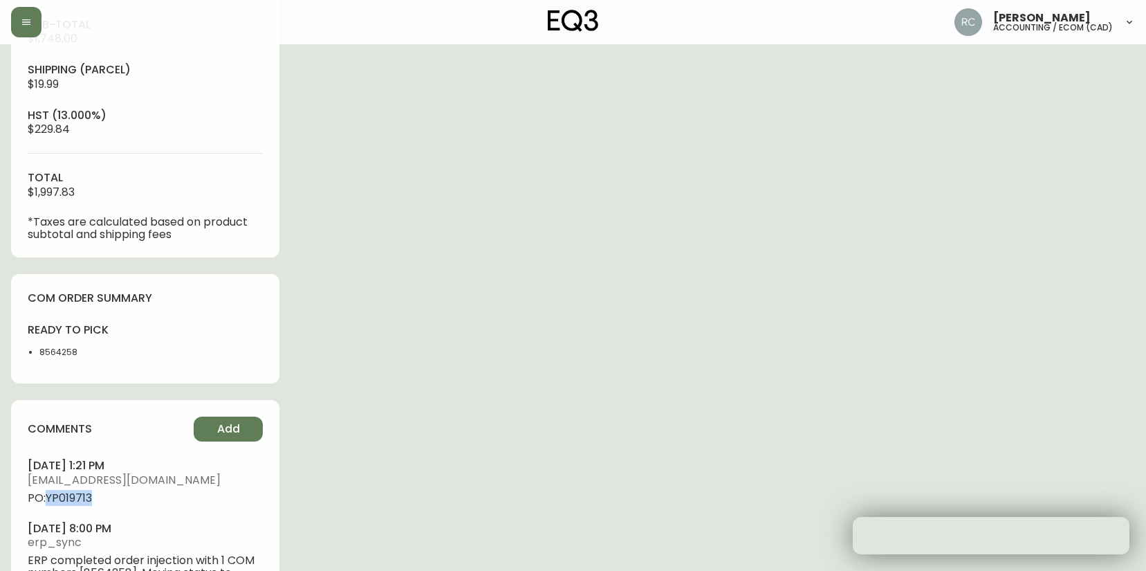
click at [52, 494] on span "PO:YP019713" at bounding box center [145, 498] width 235 height 12
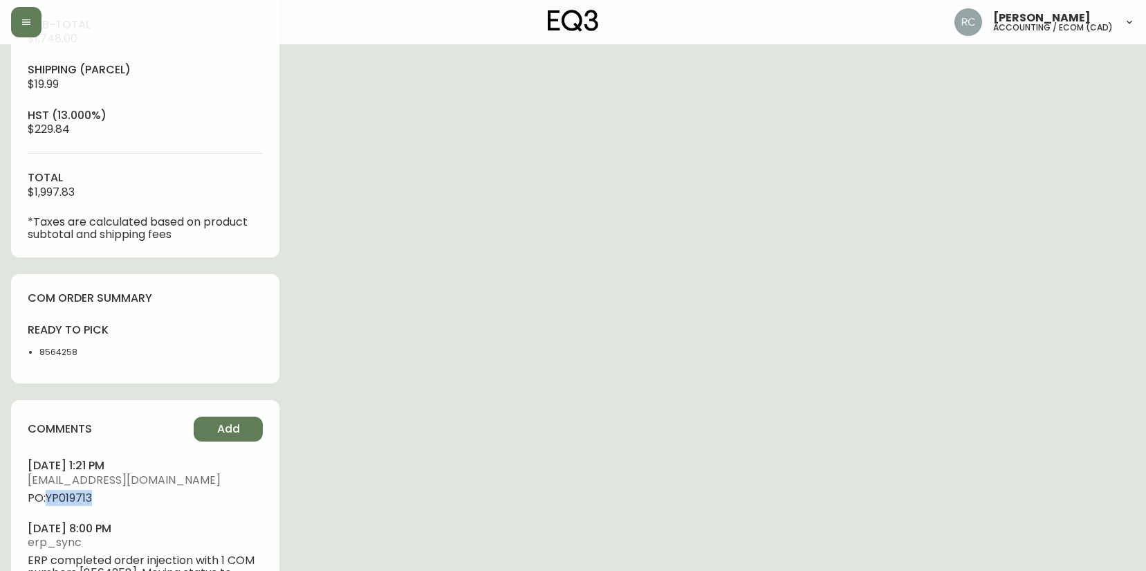
copy span "YP019713"
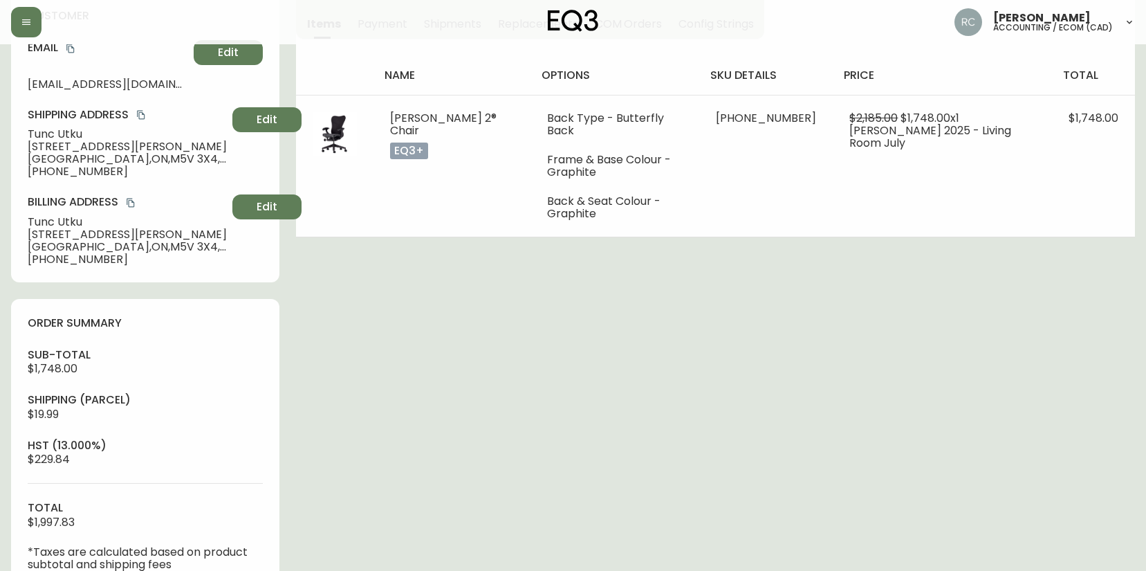
scroll to position [0, 0]
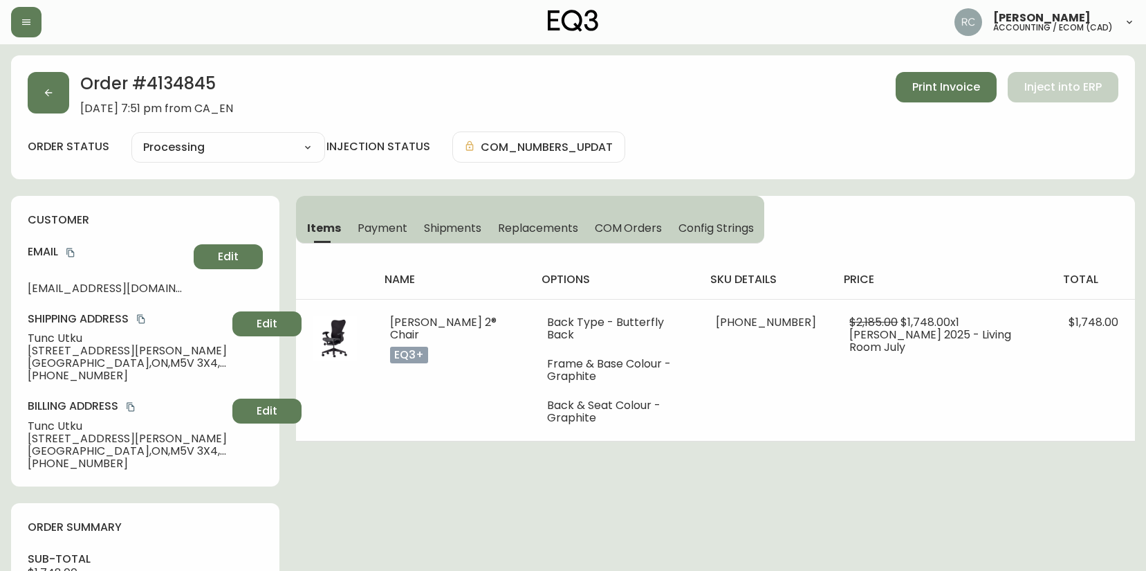
click at [55, 329] on div "Shipping Address Tunc Utku 3603 - 80 John St Toronto , ON , M5V 3X4 , CA +12369…" at bounding box center [145, 346] width 235 height 71
click at [52, 337] on span "Tunc Utku" at bounding box center [127, 338] width 199 height 12
drag, startPoint x: 52, startPoint y: 337, endPoint x: 34, endPoint y: 332, distance: 18.6
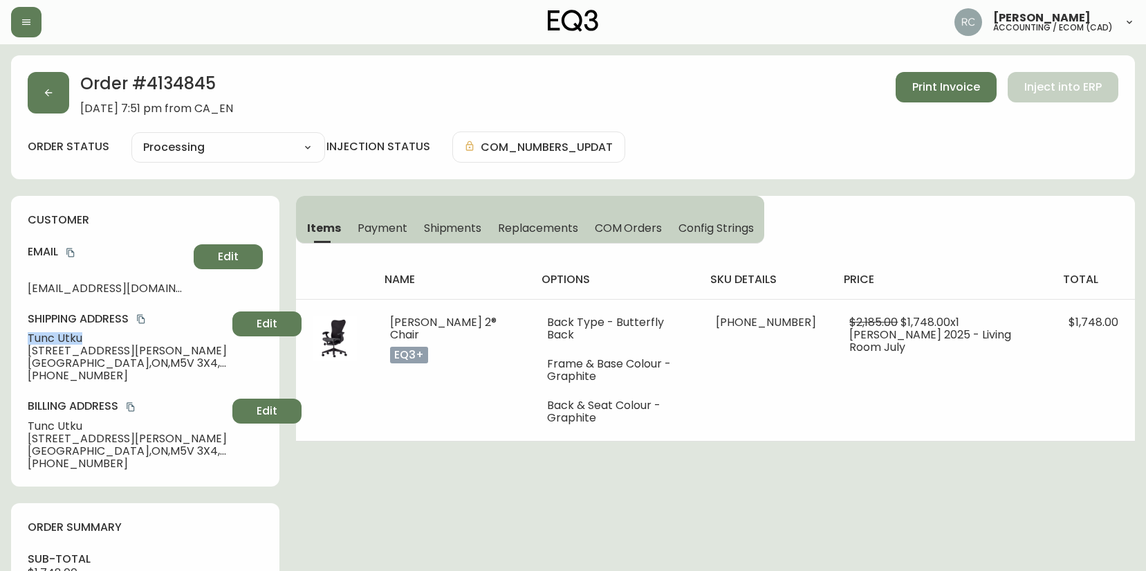
click at [52, 338] on span "Tunc Utku" at bounding box center [127, 338] width 199 height 12
click at [71, 252] on icon "copy" at bounding box center [71, 253] width 10 height 10
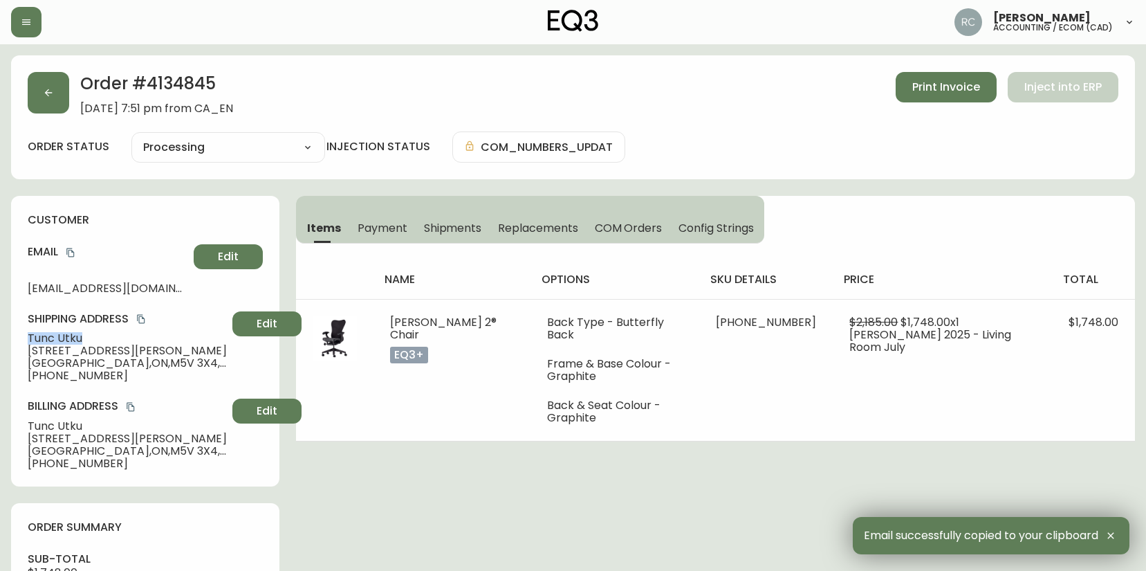
click at [66, 342] on span "Tunc Utku" at bounding box center [127, 338] width 199 height 12
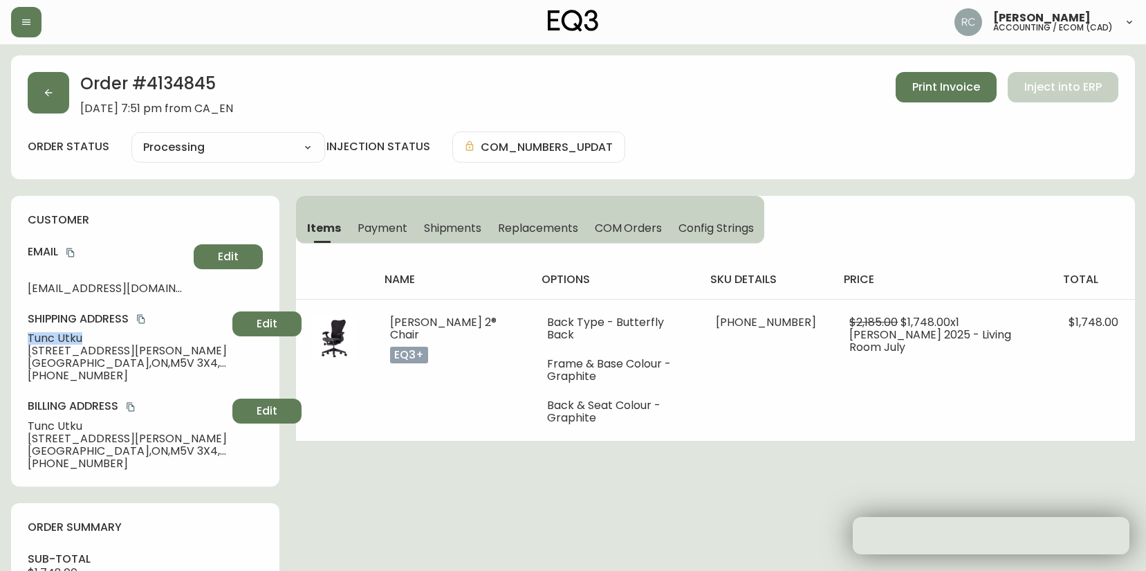
click at [66, 342] on span "Tunc Utku" at bounding box center [127, 338] width 199 height 12
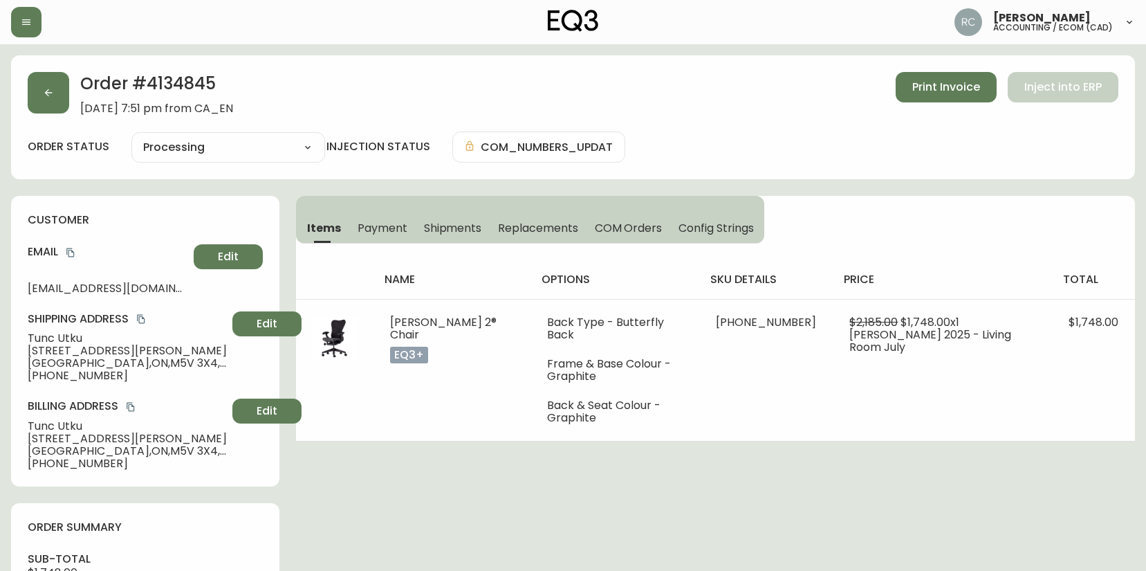
click at [62, 351] on span "3603 - 80 John St" at bounding box center [127, 351] width 199 height 12
copy span "3603 - 80 John St"
click at [93, 367] on span "Toronto , ON , M5V 3X4 , CA" at bounding box center [127, 363] width 199 height 12
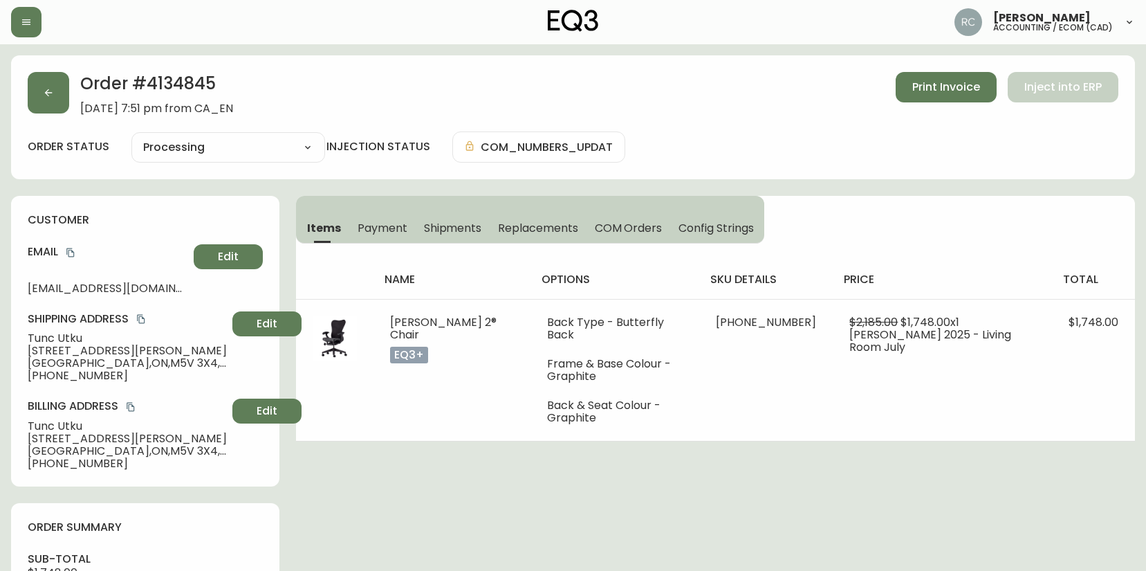
click at [93, 367] on span "Toronto , ON , M5V 3X4 , CA" at bounding box center [127, 363] width 199 height 12
copy span "Toronto , ON , M5V 3X4 , CA"
click at [59, 371] on span "+12369966713" at bounding box center [127, 375] width 199 height 12
click at [59, 372] on span "+12369966713" at bounding box center [127, 375] width 199 height 12
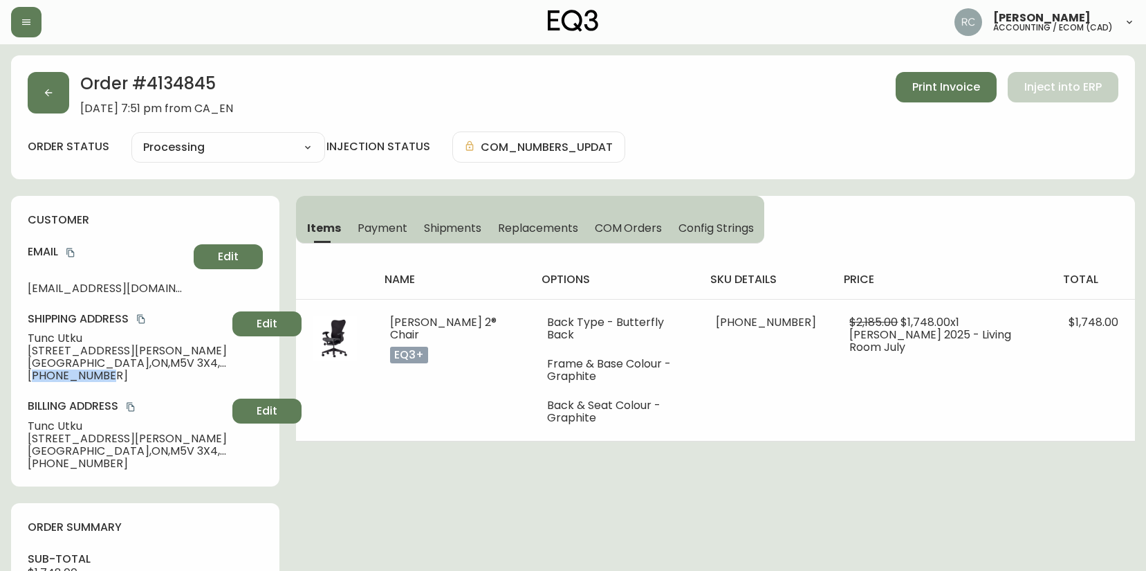
copy span "12369966713"
drag, startPoint x: 369, startPoint y: 475, endPoint x: 97, endPoint y: 438, distance: 274.5
click at [38, 333] on span "Tunc Utku" at bounding box center [127, 338] width 199 height 12
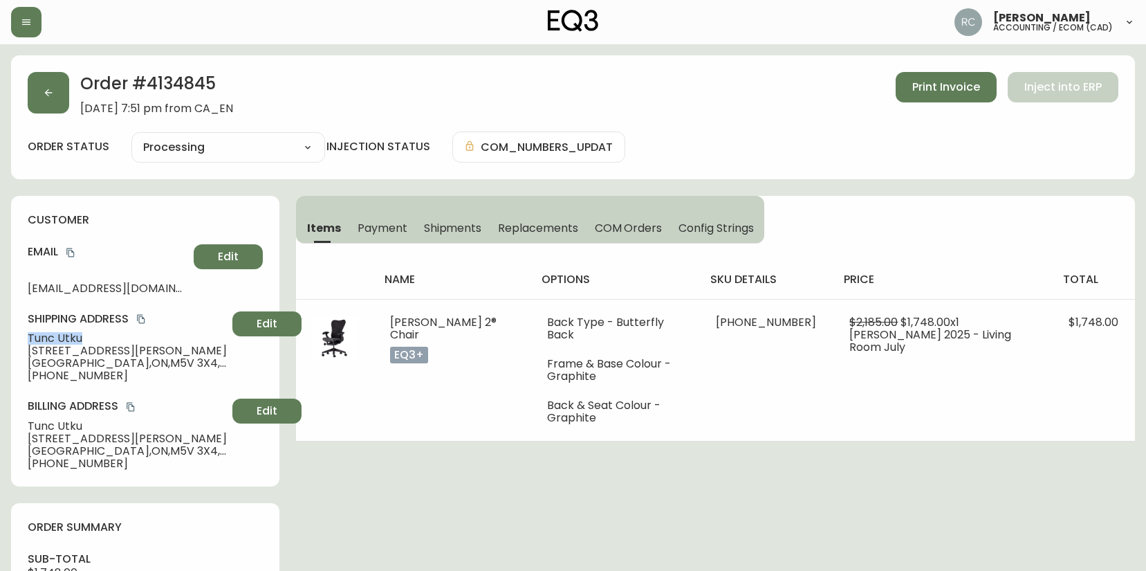
click at [38, 333] on span "Tunc Utku" at bounding box center [127, 338] width 199 height 12
copy span "Tunc Utku"
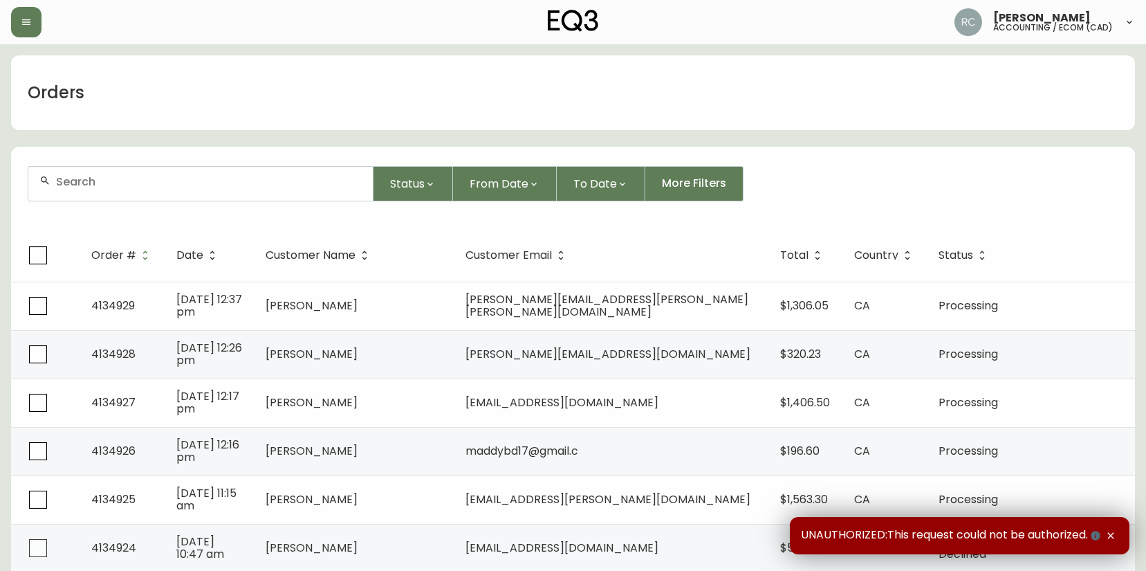
click at [324, 183] on input "text" at bounding box center [209, 181] width 306 height 13
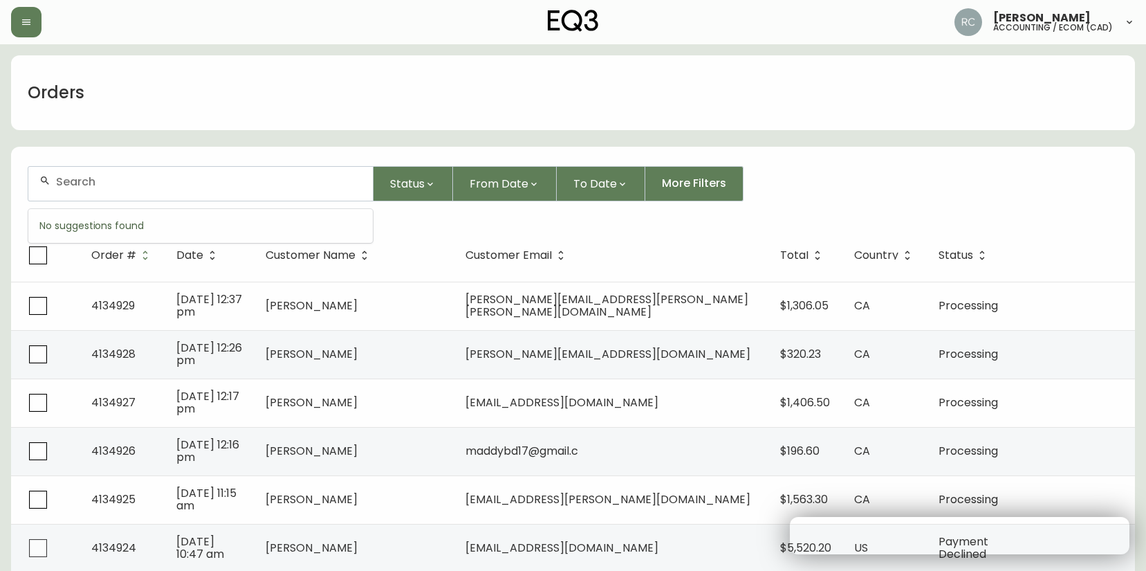
paste input "4134848"
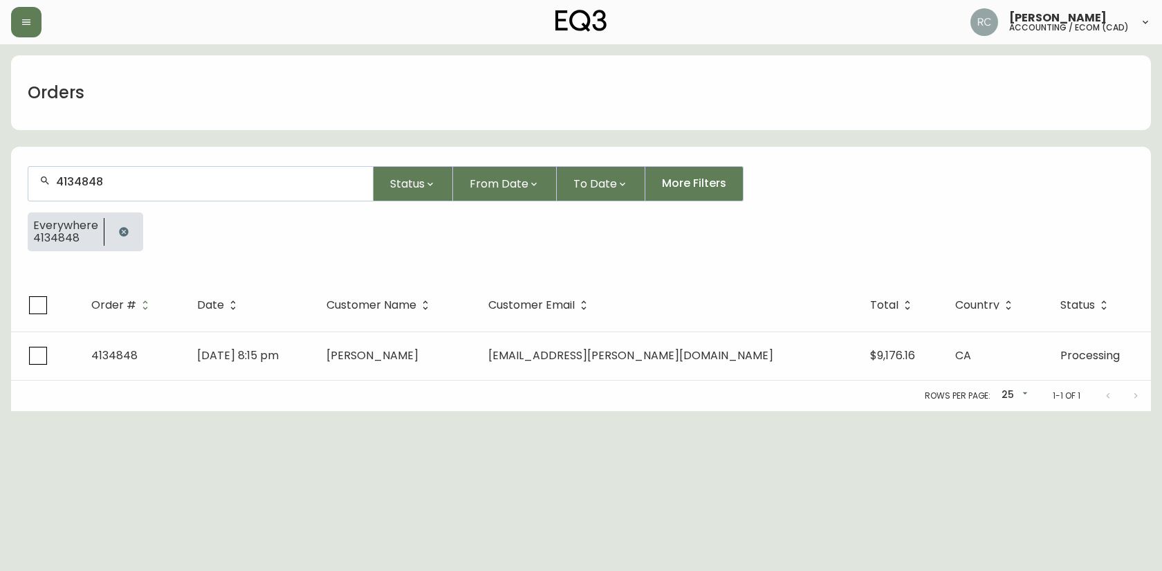
type input "4134848"
click at [122, 352] on span "4134848" at bounding box center [114, 355] width 46 height 16
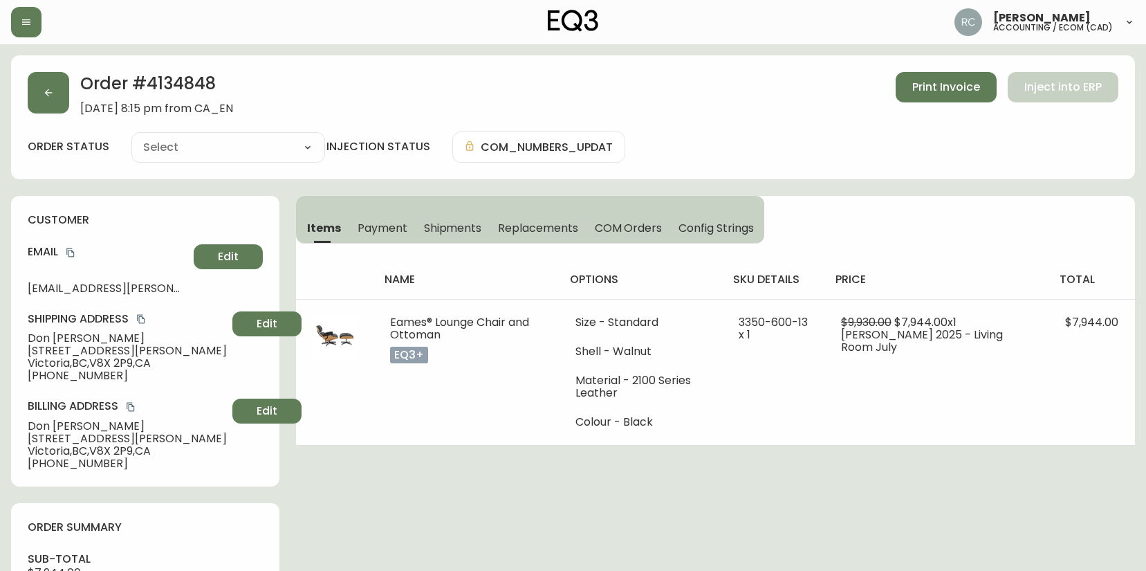
type input "Processing"
select select "PROCESSING"
drag, startPoint x: 523, startPoint y: 441, endPoint x: 481, endPoint y: 448, distance: 42.7
click at [523, 441] on td "Eames® Lounge Chair and Ottoman eq3+" at bounding box center [466, 372] width 185 height 146
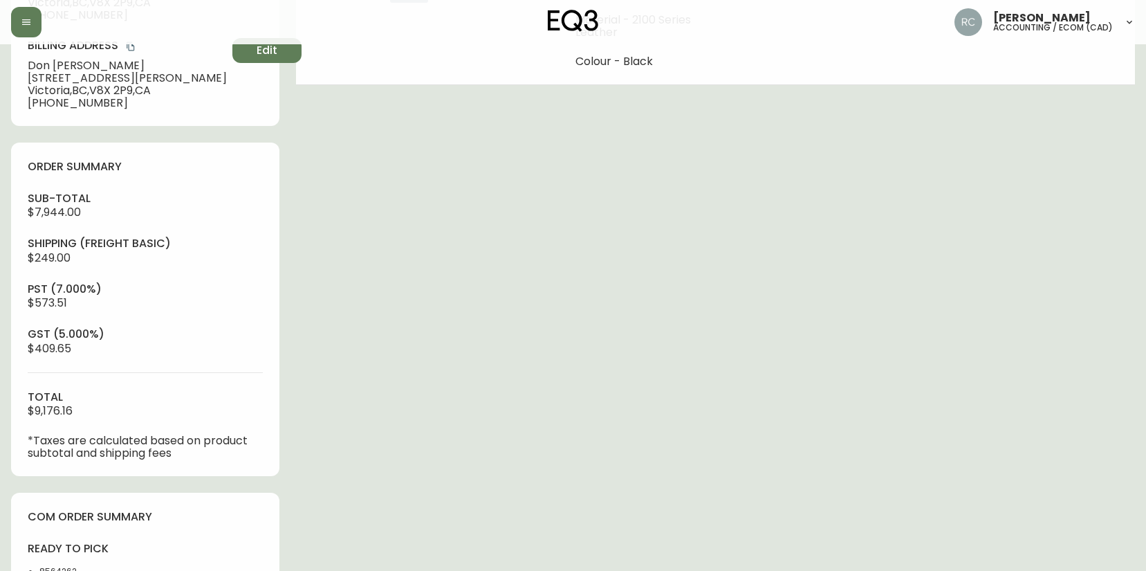
scroll to position [579, 0]
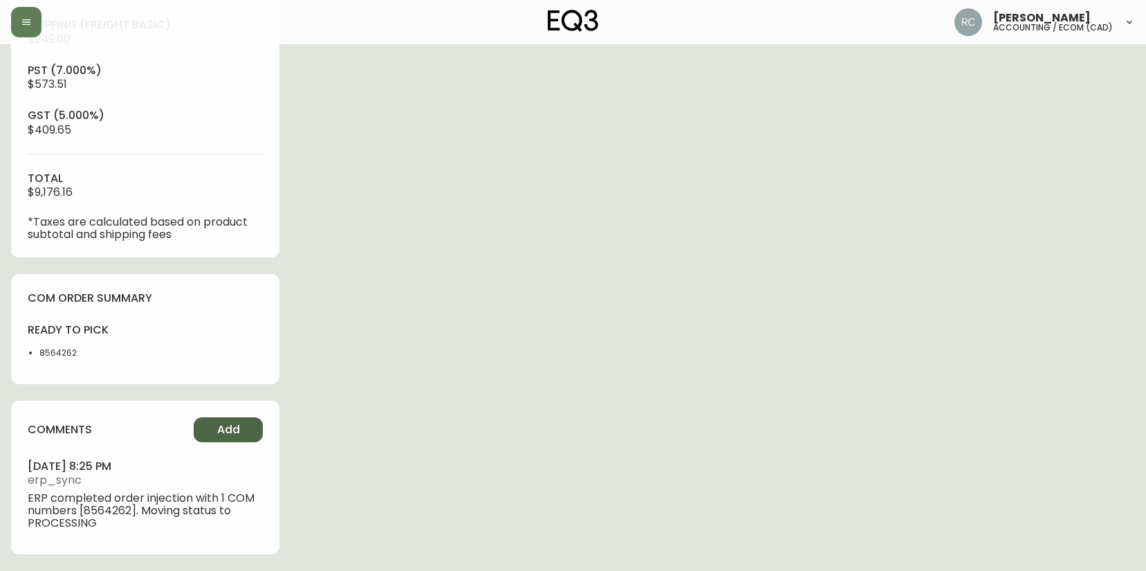
click at [221, 426] on span "Add" at bounding box center [228, 429] width 23 height 15
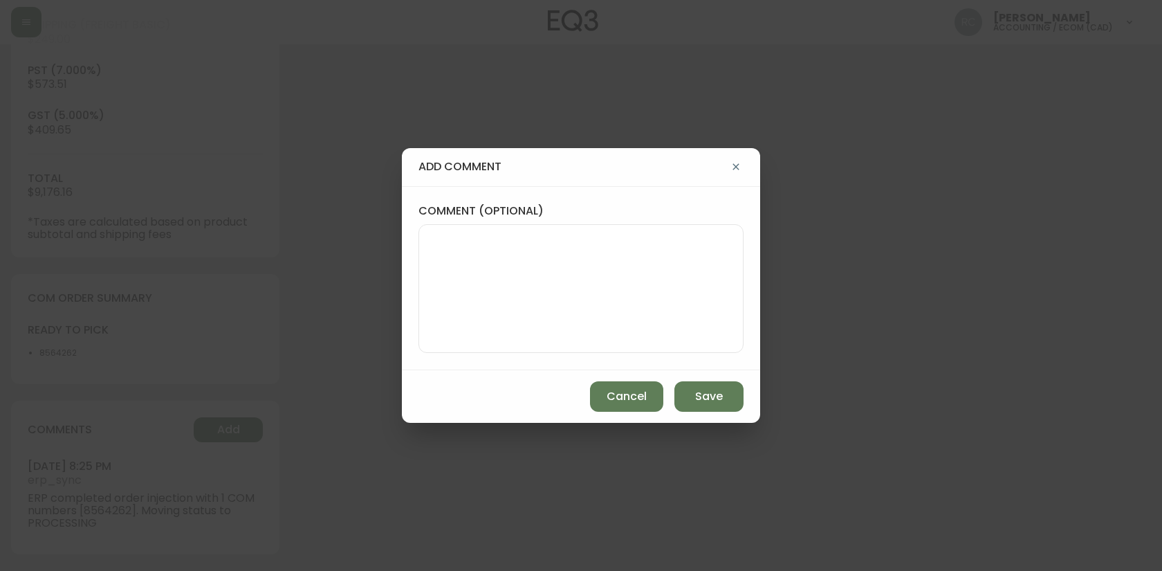
click at [677, 288] on textarea "comment (optional)" at bounding box center [581, 288] width 302 height 111
paste textarea "P019714"
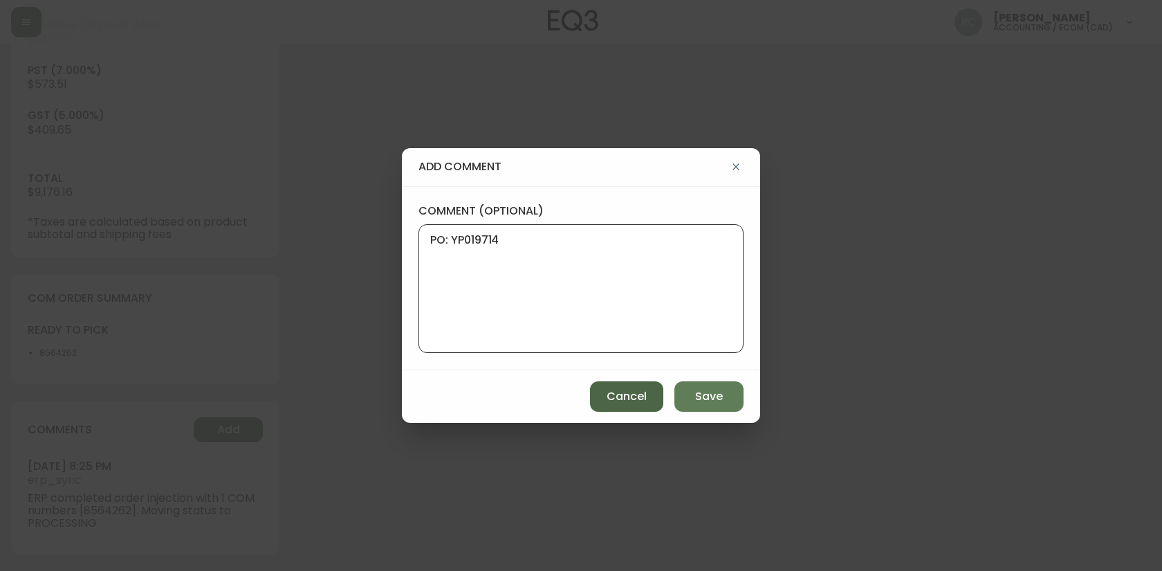
type textarea "PO: YP019714"
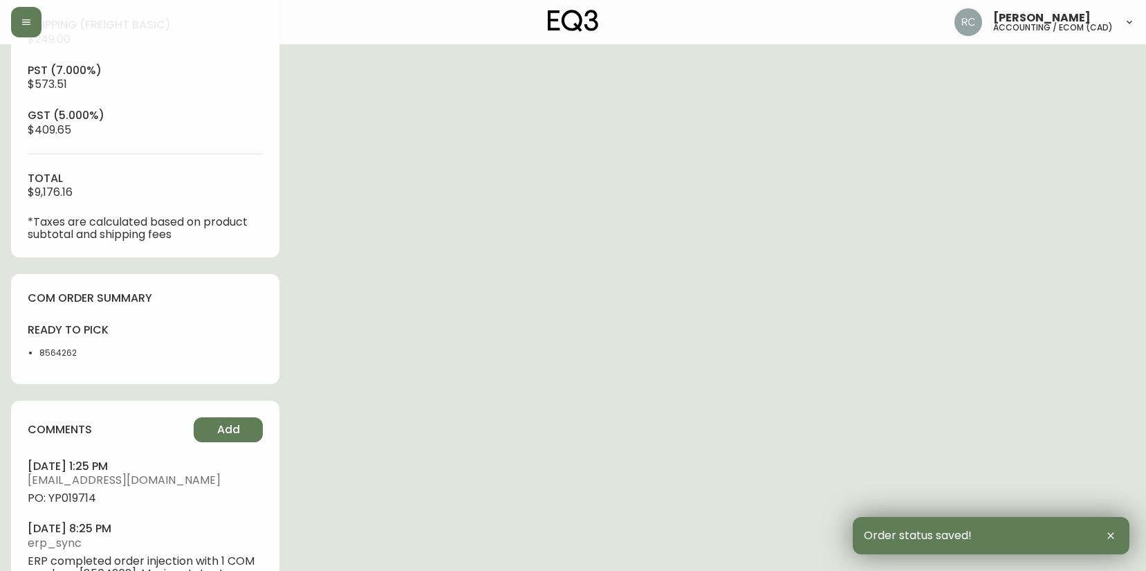
click at [62, 502] on span "PO: YP019714" at bounding box center [145, 498] width 235 height 12
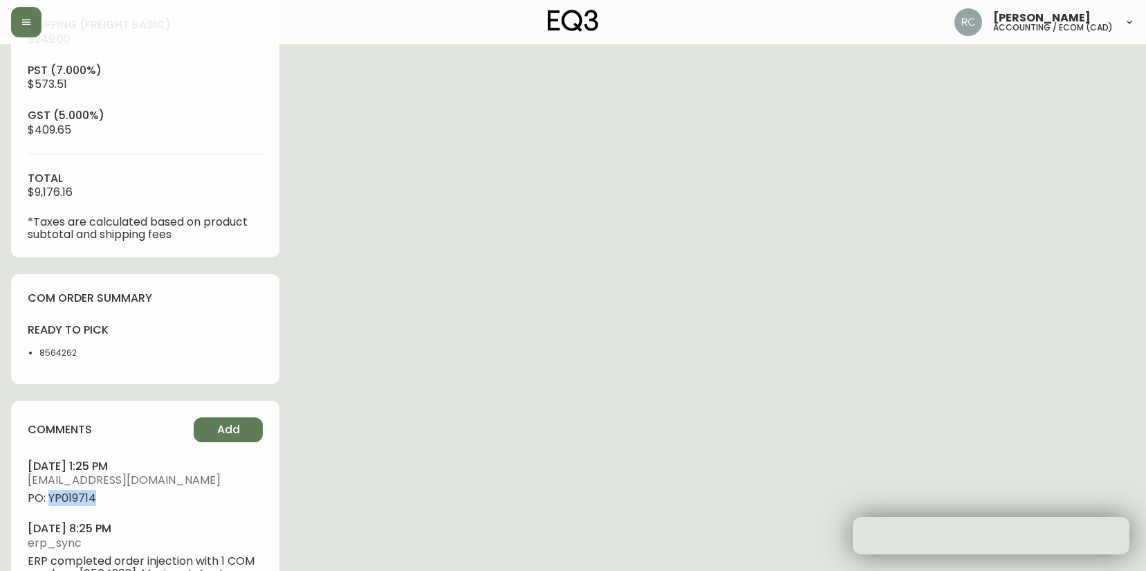
drag, startPoint x: 62, startPoint y: 502, endPoint x: 65, endPoint y: 487, distance: 14.8
click at [62, 502] on span "PO: YP019714" at bounding box center [145, 498] width 235 height 12
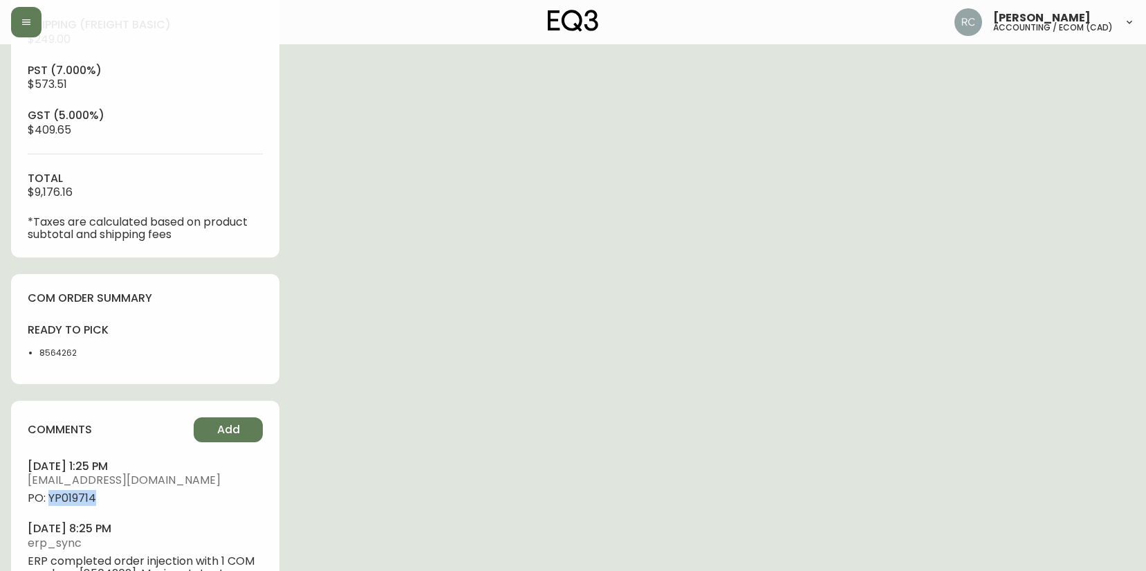
copy span "YP019714"
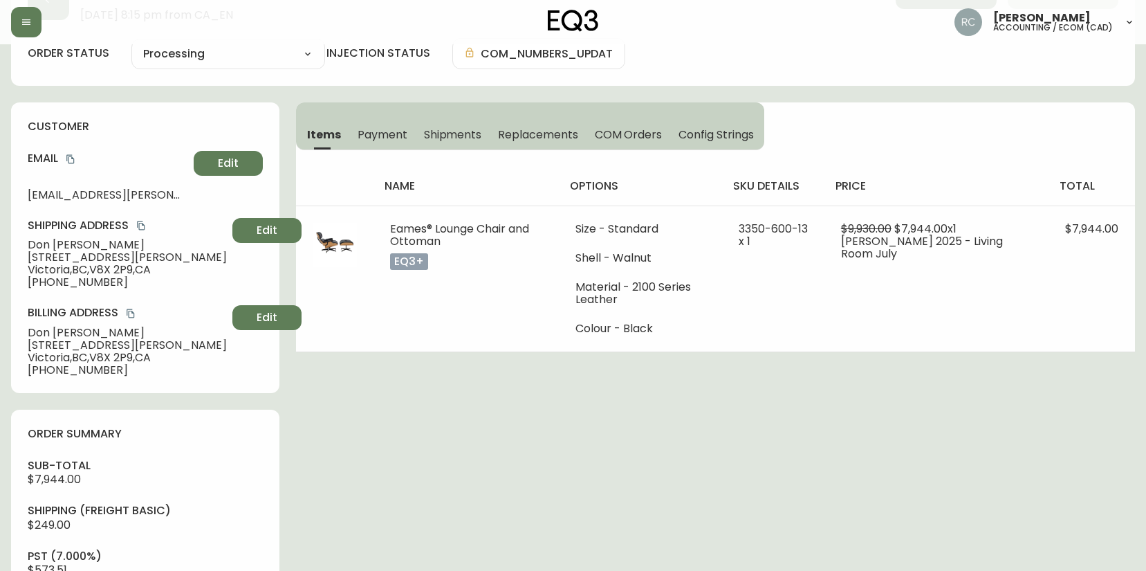
scroll to position [0, 0]
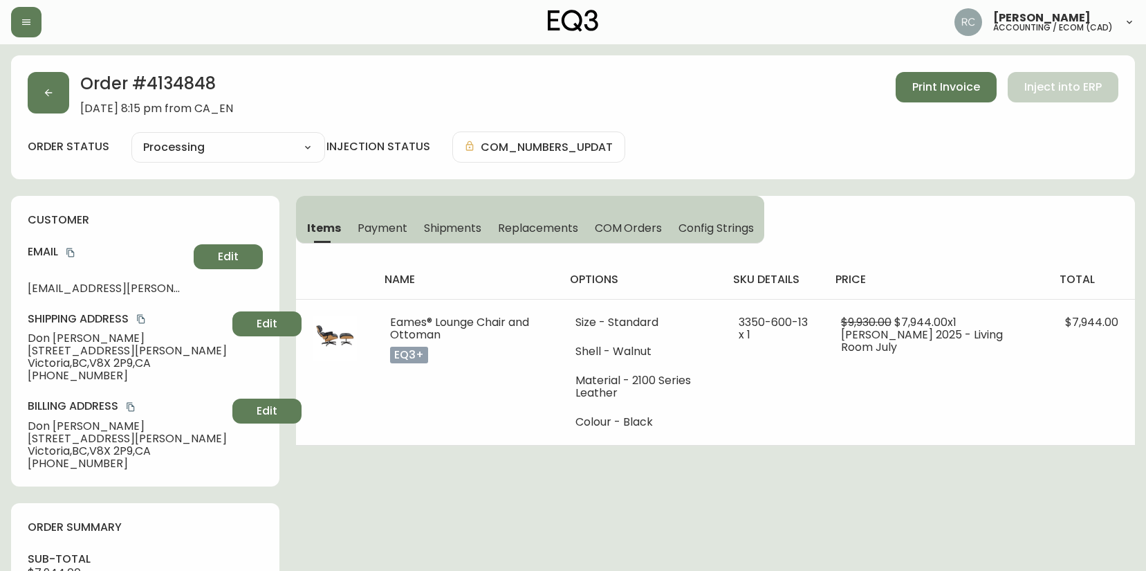
click at [50, 339] on span "Don Myles" at bounding box center [127, 338] width 199 height 12
copy span "Don Myles"
click at [66, 250] on icon "copy" at bounding box center [71, 253] width 10 height 10
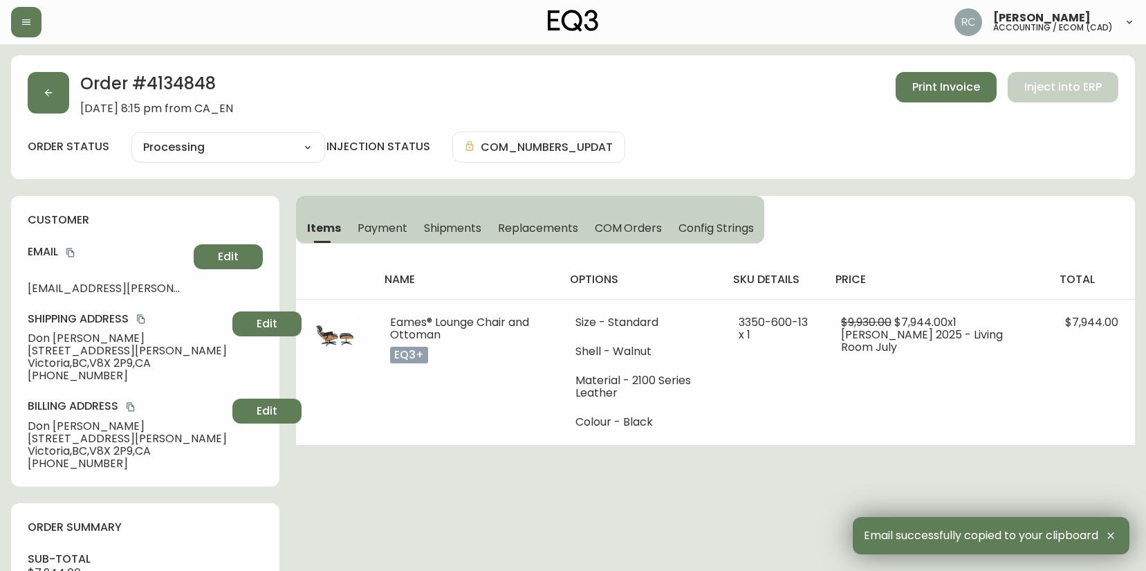
click at [43, 353] on span "3-1356 Slater St" at bounding box center [127, 351] width 199 height 12
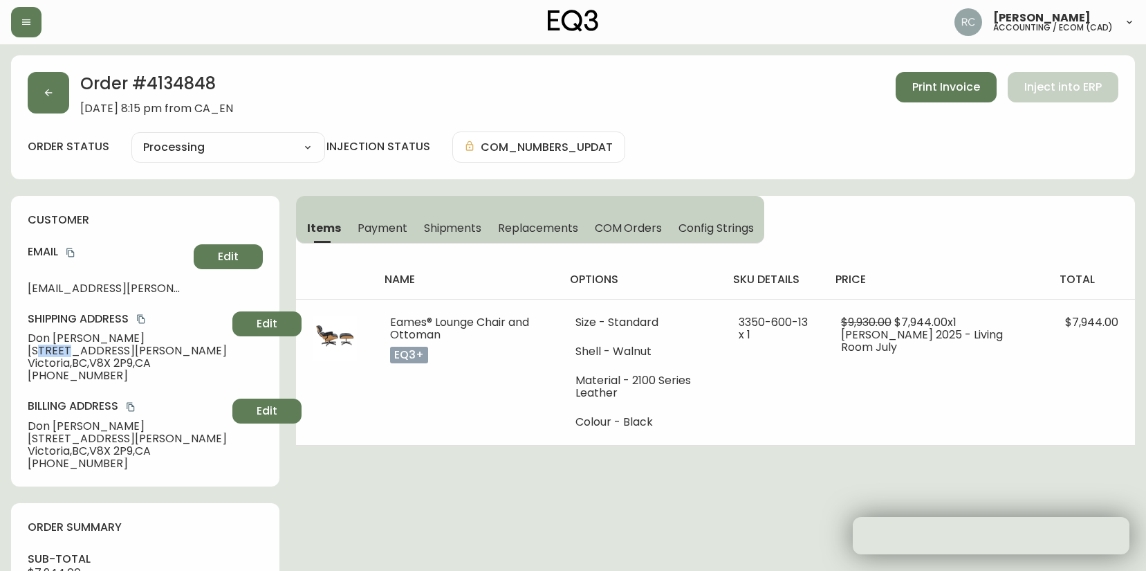
click at [43, 353] on span "3-1356 Slater St" at bounding box center [127, 351] width 199 height 12
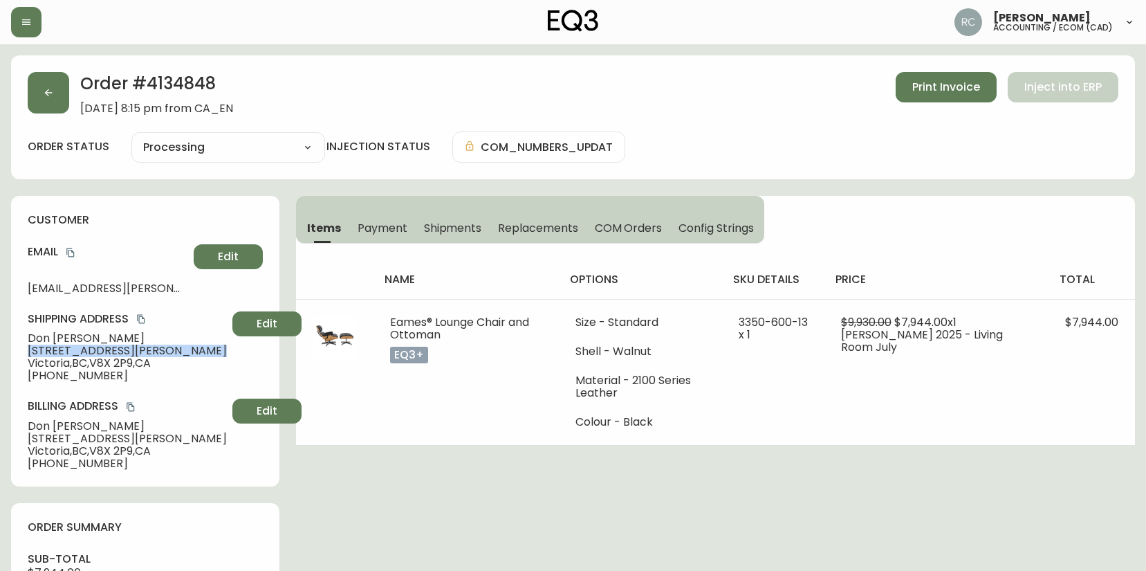
click at [43, 353] on span "3-1356 Slater St" at bounding box center [127, 351] width 199 height 12
copy span "3-1356 Slater St"
click at [35, 360] on span "Victoria , BC , V8X 2P9 , CA" at bounding box center [127, 363] width 199 height 12
drag, startPoint x: 35, startPoint y: 360, endPoint x: 13, endPoint y: 357, distance: 22.4
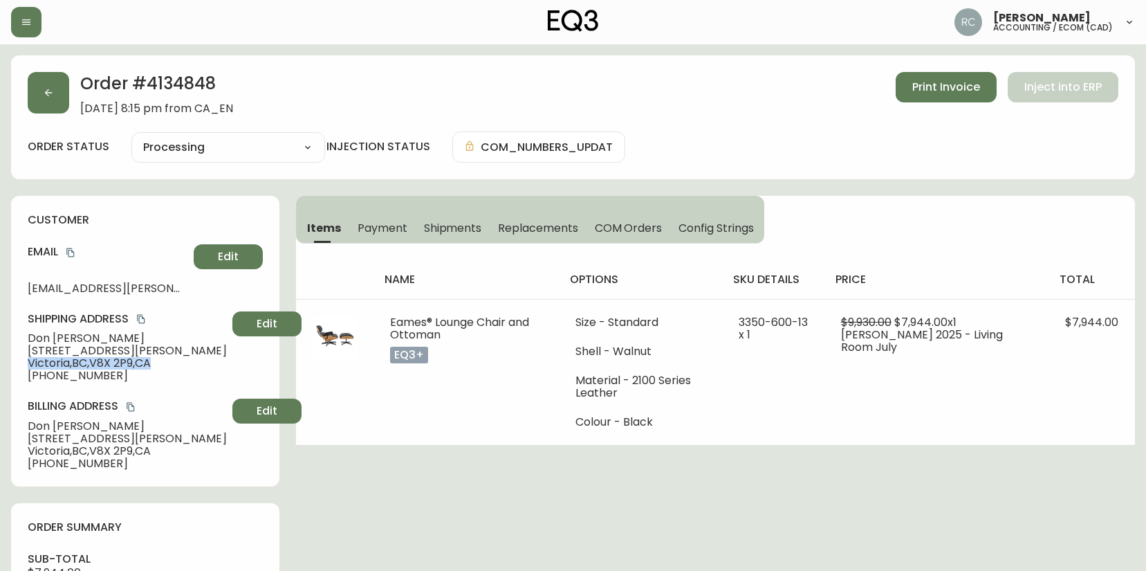
click at [33, 361] on span "Victoria , BC , V8X 2P9 , CA" at bounding box center [127, 363] width 199 height 12
copy span "Victoria , BC , V8X 2P9 , CA"
click at [48, 367] on span "Victoria , BC , V8X 2P9 , CA" at bounding box center [127, 363] width 199 height 12
click at [49, 367] on span "Victoria , BC , V8X 2P9 , CA" at bounding box center [127, 363] width 199 height 12
click at [48, 373] on span "+16048763641" at bounding box center [127, 375] width 199 height 12
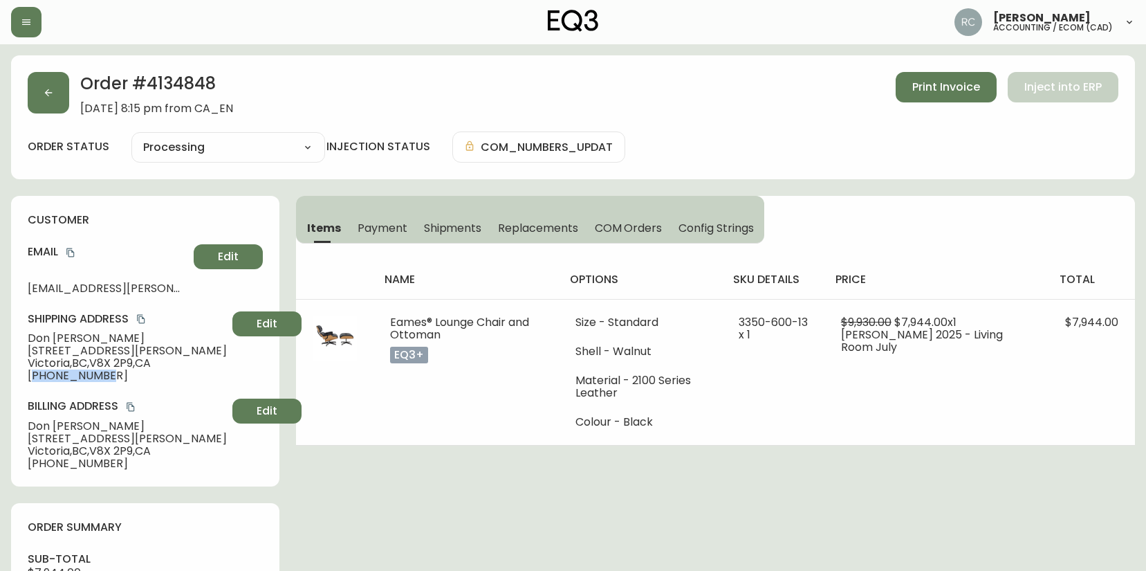
drag, startPoint x: 48, startPoint y: 373, endPoint x: 5, endPoint y: 357, distance: 45.8
click at [45, 372] on span "+16048763641" at bounding box center [127, 375] width 199 height 12
copy span "16048763641"
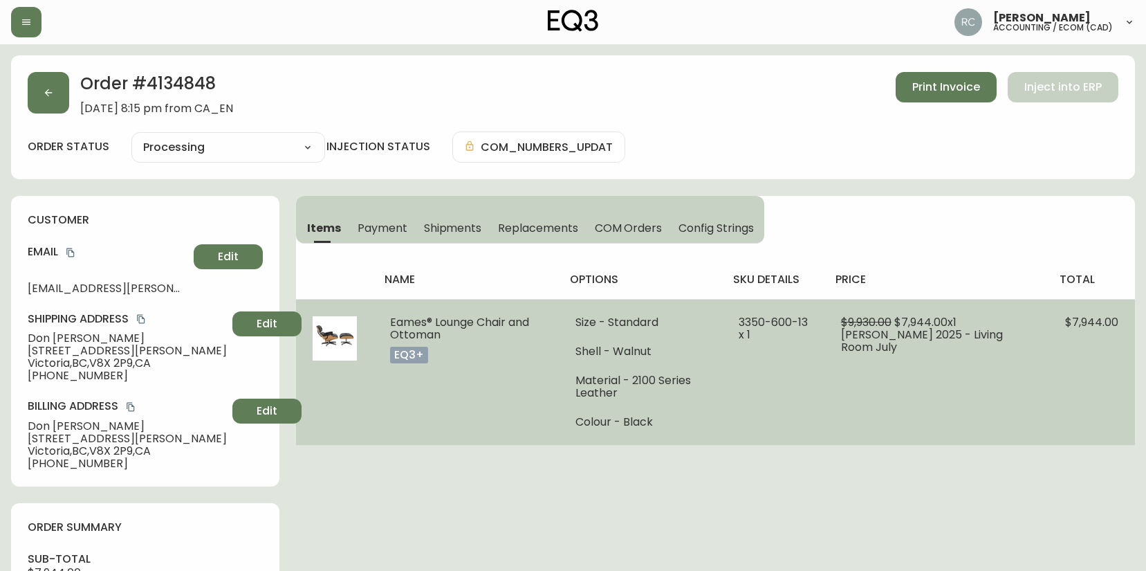
click at [479, 425] on td "Eames® Lounge Chair and Ottoman eq3+" at bounding box center [466, 372] width 185 height 146
click at [439, 386] on td "Eames® Lounge Chair and Ottoman eq3+" at bounding box center [466, 372] width 185 height 146
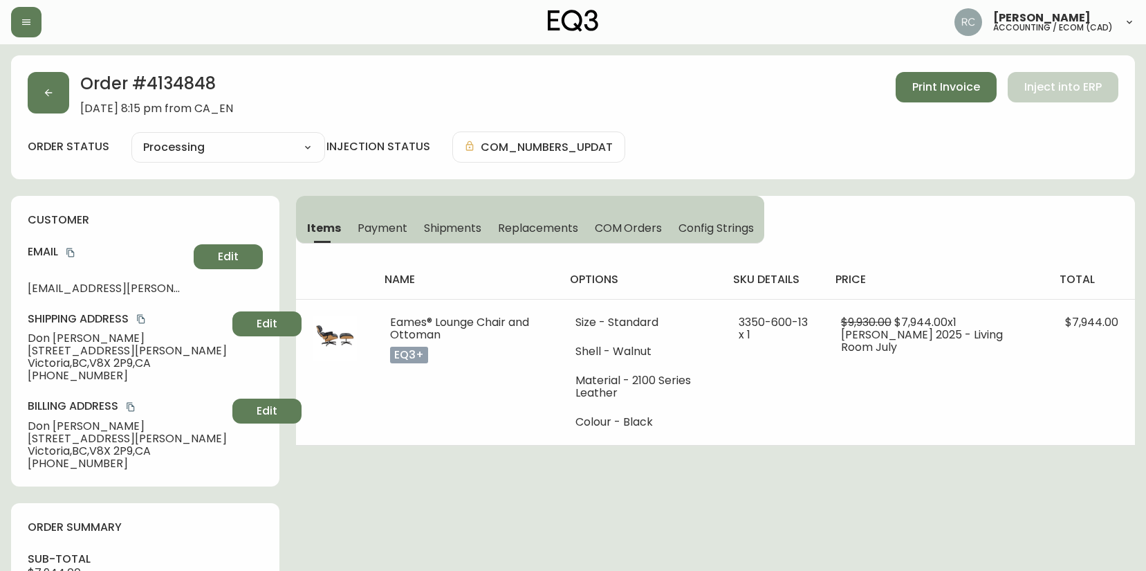
click at [62, 338] on span "Don Myles" at bounding box center [127, 338] width 199 height 12
copy span "Don Myles"
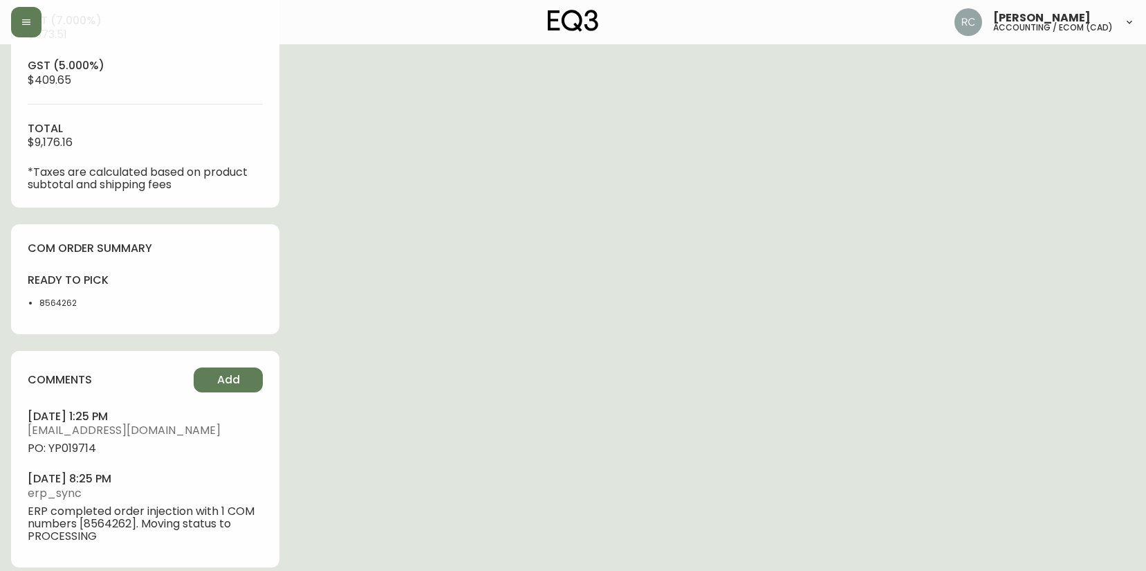
scroll to position [642, 0]
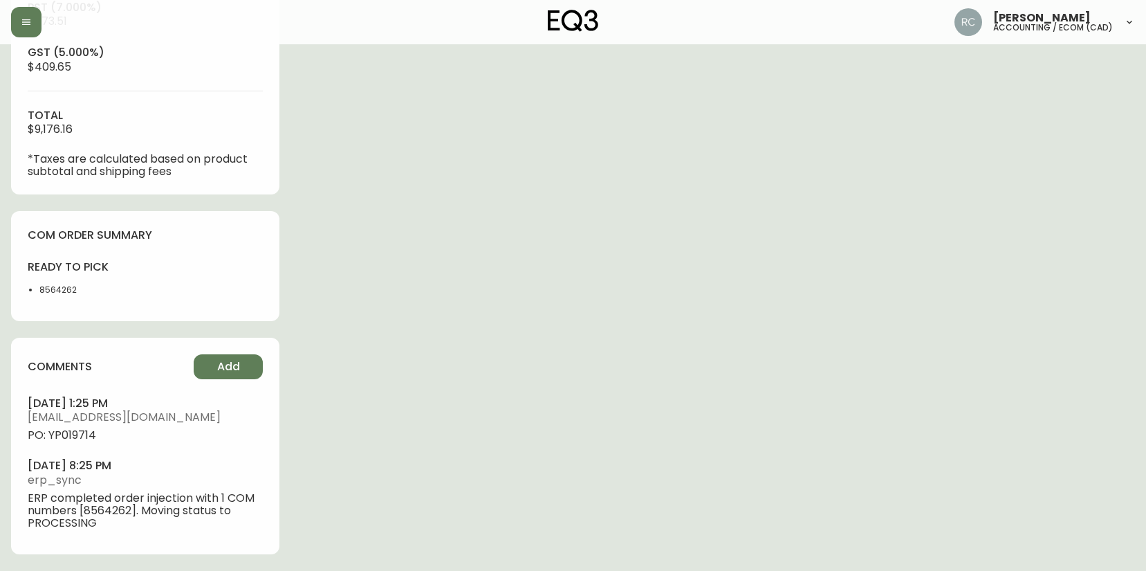
click at [71, 432] on span "PO: YP019714" at bounding box center [145, 435] width 235 height 12
copy span "YP019714"
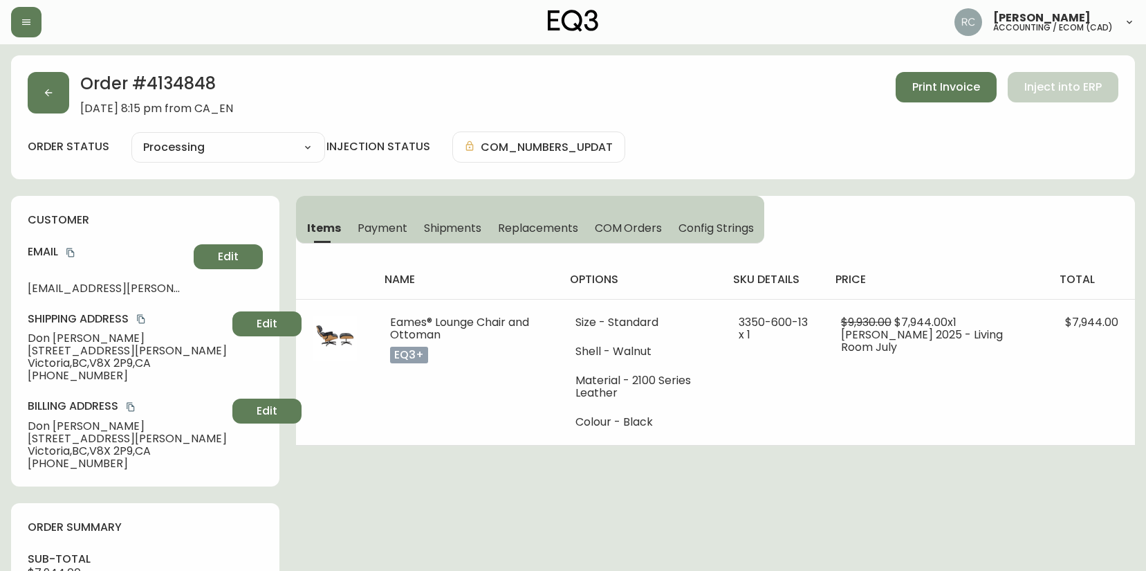
click at [42, 342] on span "Don Myles" at bounding box center [127, 338] width 199 height 12
drag, startPoint x: 42, startPoint y: 342, endPoint x: 0, endPoint y: 333, distance: 42.5
click at [42, 342] on span "Don Myles" at bounding box center [127, 338] width 199 height 12
copy span "Don Myles"
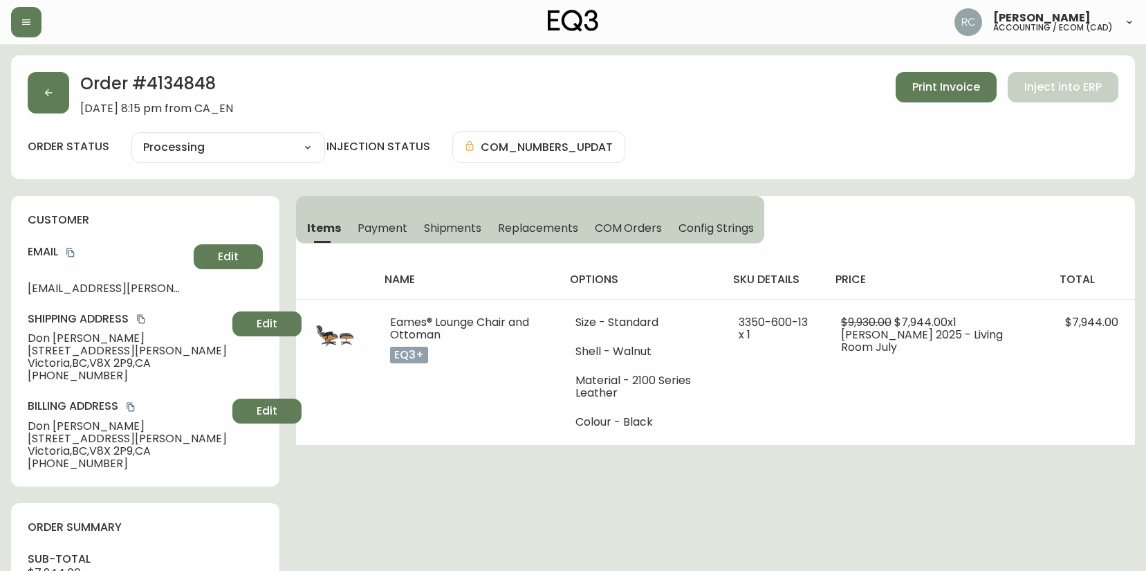
drag, startPoint x: 434, startPoint y: 71, endPoint x: 205, endPoint y: 0, distance: 239.6
click at [433, 71] on div "Order # 4134848 August 25, 2025 at 8:15 pm from CA_EN Print Invoice Inject into…" at bounding box center [573, 117] width 1124 height 124
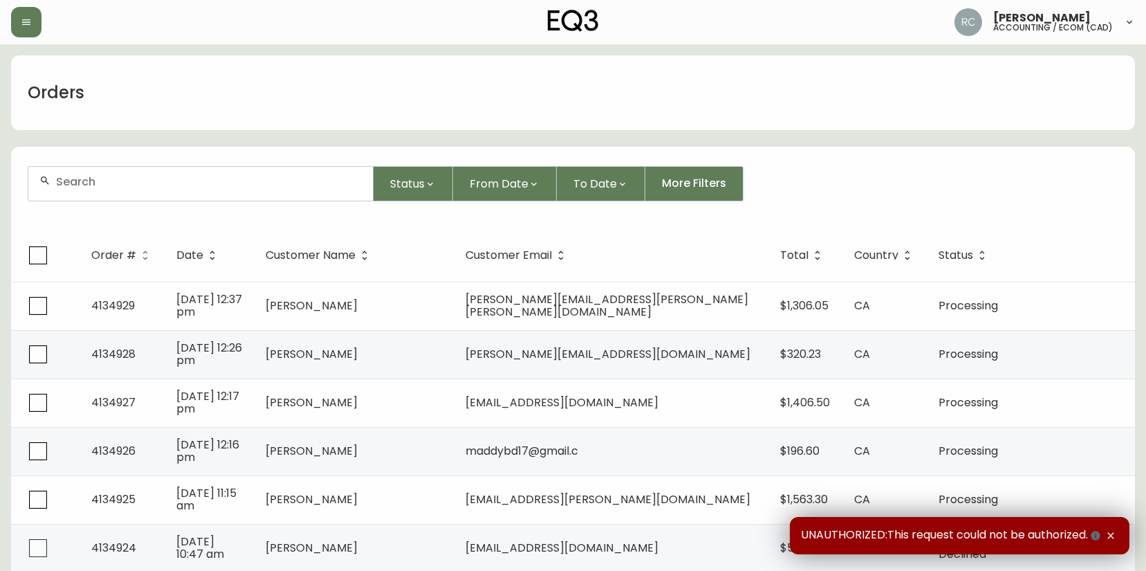
drag, startPoint x: 514, startPoint y: 111, endPoint x: 450, endPoint y: 130, distance: 66.3
click at [509, 113] on div "Orders" at bounding box center [573, 92] width 1124 height 75
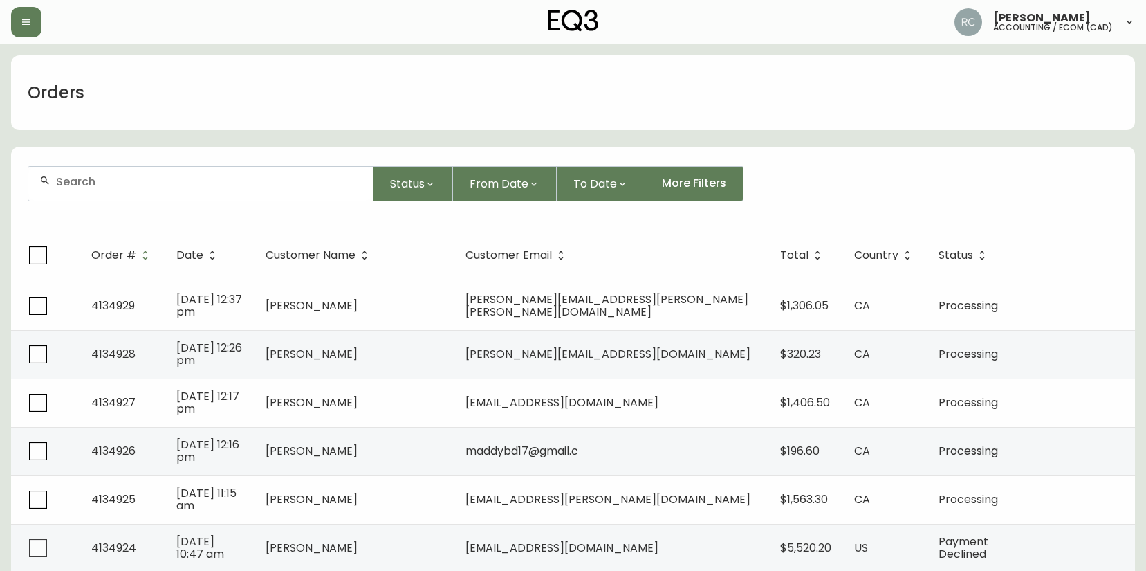
click at [333, 169] on div at bounding box center [200, 184] width 345 height 34
paste input "4134850"
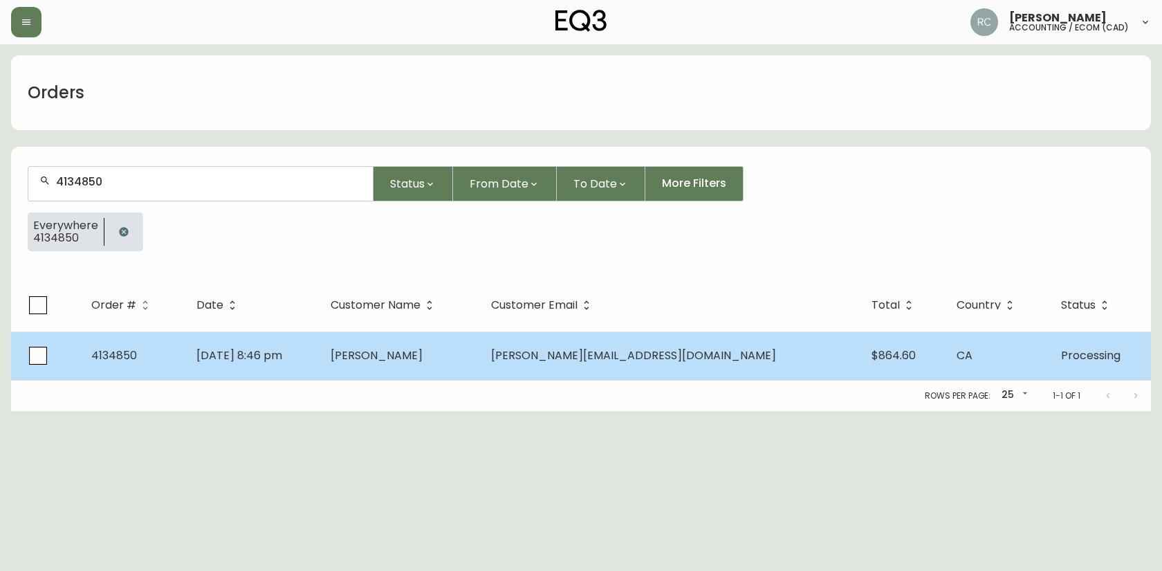
type input "4134850"
click at [319, 347] on td "[DATE] 8:46 pm" at bounding box center [252, 355] width 134 height 48
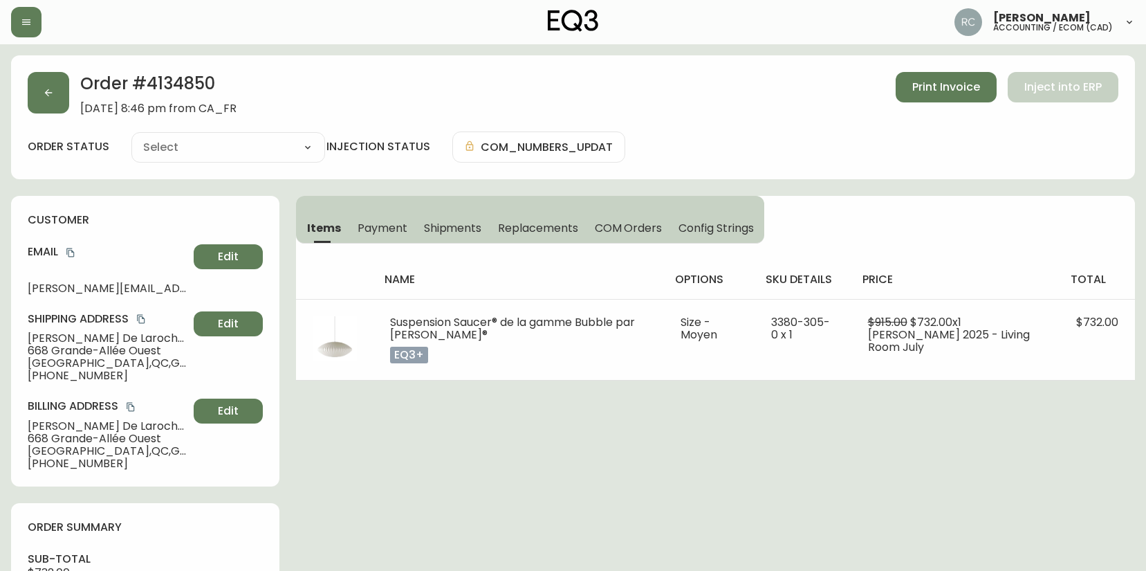
type input "Processing"
select select "PROCESSING"
drag, startPoint x: 450, startPoint y: 460, endPoint x: 297, endPoint y: 434, distance: 155.1
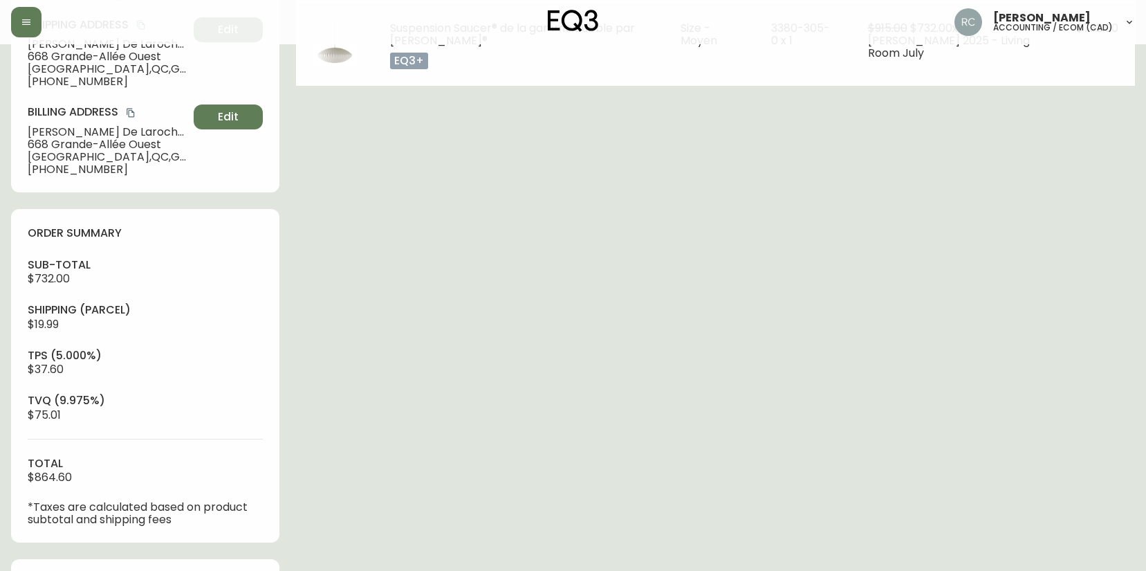
scroll to position [679, 0]
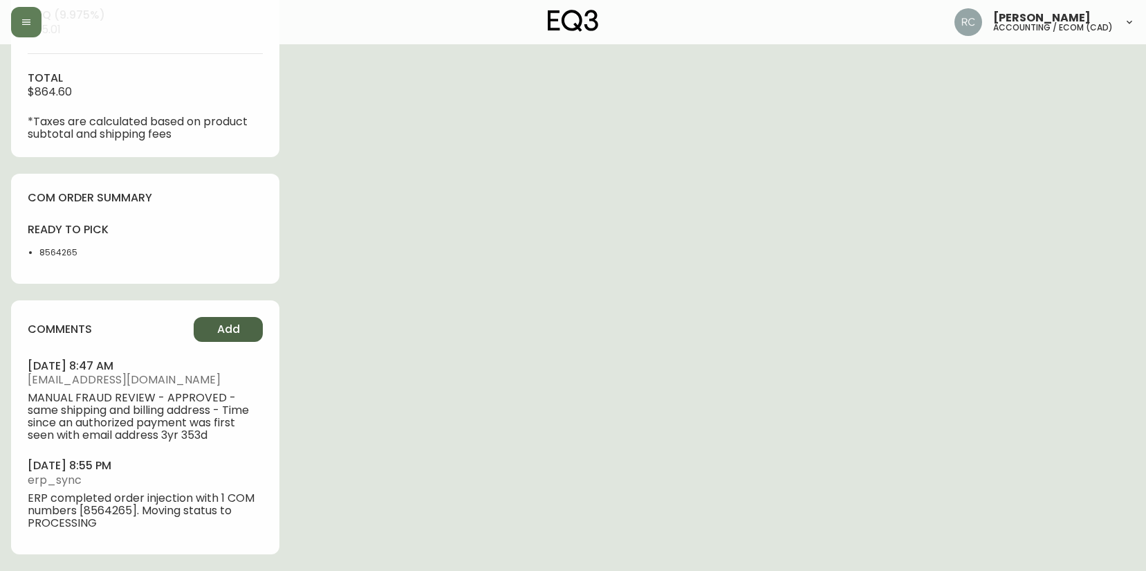
click at [237, 324] on span "Add" at bounding box center [228, 329] width 23 height 15
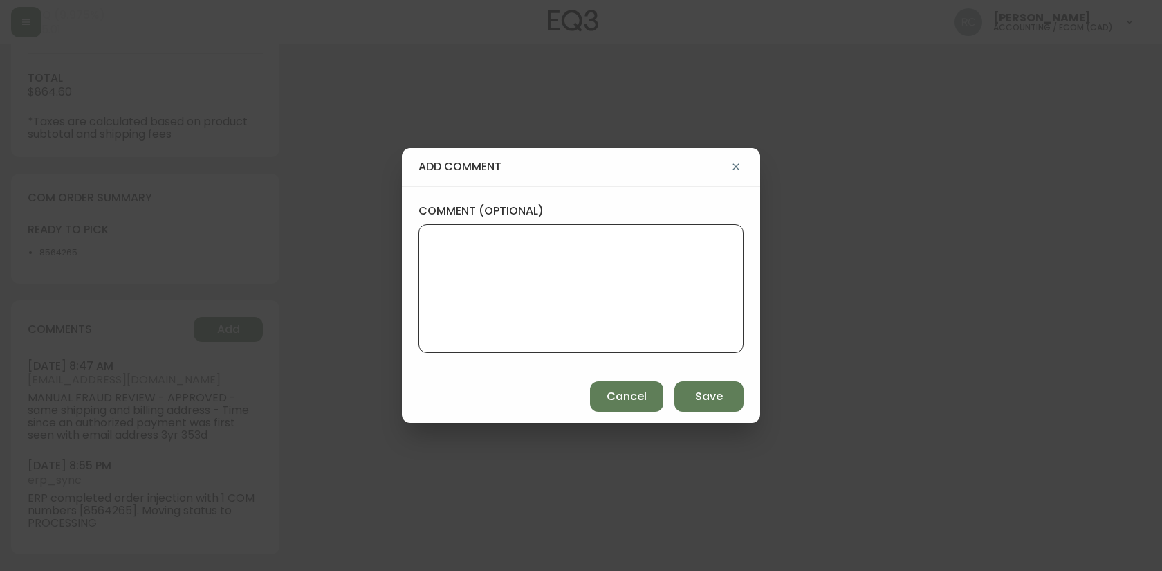
click at [450, 314] on textarea "comment (optional)" at bounding box center [581, 288] width 302 height 111
drag, startPoint x: 451, startPoint y: 255, endPoint x: 195, endPoint y: 196, distance: 262.5
click at [207, 196] on div "add comment comment (optional) a Cancel Save" at bounding box center [581, 285] width 1162 height 571
paste textarea "P019715"
type textarea "PO: YP019715"
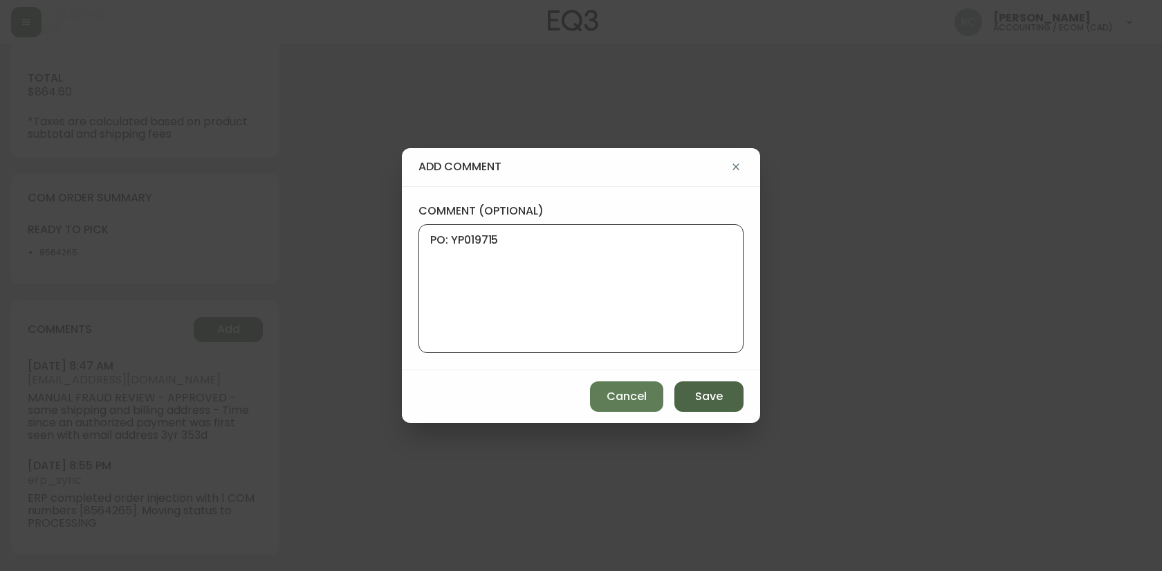
click at [708, 387] on button "Save" at bounding box center [709, 396] width 69 height 30
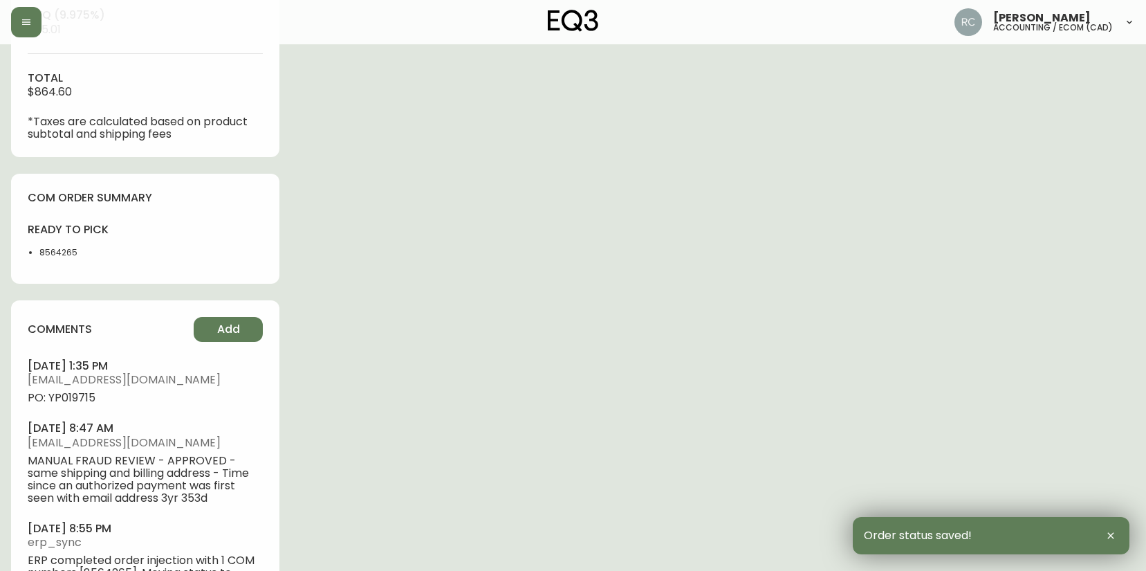
click at [75, 388] on li "august 29, 2025 at 1:35 pm rcustodio@eq3.ca PO: YP019715" at bounding box center [145, 381] width 235 height 46
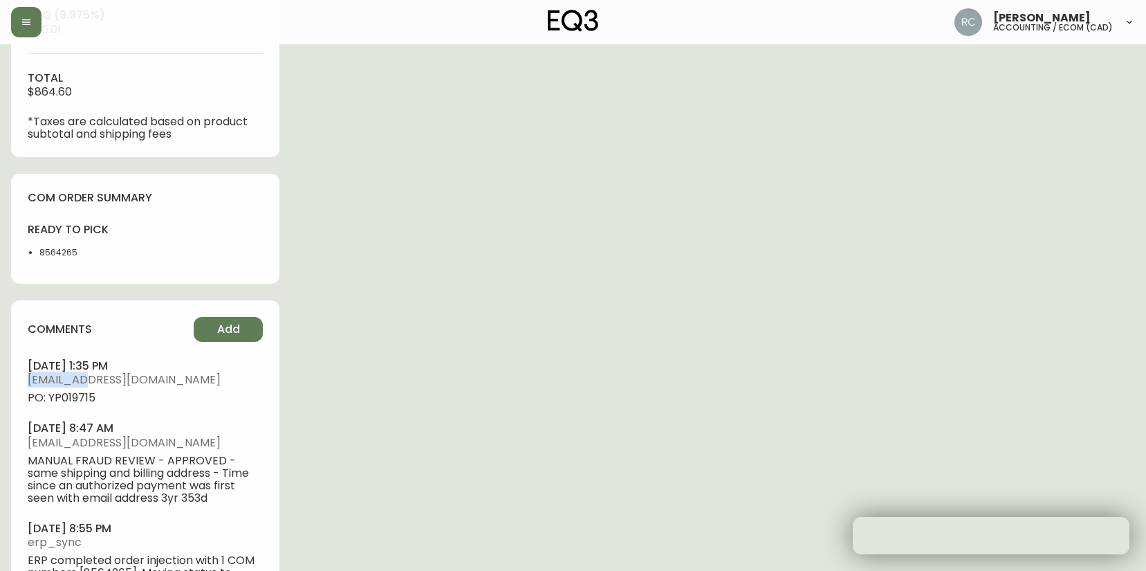
click at [75, 388] on li "august 29, 2025 at 1:35 pm rcustodio@eq3.ca PO: YP019715" at bounding box center [145, 381] width 235 height 46
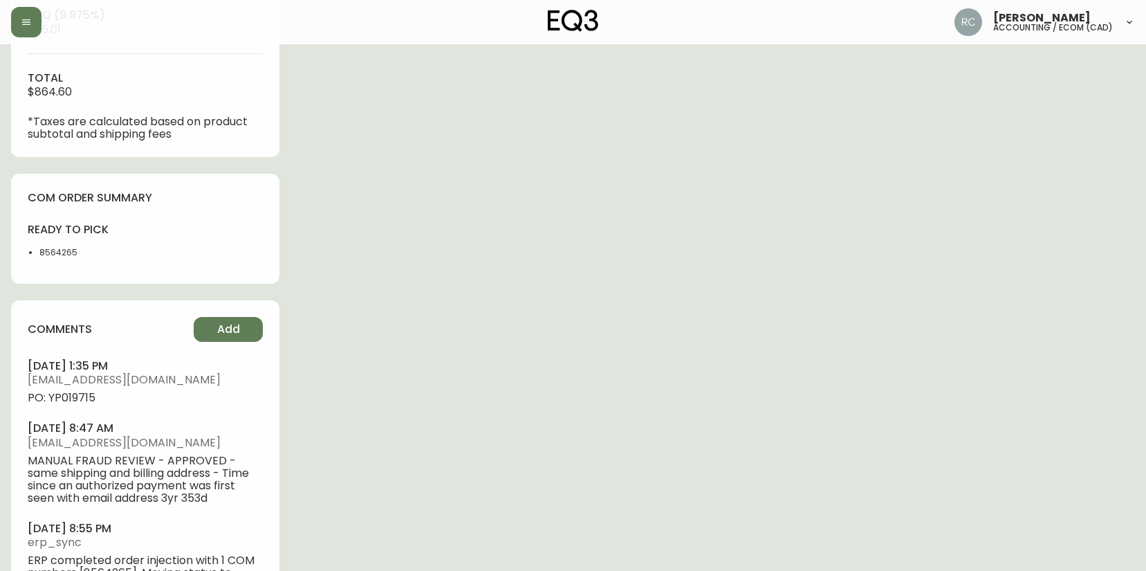
click at [68, 401] on span "PO: YP019715" at bounding box center [145, 398] width 235 height 12
drag, startPoint x: 68, startPoint y: 401, endPoint x: 84, endPoint y: 401, distance: 16.6
click at [66, 401] on span "PO: YP019715" at bounding box center [145, 398] width 235 height 12
copy span "YP019715"
click at [345, 260] on div "Order # 4134850 August 25, 2025 at 8:46 pm from CA_FR Print Invoice Inject into…" at bounding box center [573, 4] width 1124 height 1257
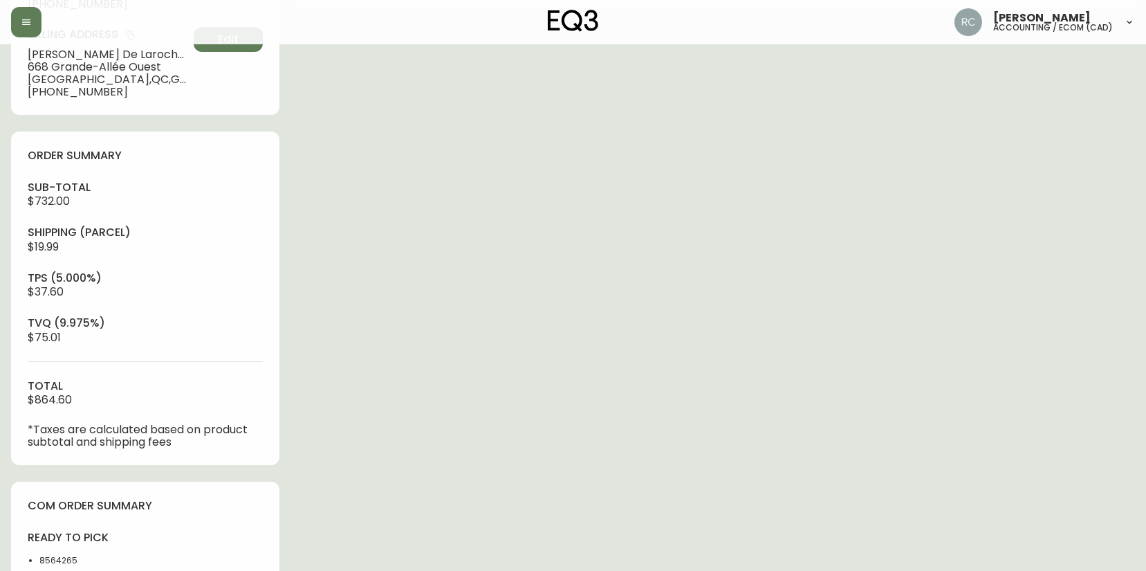
scroll to position [0, 0]
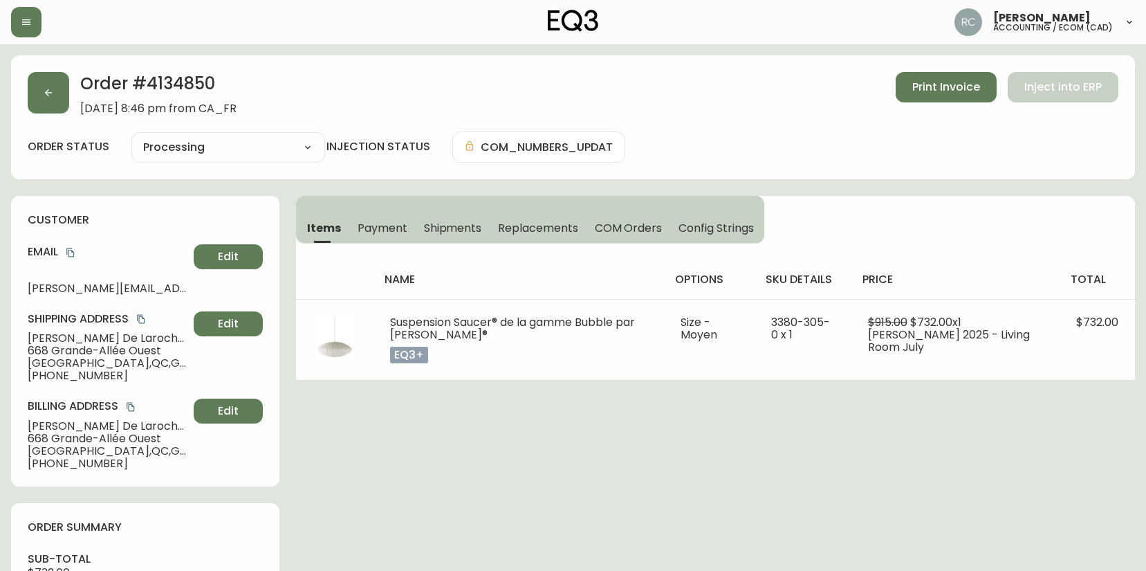
click at [49, 337] on span "Camille De Larochelliere" at bounding box center [108, 338] width 161 height 12
copy span "Camille De Larochelliere"
click at [71, 259] on h4 "Email" at bounding box center [108, 251] width 161 height 15
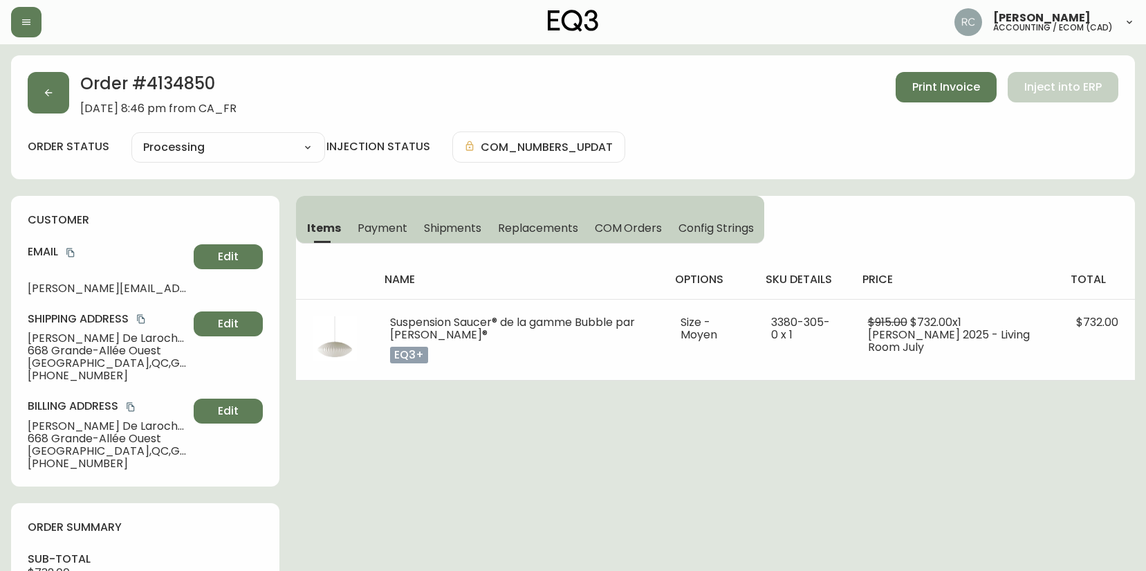
click at [75, 252] on icon "copy" at bounding box center [71, 253] width 10 height 10
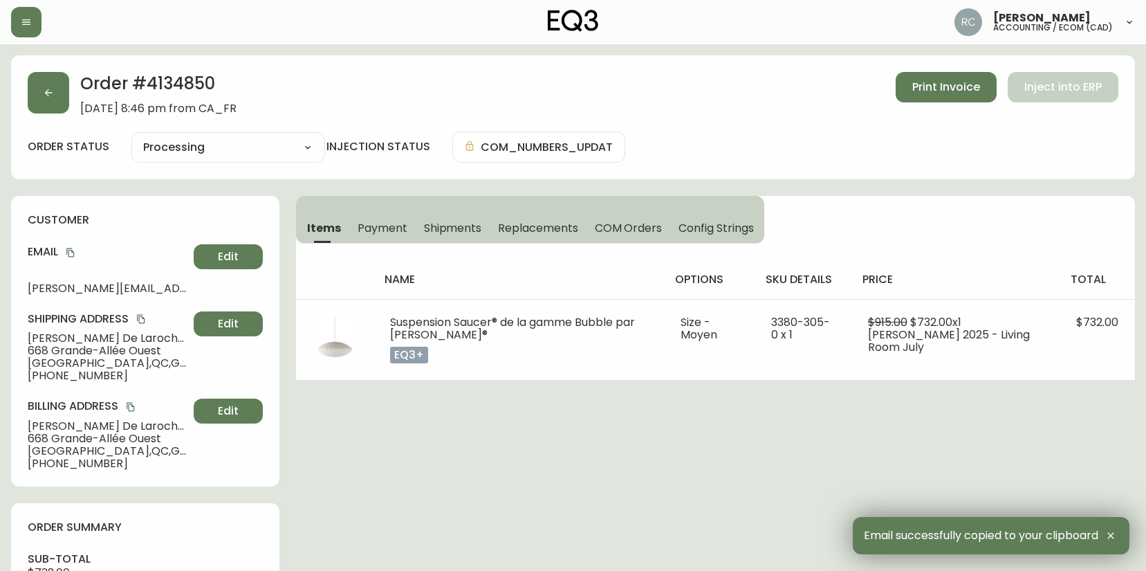
click at [62, 351] on span "668 Grande-Allée Ouest" at bounding box center [108, 351] width 161 height 12
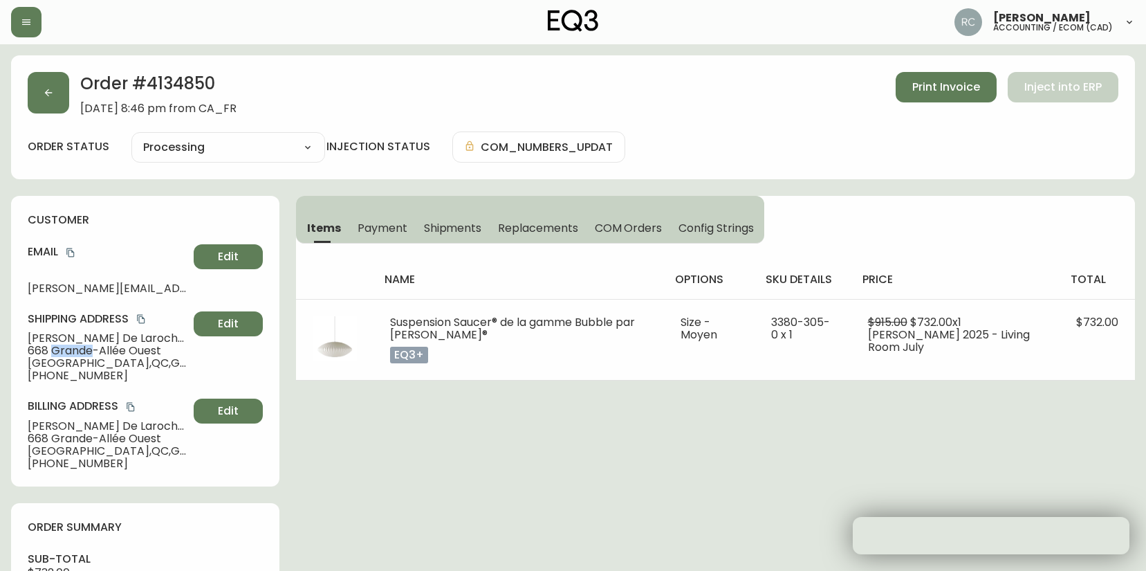
click at [62, 351] on span "668 Grande-Allée Ouest" at bounding box center [108, 351] width 161 height 12
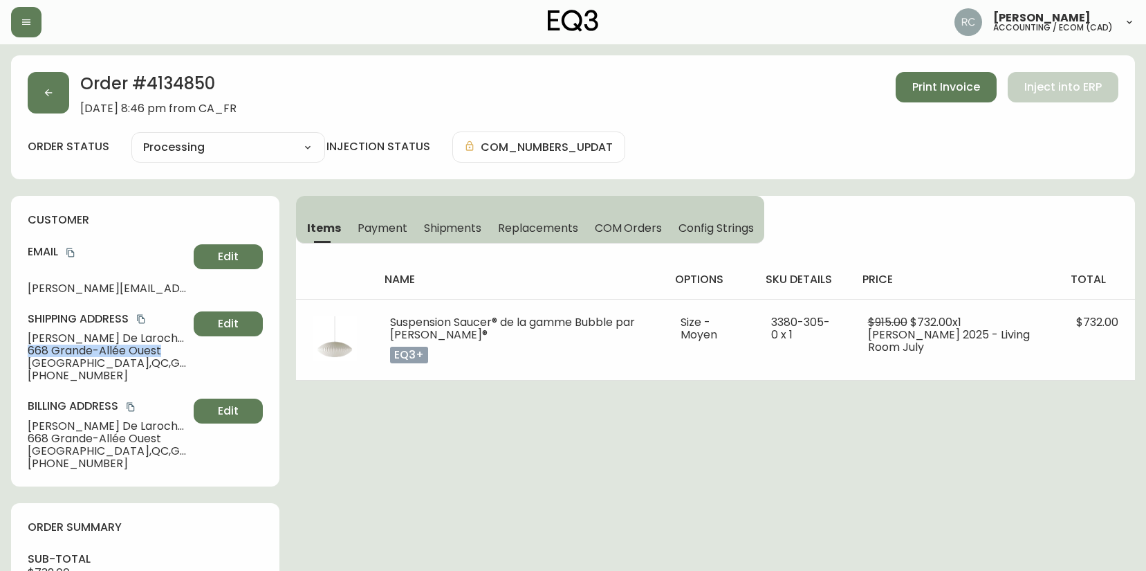
drag, startPoint x: 62, startPoint y: 351, endPoint x: 46, endPoint y: 349, distance: 16.2
click at [61, 351] on span "668 Grande-Allée Ouest" at bounding box center [108, 351] width 161 height 12
copy span "668 Grande-Allée Ouest"
click at [68, 366] on span "Québec , QC , G1s 1B9 , CA" at bounding box center [108, 363] width 161 height 12
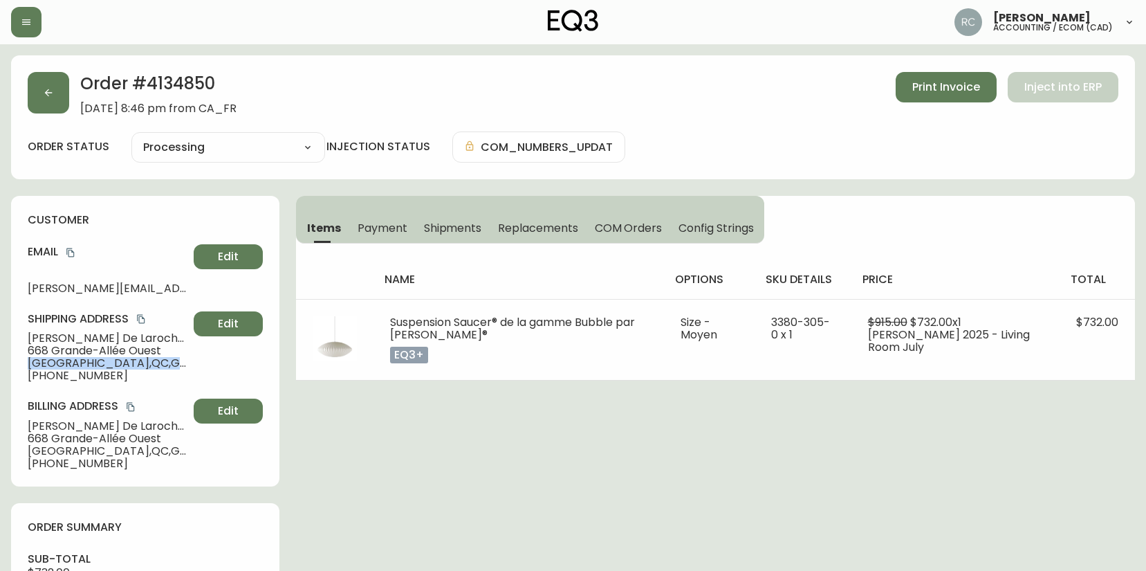
click at [68, 366] on span "Québec , QC , G1s 1B9 , CA" at bounding box center [108, 363] width 161 height 12
copy span "Québec , QC , G1s 1B9 , CA"
click at [85, 374] on span "+14189082621" at bounding box center [108, 375] width 161 height 12
copy span "14189082621"
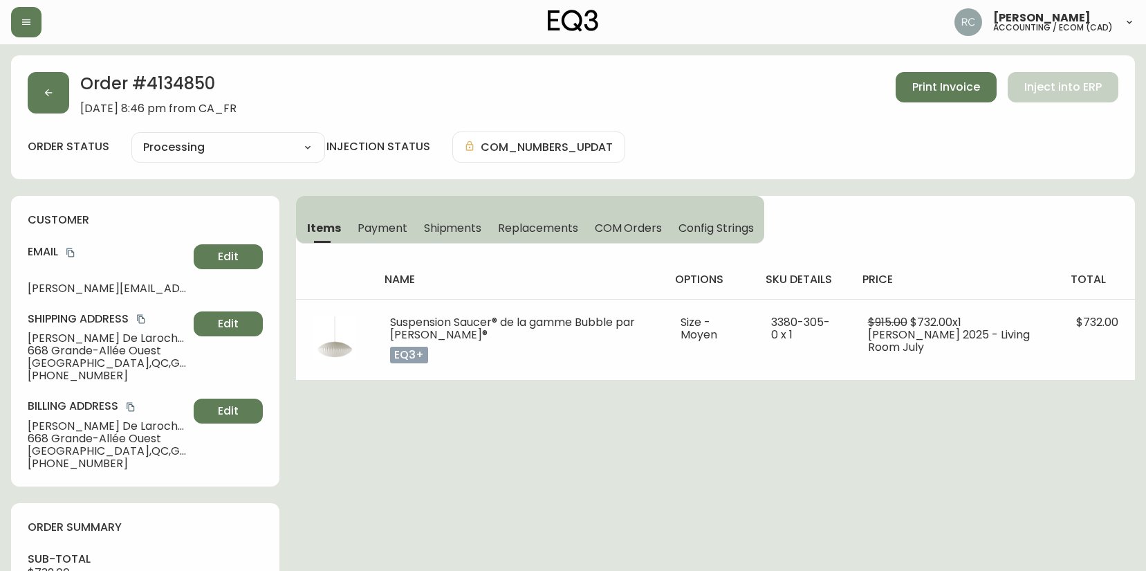
click at [611, 295] on th "name" at bounding box center [519, 279] width 290 height 39
drag, startPoint x: 533, startPoint y: 89, endPoint x: 173, endPoint y: 277, distance: 406.0
click at [531, 90] on div "Order # 4134850 August 25, 2025 at 8:46 pm from CA_FR Print Invoice Inject into…" at bounding box center [573, 93] width 1091 height 43
click at [68, 342] on span "Camille De Larochelliere" at bounding box center [108, 338] width 161 height 12
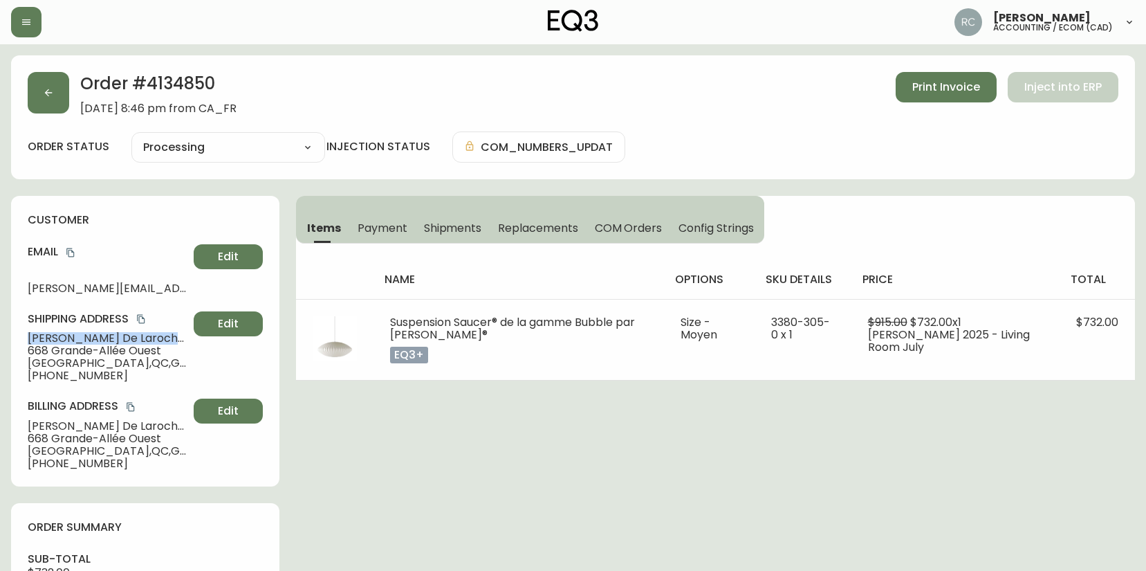
click at [68, 342] on span "Camille De Larochelliere" at bounding box center [108, 338] width 161 height 12
copy span "Camille De Larochelliere"
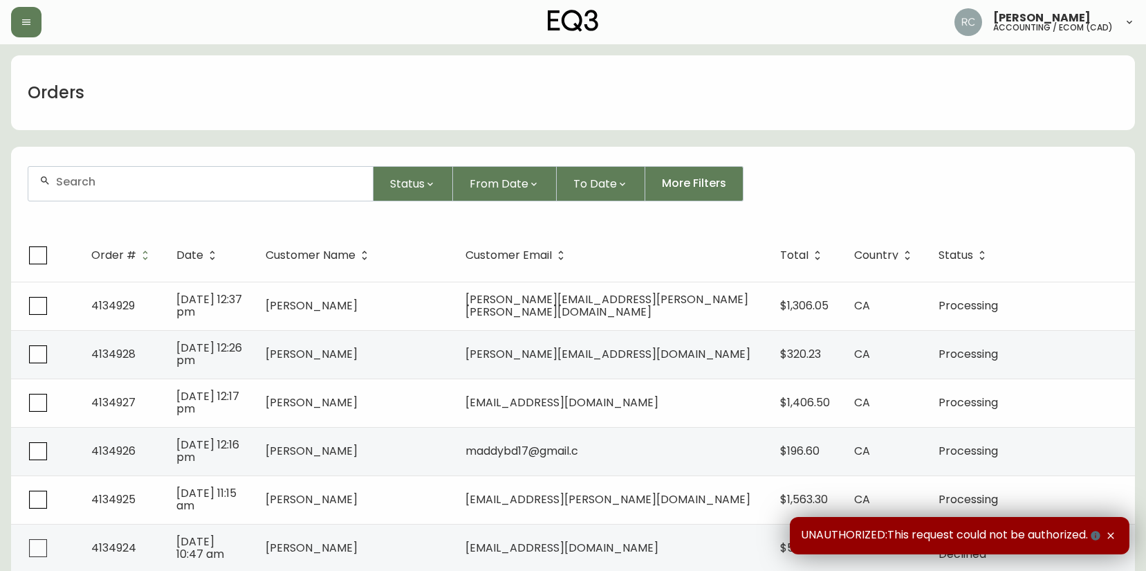
click at [244, 203] on form "Status From Date To Date More Filters" at bounding box center [573, 189] width 1124 height 80
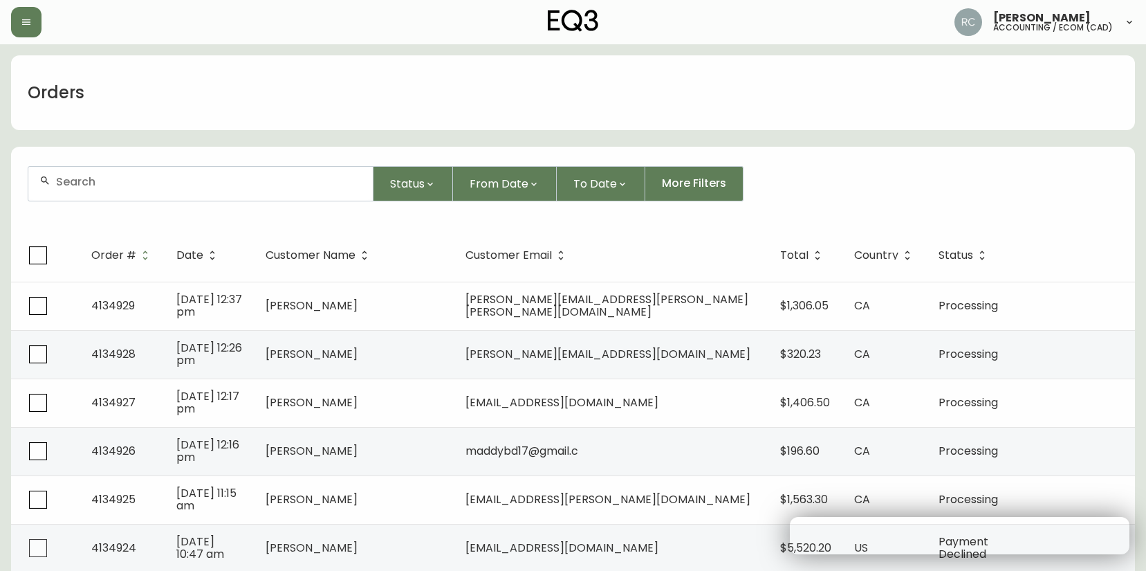
click at [244, 176] on input "text" at bounding box center [209, 181] width 306 height 13
paste input "4134855"
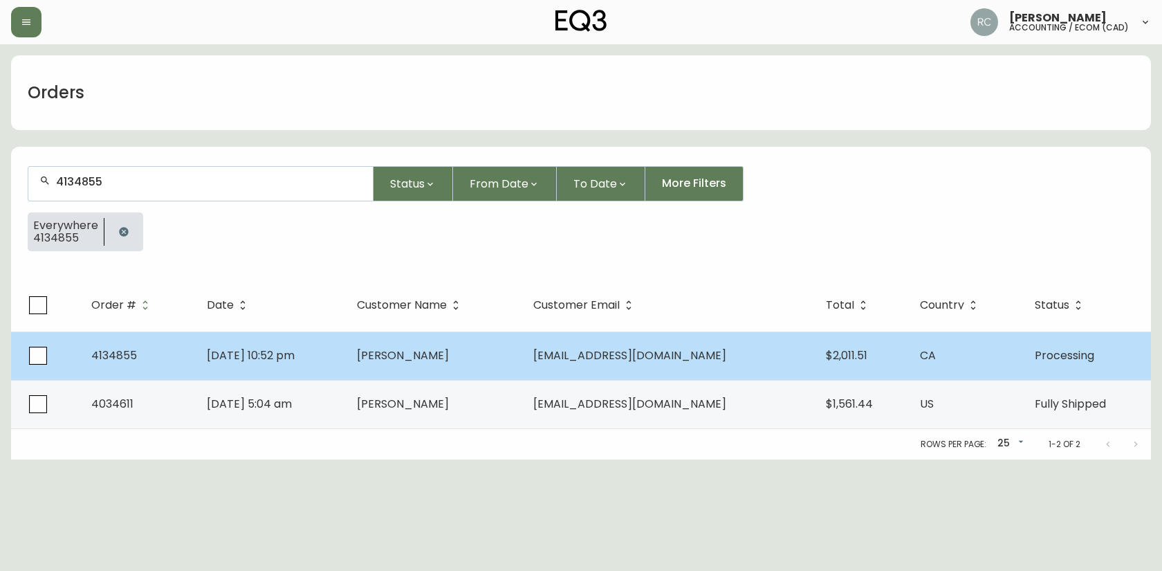
type input "4134855"
click at [345, 339] on td "Aug 25 2025, 10:52 pm" at bounding box center [270, 355] width 149 height 48
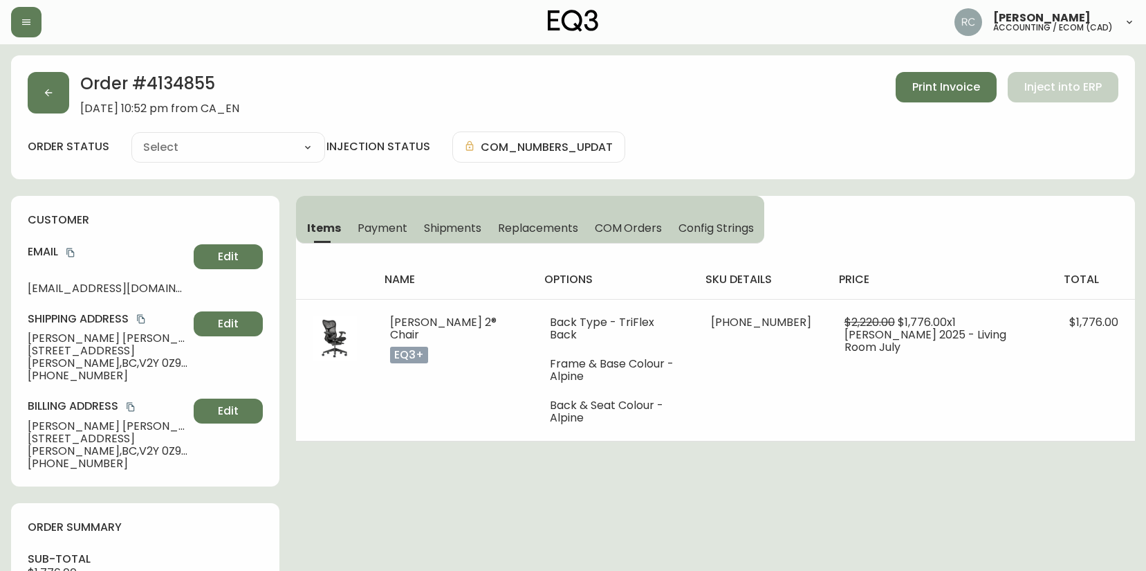
type input "Processing"
select select "PROCESSING"
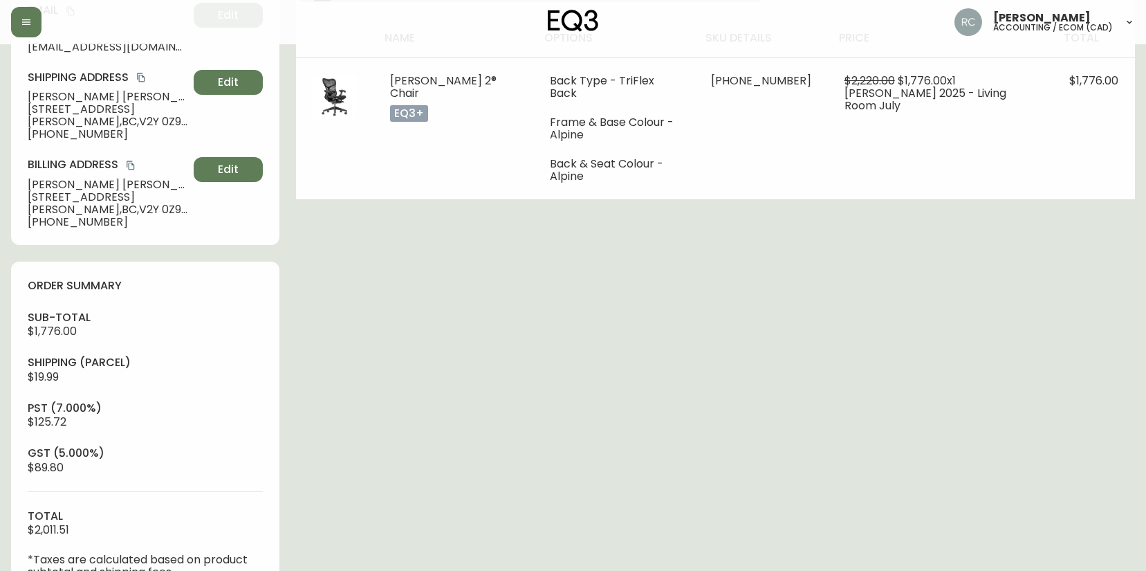
scroll to position [579, 0]
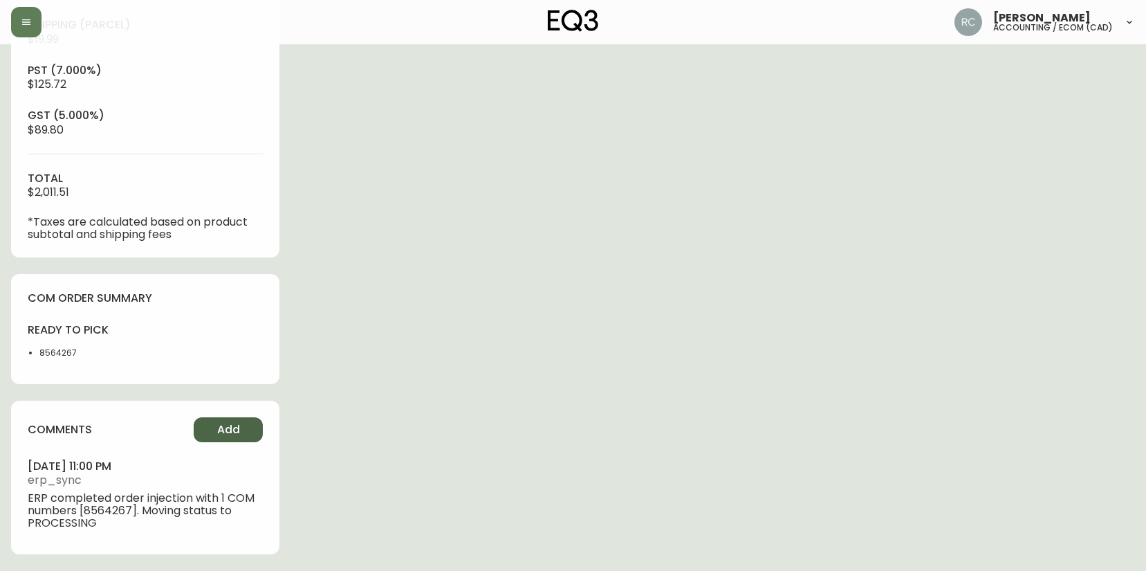
click at [232, 422] on span "Add" at bounding box center [228, 429] width 23 height 15
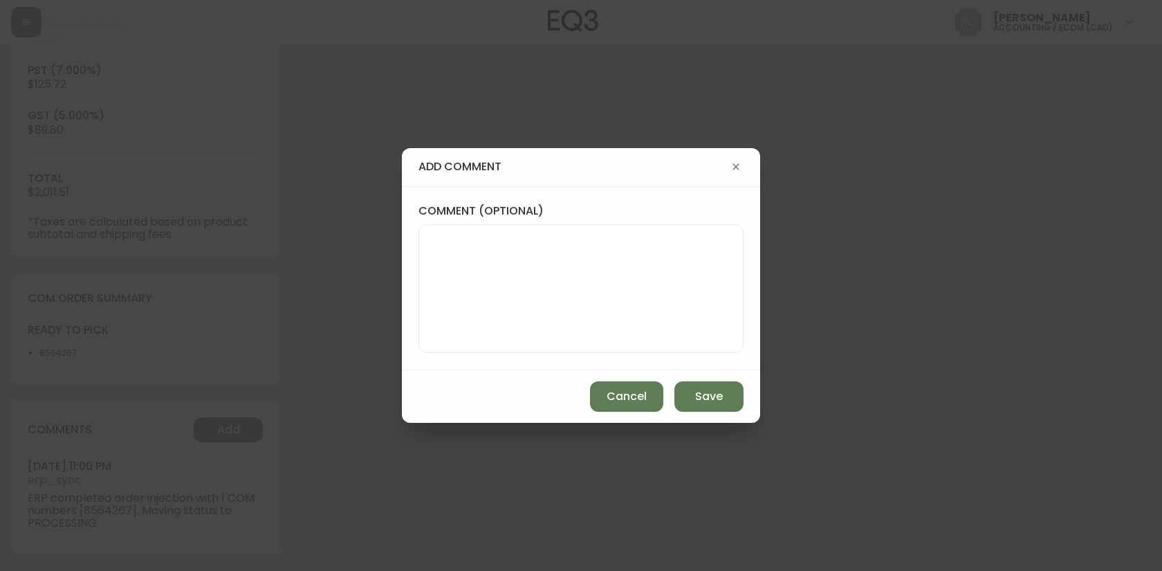
click at [525, 317] on textarea "comment (optional)" at bounding box center [581, 288] width 302 height 111
paste textarea "P019716"
type textarea "PO: YP019716"
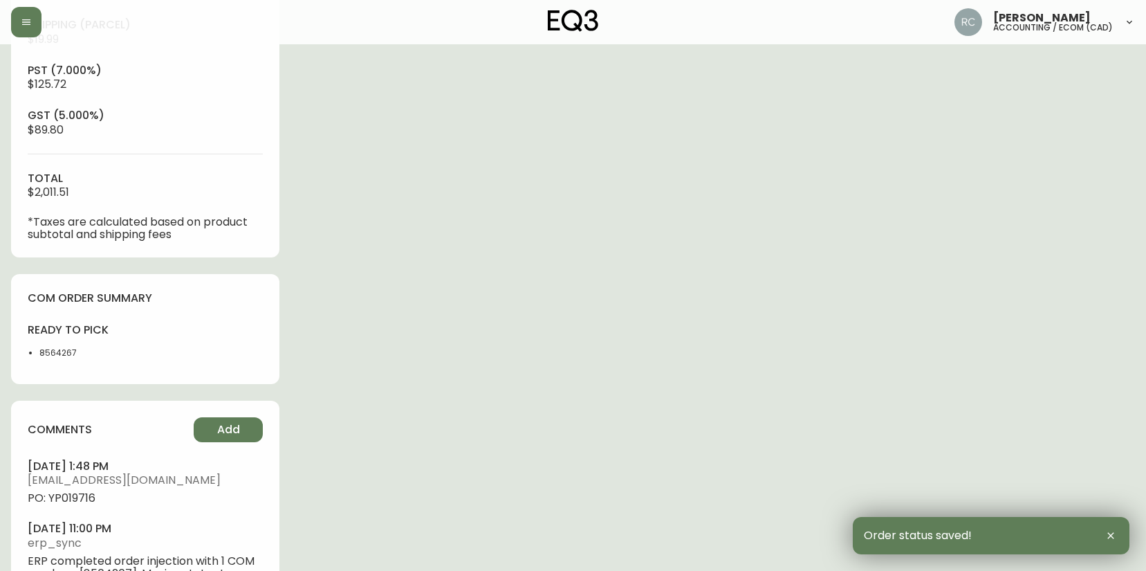
click at [79, 488] on li "august 29, 2025 at 1:48 pm rcustodio@eq3.ca PO: YP019716" at bounding box center [145, 482] width 235 height 46
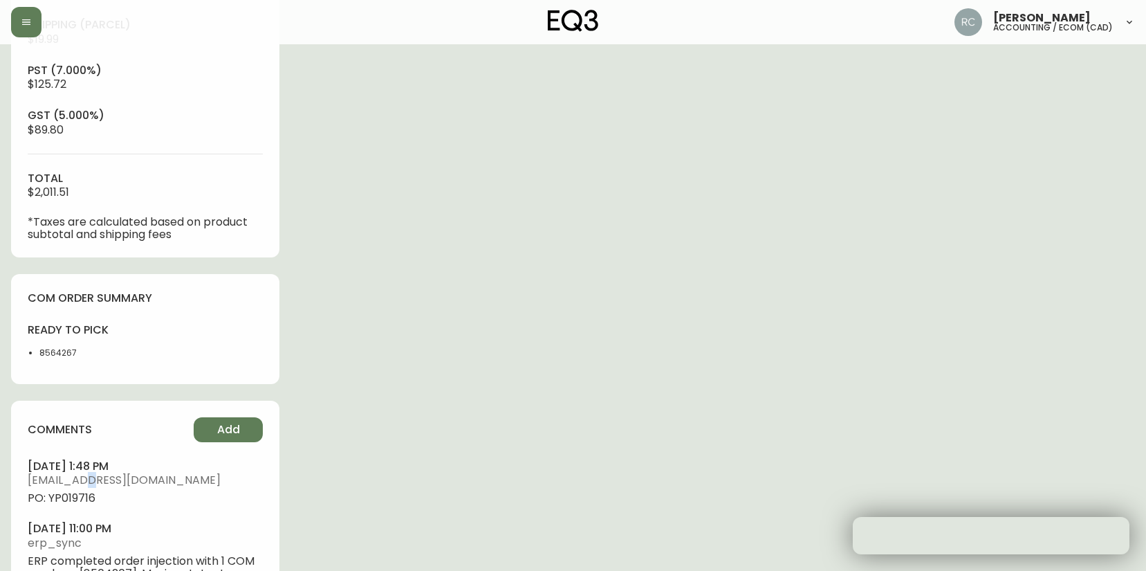
click at [79, 488] on li "august 29, 2025 at 1:48 pm rcustodio@eq3.ca PO: YP019716" at bounding box center [145, 482] width 235 height 46
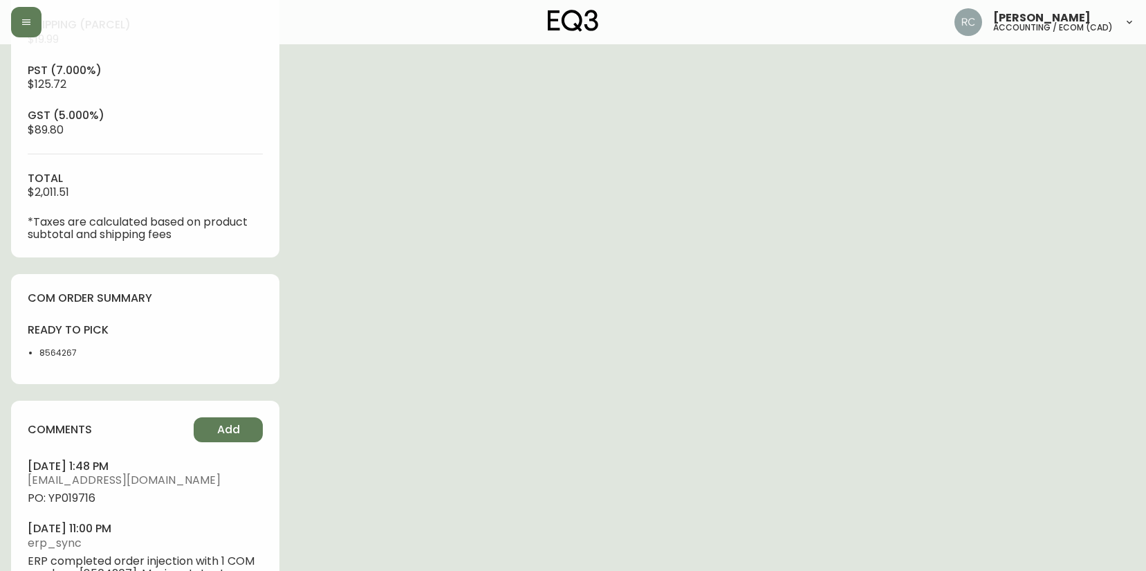
click at [76, 497] on span "PO: YP019716" at bounding box center [145, 498] width 235 height 12
copy span "YP019716"
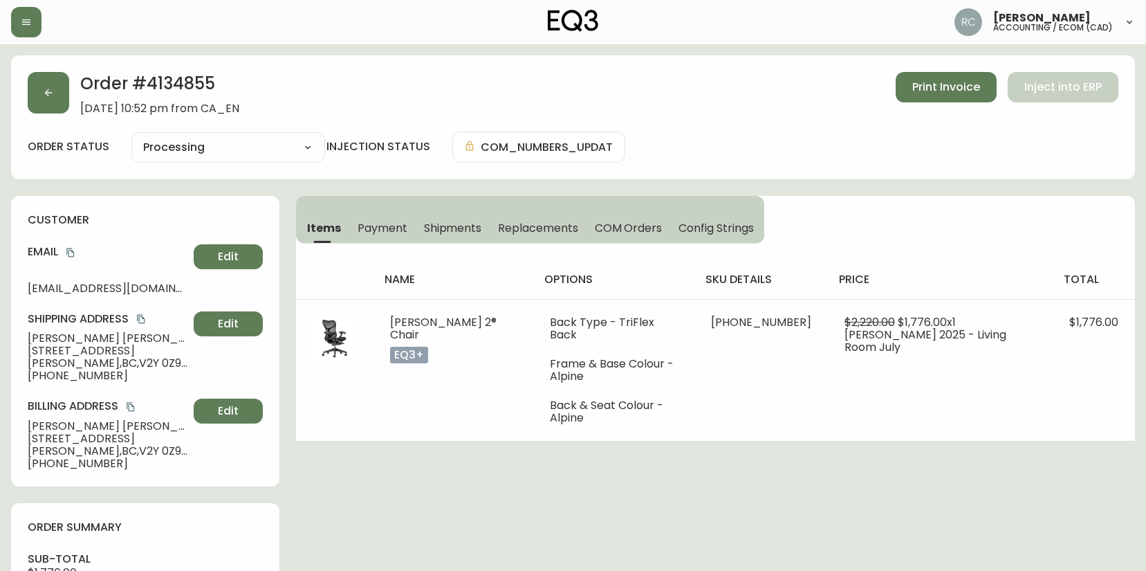
click at [52, 345] on span "603, 20826 72 Ave, Buzzer 1045" at bounding box center [108, 351] width 161 height 12
click at [46, 334] on span "Claire Nyberg" at bounding box center [108, 338] width 161 height 12
click at [48, 334] on span "Claire Nyberg" at bounding box center [108, 338] width 161 height 12
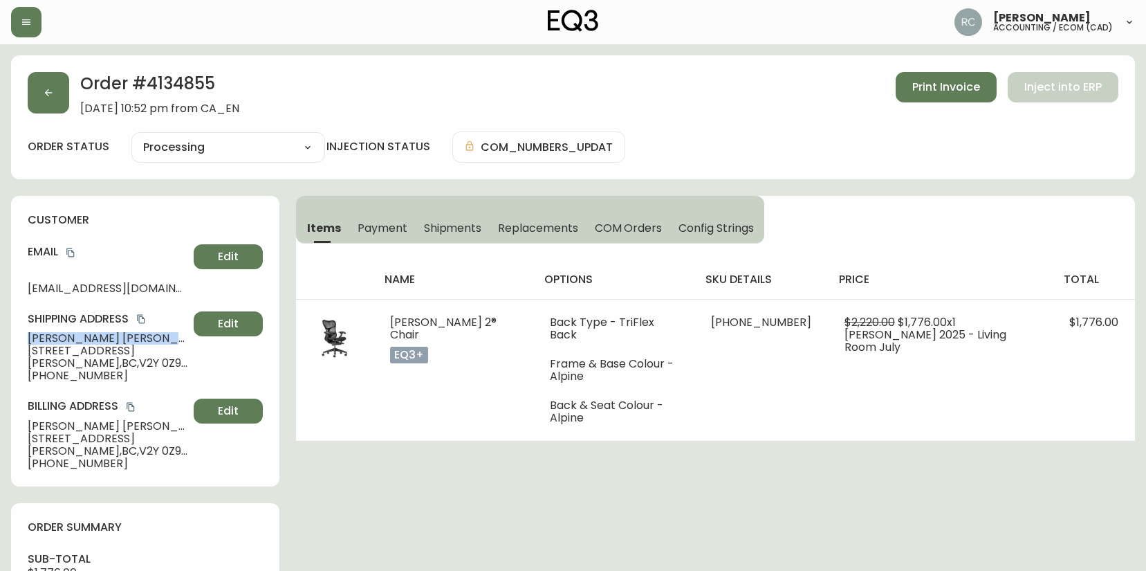
drag, startPoint x: 48, startPoint y: 334, endPoint x: 32, endPoint y: 330, distance: 16.4
click at [48, 334] on span "Claire Nyberg" at bounding box center [108, 338] width 161 height 12
copy span "Claire Nyberg"
drag, startPoint x: 71, startPoint y: 247, endPoint x: 36, endPoint y: 248, distance: 34.6
click at [71, 248] on icon "copy" at bounding box center [71, 253] width 10 height 10
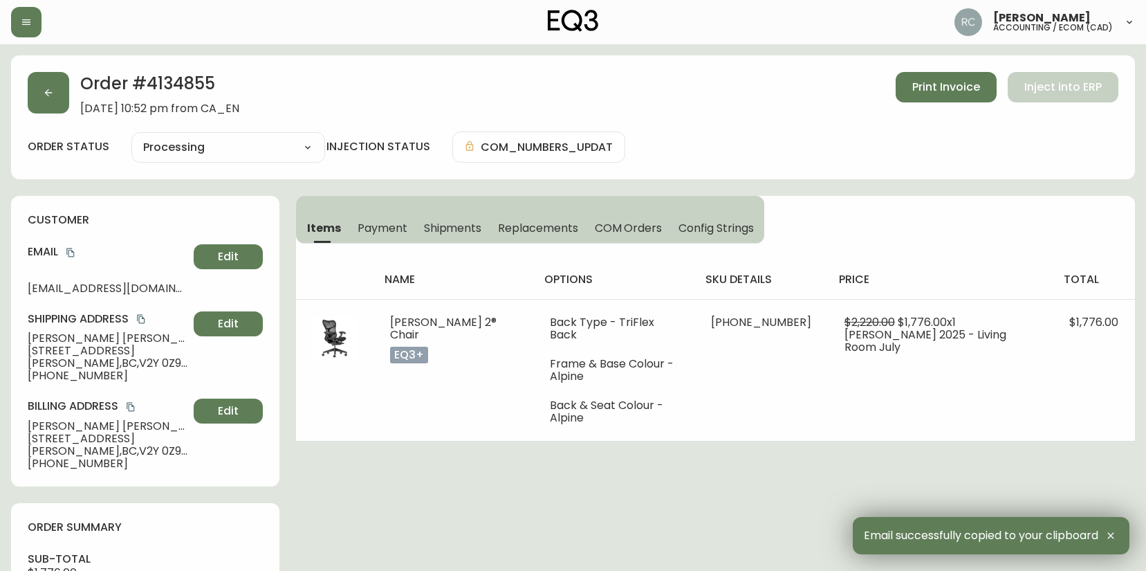
click at [55, 350] on span "603, 20826 72 Ave, Buzzer 1045" at bounding box center [108, 351] width 161 height 12
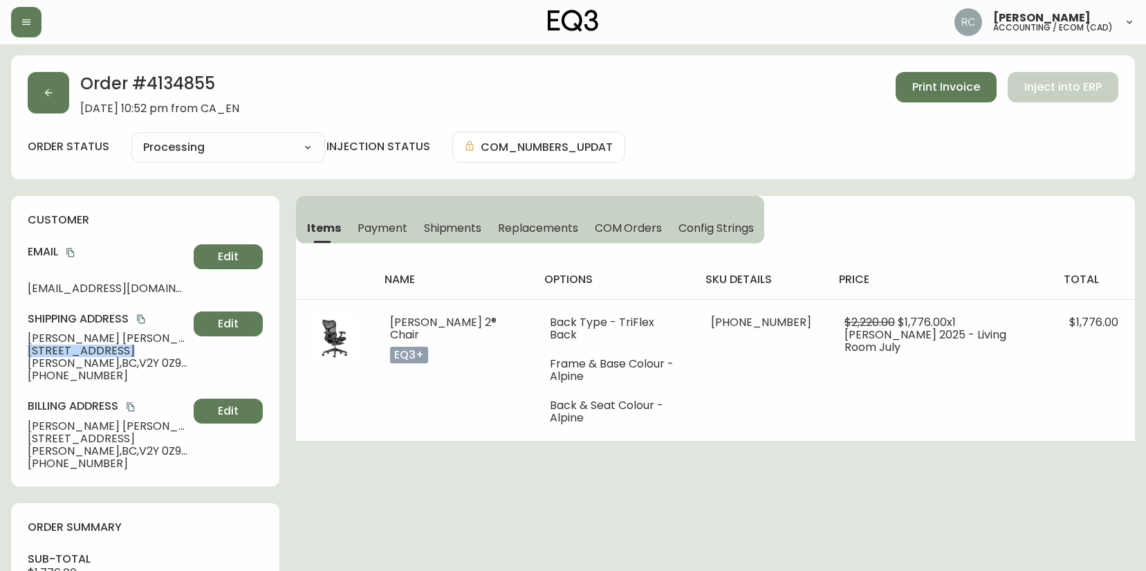
click at [55, 350] on span "603, 20826 72 Ave, Buzzer 1045" at bounding box center [108, 351] width 161 height 12
copy span "603, 20826 72 Ave, Buzzer 1045"
click at [30, 347] on span "603, 20826 72 Ave, Buzzer 1045" at bounding box center [108, 351] width 161 height 12
drag, startPoint x: 55, startPoint y: 352, endPoint x: 124, endPoint y: 350, distance: 68.5
click at [124, 350] on span "603, 20826 72 Ave, Buzzer 1045" at bounding box center [108, 351] width 161 height 12
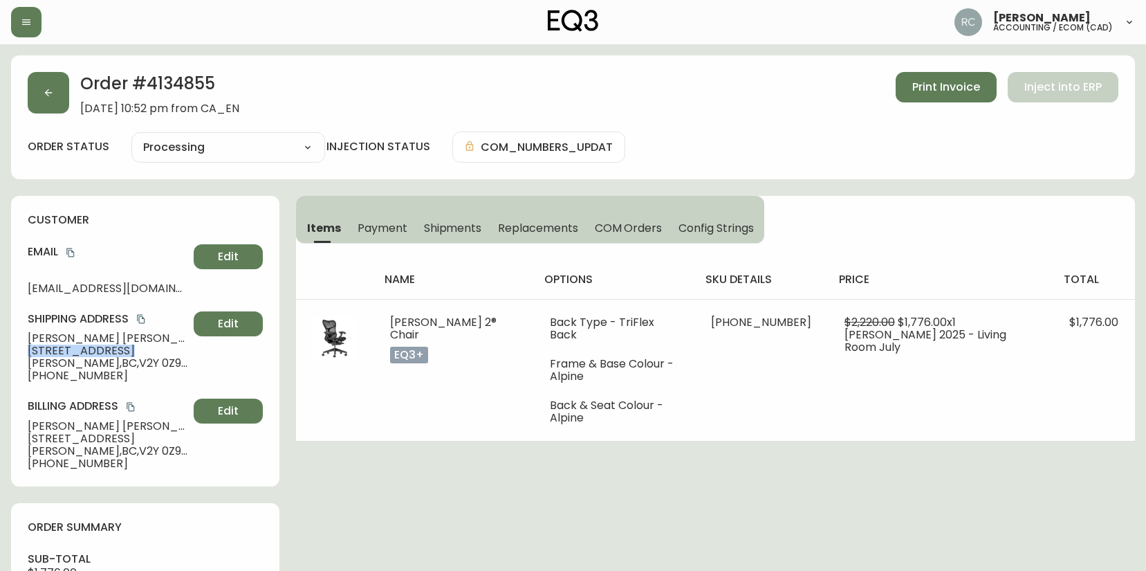
copy span "20826 72 Ave"
click at [54, 360] on span "Langley , BC , V2Y 0Z9 , CA" at bounding box center [108, 363] width 161 height 12
click at [53, 360] on span "Langley , BC , V2Y 0Z9 , CA" at bounding box center [108, 363] width 161 height 12
copy span "Langley , BC , V2Y 0Z9 , CA"
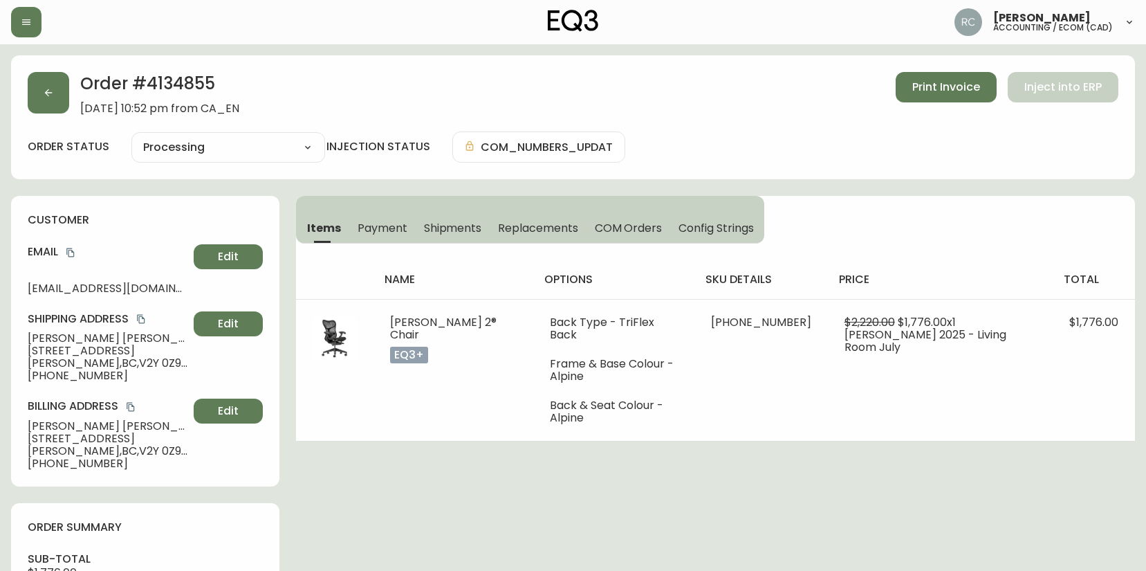
click at [56, 379] on span "+16047269265" at bounding box center [108, 375] width 161 height 12
copy span "16047269265"
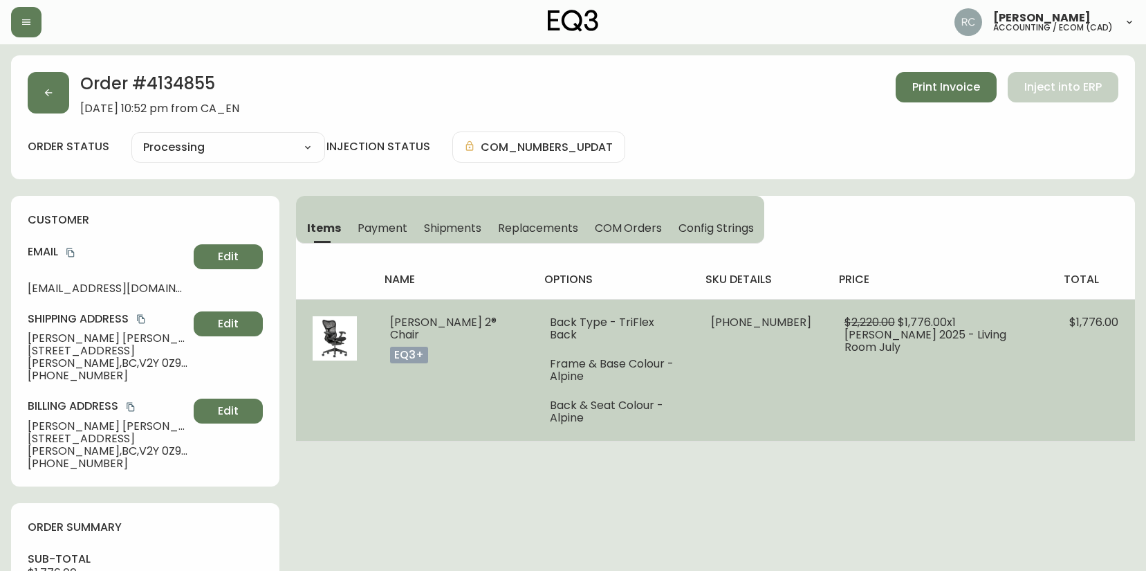
drag, startPoint x: 421, startPoint y: 397, endPoint x: 377, endPoint y: 401, distance: 43.8
click at [421, 397] on td "Mirra 2® Chair eq3+" at bounding box center [453, 370] width 159 height 142
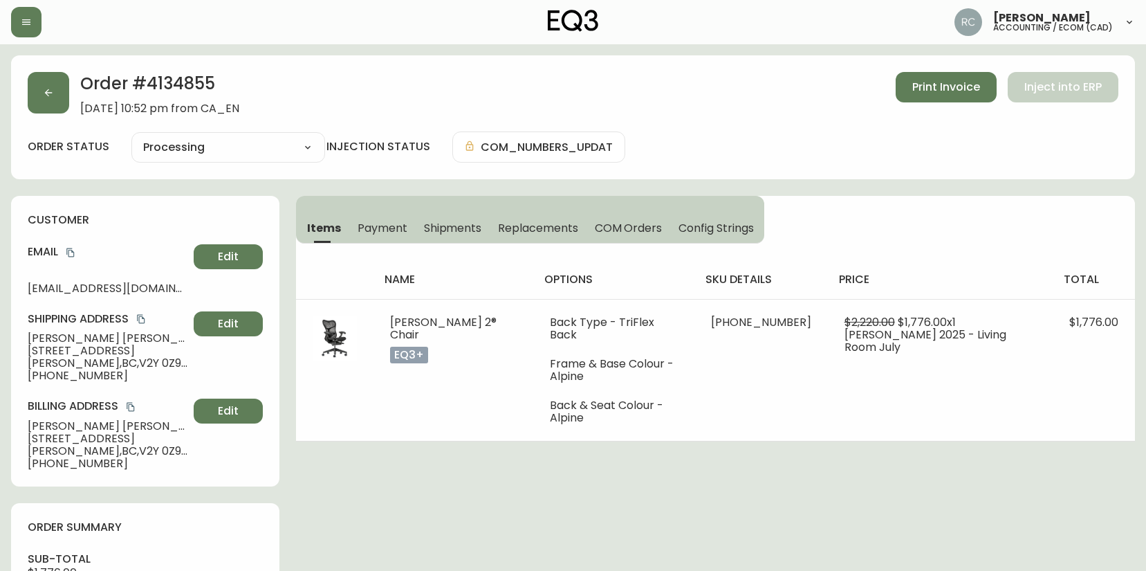
click at [62, 345] on span "603, 20826 72 Ave, Buzzer 1045" at bounding box center [108, 351] width 161 height 12
click at [64, 335] on span "Claire Nyberg" at bounding box center [108, 338] width 161 height 12
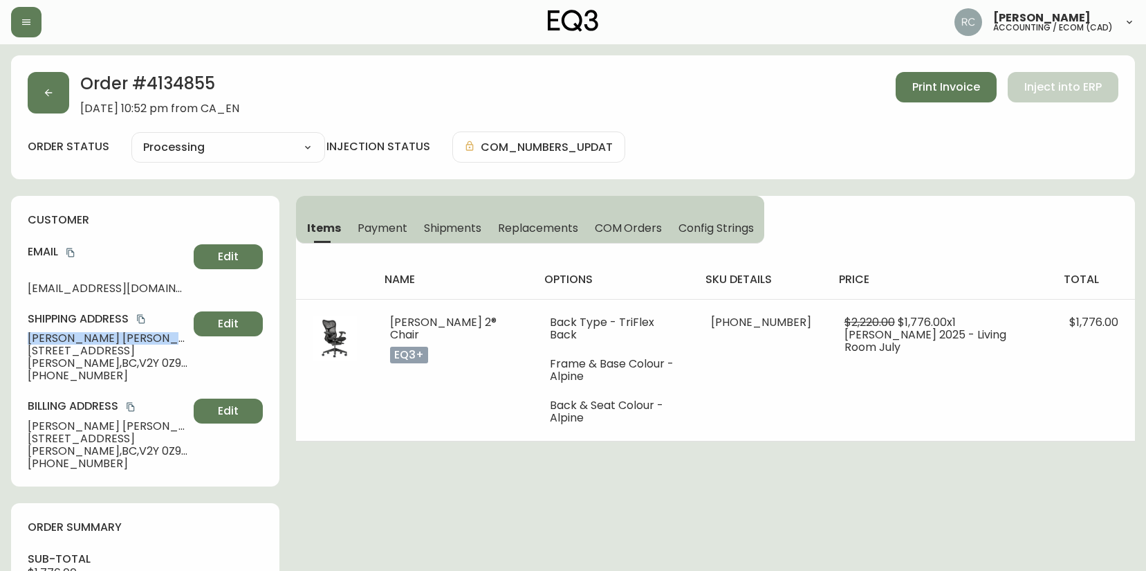
click at [64, 335] on span "Claire Nyberg" at bounding box center [108, 338] width 161 height 12
copy span "Claire Nyberg"
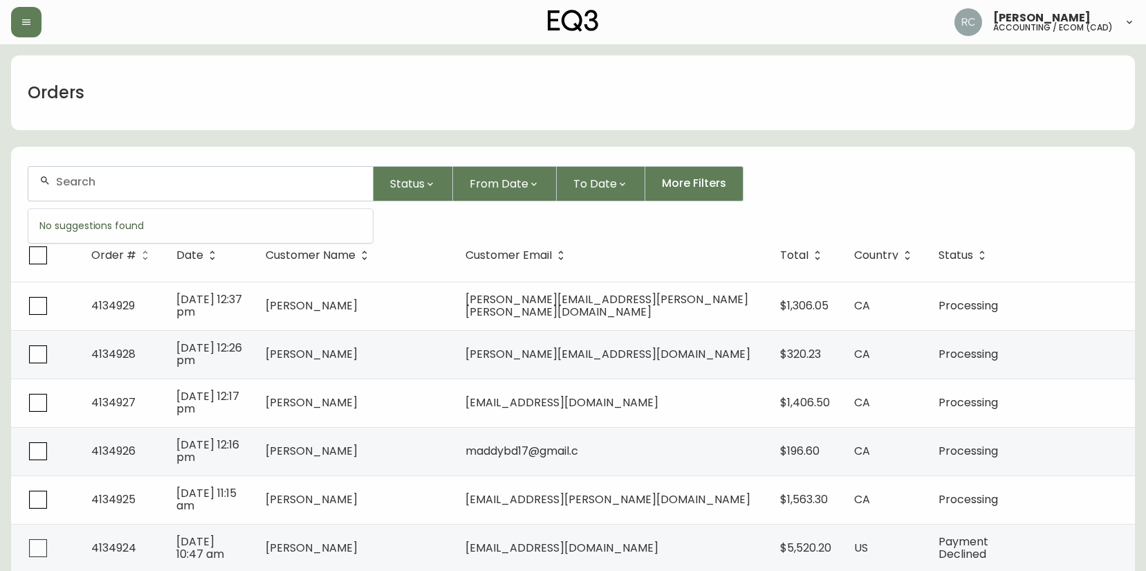
click at [303, 187] on input "text" at bounding box center [209, 181] width 306 height 13
paste input "Hello, Please process the attached PO. Thank you."
click at [338, 181] on input "Hello, Please process the attached PO. Thank you." at bounding box center [209, 181] width 306 height 13
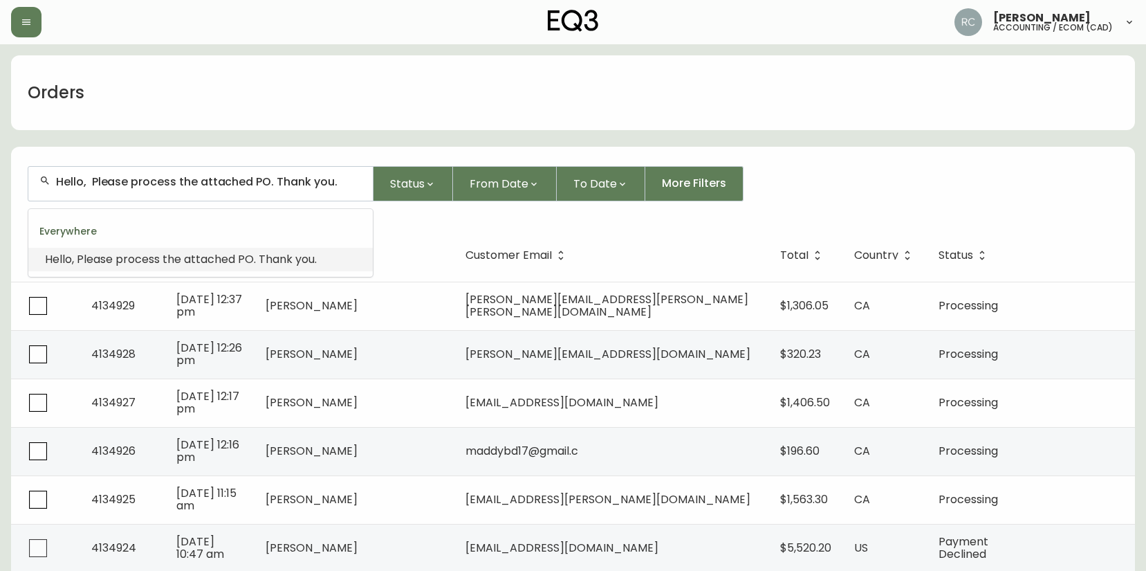
paste input "4134856"
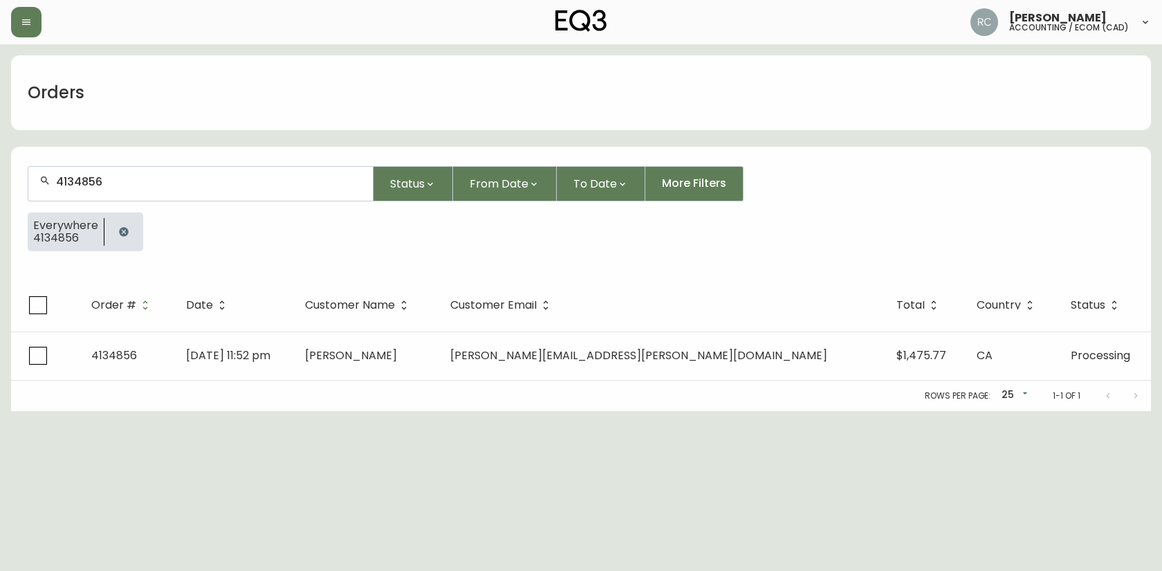
type input "4134856"
